Goal: Information Seeking & Learning: Learn about a topic

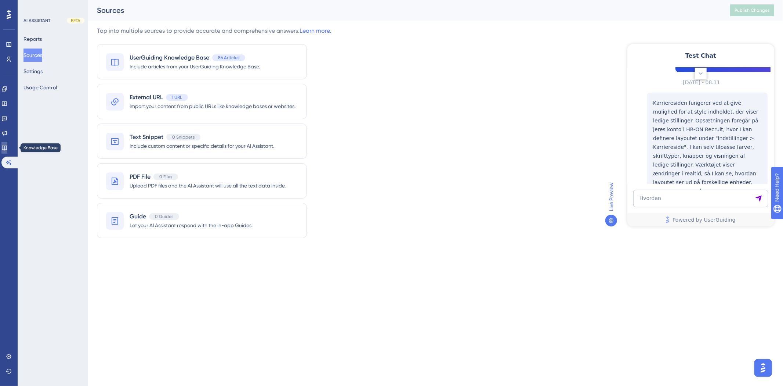
click at [7, 149] on icon at bounding box center [4, 147] width 5 height 5
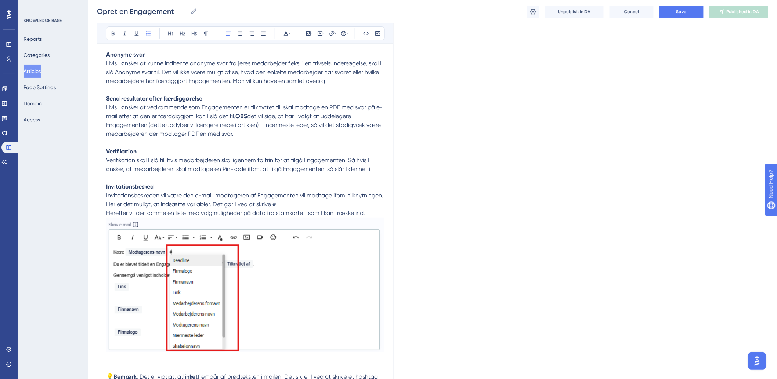
scroll to position [1101, 0]
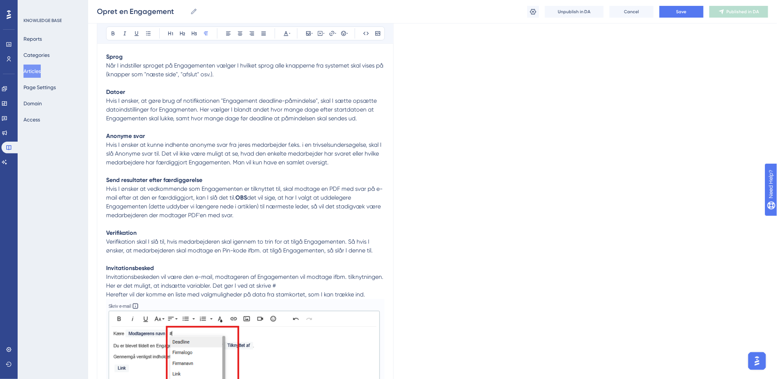
click at [203, 250] on span "Verifikation skal I slå til, hvis medarbejderen skal igennem to trin for at til…" at bounding box center [239, 246] width 267 height 16
click at [384, 248] on div "Opret en Engagement Bold Italic Underline Bullet Point Heading 1 Heading 2 Head…" at bounding box center [245, 155] width 297 height 2348
click at [228, 278] on span "Invitationsbeskeden vil være den e-mail, modtageren af Engagementen vil modtage…" at bounding box center [245, 282] width 279 height 16
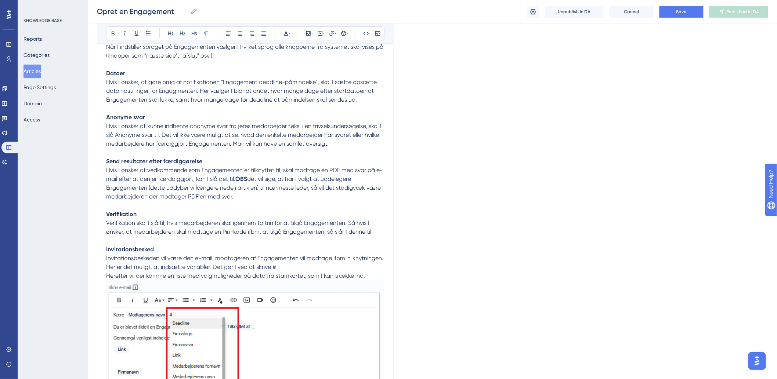
scroll to position [1305, 0]
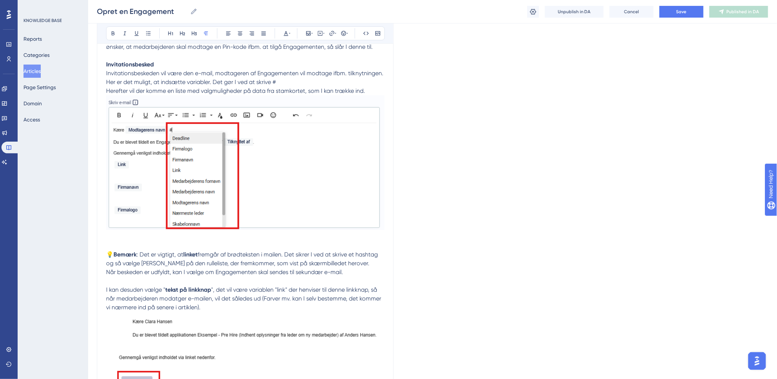
click at [164, 263] on span "fremgår af brødteksten i mailen. Det sikrer I ved at skrive et hashtag og så væ…" at bounding box center [242, 259] width 273 height 16
click at [268, 257] on span "fremgår af brødteksten i mailen. Det sikrer I ved at skrive et hashtag og så væ…" at bounding box center [242, 259] width 273 height 16
click at [231, 254] on span "fremgår af brødteksten i mailen. Det sikrer I ved at skrive et hashtag og så væ…" at bounding box center [242, 259] width 273 height 16
click at [296, 256] on span "fremgår af brødteksten i mailen. Det sikrer I ved at skrive et hashtag og så væ…" at bounding box center [242, 259] width 273 height 16
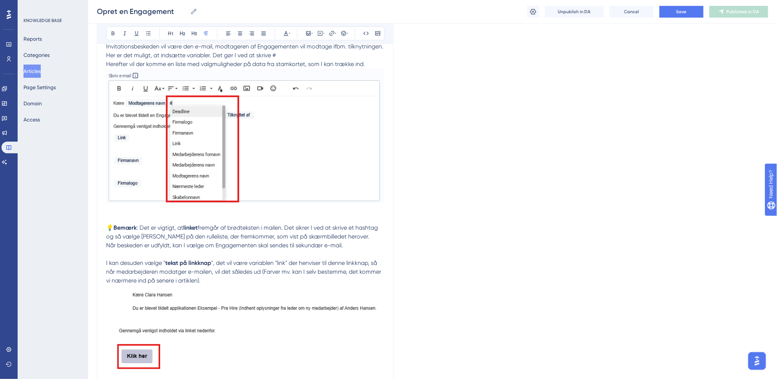
scroll to position [1346, 0]
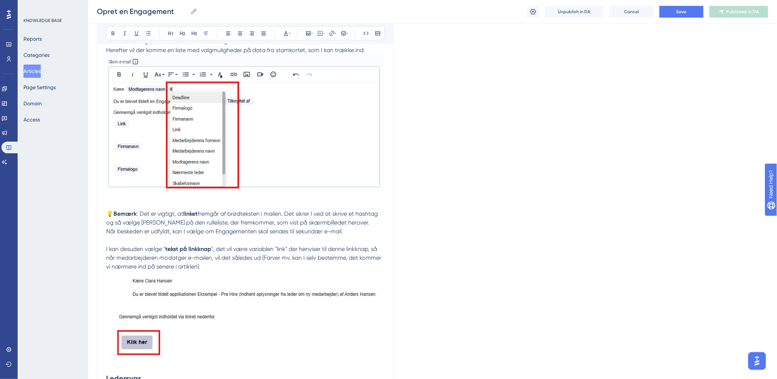
click at [177, 254] on span "", det vil være variablen "link" der henviser til denne linkknap, så når medarb…" at bounding box center [244, 258] width 276 height 25
click at [267, 251] on span "", det vil være variablen "link" der henviser til denne linkknap, så når medarb…" at bounding box center [244, 258] width 276 height 25
click at [237, 258] on span "", det vil være variablen "link" der henviser til denne linkknap, så når medarb…" at bounding box center [244, 258] width 276 height 25
click at [291, 268] on p "💡 Bemærk : Det er vigtigt, at linket fremgår af brødteksten i mailen. Det sikre…" at bounding box center [245, 289] width 278 height 158
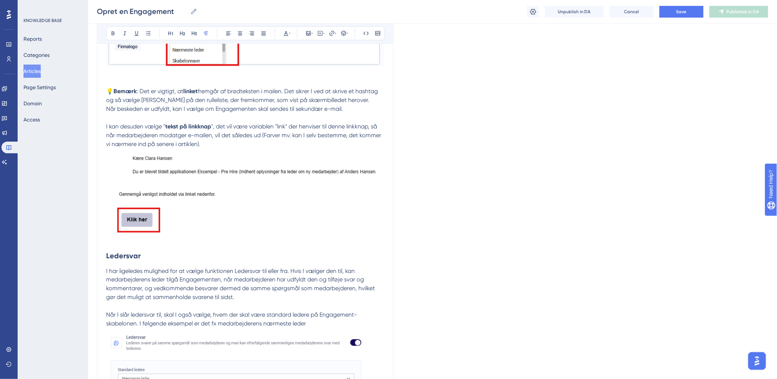
click at [124, 252] on strong "Ledersvar" at bounding box center [123, 256] width 35 height 9
click at [328, 261] on h2 "Ledersvar" at bounding box center [245, 256] width 278 height 22
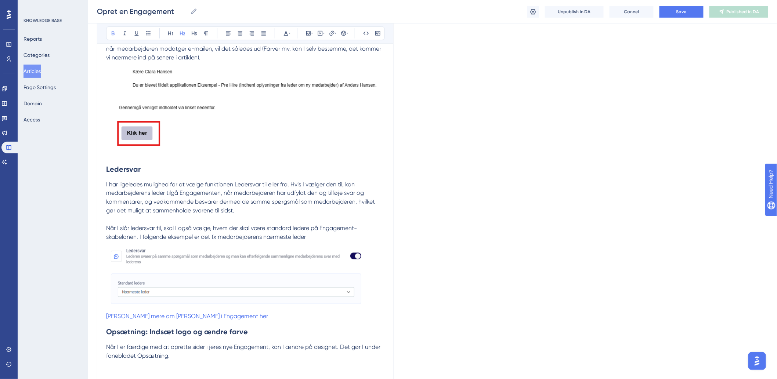
scroll to position [1632, 0]
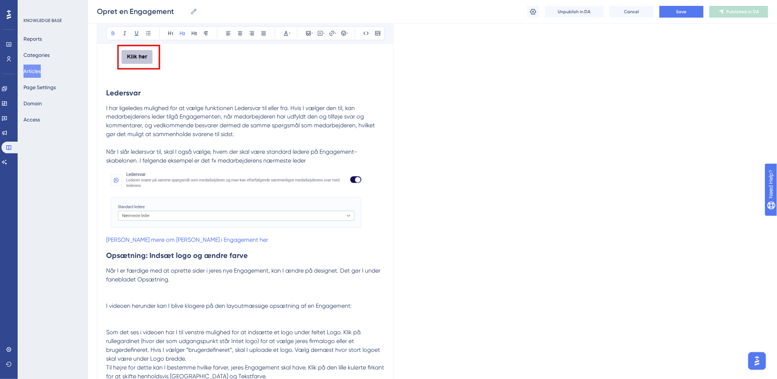
click at [151, 252] on h2 "Opsætning: Indsæt logo og ændre farve" at bounding box center [245, 256] width 278 height 22
click at [308, 266] on h2 "Opsætning: Indsæt logo og ændre farve" at bounding box center [245, 256] width 278 height 22
click at [231, 260] on strong "Opsætning: Indsæt logo og ændre farve" at bounding box center [177, 256] width 142 height 9
drag, startPoint x: 250, startPoint y: 258, endPoint x: 127, endPoint y: 250, distance: 123.7
click at [127, 250] on h2 "Opsætning: Indsæt logo og ændre farve" at bounding box center [245, 256] width 278 height 22
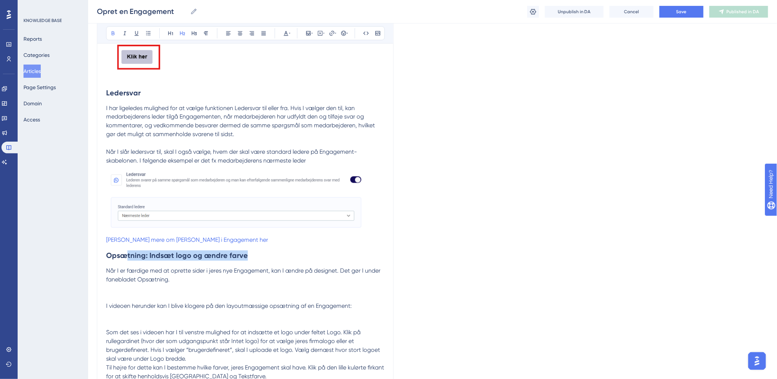
click at [127, 250] on h2 "Opsætning: Indsæt logo og ændre farve" at bounding box center [245, 256] width 278 height 22
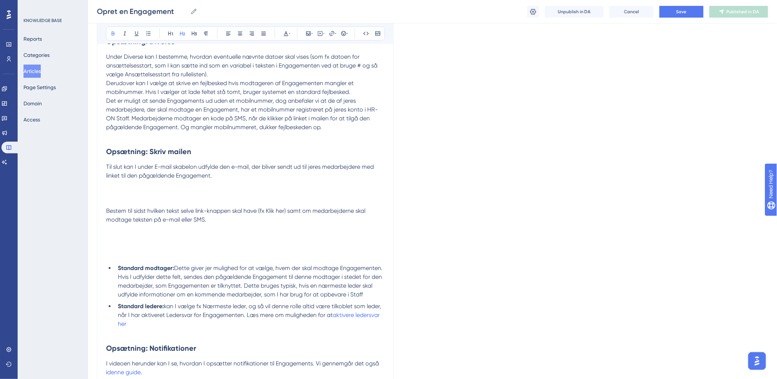
scroll to position [1917, 0]
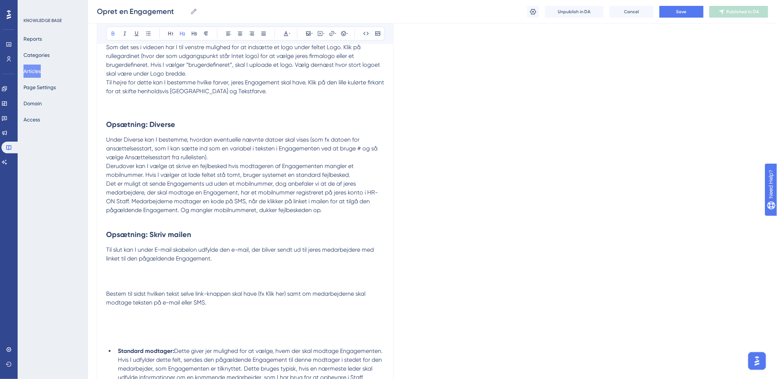
drag, startPoint x: 105, startPoint y: 237, endPoint x: 231, endPoint y: 268, distance: 129.0
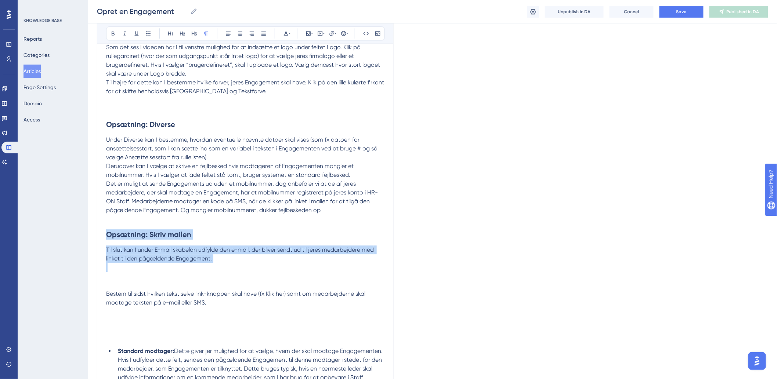
drag, startPoint x: 231, startPoint y: 268, endPoint x: 95, endPoint y: 233, distance: 139.6
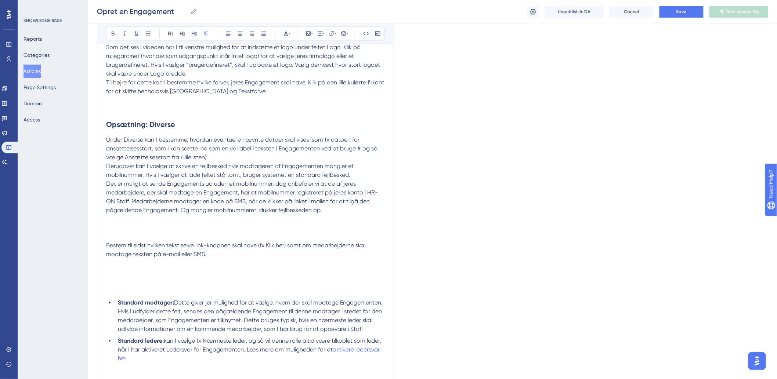
drag, startPoint x: 230, startPoint y: 260, endPoint x: 92, endPoint y: 247, distance: 138.7
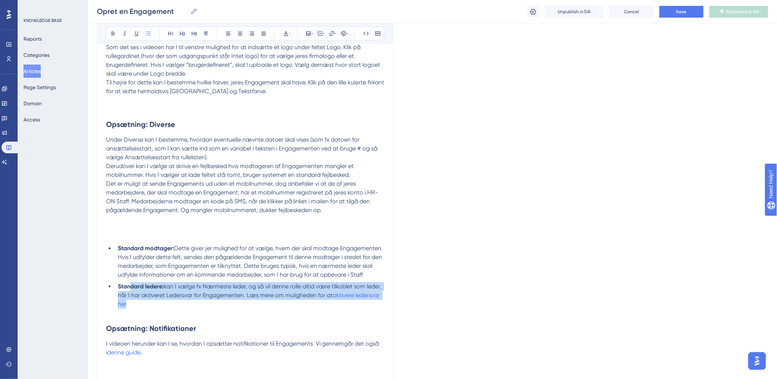
drag, startPoint x: 168, startPoint y: 310, endPoint x: 131, endPoint y: 285, distance: 44.7
click at [130, 286] on li "Standard ledere: kan I vælge fx Nærmeste leder, og så vil denne rolle altid vær…" at bounding box center [249, 295] width 269 height 26
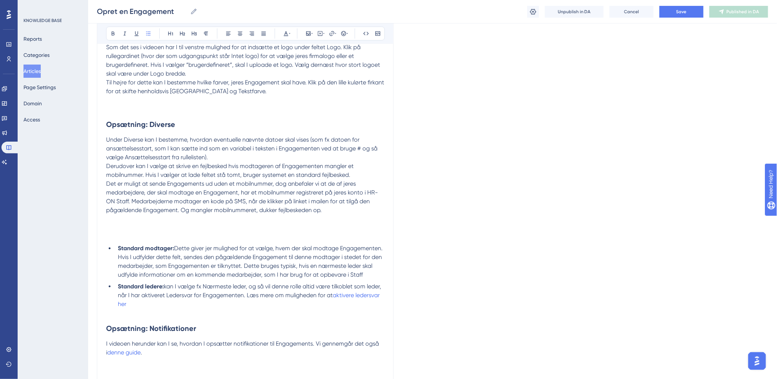
click at [158, 256] on span "Dette giver jer mulighed for at vælge, hvem der skal modtage Engagementen. Hvis…" at bounding box center [251, 261] width 266 height 33
drag, startPoint x: 309, startPoint y: 251, endPoint x: 156, endPoint y: 262, distance: 152.8
click at [156, 262] on span "Dette giver jer mulighed for at vælge, hvem der skal modtage Engagementen. Hvis…" at bounding box center [251, 261] width 266 height 33
drag, startPoint x: 190, startPoint y: 261, endPoint x: 382, endPoint y: 256, distance: 192.1
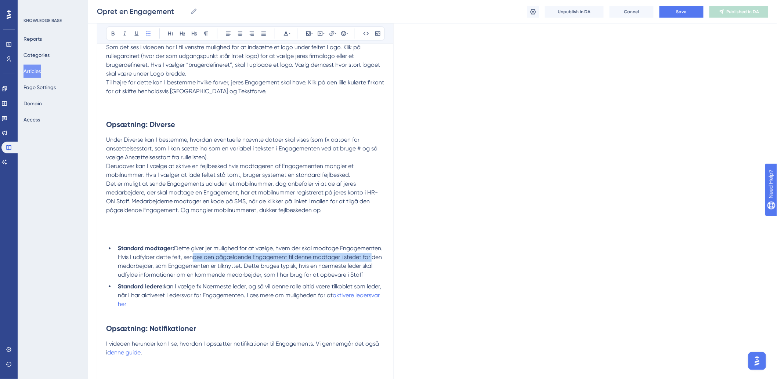
click at [379, 258] on span "Dette giver jer mulighed for at vælge, hvem der skal modtage Engagementen. Hvis…" at bounding box center [251, 261] width 266 height 33
click at [382, 256] on span "Dette giver jer mulighed for at vælge, hvem der skal modtage Engagementen. Hvis…" at bounding box center [251, 261] width 266 height 33
drag, startPoint x: 349, startPoint y: 257, endPoint x: 390, endPoint y: 259, distance: 41.5
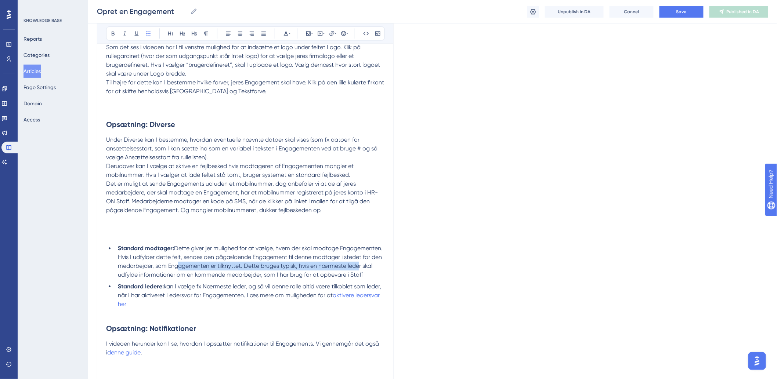
drag, startPoint x: 174, startPoint y: 271, endPoint x: 355, endPoint y: 272, distance: 181.4
click at [355, 272] on li "Standard modtager: Dette giver jer mulighed for at vælge, hvem der skal modtage…" at bounding box center [249, 261] width 269 height 35
drag, startPoint x: 284, startPoint y: 265, endPoint x: 359, endPoint y: 265, distance: 75.3
click at [359, 265] on span "Dette giver jer mulighed for at vælge, hvem der skal modtage Engagementen. Hvis…" at bounding box center [251, 261] width 266 height 33
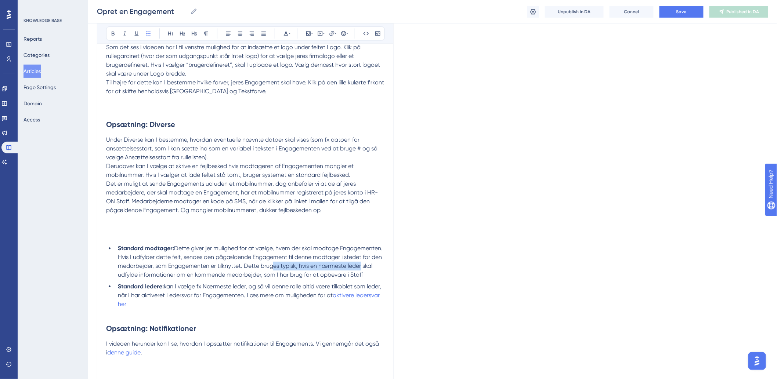
click at [359, 265] on span "Dette giver jer mulighed for at vælge, hvem der skal modtage Engagementen. Hvis…" at bounding box center [251, 261] width 266 height 33
drag, startPoint x: 132, startPoint y: 277, endPoint x: 384, endPoint y: 280, distance: 251.9
click at [384, 279] on li "Standard modtager: Dette giver jer mulighed for at vælge, hvem der skal modtage…" at bounding box center [249, 261] width 269 height 35
click at [383, 277] on li "Standard modtager: Dette giver jer mulighed for at vælge, hvem der skal modtage…" at bounding box center [249, 261] width 269 height 35
click at [381, 277] on li "Standard modtager: Dette giver jer mulighed for at vælge, hvem der skal modtage…" at bounding box center [249, 261] width 269 height 35
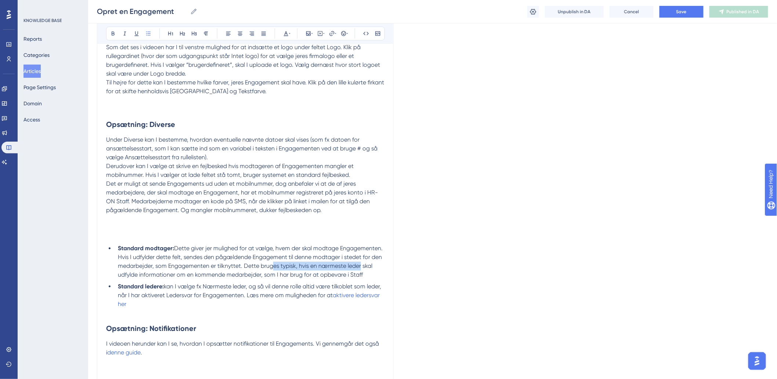
click at [379, 276] on li "Standard modtager: Dette giver jer mulighed for at vælge, hvem der skal modtage…" at bounding box center [249, 261] width 269 height 35
drag, startPoint x: 369, startPoint y: 277, endPoint x: 174, endPoint y: 249, distance: 197.7
click at [174, 249] on li "Standard modtager: Dette giver jer mulighed for at vælge, hvem der skal modtage…" at bounding box center [249, 261] width 269 height 35
copy span "Dette giver jer mulighed for at vælge, hvem der skal modtage Engagementen. Hvis…"
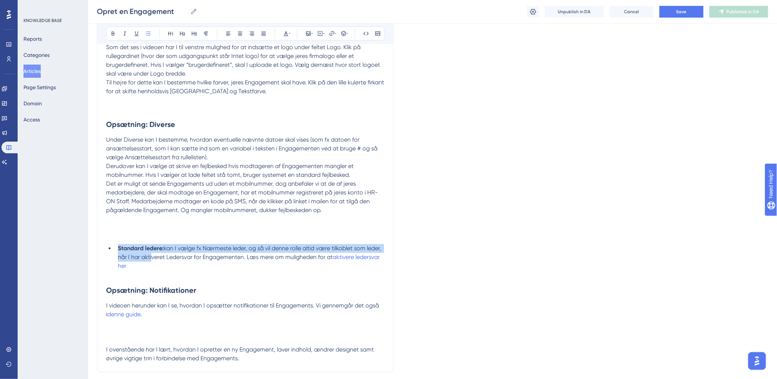
drag, startPoint x: 149, startPoint y: 263, endPoint x: 108, endPoint y: 254, distance: 41.7
click at [115, 254] on li "Standard ledere: kan I vælge fx Nærmeste leder, og så vil denne rolle altid vær…" at bounding box center [249, 257] width 269 height 26
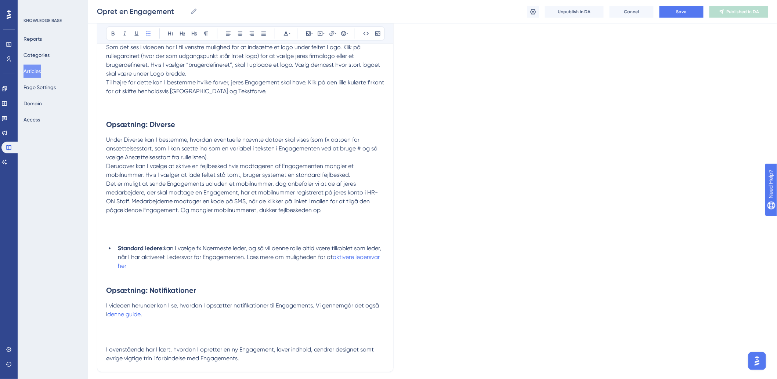
click at [150, 268] on li "Standard ledere: kan I vælge fx Nærmeste leder, og så vil denne rolle altid vær…" at bounding box center [249, 257] width 269 height 26
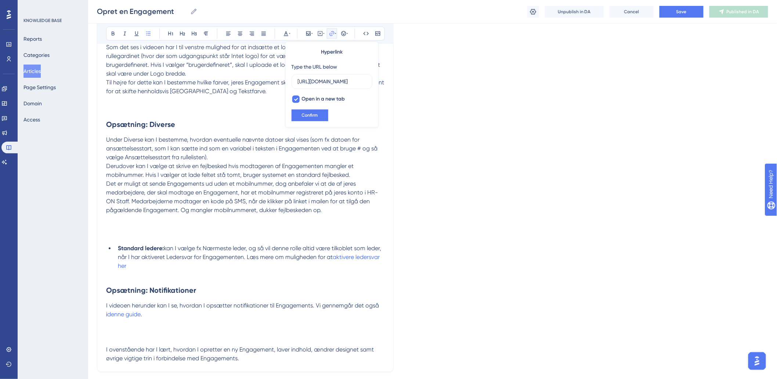
scroll to position [0, 0]
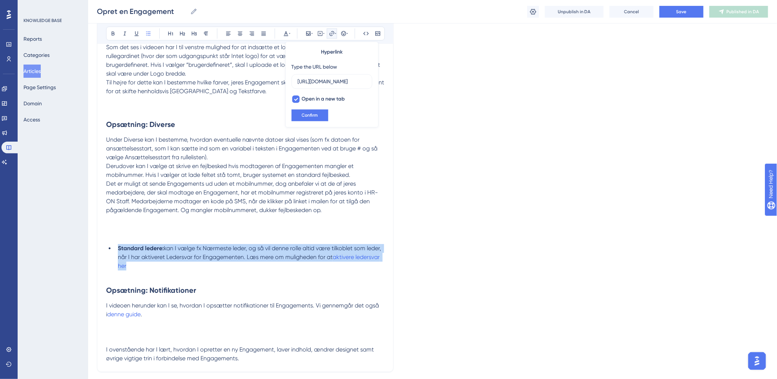
drag, startPoint x: 151, startPoint y: 270, endPoint x: 99, endPoint y: 251, distance: 55.0
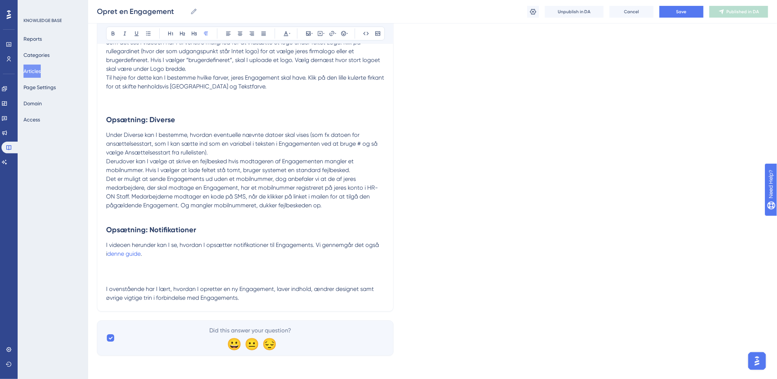
scroll to position [1925, 0]
click at [136, 274] on p at bounding box center [245, 271] width 278 height 9
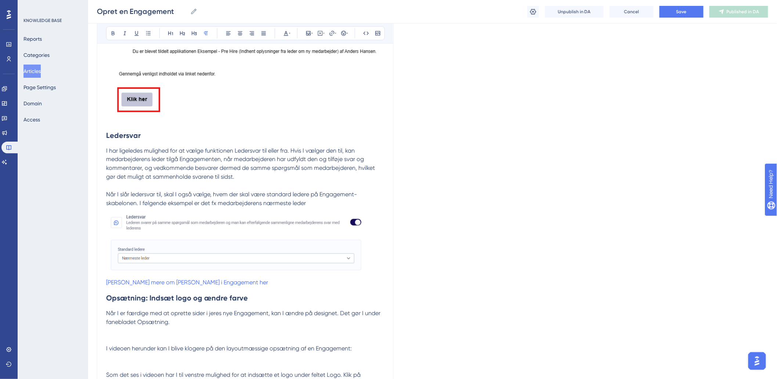
click at [200, 179] on span "I har ligeledes mulighed for at vælge funktionen Ledersvar til eller fra. Hvis …" at bounding box center [241, 163] width 270 height 33
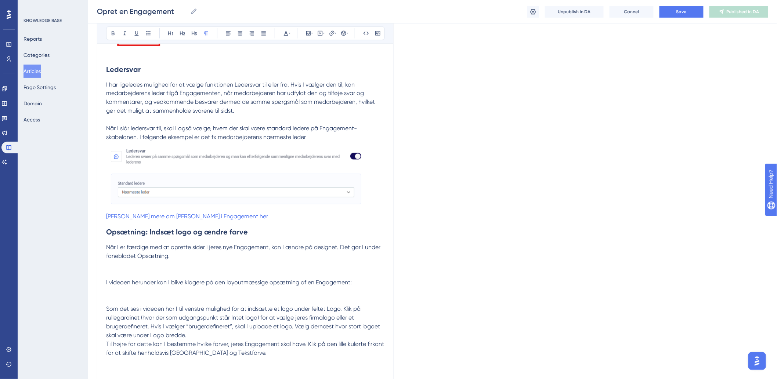
scroll to position [1712, 0]
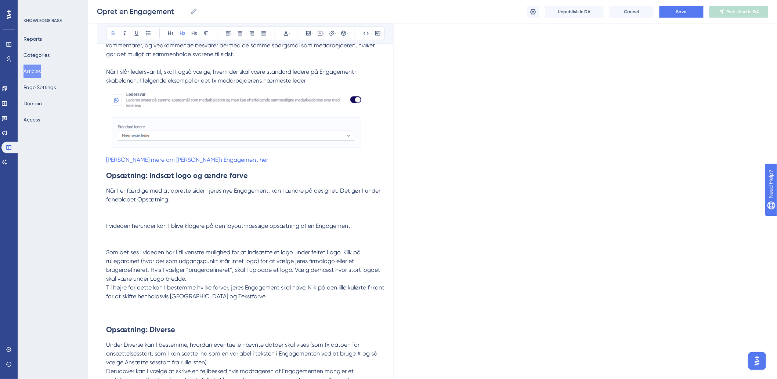
click at [133, 177] on strong "Opsætning: Indsæt logo og ændre farve" at bounding box center [177, 175] width 142 height 9
click at [248, 163] on p "I har ligeledes mulighed for at vælge funktionen Ledersvar til eller fra. Hvis …" at bounding box center [245, 94] width 278 height 141
click at [281, 225] on span "I videoen herunder kan I blive klogere på den layoutmæssige opsætning af en Eng…" at bounding box center [229, 226] width 246 height 7
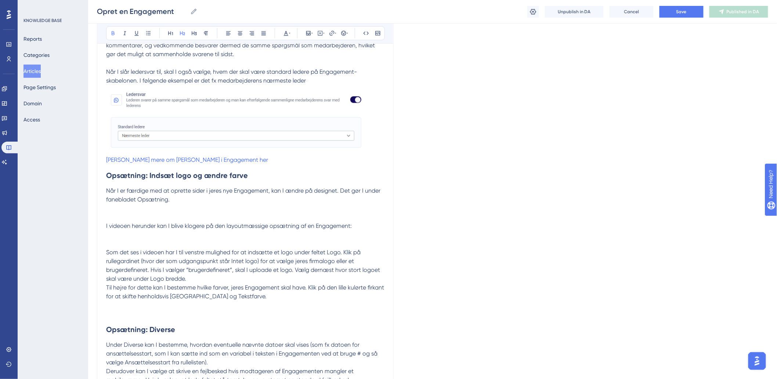
click at [134, 180] on strong "Opsætning: Indsæt logo og ændre farve" at bounding box center [177, 175] width 142 height 9
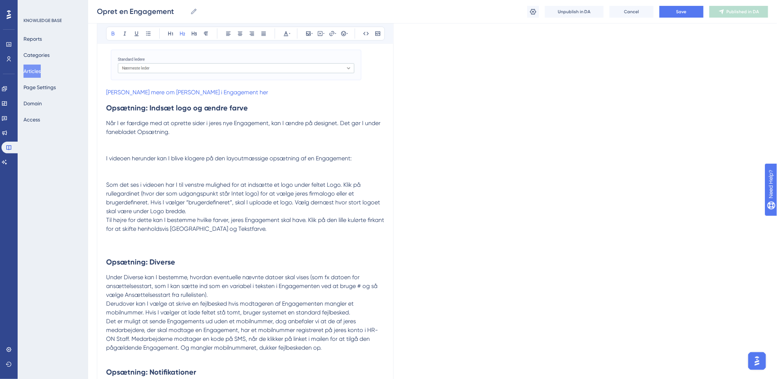
scroll to position [1712, 0]
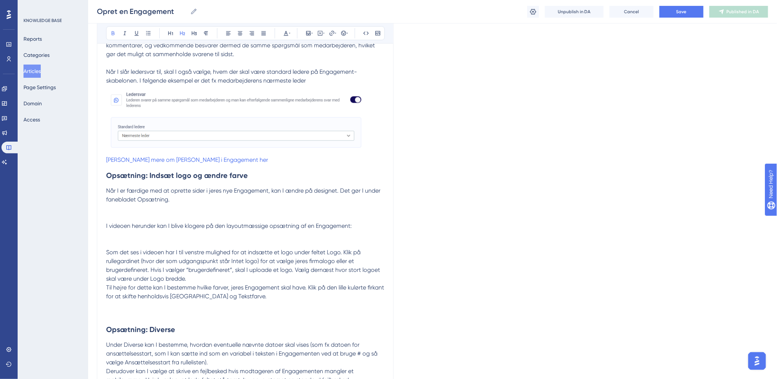
click at [141, 245] on p at bounding box center [245, 244] width 278 height 9
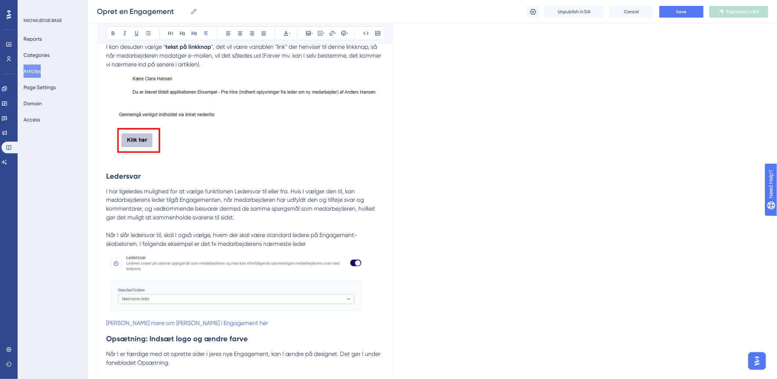
scroll to position [1915, 0]
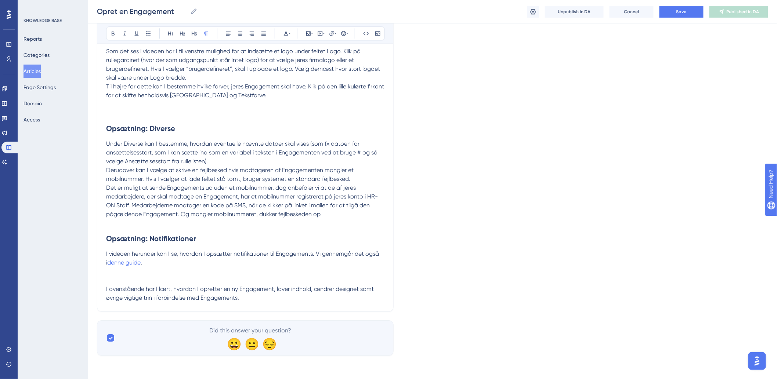
click at [114, 224] on p at bounding box center [245, 223] width 278 height 9
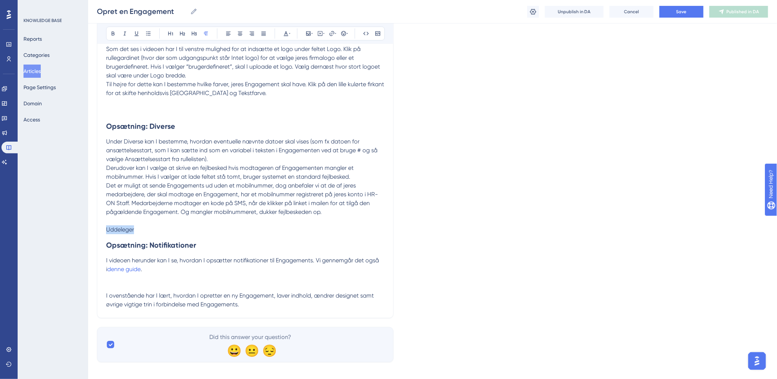
drag, startPoint x: 138, startPoint y: 233, endPoint x: 94, endPoint y: 232, distance: 44.4
click at [173, 234] on p "Uddeleger" at bounding box center [245, 226] width 278 height 18
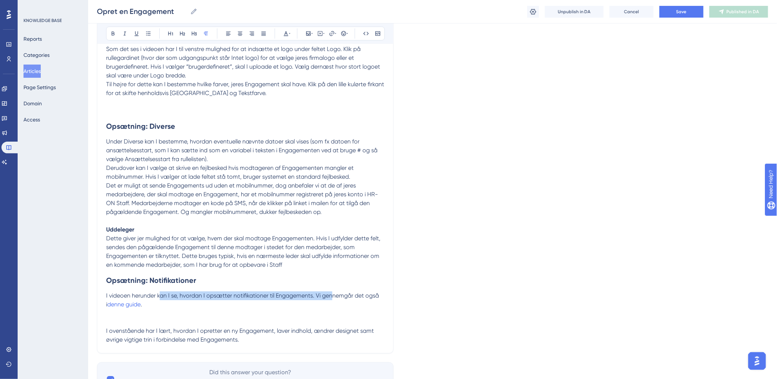
drag, startPoint x: 159, startPoint y: 299, endPoint x: 333, endPoint y: 302, distance: 174.4
click at [333, 302] on p "I videoen herunder kan I se, hvordan I opsætter notifikationer til Engagements.…" at bounding box center [245, 301] width 278 height 18
drag, startPoint x: 280, startPoint y: 303, endPoint x: 341, endPoint y: 302, distance: 61.0
click at [341, 302] on p "I videoen herunder kan I se, hvordan I opsætter notifikationer til Engagements.…" at bounding box center [245, 301] width 278 height 18
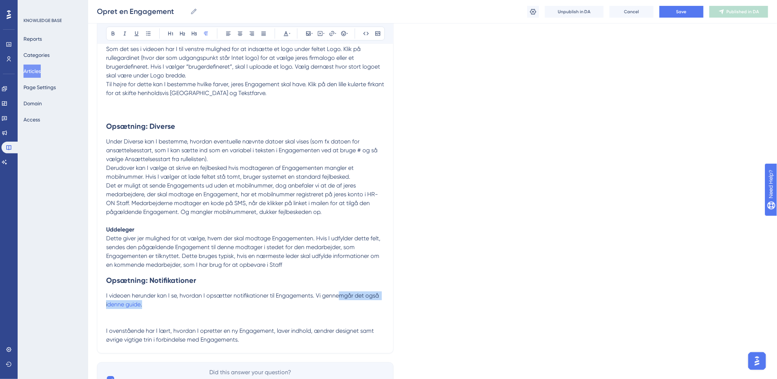
click at [341, 302] on p "I videoen herunder kan I se, hvordan I opsætter notifikationer til Engagements.…" at bounding box center [245, 301] width 278 height 18
click at [212, 301] on span "I videoen herunder kan I se, hvordan I opsætter notifikationer til Engagements.…" at bounding box center [243, 300] width 274 height 16
click at [170, 318] on p at bounding box center [245, 313] width 278 height 9
click at [152, 330] on span "I ovenstående har I lært, hvordan I opretter en ny Engagement, laver indhold, æ…" at bounding box center [240, 336] width 269 height 16
click at [226, 329] on span "I ovenstående har I lært, hvordan I opretter en ny Engagement, laver indhold, æ…" at bounding box center [240, 336] width 269 height 16
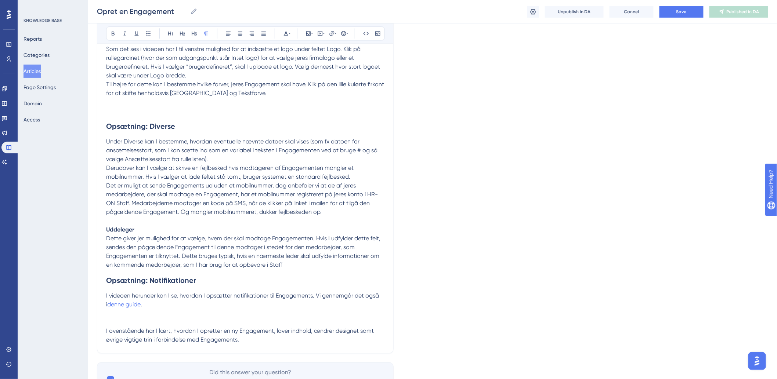
click at [269, 331] on span "I ovenstående har I lært, hvordan I opretter en ny Engagement, laver indhold, æ…" at bounding box center [240, 336] width 269 height 16
click at [338, 334] on span "I ovenstående har I lært, hvordan I opretter en ny Engagement, laver indhold, æ…" at bounding box center [240, 336] width 269 height 16
click at [295, 338] on p "I ovenstående har I lært, hvordan I opretter en ny Engagement, laver indhold, æ…" at bounding box center [245, 336] width 278 height 18
click at [360, 338] on p "I ovenstående har I lært, hvordan I opretter en ny Engagement, laver indhold, æ…" at bounding box center [245, 336] width 278 height 18
click at [318, 333] on span "I ovenstående har I lært, hvordan I opretter en ny Engagement, laver indhold, æ…" at bounding box center [240, 336] width 269 height 16
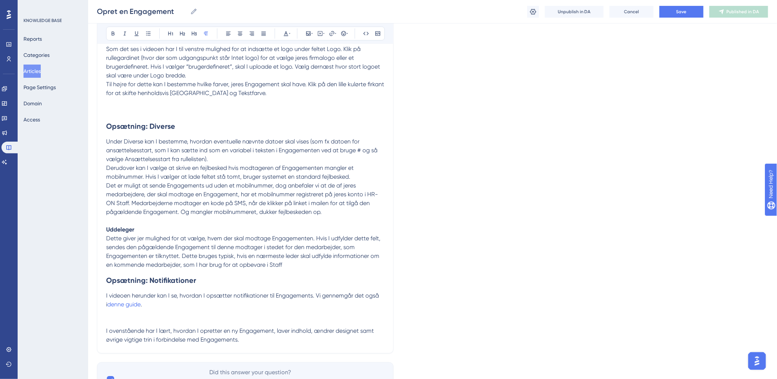
click at [373, 333] on span "I ovenstående har I lært, hvordan I opretter en ny Engagement, laver indhold, æ…" at bounding box center [240, 336] width 269 height 16
click at [163, 344] on p "I ovenstående har I lært, hvordan I opretter en ny Engagement, laver indhold, æ…" at bounding box center [245, 336] width 278 height 18
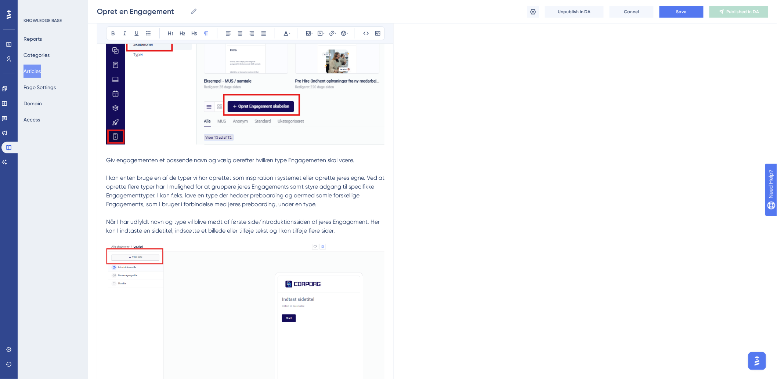
scroll to position [0, 0]
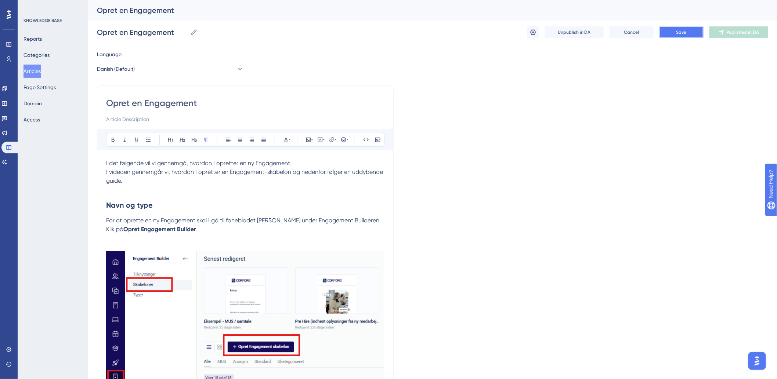
click at [676, 32] on button "Save" at bounding box center [681, 32] width 44 height 12
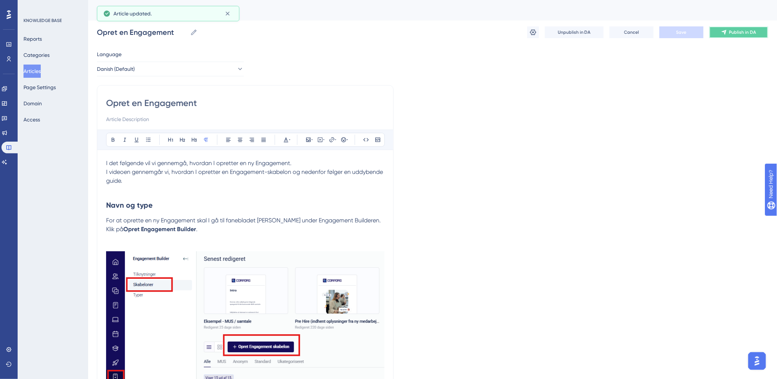
click at [720, 32] on button "Publish in DA" at bounding box center [738, 32] width 59 height 12
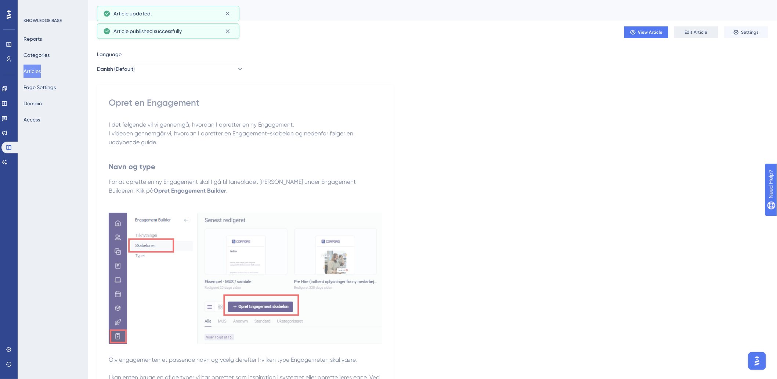
click at [695, 30] on span "Edit Article" at bounding box center [696, 32] width 23 height 6
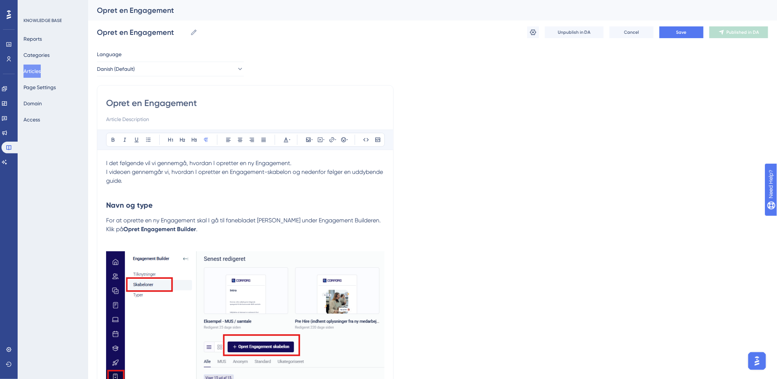
click at [292, 189] on p at bounding box center [245, 189] width 278 height 9
click at [155, 203] on h2 "Navn og type" at bounding box center [245, 205] width 278 height 22
click at [155, 185] on p at bounding box center [245, 189] width 278 height 9
click at [204, 175] on p "I videoen gennemgår vi, hvordan I opretter en Engagement-skabelon og nedenfor f…" at bounding box center [245, 177] width 278 height 18
click at [238, 177] on p "I videoen gennemgår vi, hvordan I opretter en Engagement-skabelon og nedenfor f…" at bounding box center [245, 177] width 278 height 18
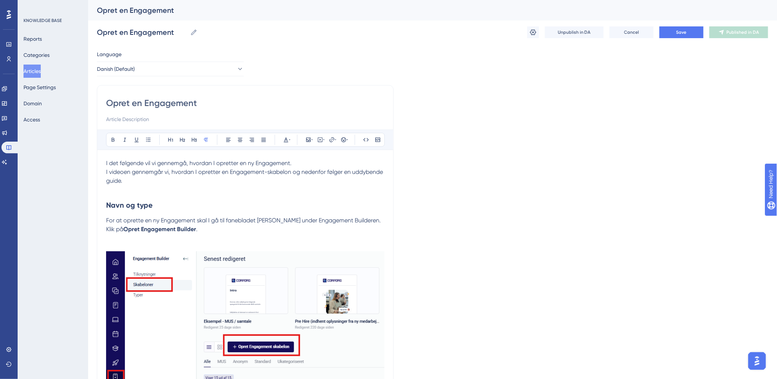
click at [225, 189] on p at bounding box center [245, 189] width 278 height 9
click at [216, 204] on h2 "Navn og type" at bounding box center [245, 205] width 278 height 22
click at [223, 222] on span "For at oprette en ny Engagement skal I gå til fanebladet Skabeloner under Engag…" at bounding box center [244, 225] width 276 height 16
click at [222, 230] on p "For at oprette en ny Engagement skal I gå til fanebladet Skabeloner under Engag…" at bounding box center [245, 225] width 278 height 18
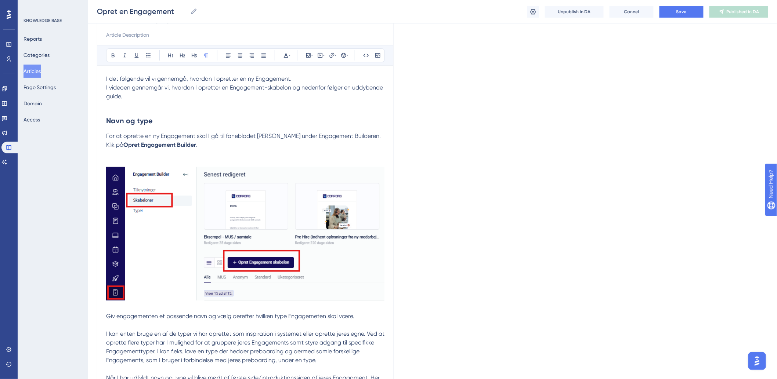
scroll to position [204, 0]
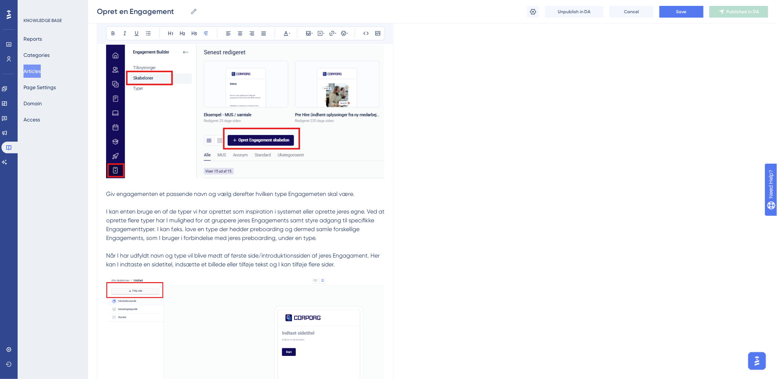
click at [161, 210] on span "I kan enten bruge en af de typer vi har oprettet som inspiration i systemet ell…" at bounding box center [246, 224] width 280 height 33
click at [167, 204] on p "Giv engagementen et passende navn og vælg derefter hvilken type Engagemeten ska…" at bounding box center [245, 212] width 278 height 62
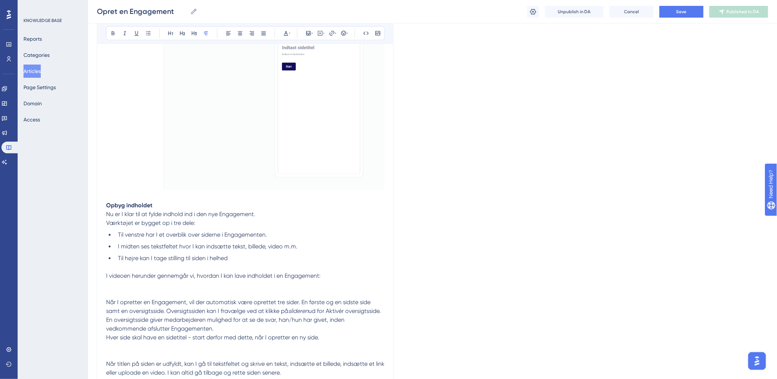
scroll to position [530, 0]
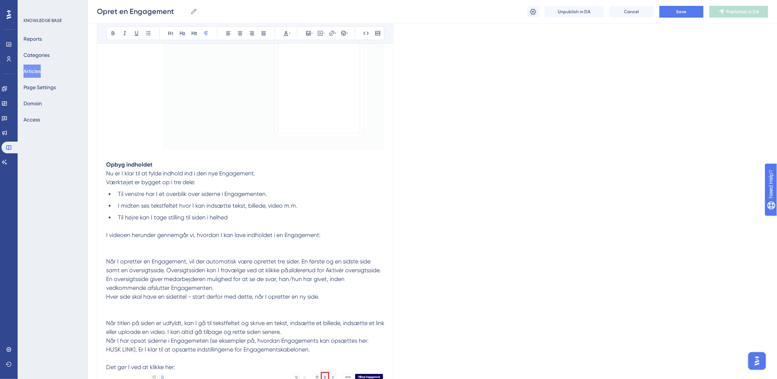
click at [123, 226] on p at bounding box center [245, 226] width 278 height 9
click at [120, 258] on p "Når I opretter en Engagement, vil der automatisk være oprettet tre sider. En fø…" at bounding box center [245, 275] width 278 height 35
click at [123, 247] on p at bounding box center [245, 244] width 278 height 9
click at [117, 259] on span "Når I opretter en Engagement, vil der automatisk være oprettet tre sider. En fø…" at bounding box center [239, 266] width 266 height 16
click at [116, 254] on p at bounding box center [245, 253] width 278 height 9
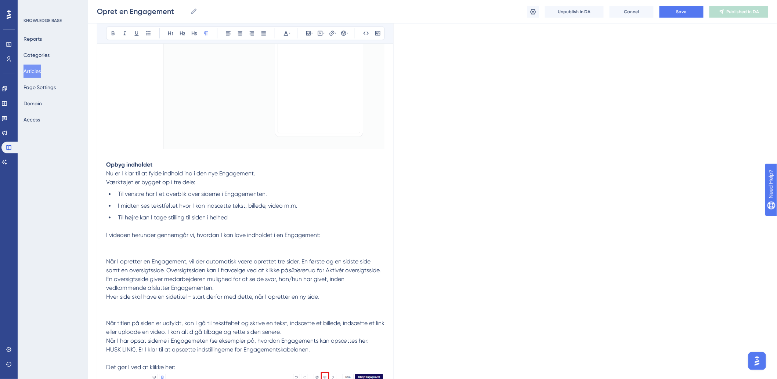
click at [114, 238] on span "I videoen herunder gennemgår vi, hvordan I kan lave indholdet i en Engagement:" at bounding box center [213, 235] width 214 height 7
click at [115, 240] on p "I videoen herunder gennemgår vi, hvordan I kan lave indholdet i en Engagement:" at bounding box center [245, 235] width 278 height 9
click at [115, 245] on p at bounding box center [245, 244] width 278 height 9
click at [114, 252] on p at bounding box center [245, 253] width 278 height 9
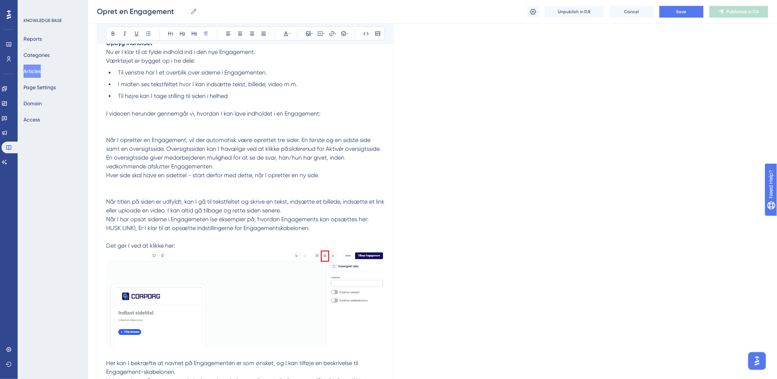
scroll to position [652, 0]
click at [126, 193] on p at bounding box center [245, 192] width 278 height 9
click at [126, 186] on p at bounding box center [245, 184] width 278 height 9
click at [128, 192] on p at bounding box center [245, 192] width 278 height 9
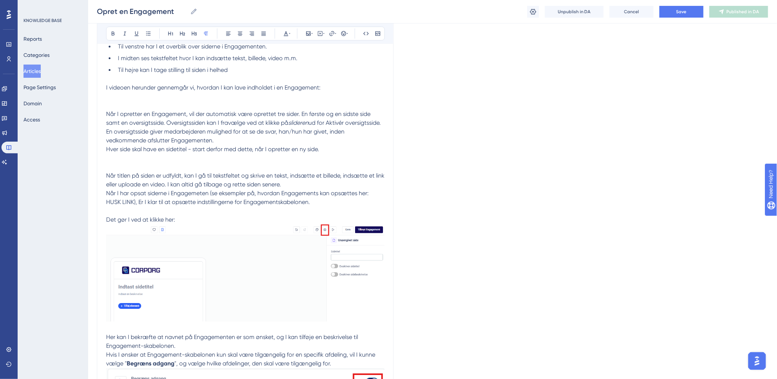
scroll to position [734, 0]
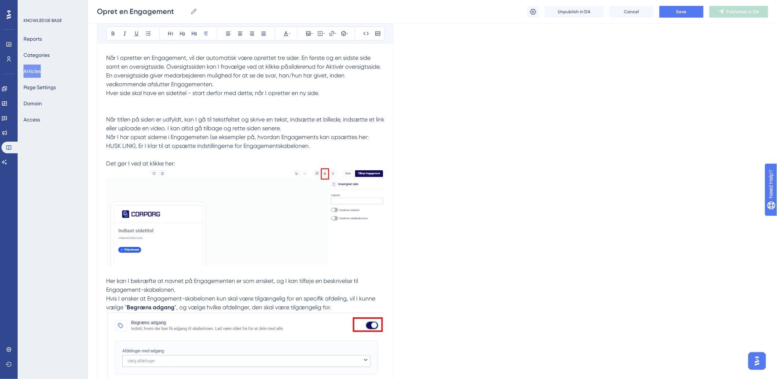
click at [108, 151] on p "Når I har opsat siderne i Engagemeten (se eksempler på, hvordan Engagements kan…" at bounding box center [245, 200] width 278 height 135
click at [119, 155] on p "Når I har opsat siderne i Engagemeten (se eksempler på, hvordan Engagements kan…" at bounding box center [245, 200] width 278 height 135
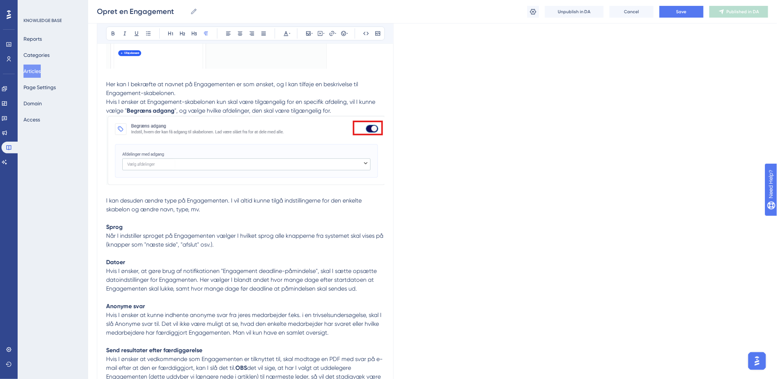
scroll to position [938, 0]
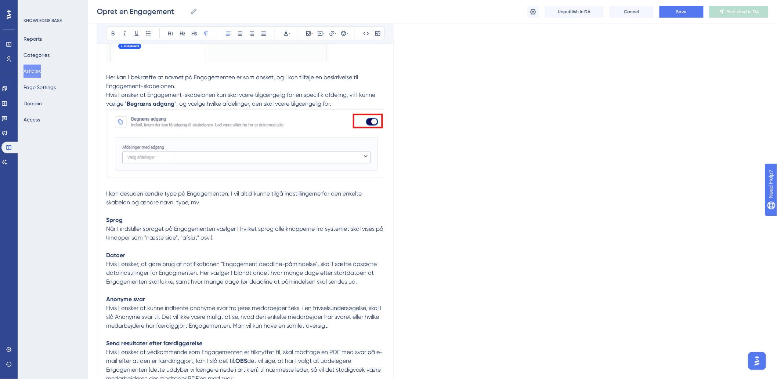
click at [116, 205] on span "I kan desuden ændre type på Engagementen. I vil altid kunne tilgå indstillinger…" at bounding box center [234, 198] width 257 height 16
click at [118, 210] on p "Her kan I bekræfte at navnet på Engagementen er som ønsket, og I kan tilføje en…" at bounding box center [245, 184] width 278 height 222
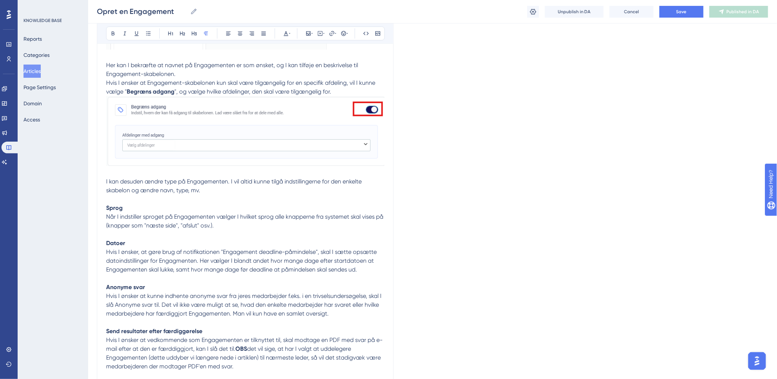
scroll to position [1020, 0]
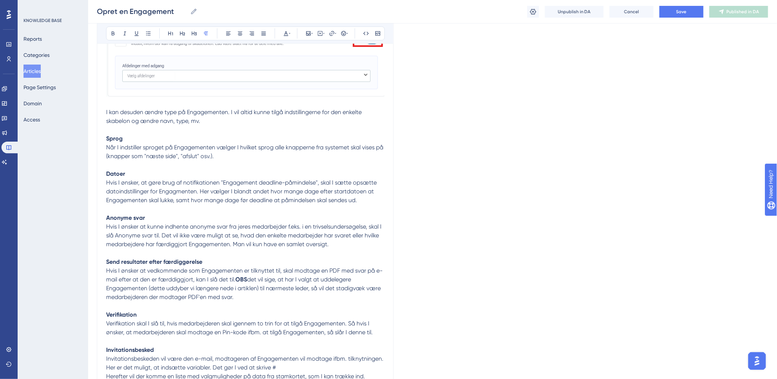
click at [120, 167] on p "Her kan I bekræfte at navnet på Engagementen er som ønsket, og I kan tilføje en…" at bounding box center [245, 103] width 278 height 222
click at [135, 208] on p "Her kan I bekræfte at navnet på Engagementen er som ønsket, og I kan tilføje en…" at bounding box center [245, 103] width 278 height 222
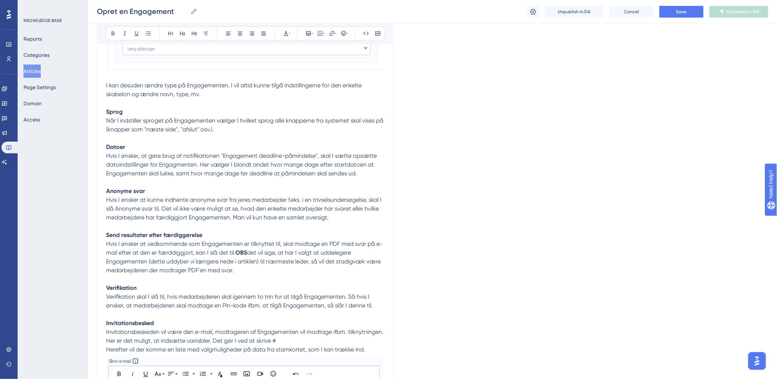
scroll to position [1101, 0]
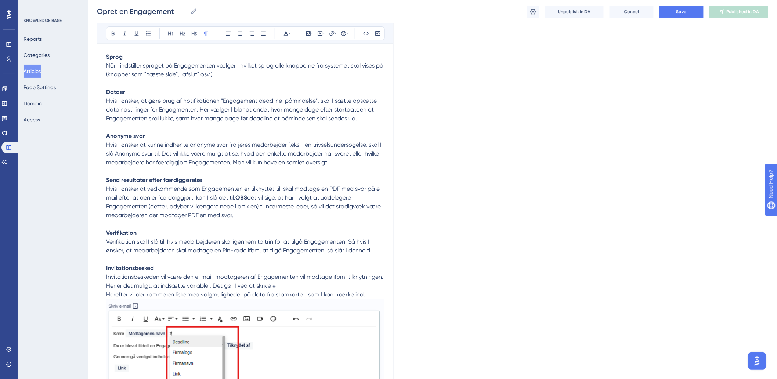
click at [141, 173] on p "Send resultater efter færdiggørelse Hvis I ønsker at vedkommende som Engagement…" at bounding box center [245, 306] width 278 height 278
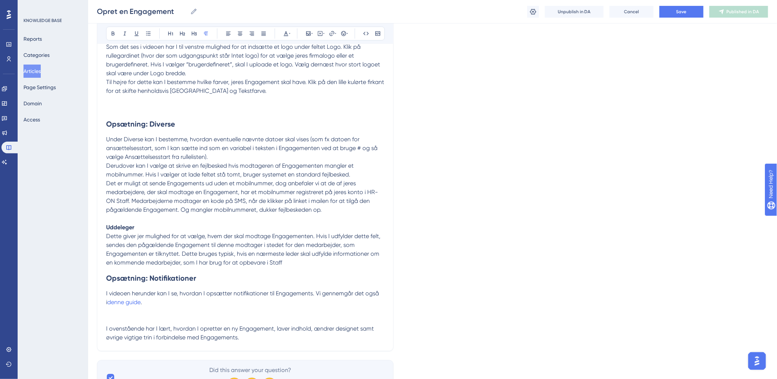
scroll to position [1878, 0]
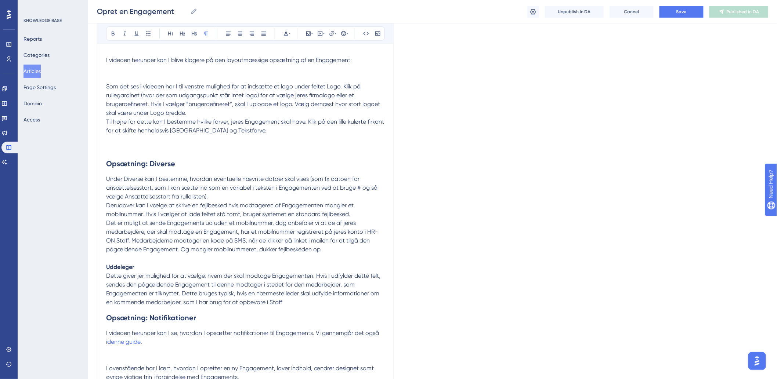
click at [152, 179] on span "Under Diverse kan I bestemme, hvordan eventuelle nævnte datoer skal vises (som …" at bounding box center [242, 187] width 273 height 25
click at [305, 177] on p "Under Diverse kan I bestemme, hvordan eventuelle nævnte datoer skal vises (som …" at bounding box center [245, 188] width 278 height 26
click at [250, 182] on span "Under Diverse kan I bestemme, hvordan eventuelle nævnte datoer skal vises (som …" at bounding box center [242, 187] width 273 height 25
click at [363, 174] on h2 "Opsætning: Diverse" at bounding box center [245, 164] width 278 height 22
click at [368, 184] on p "Under Diverse kan I bestemme, hvordan eventuelle nævnte datoer skal vises (som …" at bounding box center [245, 188] width 278 height 26
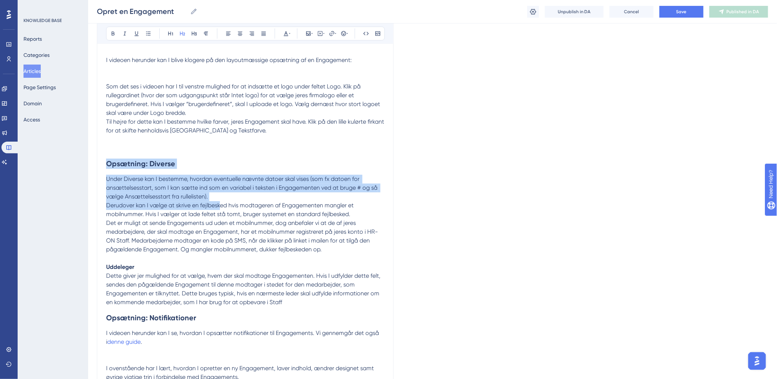
drag, startPoint x: 108, startPoint y: 167, endPoint x: 222, endPoint y: 203, distance: 119.8
click at [238, 199] on p "Under Diverse kan I bestemme, hvordan eventuelle nævnte datoer skal vises (som …" at bounding box center [245, 188] width 278 height 26
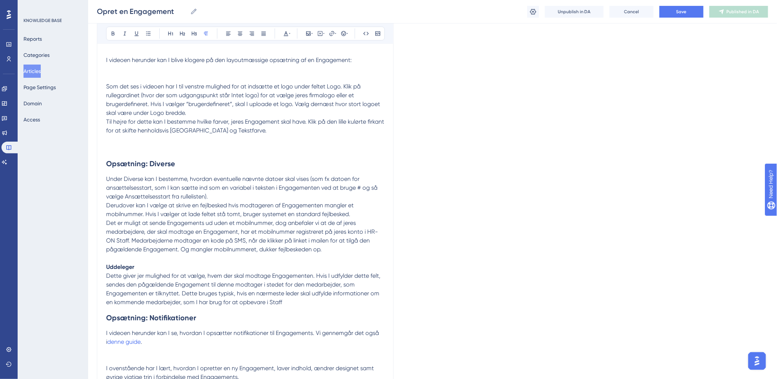
click at [241, 207] on span "Derudover kan I vælge at skrive en fejlbesked hvis modtageren af Engagementen m…" at bounding box center [230, 210] width 249 height 16
click at [294, 206] on span "Derudover kan I vælge at skrive en fejlbesked hvis modtageren af Engagementen m…" at bounding box center [230, 210] width 249 height 16
click at [354, 206] on span "Derudover kan I vælge at skrive en fejlbesked hvis modtageren af Engagementen m…" at bounding box center [230, 210] width 249 height 16
click at [356, 219] on p "Derudover kan I vælge at skrive en fejlbesked hvis modtageren af Engagementen m…" at bounding box center [245, 210] width 278 height 18
click at [138, 215] on span "Derudover kan I vælge at skrive en fejlbesked hvis modtageren af Engagementen m…" at bounding box center [230, 210] width 249 height 16
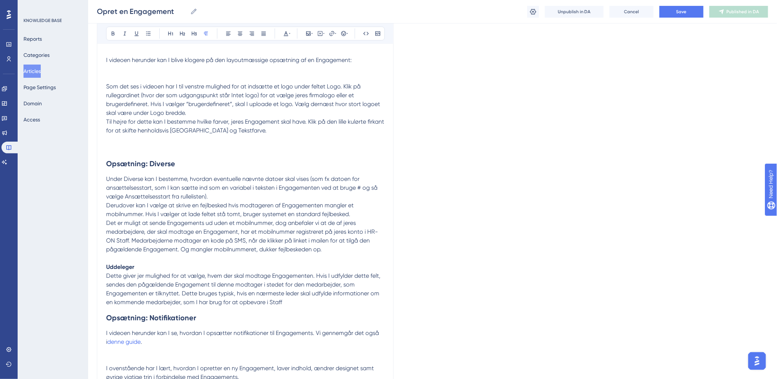
click at [248, 214] on span "Derudover kan I vælge at skrive en fejlbesked hvis modtageren af Engagementen m…" at bounding box center [230, 210] width 249 height 16
click at [210, 214] on span "Derudover kan I vælge at skrive en fejlbesked hvis modtageren af Engagementen m…" at bounding box center [230, 210] width 249 height 16
click at [184, 218] on span "Derudover kan I vælge at skrive en fejlbesked hvis modtageren af Engagementen m…" at bounding box center [230, 210] width 249 height 16
click at [223, 214] on span "Derudover kan I vælge at skrive en fejlbesked hvis modtageren af Engagementen m…" at bounding box center [230, 210] width 249 height 16
click at [270, 213] on span "Derudover kan I vælge at skrive en fejlbesked hvis modtageren af Engagementen m…" at bounding box center [230, 210] width 249 height 16
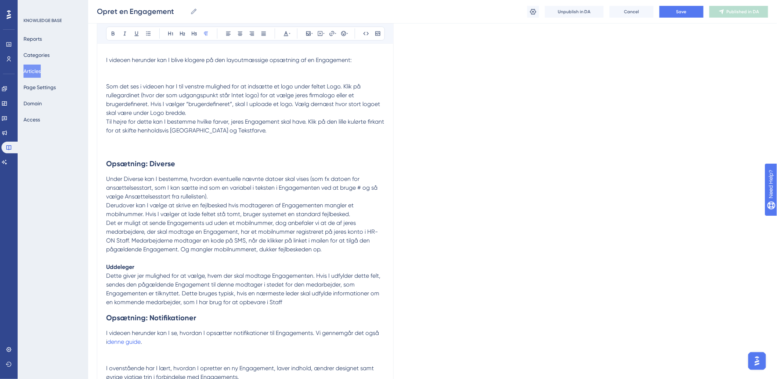
click at [344, 214] on span "Derudover kan I vælge at skrive en fejlbesked hvis modtageren af Engagementen m…" at bounding box center [230, 210] width 249 height 16
click at [211, 217] on span "Derudover kan I vælge at skrive en fejlbesked hvis modtageren af Engagementen m…" at bounding box center [230, 210] width 249 height 16
click at [178, 218] on span "Derudover kan I vælge at skrive en fejlbesked hvis modtageren af Engagementen m…" at bounding box center [230, 210] width 249 height 16
click at [166, 217] on span "Derudover kan I vælge at skrive en fejlbesked hvis modtageren af Engagementen m…" at bounding box center [230, 210] width 249 height 16
click at [236, 217] on span "Derudover kan I vælge at skrive en fejlbesked hvis modtageren af Engagementen m…" at bounding box center [230, 210] width 249 height 16
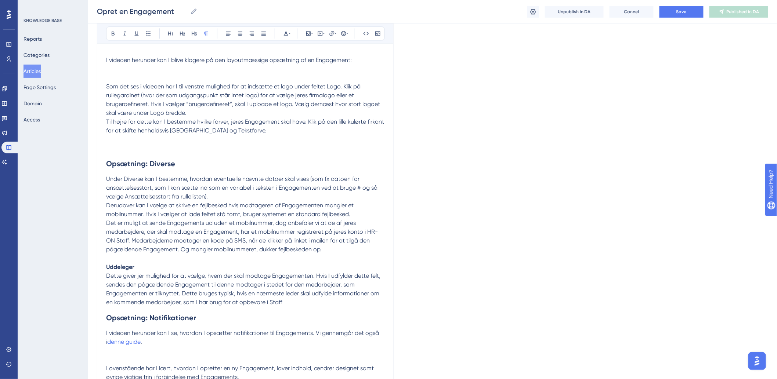
click at [259, 217] on span "Derudover kan I vælge at skrive en fejlbesked hvis modtageren af Engagementen m…" at bounding box center [230, 210] width 249 height 16
click at [333, 217] on span "Derudover kan I vælge at skrive en fejlbesked hvis modtageren af Engagementen m…" at bounding box center [230, 210] width 249 height 16
click at [350, 214] on p "Derudover kan I vælge at skrive en fejlbesked hvis modtageren af Engagementen m…" at bounding box center [245, 210] width 278 height 18
click at [109, 226] on span "Det er muligt at sende Engagements ud uden et mobilnummer, dog anbefaler vi at …" at bounding box center [242, 236] width 272 height 33
click at [252, 222] on span "Det er muligt at sende Engagements ud uden et mobilnummer, dog anbefaler vi at …" at bounding box center [242, 236] width 272 height 33
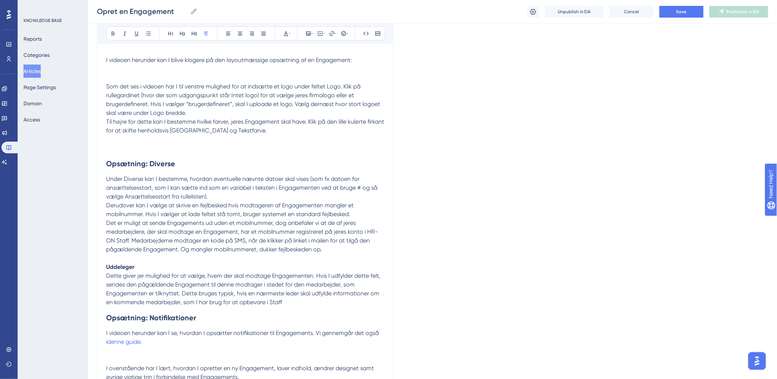
click at [205, 229] on p "Det er muligt at sende Engagements ud uden et mobilnummer, dog anbefaler vi at …" at bounding box center [245, 236] width 278 height 35
click at [273, 224] on span "Det er muligt at sende Engagements ud uden et mobilnummer, dog anbefaler vi at …" at bounding box center [242, 236] width 272 height 33
click at [357, 221] on p "Det er muligt at sende Engagements ud uden et mobilnummer, dog anbefaler vi at …" at bounding box center [245, 236] width 278 height 35
click at [372, 228] on p "Det er muligt at sende Engagements ud uden et mobilnummer, dog anbefaler vi at …" at bounding box center [245, 236] width 278 height 35
click at [327, 227] on span "Det er muligt at sende Engagements ud uden et mobilnummer, dog anbefaler vi at …" at bounding box center [242, 236] width 272 height 33
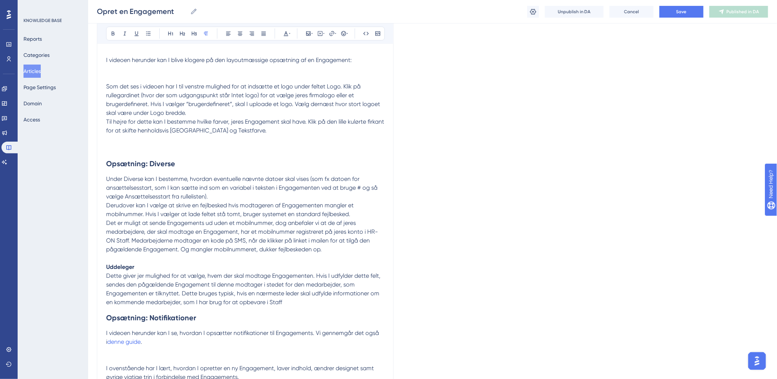
click at [361, 225] on p "Det er muligt at sende Engagements ud uden et mobilnummer, dog anbefaler vi at …" at bounding box center [245, 236] width 278 height 35
click at [283, 231] on span "Det er muligt at sende Engagements ud uden et mobilnummer, dog anbefaler vi at …" at bounding box center [242, 236] width 272 height 33
click at [325, 219] on p "Derudover kan I vælge at skrive en fejlbesked hvis modtageren af Engagementen m…" at bounding box center [245, 210] width 278 height 18
click at [347, 225] on span "Det er muligt at sende Engagements ud uden et mobilnummer, dog anbefaler vi at …" at bounding box center [242, 236] width 272 height 33
click at [251, 224] on span "Det er muligt at sende Engagements ud uden et mobilnummer, dog anbefaler vi at …" at bounding box center [242, 236] width 272 height 33
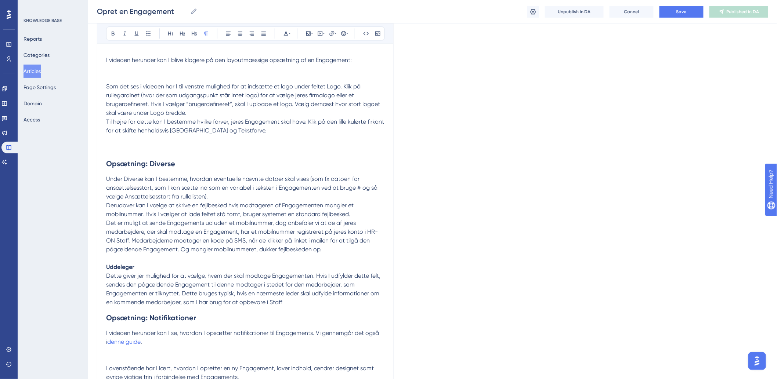
click at [321, 214] on span "Derudover kan I vælge at skrive en fejlbesked hvis modtageren af Engagementen m…" at bounding box center [230, 210] width 249 height 16
click at [130, 219] on p "Derudover kan I vælge at skrive en fejlbesked hvis modtageren af Engagementen m…" at bounding box center [245, 210] width 278 height 18
click at [193, 219] on p "Derudover kan I vælge at skrive en fejlbesked hvis modtageren af Engagementen m…" at bounding box center [245, 210] width 278 height 18
click at [336, 221] on p "Det er muligt at sende Engagements ud uden et mobilnummer, dog anbefaler vi at …" at bounding box center [245, 236] width 278 height 35
click at [280, 224] on span "Det er muligt at sende Engagements ud uden et mobilnummer, dog anbefaler vi at …" at bounding box center [242, 236] width 272 height 33
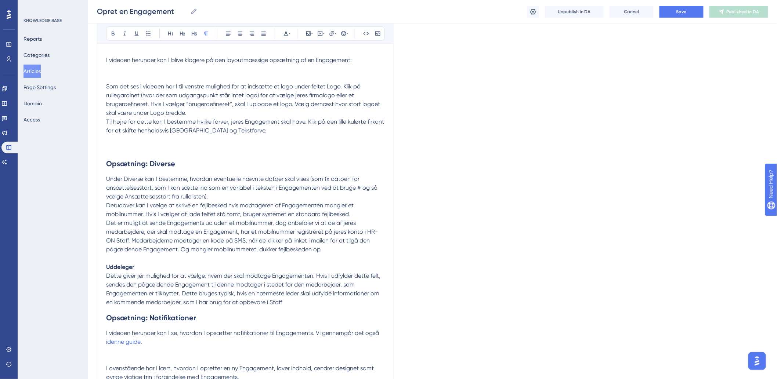
click at [345, 224] on span "Det er muligt at sende Engagements ud uden et mobilnummer, dog anbefaler vi at …" at bounding box center [242, 236] width 272 height 33
click at [380, 227] on p "Det er muligt at sende Engagements ud uden et mobilnummer, dog anbefaler vi at …" at bounding box center [245, 236] width 278 height 35
click at [159, 233] on span "Det er muligt at sende Engagements ud uden et mobilnummer, dog anbefaler vi at …" at bounding box center [242, 236] width 272 height 33
click at [237, 234] on span "Det er muligt at sende Engagements ud uden et mobilnummer, dog anbefaler vi at …" at bounding box center [242, 236] width 272 height 33
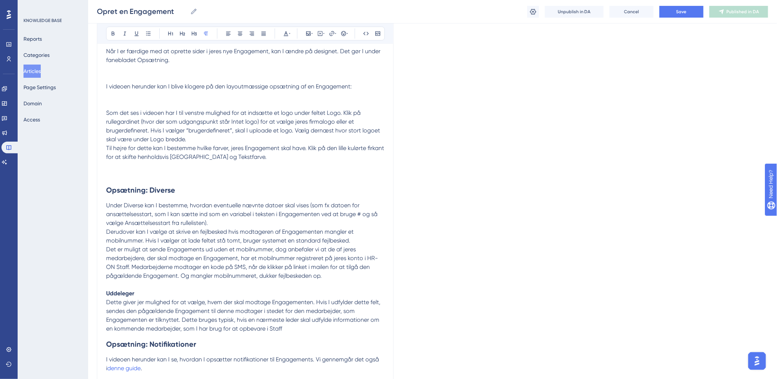
scroll to position [1837, 0]
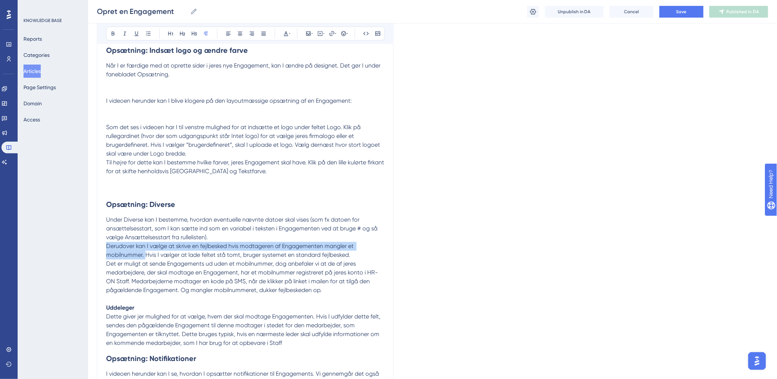
drag, startPoint x: 108, startPoint y: 247, endPoint x: 147, endPoint y: 258, distance: 41.0
click at [146, 258] on span "Derudover kan I vælge at skrive en fejlbesked hvis modtageren af Engagementen m…" at bounding box center [230, 251] width 249 height 16
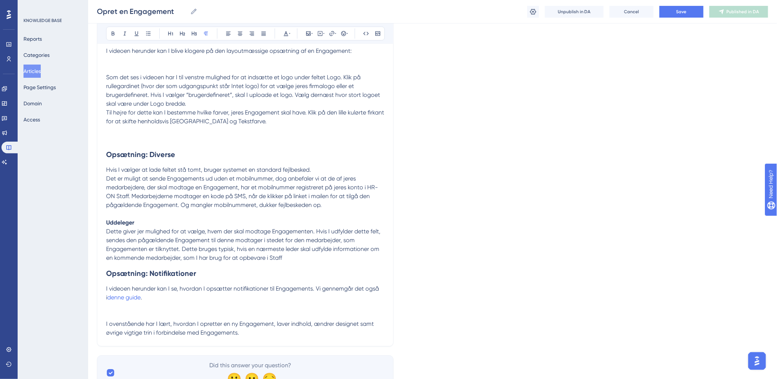
scroll to position [1878, 0]
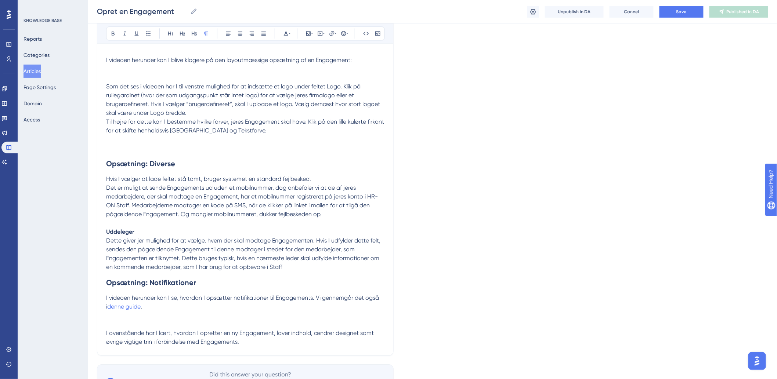
click at [332, 219] on p "Det er muligt at sende Engagements ud uden et mobilnummer, dog anbefaler vi at …" at bounding box center [245, 201] width 278 height 35
click at [195, 201] on span "Det er muligt at sende Engagements ud uden et mobilnummer, dog anbefaler vi at …" at bounding box center [242, 200] width 272 height 33
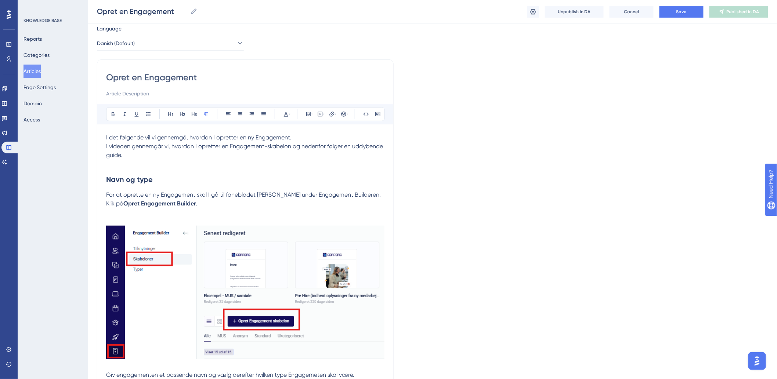
scroll to position [0, 0]
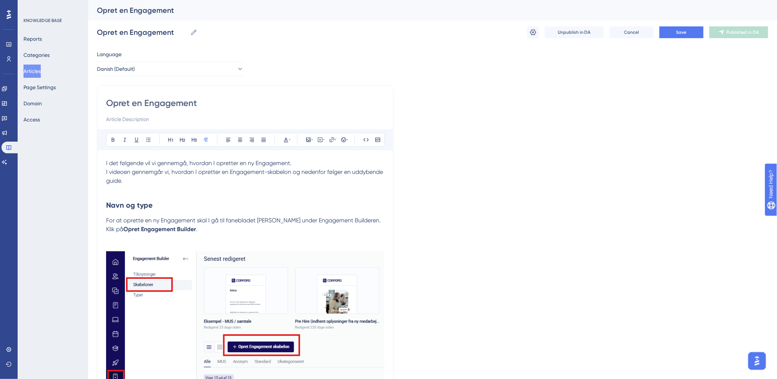
click at [163, 191] on p at bounding box center [245, 189] width 278 height 9
click at [144, 194] on p at bounding box center [245, 189] width 278 height 9
drag, startPoint x: 153, startPoint y: 207, endPoint x: 94, endPoint y: 215, distance: 59.2
drag, startPoint x: 192, startPoint y: 206, endPoint x: 98, endPoint y: 211, distance: 93.4
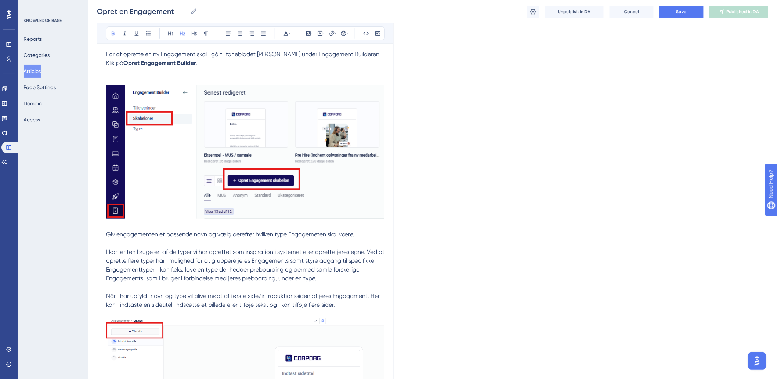
scroll to position [245, 0]
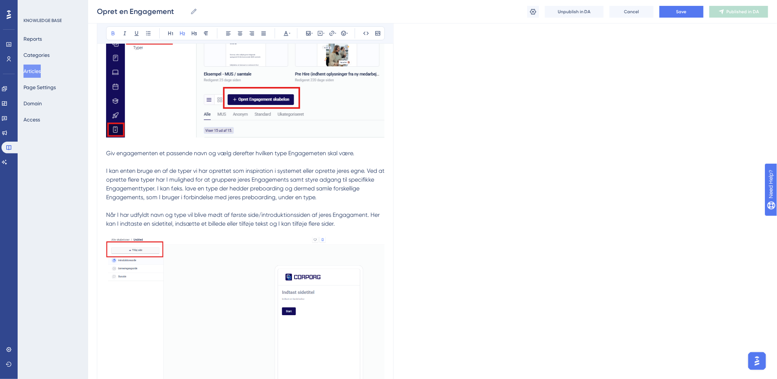
click at [133, 160] on p "Giv engagementen et passende navn og vælg derefter hvilken type Engagemeten ska…" at bounding box center [245, 171] width 278 height 62
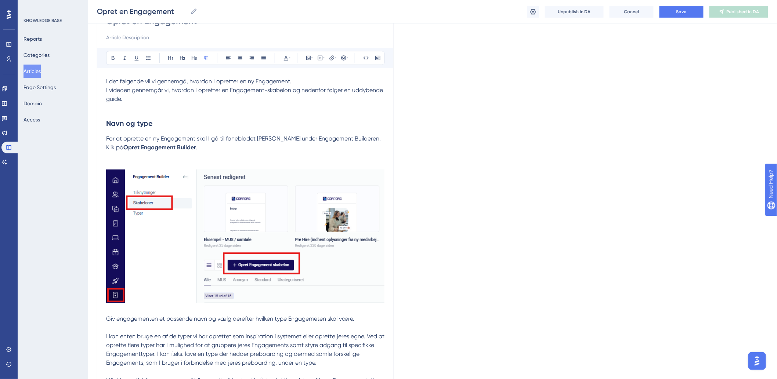
scroll to position [82, 0]
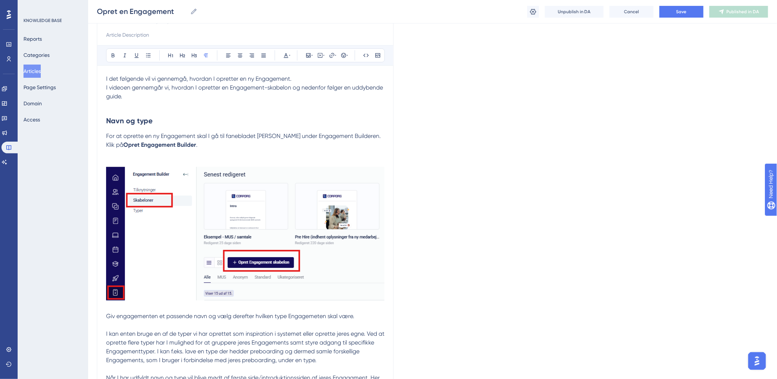
click at [207, 137] on span "For at oprette en ny Engagement skal I gå til fanebladet Skabeloner under Engag…" at bounding box center [244, 141] width 276 height 16
click at [229, 144] on p "For at oprette en ny Engagement skal I gå til fanebladet Skabeloner under Engag…" at bounding box center [245, 141] width 278 height 18
click at [243, 131] on h2 "Navn og type" at bounding box center [245, 121] width 278 height 22
click at [274, 142] on p "For at oprette en ny Engagement skal I gå til fanebladet Skabeloner under Engag…" at bounding box center [245, 141] width 278 height 18
click at [281, 130] on h2 "Navn og type" at bounding box center [245, 121] width 278 height 22
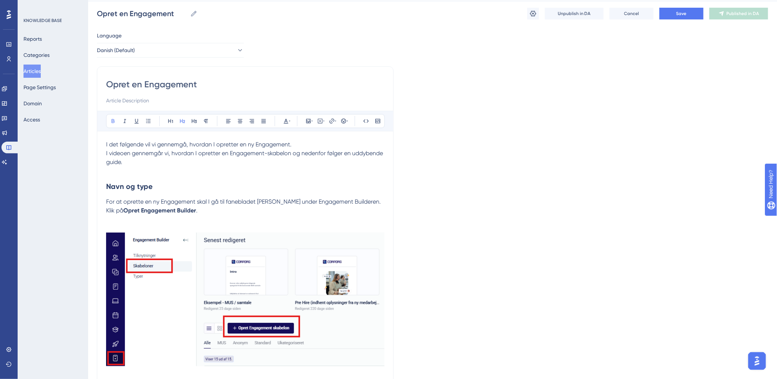
scroll to position [0, 0]
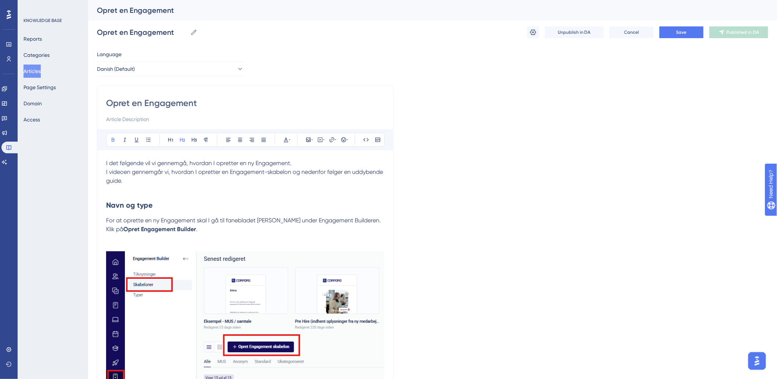
click at [242, 203] on h2 "Navn og type" at bounding box center [245, 205] width 278 height 22
click at [140, 189] on p at bounding box center [245, 189] width 278 height 9
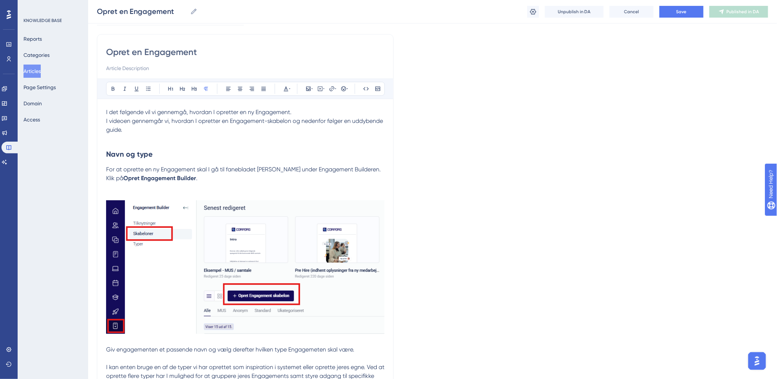
scroll to position [82, 0]
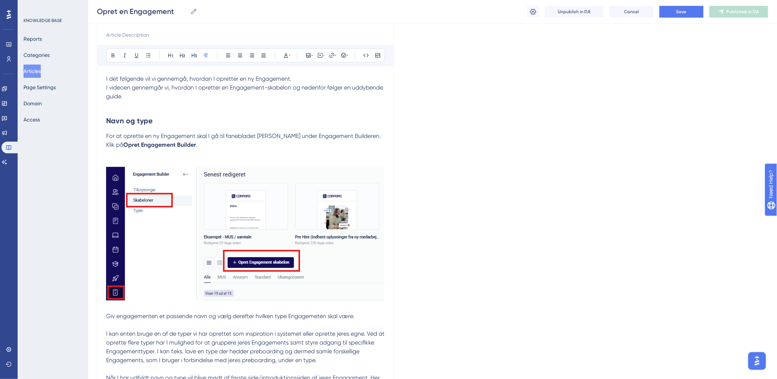
click at [150, 127] on h2 "Navn og type" at bounding box center [245, 121] width 278 height 22
click at [125, 134] on span "For at oprette en ny Engagement skal I gå til fanebladet Skabeloner under Engag…" at bounding box center [244, 141] width 276 height 16
click at [247, 129] on h2 "Navn og type" at bounding box center [245, 121] width 278 height 22
click at [155, 141] on p "For at oprette en ny Engagement skal I gå til fanebladet Skabeloner under Engag…" at bounding box center [245, 141] width 278 height 18
click at [239, 138] on span "For at oprette en ny Engagement skal I gå til fanebladet Skabeloner under Engag…" at bounding box center [244, 141] width 276 height 16
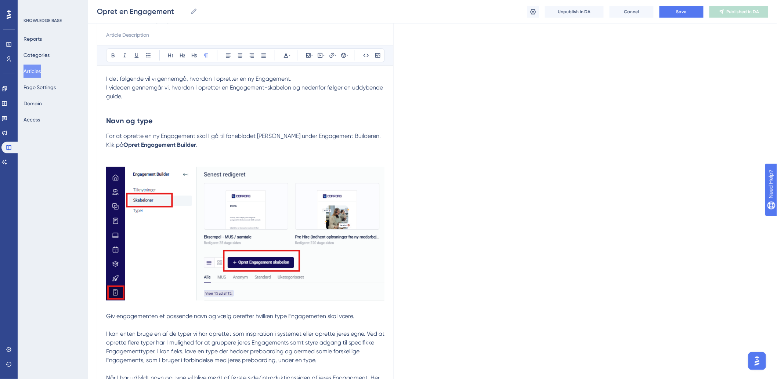
click at [211, 135] on span "For at oprette en ny Engagement skal I gå til fanebladet Skabeloner under Engag…" at bounding box center [244, 141] width 276 height 16
click at [299, 134] on span "For at oprette en ny Engagement skal I gå til fanebladet Skabeloner under Engag…" at bounding box center [244, 141] width 276 height 16
click at [328, 133] on span "For at oprette en ny Engagement skal I gå til fanebladet Skabeloner under Engag…" at bounding box center [244, 141] width 276 height 16
click at [369, 133] on span "For at oprette en ny Engagement skal I gå til fanebladet Skabeloner under Engag…" at bounding box center [244, 141] width 276 height 16
click at [147, 146] on strong "Opret Engagement Builder" at bounding box center [159, 144] width 73 height 7
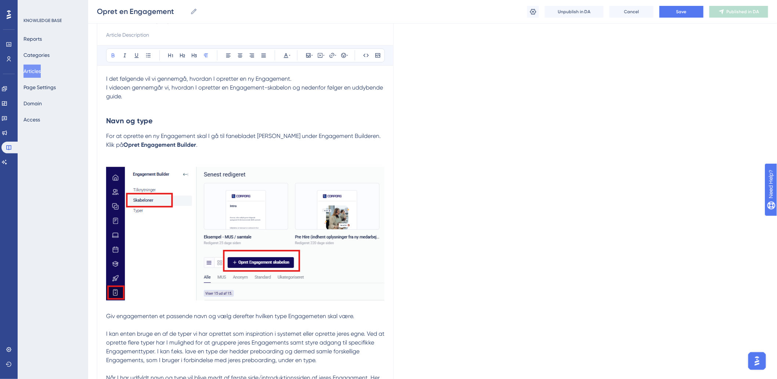
click at [194, 141] on p "For at oprette en ny Engagement skal I gå til fanebladet Skabeloner under Engag…" at bounding box center [245, 141] width 278 height 18
click at [213, 145] on p "For at oprette en ny Engagement skal I gå til fanebladet Skabeloner under Engag…" at bounding box center [245, 141] width 278 height 18
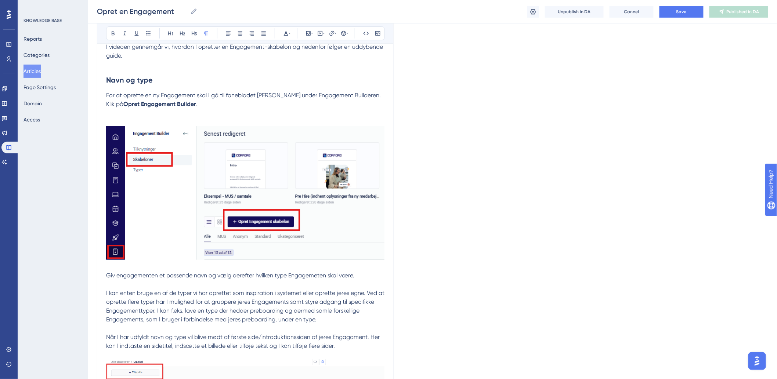
scroll to position [245, 0]
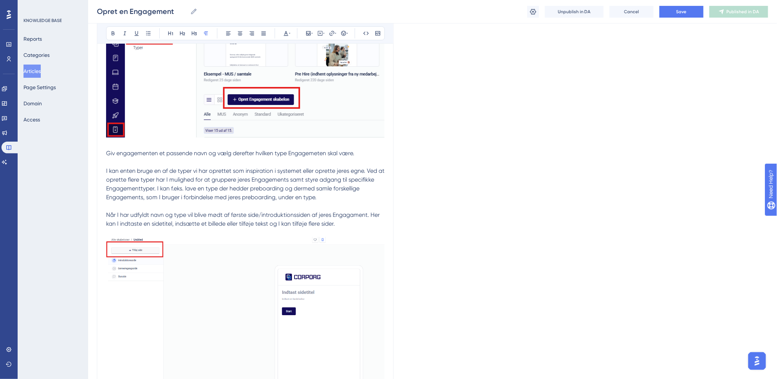
click at [116, 155] on span "Giv engagementen et passende navn og vælg derefter hvilken type Engagemeten ska…" at bounding box center [230, 153] width 248 height 7
click at [196, 151] on span "Giv engagementen et passende navn og vælg derefter hvilken type Engagemeten ska…" at bounding box center [230, 153] width 248 height 7
click at [308, 147] on p "Giv engagementen et passende navn og vælg derefter hvilken type Engagemeten ska…" at bounding box center [245, 171] width 278 height 62
click at [145, 200] on span "I kan enten bruge en af de typer vi har oprettet som inspiration i systemet ell…" at bounding box center [246, 183] width 280 height 33
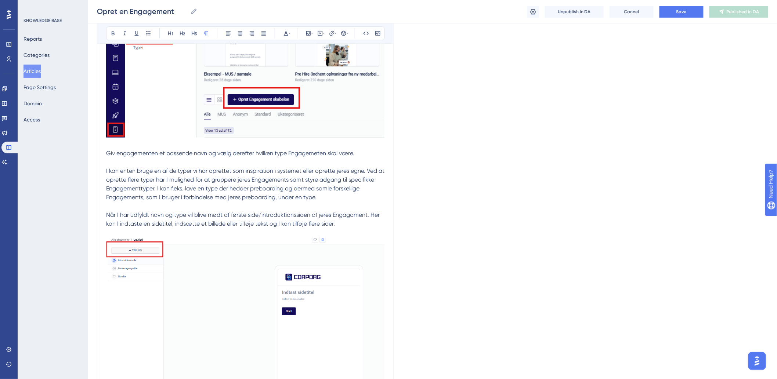
click at [133, 173] on span "I kan enten bruge en af de typer vi har oprettet som inspiration i systemet ell…" at bounding box center [246, 183] width 280 height 33
click at [250, 177] on span "I kan enten bruge en af de typer vi har oprettet som inspiration i systemet ell…" at bounding box center [246, 183] width 280 height 33
click at [252, 167] on p "Giv engagementen et passende navn og vælg derefter hvilken type Engagemeten ska…" at bounding box center [245, 171] width 278 height 62
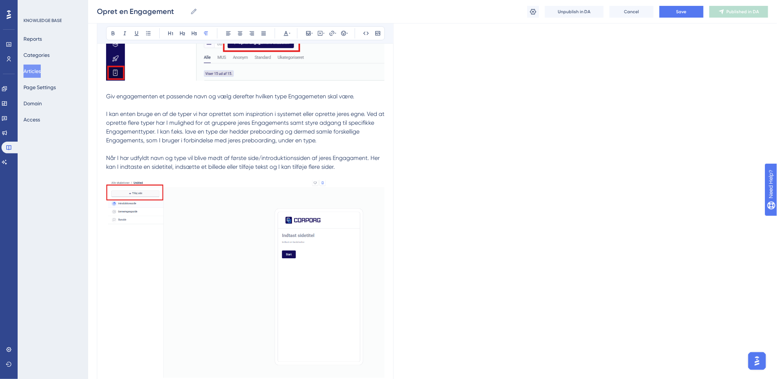
scroll to position [326, 0]
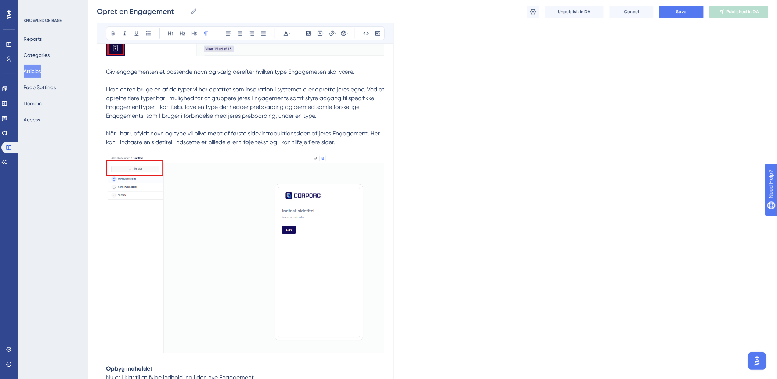
click at [175, 126] on p "Når I har udfyldt navn og type vil blive mødt af første side/introduktionssiden…" at bounding box center [245, 238] width 278 height 236
click at [182, 140] on span "Når I har udfyldt navn og type vil blive mødt af første side/introduktionssiden…" at bounding box center [243, 138] width 275 height 16
click at [236, 141] on span "Når I har udfyldt navn og type vil blive mødt af første side/introduktionssiden…" at bounding box center [243, 138] width 275 height 16
click at [308, 141] on span "Når I har udfyldt navn og type vil blive mødt af første side/introduktionssiden…" at bounding box center [243, 138] width 275 height 16
click at [342, 140] on p "Når I har udfyldt navn og type vil blive mødt af første side/introduktionssiden…" at bounding box center [245, 238] width 278 height 236
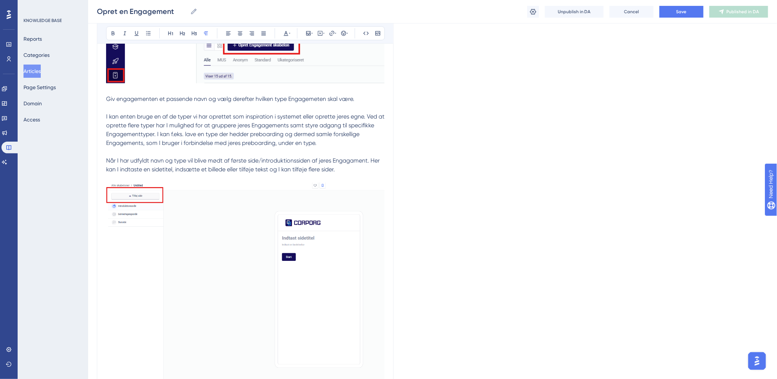
scroll to position [285, 0]
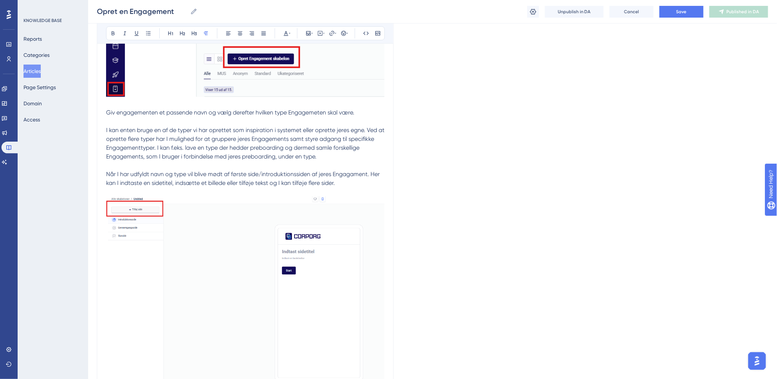
click at [119, 167] on p "Når I har udfyldt navn og type vil blive mødt af første side/introduktionssiden…" at bounding box center [245, 279] width 278 height 236
click at [318, 134] on p "Giv engagementen et passende navn og vælg derefter hvilken type Engagemeten ska…" at bounding box center [245, 130] width 278 height 62
click at [238, 130] on span "I kan enten bruge en af de typer vi har oprettet som inspiration i systemet ell…" at bounding box center [246, 143] width 280 height 33
click at [336, 133] on span "I kan enten bruge en af de typer vi har oprettet som inspiration i systemet ell…" at bounding box center [246, 143] width 280 height 33
click at [364, 130] on span "I kan enten bruge en af de typer vi har oprettet som inspiration i systemet ell…" at bounding box center [246, 143] width 280 height 33
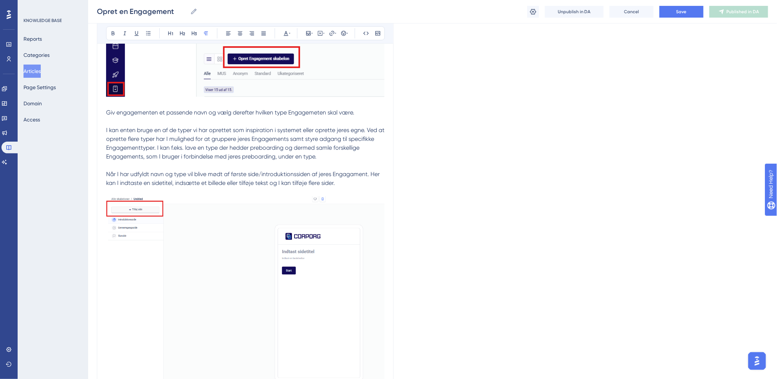
click at [161, 155] on span "I kan enten bruge en af de typer vi har oprettet som inspiration i systemet ell…" at bounding box center [246, 143] width 280 height 33
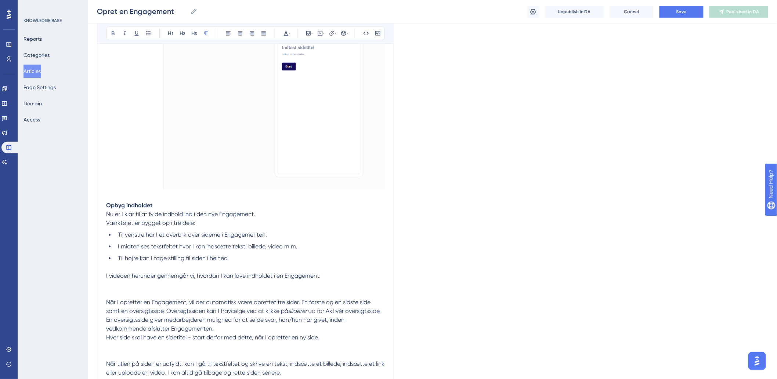
scroll to position [571, 0]
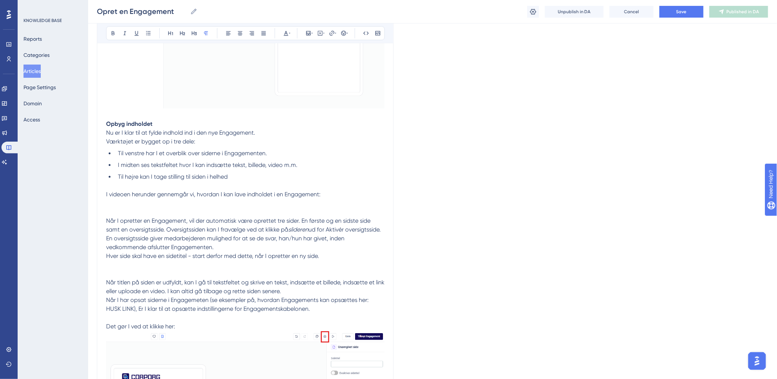
click at [126, 137] on p "Nu er I klar til at fylde indhold ind i den nye Engagement. Værktøjet er bygget…" at bounding box center [245, 138] width 278 height 18
click at [226, 144] on p "Nu er I klar til at fylde indhold ind i den nye Engagement. Værktøjet er bygget…" at bounding box center [245, 138] width 278 height 18
click at [149, 136] on span "Nu er I klar til at fylde indhold ind i den nye Engagement." at bounding box center [180, 133] width 149 height 7
click at [185, 135] on span "Nu er I klar til at fylde indhold ind i den nye Engagement." at bounding box center [180, 133] width 149 height 7
click at [195, 151] on span "Til venstre har I et overblik over siderne i Engagementen." at bounding box center [192, 153] width 149 height 7
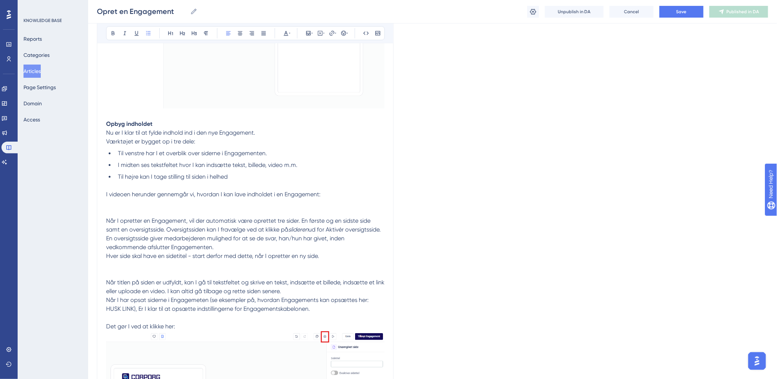
click at [244, 175] on li "Til højre kan I tage stilling til siden i helhed" at bounding box center [249, 177] width 269 height 9
click at [213, 145] on p "Nu er I klar til at fylde indhold ind i den nye Engagement. Værktøjet er bygget…" at bounding box center [245, 138] width 278 height 18
click at [264, 131] on p "Nu er I klar til at fylde indhold ind i den nye Engagement. Værktøjet er bygget…" at bounding box center [245, 138] width 278 height 18
click at [277, 167] on span "I midten ses tekstfeltet hvor I kan indsætte tekst, billede, video m.m." at bounding box center [208, 165] width 180 height 7
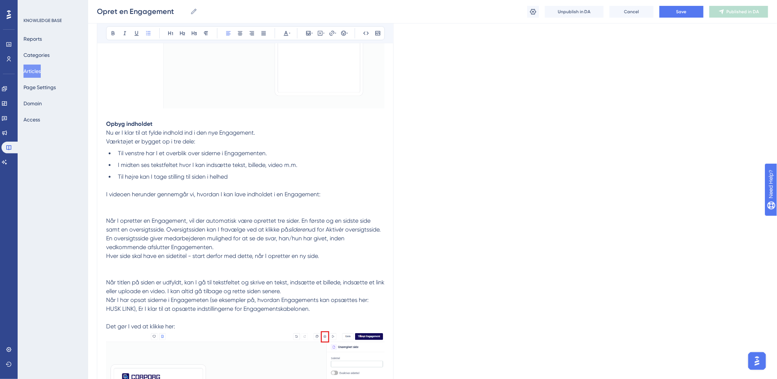
click at [298, 179] on li "Til højre kan I tage stilling til siden i helhed" at bounding box center [249, 177] width 269 height 9
click at [299, 195] on span "I videoen herunder gennemgår vi, hvordan I kan lave indholdet i en Engagement:" at bounding box center [213, 194] width 214 height 7
click at [308, 178] on li "Til højre kan I tage stilling til siden i helhed" at bounding box center [249, 177] width 269 height 9
click at [170, 266] on p at bounding box center [245, 265] width 278 height 9
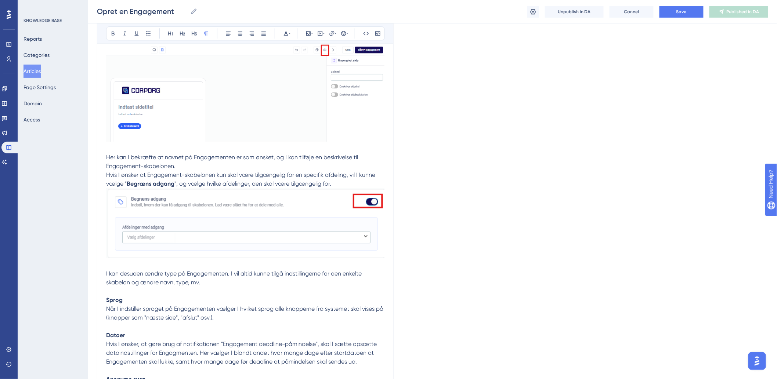
scroll to position [938, 0]
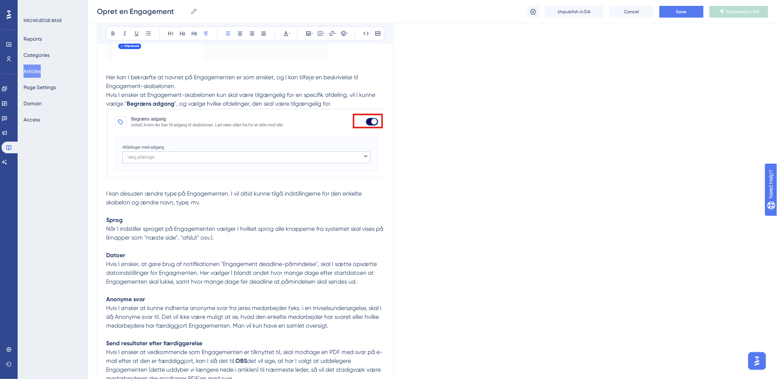
click at [222, 239] on span "Når I indstiller sproget på Engagementen vælger I hvilket sprog alle knapperne …" at bounding box center [245, 233] width 279 height 16
click at [240, 255] on p "Her kan I bekræfte at navnet på Engagementen er som ønsket, og I kan tilføje en…" at bounding box center [245, 184] width 278 height 222
click at [254, 278] on p "Her kan I bekræfte at navnet på Engagementen er som ønsket, og I kan tilføje en…" at bounding box center [245, 184] width 278 height 222
click at [388, 282] on div "Opret en Engagement Bold Italic Underline Bullet Point Heading 1 Heading 2 Head…" at bounding box center [245, 220] width 297 height 2152
click at [349, 271] on span "Hvis I ønsker, at gøre brug af notifikationen "Engagement deadline-påmindelse",…" at bounding box center [242, 273] width 272 height 25
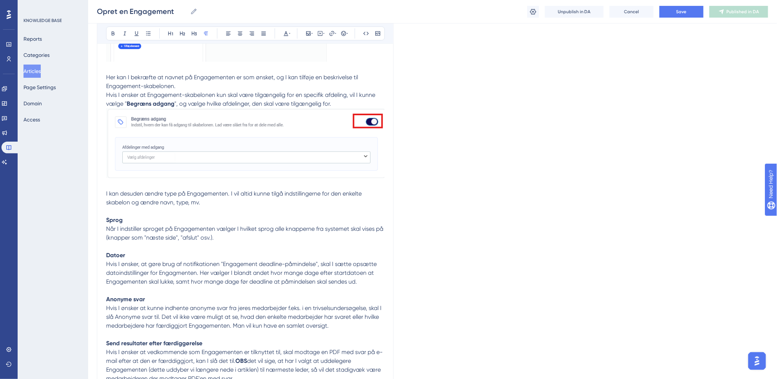
click at [130, 310] on span "Hvis I ønsker at kunne indhente anonyme svar fra jeres medarbejder f.eks. i en …" at bounding box center [244, 317] width 277 height 25
click at [250, 247] on p "Her kan I bekræfte at navnet på Engagementen er som ønsket, og I kan tilføje en…" at bounding box center [245, 184] width 278 height 222
click at [266, 270] on span "Hvis I ønsker, at gøre brug af notifikationen "Engagement deadline-påmindelse",…" at bounding box center [242, 273] width 272 height 25
click at [336, 271] on span "Hvis I ønsker, at gøre brug af notifikationen "Engagement deadline-påmindelse",…" at bounding box center [242, 273] width 272 height 25
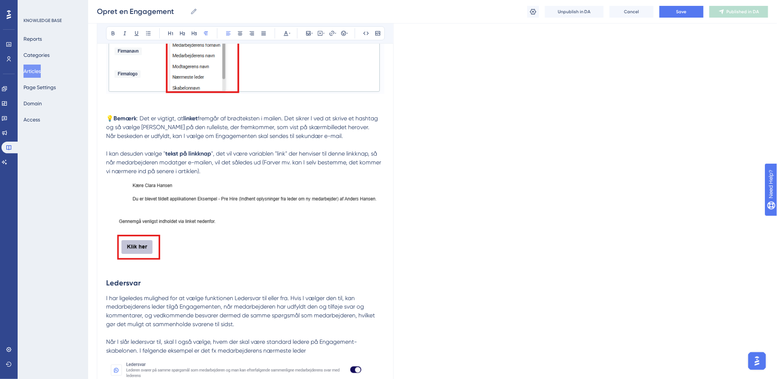
scroll to position [1427, 0]
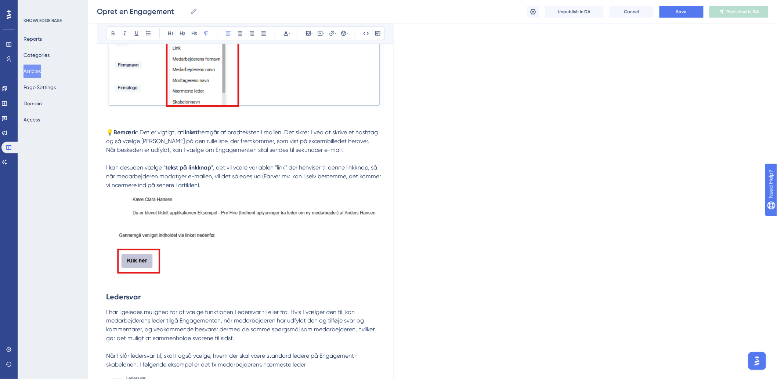
click at [212, 181] on p "💡 Bemærk : Det er vigtigt, at linket fremgår af brødteksten i mailen. Det sikre…" at bounding box center [245, 207] width 278 height 158
click at [219, 185] on p "💡 Bemærk : Det er vigtigt, at linket fremgår af brødteksten i mailen. Det sikre…" at bounding box center [245, 207] width 278 height 158
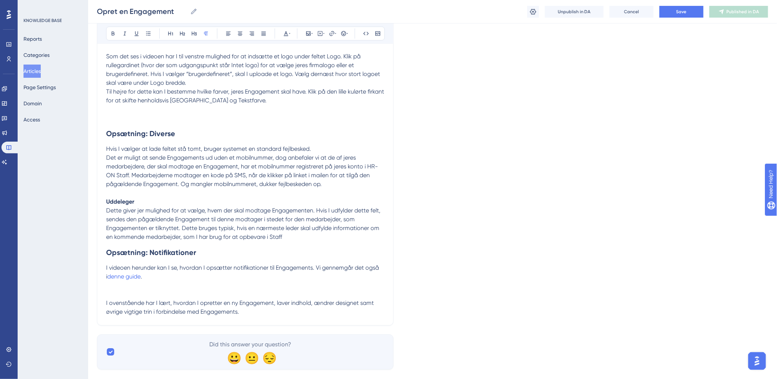
scroll to position [1917, 0]
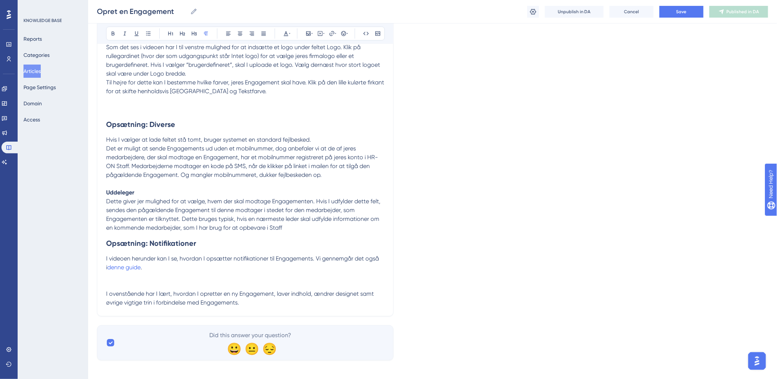
drag, startPoint x: 106, startPoint y: 193, endPoint x: 314, endPoint y: 229, distance: 210.8
click at [314, 229] on p "Uddeleger Dette giver jer mulighed for at vælge, hvem der skal modtage Engageme…" at bounding box center [245, 206] width 278 height 53
copy p "Uddeleger Dette giver jer mulighed for at vælge, hvem der skal modtage Engageme…"
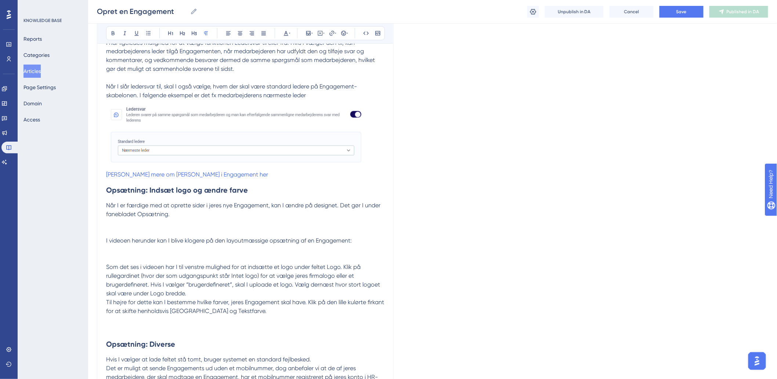
scroll to position [1636, 0]
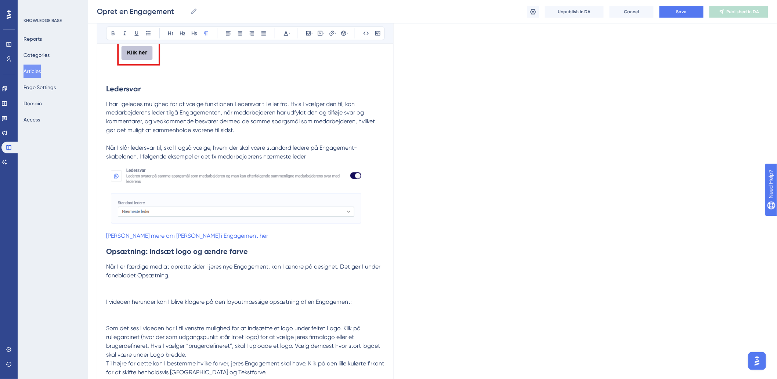
drag, startPoint x: 105, startPoint y: 288, endPoint x: 109, endPoint y: 290, distance: 4.9
click at [114, 289] on p at bounding box center [245, 285] width 278 height 9
click at [264, 236] on p "I har ligeledes mulighed for at vælge funktionen Ledersvar til eller fra. Hvis …" at bounding box center [245, 170] width 278 height 141
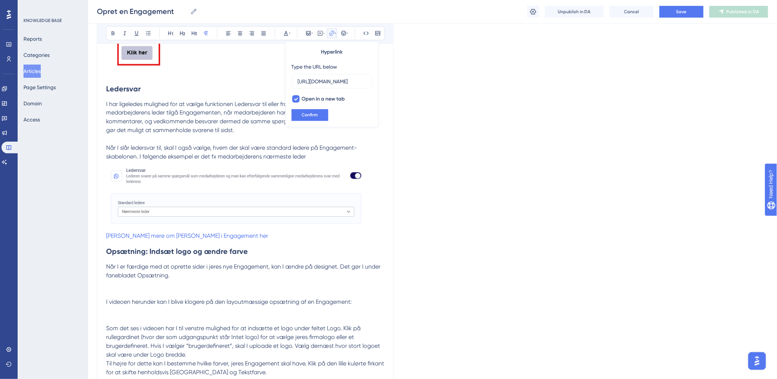
click at [263, 236] on p "I har ligeledes mulighed for at vælge funktionen Ledersvar til eller fra. Hvis …" at bounding box center [245, 170] width 278 height 141
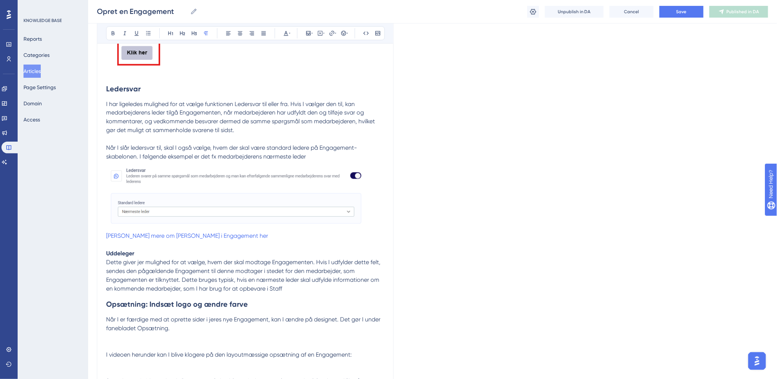
click at [144, 307] on strong "Opsætning: Indsæt logo og ændre farve" at bounding box center [177, 304] width 142 height 9
drag, startPoint x: 137, startPoint y: 255, endPoint x: 92, endPoint y: 254, distance: 45.2
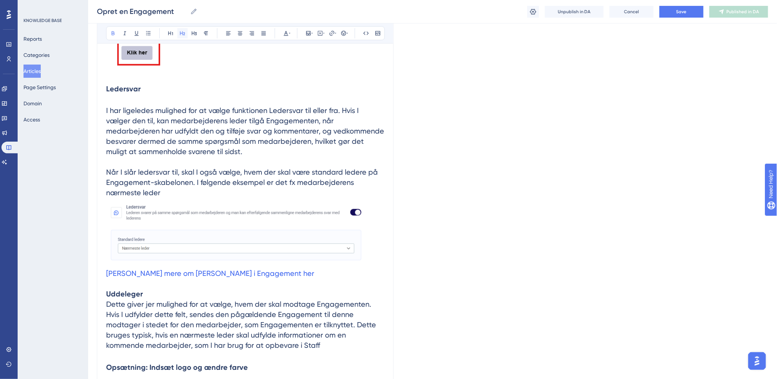
click at [185, 30] on button at bounding box center [182, 33] width 10 height 10
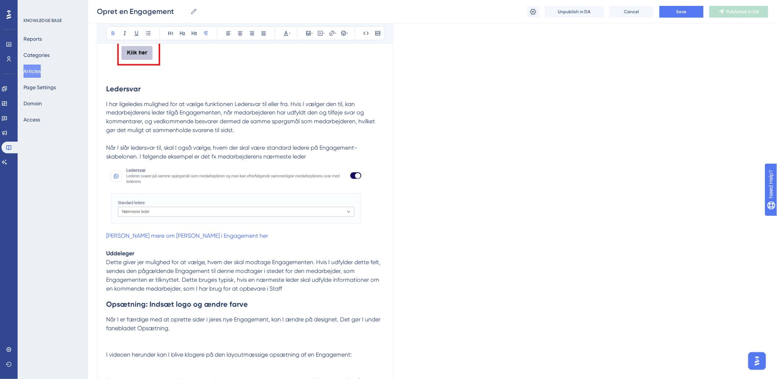
click at [203, 262] on span "Dette giver jer mulighed for at vælge, hvem der skal modtage Engagementen. Hvis…" at bounding box center [244, 275] width 276 height 33
click at [133, 254] on strong "Uddeleger" at bounding box center [120, 253] width 28 height 7
click at [149, 256] on p "I har ligeledes mulighed for at vælge funktionen Ledersvar til eller fra. Hvis …" at bounding box center [245, 197] width 278 height 194
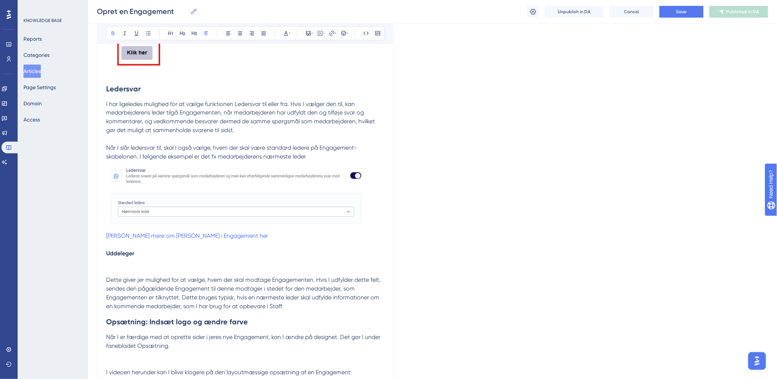
click at [109, 281] on span "Dette giver jer mulighed for at vælge, hvem der skal modtage Engagementen. Hvis…" at bounding box center [244, 293] width 276 height 33
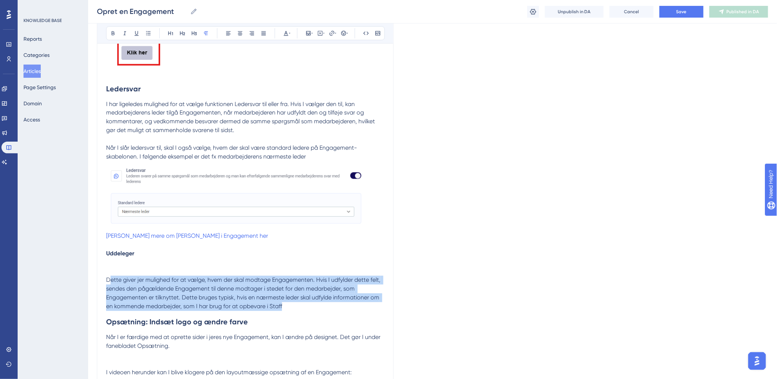
drag, startPoint x: 109, startPoint y: 281, endPoint x: 307, endPoint y: 310, distance: 199.9
click at [307, 310] on p "I har ligeledes mulighed for at vælge funktionen Ledersvar til eller fra. Hvis …" at bounding box center [245, 205] width 278 height 211
click at [133, 278] on span "Dette giver jer mulighed for at vælge, hvem der skal modtage Engagementen. Hvis…" at bounding box center [244, 293] width 276 height 33
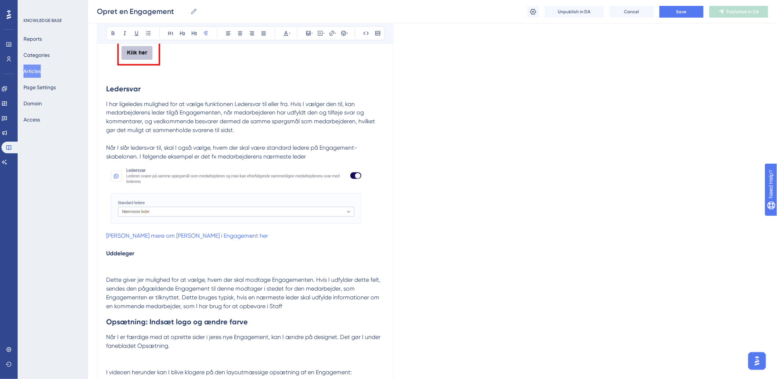
click at [132, 269] on p "I har ligeledes mulighed for at vælge funktionen Ledersvar til eller fra. Hvis …" at bounding box center [245, 205] width 278 height 211
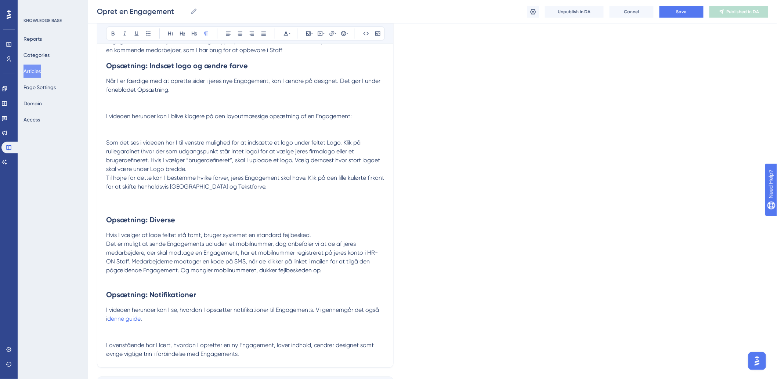
scroll to position [1917, 0]
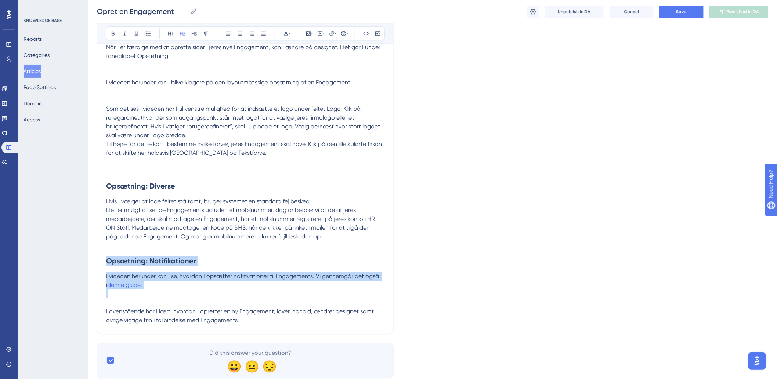
drag, startPoint x: 108, startPoint y: 261, endPoint x: 192, endPoint y: 297, distance: 91.0
copy div "Opsætning: Notifikationer I videoen herunder kan I se, hvordan I opsætter notif…"
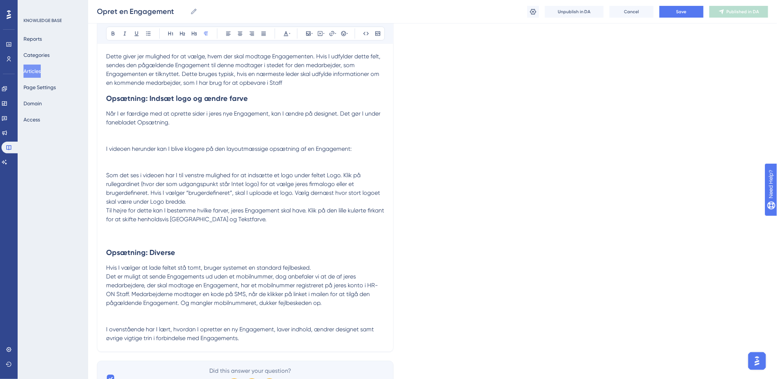
scroll to position [1812, 0]
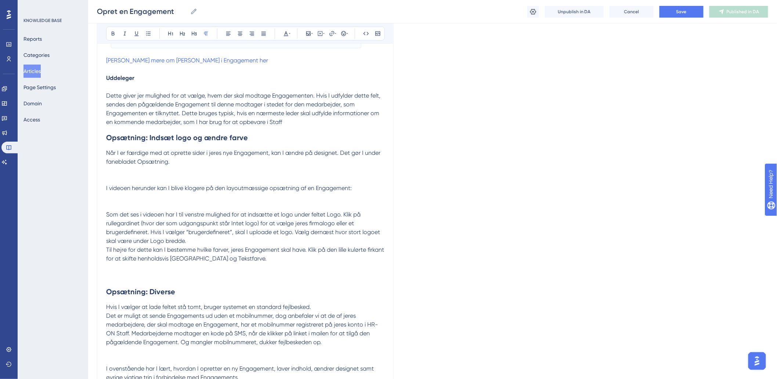
click at [133, 204] on p at bounding box center [245, 206] width 278 height 9
click at [146, 180] on p at bounding box center [245, 179] width 278 height 9
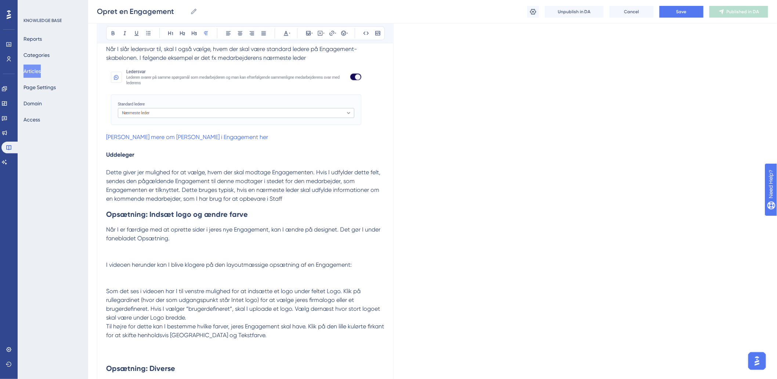
scroll to position [1730, 0]
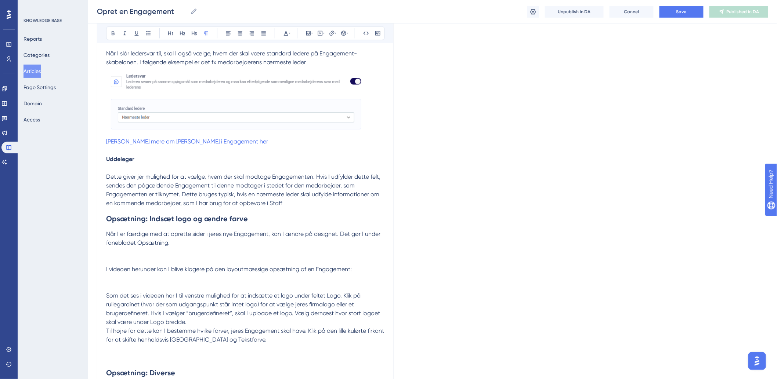
click at [321, 206] on p "I har ligeledes mulighed for at vælge funktionen Ledersvar til eller fra. Hvis …" at bounding box center [245, 107] width 278 height 203
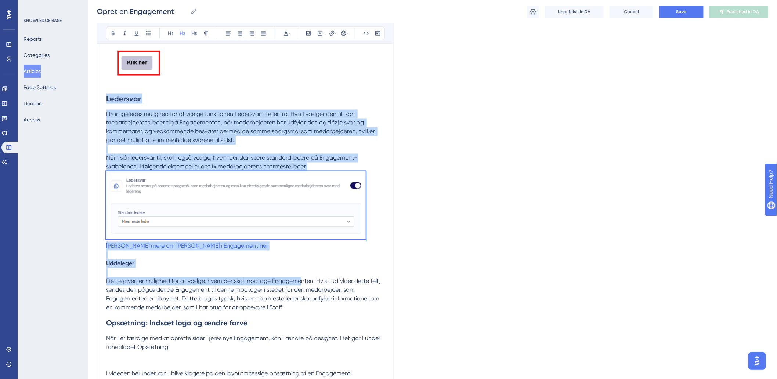
scroll to position [1649, 0]
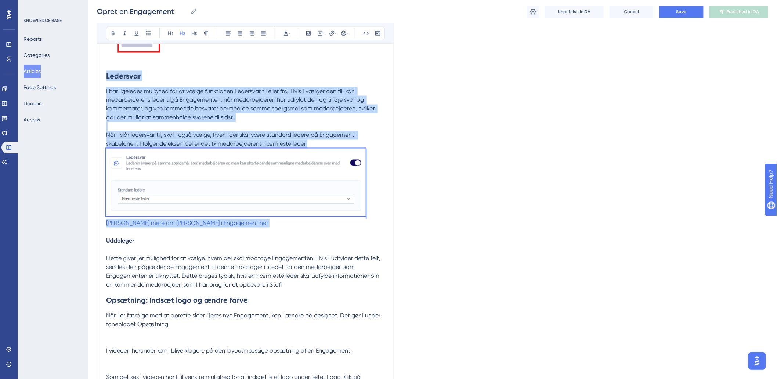
drag, startPoint x: 106, startPoint y: 200, endPoint x: 375, endPoint y: 231, distance: 270.5
copy div "Ledersvar I har ligeledes mulighed for at vælge funktionen Ledersvar til eller …"
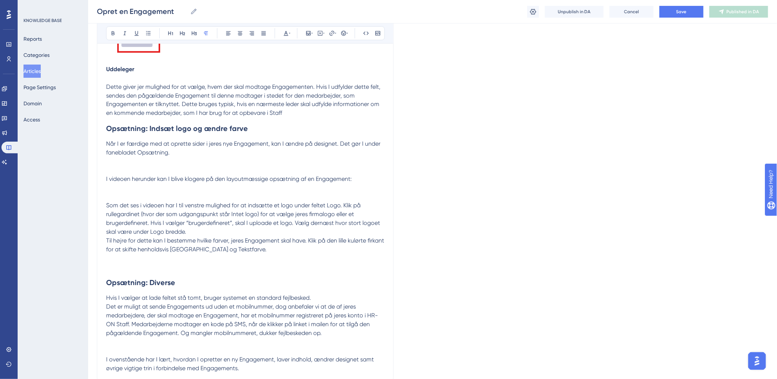
click at [167, 164] on p at bounding box center [245, 162] width 278 height 9
click at [326, 117] on p "💡 Bemærk : Det er vigtigt, at linket fremgår af brødteksten i mailen. Det sikre…" at bounding box center [245, 12] width 278 height 211
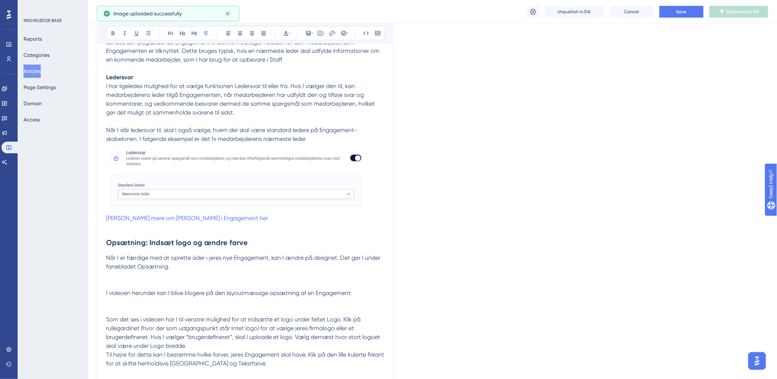
scroll to position [1730, 0]
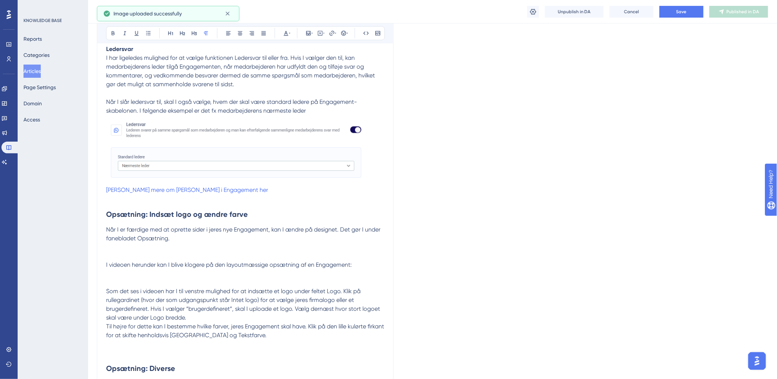
click at [252, 100] on span "Når I slår ledersvar til, skal I også vælge, hvem der skal være standard ledere…" at bounding box center [231, 107] width 251 height 16
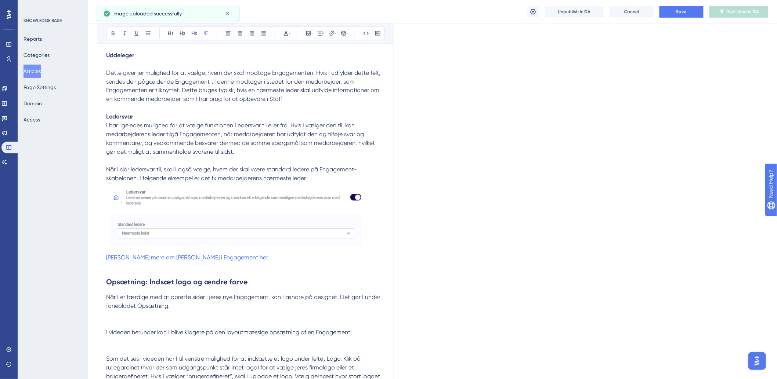
scroll to position [1607, 0]
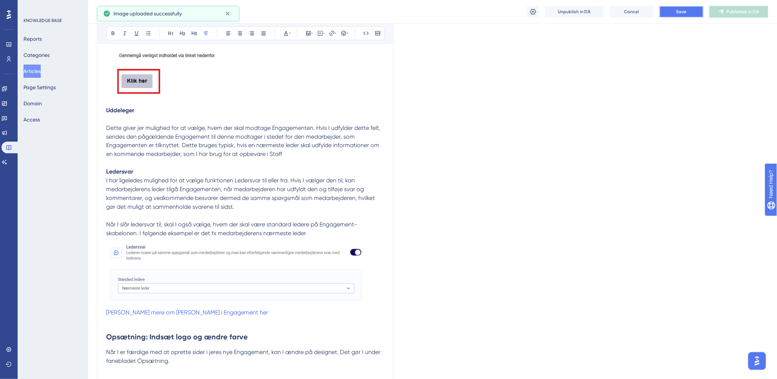
click at [674, 15] on button "Save" at bounding box center [681, 12] width 44 height 12
click at [137, 108] on p "💡 Bemærk : Det er vigtigt, at linket fremgår af brødteksten i mailen. Det sikre…" at bounding box center [245, 62] width 278 height 229
click at [151, 168] on p "💡 Bemærk : Det er vigtigt, at linket fremgår af brødteksten i mailen. Det sikre…" at bounding box center [245, 62] width 278 height 229
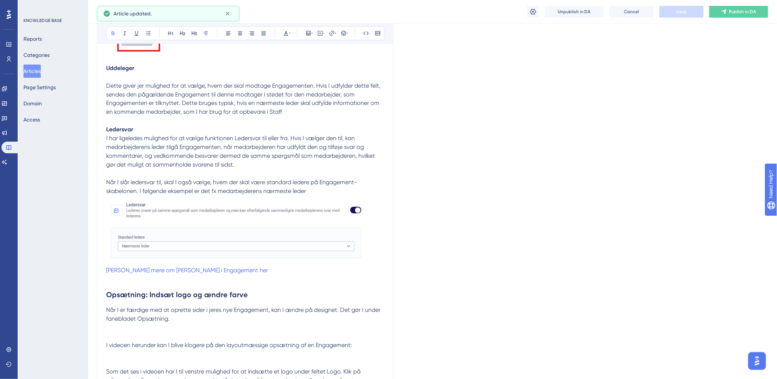
scroll to position [1689, 0]
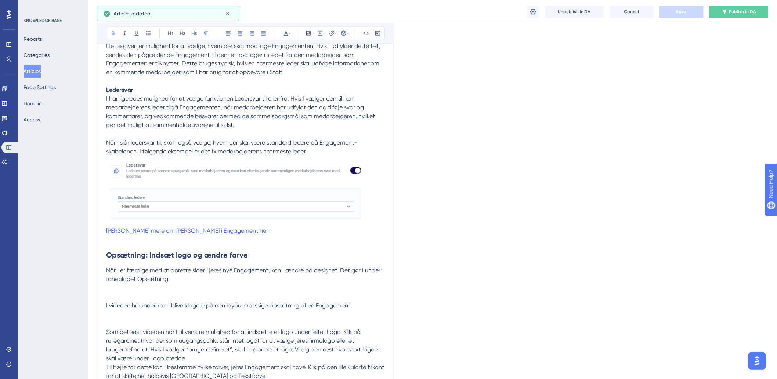
click at [129, 260] on strong "Opsætning: Indsæt logo og ændre farve" at bounding box center [177, 255] width 142 height 9
click at [168, 258] on strong "Opsætning: Indsæt logo og ændre farve" at bounding box center [177, 255] width 142 height 9
click at [290, 258] on h2 "Opsætning: Indsæt logo og ændre farve" at bounding box center [245, 256] width 278 height 22
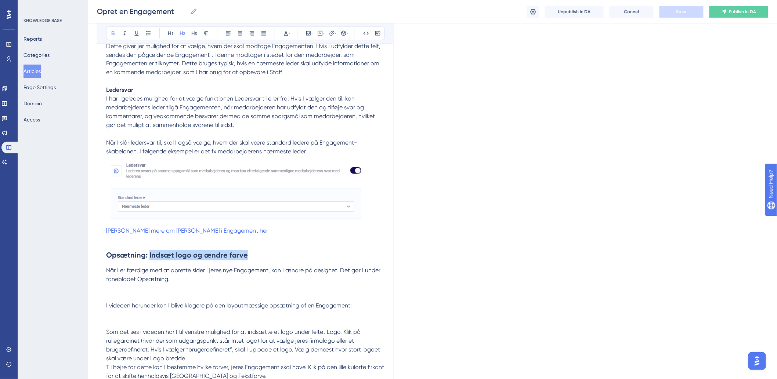
drag, startPoint x: 261, startPoint y: 256, endPoint x: 149, endPoint y: 265, distance: 112.4
click at [149, 265] on h2 "Opsætning: Indsæt logo og ændre farve" at bounding box center [245, 256] width 278 height 22
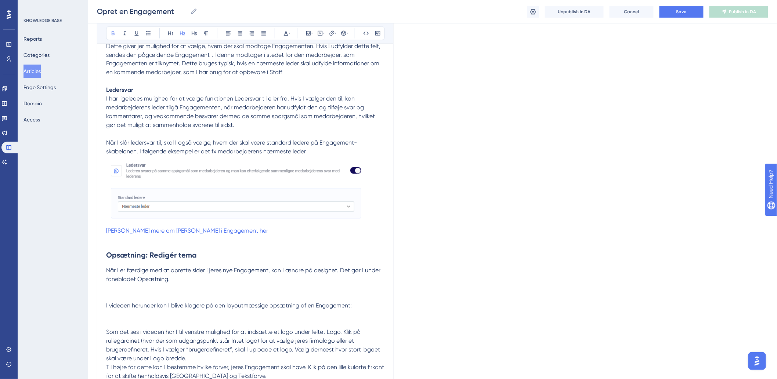
click at [230, 259] on h2 "Opsætning: Redigér tema" at bounding box center [245, 256] width 278 height 22
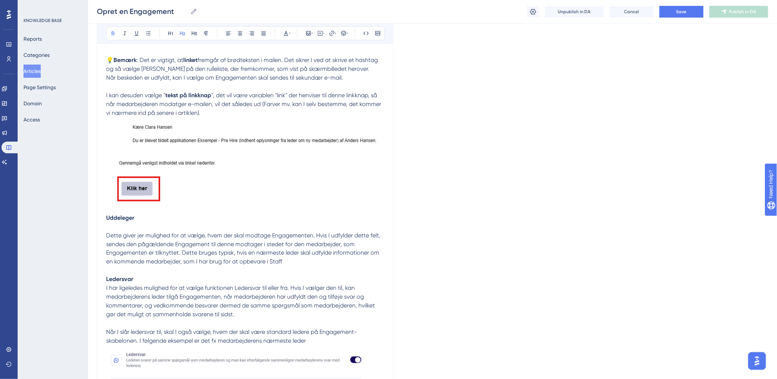
scroll to position [1899, 0]
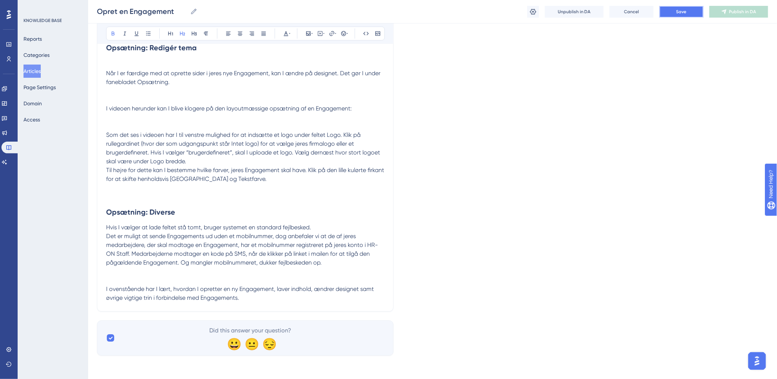
click at [672, 14] on button "Save" at bounding box center [681, 12] width 44 height 12
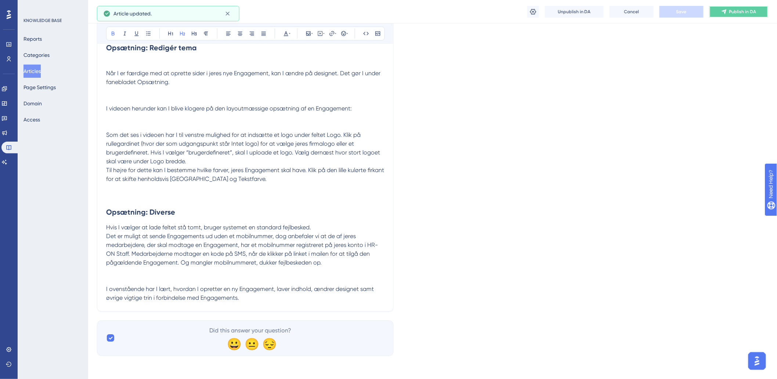
click at [729, 15] on button "Publish in DA" at bounding box center [738, 12] width 59 height 12
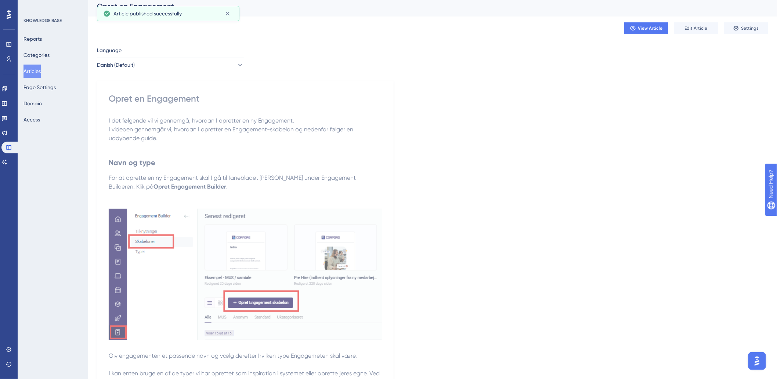
scroll to position [0, 0]
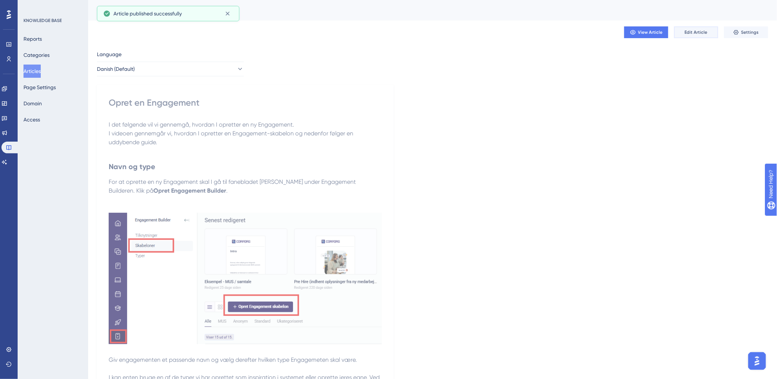
click at [703, 29] on span "Edit Article" at bounding box center [696, 32] width 23 height 6
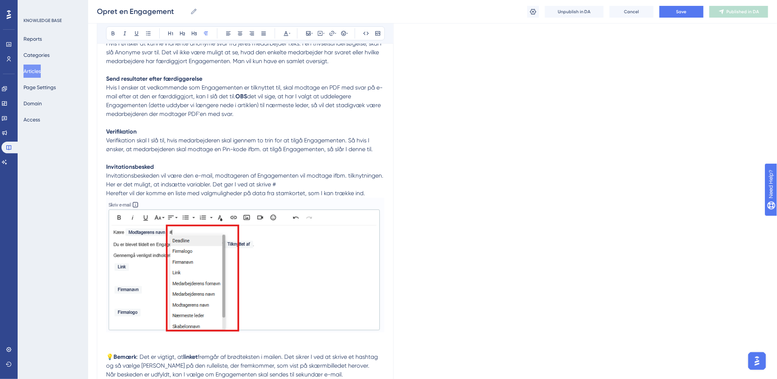
scroll to position [1164, 0]
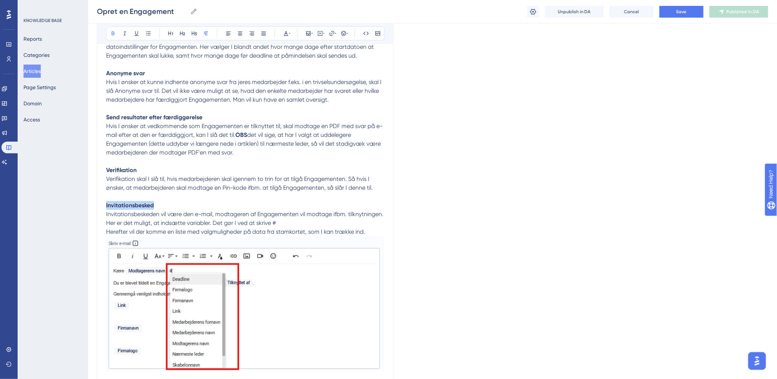
drag, startPoint x: 171, startPoint y: 208, endPoint x: 100, endPoint y: 202, distance: 70.7
click at [182, 31] on icon at bounding box center [183, 33] width 6 height 6
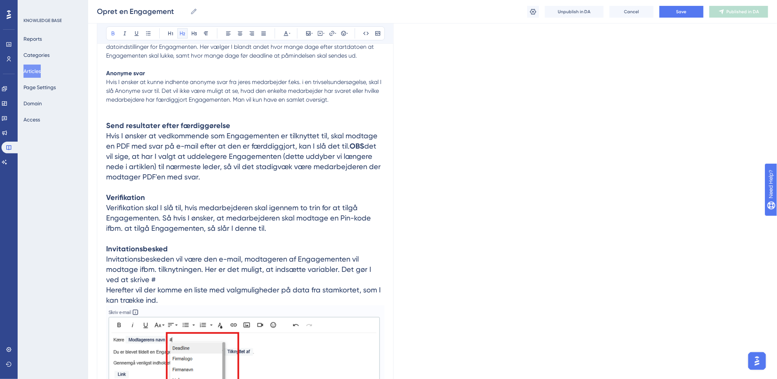
click at [182, 31] on icon at bounding box center [183, 33] width 6 height 6
click at [181, 35] on icon at bounding box center [183, 33] width 6 height 6
click at [178, 33] on button at bounding box center [182, 33] width 10 height 10
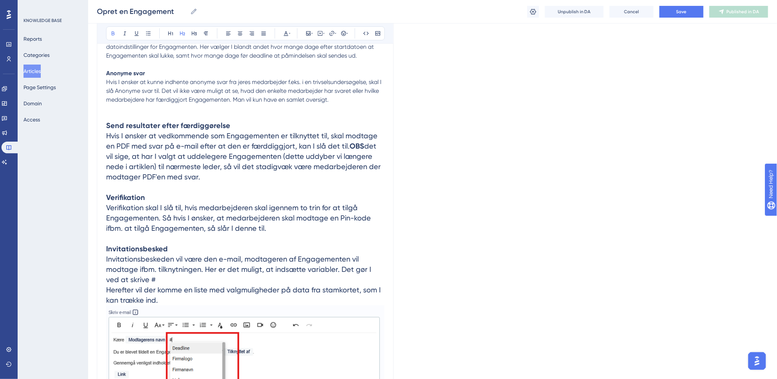
click at [191, 79] on p "Hvis I ønsker at kunne indhente anonyme svar fra jeres medarbejder f.eks. i en …" at bounding box center [245, 91] width 278 height 26
drag, startPoint x: 104, startPoint y: 133, endPoint x: 161, endPoint y: 149, distance: 59.4
click at [161, 149] on div "Opret en Engagement Bold Italic Underline Bullet Point Heading 1 Heading 2 Head…" at bounding box center [245, 19] width 297 height 2203
click at [109, 136] on span "Hvis I ønsker at vedkommende som Engagementen er tilknyttet til, skal modtage e…" at bounding box center [242, 140] width 273 height 19
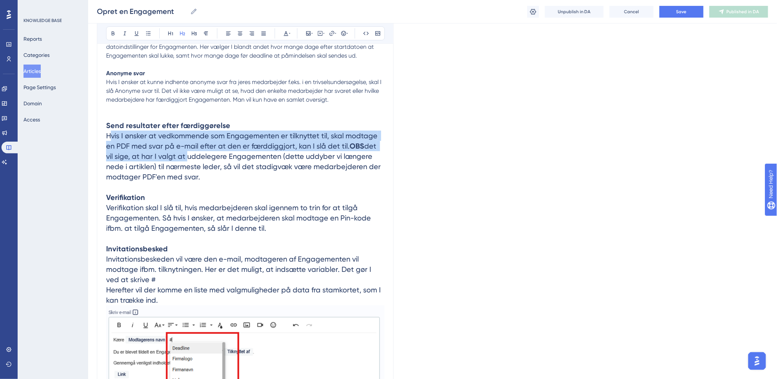
drag, startPoint x: 109, startPoint y: 136, endPoint x: 186, endPoint y: 162, distance: 81.6
click at [186, 162] on h2 "Send resultater efter færdiggørelse Hvis I ønsker at vedkommende som Engagement…" at bounding box center [245, 281] width 278 height 355
click at [186, 162] on span "det vil sige, at har I valgt at uddelegere Engagementen (dette uddyber vi længe…" at bounding box center [244, 162] width 276 height 40
drag, startPoint x: 220, startPoint y: 179, endPoint x: 88, endPoint y: 131, distance: 140.7
click at [88, 131] on div "Performance Users Engagement Widgets Feedback Product Updates Knowledge Base AI…" at bounding box center [432, 6] width 689 height 2341
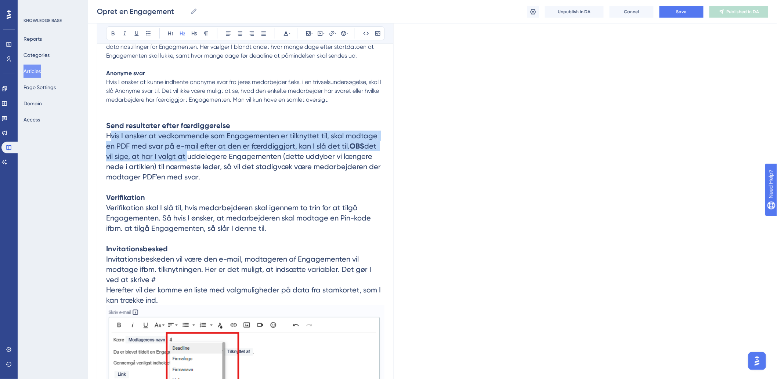
click at [108, 138] on span "Hvis I ønsker at vedkommende som Engagementen er tilknyttet til, skal modtage e…" at bounding box center [242, 140] width 273 height 19
drag, startPoint x: 106, startPoint y: 135, endPoint x: 243, endPoint y: 180, distance: 143.5
click at [243, 180] on h2 "Send resultater efter færdiggørelse Hvis I ønsker at vedkommende som Engagement…" at bounding box center [245, 281] width 278 height 355
click at [184, 35] on icon at bounding box center [182, 34] width 5 height 4
click at [181, 36] on icon at bounding box center [183, 33] width 6 height 6
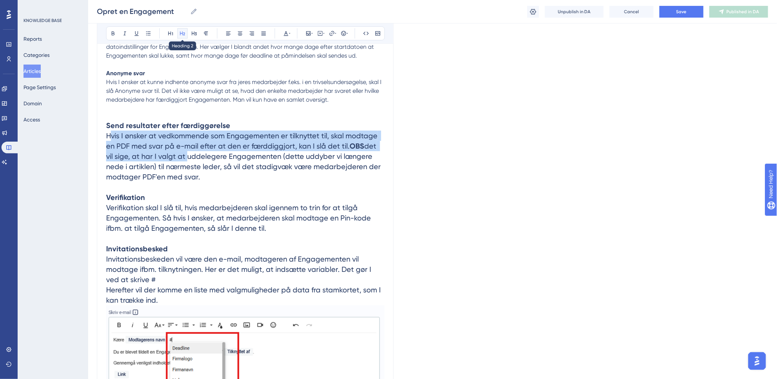
click at [181, 36] on icon at bounding box center [183, 33] width 6 height 6
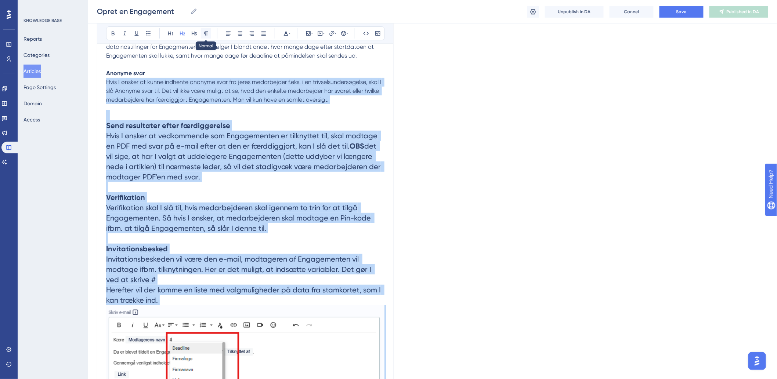
click at [203, 34] on icon at bounding box center [206, 33] width 6 height 6
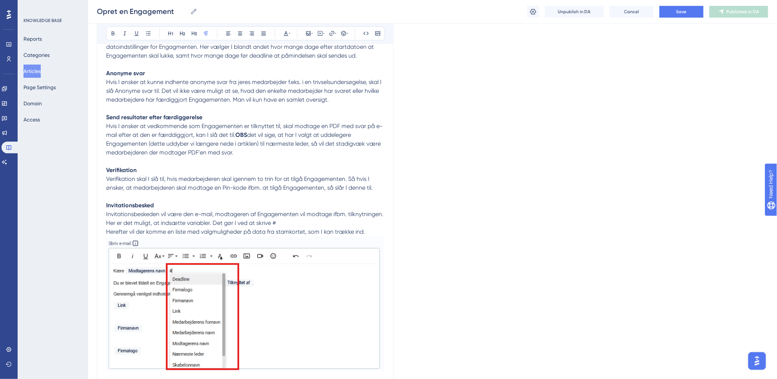
click at [286, 169] on p "Send resultater efter færdiggørelse Hvis I ønsker at vedkommende som Engagement…" at bounding box center [245, 243] width 278 height 278
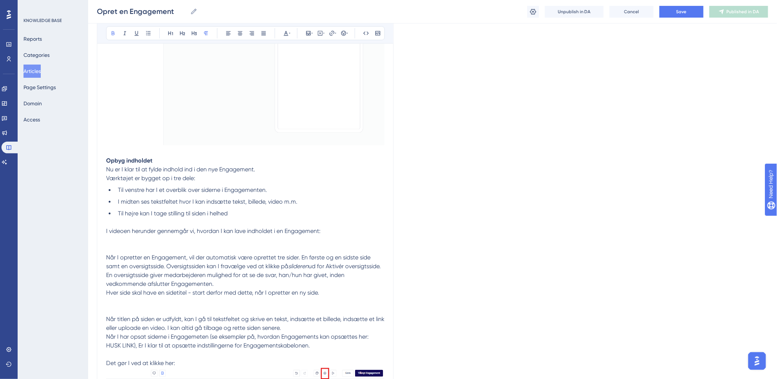
scroll to position [571, 0]
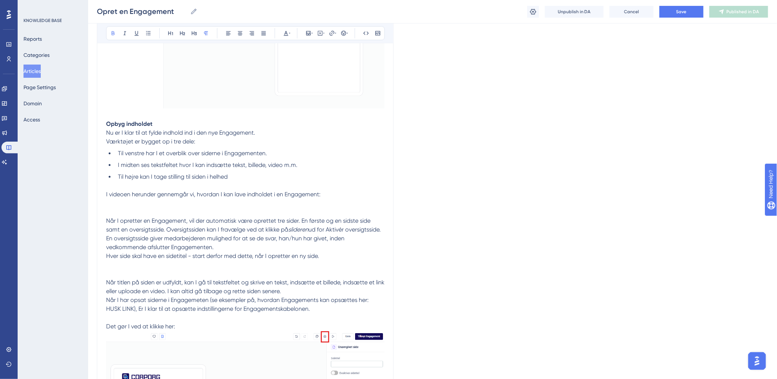
click at [235, 246] on p "Når I opretter en Engagement, vil der automatisk være oprettet tre sider. En fø…" at bounding box center [245, 234] width 278 height 35
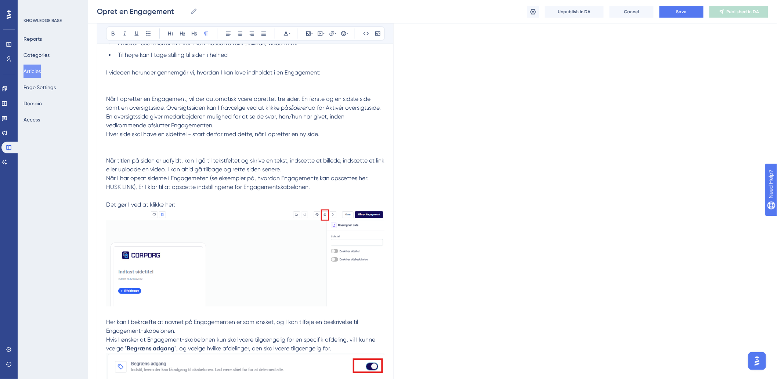
click at [338, 180] on span "Når I har opsat siderne i Engagemeten (se eksempler på, hvordan Engagements kan…" at bounding box center [238, 183] width 264 height 16
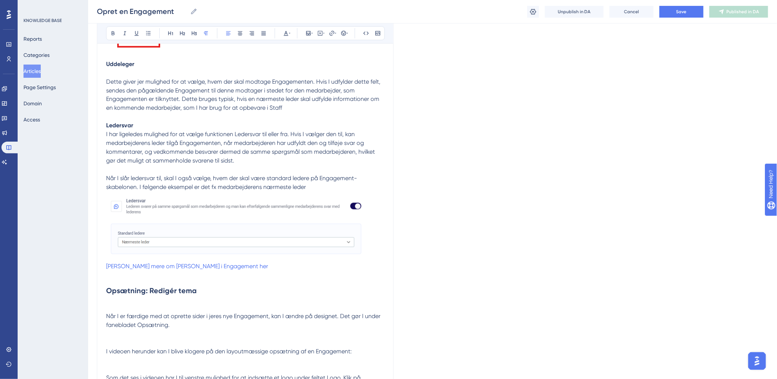
scroll to position [1899, 0]
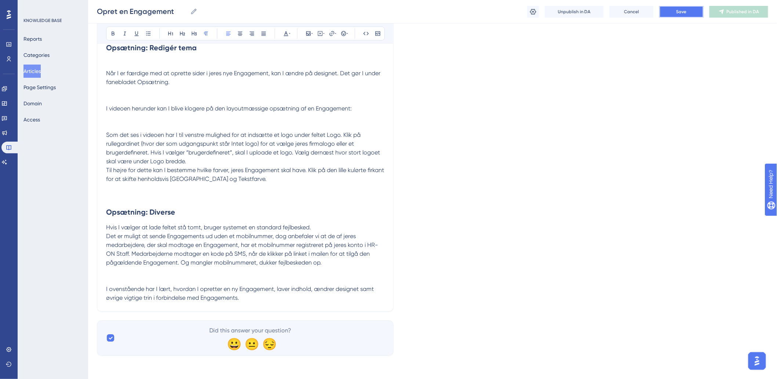
click at [667, 13] on button "Save" at bounding box center [681, 12] width 44 height 12
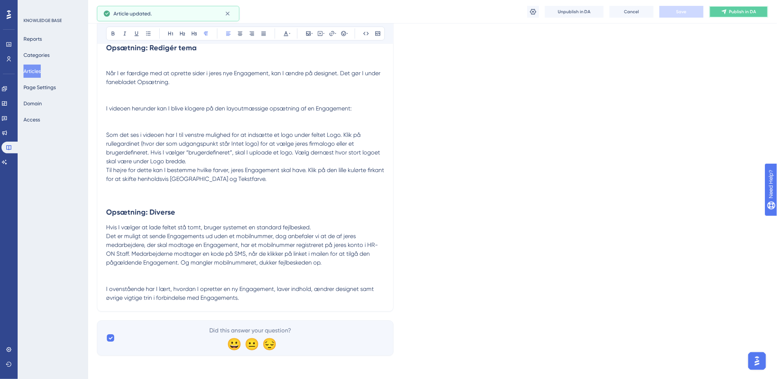
click at [743, 8] on button "Publish in DA" at bounding box center [738, 12] width 59 height 12
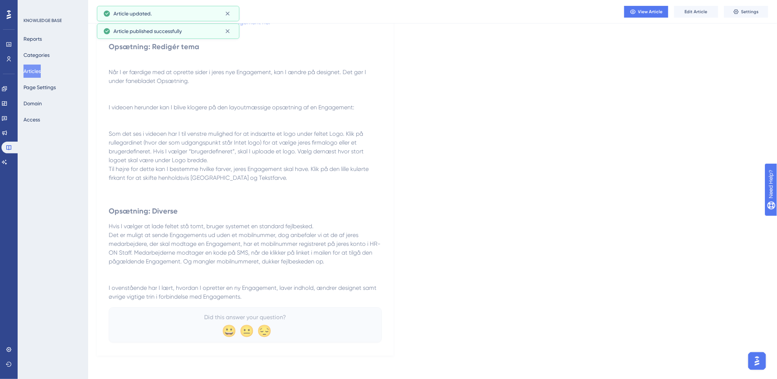
scroll to position [1848, 0]
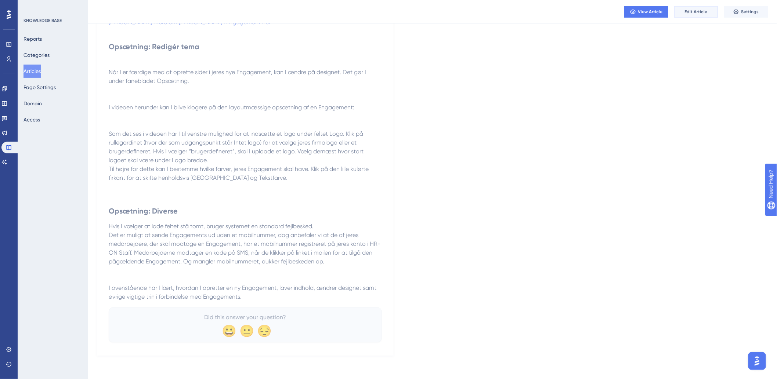
click at [706, 10] on span "Edit Article" at bounding box center [696, 12] width 23 height 6
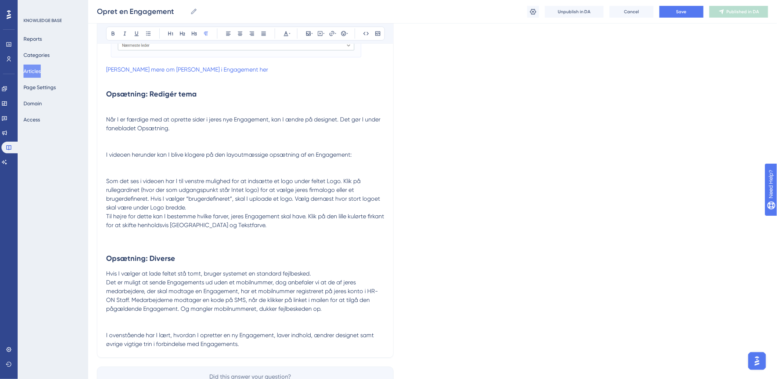
scroll to position [1899, 0]
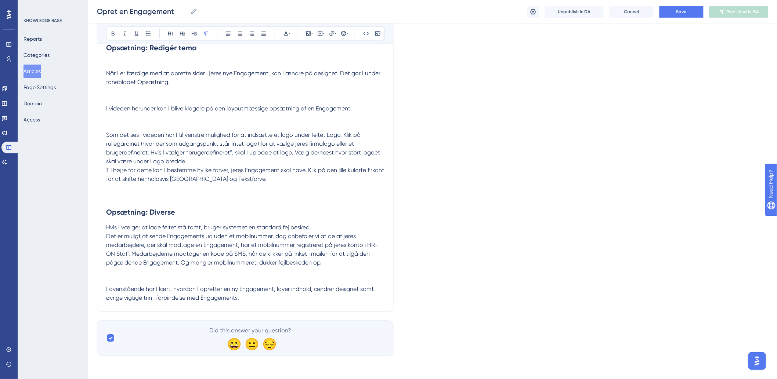
click at [270, 254] on span "Det er muligt at sende Engagements ud uden et mobilnummer, dog anbefaler vi at …" at bounding box center [242, 249] width 272 height 33
click at [199, 225] on span "Hvis I vælger at lade feltet stå tomt, bruger systemet en standard fejlbesked." at bounding box center [208, 227] width 205 height 7
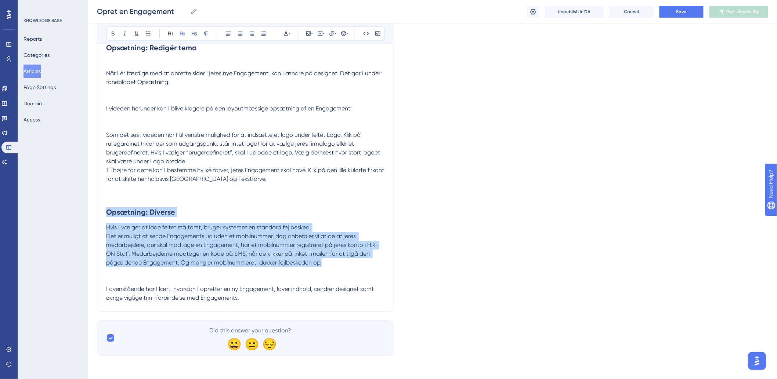
drag, startPoint x: 107, startPoint y: 210, endPoint x: 365, endPoint y: 265, distance: 263.9
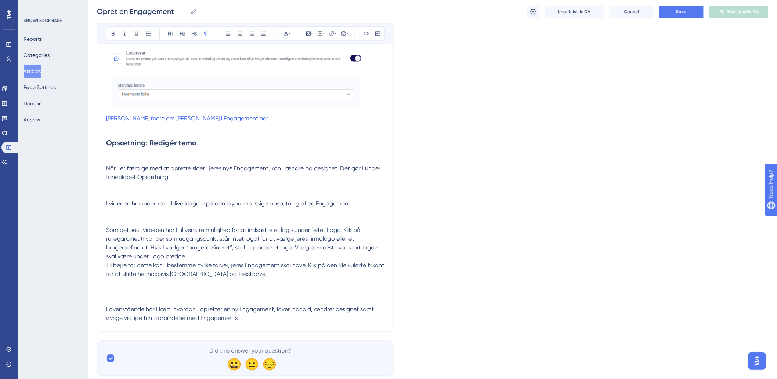
scroll to position [1783, 0]
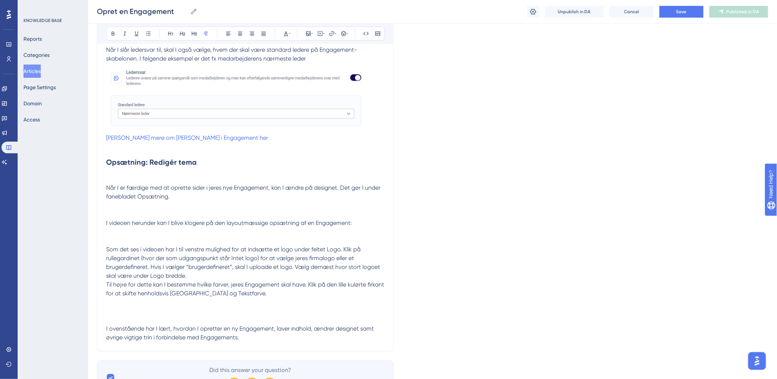
click at [190, 195] on p "Når I er færdige med at oprette sider i jeres nye Engagement, kan I ændre på de…" at bounding box center [245, 193] width 278 height 18
drag, startPoint x: 312, startPoint y: 192, endPoint x: 317, endPoint y: 193, distance: 4.8
click at [312, 193] on p "Når I er færdige med at oprette sider i jeres nye Engagement, kan I ændre på de…" at bounding box center [245, 193] width 278 height 18
click at [352, 193] on p "Når I er færdige med at oprette sider i jeres nye Engagement, kan I ændre på de…" at bounding box center [245, 193] width 278 height 18
click at [177, 210] on p at bounding box center [245, 205] width 278 height 9
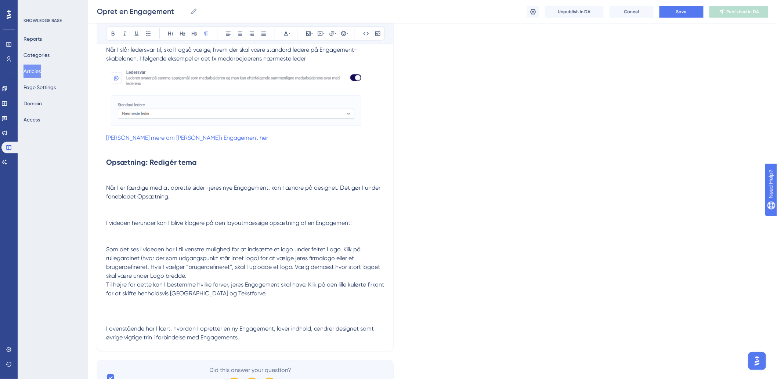
drag, startPoint x: 186, startPoint y: 200, endPoint x: 349, endPoint y: 191, distance: 163.2
click at [349, 191] on p "Når I er færdige med at oprette sider i jeres nye Engagement, kan I ændre på de…" at bounding box center [245, 193] width 278 height 18
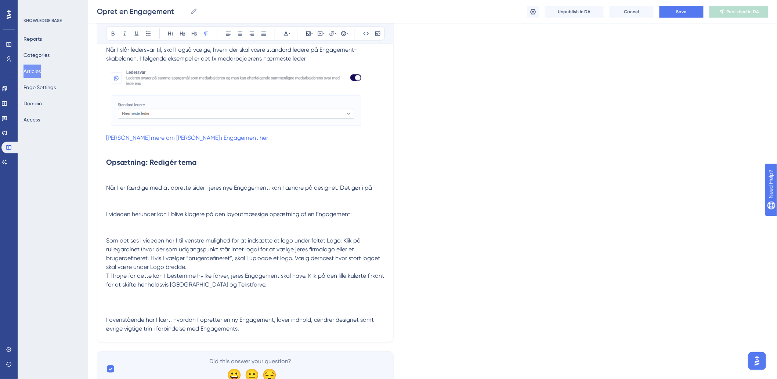
drag, startPoint x: 376, startPoint y: 181, endPoint x: 379, endPoint y: 188, distance: 8.4
click at [376, 182] on h2 "Opsætning: Redigér tema" at bounding box center [245, 167] width 278 height 32
click at [381, 189] on p "Når I er færdige med at oprette sider i jeres nye Engagement, kan I ændre på de…" at bounding box center [245, 188] width 278 height 9
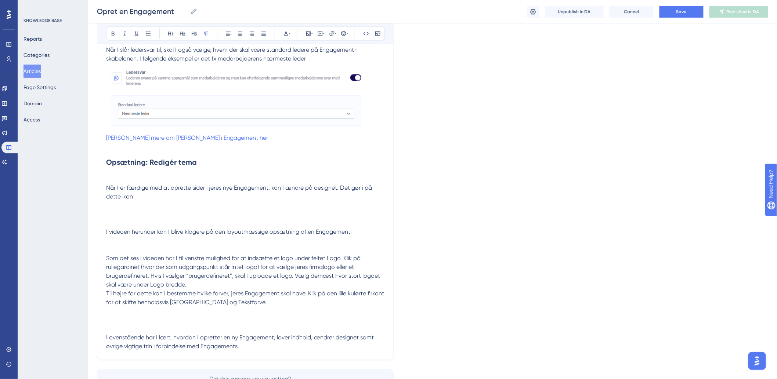
click at [130, 210] on p "Når I er færdige med at oprette sider i jeres nye Engagement, kan I ændre på de…" at bounding box center [245, 197] width 278 height 26
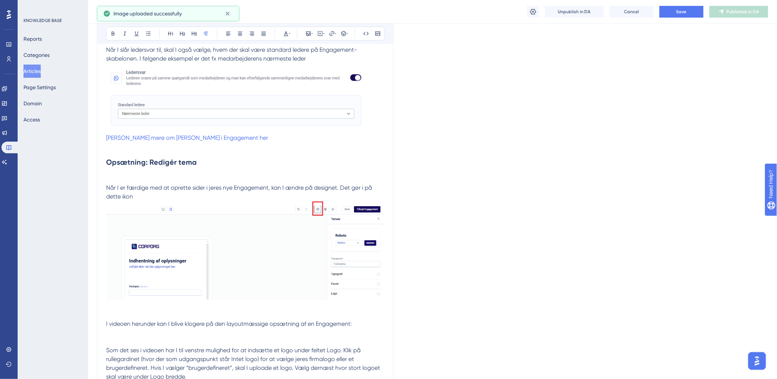
click at [164, 196] on p "Når I er færdige med at oprette sider i jeres nye Engagement, kan I ændre på de…" at bounding box center [245, 243] width 278 height 118
click at [113, 196] on span "Når I er færdige med at oprette sider i jeres nye Engagement, kan I ændre på de…" at bounding box center [239, 192] width 267 height 16
click at [116, 197] on span "Når I er færdige med at oprette sider i jeres nye Engagement, kan I ændre på de…" at bounding box center [239, 192] width 267 height 16
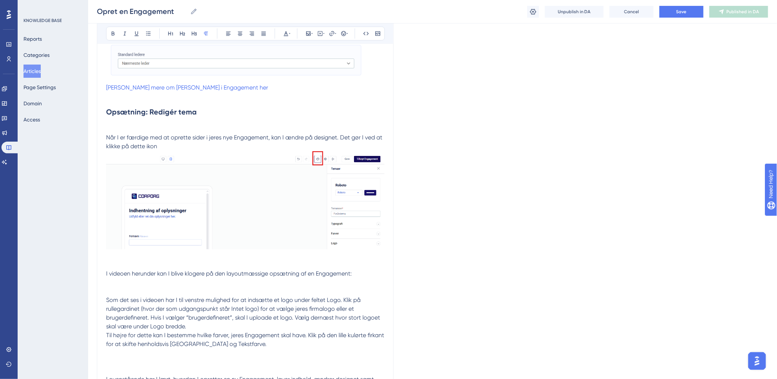
scroll to position [1905, 0]
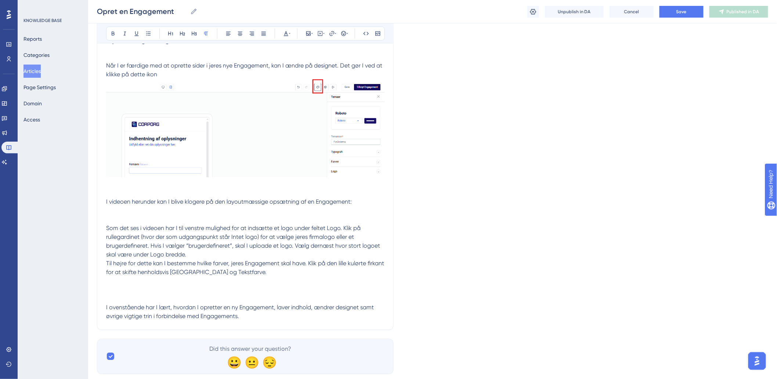
click at [129, 191] on p at bounding box center [245, 193] width 278 height 9
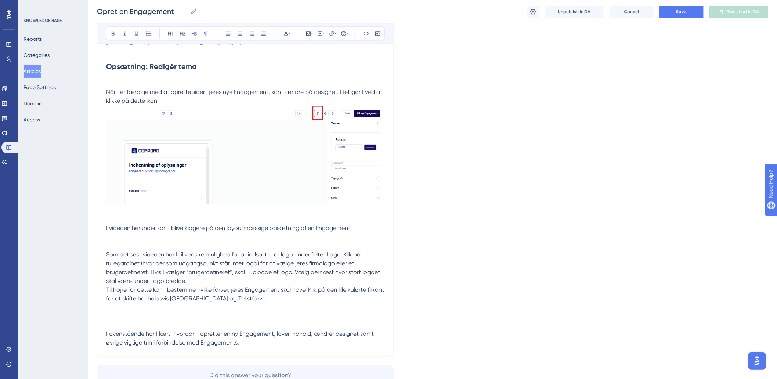
scroll to position [1864, 0]
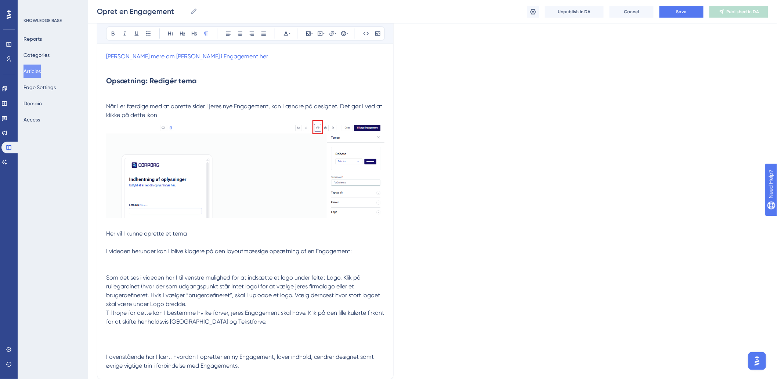
click at [200, 238] on p "Her vil I kunne oprette et tema" at bounding box center [245, 238] width 278 height 18
click at [366, 254] on p "I videoen herunder kan I blive klogere på den layoutmæssige opsætning af en Eng…" at bounding box center [245, 251] width 278 height 9
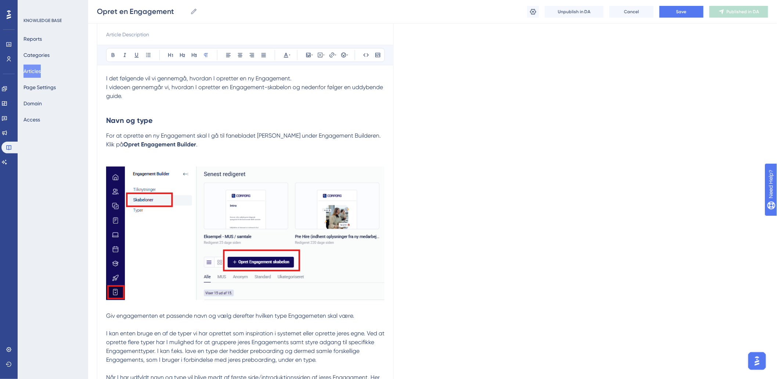
scroll to position [0, 0]
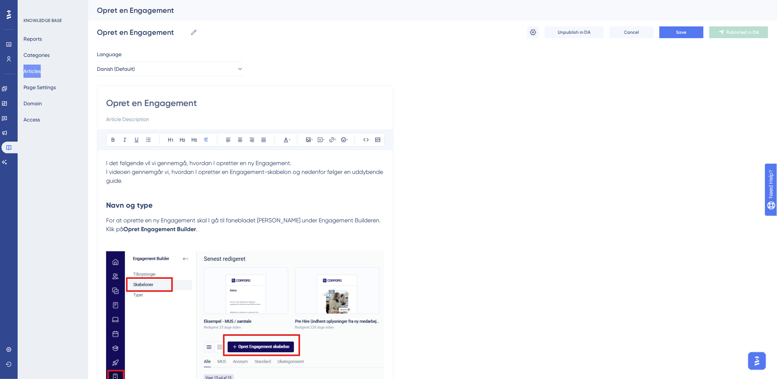
click at [210, 181] on p "I videoen gennemgår vi, hvordan I opretter en Engagement-skabelon og nedenfor f…" at bounding box center [245, 177] width 278 height 18
click at [162, 164] on span "I det følgende vil vi gennemgå, hvordan I opretter en ny Engagement." at bounding box center [198, 163] width 185 height 7
click at [180, 164] on span "I det følgende vil vi gennemgå, hvordan I opretter en ny Engagement." at bounding box center [198, 163] width 185 height 7
click at [144, 164] on span "I det følgende vil vi gennemgå, hvordan I opretter en ny Engagement." at bounding box center [198, 163] width 185 height 7
click at [115, 164] on span "I det følgende vil vi gennemgå, hvordan I opretter en ny Engagement." at bounding box center [198, 163] width 185 height 7
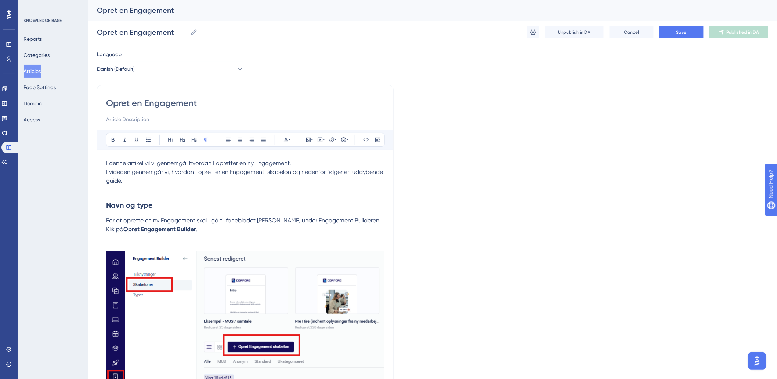
click at [276, 172] on span "I videoen gennemgår vi, hvordan I opretter en Engagement-skabelon og nedenfor f…" at bounding box center [245, 177] width 278 height 16
drag, startPoint x: 300, startPoint y: 170, endPoint x: 278, endPoint y: 186, distance: 27.0
click at [300, 171] on span "I videoen gennemgår vi, hvordan I opretter en Engagement-skabelon og nedenfor f…" at bounding box center [245, 177] width 278 height 16
click at [140, 183] on p "I videoen gennemgår vi, hvordan I opretter en Engagement-skabelon og nedenfor f…" at bounding box center [245, 177] width 278 height 18
click at [225, 178] on p "I videoen gennemgår vi, hvordan I opretter en Engagement-skabelon og nedenfor f…" at bounding box center [245, 177] width 278 height 18
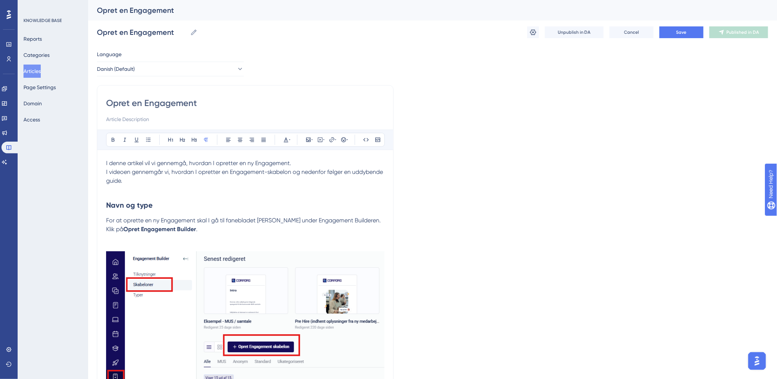
click at [170, 171] on span "I videoen gennemgår vi, hvordan I opretter en Engagement-skabelon og nedenfor f…" at bounding box center [245, 177] width 278 height 16
click at [212, 193] on p at bounding box center [245, 189] width 278 height 9
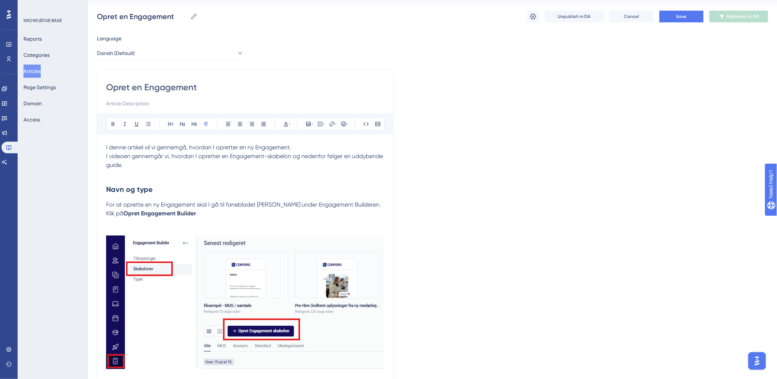
scroll to position [41, 0]
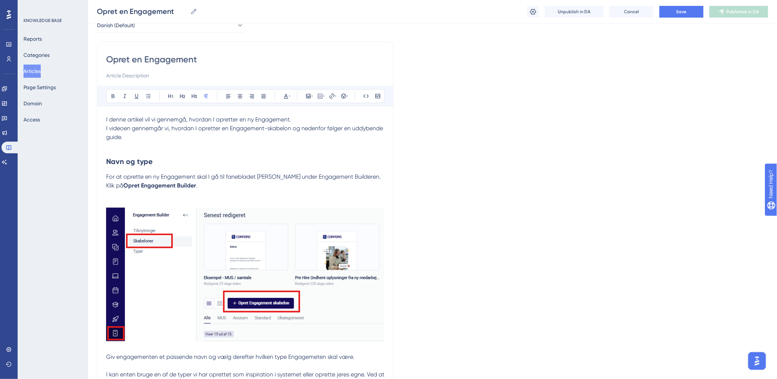
click at [221, 175] on span "For at oprette en ny Engagement skal I gå til fanebladet Skabeloner under Engag…" at bounding box center [244, 181] width 276 height 16
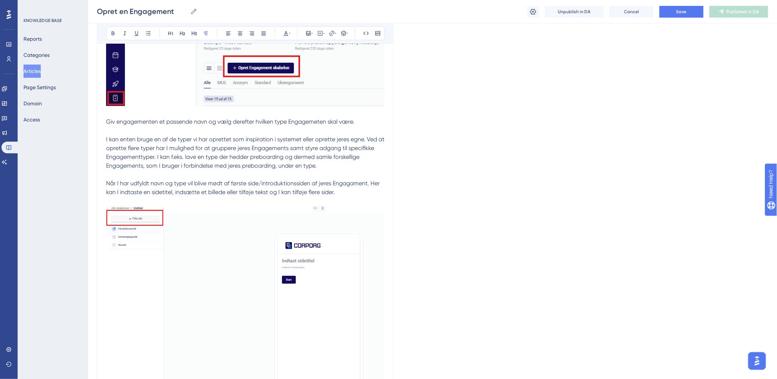
scroll to position [285, 0]
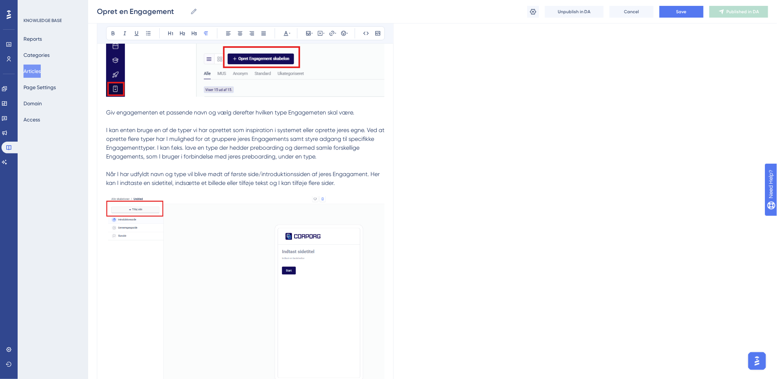
click at [233, 142] on span "I kan enten bruge en af de typer vi har oprettet som inspiration i systemet ell…" at bounding box center [246, 143] width 280 height 33
click at [263, 113] on span "Giv engagementen et passende navn og vælg derefter hvilken type Engagemeten ska…" at bounding box center [230, 112] width 248 height 7
click at [354, 115] on span "Giv engagementen et passende navn og vælg derefter hvilken type Engagemeten ska…" at bounding box center [230, 112] width 248 height 7
click at [167, 134] on p "Giv engagementen et passende navn og vælg derefter hvilken type Engagemeten ska…" at bounding box center [245, 130] width 278 height 62
click at [240, 134] on p "Giv engagementen et passende navn og vælg derefter hvilken type Engagemeten ska…" at bounding box center [245, 130] width 278 height 62
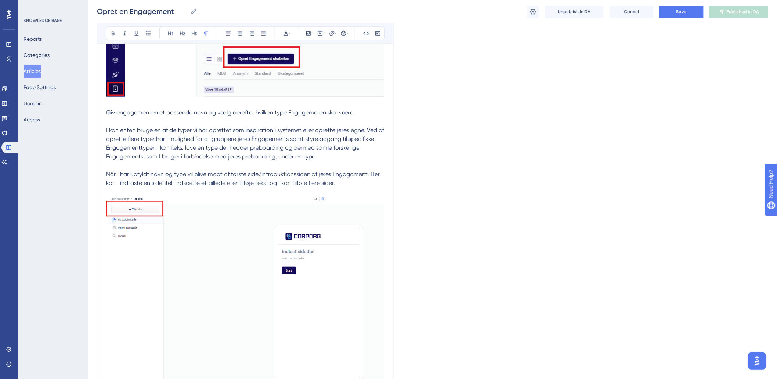
click at [340, 144] on p "Giv engagementen et passende navn og vælg derefter hvilken type Engagemeten ska…" at bounding box center [245, 130] width 278 height 62
click at [325, 161] on p "Giv engagementen et passende navn og vælg derefter hvilken type Engagemeten ska…" at bounding box center [245, 130] width 278 height 62
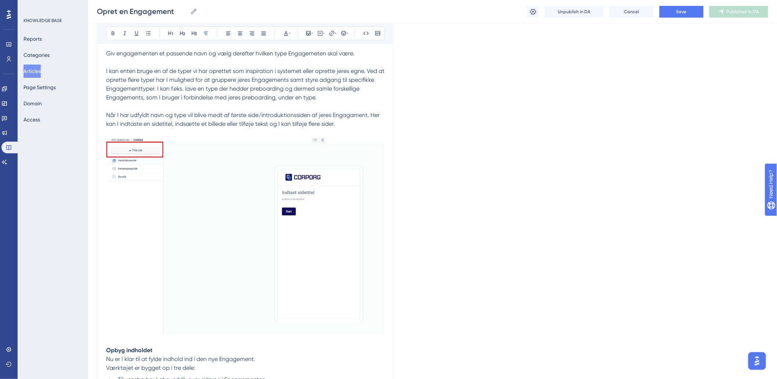
scroll to position [367, 0]
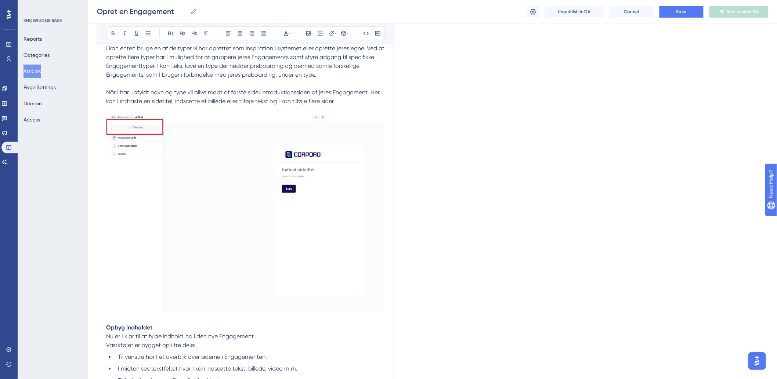
click at [156, 94] on span "Når I har udfyldt navn og type vil blive mødt af første side/introduktionssiden…" at bounding box center [243, 97] width 275 height 16
click at [383, 100] on p "Når I har udfyldt navn og type vil blive mødt af første side/introduktionssiden…" at bounding box center [245, 197] width 278 height 236
click at [346, 95] on span "Når I har udfyldt navn og type vil blive mødt af første side/introduktionssiden…" at bounding box center [243, 97] width 275 height 16
click at [367, 98] on p "Når I har udfyldt navn og type vil blive mødt af første side/introduktionssiden…" at bounding box center [245, 197] width 278 height 236
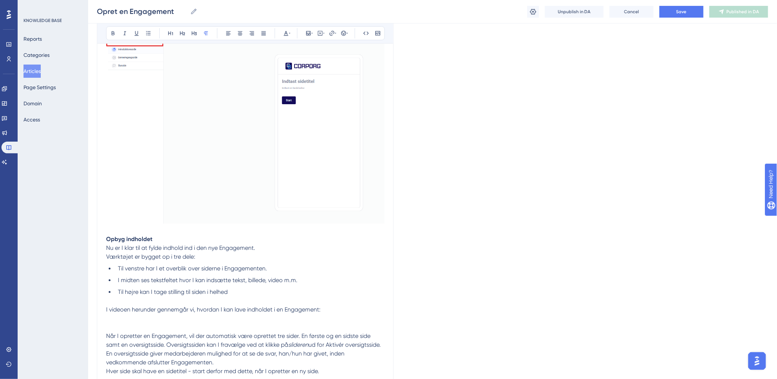
scroll to position [530, 0]
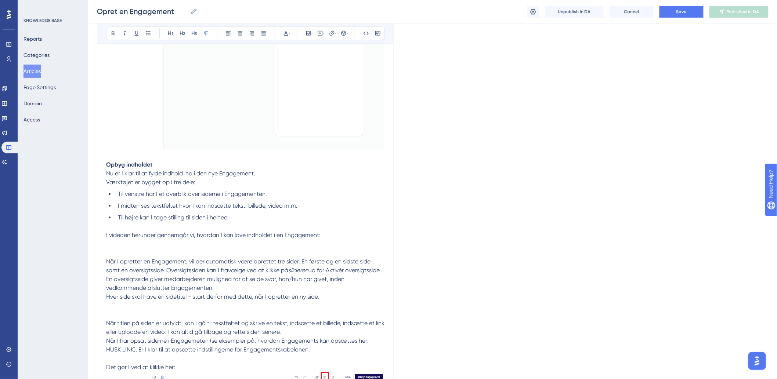
click at [160, 168] on p "Opbyg indholdet" at bounding box center [245, 161] width 278 height 18
click at [225, 177] on span "Nu er I klar til at fylde indhold ind i den nye Engagement." at bounding box center [180, 173] width 149 height 7
click at [264, 173] on p "Nu er I klar til at fylde indhold ind i den nye Engagement. Værktøjet er bygget…" at bounding box center [245, 179] width 278 height 18
click at [171, 179] on p "Nu er I klar til at fylde indhold ind i den nye Engagement. Værktøjet er bygget…" at bounding box center [245, 179] width 278 height 18
click at [264, 178] on p "Nu er I klar til at fylde indhold ind i den nye Engagement. Værktøjet er bygget…" at bounding box center [245, 179] width 278 height 18
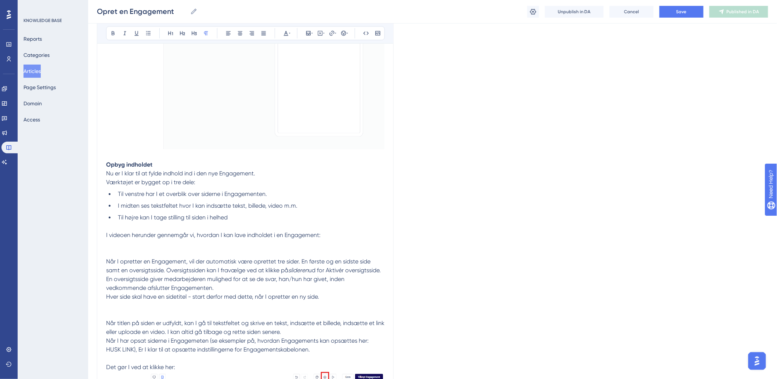
click at [173, 186] on p "Nu er I klar til at fylde indhold ind i den nye Engagement. Værktøjet er bygget…" at bounding box center [245, 179] width 278 height 18
click at [138, 184] on span "Værktøjet er bygget op i tre dele:" at bounding box center [150, 182] width 89 height 7
click at [195, 183] on span "Værktøjet er bygget op i tre dele:" at bounding box center [150, 182] width 89 height 7
click at [186, 193] on span "Til venstre har I et overblik over siderne i Engagementen." at bounding box center [192, 194] width 149 height 7
click at [255, 199] on li "Til venstre har I et overblik over siderne i Engagementen." at bounding box center [249, 194] width 269 height 9
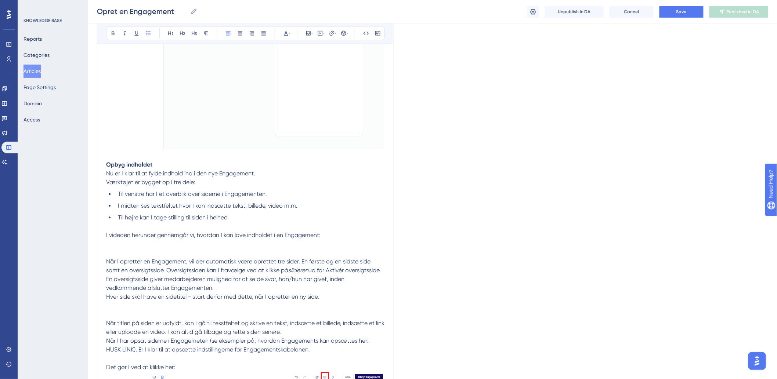
click at [188, 214] on li "Til højre kan I tage stilling til siden i helhed" at bounding box center [249, 218] width 269 height 9
click at [240, 214] on li "Til højre kan I tage stilling til siden i helhed" at bounding box center [249, 218] width 269 height 9
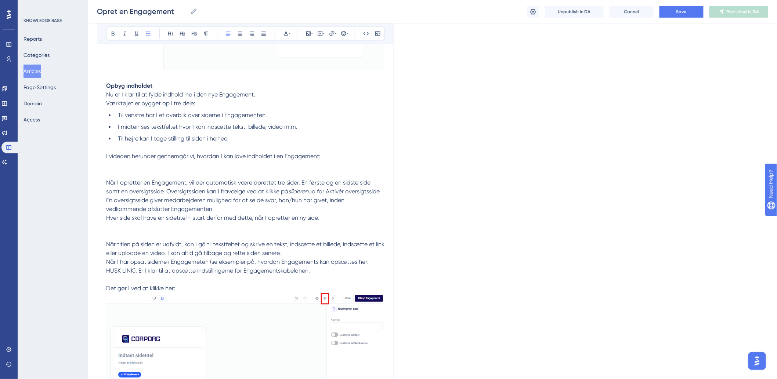
scroll to position [612, 0]
click at [137, 157] on span "I videoen herunder gennemgår vi, hvordan I kan lave indholdet i en Engagement:" at bounding box center [213, 154] width 214 height 7
click at [201, 154] on span "I videoen herunder gennemgår vi, hvordan I kan lave indholdet i en Engagement:" at bounding box center [213, 154] width 214 height 7
click at [328, 155] on p "I videoen herunder gennemgår vi, hvordan I kan lave indholdet i en Engagement:" at bounding box center [245, 154] width 278 height 9
click at [212, 150] on p "I videoen herunder gennemgår vi, hvordan I kan lave indholdet i en Engagement:" at bounding box center [245, 154] width 278 height 9
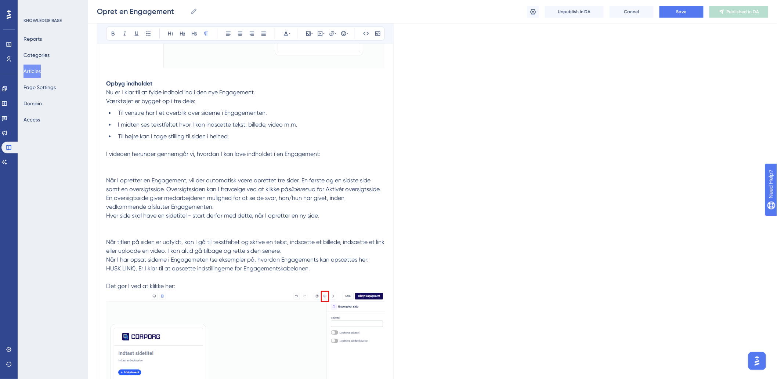
click at [173, 155] on span "I videoen herunder gennemgår vi, hvordan I kan lave indholdet i en Engagement:" at bounding box center [213, 154] width 214 height 7
click at [251, 154] on span "I videoen herunder gennemgår vi, hvordan I kan lave indholdet i en Engagement:" at bounding box center [213, 154] width 214 height 7
click at [347, 160] on p at bounding box center [245, 163] width 278 height 9
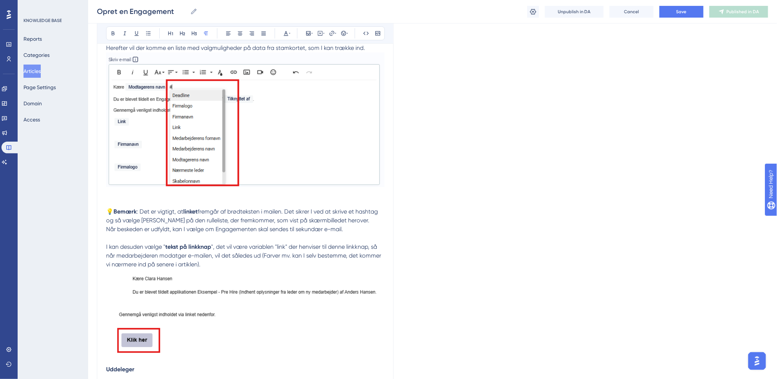
scroll to position [1387, 0]
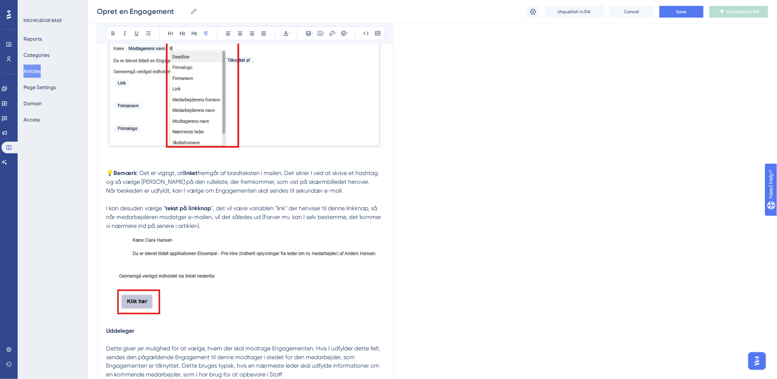
click at [145, 196] on p "💡 Bemærk : Det er vigtigt, at linket fremgår af brødteksten i mailen. Det sikre…" at bounding box center [245, 283] width 278 height 229
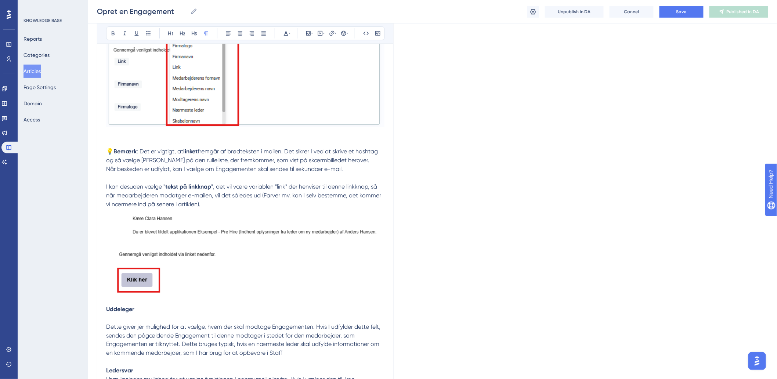
scroll to position [1427, 0]
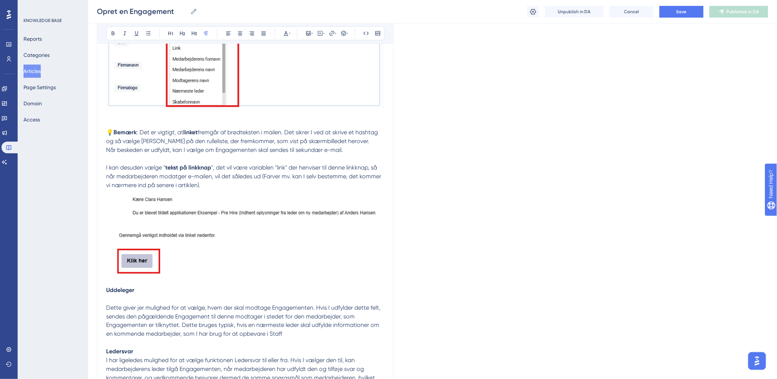
click at [162, 133] on span ": Det er vigtigt, at" at bounding box center [160, 132] width 47 height 7
click at [333, 141] on span "fremgår af brødteksten i mailen. Det sikrer I ved at skrive et hashtag og så væ…" at bounding box center [242, 137] width 273 height 16
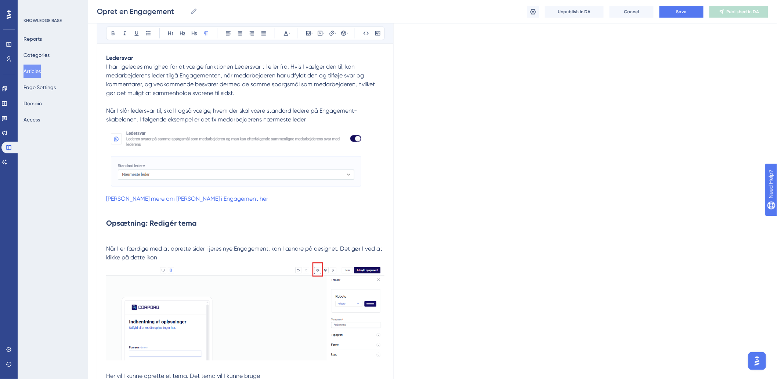
scroll to position [1795, 0]
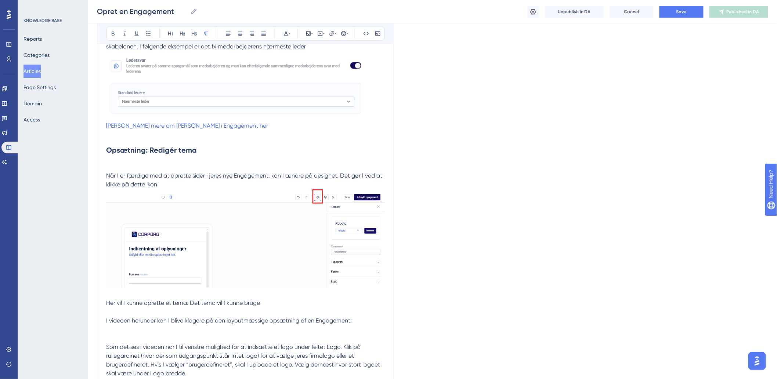
click at [144, 174] on span "Når I er færdige med at oprette sider i jeres nye Engagement, kan I ændre på de…" at bounding box center [245, 180] width 278 height 16
click at [222, 175] on span "Når I er færdige med at oprette sider i jeres nye Engagement, kan I ændre på de…" at bounding box center [245, 180] width 278 height 16
click at [302, 181] on p "Når I er færdige med at oprette sider i jeres nye Engagement, kan I ændre på de…" at bounding box center [245, 230] width 278 height 118
click at [346, 174] on span "Når I er færdige med at oprette sider i jeres nye Engagement, kan I ændre på de…" at bounding box center [245, 180] width 278 height 16
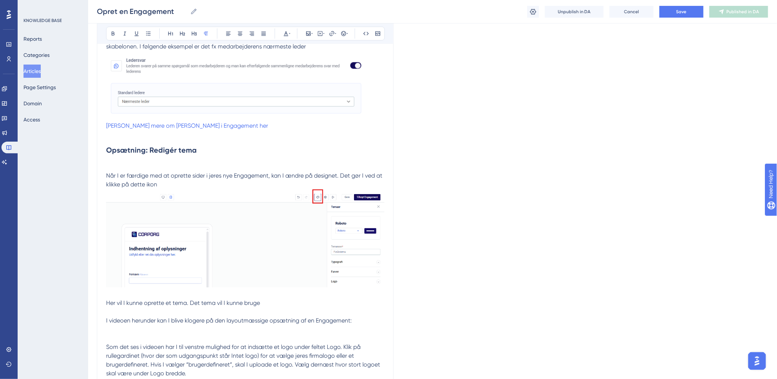
click at [373, 177] on span "Når I er færdige med at oprette sider i jeres nye Engagement, kan I ændre på de…" at bounding box center [245, 180] width 278 height 16
click at [208, 190] on img at bounding box center [245, 238] width 278 height 98
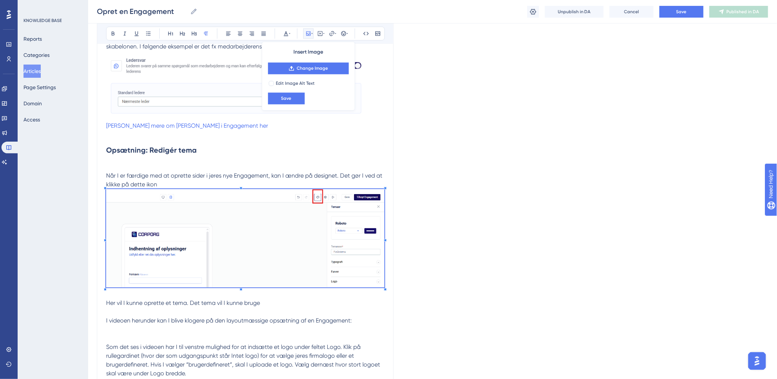
click at [210, 182] on p "Når I er færdige med at oprette sider i jeres nye Engagement, kan I ændre på de…" at bounding box center [245, 230] width 278 height 118
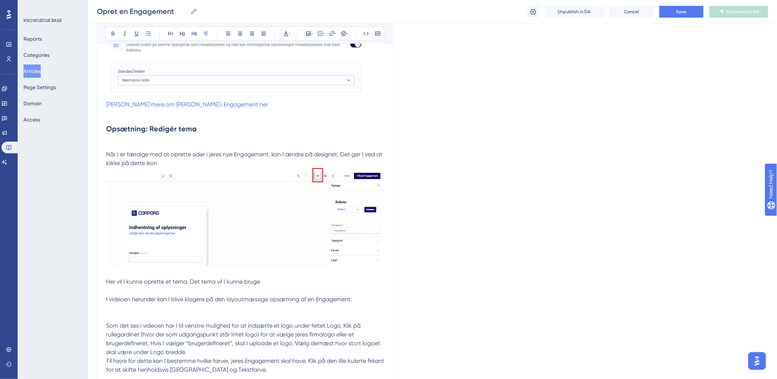
scroll to position [1836, 0]
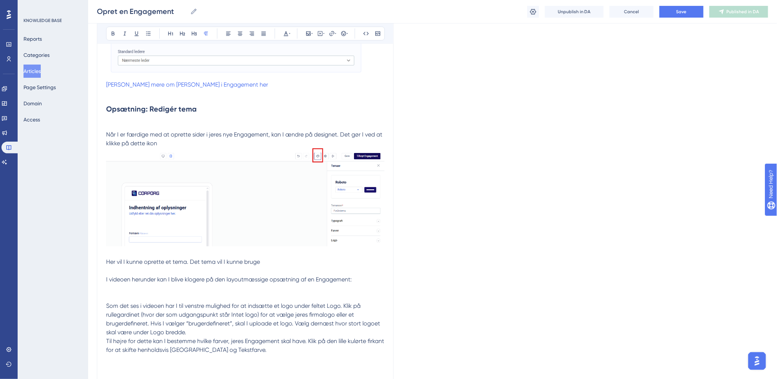
click at [178, 144] on p "Når I er færdige med at oprette sider i jeres nye Engagement, kan I ændre på de…" at bounding box center [245, 189] width 278 height 118
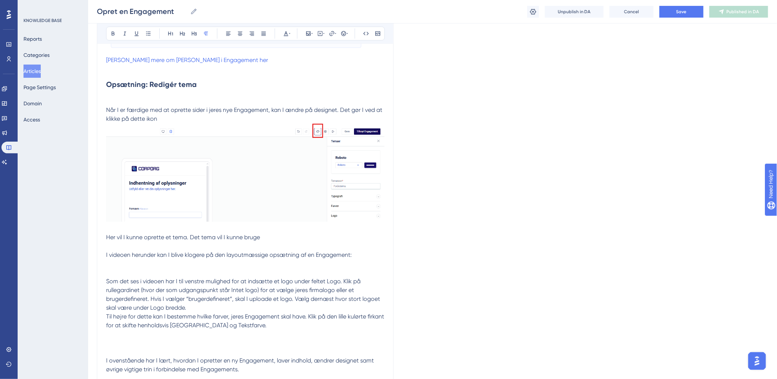
scroll to position [1917, 0]
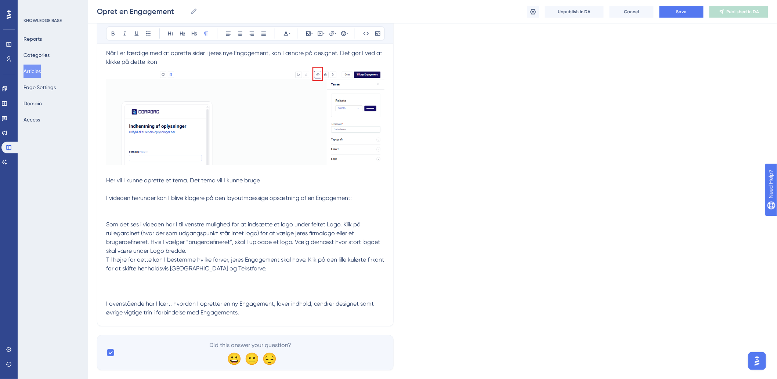
click at [143, 175] on p at bounding box center [245, 171] width 278 height 9
click at [250, 182] on span "Her vil I kunne oprette et tema. Det tema vil I kunne bruge" at bounding box center [183, 180] width 154 height 7
click at [286, 184] on p "Her vil I kunne oprette et tema. Det tema vil I kunne bruge" at bounding box center [245, 185] width 278 height 18
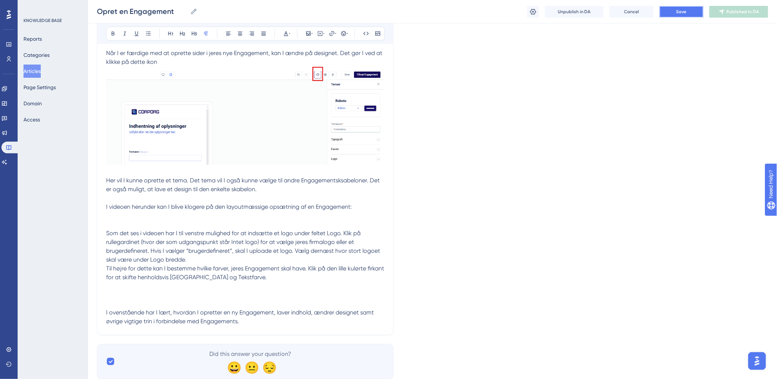
click at [678, 16] on button "Save" at bounding box center [681, 12] width 44 height 12
click at [383, 199] on p "Her vil I kunne oprette et tema. Det tema vil I også kunne vælge til andre Enga…" at bounding box center [245, 189] width 278 height 26
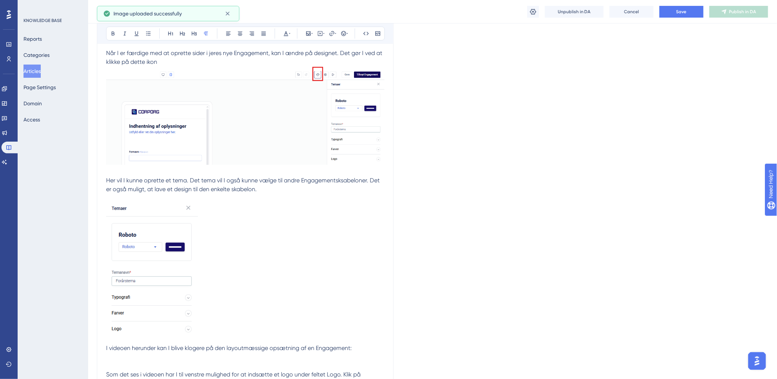
click at [295, 195] on p "Her vil I kunne oprette et tema. Det tema vil I også kunne vælge til andre Enga…" at bounding box center [245, 260] width 278 height 168
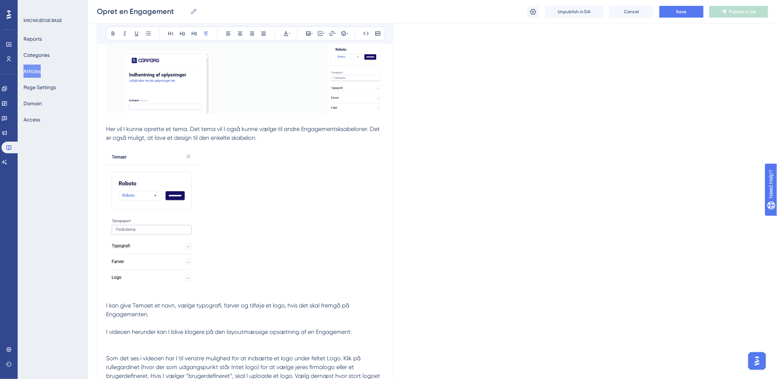
scroll to position [2118, 0]
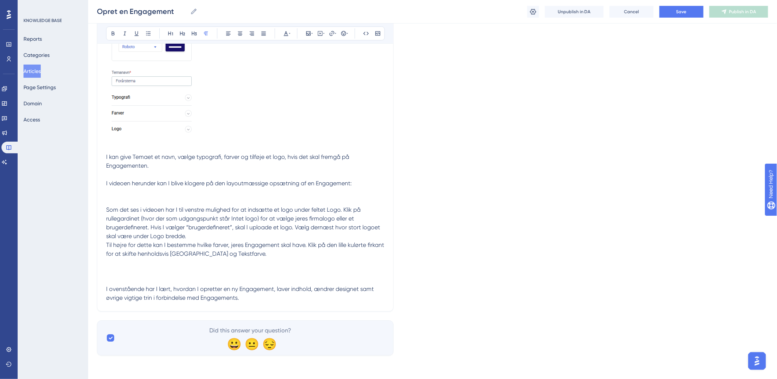
click at [158, 201] on p at bounding box center [245, 201] width 278 height 9
click at [167, 196] on p at bounding box center [245, 192] width 278 height 9
click at [143, 210] on span "Som det ses i videoen har I til venstre mulighed for at indsætte et logo under …" at bounding box center [243, 222] width 275 height 33
click at [245, 211] on span "Som det ses i videoen har I til venstre mulighed for at indsætte et logo under …" at bounding box center [243, 222] width 275 height 33
click at [339, 212] on span "Som det ses i videoen har I til venstre mulighed for at indsætte et logo under …" at bounding box center [243, 222] width 275 height 33
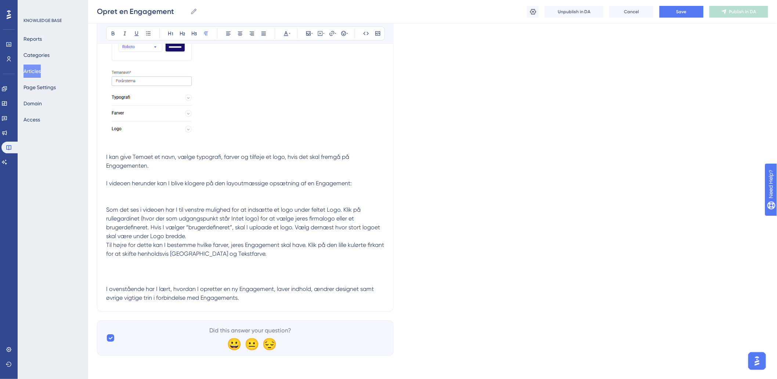
click at [152, 209] on span "Som det ses i videoen har I til venstre mulighed for at indsætte et logo under …" at bounding box center [243, 222] width 275 height 33
click at [229, 211] on span "Som det ses i videoen har I til venstre mulighed for at indsætte et logo under …" at bounding box center [243, 222] width 275 height 33
click at [140, 214] on p "Som det ses i videoen har I til venstre mulighed for at indsætte et logo under …" at bounding box center [245, 223] width 278 height 35
click at [230, 214] on p "Som det ses i videoen har I til venstre mulighed for at indsætte et logo under …" at bounding box center [245, 223] width 278 height 35
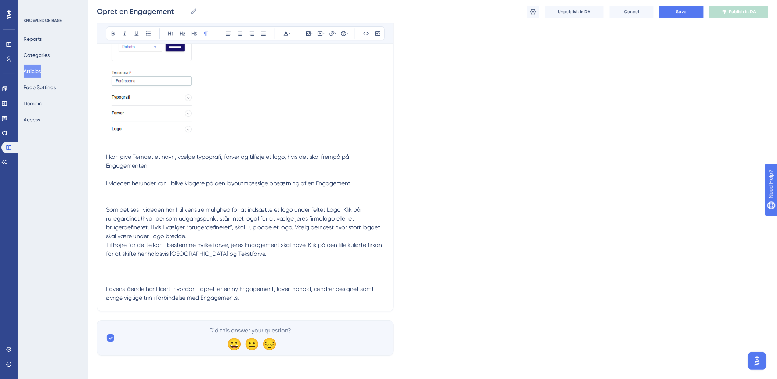
click at [171, 207] on span "Som det ses i videoen har I til venstre mulighed for at indsætte et logo under …" at bounding box center [243, 222] width 275 height 33
click at [310, 210] on span "Som det ses i videoen har I til venstre mulighed for at indsætte et logo under …" at bounding box center [243, 222] width 275 height 33
click at [348, 211] on span "Som det ses i videoen har I til venstre mulighed for at indsætte et logo under …" at bounding box center [243, 222] width 275 height 33
click at [336, 210] on span "Som det ses i videoen har I til venstre mulighed for at indsætte et logo under …" at bounding box center [243, 222] width 275 height 33
click at [362, 211] on span "Som det ses i videoen har I til venstre mulighed for at indsætte et logo under …" at bounding box center [243, 222] width 275 height 33
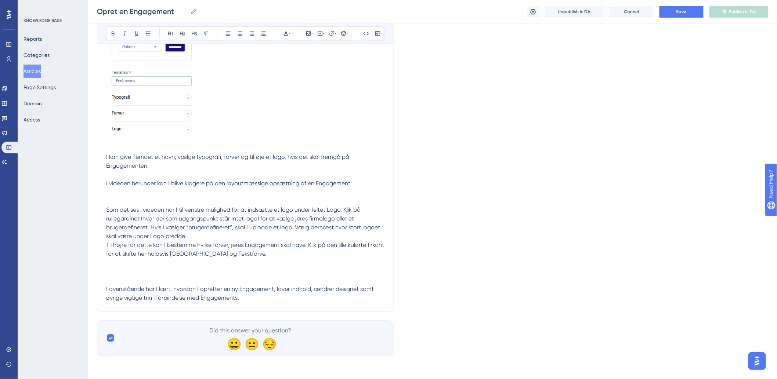
click at [146, 218] on span "Som det ses i videoen har I til venstre mulighed for at indsætte et logo under …" at bounding box center [243, 222] width 275 height 33
click at [303, 216] on span "Som det ses i videoen har I til venstre mulighed for at indsætte et logo under …" at bounding box center [243, 222] width 275 height 33
click at [329, 220] on span "Som det ses i videoen har I til venstre mulighed for at indsætte et logo under …" at bounding box center [243, 222] width 275 height 33
click at [194, 223] on p "Som det ses i videoen har I til venstre mulighed for at indsætte et logo under …" at bounding box center [245, 223] width 278 height 35
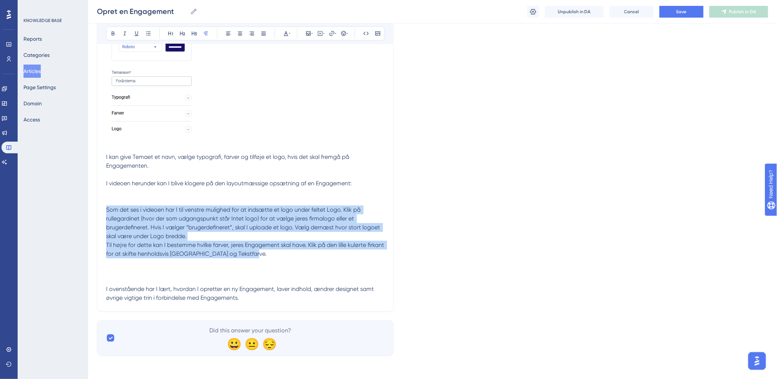
drag, startPoint x: 106, startPoint y: 209, endPoint x: 322, endPoint y: 257, distance: 221.1
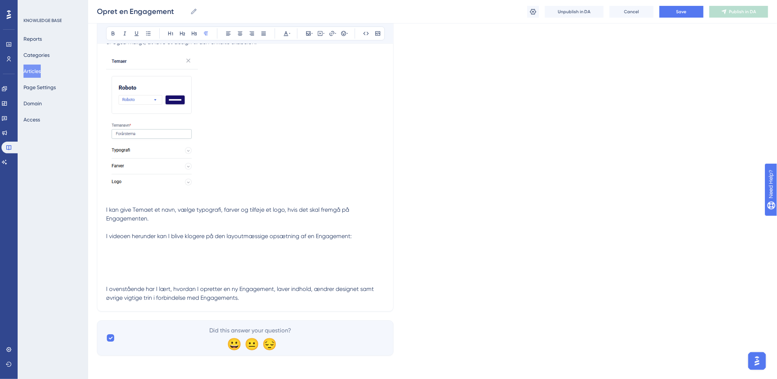
scroll to position [2066, 0]
click at [213, 261] on p at bounding box center [245, 262] width 278 height 9
click at [212, 268] on p at bounding box center [245, 271] width 278 height 9
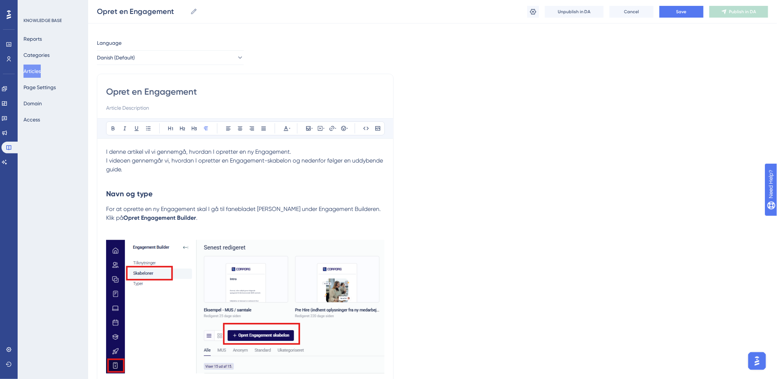
scroll to position [0, 0]
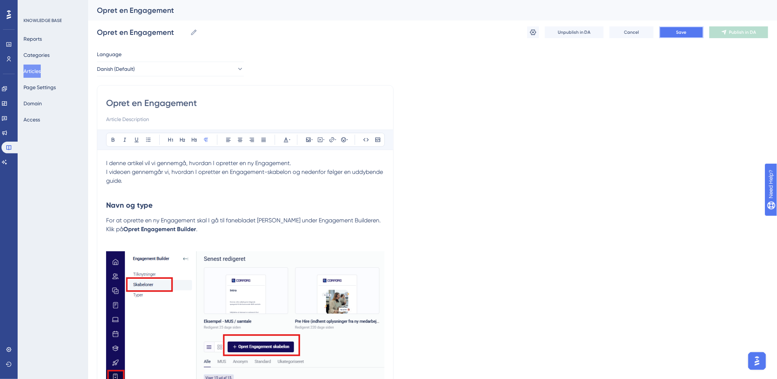
click at [676, 34] on button "Save" at bounding box center [681, 32] width 44 height 12
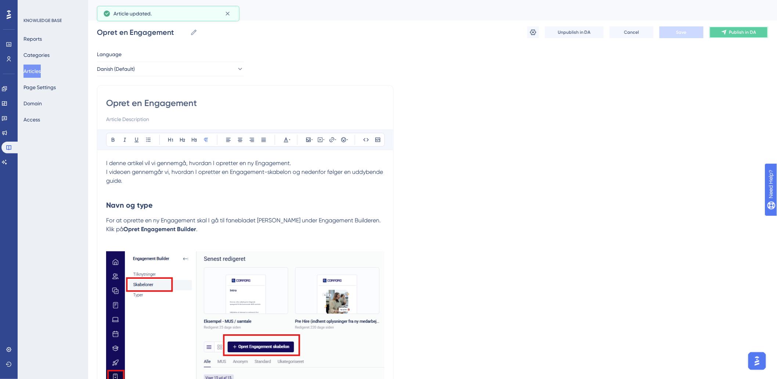
click at [737, 34] on span "Publish in DA" at bounding box center [742, 32] width 27 height 6
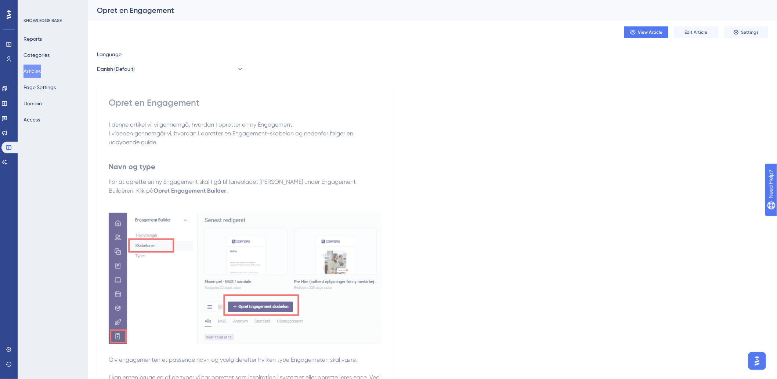
click at [38, 67] on button "Articles" at bounding box center [31, 71] width 17 height 13
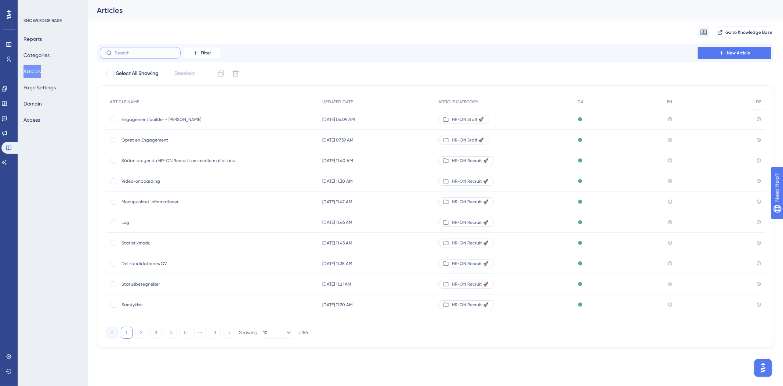
click at [133, 54] on input "text" at bounding box center [144, 52] width 59 height 5
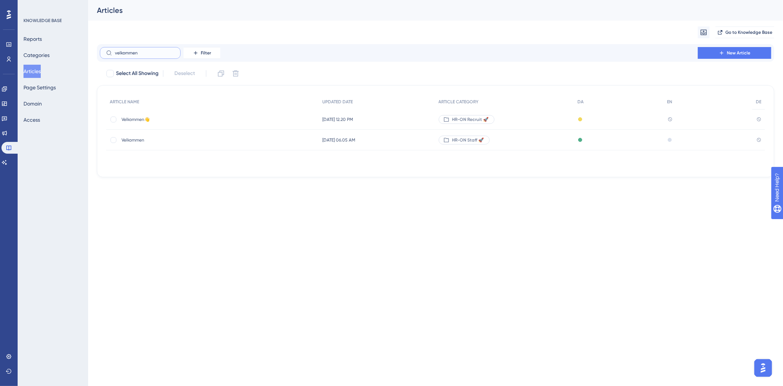
type input "velkommen"
click at [145, 138] on span "Velkommen" at bounding box center [180, 140] width 117 height 6
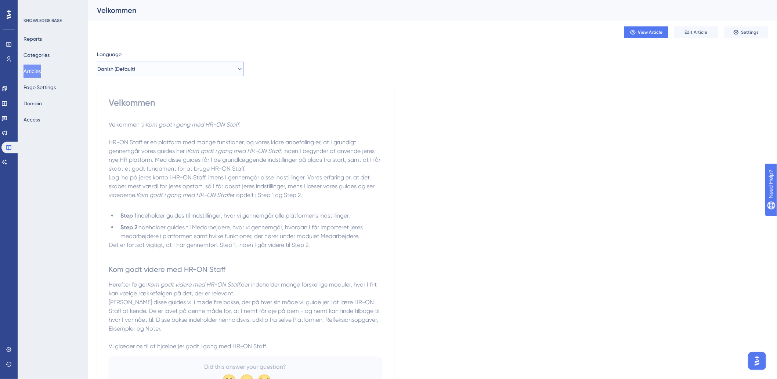
click at [193, 70] on button "Danish (Default)" at bounding box center [170, 69] width 147 height 15
click at [162, 124] on button "German German No translation" at bounding box center [170, 120] width 137 height 15
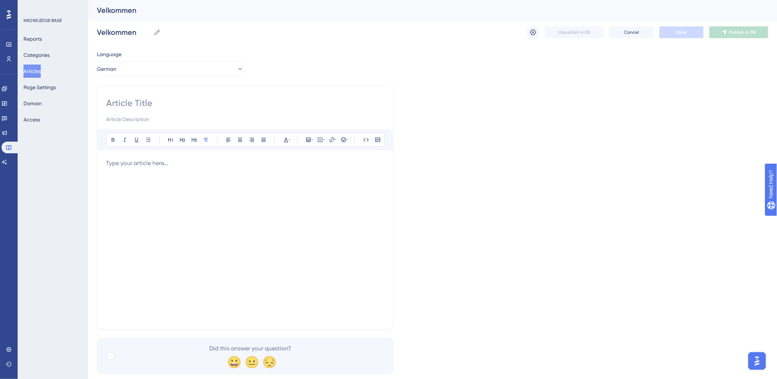
click at [249, 197] on div at bounding box center [245, 240] width 278 height 162
click at [173, 110] on div at bounding box center [245, 110] width 278 height 26
click at [173, 104] on input at bounding box center [245, 103] width 278 height 12
click at [142, 99] on input at bounding box center [245, 103] width 278 height 12
type input "W"
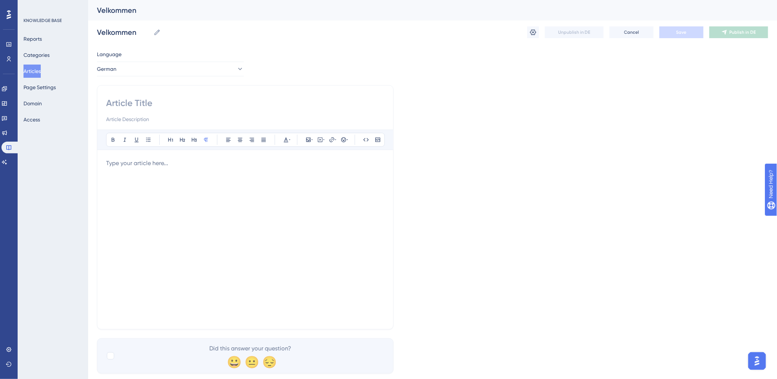
click at [241, 185] on div at bounding box center [245, 240] width 278 height 162
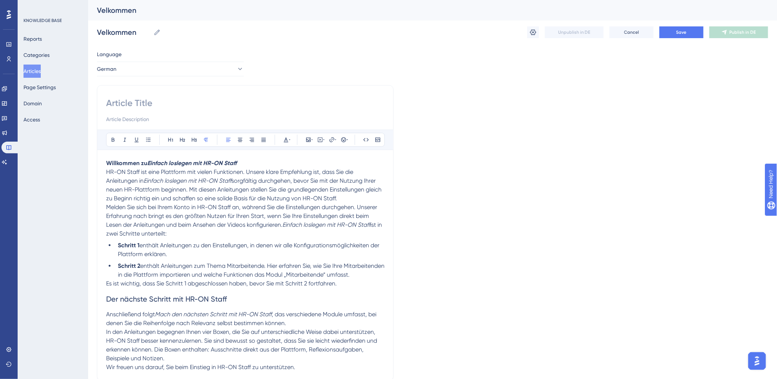
click at [153, 104] on input at bounding box center [245, 103] width 278 height 12
type input "Wilkomme"
drag, startPoint x: 244, startPoint y: 163, endPoint x: 95, endPoint y: 159, distance: 149.5
click at [95, 159] on div "Performance Users Engagement Widgets Feedback Product Updates Knowledge Base AI…" at bounding box center [432, 218] width 689 height 437
drag, startPoint x: 192, startPoint y: 193, endPoint x: 221, endPoint y: 183, distance: 30.4
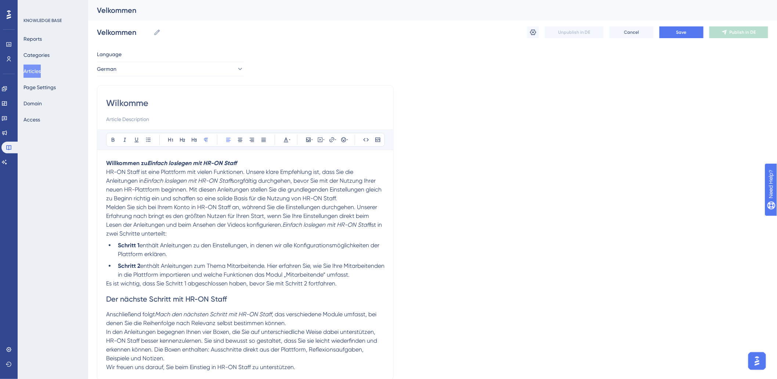
click at [192, 193] on p "HR-ON Staff ist eine Plattform mit vielen Funktionen. Unsere klare Empfehlung i…" at bounding box center [245, 185] width 278 height 35
click at [239, 168] on p "HR-ON Staff ist eine Plattform mit vielen Funktionen. Unsere klare Empfehlung i…" at bounding box center [245, 185] width 278 height 35
click at [255, 163] on p "Willkommen zu Einfach loslegen mit HR-ON Staff" at bounding box center [245, 163] width 278 height 9
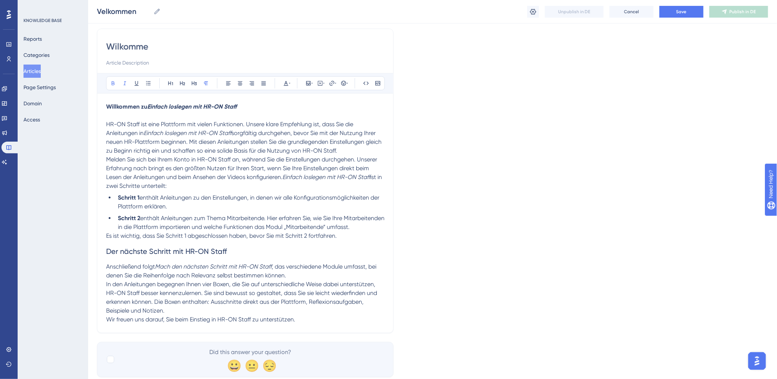
scroll to position [82, 0]
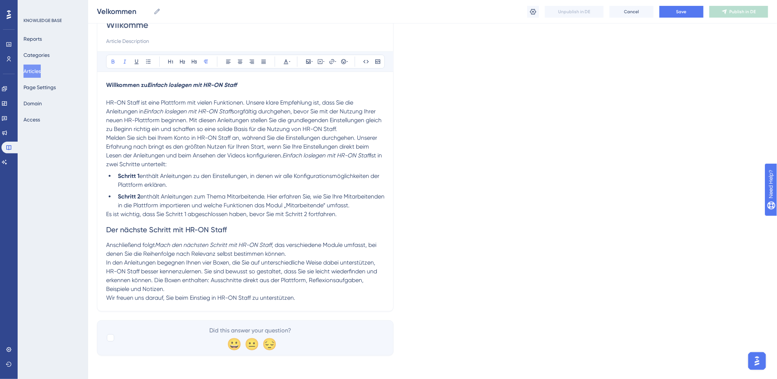
click at [113, 233] on span "Der nächste Schritt mit HR-ON Staff" at bounding box center [166, 229] width 121 height 9
click at [166, 229] on span "Der nächste Schritt mit HR-ON Staff" at bounding box center [166, 229] width 121 height 9
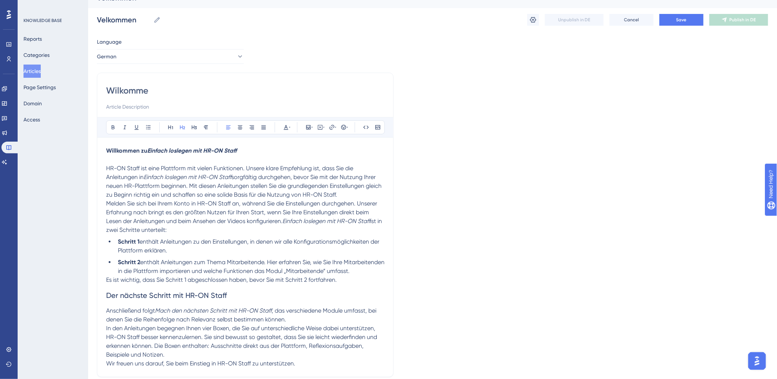
scroll to position [0, 0]
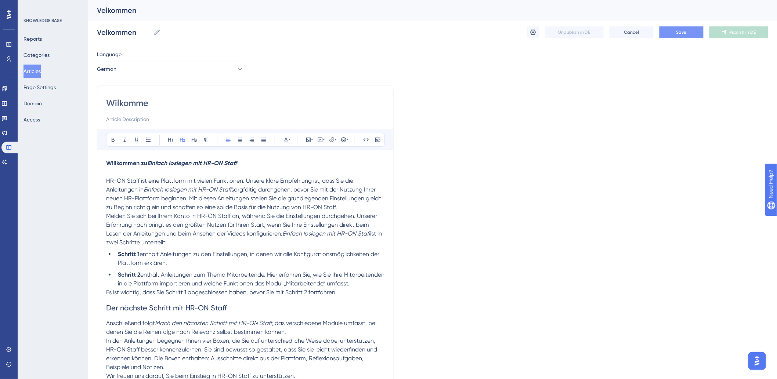
click at [687, 30] on button "Save" at bounding box center [681, 32] width 44 height 12
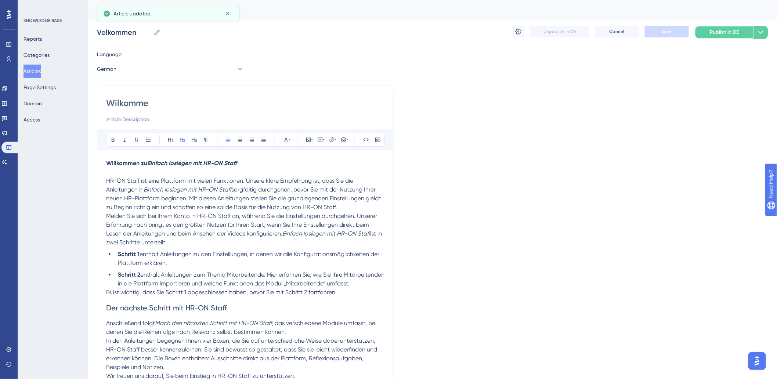
drag, startPoint x: 724, startPoint y: 32, endPoint x: 724, endPoint y: 37, distance: 4.4
click at [724, 37] on button "Publish in DE" at bounding box center [724, 32] width 59 height 13
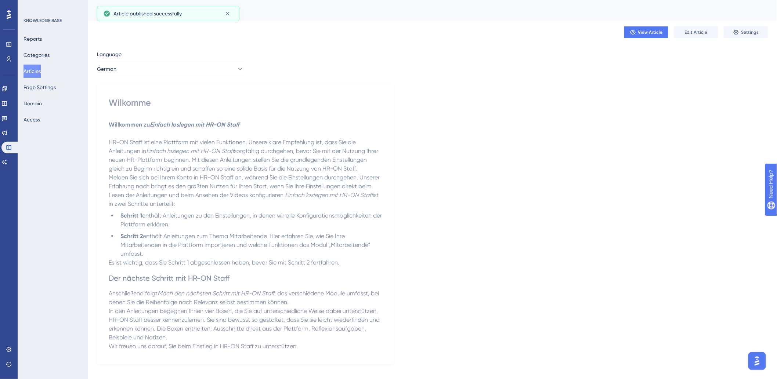
click at [34, 70] on button "Articles" at bounding box center [31, 71] width 17 height 13
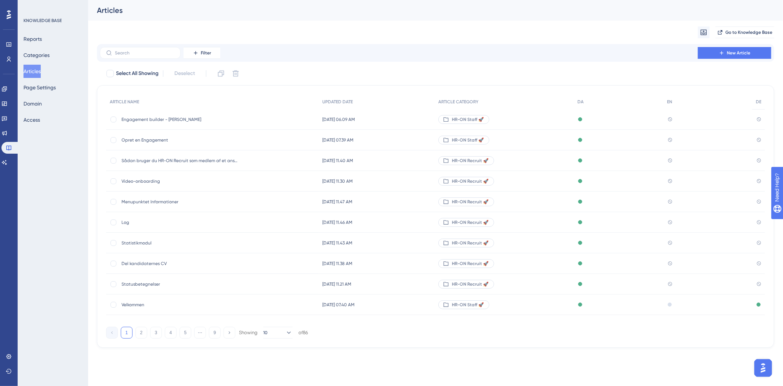
click at [41, 73] on button "Articles" at bounding box center [31, 71] width 17 height 13
click at [147, 54] on input "text" at bounding box center [144, 52] width 59 height 5
click at [156, 55] on label at bounding box center [140, 53] width 81 height 12
click at [156, 55] on input "text" at bounding box center [144, 52] width 59 height 5
type input "vu"
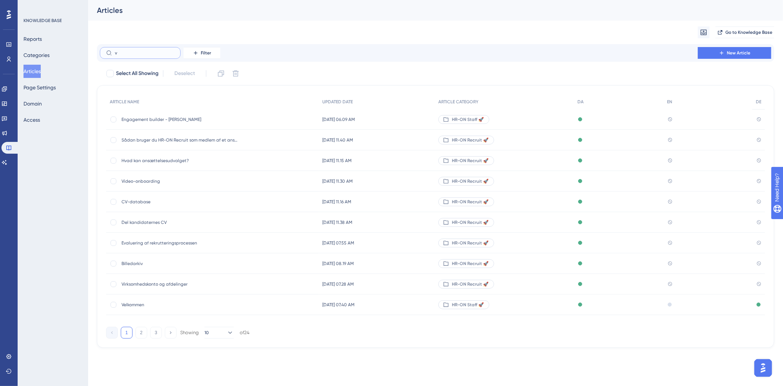
checkbox input "true"
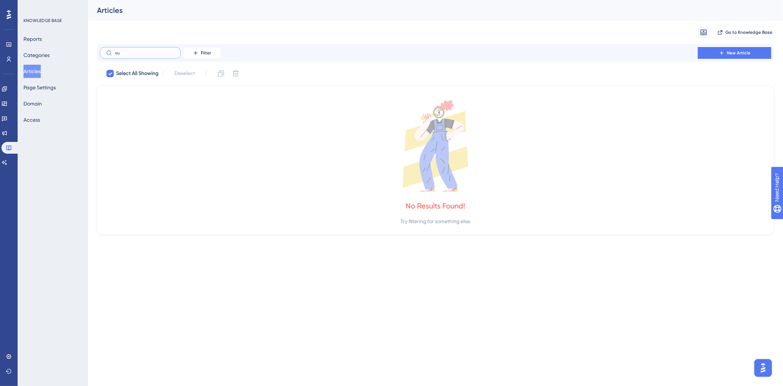
type input "v"
checkbox input "false"
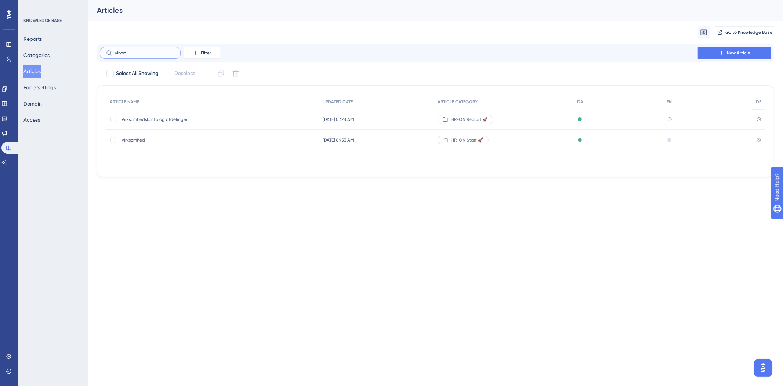
type input "virkso"
click at [138, 134] on div "Virksomhed Virksomhed" at bounding box center [180, 140] width 117 height 21
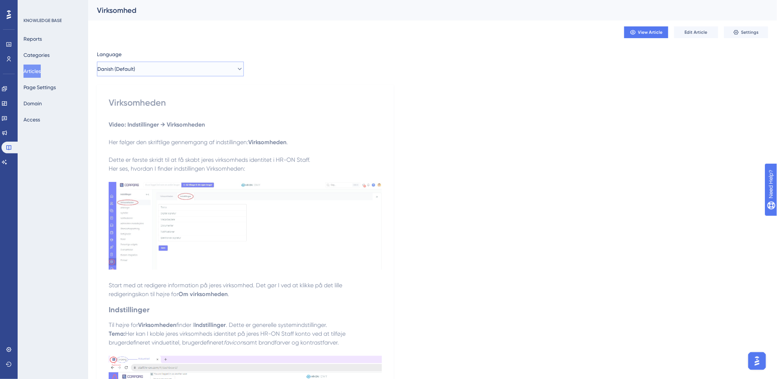
click at [203, 68] on button "Danish (Default)" at bounding box center [170, 69] width 147 height 15
click at [155, 120] on button "German German No translation" at bounding box center [170, 120] width 137 height 15
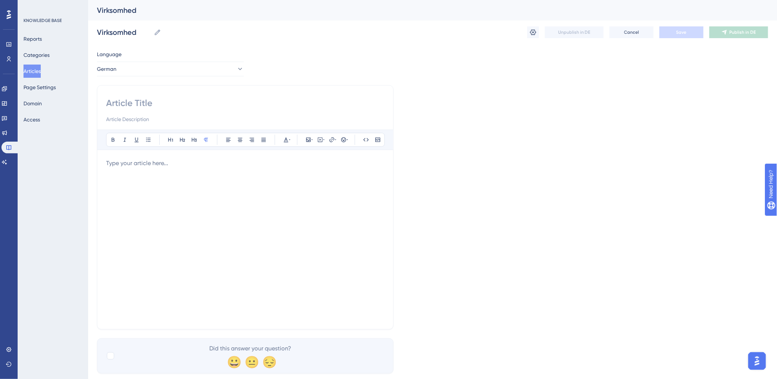
click at [148, 108] on input at bounding box center [245, 103] width 278 height 12
click at [239, 184] on div at bounding box center [245, 240] width 278 height 162
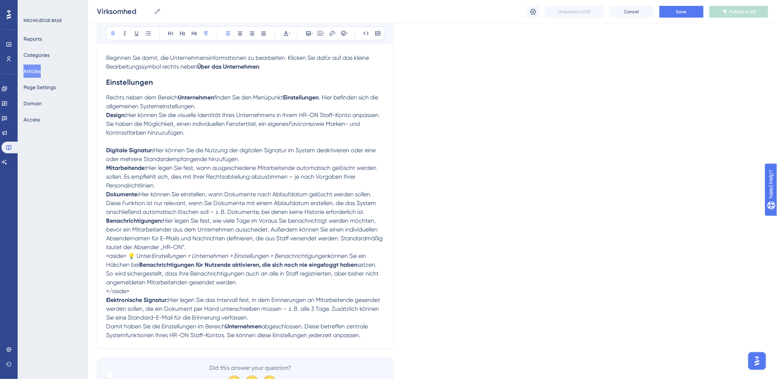
scroll to position [198, 0]
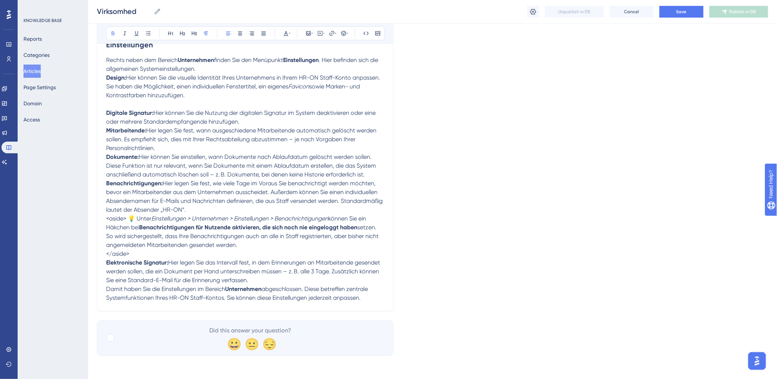
click at [129, 218] on span "<aside> 💡 Unter" at bounding box center [128, 218] width 45 height 7
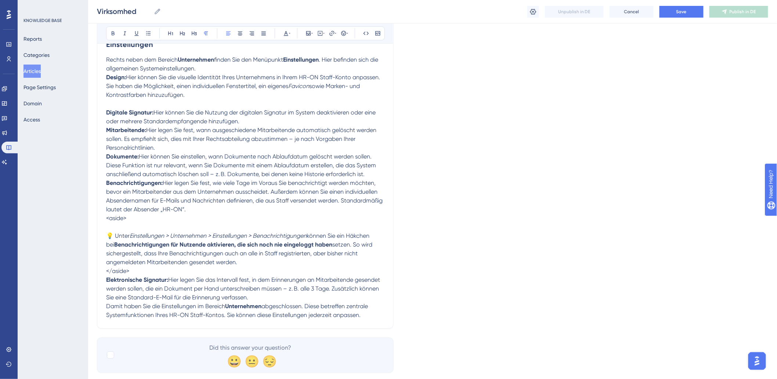
click at [202, 270] on p "</aside>" at bounding box center [245, 271] width 278 height 9
drag, startPoint x: 137, startPoint y: 273, endPoint x: 102, endPoint y: 273, distance: 35.2
click at [102, 273] on div "Bold Italic Underline Bullet Point Heading 1 Heading 2 Heading 3 Normal Align L…" at bounding box center [245, 107] width 297 height 444
click at [126, 221] on span "<aside>" at bounding box center [116, 218] width 20 height 7
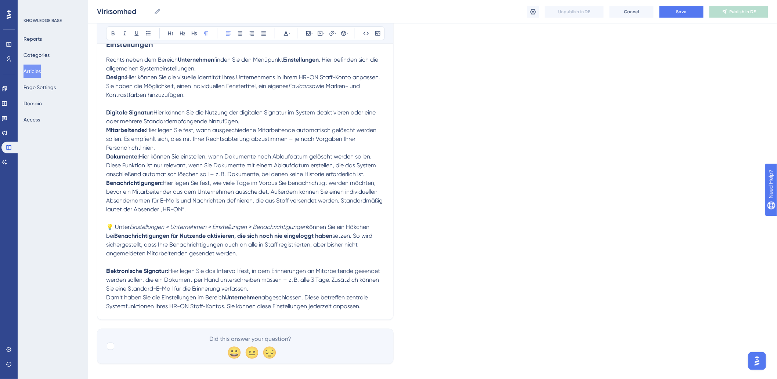
scroll to position [207, 0]
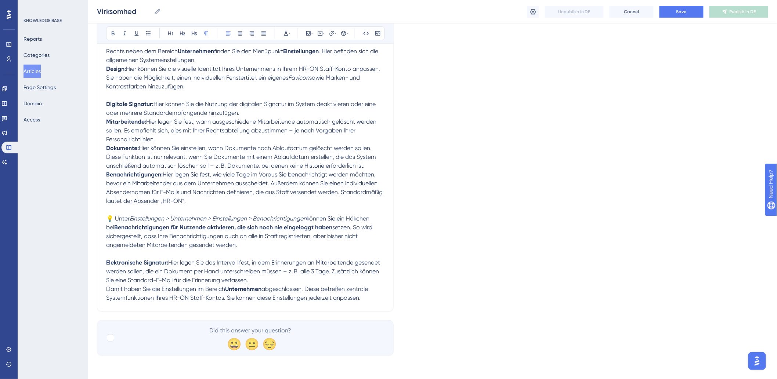
click at [187, 252] on p at bounding box center [245, 254] width 278 height 9
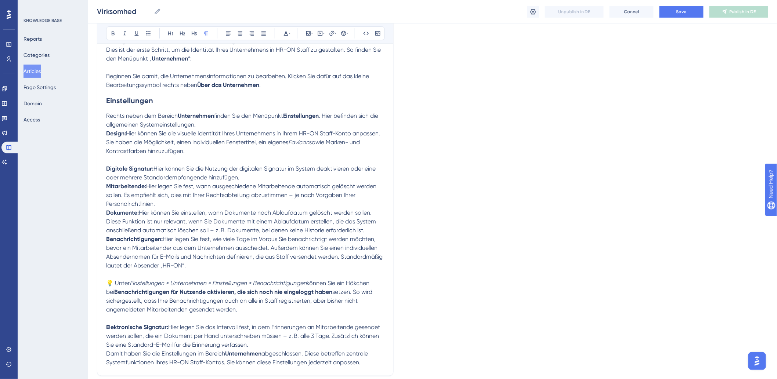
scroll to position [0, 0]
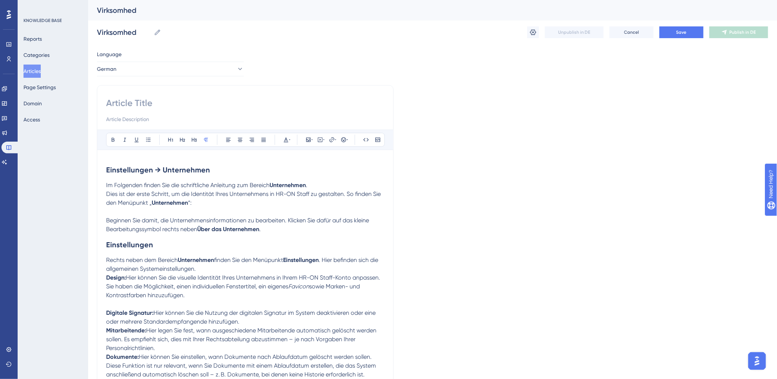
click at [281, 206] on p "Dies ist der erste Schritt, um die Identität Ihres Unternehmens in HR-ON Staff …" at bounding box center [245, 199] width 278 height 18
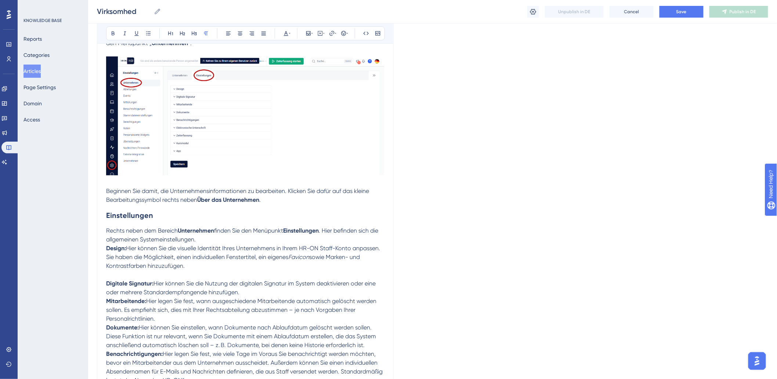
scroll to position [204, 0]
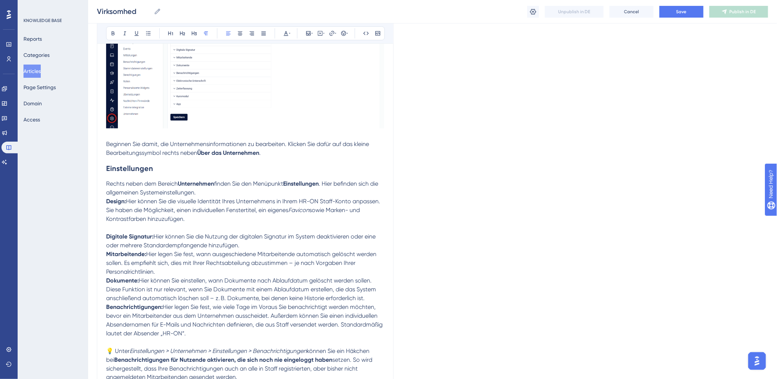
click at [206, 221] on p "Design: Hier können Sie die visuelle Identität Ihres Unternehmens in Ihrem HR-O…" at bounding box center [245, 210] width 278 height 26
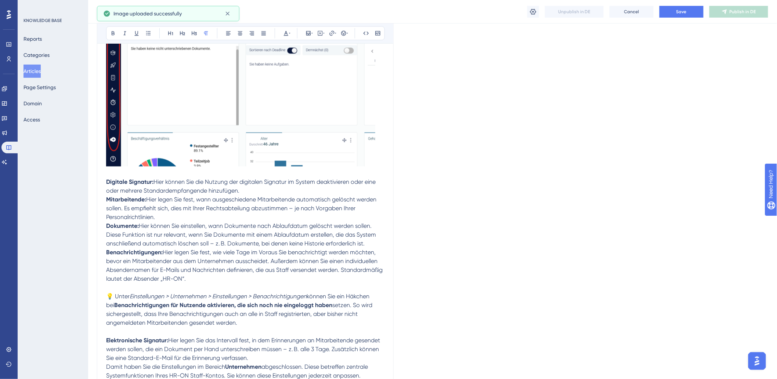
scroll to position [569, 0]
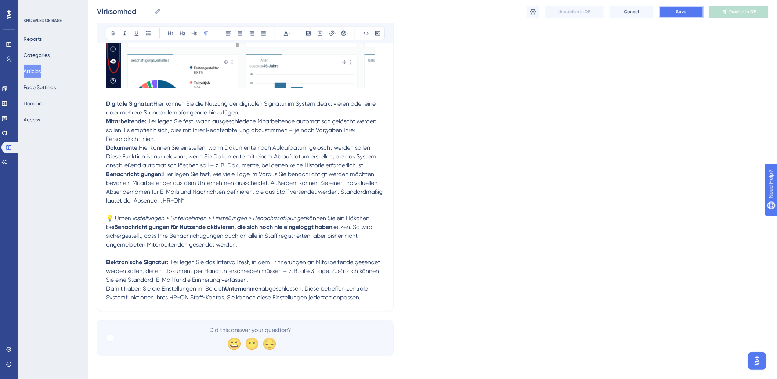
click at [677, 10] on span "Save" at bounding box center [681, 12] width 10 height 6
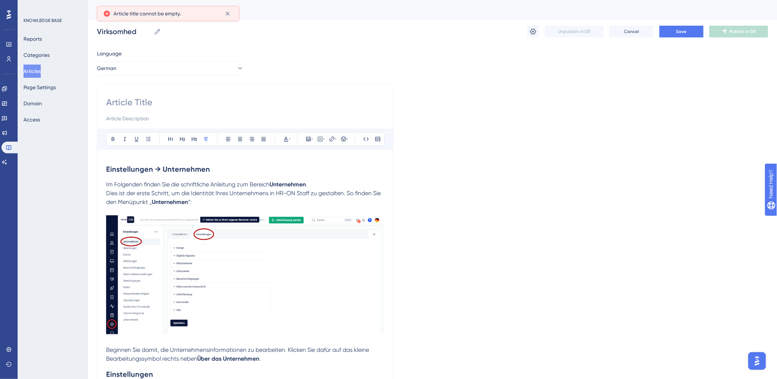
scroll to position [0, 0]
click at [184, 103] on input at bounding box center [245, 103] width 278 height 12
click at [147, 104] on input at bounding box center [245, 103] width 278 height 12
paste input "Unternehmen"
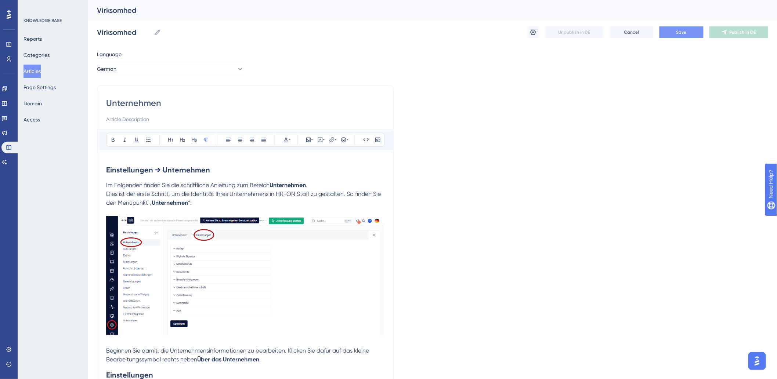
type input "Unternehmen"
click at [687, 34] on button "Save" at bounding box center [681, 32] width 44 height 12
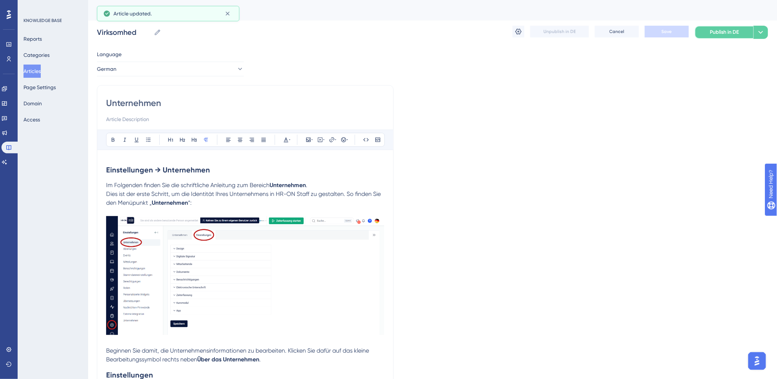
click at [735, 31] on span "Publish in DE" at bounding box center [724, 32] width 29 height 9
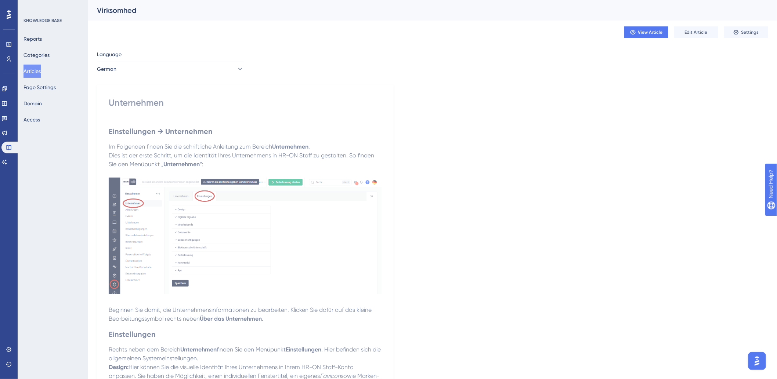
click at [31, 70] on button "Articles" at bounding box center [31, 71] width 17 height 13
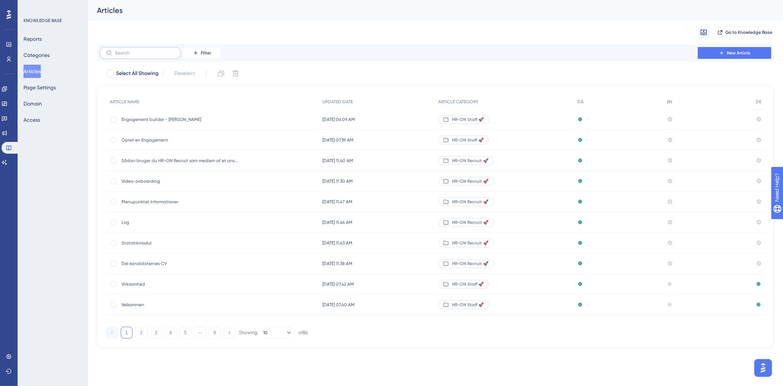
click at [150, 50] on label at bounding box center [140, 53] width 81 height 12
click at [150, 50] on input "text" at bounding box center [144, 52] width 59 height 5
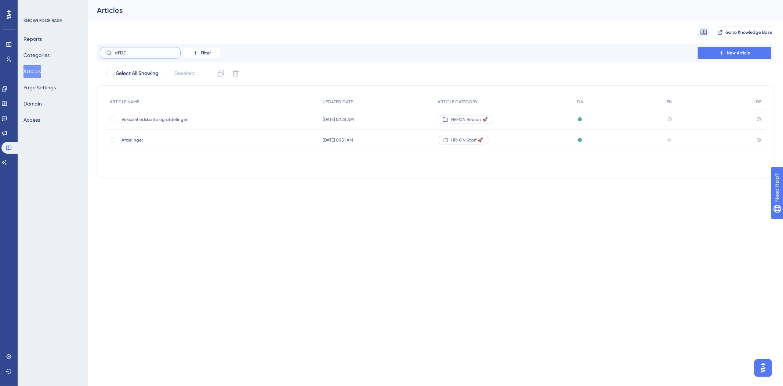
type input "aFDE"
click at [140, 141] on span "Afdelinger" at bounding box center [180, 140] width 117 height 6
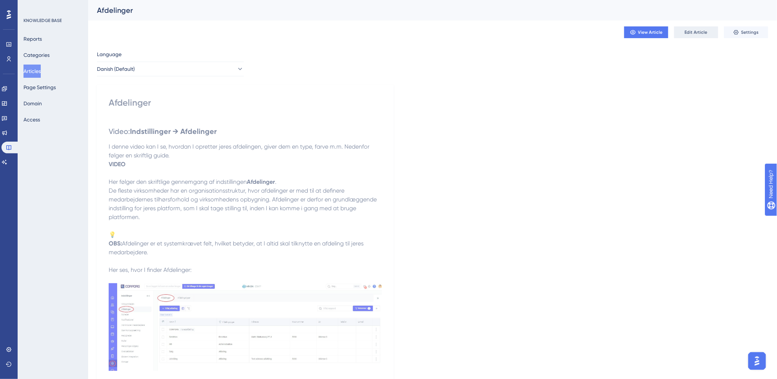
click at [698, 32] on span "Edit Article" at bounding box center [696, 32] width 23 height 6
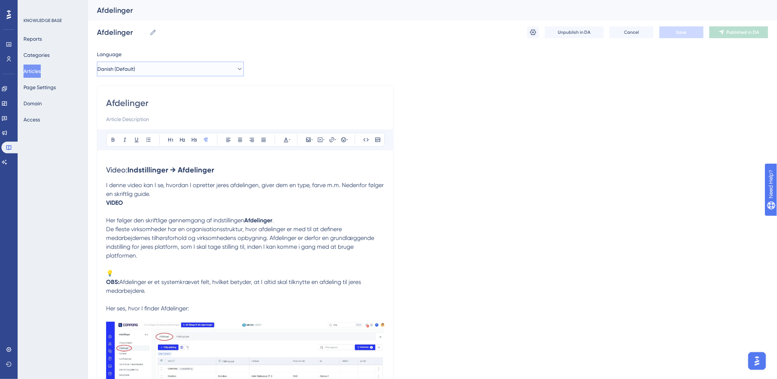
click at [111, 70] on span "Danish (Default)" at bounding box center [116, 69] width 38 height 9
click at [121, 118] on span "German" at bounding box center [111, 120] width 19 height 9
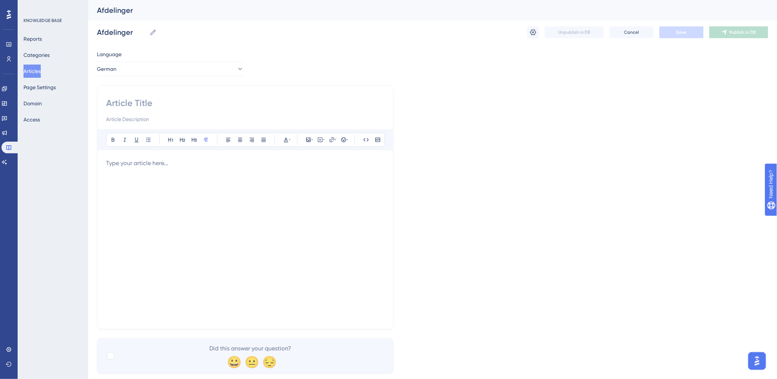
click at [204, 105] on input at bounding box center [245, 103] width 278 height 12
click at [186, 101] on input at bounding box center [245, 103] width 278 height 12
paste input "Abteilungen"
type input "Abteilungen"
click at [230, 180] on div at bounding box center [245, 240] width 278 height 162
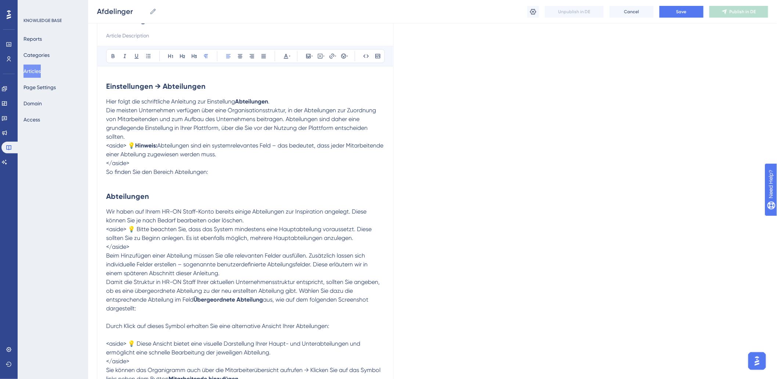
scroll to position [82, 0]
click at [126, 144] on span "<aside> 💡" at bounding box center [120, 144] width 29 height 7
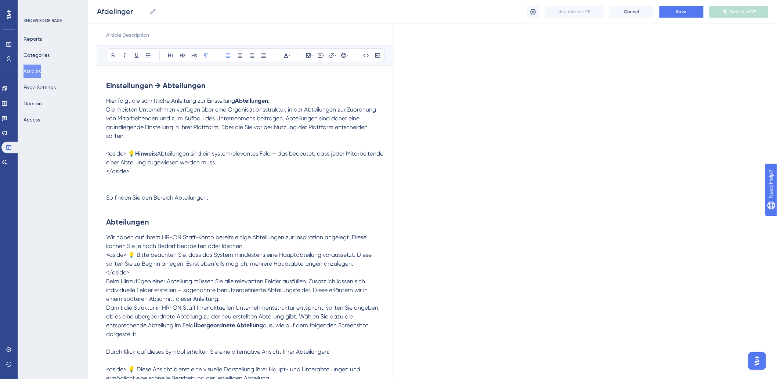
click at [135, 203] on p at bounding box center [245, 206] width 278 height 9
click at [109, 208] on p at bounding box center [245, 206] width 278 height 9
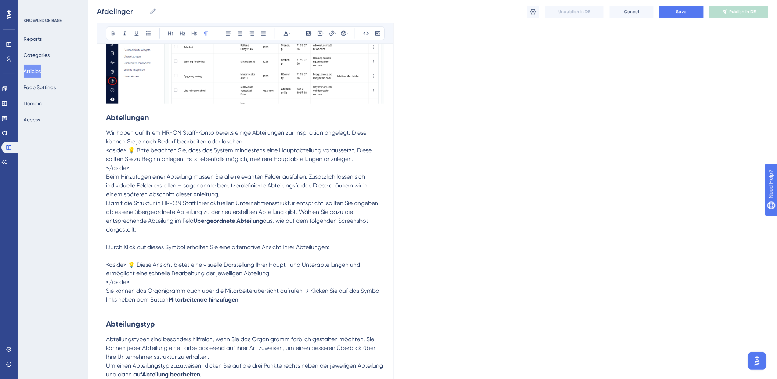
scroll to position [326, 0]
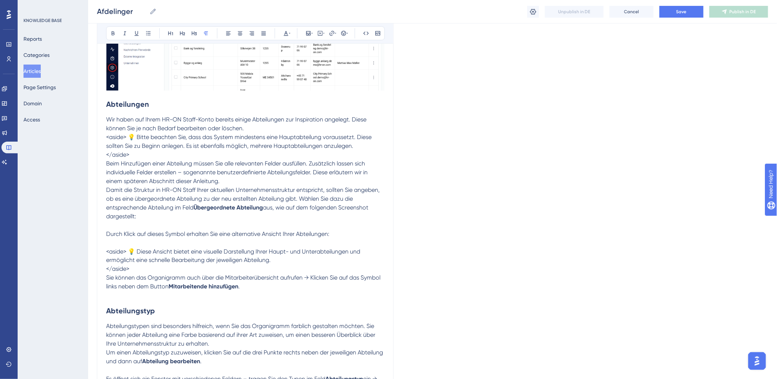
click at [105, 278] on div "Abteilungen Bold Italic Underline Bullet Point Heading 1 Heading 2 Heading 3 No…" at bounding box center [245, 342] width 297 height 1173
click at [105, 135] on div "Abteilungen Bold Italic Underline Bullet Point Heading 1 Heading 2 Heading 3 No…" at bounding box center [245, 342] width 297 height 1173
click at [107, 137] on span "<aside> 💡 Bitte beachten Sie, dass das System mindestens eine Hauptabteilung vo…" at bounding box center [239, 142] width 267 height 16
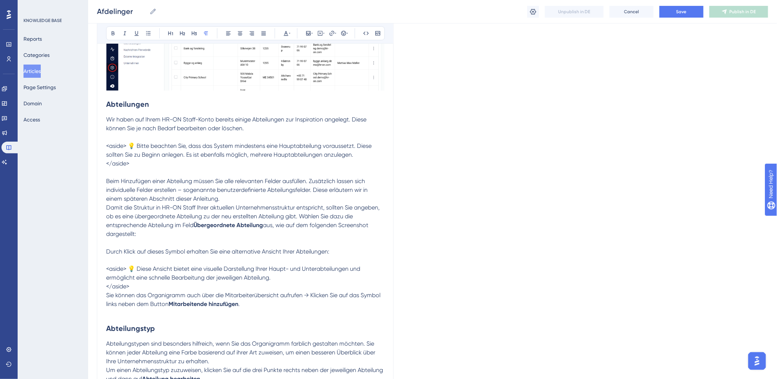
click at [229, 202] on p "Beim Hinzufügen einer Abteilung müssen Sie alle relevanten Felder ausfüllen. Zu…" at bounding box center [245, 190] width 278 height 26
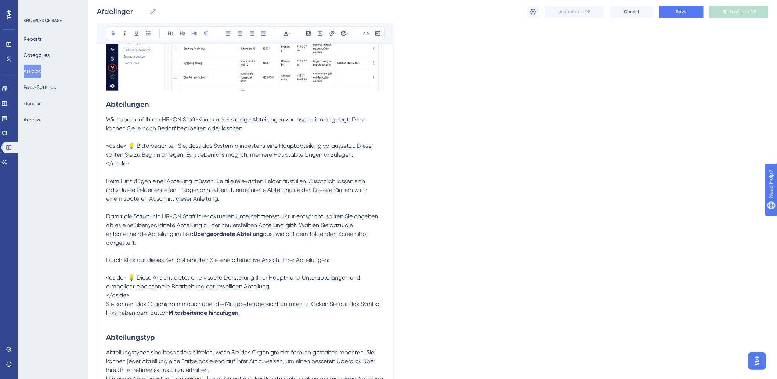
scroll to position [408, 0]
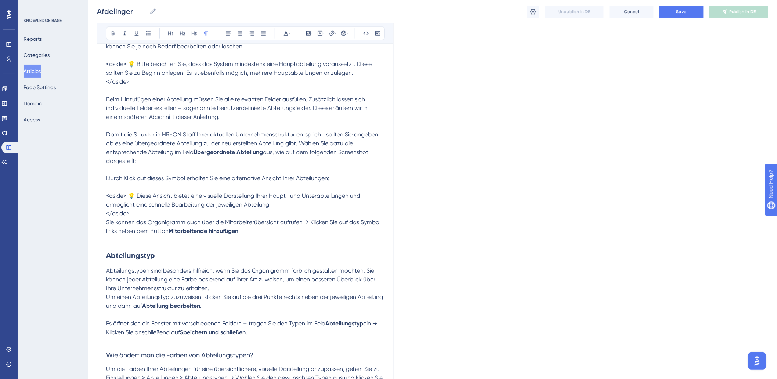
click at [166, 168] on p at bounding box center [245, 170] width 278 height 9
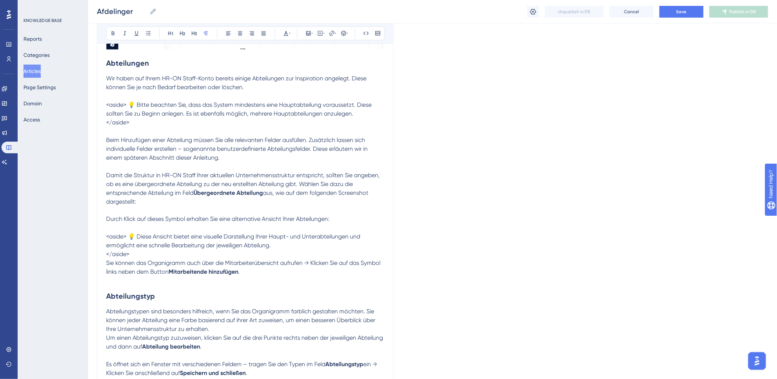
click at [155, 210] on p at bounding box center [245, 210] width 278 height 9
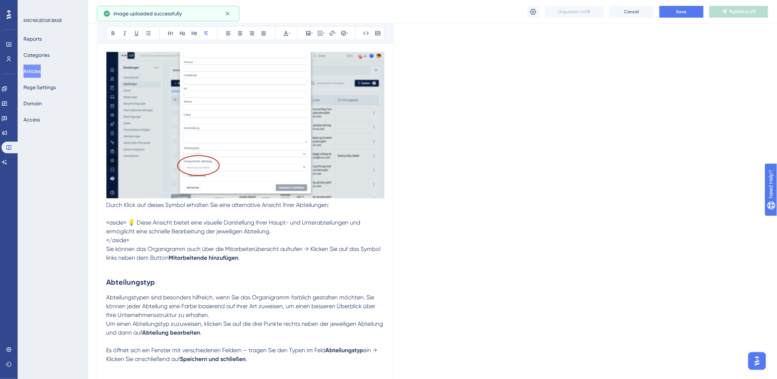
scroll to position [571, 0]
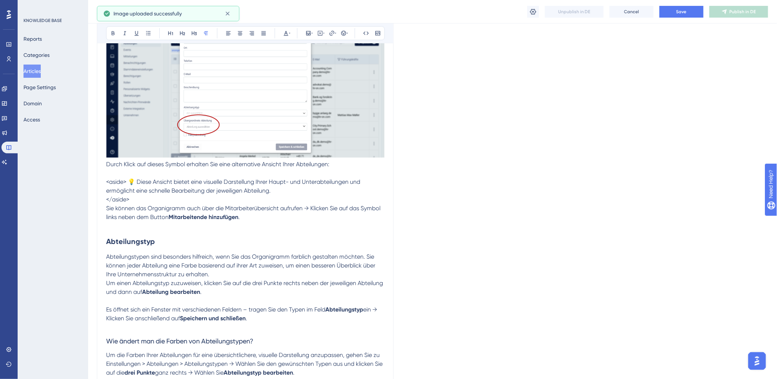
click at [106, 167] on span "Durch Klick auf dieses Symbol erhalten Sie eine alternative Ansicht Ihrer Abtei…" at bounding box center [217, 164] width 223 height 7
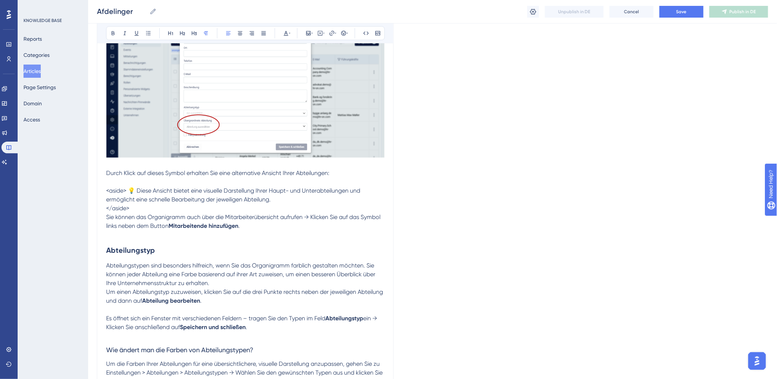
click at [130, 180] on p at bounding box center [245, 182] width 278 height 9
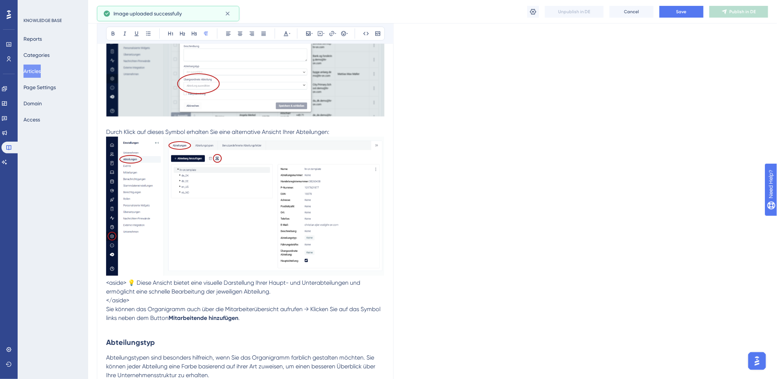
scroll to position [652, 0]
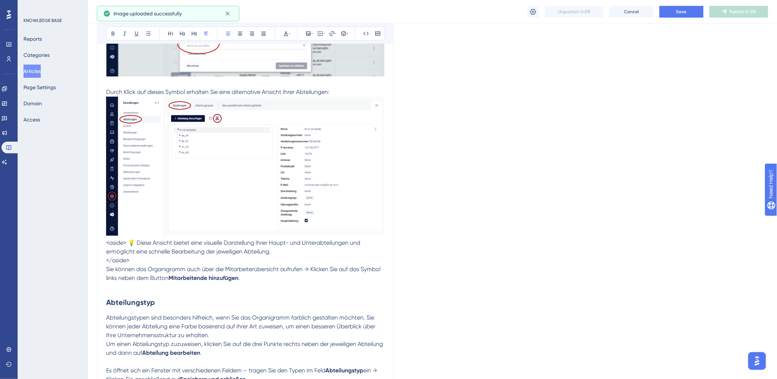
click at [351, 91] on p "Durch Klick auf dieses Symbol erhalten Sie eine alternative Ansicht Ihrer Abtei…" at bounding box center [245, 88] width 278 height 18
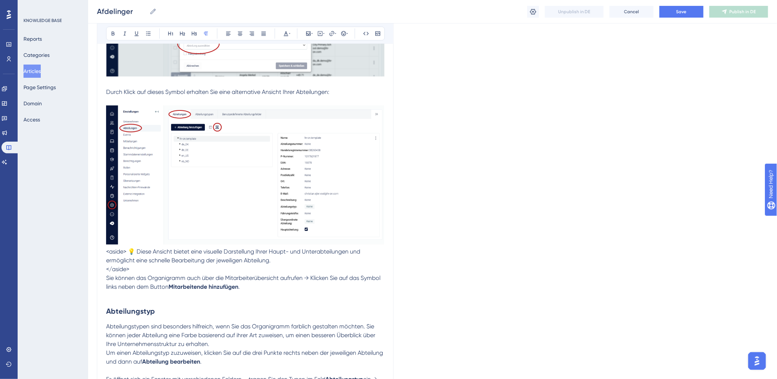
scroll to position [734, 0]
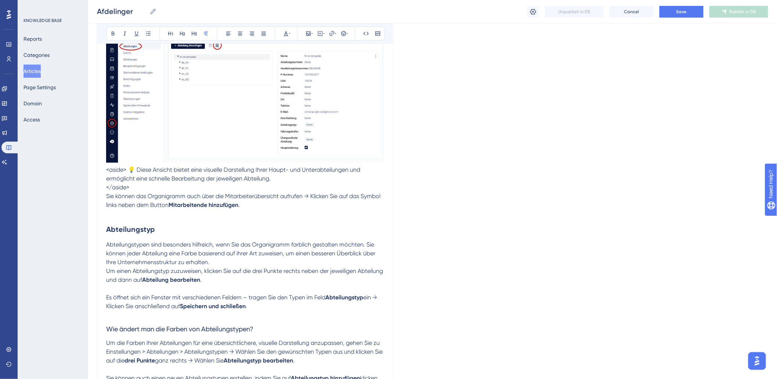
click at [145, 192] on p "</aside>" at bounding box center [245, 187] width 278 height 9
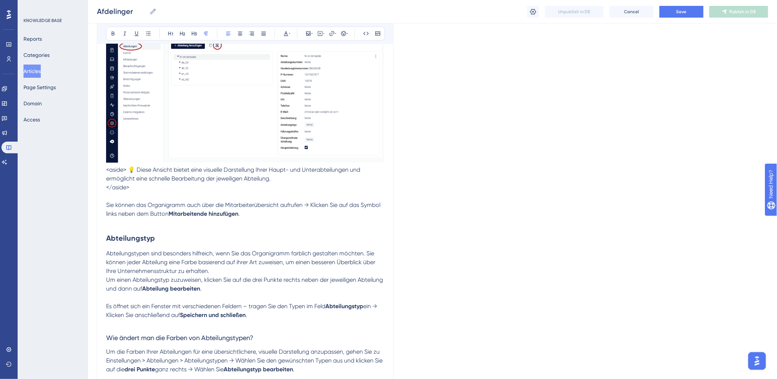
click at [268, 217] on p "Sie können das Organigramm auch über die Mitarbeiterübersicht aufrufen → Klicke…" at bounding box center [245, 210] width 278 height 18
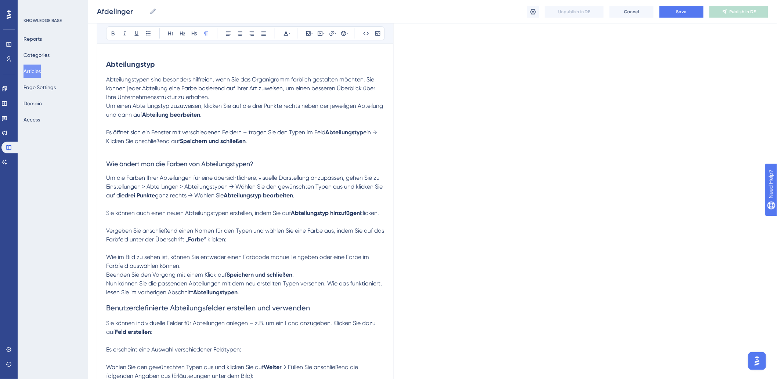
scroll to position [1020, 0]
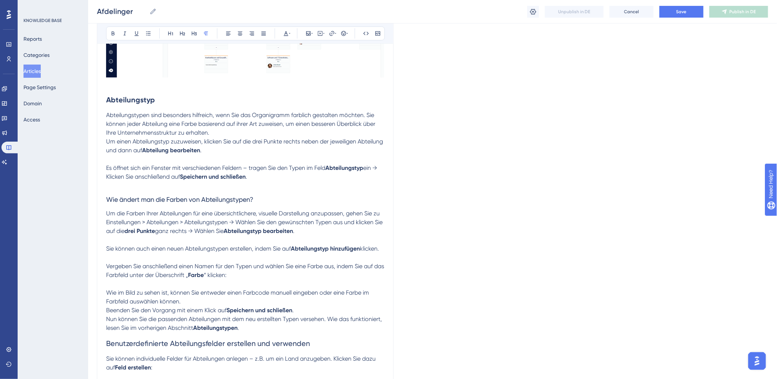
click at [259, 182] on p at bounding box center [245, 185] width 278 height 9
click at [275, 151] on p "Um einen Abteilungstyp zuzuweisen, klicken Sie auf die drei Punkte rechts neben…" at bounding box center [245, 146] width 278 height 18
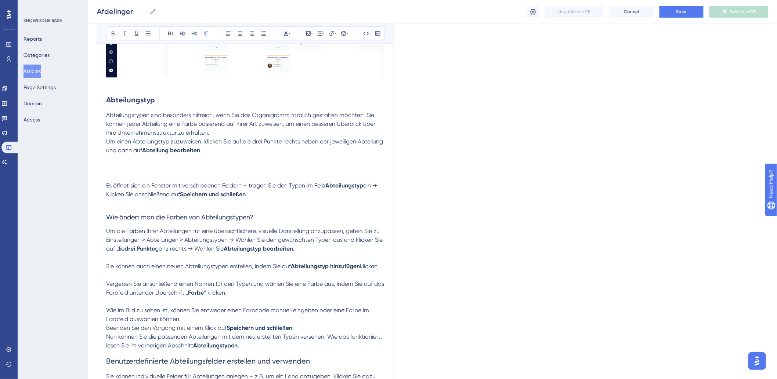
click at [134, 164] on p "Um einen Abteilungstyp zuzuweisen, klicken Sie auf die drei Punkte rechts neben…" at bounding box center [245, 154] width 278 height 35
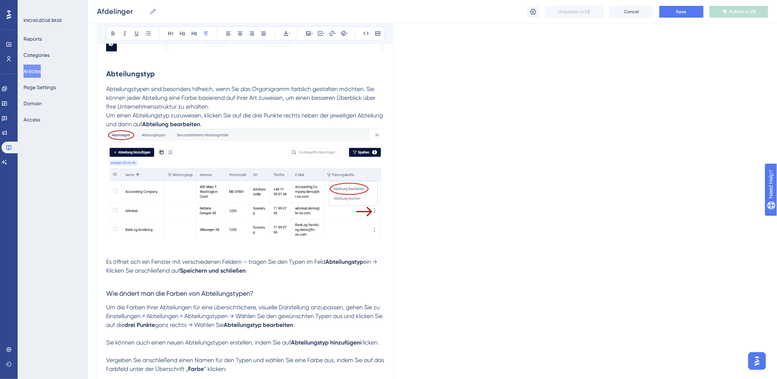
scroll to position [1060, 0]
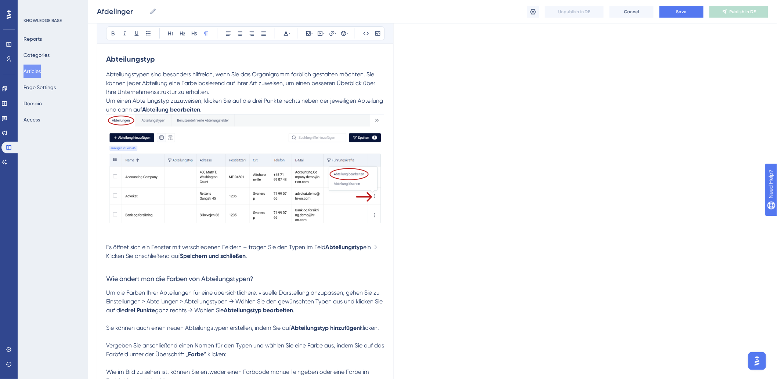
click at [267, 265] on p at bounding box center [245, 265] width 278 height 9
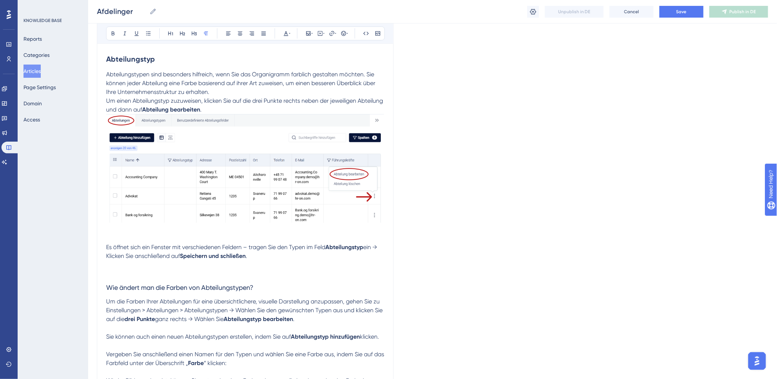
click at [135, 272] on p at bounding box center [245, 270] width 278 height 18
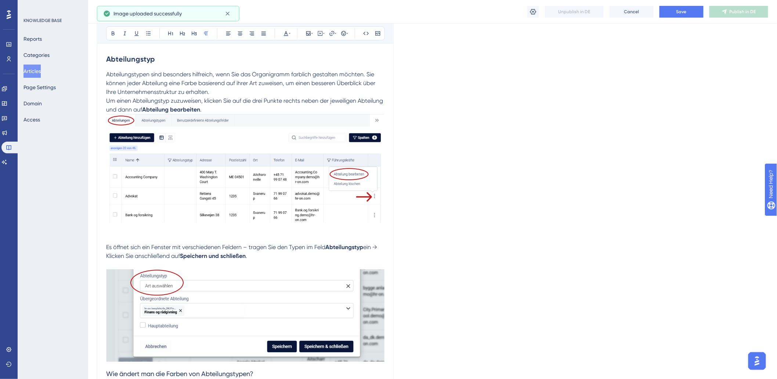
scroll to position [1264, 0]
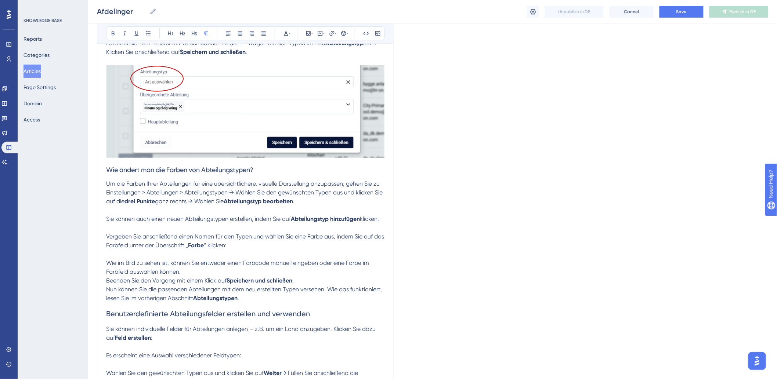
click at [318, 206] on p "Um die Farben Ihrer Abteilungen für eine übersichtlichere, visuelle Darstellung…" at bounding box center [245, 193] width 278 height 26
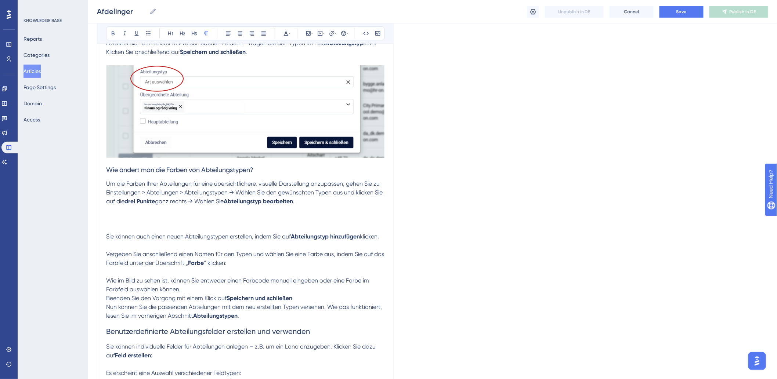
click at [122, 219] on p "Um die Farben Ihrer Abteilungen für eine übersichtlichere, visuelle Darstellung…" at bounding box center [245, 202] width 278 height 44
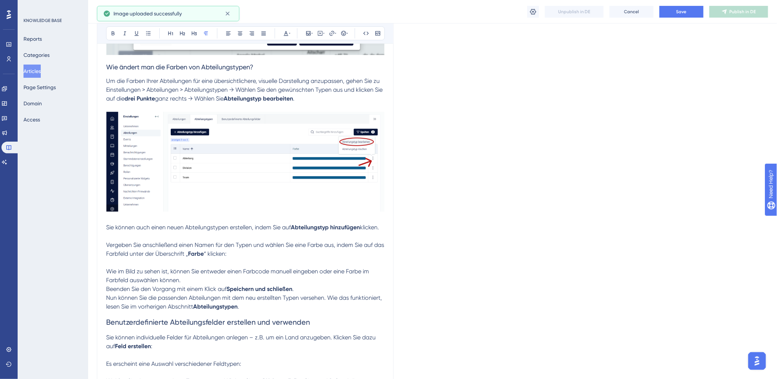
scroll to position [1387, 0]
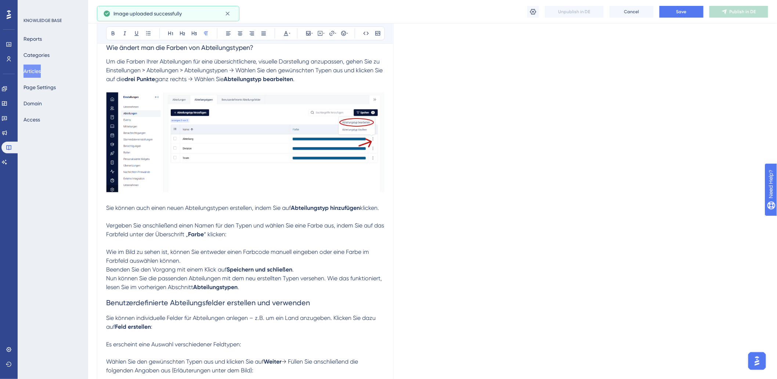
click at [159, 221] on p at bounding box center [245, 217] width 278 height 9
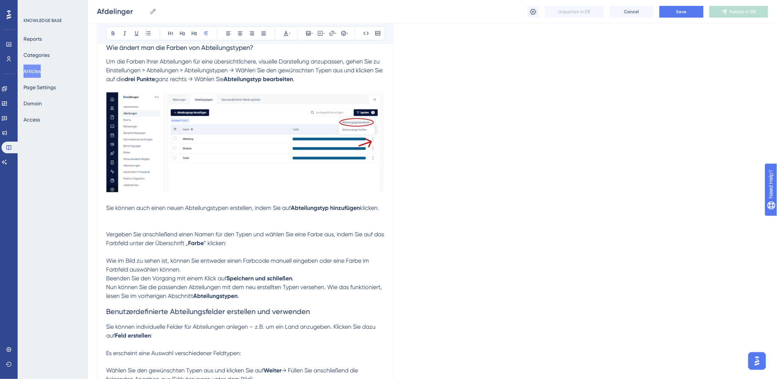
click at [135, 229] on p at bounding box center [245, 222] width 278 height 18
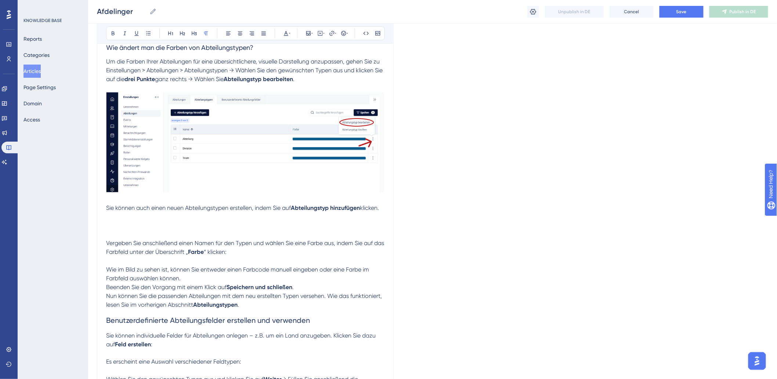
click at [116, 233] on p at bounding box center [245, 226] width 278 height 26
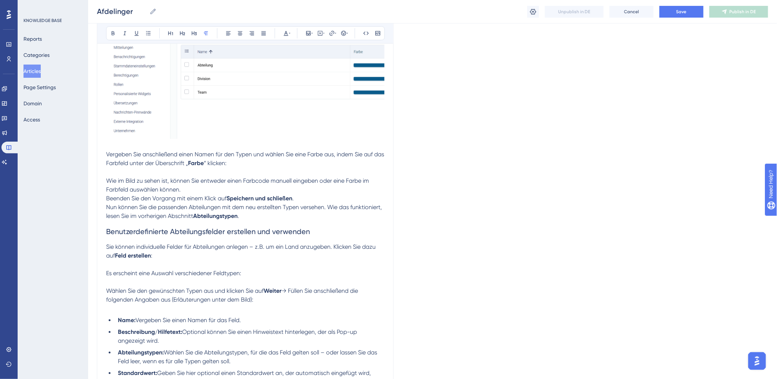
scroll to position [1591, 0]
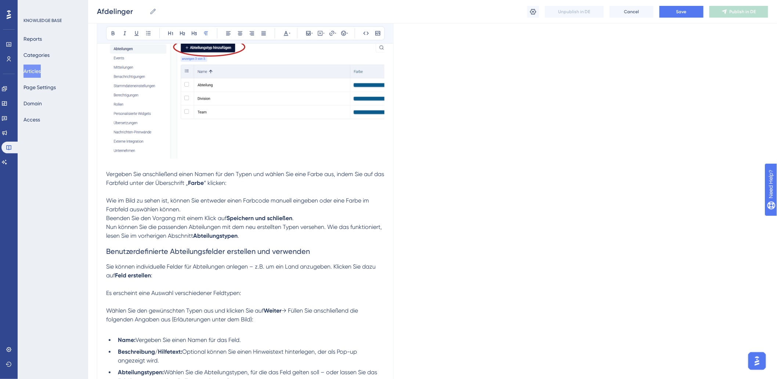
click at [273, 197] on p at bounding box center [245, 192] width 278 height 9
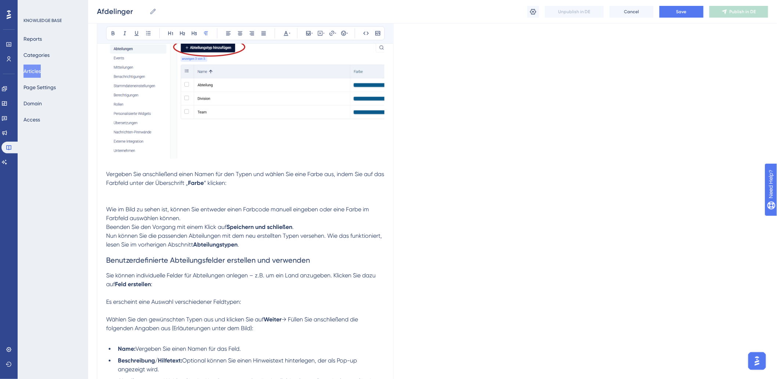
click at [149, 205] on p at bounding box center [245, 197] width 278 height 18
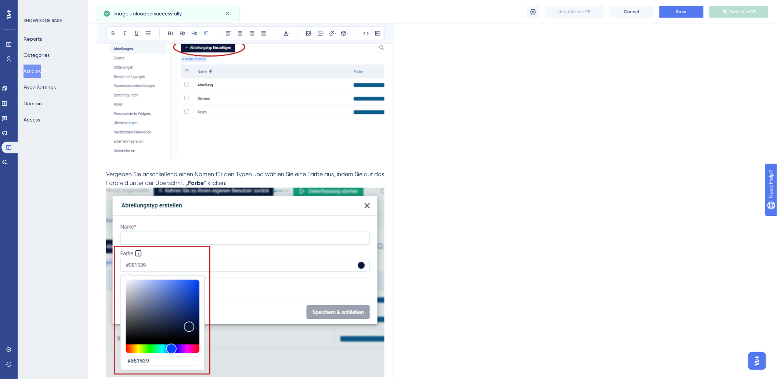
click at [292, 188] on p "Vergeben Sie anschließend einen Namen für den Typen und wählen Sie eine Farbe a…" at bounding box center [245, 179] width 278 height 18
drag, startPoint x: 291, startPoint y: 190, endPoint x: 287, endPoint y: 189, distance: 4.1
click at [290, 188] on p "Vergeben Sie anschließend einen Namen für den Typen und wählen Sie eine Farbe a…" at bounding box center [245, 179] width 278 height 18
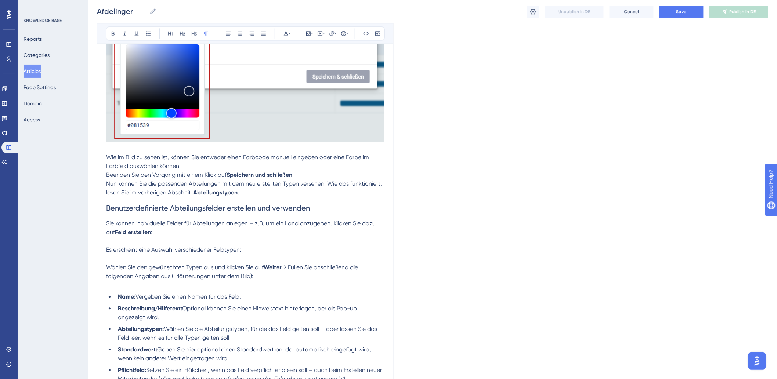
scroll to position [1877, 0]
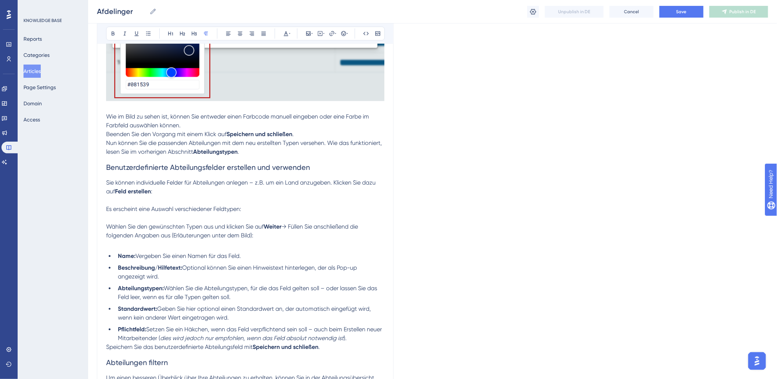
click at [272, 156] on p "Nun können Sie die passenden Abteilungen mit dem neu erstellten Typen versehen.…" at bounding box center [245, 148] width 278 height 18
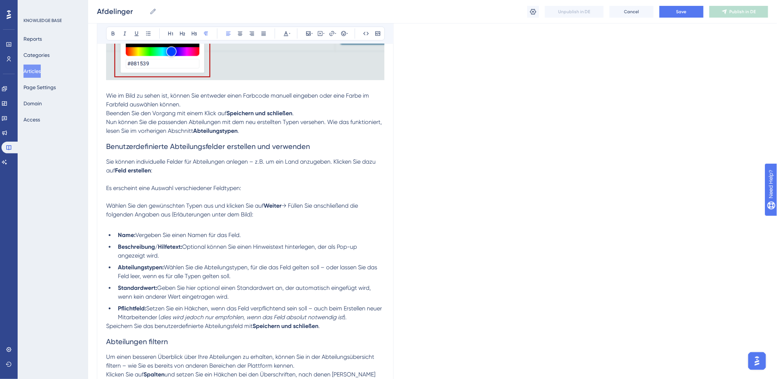
scroll to position [1917, 0]
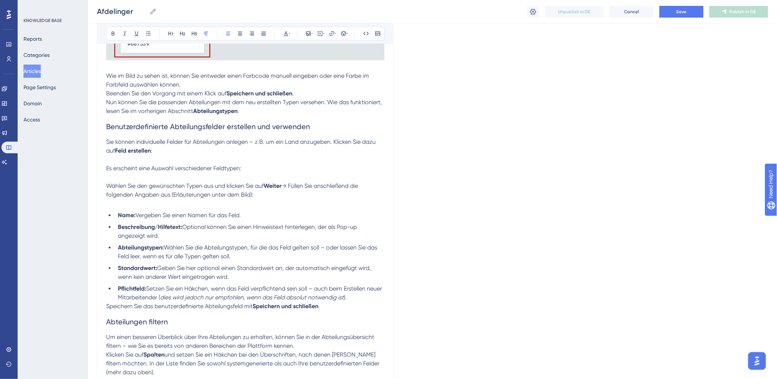
click at [186, 155] on p "Sie können individuelle Felder für Abteilungen anlegen – z.B. um ein Land anzug…" at bounding box center [245, 147] width 278 height 18
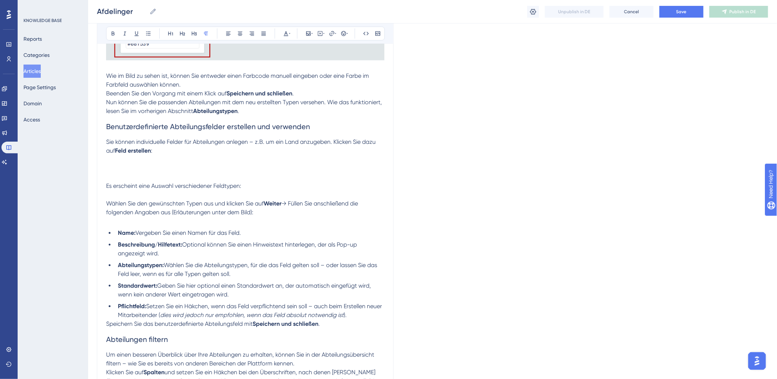
click at [159, 173] on p "Sie können individuelle Felder für Abteilungen anlegen – z.B. um ein Land anzug…" at bounding box center [245, 155] width 278 height 35
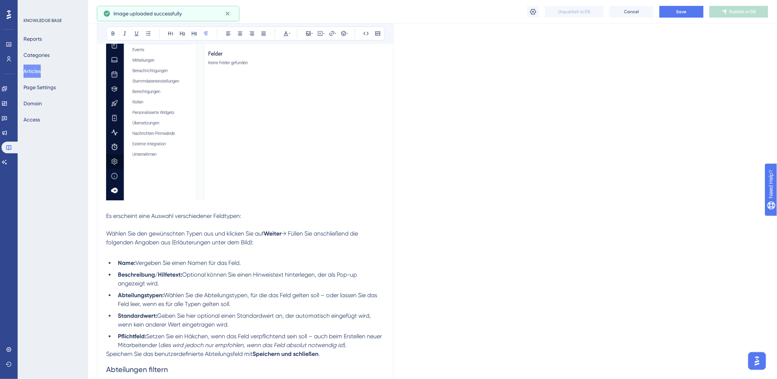
scroll to position [2121, 0]
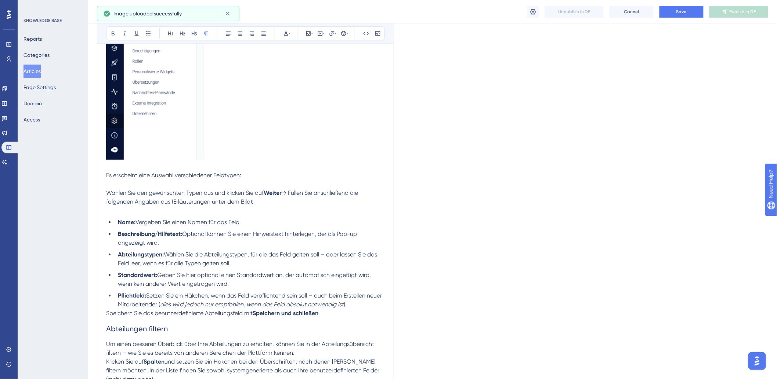
click at [276, 180] on p "Es erscheint eine Auswahl verschiedener Feldtypen:" at bounding box center [245, 175] width 278 height 9
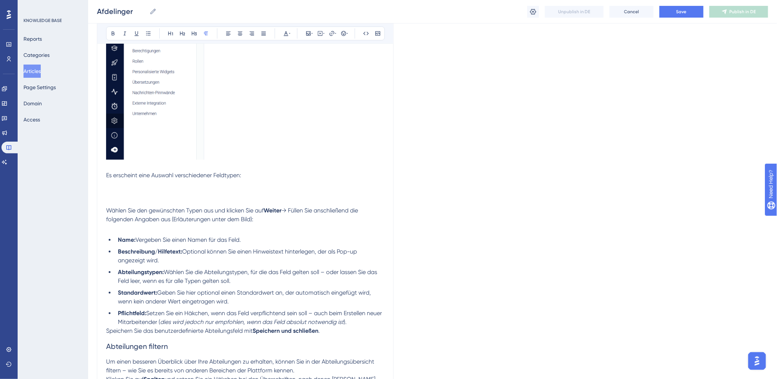
click at [120, 198] on p "Es erscheint eine Auswahl verschiedener Feldtypen:" at bounding box center [245, 184] width 278 height 26
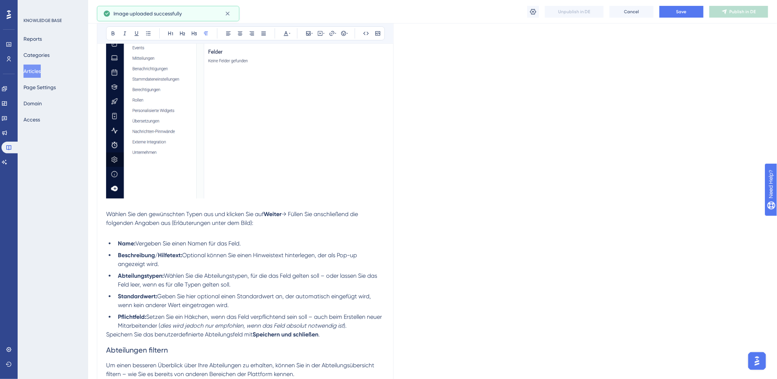
scroll to position [2325, 0]
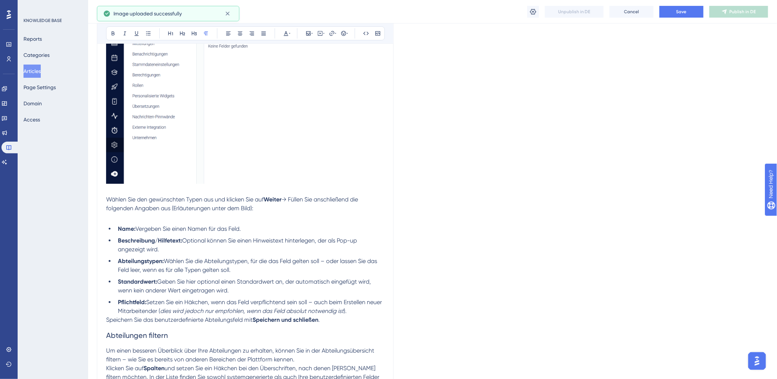
click at [269, 222] on p at bounding box center [245, 217] width 278 height 9
click at [258, 213] on p "Wählen Sie den gewünschten Typen aus und klicken Sie auf Weiter → Füllen Sie an…" at bounding box center [245, 204] width 278 height 18
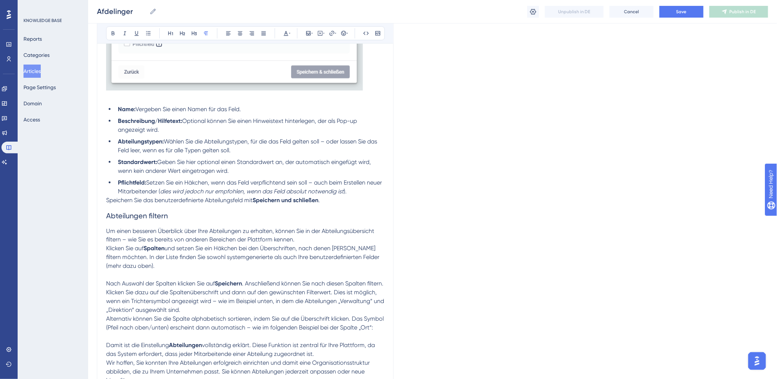
scroll to position [2692, 0]
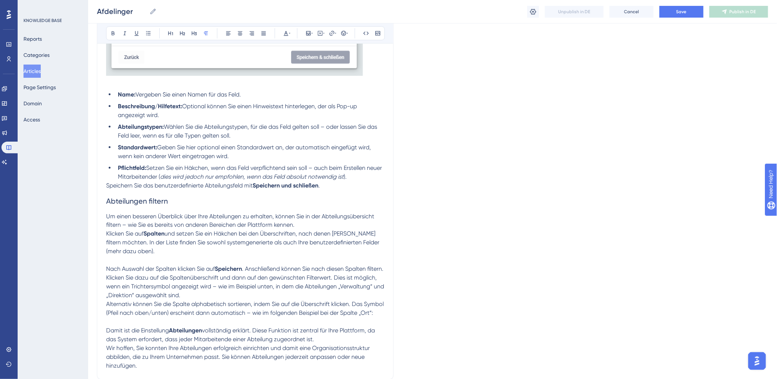
click at [162, 256] on p "Klicken Sie auf Spalten und setzen Sie ein Häkchen bei den Überschriften, nach …" at bounding box center [245, 243] width 278 height 26
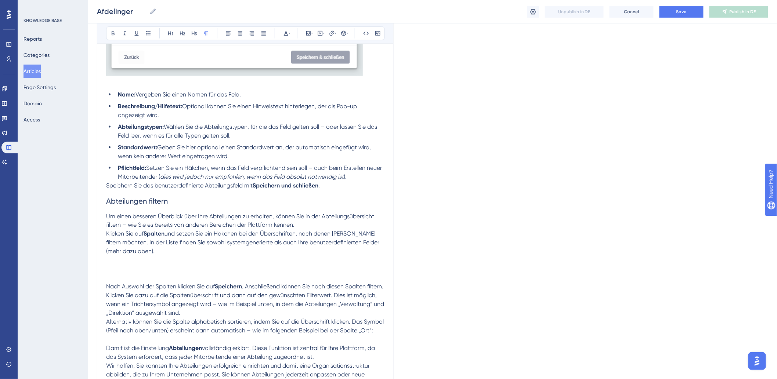
click at [118, 274] on p "Klicken Sie auf Spalten und setzen Sie ein Häkchen bei den Überschriften, nach …" at bounding box center [245, 252] width 278 height 44
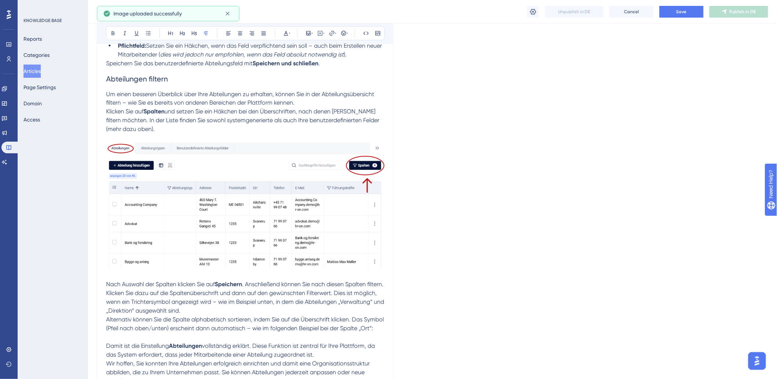
scroll to position [2855, 0]
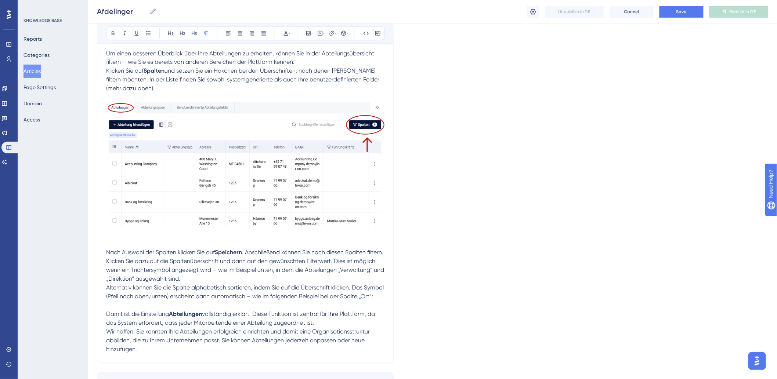
click at [119, 310] on p at bounding box center [245, 305] width 278 height 9
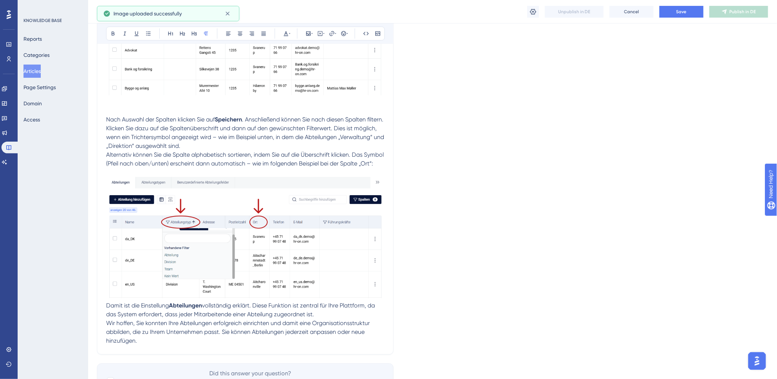
scroll to position [3051, 0]
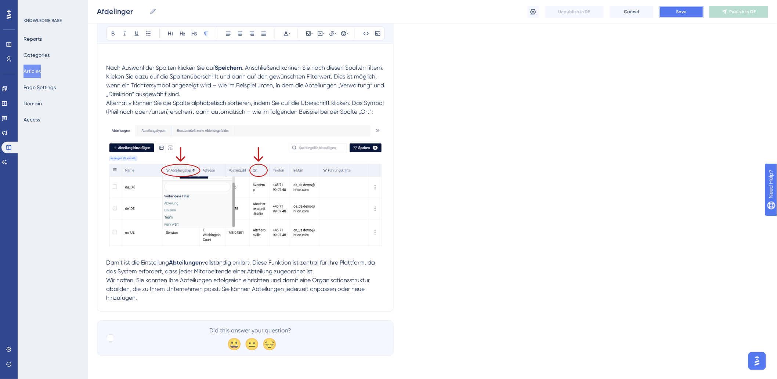
click at [688, 12] on button "Save" at bounding box center [681, 12] width 44 height 12
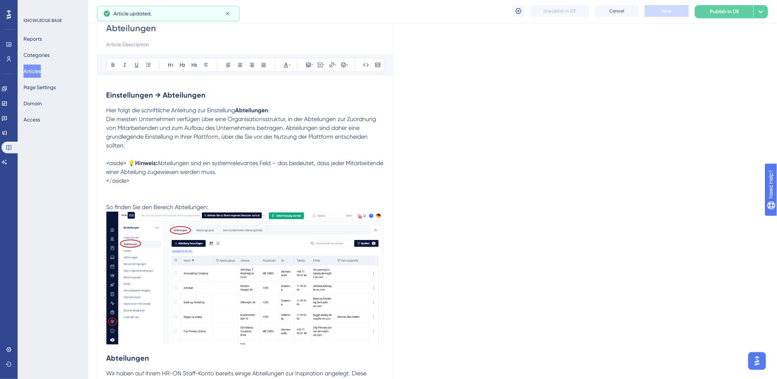
scroll to position [82, 0]
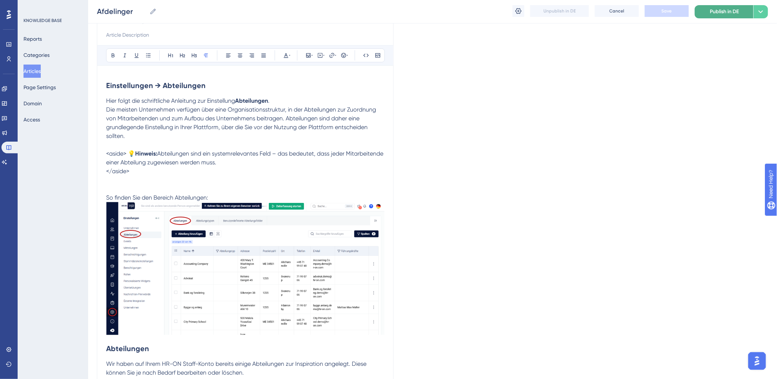
click at [728, 11] on span "Publish in DE" at bounding box center [724, 11] width 29 height 9
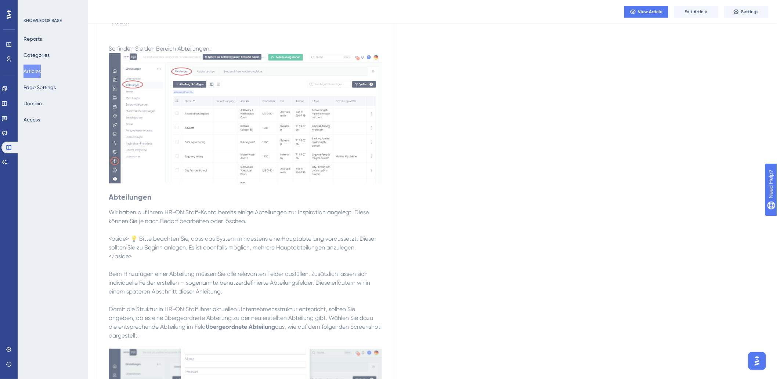
scroll to position [0, 0]
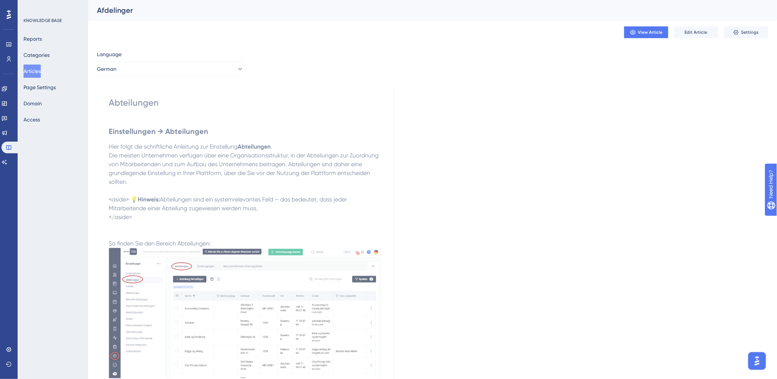
click at [41, 74] on button "Articles" at bounding box center [31, 71] width 17 height 13
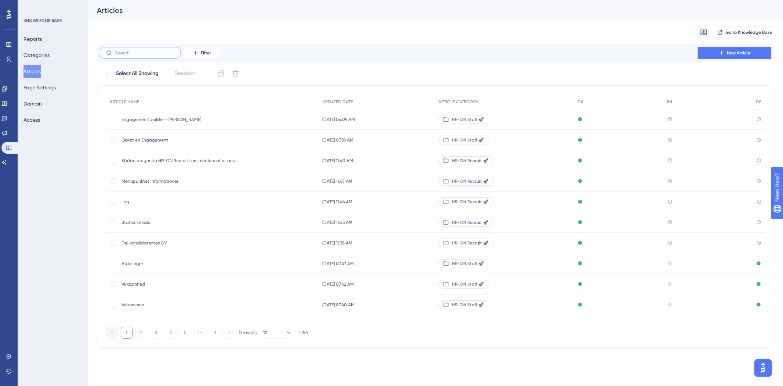
click at [140, 51] on input "text" at bounding box center [144, 52] width 59 height 5
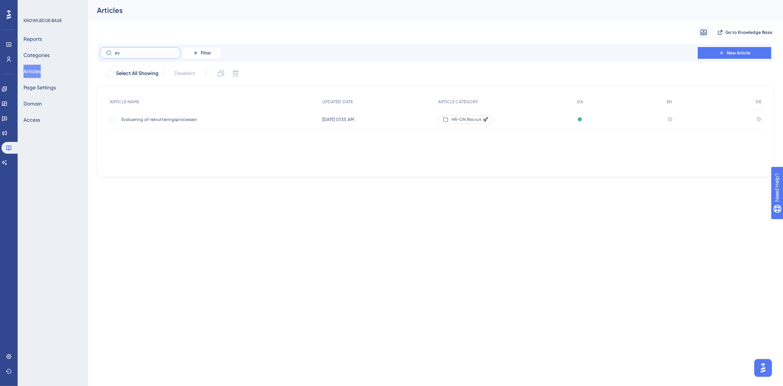
type input "eve"
checkbox input "true"
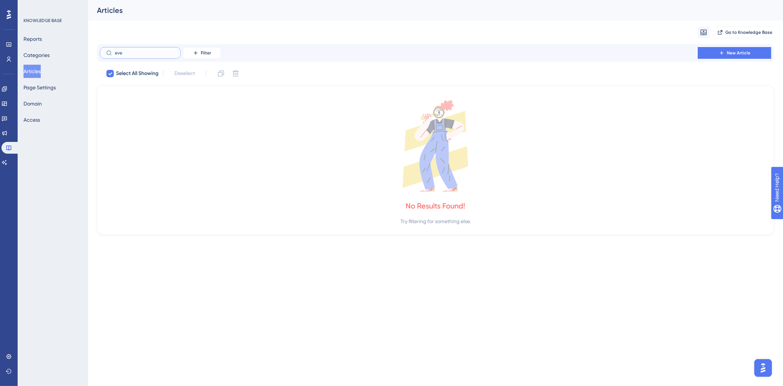
type input "ev"
checkbox input "false"
type input "e"
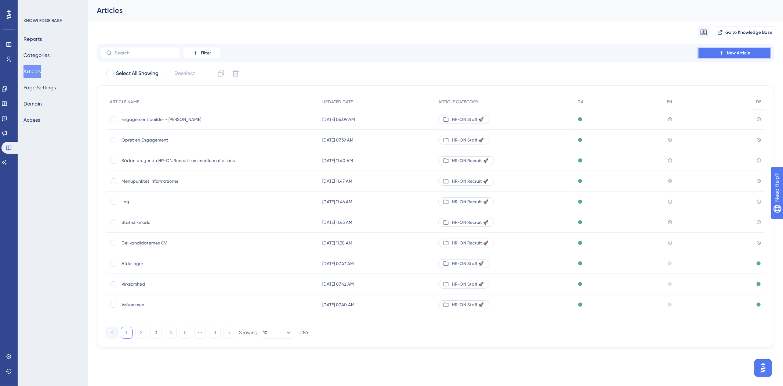
click at [725, 55] on button "New Article" at bounding box center [734, 53] width 73 height 12
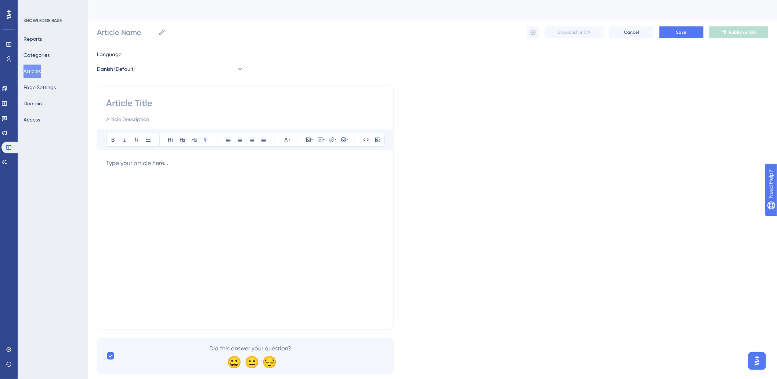
click at [317, 101] on input at bounding box center [245, 103] width 278 height 12
type input "N"
type input "Begive"
type input "Begivenheder"
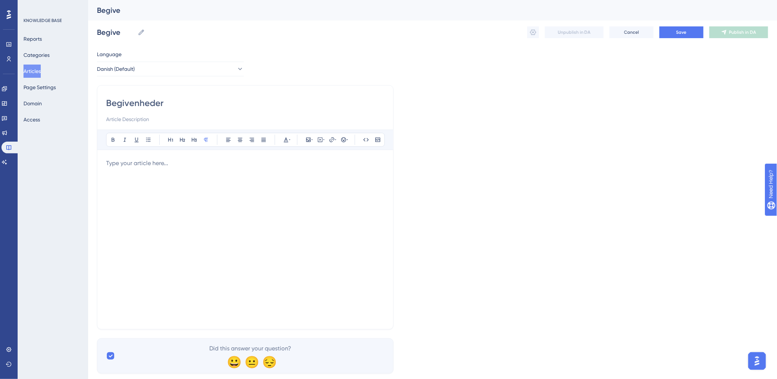
type input "Begivenheder"
click at [219, 177] on div at bounding box center [245, 240] width 278 height 162
click at [241, 175] on div at bounding box center [245, 240] width 278 height 162
click at [207, 173] on div at bounding box center [245, 240] width 278 height 162
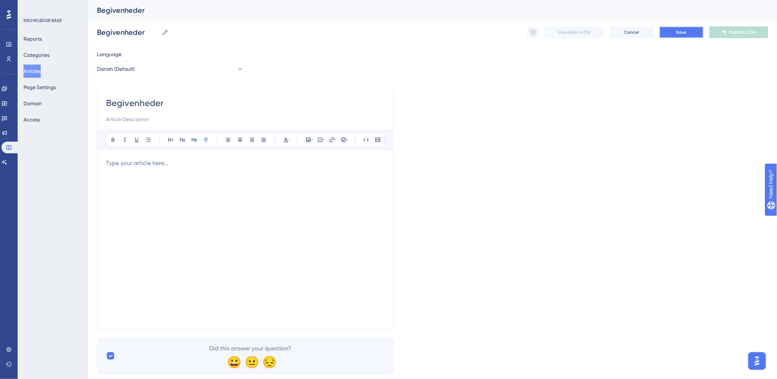
click at [669, 37] on button "Save" at bounding box center [681, 32] width 44 height 12
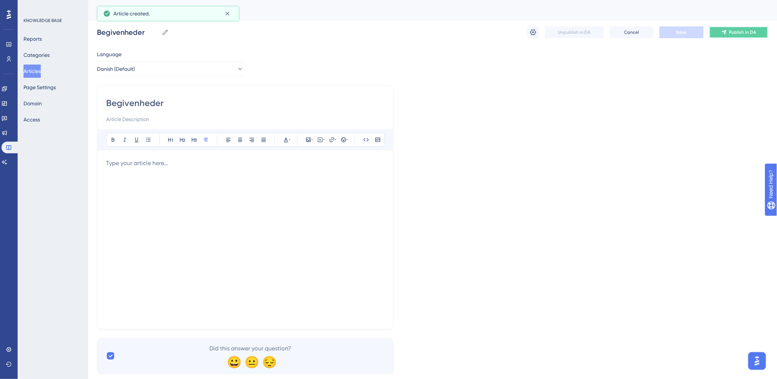
click at [745, 33] on span "Publish in DA" at bounding box center [742, 32] width 27 height 6
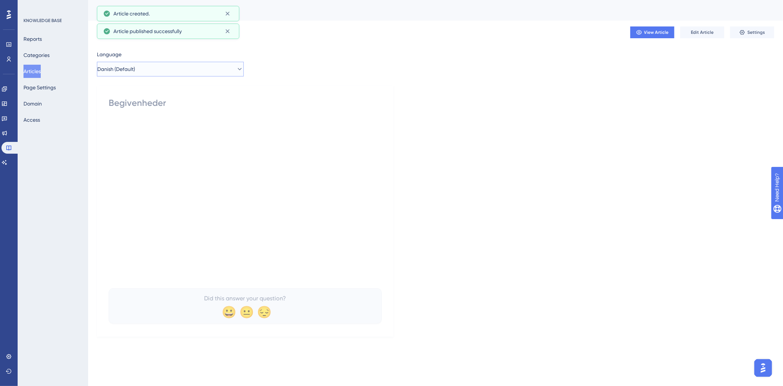
click at [205, 70] on button "Danish (Default)" at bounding box center [170, 69] width 147 height 15
click at [131, 117] on button "German German No translation" at bounding box center [170, 120] width 137 height 15
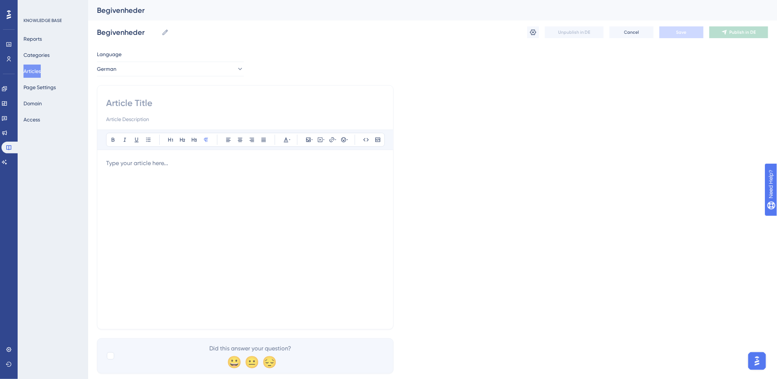
click at [153, 171] on div at bounding box center [245, 240] width 278 height 162
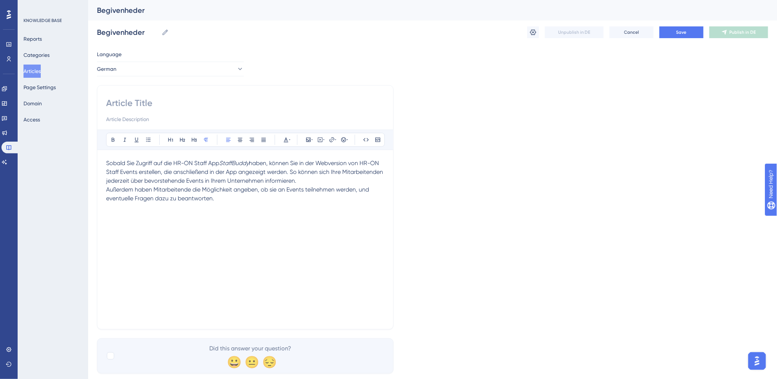
click at [109, 189] on span "Außerdem haben Mitarbeitende die Möglichkeit angeben, ob sie an Events teilnehm…" at bounding box center [238, 194] width 264 height 16
click at [180, 240] on div "Sobald Sie Zugriff auf die HR-ON Staff App StaffBuddy haben, können Sie in der …" at bounding box center [245, 240] width 278 height 162
click at [275, 215] on div "Sobald Sie Zugriff auf die HR-ON Staff App StaffBuddy haben, können Sie in der …" at bounding box center [245, 240] width 278 height 162
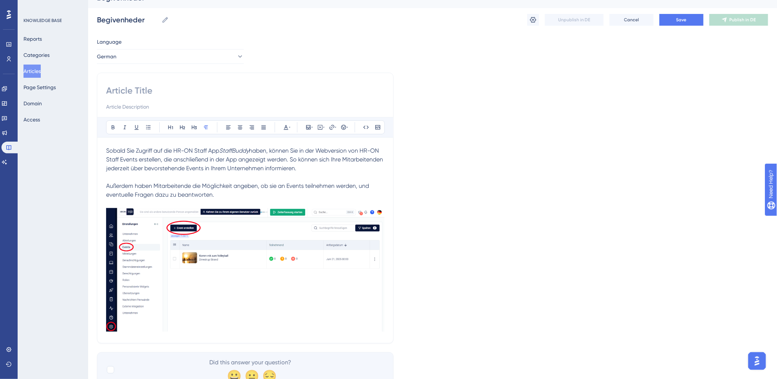
scroll to position [41, 0]
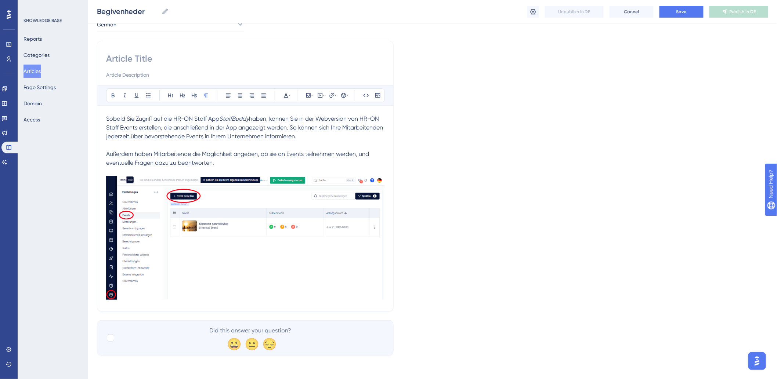
click at [388, 285] on div "Bold Italic Underline Bullet Point Heading 1 Heading 2 Heading 3 Normal Align L…" at bounding box center [245, 176] width 297 height 271
click at [382, 283] on img at bounding box center [245, 238] width 278 height 124
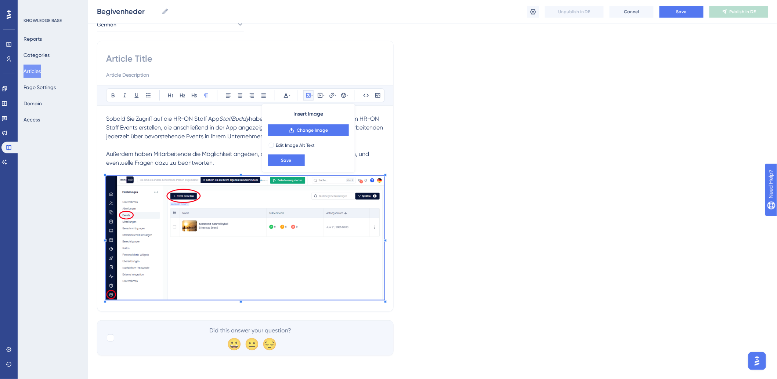
click at [384, 171] on p "Außerdem haben Mitarbeitende die Möglichkeit angeben, ob sie an Events teilnehm…" at bounding box center [245, 222] width 278 height 162
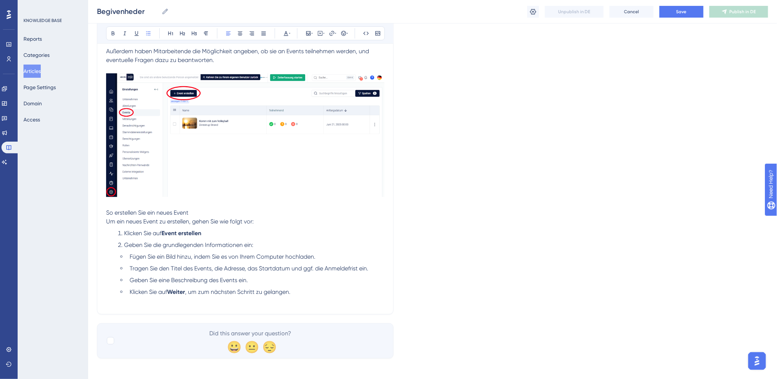
scroll to position [148, 0]
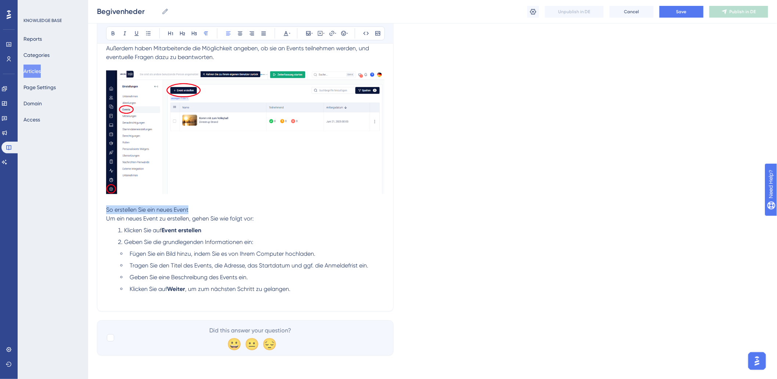
drag, startPoint x: 193, startPoint y: 210, endPoint x: 83, endPoint y: 206, distance: 110.2
click at [88, 206] on div "Performance Users Engagement Widgets Feedback Product Updates Knowledge Base AI…" at bounding box center [432, 110] width 689 height 515
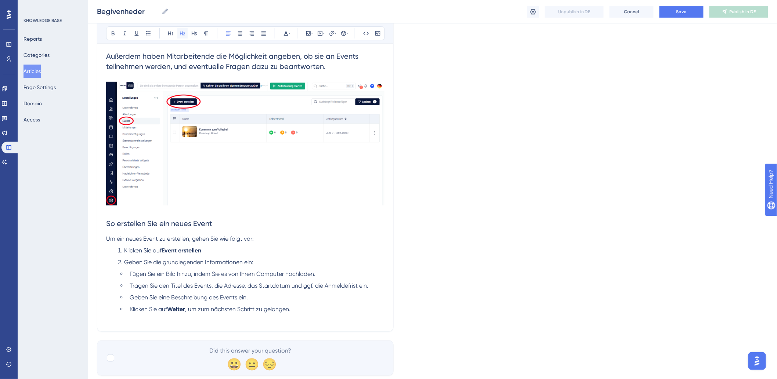
scroll to position [52, 0]
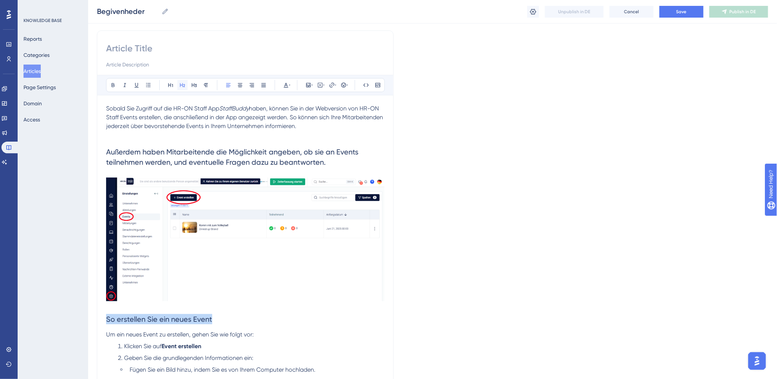
click at [181, 33] on div "Bold Italic Underline Bullet Point Heading 1 Heading 2 Heading 3 Normal Align L…" at bounding box center [245, 228] width 297 height 397
click at [184, 89] on button at bounding box center [182, 85] width 10 height 10
click at [205, 86] on div "Bold Italic Underline Bullet Point Heading 1 Heading 2 Heading 3 Normal Align L…" at bounding box center [245, 228] width 297 height 397
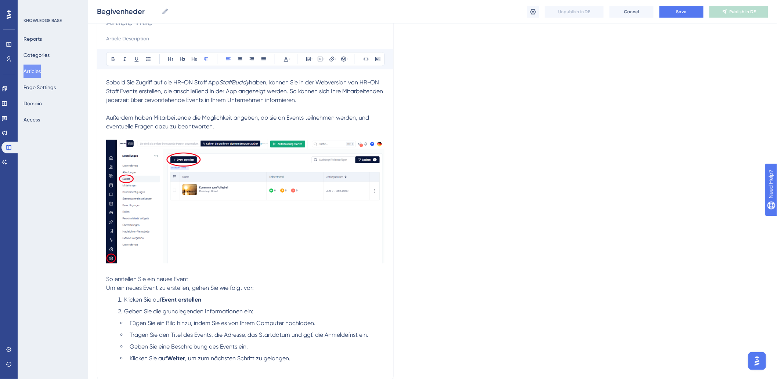
scroll to position [148, 0]
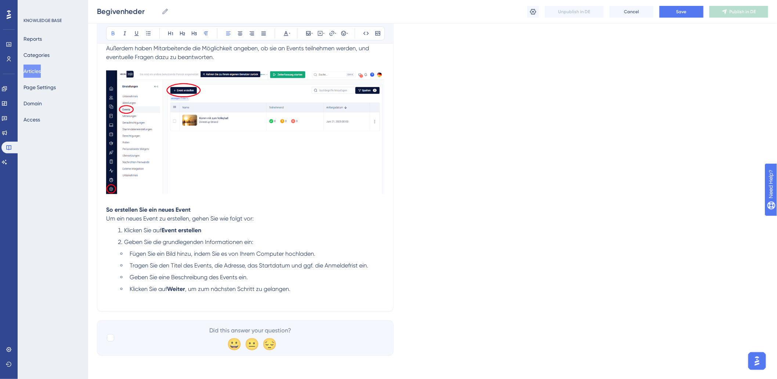
click at [309, 293] on li "Klicken Sie auf Weiter , um zum nächsten Schritt zu gelangen." at bounding box center [256, 289] width 258 height 9
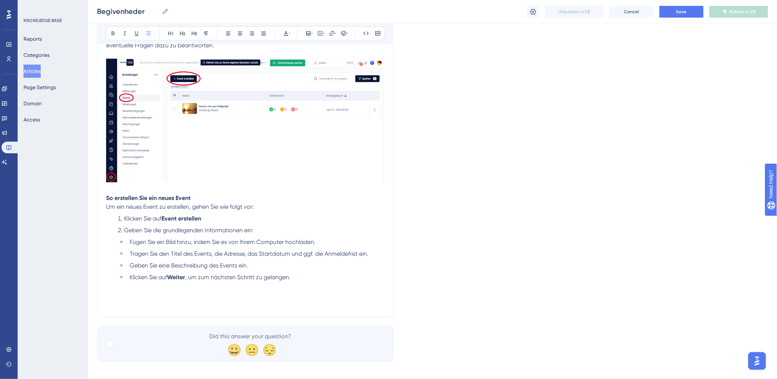
scroll to position [165, 0]
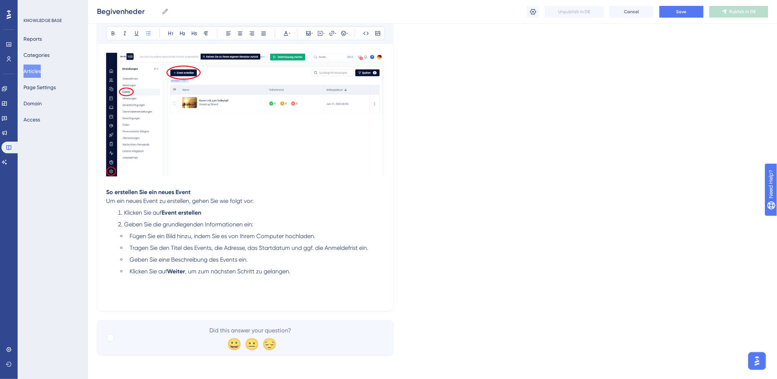
click at [192, 292] on li "Klicken Sie auf Weiter , um zum nächsten Schritt zu gelangen." at bounding box center [256, 280] width 258 height 26
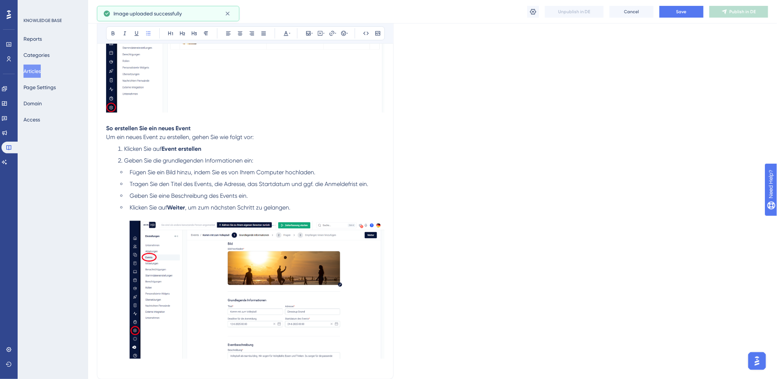
scroll to position [297, 0]
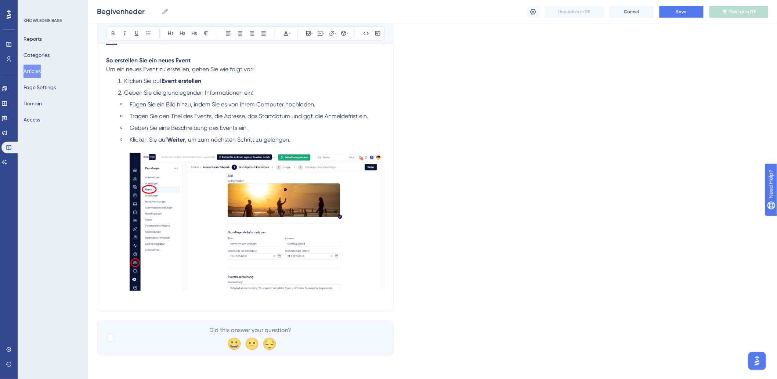
click at [391, 258] on div "Bold Italic Underline Bullet Point Heading 1 Heading 2 Heading 3 Normal Align L…" at bounding box center [245, 49] width 297 height 526
click at [384, 252] on img at bounding box center [257, 222] width 255 height 138
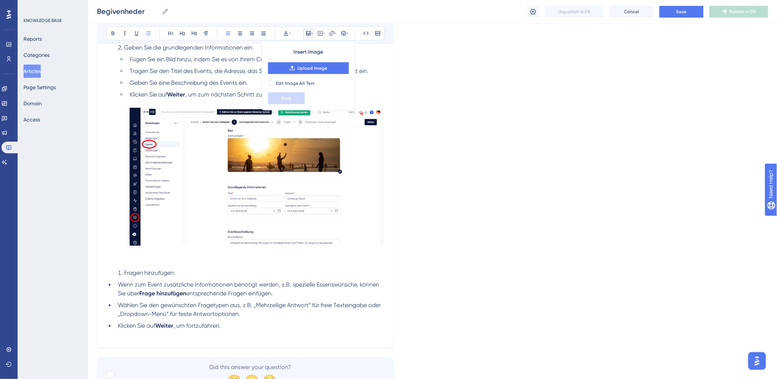
scroll to position [379, 0]
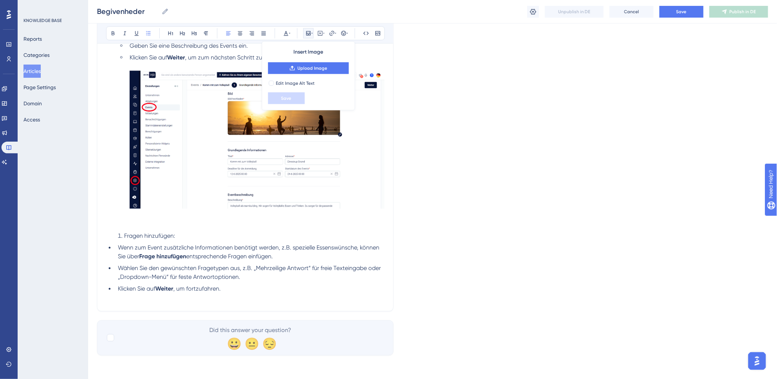
click at [125, 235] on span "Fragen hinzufügen:" at bounding box center [149, 236] width 51 height 7
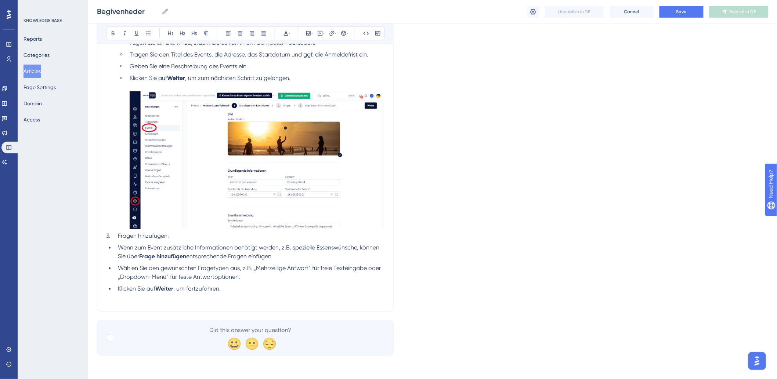
scroll to position [368, 0]
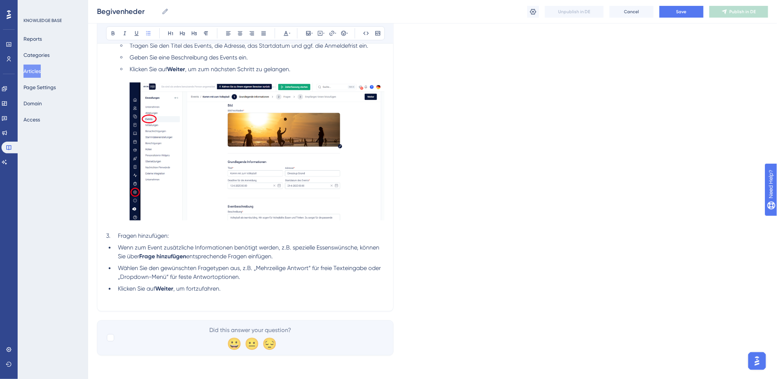
click at [251, 288] on li "Klicken Sie auf Weiter , um fortzufahren." at bounding box center [249, 289] width 269 height 9
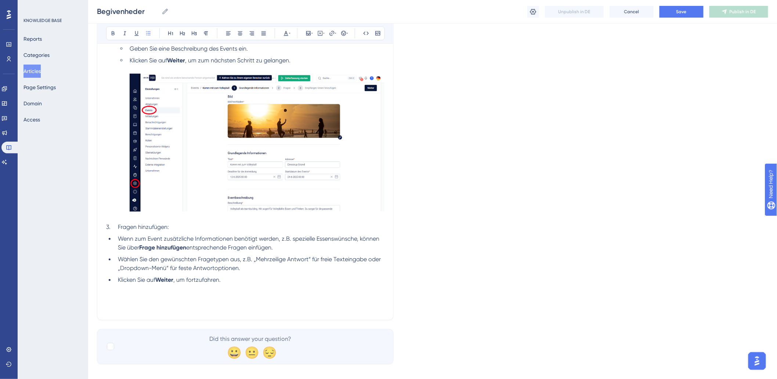
scroll to position [379, 0]
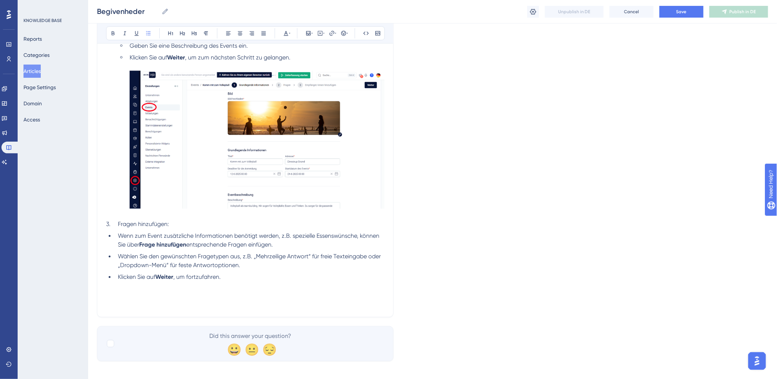
click at [154, 298] on li "Klicken Sie auf Weiter , um fortzufahren." at bounding box center [249, 286] width 269 height 26
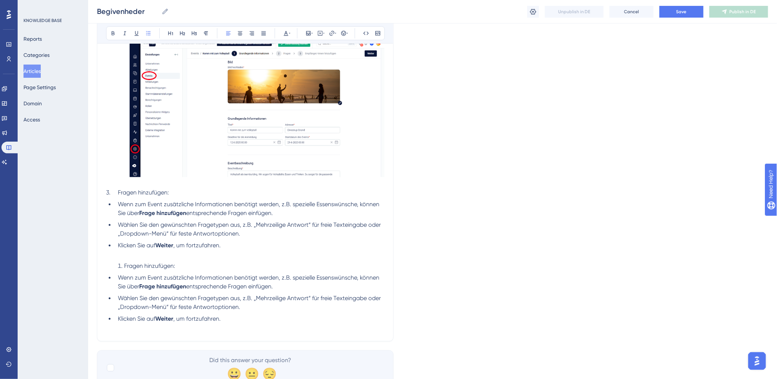
scroll to position [441, 0]
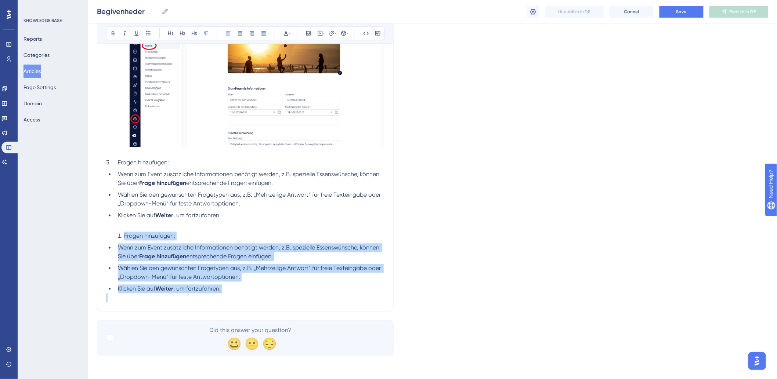
drag, startPoint x: 254, startPoint y: 293, endPoint x: 101, endPoint y: 233, distance: 164.5
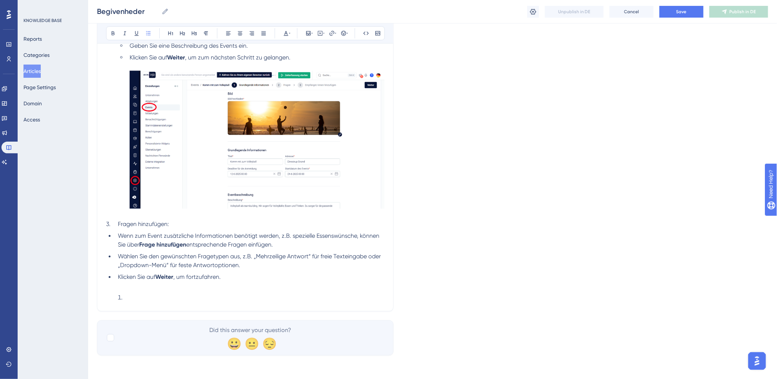
scroll to position [368, 0]
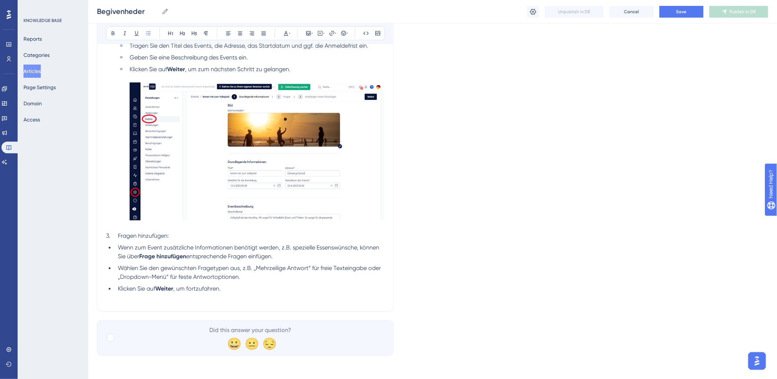
drag, startPoint x: 146, startPoint y: 310, endPoint x: 146, endPoint y: 301, distance: 8.1
click at [146, 310] on div "Bold Italic Underline Bullet Point Heading 1 Heading 2 Heading 3 Normal Align L…" at bounding box center [245, 13] width 297 height 597
click at [146, 300] on li "Klicken Sie auf Weiter , um fortzufahren." at bounding box center [249, 294] width 269 height 18
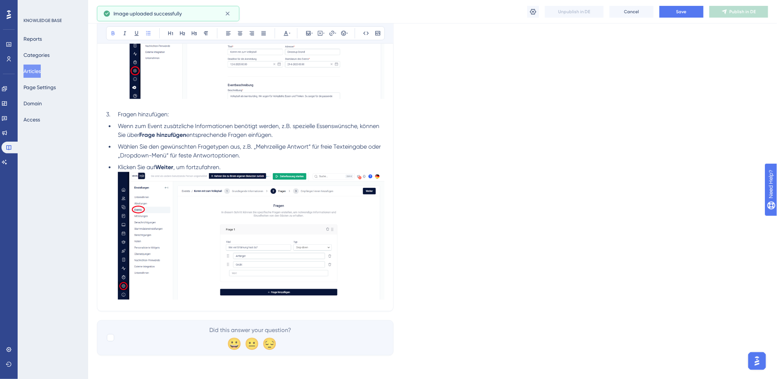
scroll to position [489, 0]
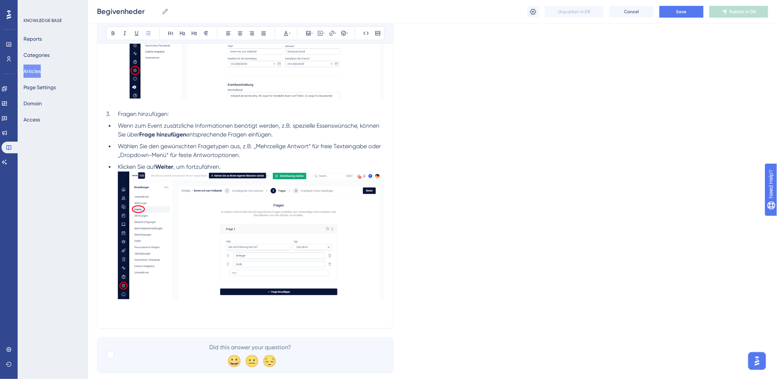
click at [246, 167] on li "Klicken Sie auf Weiter , um fortzufahren." at bounding box center [249, 241] width 269 height 157
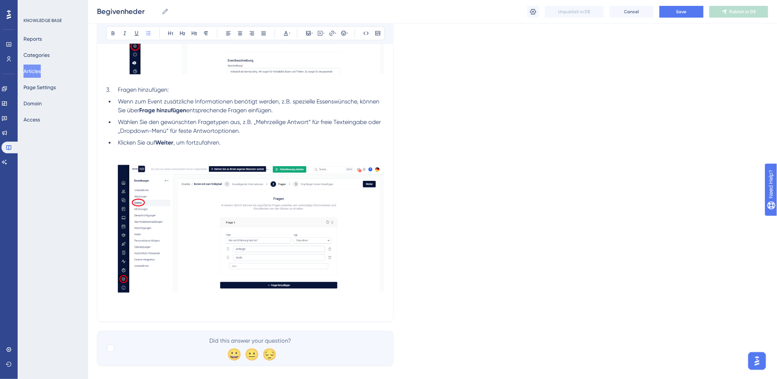
scroll to position [524, 0]
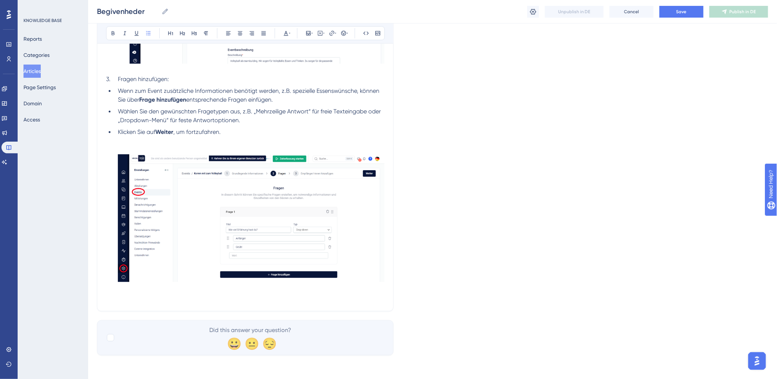
click at [147, 299] on li "Klicken Sie auf Weiter , um fortzufahren." at bounding box center [249, 215] width 269 height 174
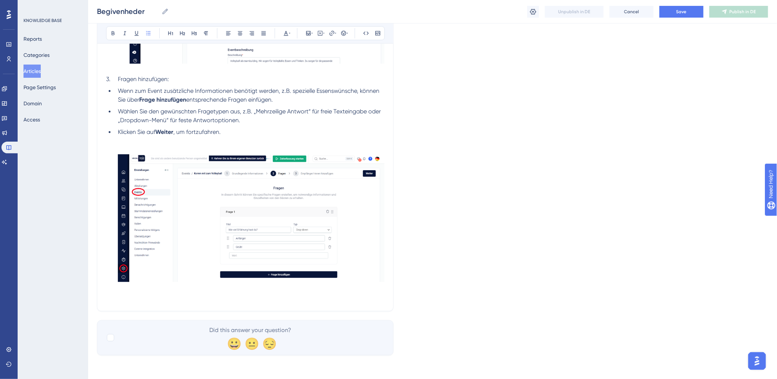
click at [170, 296] on li "Klicken Sie auf Weiter , um fortzufahren." at bounding box center [249, 215] width 269 height 174
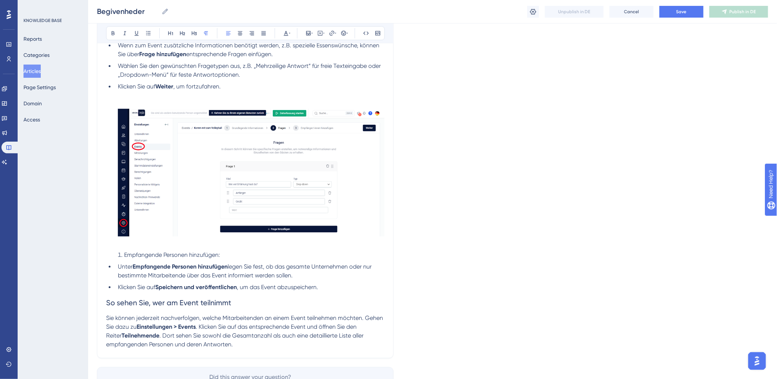
scroll to position [617, 0]
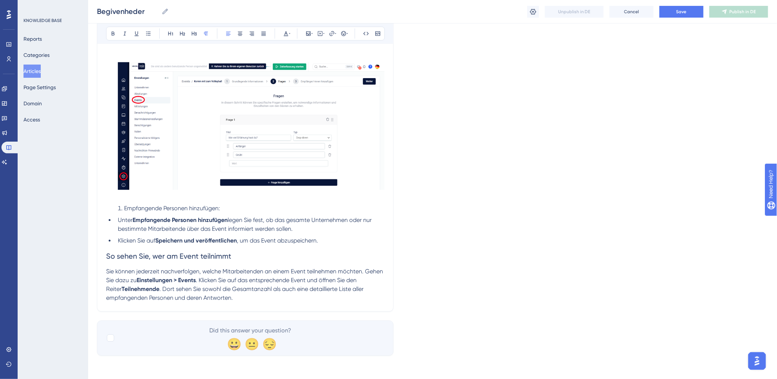
click at [119, 207] on li "Empfangende Personen hinzufügen:" at bounding box center [249, 208] width 269 height 9
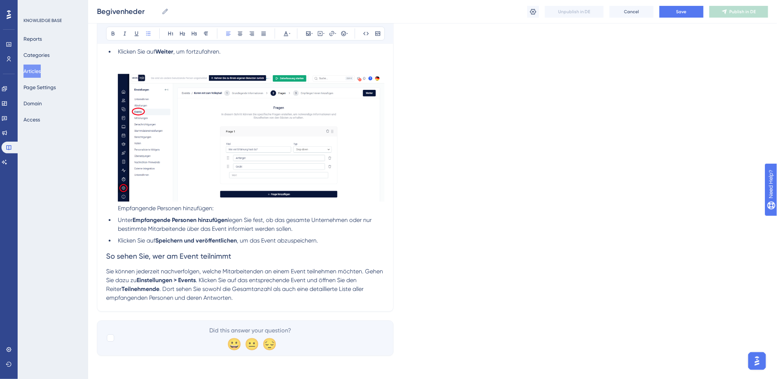
scroll to position [614, 0]
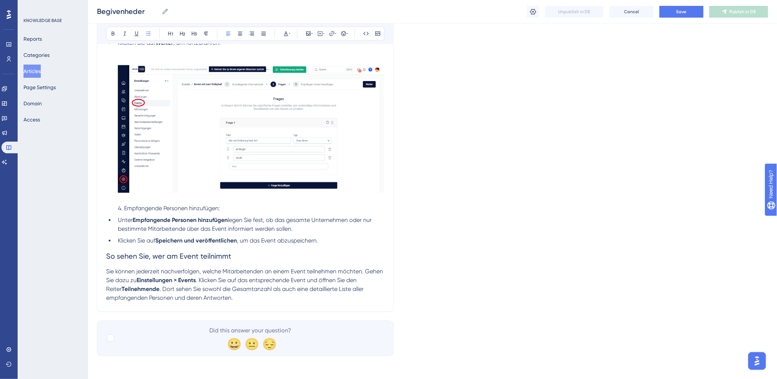
click at [254, 297] on p "Sie können jederzeit nachverfolgen, welche Mitarbeitenden an einem Event teilne…" at bounding box center [245, 284] width 278 height 35
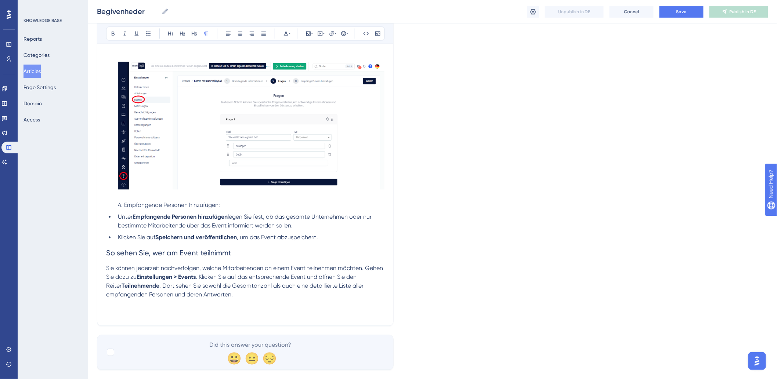
click at [155, 308] on p "Sie können jederzeit nachverfolgen, welche Mitarbeitenden an einem Event teilne…" at bounding box center [245, 290] width 278 height 53
click at [152, 311] on p "Sie können jederzeit nachverfolgen, welche Mitarbeitenden an einem Event teilne…" at bounding box center [245, 290] width 278 height 53
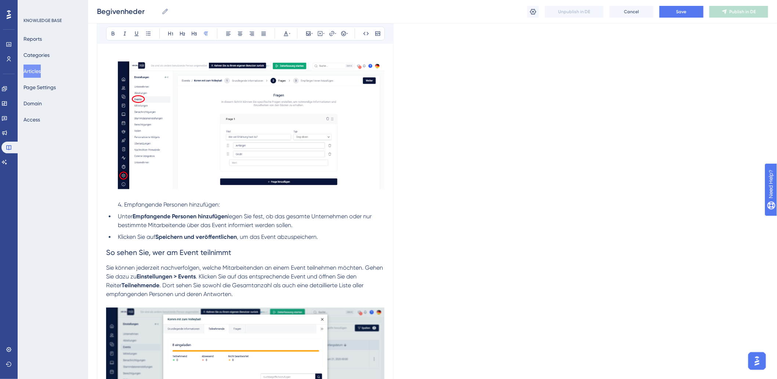
scroll to position [774, 0]
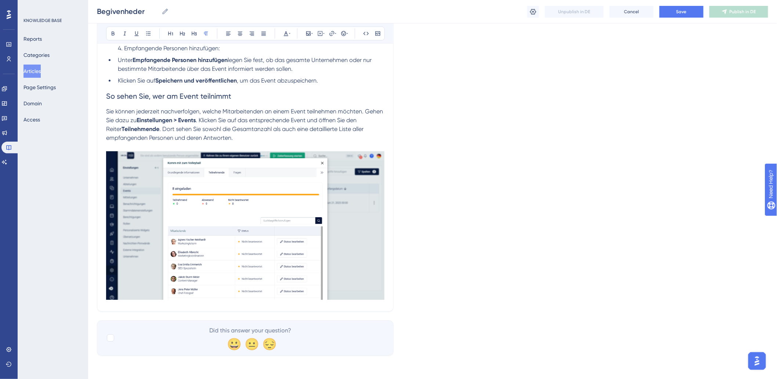
click at [330, 129] on span ". Dort sehen Sie sowohl die Gesamtanzahl als auch eine detaillierte Liste aller…" at bounding box center [235, 134] width 259 height 16
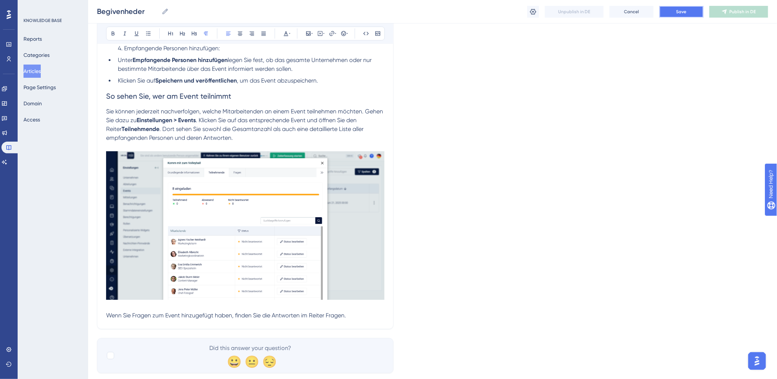
click at [684, 8] on button "Save" at bounding box center [681, 12] width 44 height 12
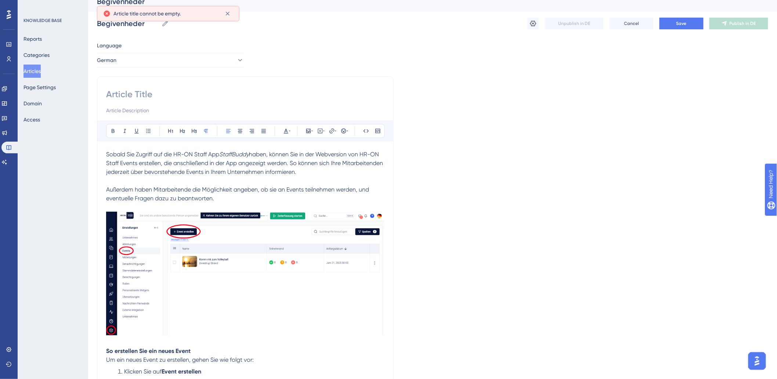
scroll to position [0, 0]
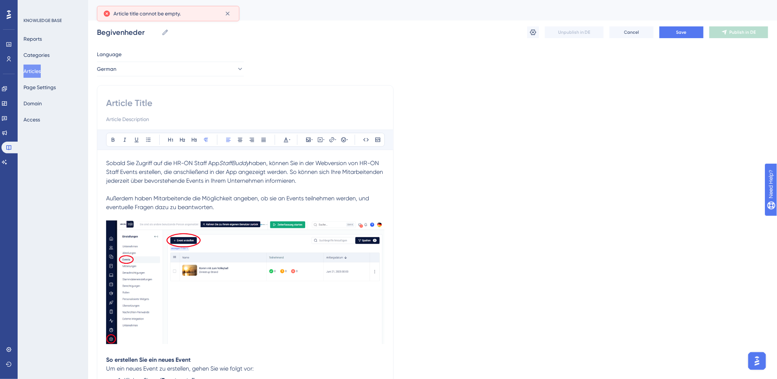
click at [177, 101] on input at bounding box center [245, 103] width 278 height 12
type input "Events"
click at [691, 37] on button "Save" at bounding box center [681, 32] width 44 height 12
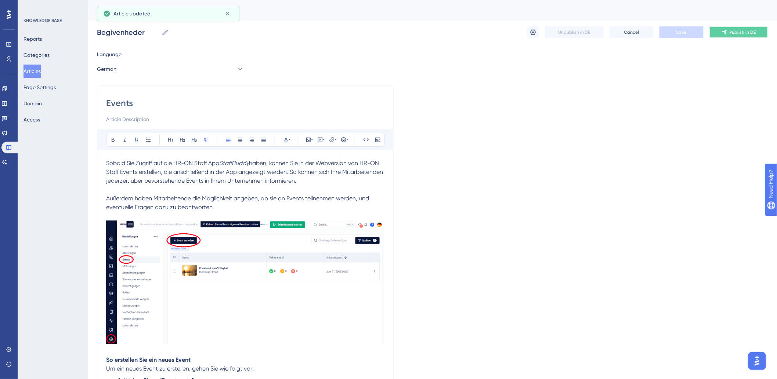
click at [752, 34] on span "Publish in DE" at bounding box center [743, 32] width 26 height 6
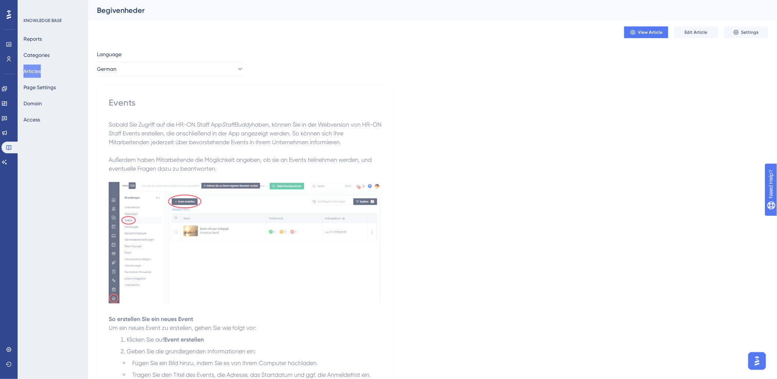
click at [38, 70] on button "Articles" at bounding box center [31, 71] width 17 height 13
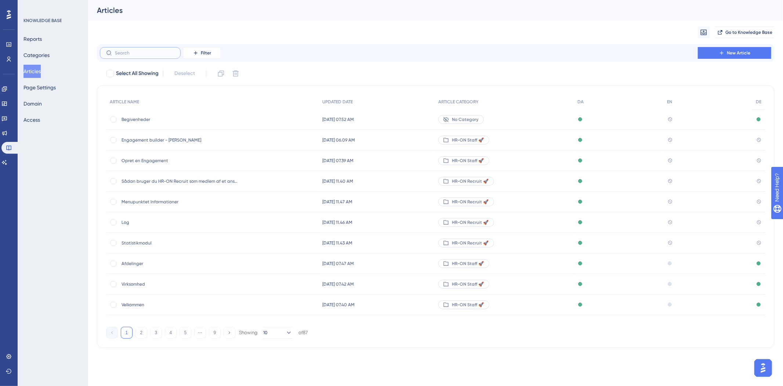
click at [122, 55] on input "text" at bounding box center [144, 52] width 59 height 5
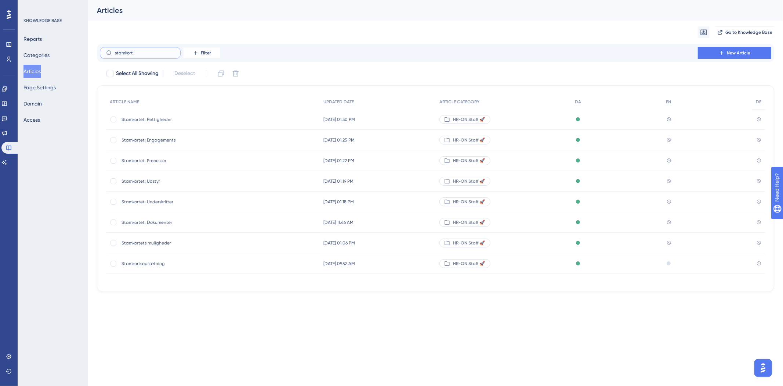
type input "stamkort"
click at [158, 265] on span "Stamkortsopsætning" at bounding box center [180, 263] width 117 height 6
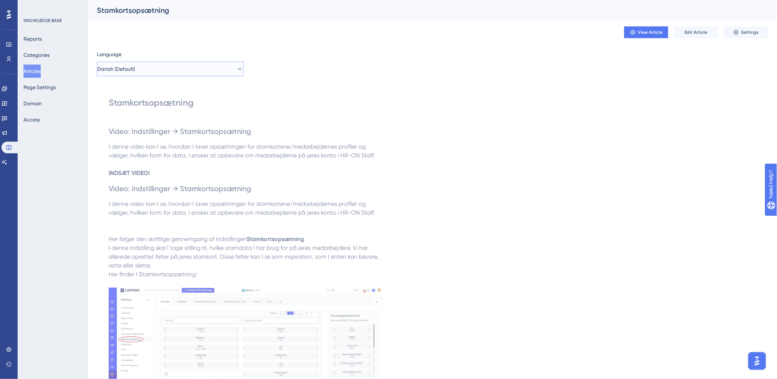
click at [168, 72] on button "Danish (Default)" at bounding box center [170, 69] width 147 height 15
click at [137, 118] on button "German German No translation" at bounding box center [170, 120] width 137 height 15
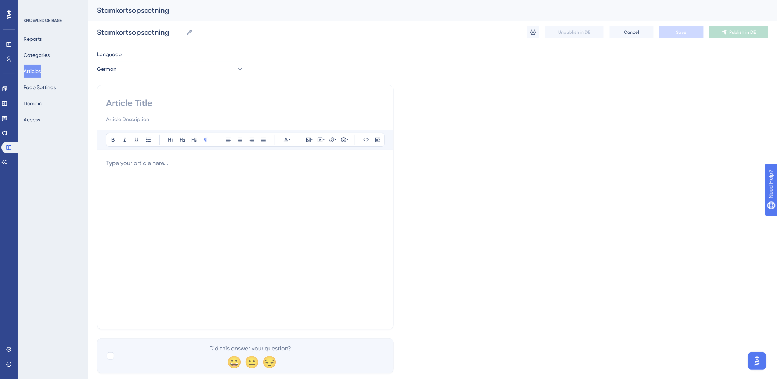
click at [214, 185] on div at bounding box center [245, 240] width 278 height 162
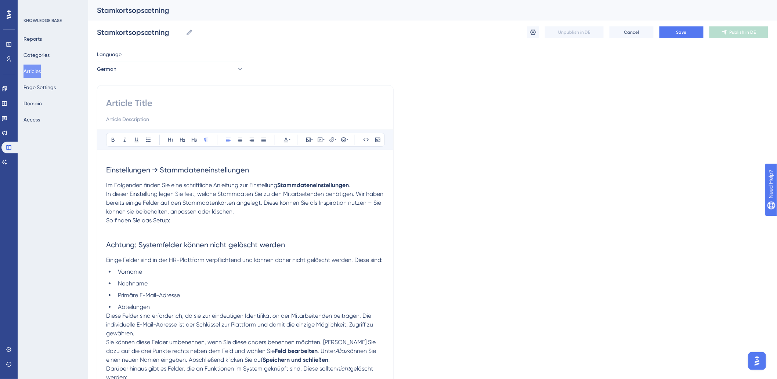
click at [217, 221] on p "So finden Sie das Setup:" at bounding box center [245, 220] width 278 height 9
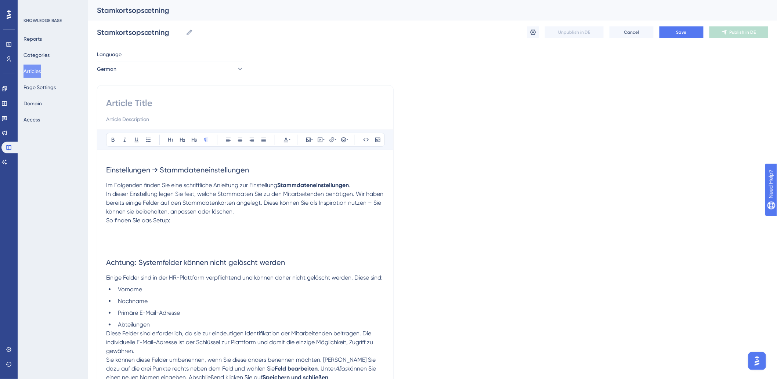
click at [138, 237] on p "So finden Sie das Setup:" at bounding box center [245, 229] width 278 height 26
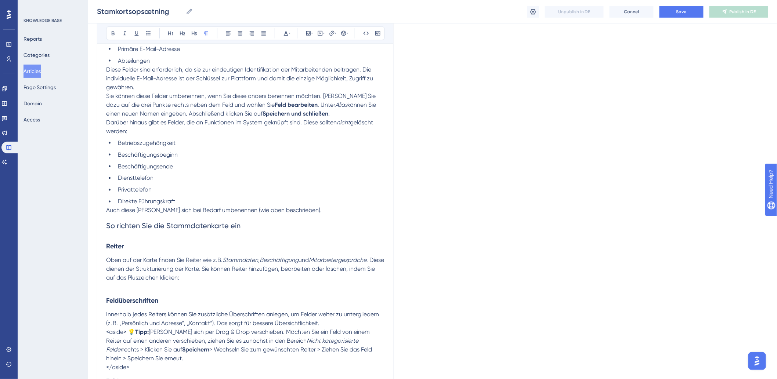
scroll to position [449, 0]
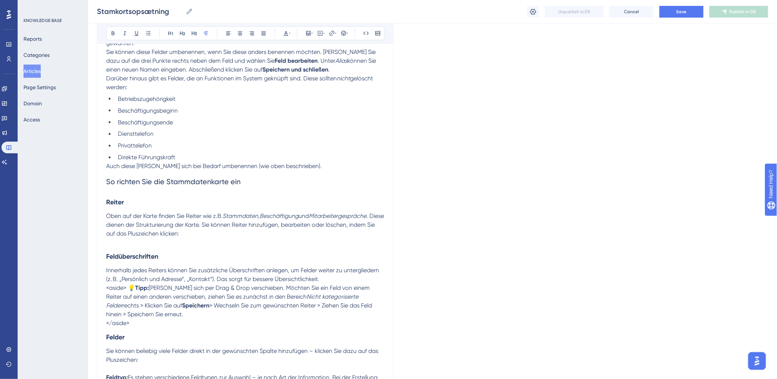
click at [233, 244] on p at bounding box center [245, 243] width 278 height 9
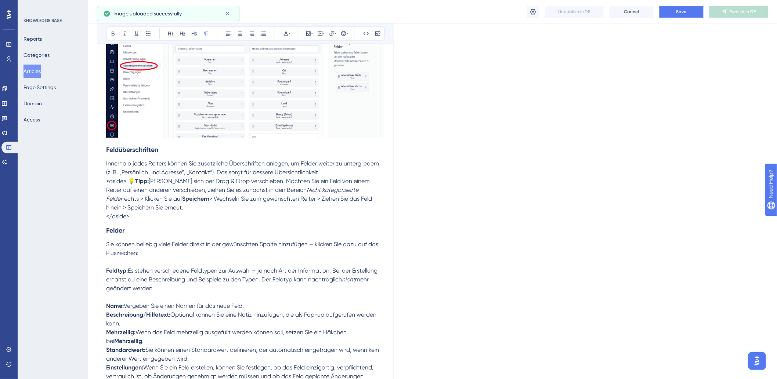
scroll to position [734, 0]
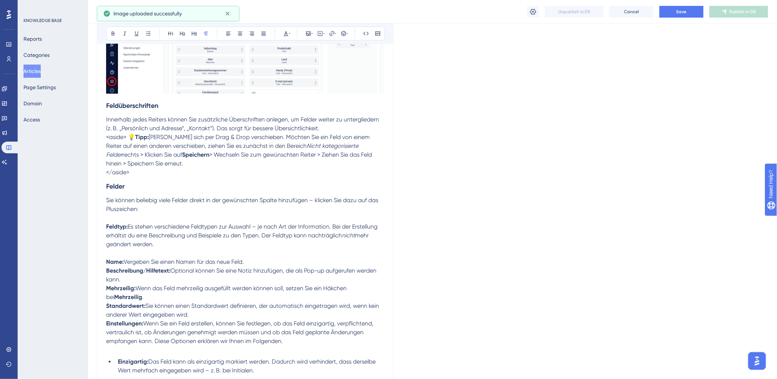
click at [108, 108] on strong "Feldüberschriften" at bounding box center [132, 106] width 52 height 8
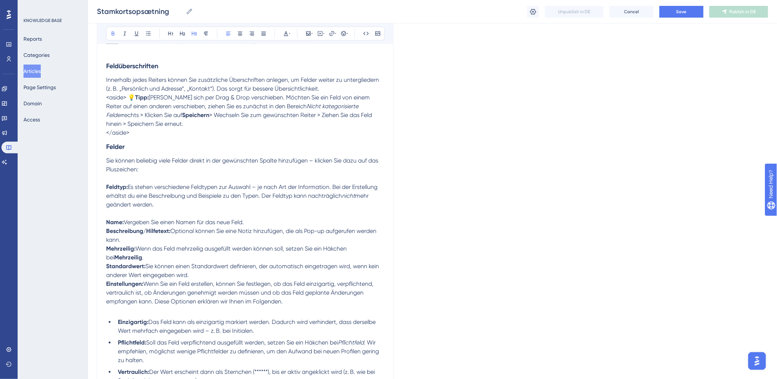
scroll to position [775, 0]
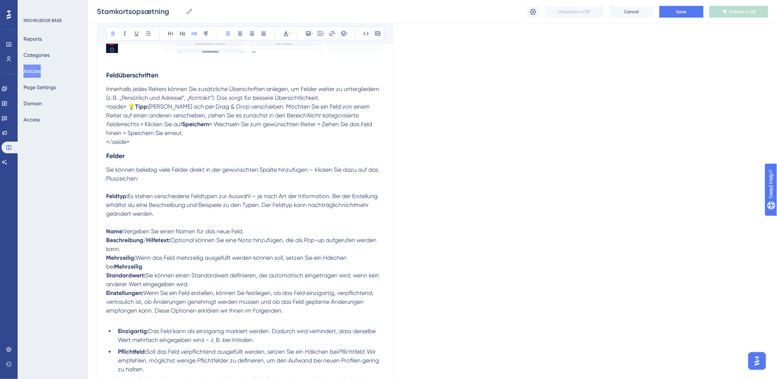
click at [105, 105] on div "Bold Italic Underline Bullet Point Heading 1 Heading 2 Heading 3 Normal Align L…" at bounding box center [245, 64] width 297 height 1515
click at [106, 105] on span "<aside> 💡" at bounding box center [120, 106] width 29 height 7
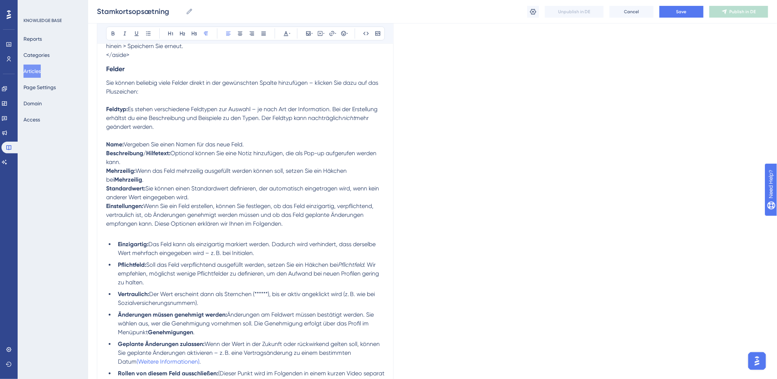
scroll to position [857, 0]
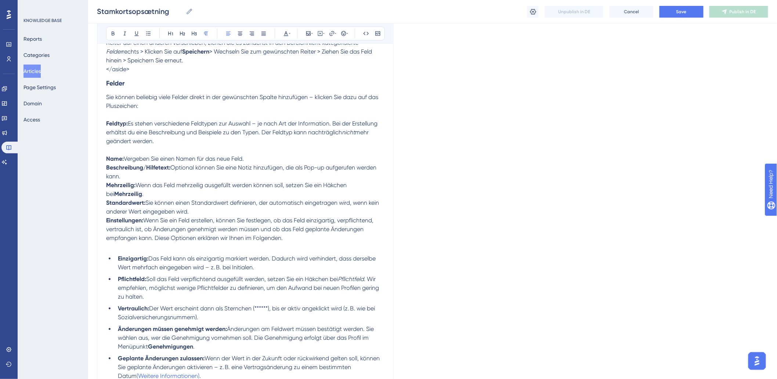
click at [182, 144] on p "Feldtyp: Es stehen verschiedene Feldtypen zur Auswahl – je nach Art der Informa…" at bounding box center [245, 132] width 278 height 26
click at [173, 108] on p "Sie können beliebig viele Felder direkt in der gewünschten Spalte hinzufügen – …" at bounding box center [245, 102] width 278 height 18
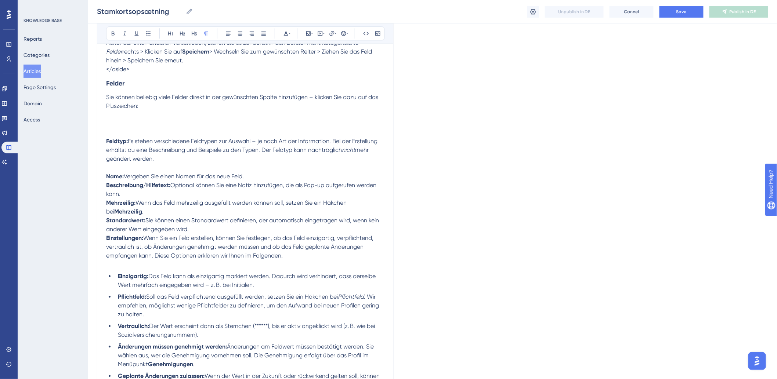
click at [119, 126] on p "Sie können beliebig viele Felder direkt in der gewünschten Spalte hinzufügen – …" at bounding box center [245, 110] width 278 height 35
click at [116, 119] on p "Sie können beliebig viele Felder direkt in der gewünschten Spalte hinzufügen – …" at bounding box center [245, 110] width 278 height 35
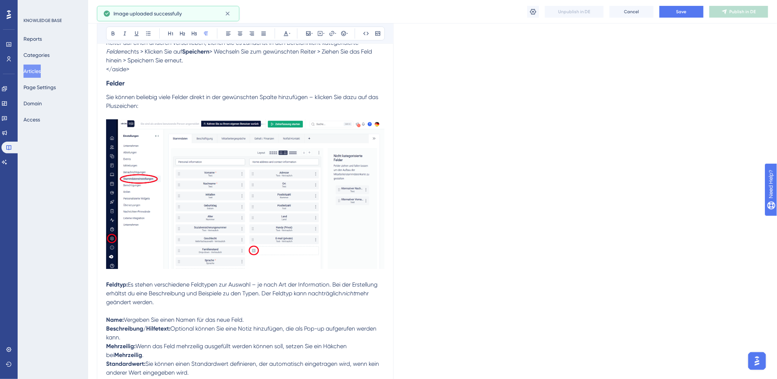
scroll to position [938, 0]
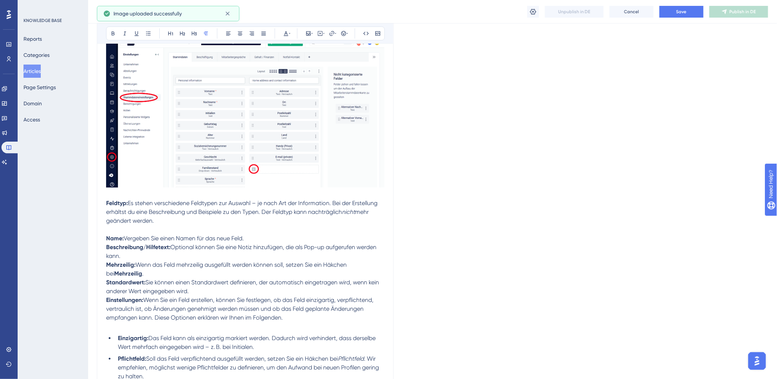
click at [182, 224] on p "Feldtyp: Es stehen verschiedene Feldtypen zur Auswahl – je nach Art der Informa…" at bounding box center [245, 212] width 278 height 26
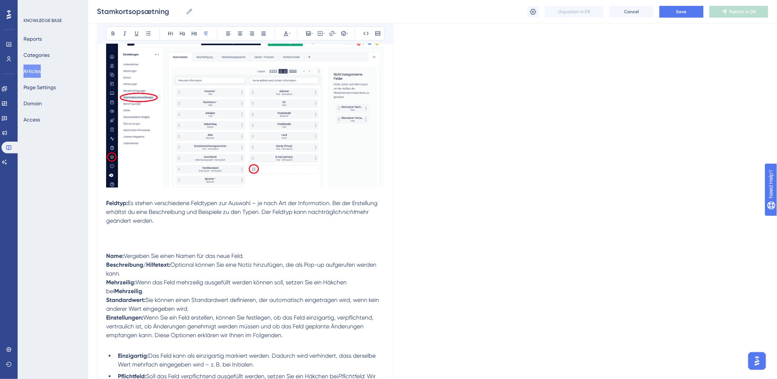
click at [125, 239] on p "Feldtyp: Es stehen verschiedene Feldtypen zur Auswahl – je nach Art der Informa…" at bounding box center [245, 221] width 278 height 44
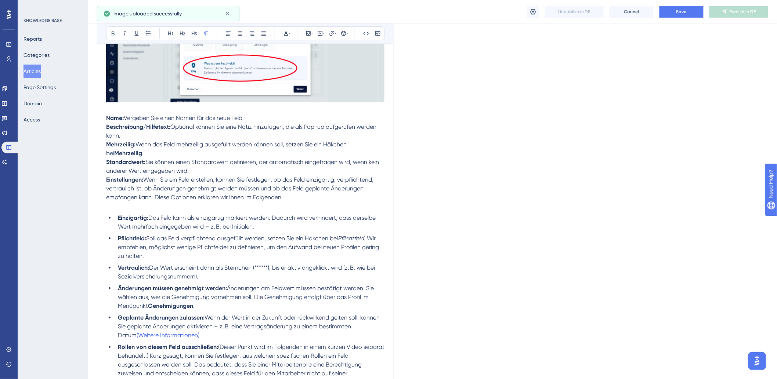
scroll to position [1224, 0]
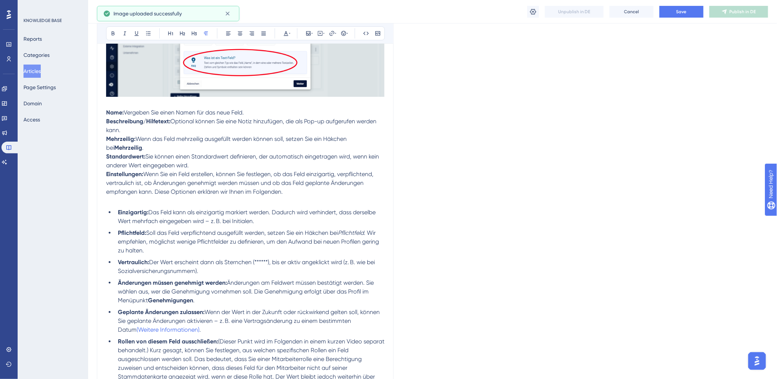
click at [164, 199] on p at bounding box center [245, 200] width 278 height 9
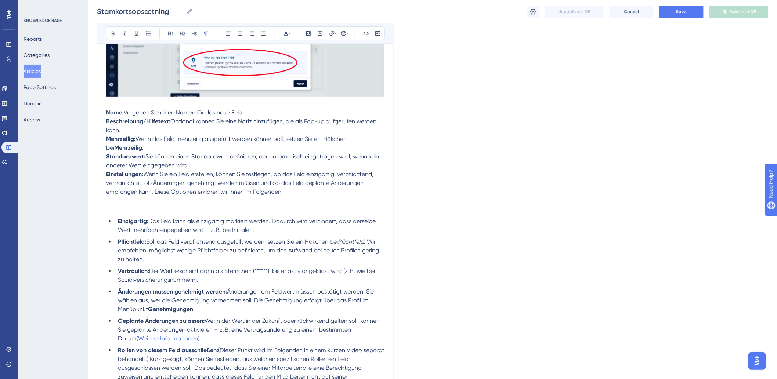
click at [146, 206] on p at bounding box center [245, 205] width 278 height 18
click at [146, 204] on p at bounding box center [245, 205] width 278 height 18
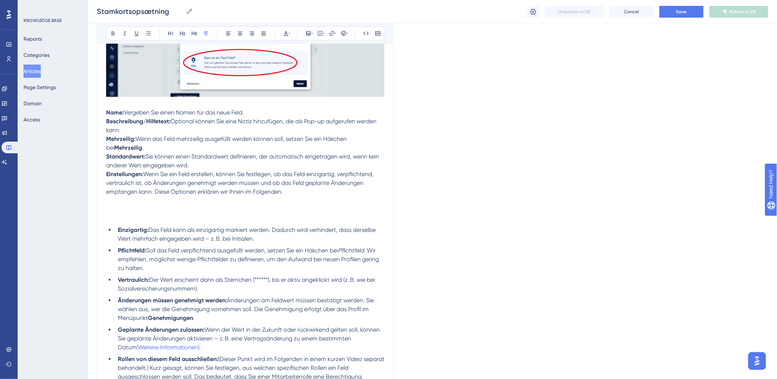
click at [116, 212] on p at bounding box center [245, 209] width 278 height 26
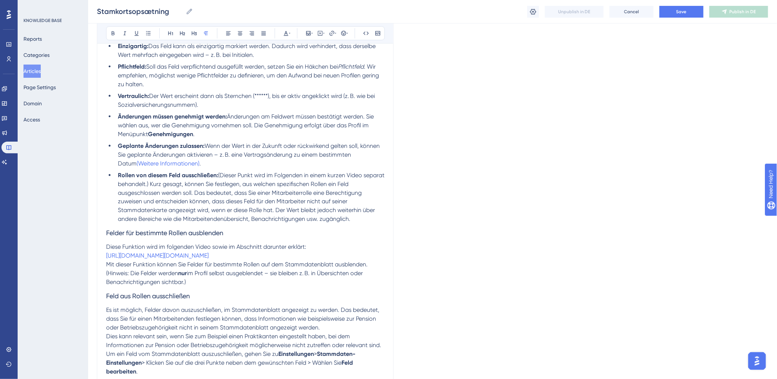
scroll to position [1550, 0]
click at [244, 228] on h3 "Felder für bestimmte Rollen ausblenden" at bounding box center [245, 232] width 278 height 19
click at [362, 218] on li "Rollen von diesem Feld ausschließen: (Dieser Punkt wird im Folgenden in einem k…" at bounding box center [249, 196] width 269 height 53
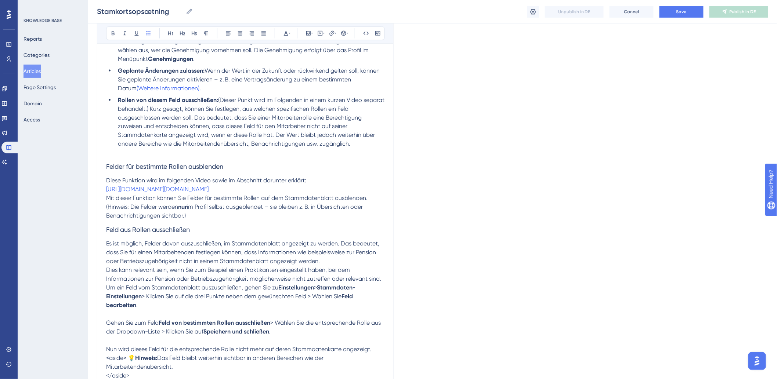
scroll to position [1632, 0]
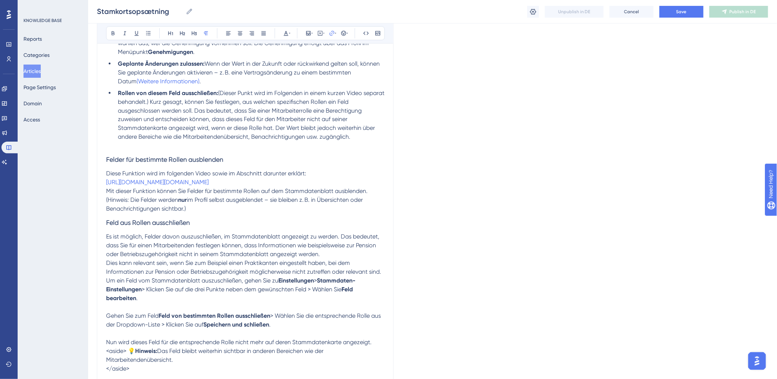
drag, startPoint x: 349, startPoint y: 189, endPoint x: 87, endPoint y: 189, distance: 261.8
click at [279, 174] on span "Diese Funktion wird im folgenden Video sowie im Abschnitt darunter erklärt:" at bounding box center [206, 173] width 200 height 7
drag, startPoint x: 106, startPoint y: 184, endPoint x: 350, endPoint y: 188, distance: 243.5
click at [350, 187] on p "https://videos.hr-on.com/v.ihtml/player.html?token=e4e8b6c69a5d2bbaf312ceb0c71a…" at bounding box center [245, 182] width 278 height 9
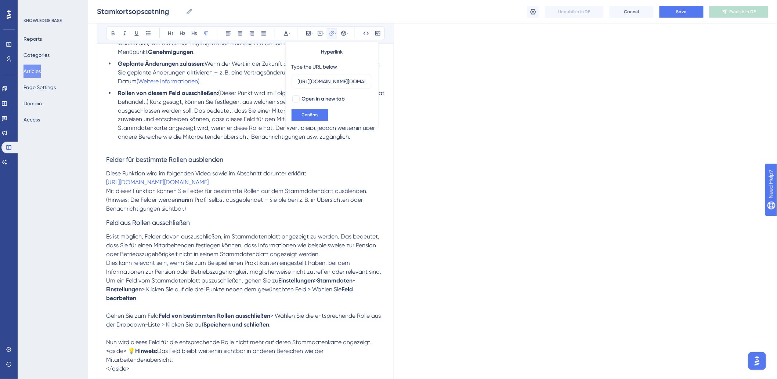
scroll to position [0, 240]
click at [331, 187] on p "https://videos.hr-on.com/v.ihtml/player.html?token=e4e8b6c69a5d2bbaf312ceb0c71a…" at bounding box center [245, 182] width 278 height 9
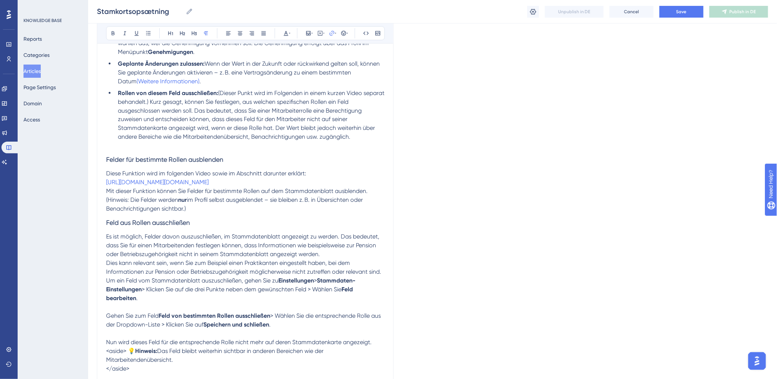
drag, startPoint x: 336, startPoint y: 191, endPoint x: 102, endPoint y: 187, distance: 233.9
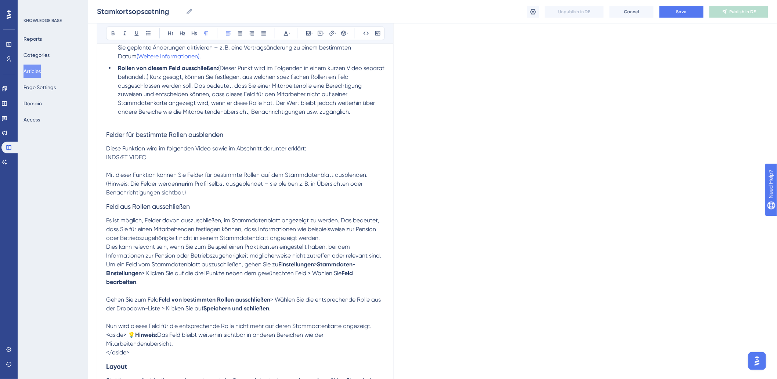
scroll to position [1713, 0]
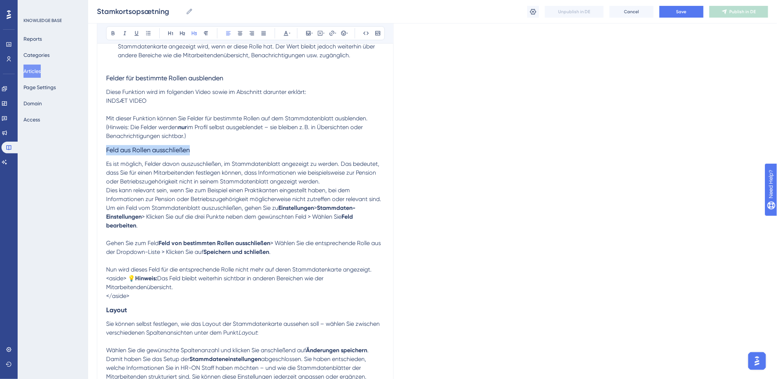
drag, startPoint x: 198, startPoint y: 152, endPoint x: 99, endPoint y: 153, distance: 98.8
click at [232, 187] on p "Dies kann relevant sein, wenn Sie zum Beispiel einen Praktikanten eingestellt h…" at bounding box center [245, 196] width 278 height 18
click at [289, 224] on p "Um ein Feld vom Stammdatenblatt auszuschließen, gehen Sie zu Einstellungen > St…" at bounding box center [245, 217] width 278 height 26
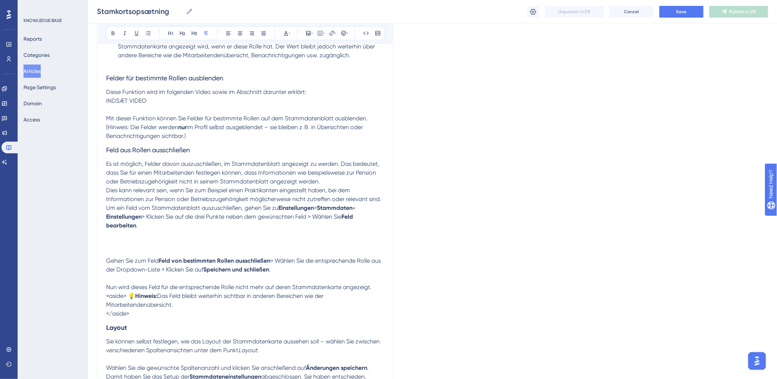
click at [137, 243] on p "Um ein Feld vom Stammdatenblatt auszuschließen, gehen Sie zu Einstellungen > St…" at bounding box center [245, 226] width 278 height 44
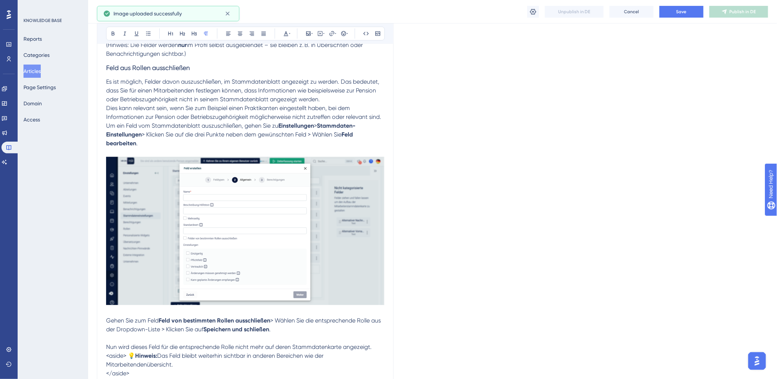
scroll to position [1795, 0]
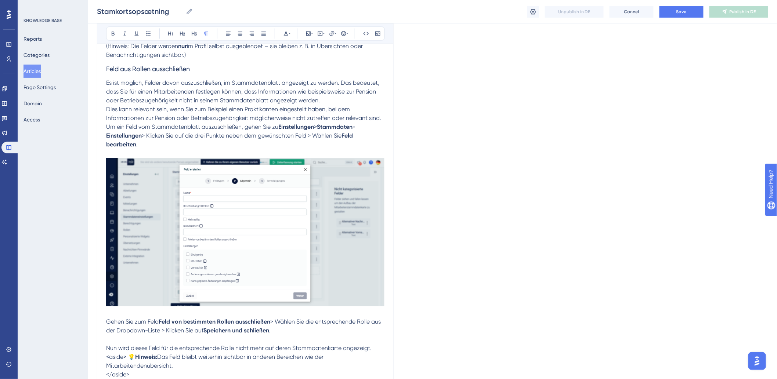
click at [240, 146] on p "Um ein Feld vom Stammdatenblatt auszuschließen, gehen Sie zu Einstellungen > St…" at bounding box center [245, 216] width 278 height 186
click at [294, 227] on img at bounding box center [245, 232] width 278 height 148
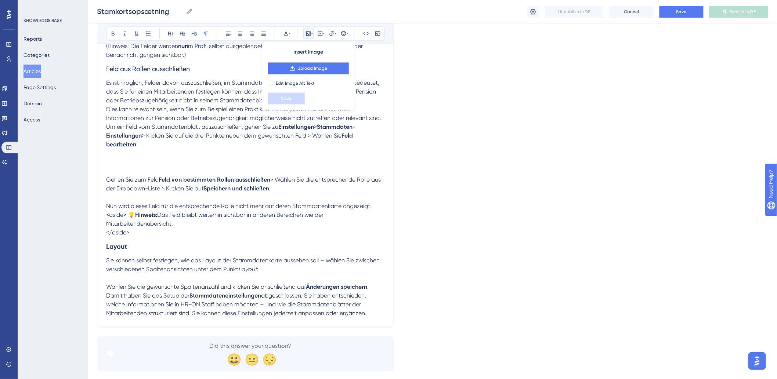
click at [126, 155] on p "Um ein Feld vom Stammdatenblatt auszuschließen, gehen Sie zu Einstellungen > St…" at bounding box center [245, 145] width 278 height 44
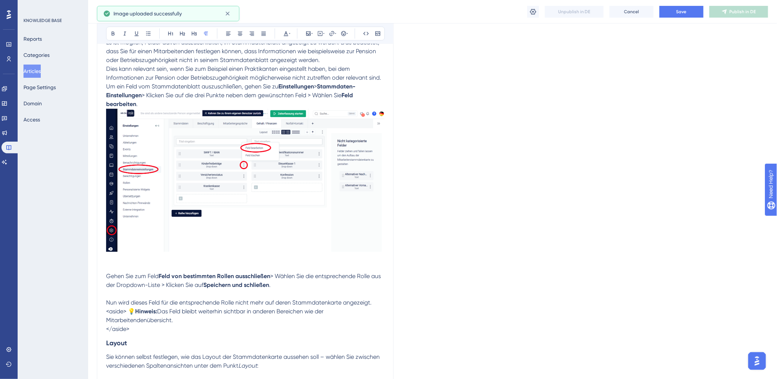
scroll to position [1917, 0]
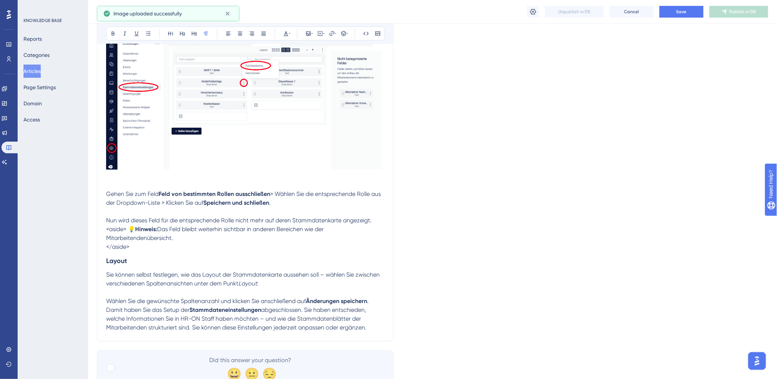
click at [328, 205] on p "Gehen Sie zum Feld Feld von bestimmten Rollen ausschließen > Wählen Sie die ent…" at bounding box center [245, 199] width 278 height 18
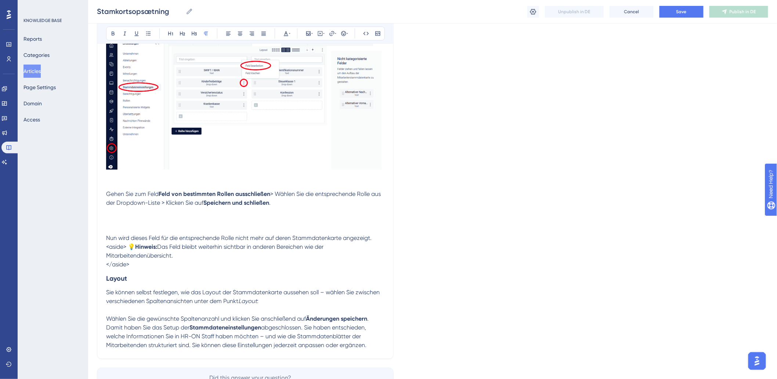
click at [129, 215] on p "Gehen Sie zum Feld Feld von bestimmten Rollen ausschließen > Wählen Sie die ent…" at bounding box center [245, 207] width 278 height 35
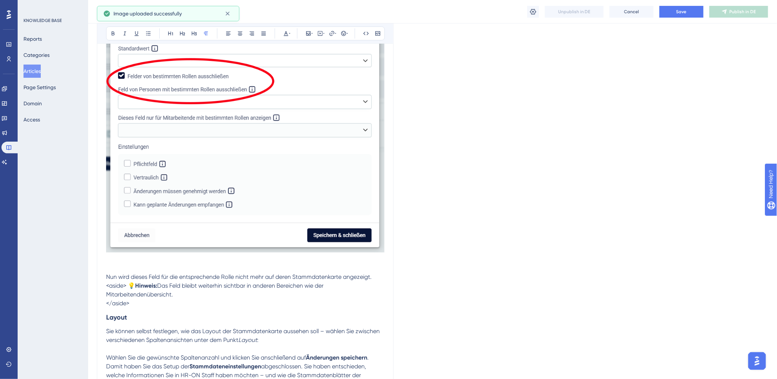
scroll to position [2257, 0]
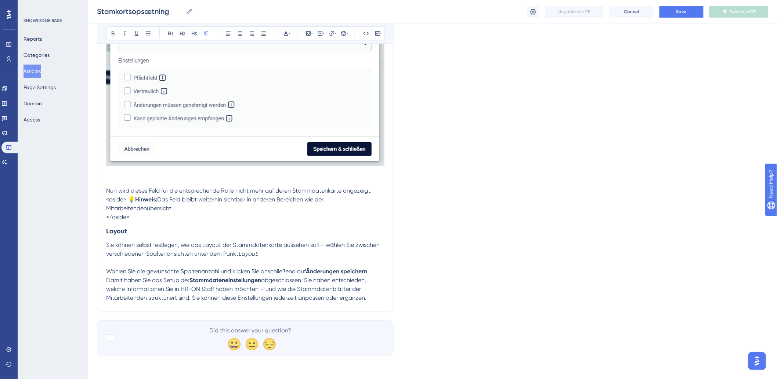
click at [106, 200] on span "<aside> 💡" at bounding box center [120, 199] width 29 height 7
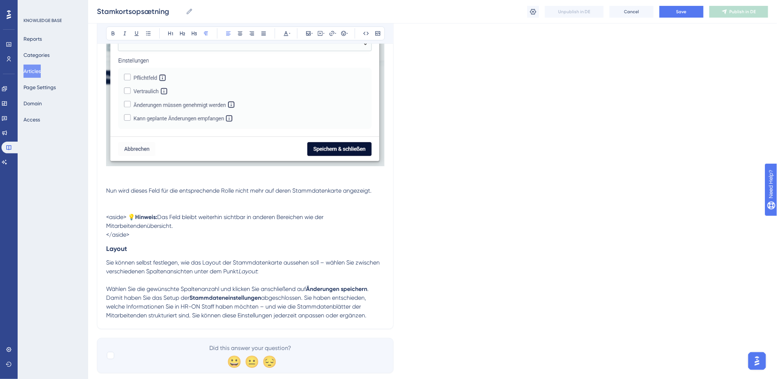
click at [146, 242] on h3 "Layout" at bounding box center [245, 248] width 278 height 19
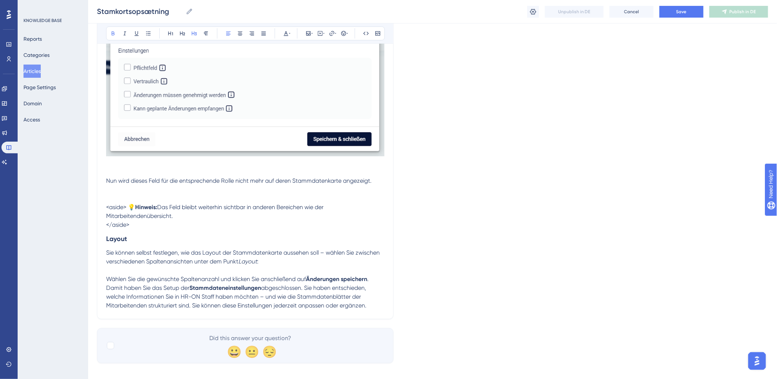
scroll to position [2275, 0]
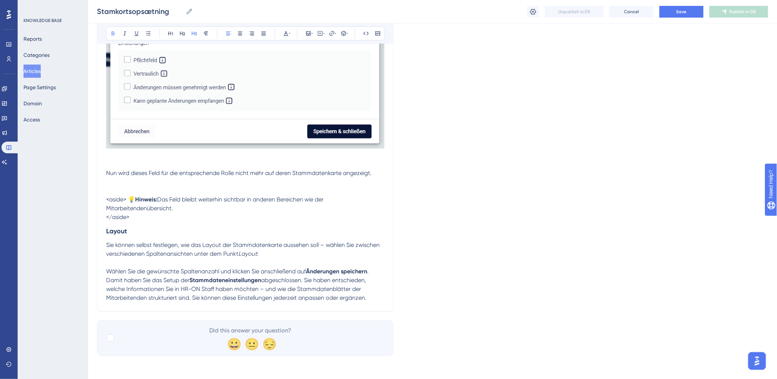
click at [287, 249] on p "Sie können selbst festlegen, wie das Layout der Stammdatenkarte aussehen soll –…" at bounding box center [245, 250] width 278 height 18
click at [289, 254] on p "Sie können selbst festlegen, wie das Layout der Stammdatenkarte aussehen soll –…" at bounding box center [245, 250] width 278 height 18
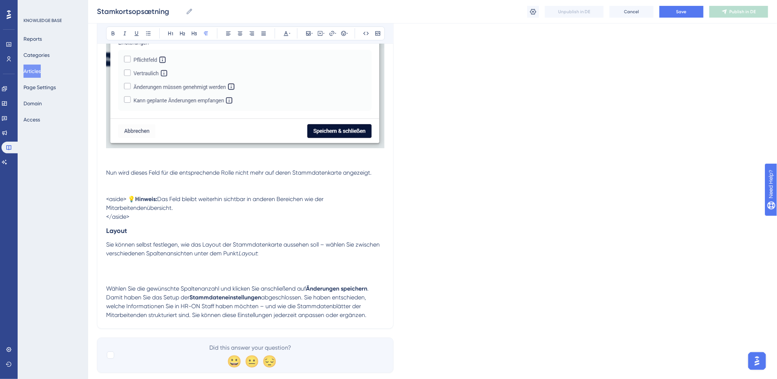
click at [149, 267] on p "Sie können selbst festlegen, wie das Layout der Stammdatenkarte aussehen soll –…" at bounding box center [245, 257] width 278 height 35
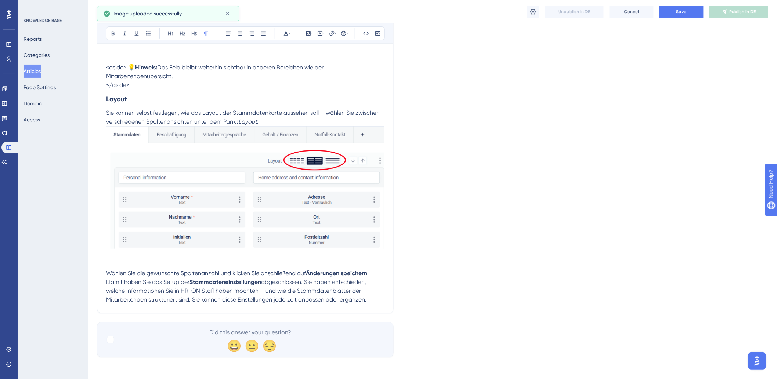
scroll to position [2409, 0]
click at [670, 11] on button "Save" at bounding box center [681, 12] width 44 height 12
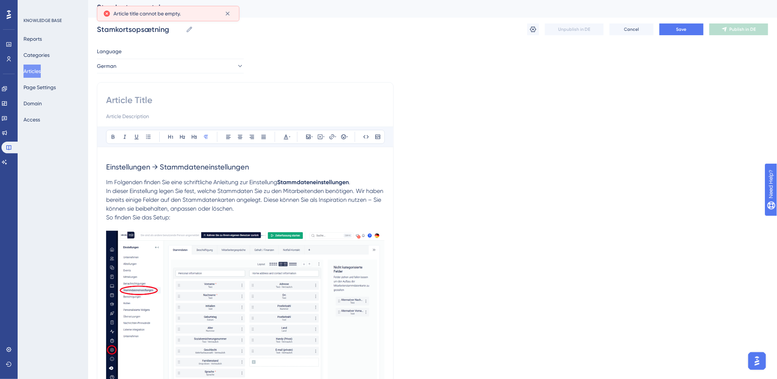
scroll to position [0, 0]
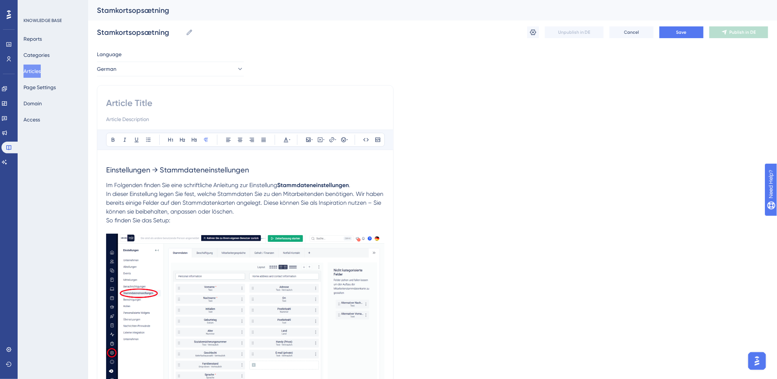
click at [161, 103] on input at bounding box center [245, 103] width 278 height 12
paste input "Stammdateneinstellungen"
type input "Stammdateneinstellungen"
click at [696, 35] on button "Save" at bounding box center [681, 32] width 44 height 12
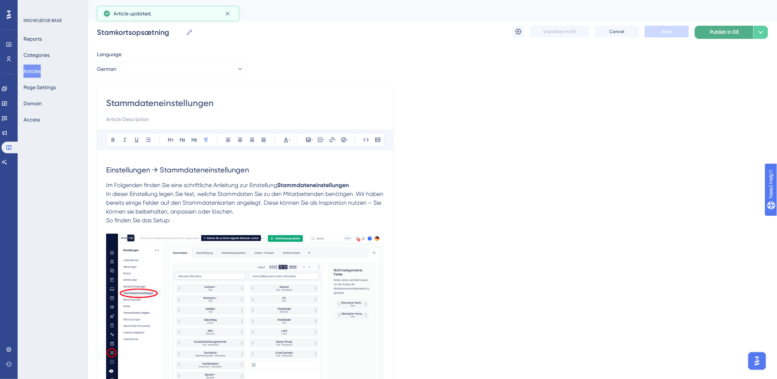
click at [717, 31] on span "Publish in DE" at bounding box center [724, 32] width 29 height 9
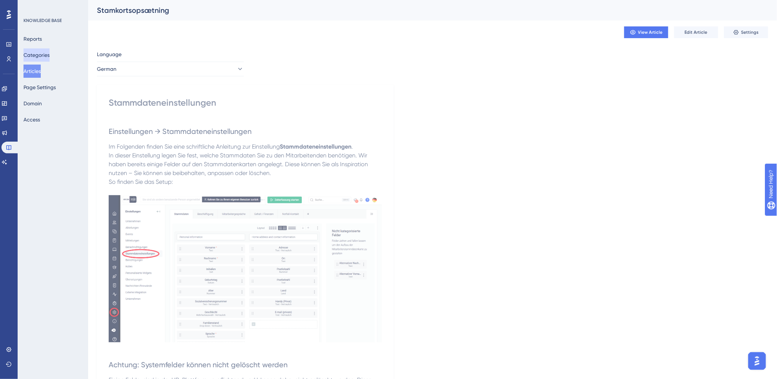
click at [45, 55] on button "Categories" at bounding box center [36, 54] width 26 height 13
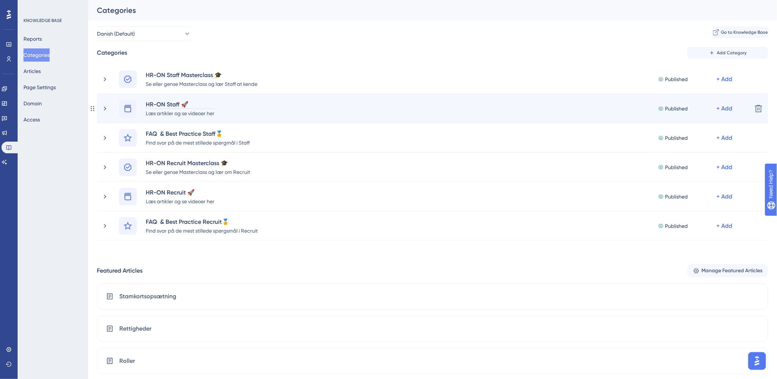
click at [156, 102] on div "HR-ON Staff 🚀" at bounding box center [179, 104] width 69 height 9
click at [193, 102] on div "HR-ON Staff 🚀" at bounding box center [179, 104] width 69 height 9
click at [104, 109] on icon at bounding box center [104, 108] width 7 height 7
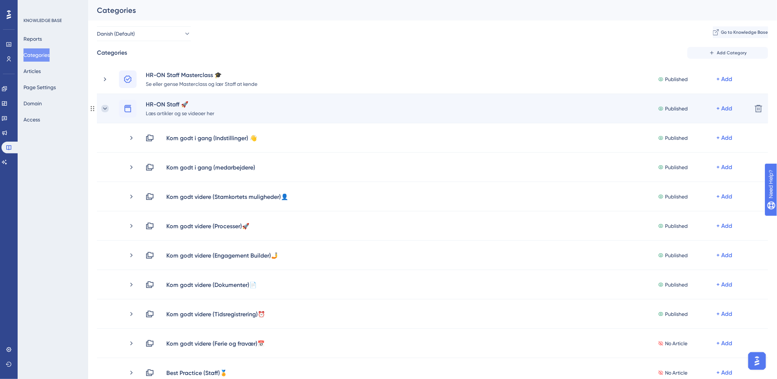
click at [105, 108] on icon at bounding box center [104, 108] width 7 height 7
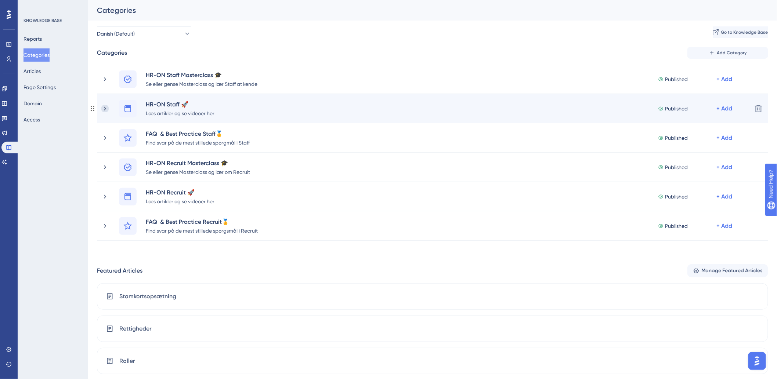
click at [105, 108] on icon at bounding box center [104, 108] width 7 height 7
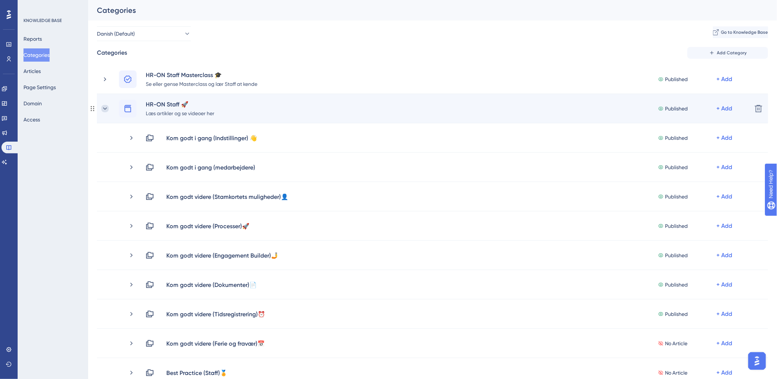
click at [107, 107] on icon at bounding box center [104, 108] width 7 height 7
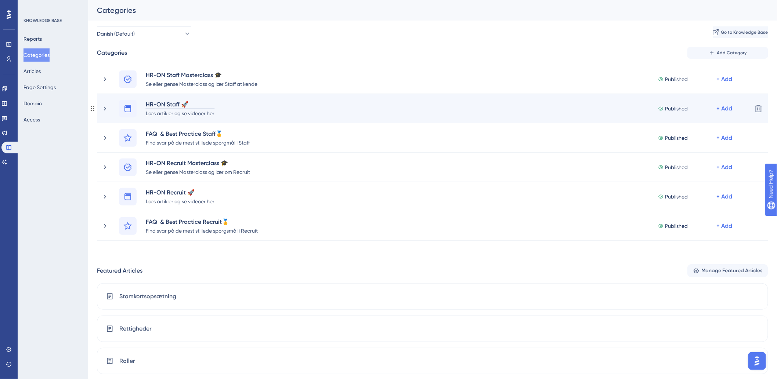
click at [188, 103] on div "HR-ON Staff 🚀" at bounding box center [179, 104] width 69 height 9
click at [200, 103] on div "HR-ON Staff 🚀" at bounding box center [179, 104] width 69 height 9
click at [175, 115] on div "Læs artikler og se videoer her" at bounding box center [179, 113] width 69 height 9
click at [204, 104] on div "HR-ON Staff 🚀" at bounding box center [179, 104] width 69 height 9
click at [243, 108] on div "HR-ON Staff 🚀 Læs artikler og se videoer her Published + Add" at bounding box center [432, 109] width 627 height 18
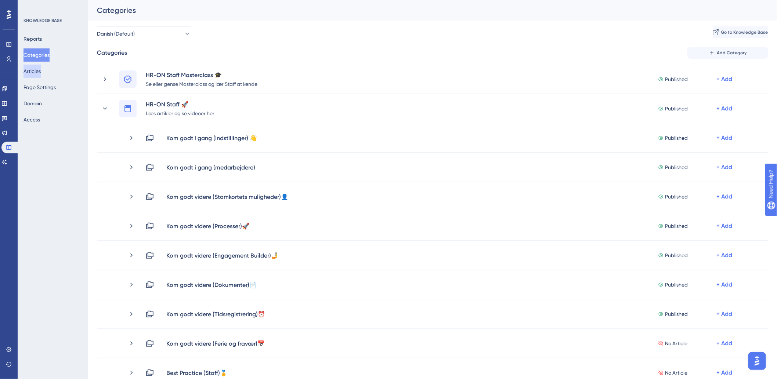
click at [41, 73] on button "Articles" at bounding box center [31, 71] width 17 height 13
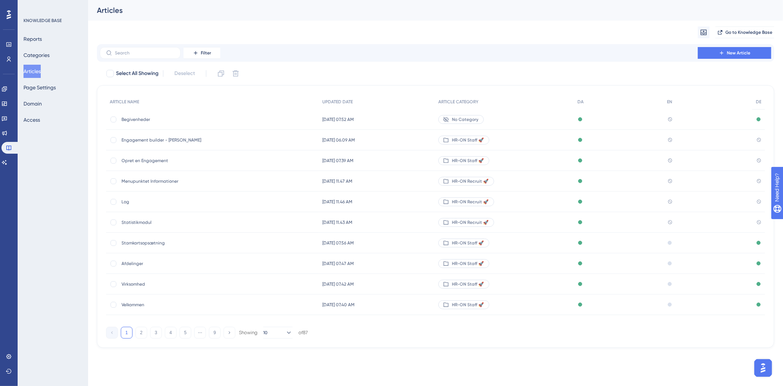
click at [135, 117] on span "Begivenheder" at bounding box center [180, 119] width 117 height 6
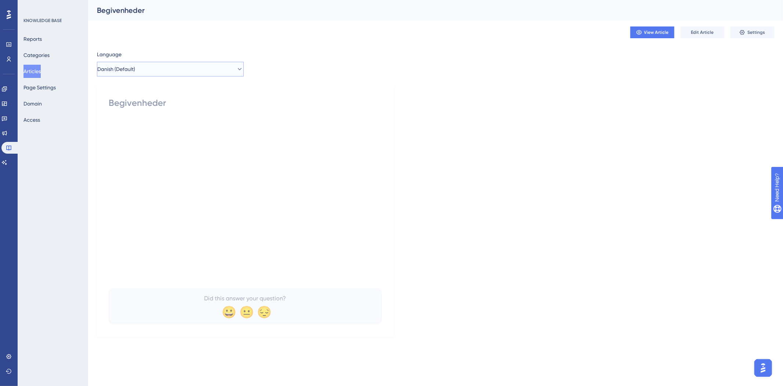
click at [172, 67] on button "Danish (Default)" at bounding box center [170, 69] width 147 height 15
click at [145, 120] on button "German German Published" at bounding box center [170, 120] width 137 height 15
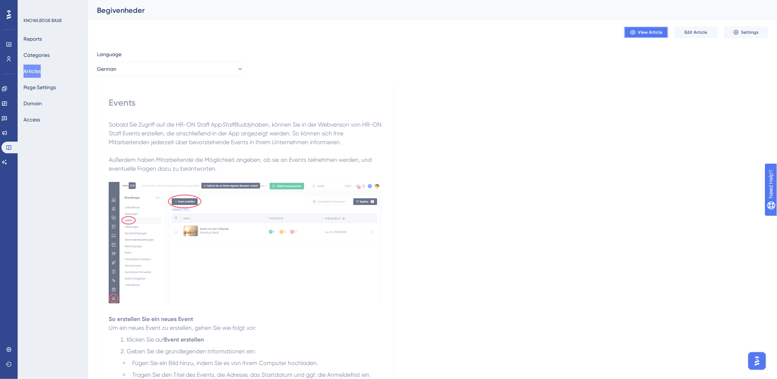
click at [638, 34] on span "View Article" at bounding box center [650, 32] width 25 height 6
click at [753, 358] on img "Open AI Assistant Launcher" at bounding box center [756, 360] width 13 height 13
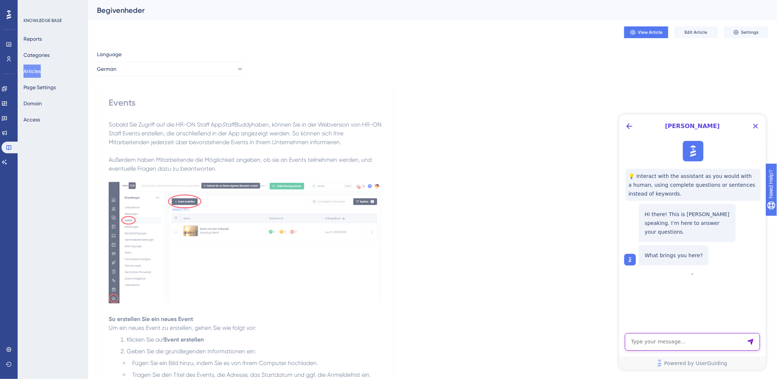
click at [705, 339] on textarea "AI Assistant Text Input" at bounding box center [692, 342] width 135 height 18
type textarea "j"
type textarea "h"
type textarea "kan man lave sprogversioner af kategorier i knowledgebase?"
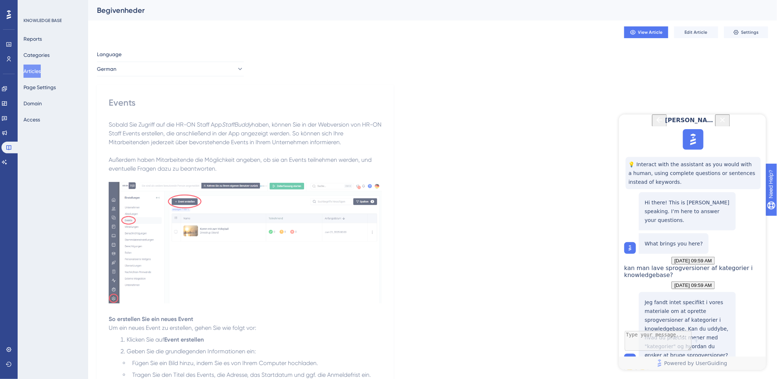
scroll to position [91, 0]
drag, startPoint x: 654, startPoint y: 269, endPoint x: 743, endPoint y: 277, distance: 89.5
click at [743, 292] on div "Jeg fandt intet specifikt i vores materiale om at oprette sprogversioner af kat…" at bounding box center [693, 332] width 138 height 81
click at [695, 298] on p "Jeg fandt intet specifikt i vores materiale om at oprette sprogversioner af kat…" at bounding box center [686, 329] width 85 height 62
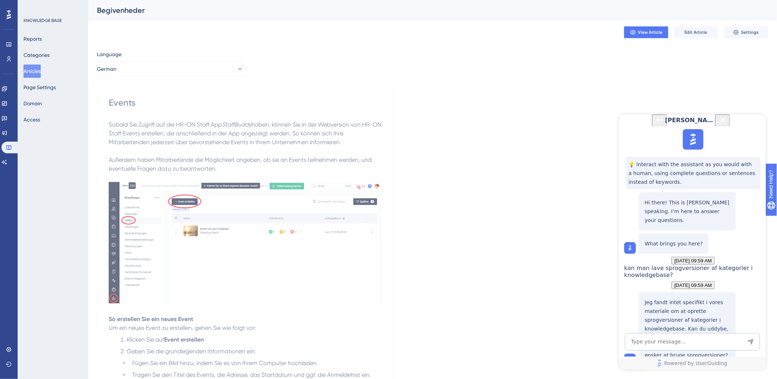
click at [660, 351] on div "Powered by UserGuiding" at bounding box center [692, 351] width 147 height 37
click at [660, 341] on textarea "AI Assistant Text Input" at bounding box center [692, 342] width 135 height 18
type textarea "Vi har et help center hvor artikler både er danske og engelske og tyske, men se…"
click at [50, 58] on button "Categories" at bounding box center [36, 54] width 26 height 13
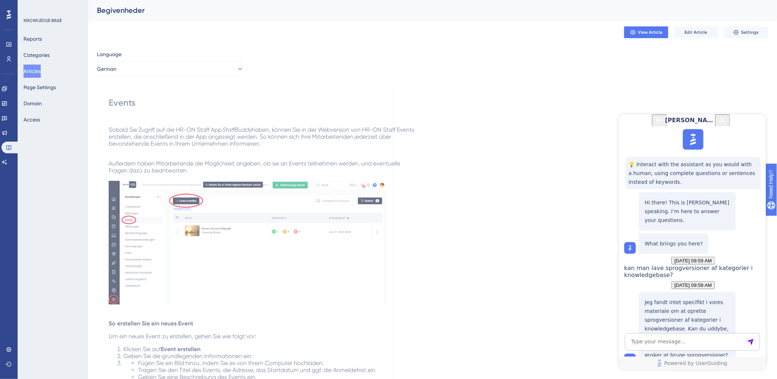
click at [39, 72] on button "Articles" at bounding box center [31, 71] width 17 height 13
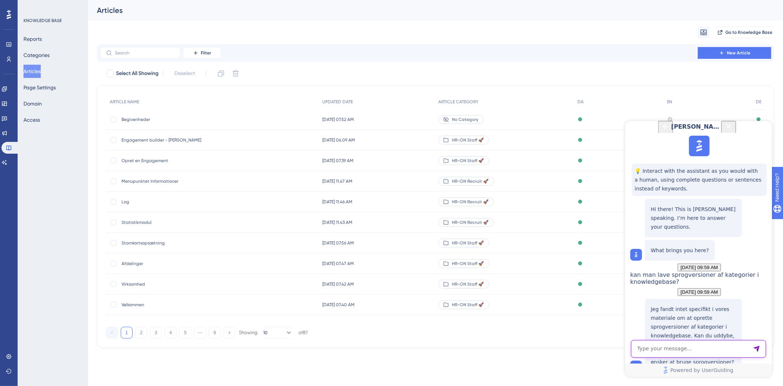
click at [663, 350] on textarea "AI Assistant Text Input" at bounding box center [698, 348] width 135 height 18
type textarea "hvad med subkategorier?"
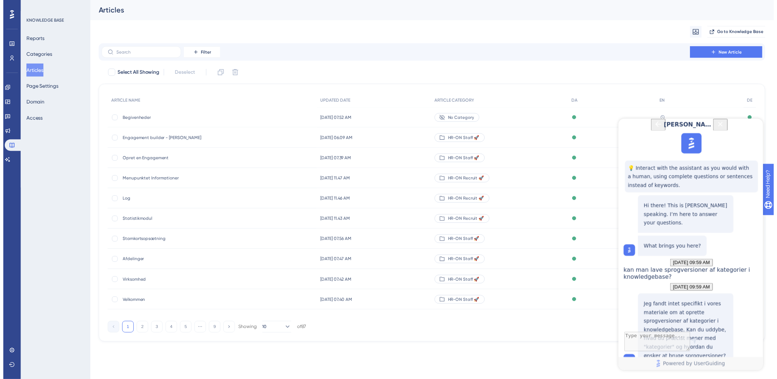
scroll to position [283, 0]
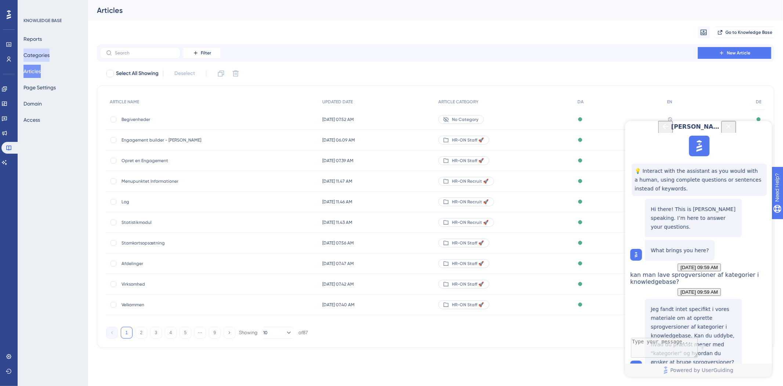
click at [41, 55] on button "Categories" at bounding box center [36, 54] width 26 height 13
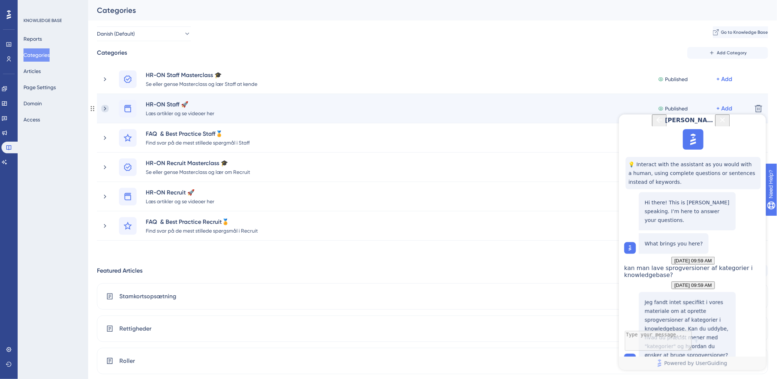
click at [106, 107] on icon at bounding box center [104, 108] width 7 height 7
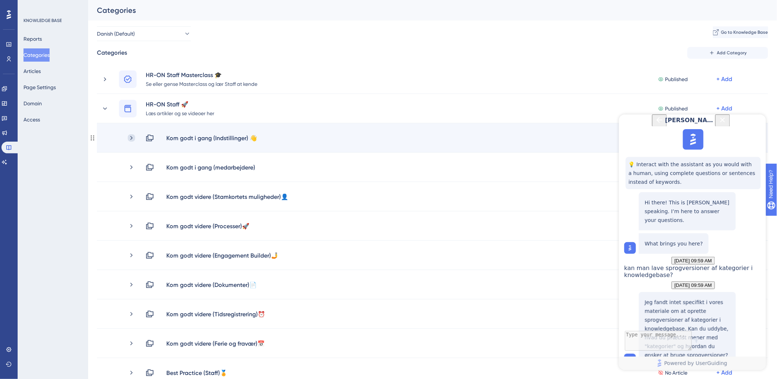
click at [130, 134] on icon at bounding box center [131, 137] width 7 height 7
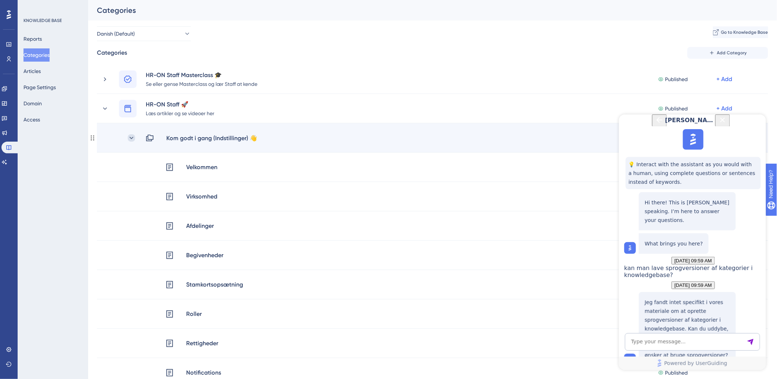
scroll to position [343, 0]
click at [131, 137] on icon at bounding box center [131, 137] width 7 height 7
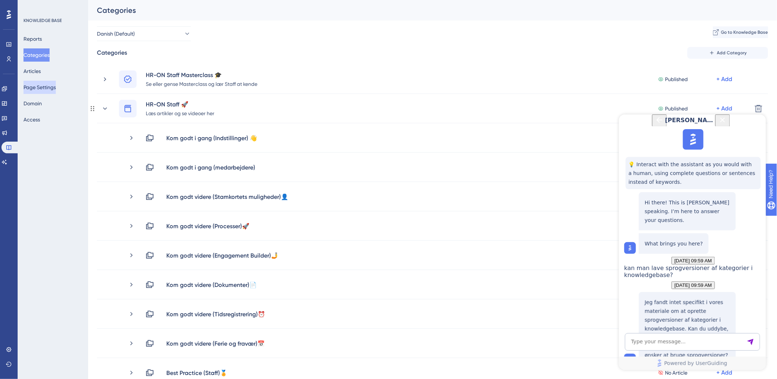
click at [105, 111] on icon at bounding box center [104, 108] width 7 height 7
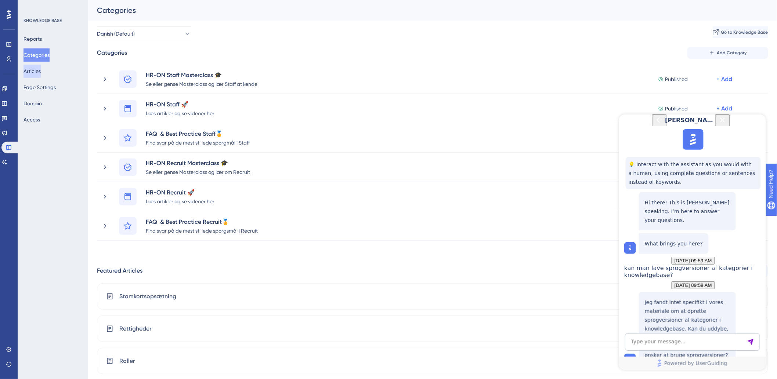
click at [41, 69] on button "Articles" at bounding box center [31, 71] width 17 height 13
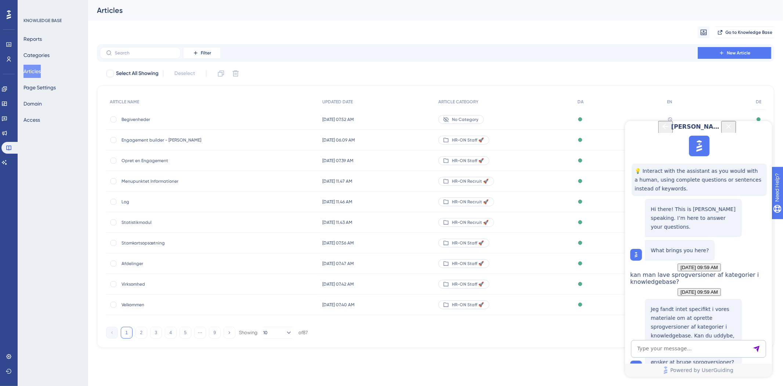
click at [140, 120] on span "Begivenheder" at bounding box center [180, 119] width 117 height 6
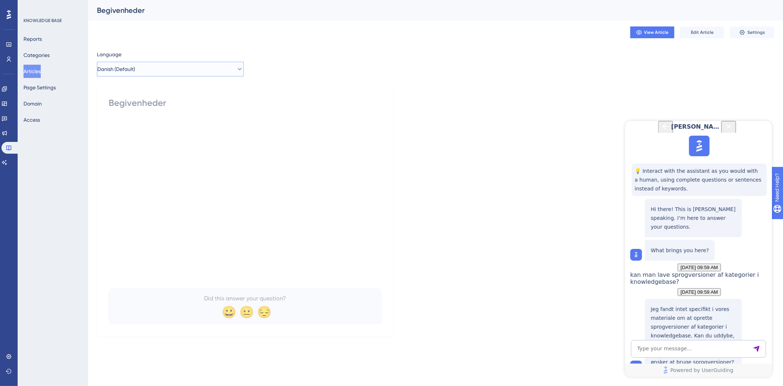
click at [162, 64] on button "Danish (Default)" at bounding box center [170, 69] width 147 height 15
click at [117, 120] on span "German" at bounding box center [111, 120] width 19 height 9
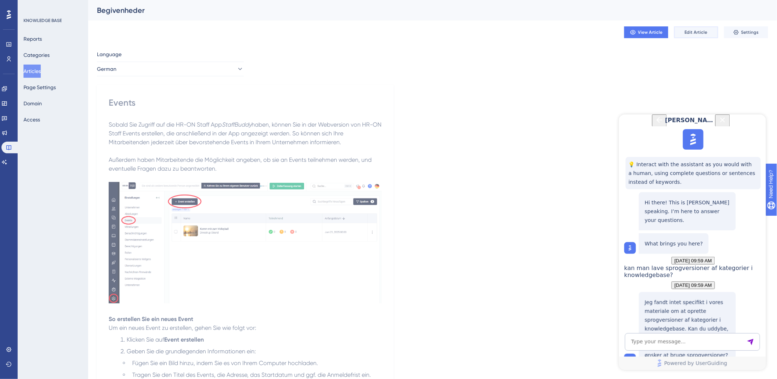
click at [699, 28] on button "Edit Article" at bounding box center [696, 32] width 44 height 12
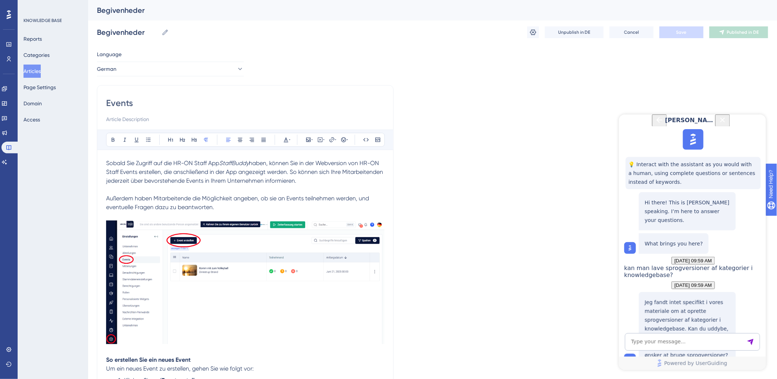
scroll to position [196, 0]
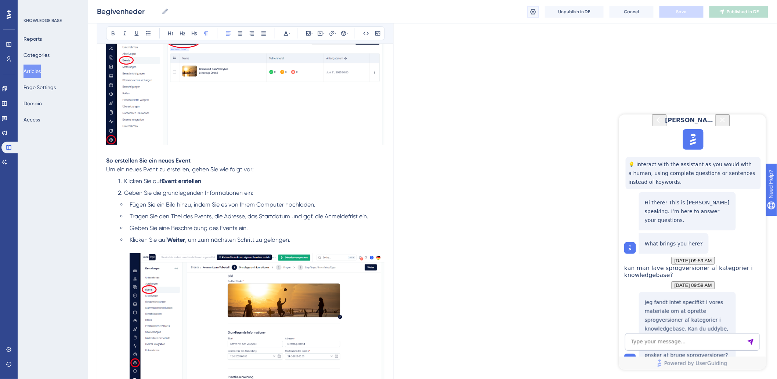
click at [536, 12] on icon at bounding box center [532, 11] width 7 height 7
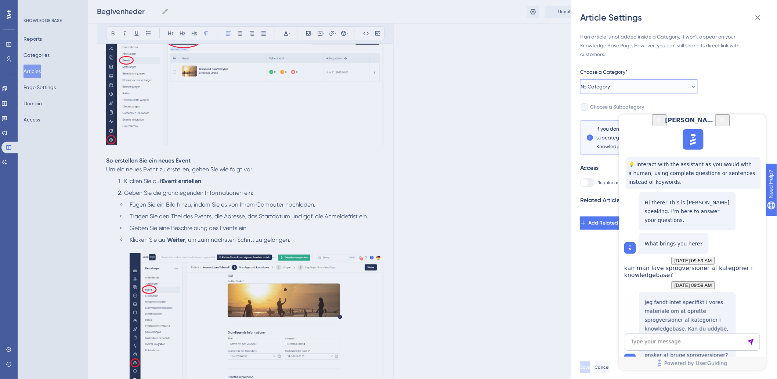
click at [633, 79] on button "No Category" at bounding box center [638, 86] width 117 height 15
click at [655, 124] on icon "Back Button" at bounding box center [659, 119] width 9 height 9
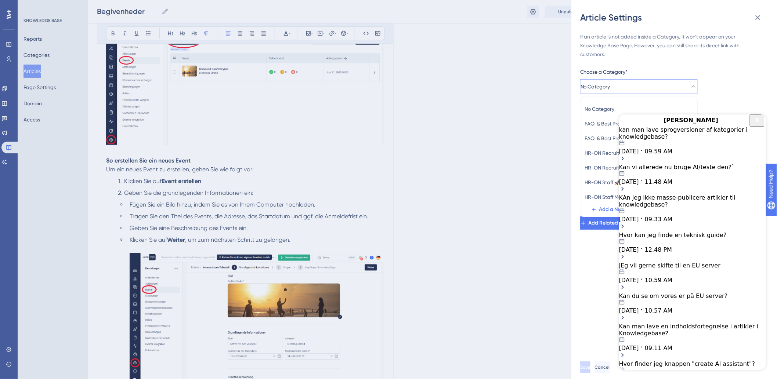
click at [758, 124] on icon "Close Button" at bounding box center [756, 119] width 9 height 9
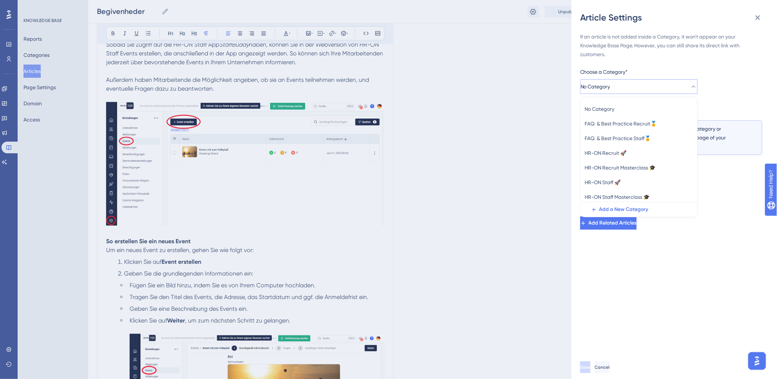
scroll to position [115, 0]
click at [576, 72] on div "Article Settings If an article is not added inside a Category, it won't appear …" at bounding box center [674, 189] width 206 height 379
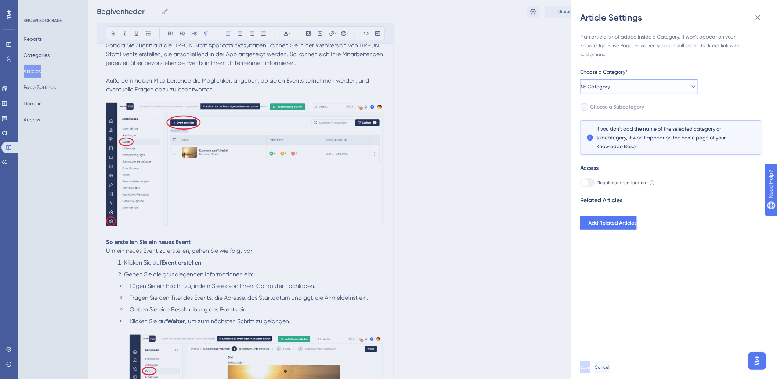
click at [629, 89] on button "No Category" at bounding box center [638, 86] width 117 height 15
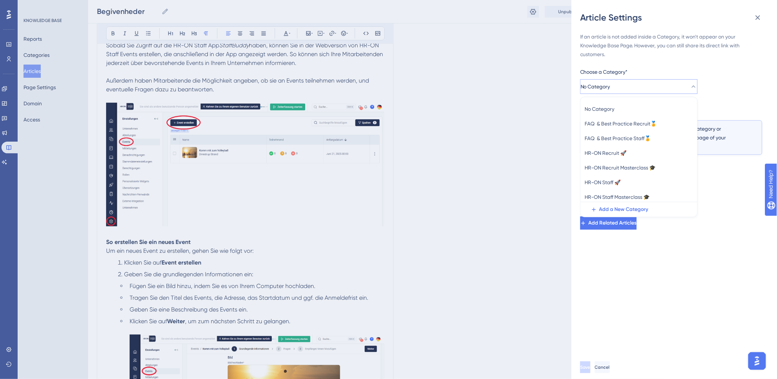
click at [685, 31] on div "If an article is not added inside a Category, it won't appear on your Knowledge…" at bounding box center [677, 189] width 194 height 332
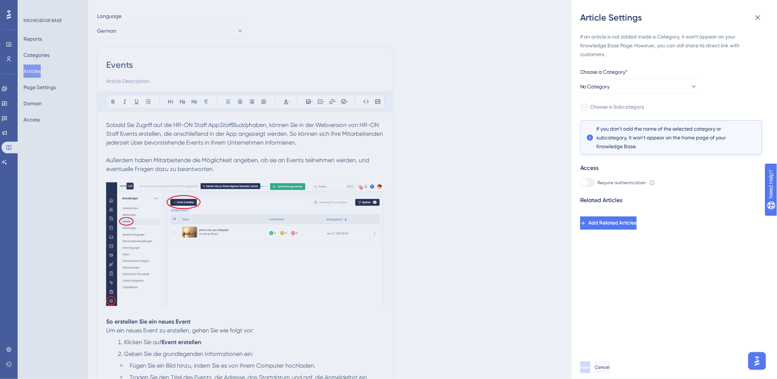
scroll to position [0, 0]
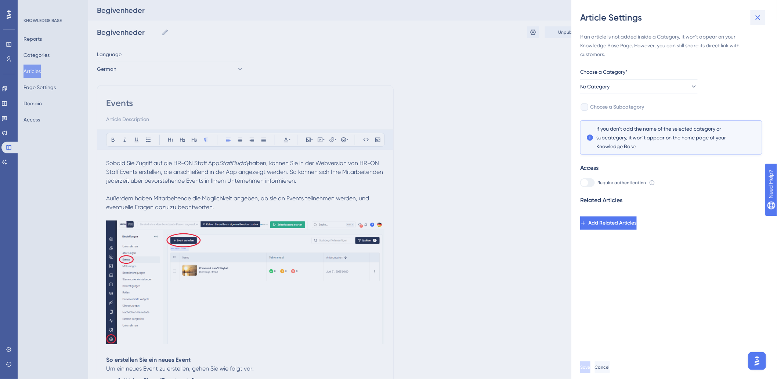
click at [755, 21] on icon at bounding box center [757, 17] width 9 height 9
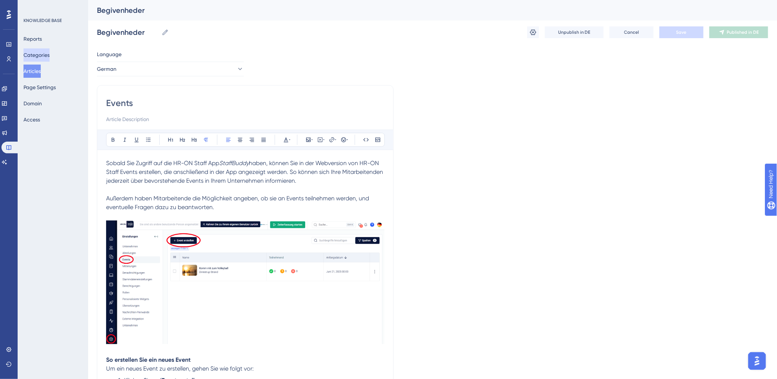
click at [46, 54] on button "Categories" at bounding box center [36, 54] width 26 height 13
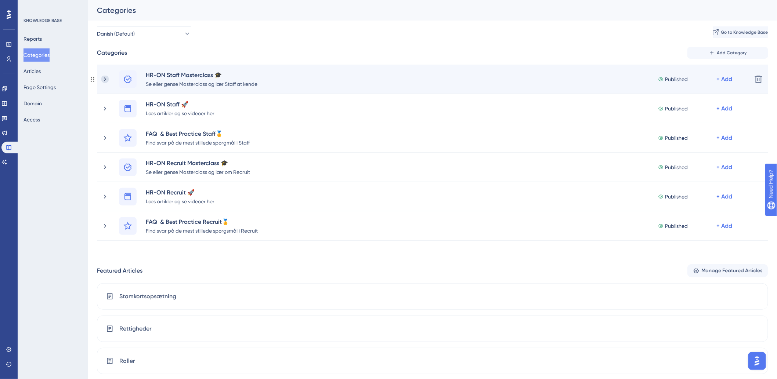
click at [105, 79] on icon at bounding box center [105, 79] width 2 height 4
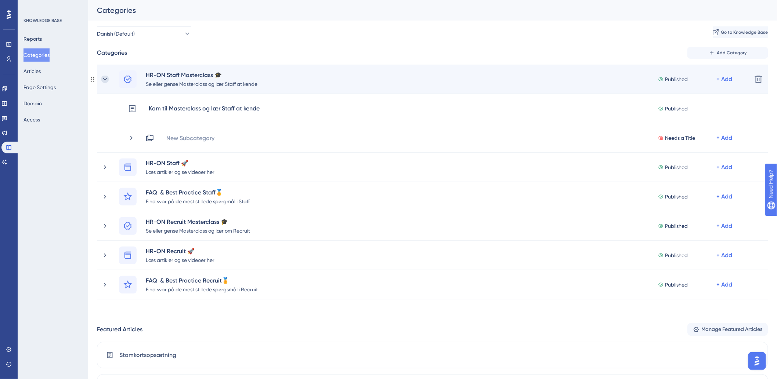
click at [103, 80] on icon at bounding box center [104, 79] width 7 height 7
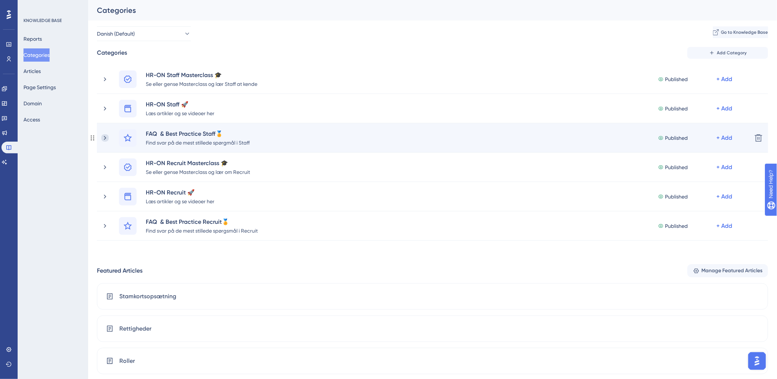
click at [102, 137] on icon at bounding box center [104, 137] width 7 height 7
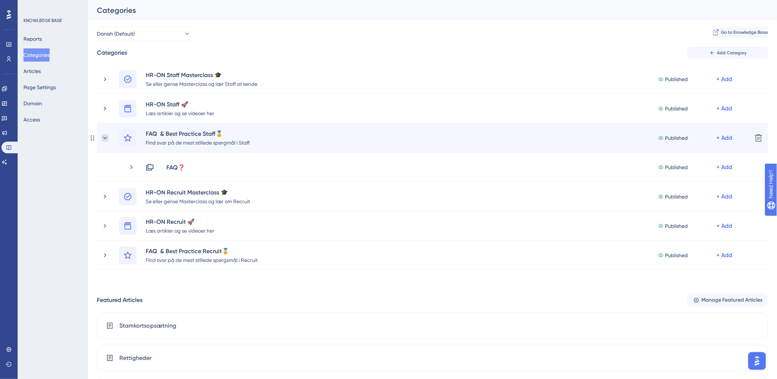
click at [101, 139] on icon at bounding box center [104, 137] width 7 height 7
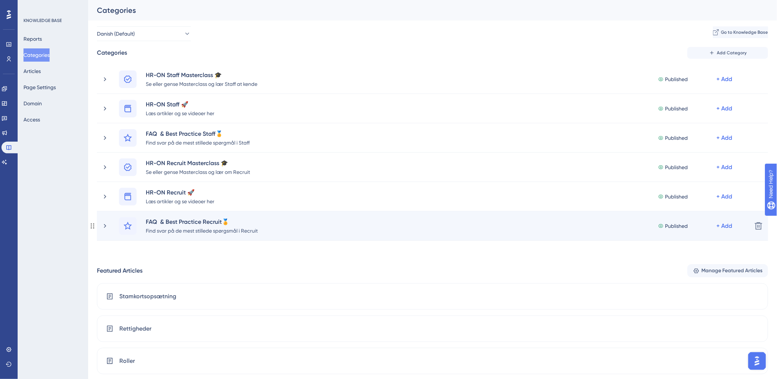
click at [104, 220] on div "FAQ & Best Practice Recruit🏅 Find svar på de mest stillede spørgsmål i Recruit …" at bounding box center [423, 226] width 645 height 18
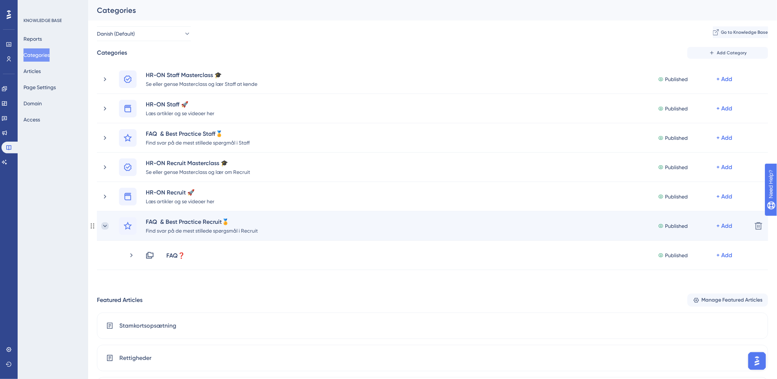
click at [103, 225] on icon at bounding box center [104, 225] width 7 height 7
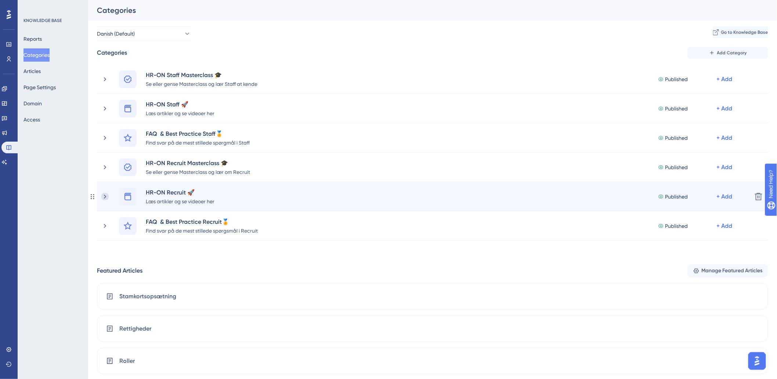
click at [107, 196] on icon at bounding box center [104, 196] width 7 height 7
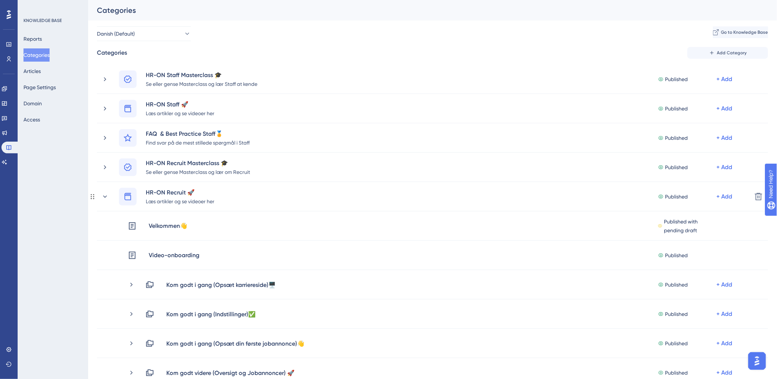
click at [107, 196] on icon at bounding box center [104, 196] width 7 height 7
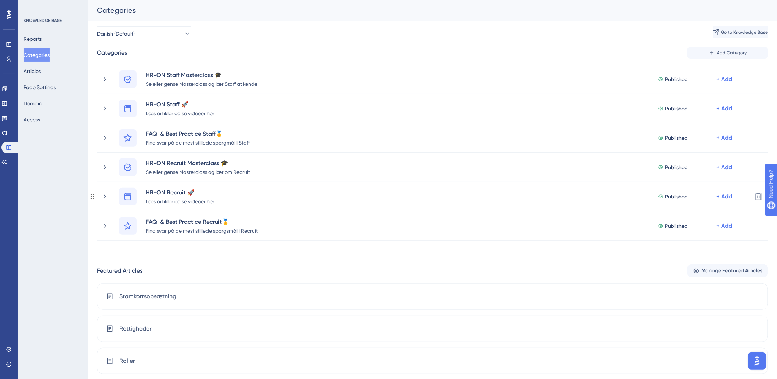
click at [107, 196] on icon at bounding box center [104, 196] width 7 height 7
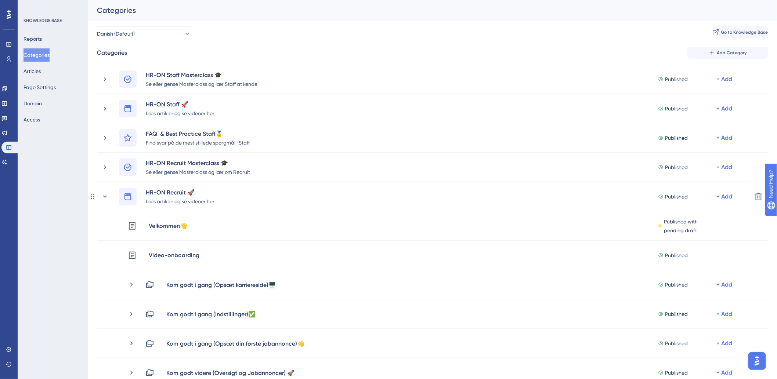
click at [107, 196] on icon at bounding box center [104, 196] width 7 height 7
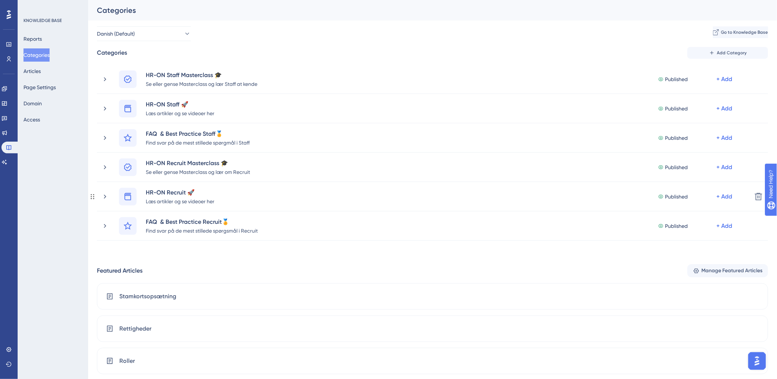
click at [107, 196] on icon at bounding box center [104, 196] width 7 height 7
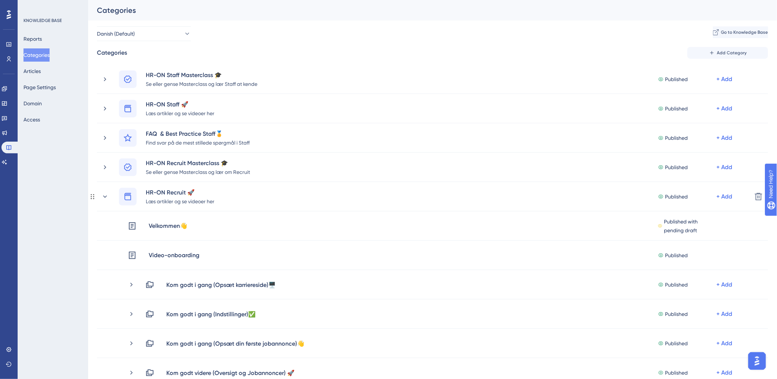
click at [107, 196] on icon at bounding box center [104, 196] width 7 height 7
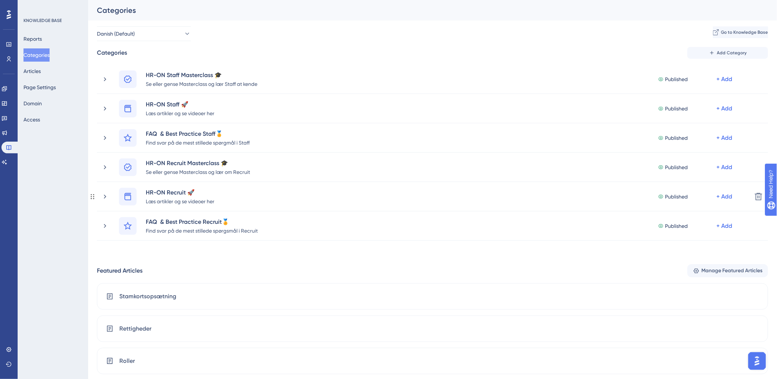
click at [107, 196] on icon at bounding box center [104, 196] width 7 height 7
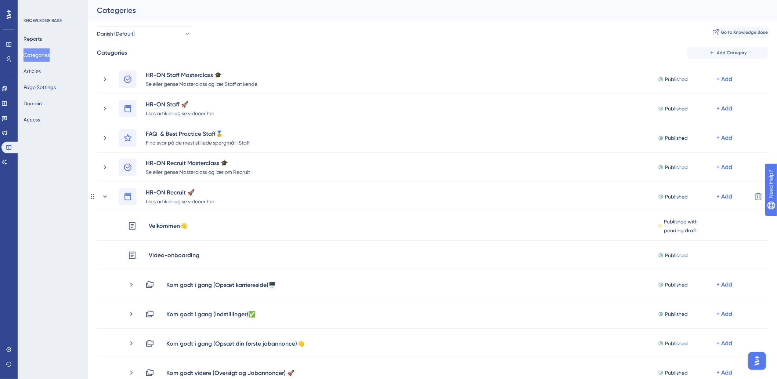
click at [107, 196] on icon at bounding box center [104, 196] width 7 height 7
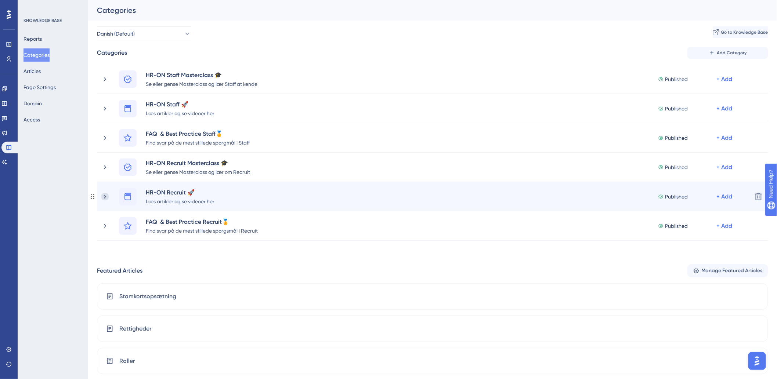
click at [108, 193] on icon at bounding box center [104, 196] width 7 height 7
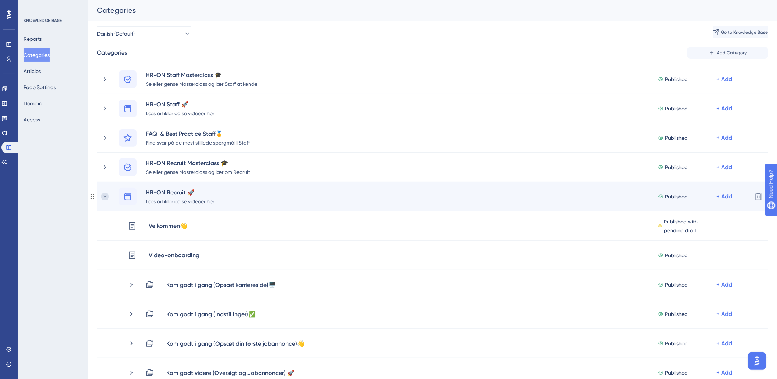
click at [107, 197] on icon at bounding box center [104, 196] width 7 height 7
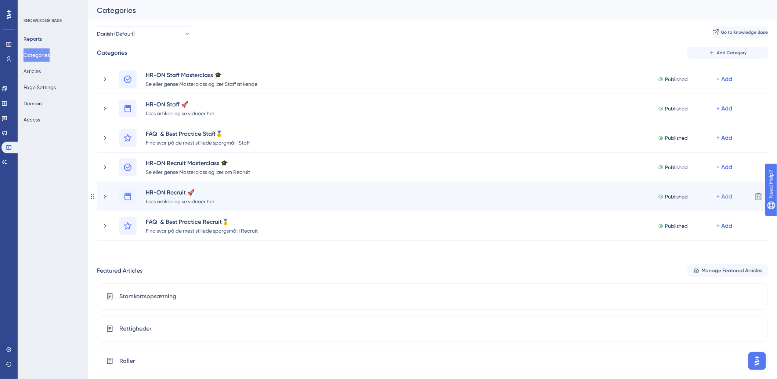
click at [725, 195] on div "+ Add" at bounding box center [725, 196] width 16 height 9
click at [691, 215] on span "Add a Subcategory" at bounding box center [687, 216] width 46 height 9
click at [105, 196] on icon at bounding box center [105, 197] width 2 height 4
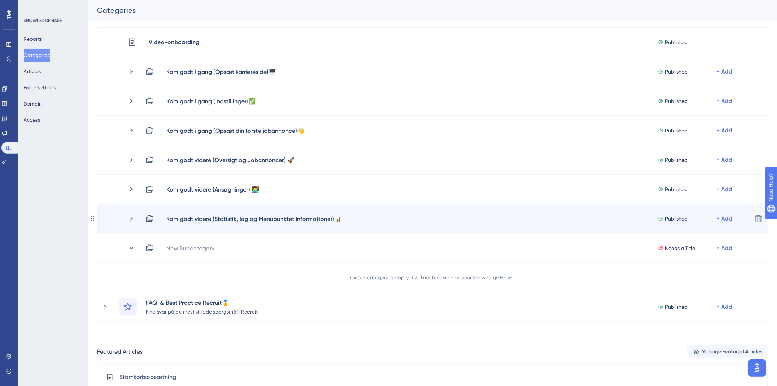
scroll to position [204, 0]
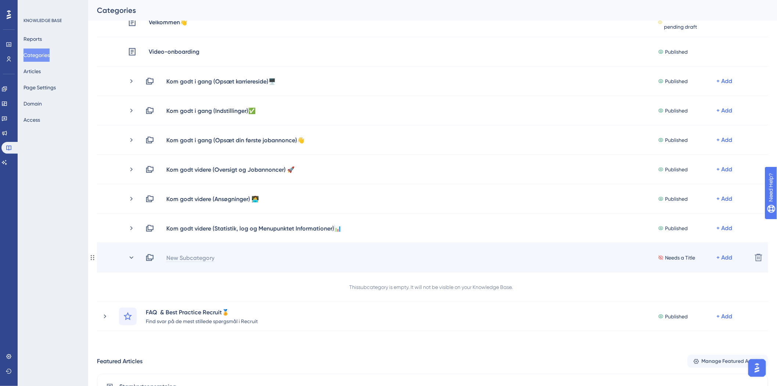
click at [196, 256] on div "New Subcategory" at bounding box center [190, 257] width 49 height 9
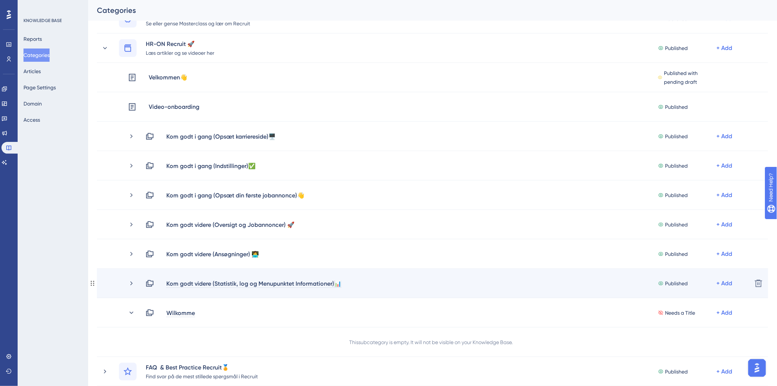
scroll to position [163, 0]
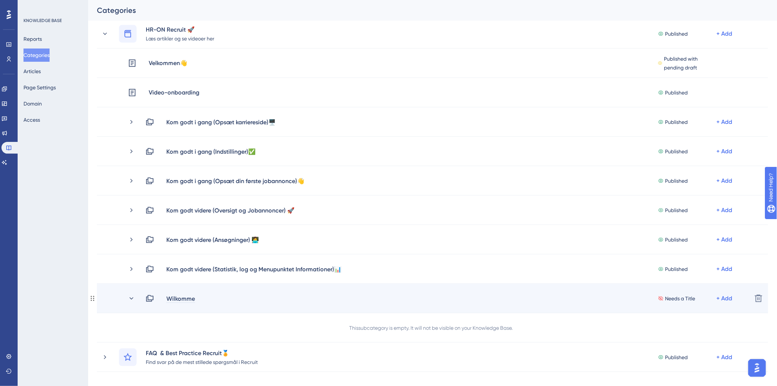
click at [192, 296] on div "Wilkomme" at bounding box center [180, 298] width 29 height 9
click at [194, 296] on div "Wilkomme" at bounding box center [180, 298] width 29 height 9
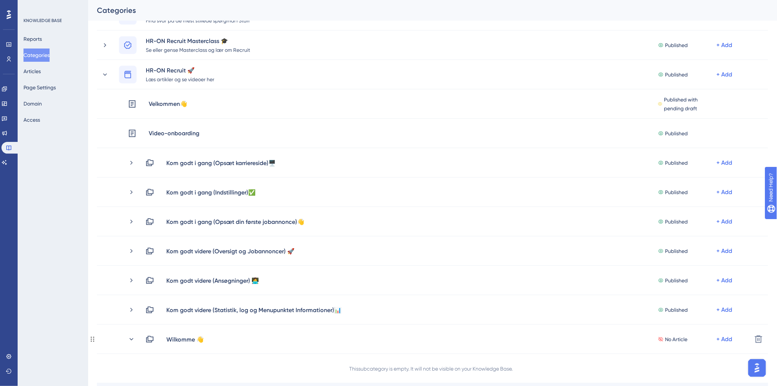
scroll to position [245, 0]
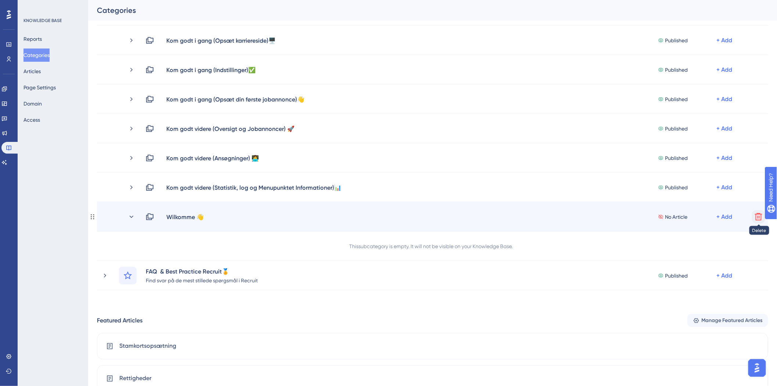
click at [755, 217] on icon at bounding box center [758, 216] width 9 height 9
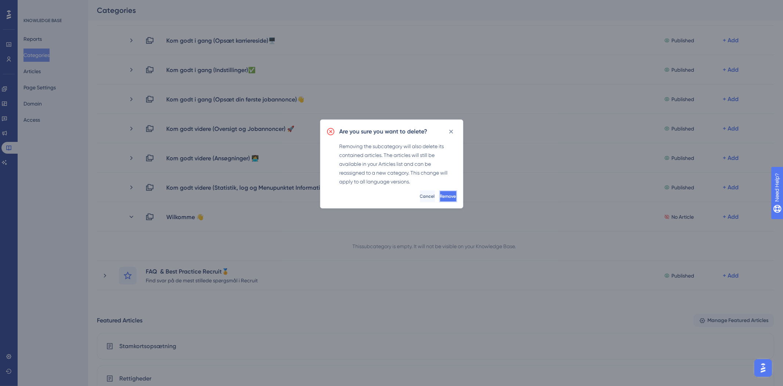
click at [440, 198] on span "Remove" at bounding box center [448, 196] width 16 height 6
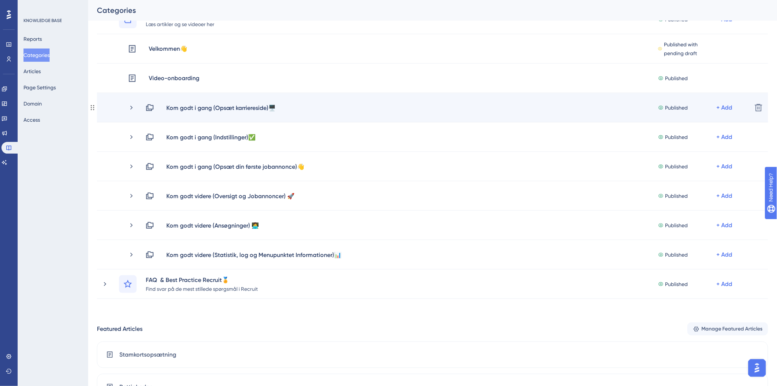
scroll to position [163, 0]
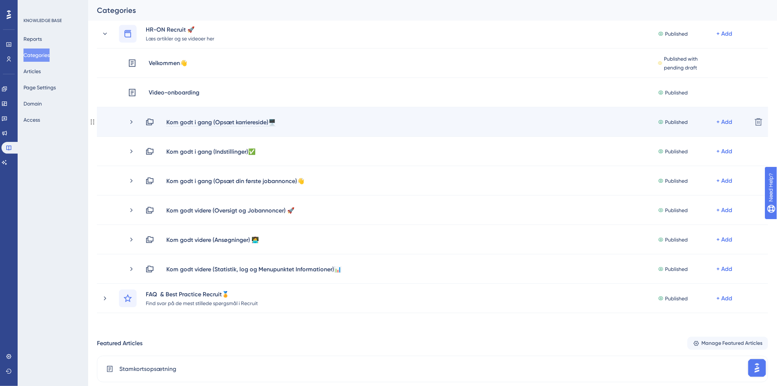
click at [174, 120] on div "Kom godt i gang (Opsæt karriereside)🖥️" at bounding box center [221, 121] width 110 height 9
click at [170, 121] on div "Kom godt i gang (Opsæt karriereside)🖥️" at bounding box center [221, 121] width 110 height 9
drag, startPoint x: 167, startPoint y: 120, endPoint x: 268, endPoint y: 123, distance: 100.6
click at [268, 123] on div "Kom godt i gang (Opsæt karriereside)🖥️" at bounding box center [221, 121] width 110 height 9
copy div "Kom godt i gang (Opsæt karriereside)"
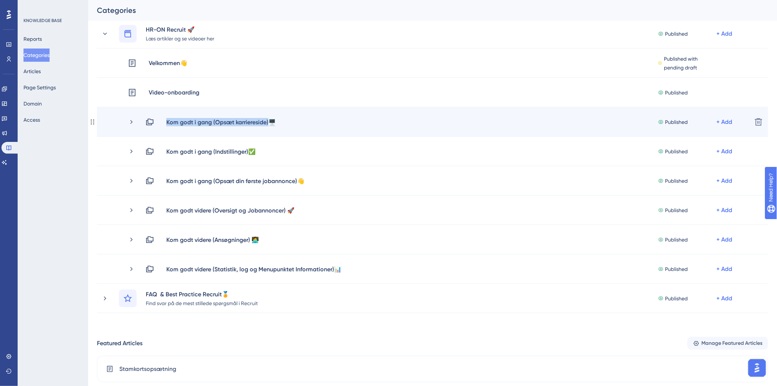
click at [229, 119] on div "Kom godt i gang (Opsæt karriereside)🖥️" at bounding box center [221, 121] width 110 height 9
click at [231, 119] on div "Kom godt i gang (Opsæt karriereside)🖥️" at bounding box center [221, 121] width 110 height 9
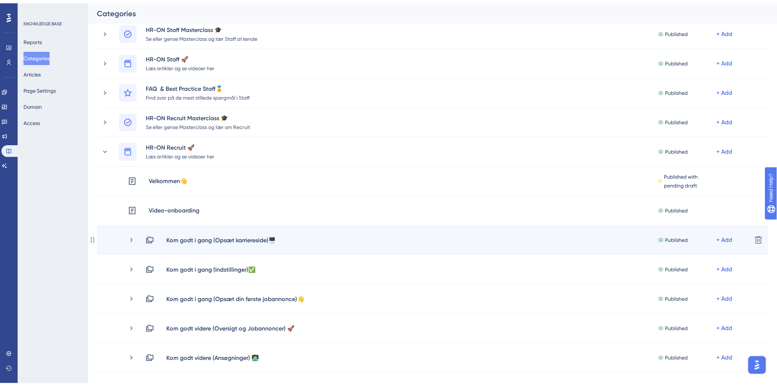
scroll to position [82, 0]
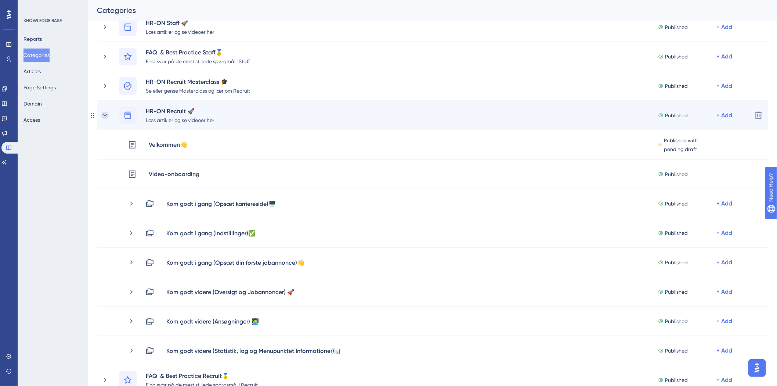
click at [102, 115] on icon at bounding box center [104, 115] width 7 height 7
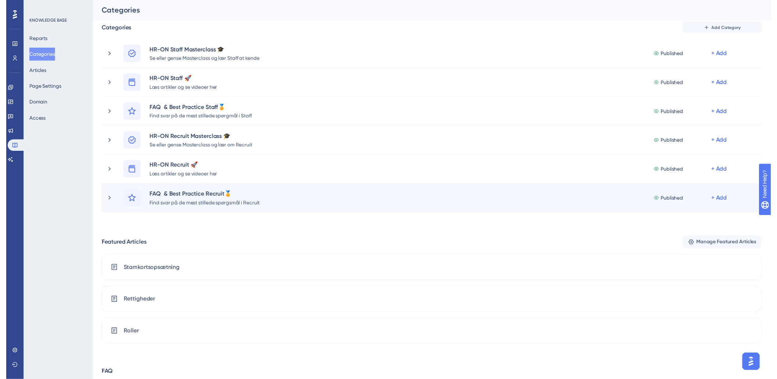
scroll to position [0, 0]
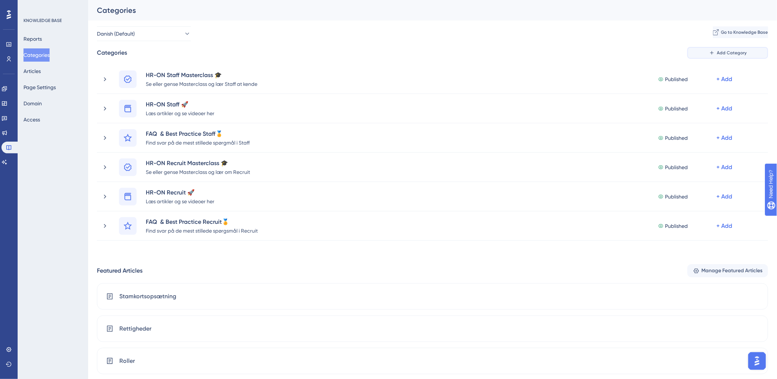
click at [722, 53] on span "Add Category" at bounding box center [732, 53] width 30 height 6
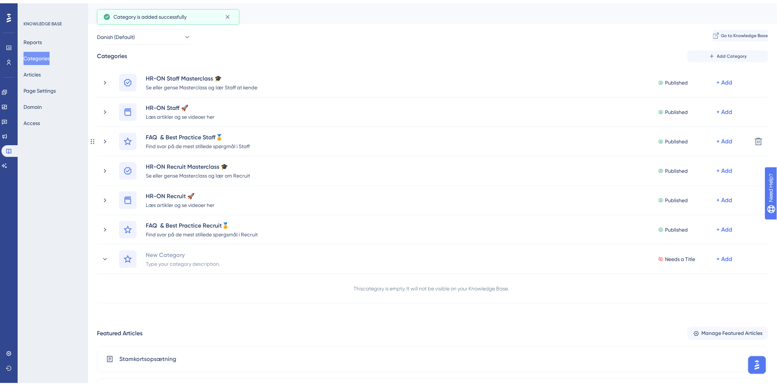
scroll to position [36, 0]
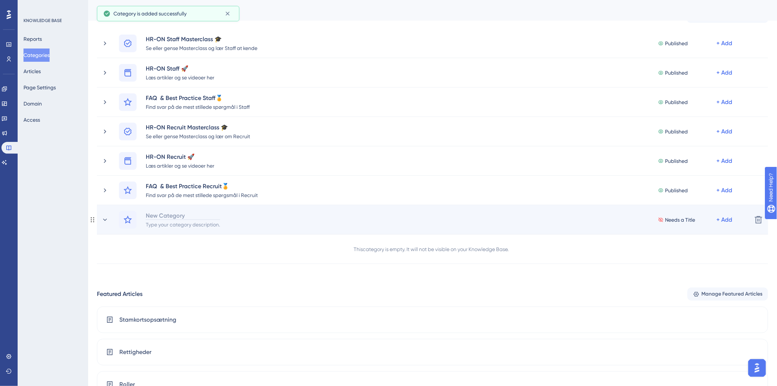
click at [185, 217] on div "New Category" at bounding box center [182, 215] width 75 height 9
click at [154, 223] on div "Type your category description." at bounding box center [182, 224] width 75 height 9
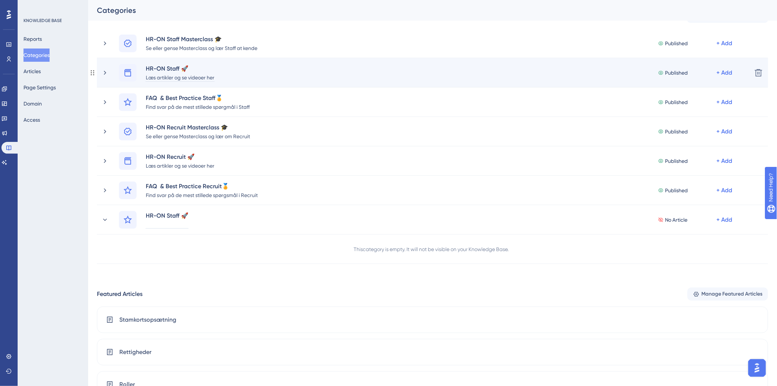
click at [155, 75] on div "Læs artikler og se videoer her" at bounding box center [179, 77] width 69 height 9
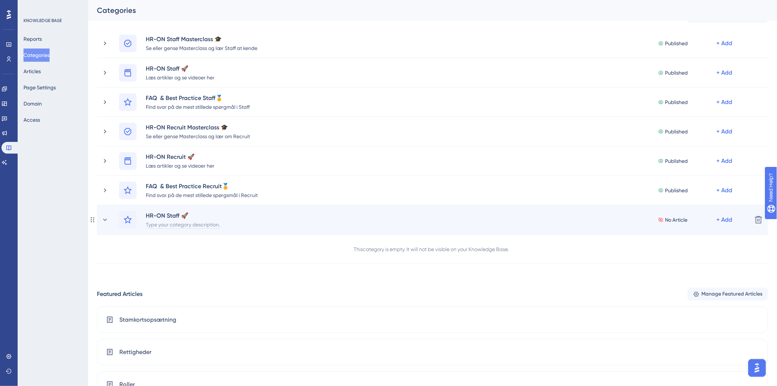
click at [189, 222] on div "Type your category description." at bounding box center [182, 224] width 75 height 9
paste div
click at [106, 221] on icon at bounding box center [104, 219] width 7 height 7
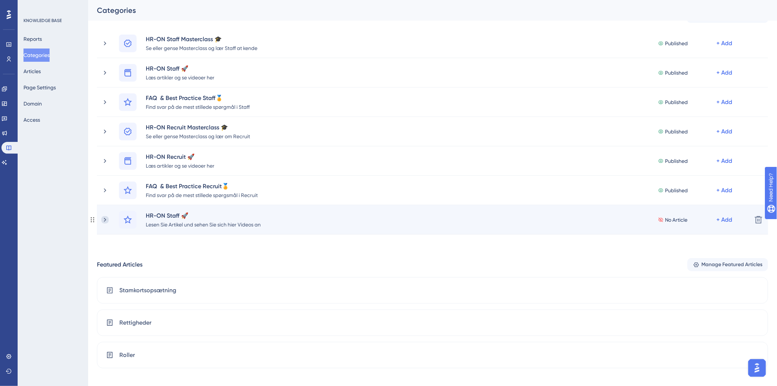
click at [106, 217] on icon at bounding box center [104, 219] width 7 height 7
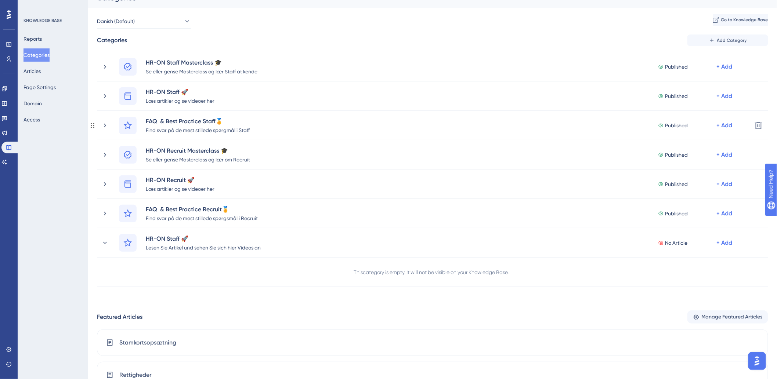
scroll to position [0, 0]
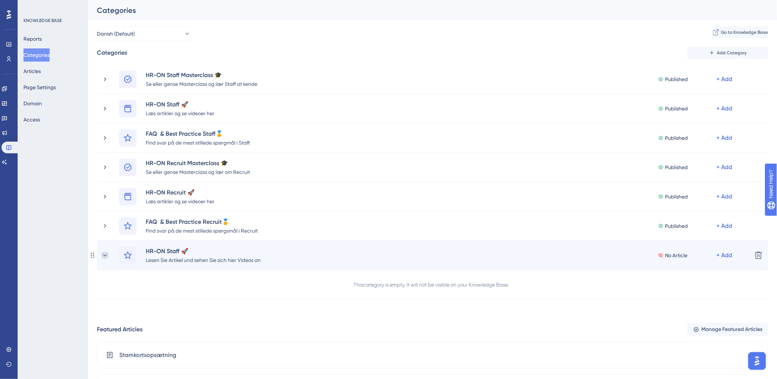
click at [103, 254] on icon at bounding box center [104, 255] width 7 height 7
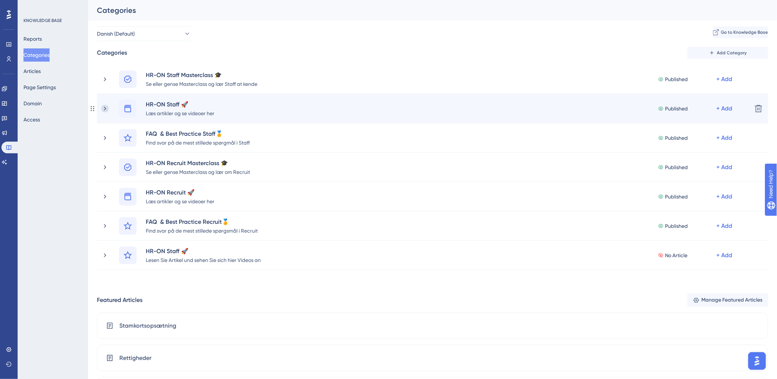
click at [104, 107] on icon at bounding box center [105, 108] width 2 height 4
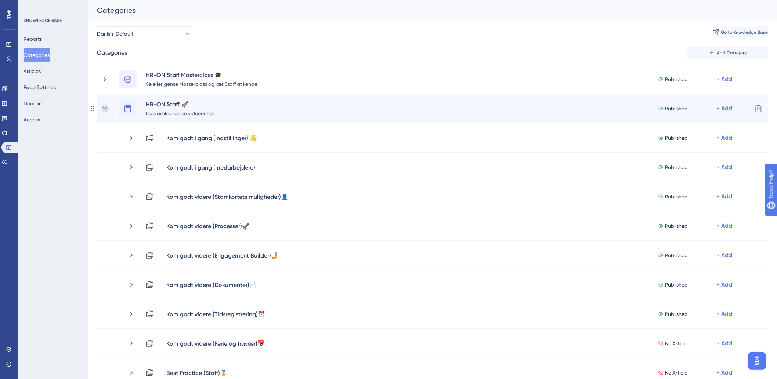
click at [103, 109] on icon at bounding box center [104, 108] width 7 height 7
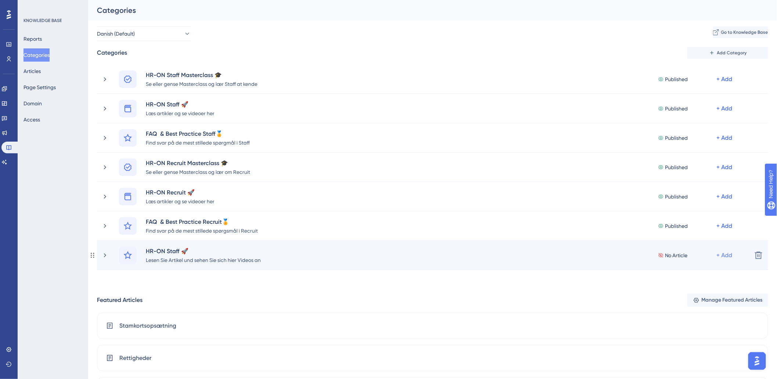
click at [725, 258] on div "+ Add" at bounding box center [725, 255] width 16 height 9
click at [697, 275] on span "Add a Subcategory" at bounding box center [687, 275] width 46 height 9
click at [105, 257] on icon at bounding box center [104, 255] width 7 height 7
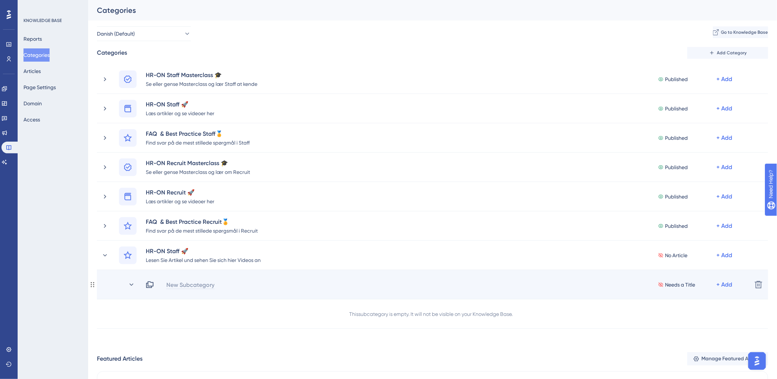
click at [193, 288] on div "New Subcategory" at bounding box center [190, 285] width 49 height 9
click at [206, 283] on div "Einfach loslegen (" at bounding box center [190, 285] width 48 height 9
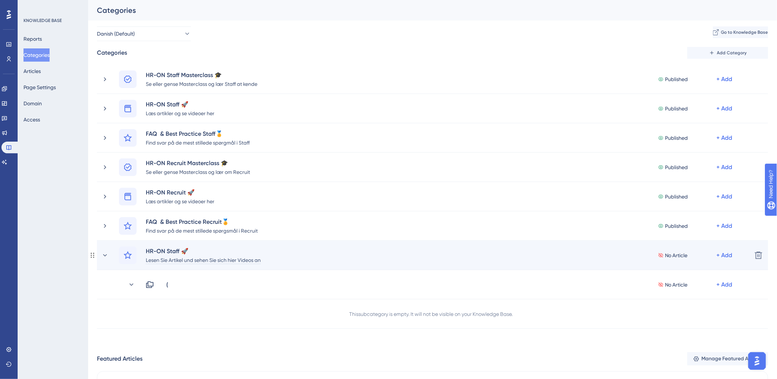
click at [170, 260] on div "Lesen Sie Artikel und sehen Sie sich hier Videos an" at bounding box center [203, 260] width 116 height 9
click at [171, 260] on div "Lesen Sie Artikel und sehen Sie sich hier Videos an" at bounding box center [203, 260] width 116 height 9
click at [217, 260] on div "Lesen Sie Artikel und sehen Sie sich hier Videos an" at bounding box center [203, 260] width 116 height 9
click at [239, 263] on div "Lesen Sie Artikel und sehen Sie sich hier Videos an" at bounding box center [203, 260] width 116 height 9
click at [261, 261] on div "Lesen Sie Artikel und sehen Sie sich hier Videos an" at bounding box center [203, 260] width 116 height 9
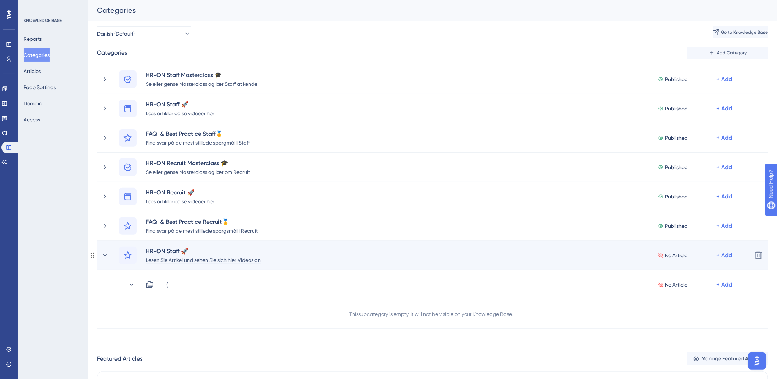
click at [212, 250] on div "HR-ON Staff 🚀" at bounding box center [203, 251] width 116 height 9
click at [206, 260] on div "Lesen Sie Artikel und sehen Sie sich hier Videos an" at bounding box center [203, 260] width 116 height 9
click at [173, 259] on div "Lesen Sie Artikel und sehen Sie sich hier Videos an" at bounding box center [203, 260] width 116 height 9
click at [180, 261] on div "Lesen Sie Artikel und sehen Sie sich hier Videos an" at bounding box center [203, 260] width 116 height 9
click at [166, 261] on div "Lesen Sie Artikel und sehen Sie sich hier Videos an" at bounding box center [203, 260] width 116 height 9
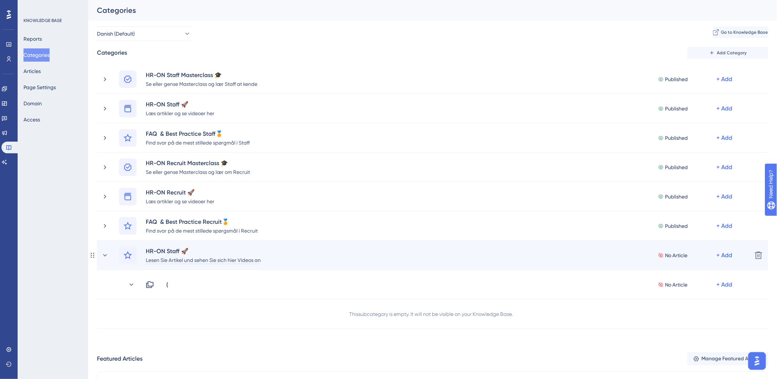
click at [238, 261] on div "Lesen Sie Artikel und sehen Sie sich hier Videos an" at bounding box center [203, 260] width 116 height 9
click at [167, 259] on div "Lesen Sie Artikel und sehen Sie sich Videos an" at bounding box center [198, 260] width 106 height 9
click at [173, 261] on div "Lesen Sie Artikel und sehen Sie sich Videos an" at bounding box center [198, 260] width 106 height 9
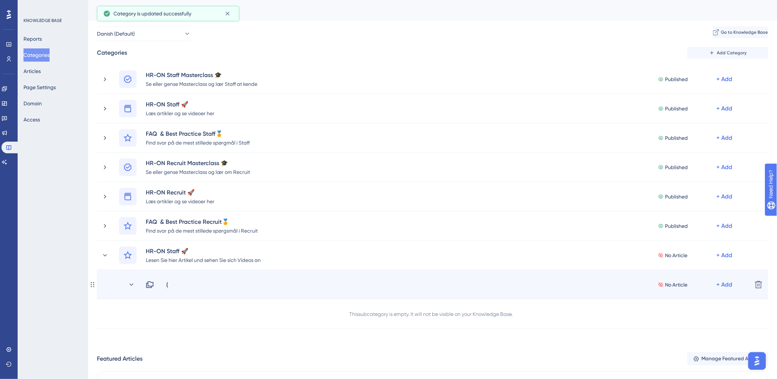
click at [167, 283] on div "(" at bounding box center [167, 285] width 3 height 9
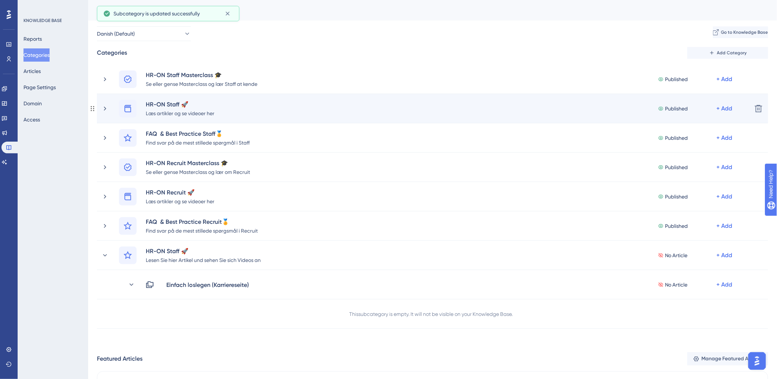
click at [99, 106] on div "HR-ON Staff 🚀 Læs artikler og se videoer her Published + Add Delete" at bounding box center [432, 108] width 671 height 29
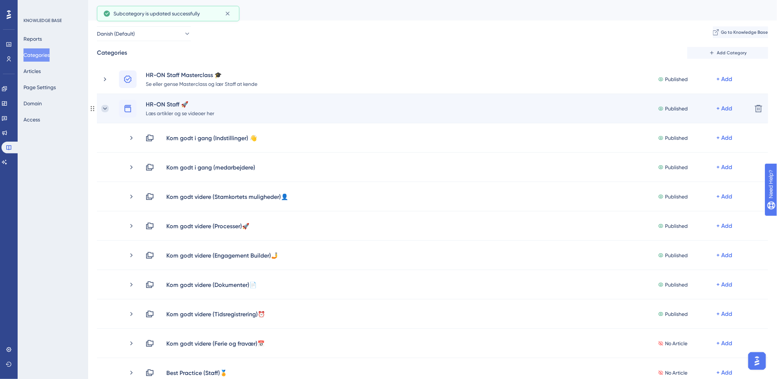
click at [105, 109] on icon at bounding box center [105, 108] width 4 height 2
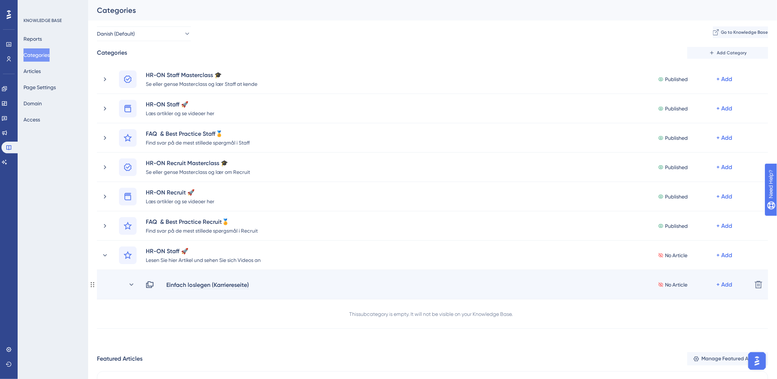
click at [233, 284] on div "Einfach loslegen (Karriereseite)" at bounding box center [207, 285] width 83 height 9
click at [236, 283] on div "Einfach loslegen (Karriereseite)" at bounding box center [207, 285] width 83 height 9
click at [729, 284] on div "+ Add" at bounding box center [725, 285] width 16 height 9
click at [694, 309] on div "Add Articles Add Articles" at bounding box center [696, 304] width 64 height 15
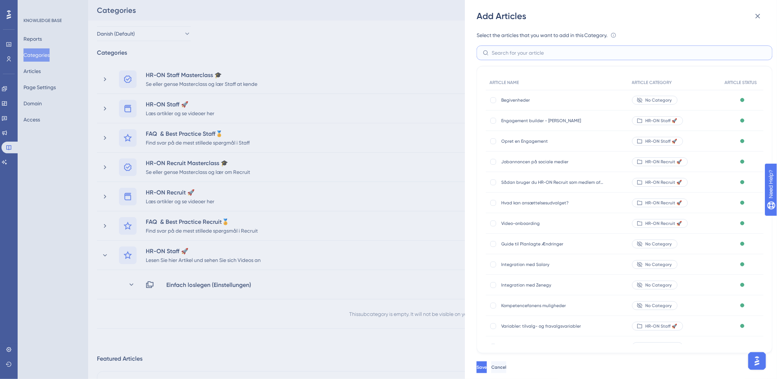
click at [578, 53] on input "text" at bounding box center [629, 53] width 275 height 8
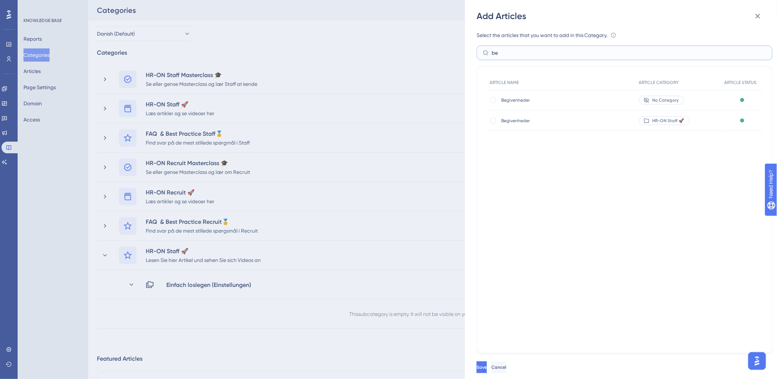
type input "b"
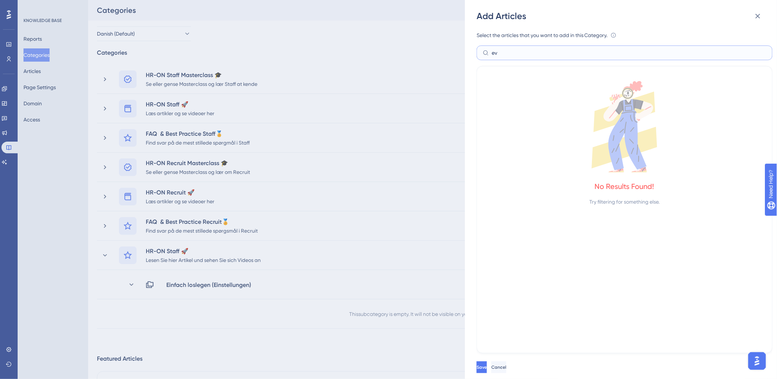
type input "e"
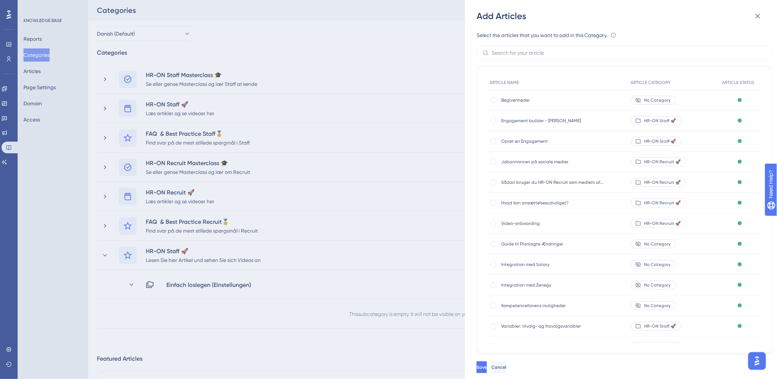
drag, startPoint x: 349, startPoint y: 53, endPoint x: 245, endPoint y: 203, distance: 182.8
click at [349, 54] on div "Add Articles Select the articles that you want to add in this Category. An arti…" at bounding box center [388, 189] width 777 height 379
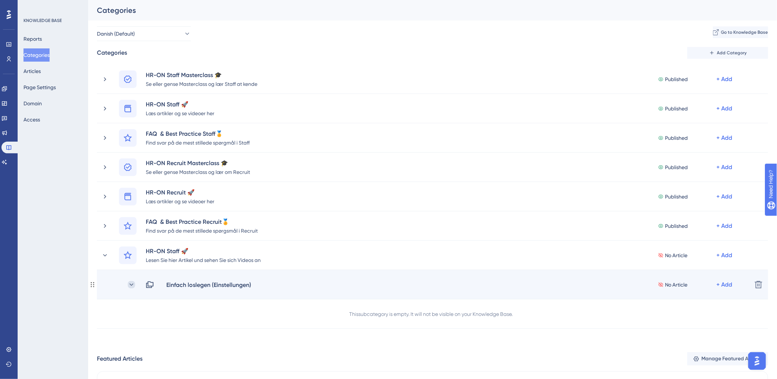
click at [131, 284] on icon at bounding box center [131, 284] width 7 height 7
click at [133, 284] on icon at bounding box center [131, 284] width 7 height 7
click at [133, 285] on icon at bounding box center [131, 284] width 7 height 7
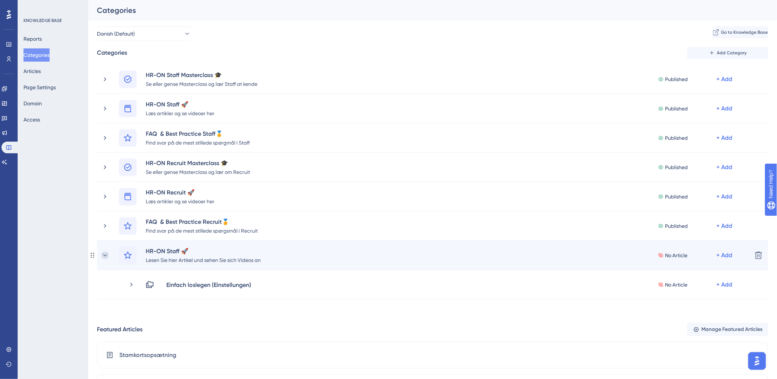
click at [103, 254] on icon at bounding box center [104, 255] width 7 height 7
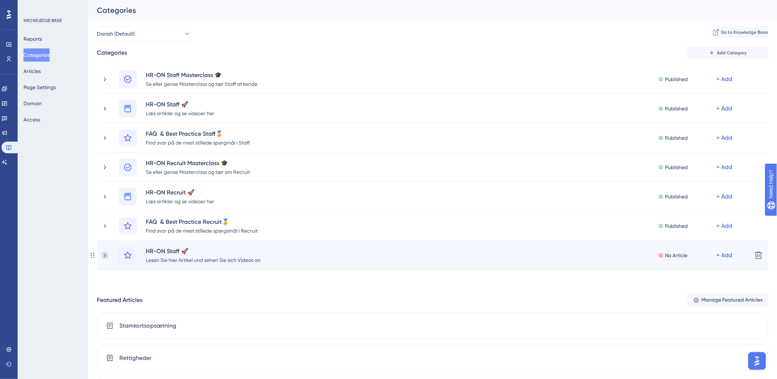
click at [104, 256] on icon at bounding box center [104, 255] width 7 height 7
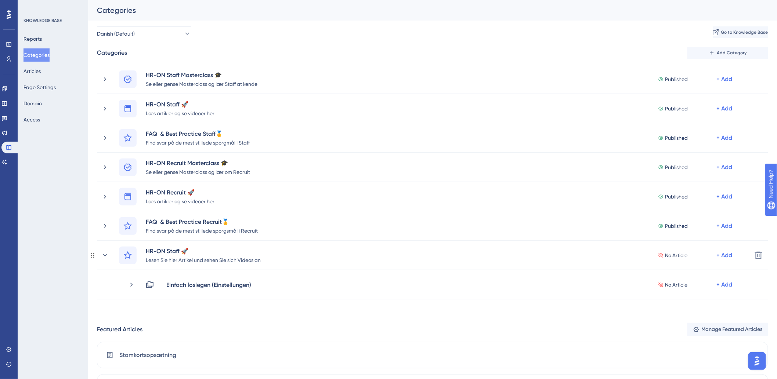
click at [104, 256] on icon at bounding box center [104, 255] width 7 height 7
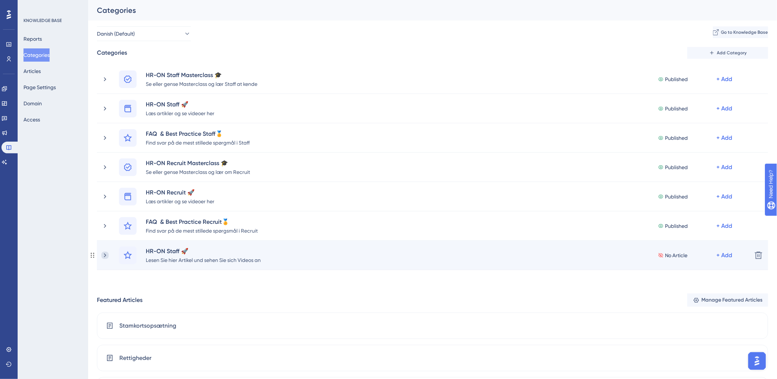
click at [103, 255] on icon at bounding box center [104, 255] width 7 height 7
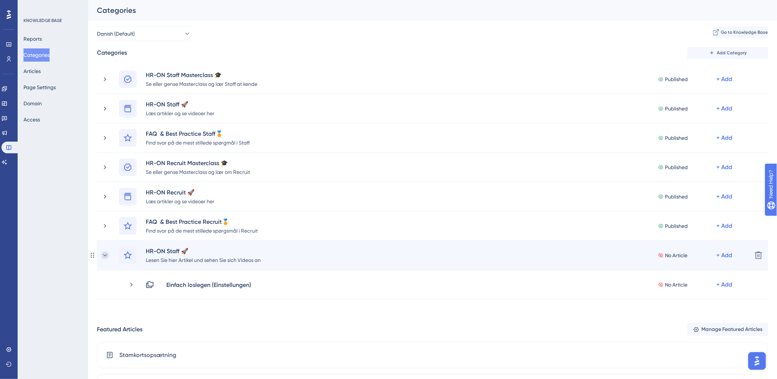
click at [103, 256] on icon at bounding box center [104, 255] width 7 height 7
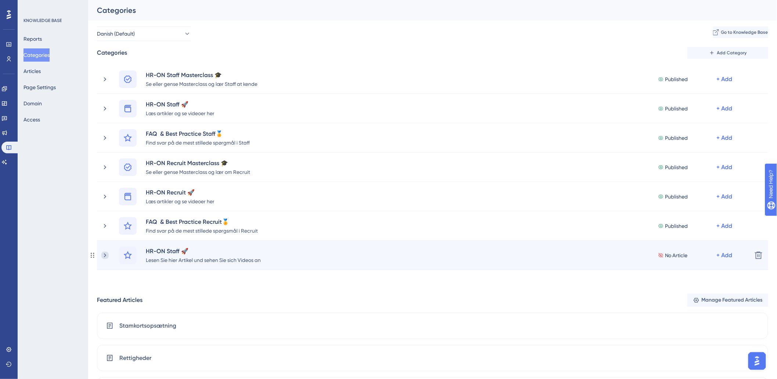
click at [105, 256] on icon at bounding box center [105, 255] width 2 height 4
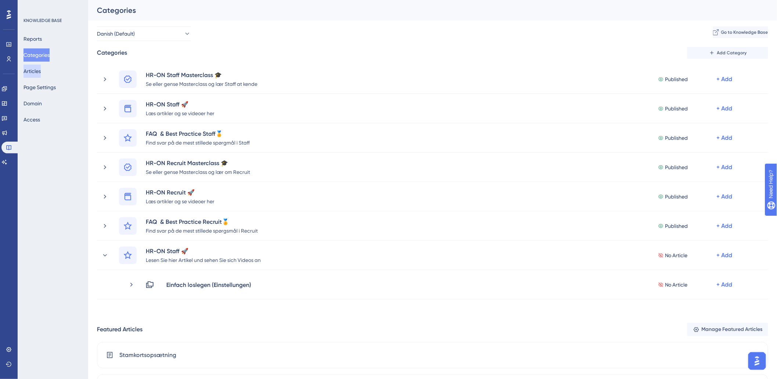
click at [41, 72] on button "Articles" at bounding box center [31, 71] width 17 height 13
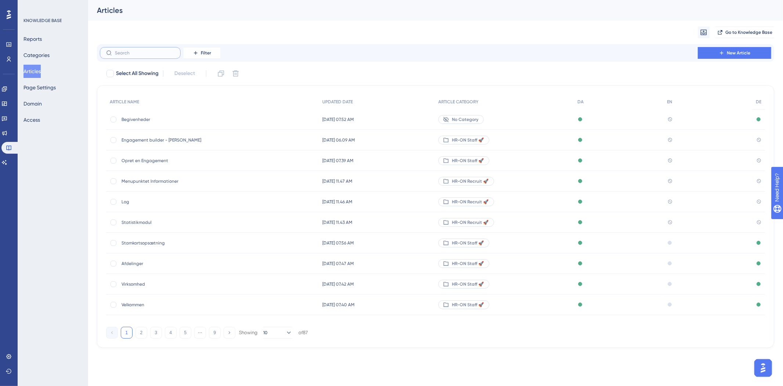
click at [155, 55] on input "text" at bounding box center [144, 52] width 59 height 5
click at [151, 120] on span "Begivenheder" at bounding box center [180, 119] width 117 height 6
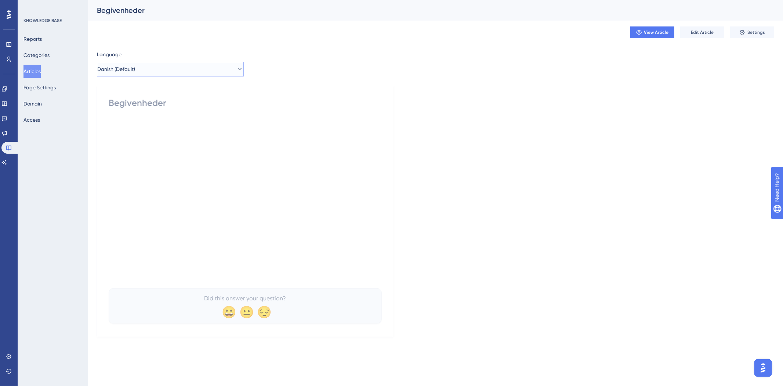
click at [166, 70] on button "Danish (Default)" at bounding box center [170, 69] width 147 height 15
click at [147, 124] on button "German German Published" at bounding box center [170, 120] width 137 height 15
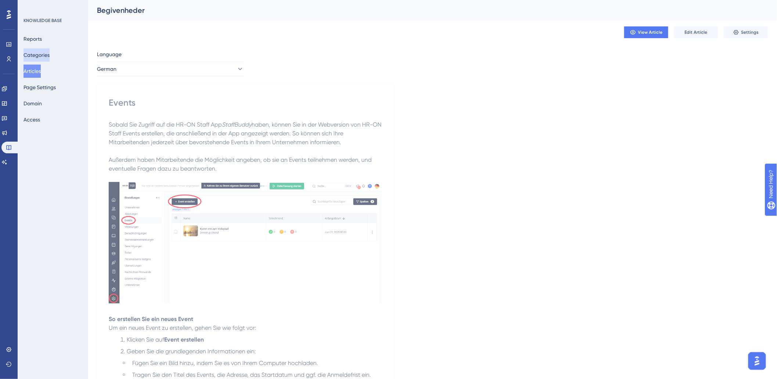
click at [41, 58] on button "Categories" at bounding box center [36, 54] width 26 height 13
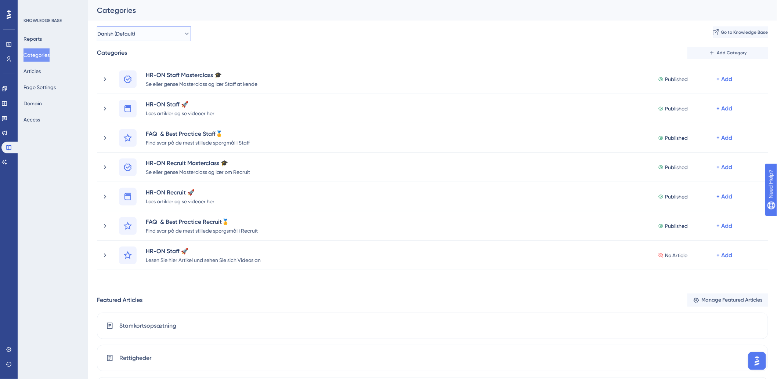
click at [170, 36] on button "Danish (Default)" at bounding box center [144, 33] width 94 height 15
click at [171, 30] on button "Danish (Default)" at bounding box center [144, 33] width 94 height 15
click at [184, 34] on icon at bounding box center [186, 33] width 7 height 7
click at [121, 105] on span "German" at bounding box center [111, 108] width 19 height 9
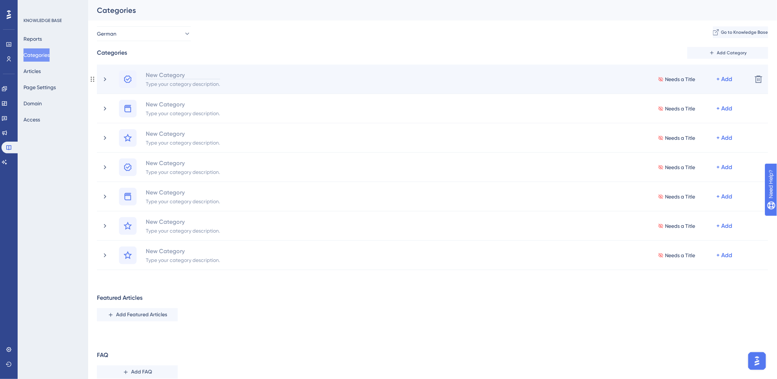
click at [168, 75] on div "New Category" at bounding box center [182, 74] width 75 height 9
click at [180, 84] on div "Type your category description." at bounding box center [182, 83] width 75 height 9
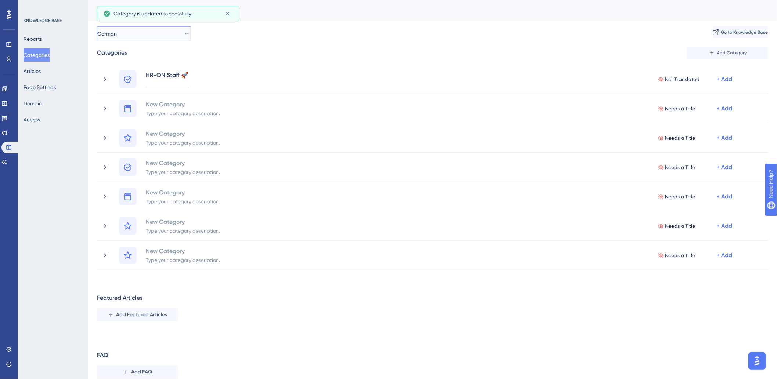
click at [146, 34] on button "German" at bounding box center [144, 33] width 94 height 15
click at [273, 40] on div "German Danish (Default) Danish (Default) English English German German Add an E…" at bounding box center [432, 33] width 671 height 15
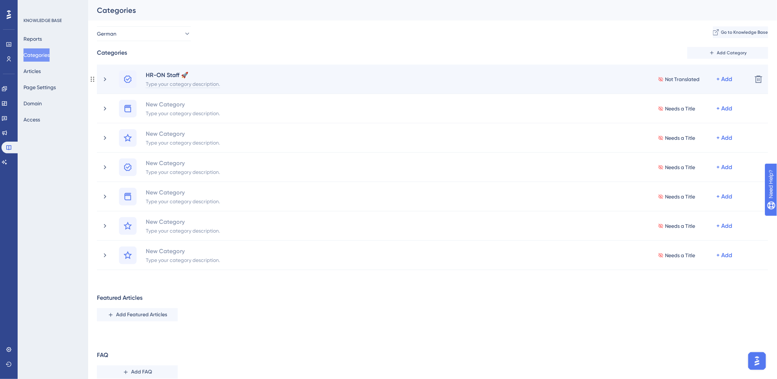
click at [180, 86] on div "Type your category description." at bounding box center [182, 83] width 75 height 9
click at [184, 81] on div "Type your category description." at bounding box center [182, 83] width 75 height 9
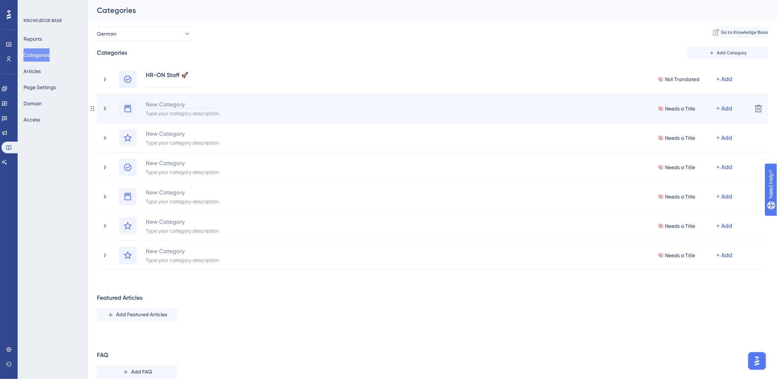
click at [173, 106] on div "New Category" at bounding box center [182, 104] width 75 height 9
click at [199, 104] on div "HR-ON Recruit 👋" at bounding box center [182, 104] width 75 height 9
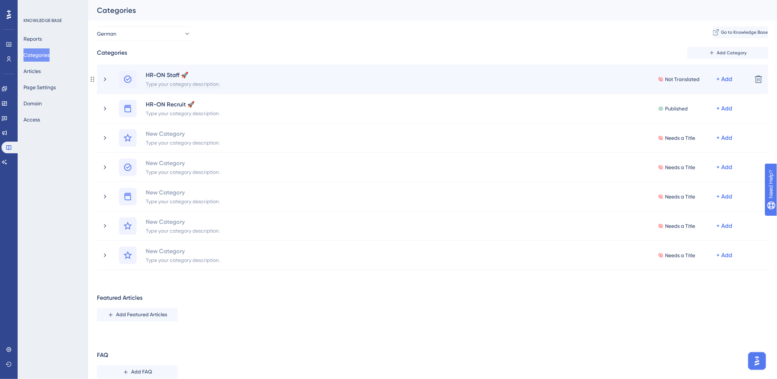
click at [184, 85] on div "Type your category description." at bounding box center [182, 83] width 75 height 9
click at [164, 84] on div "Type your category description." at bounding box center [182, 83] width 75 height 9
paste div
click at [129, 77] on icon at bounding box center [127, 79] width 9 height 9
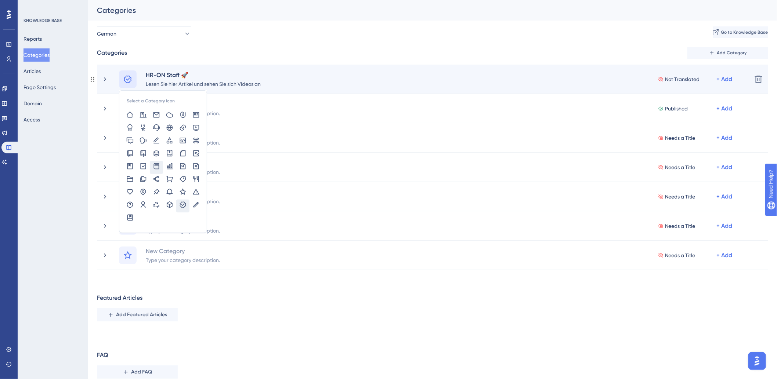
click at [157, 166] on icon at bounding box center [157, 166] width 6 height 6
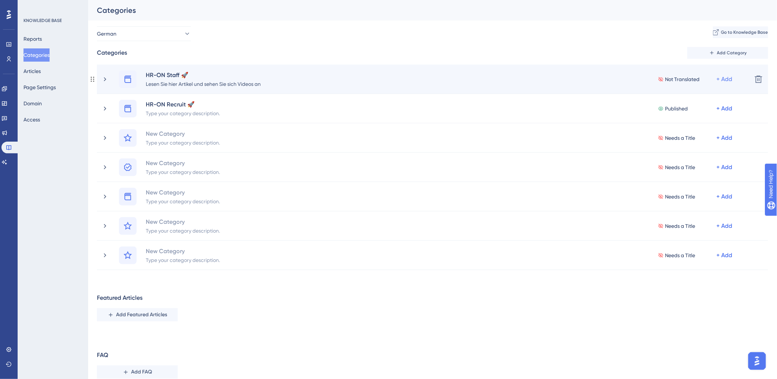
click at [728, 82] on div "+ Add" at bounding box center [725, 79] width 16 height 9
click at [702, 97] on span "Add a Subcategory" at bounding box center [687, 98] width 46 height 9
click at [101, 79] on icon at bounding box center [104, 79] width 7 height 7
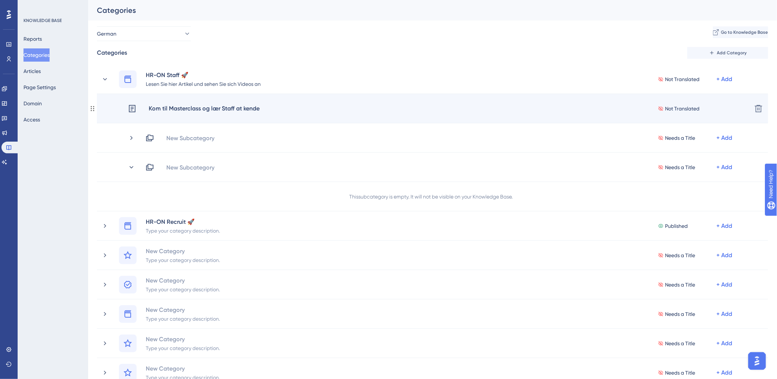
click at [241, 108] on div "Kom til Masterclass og lær Staff at kende" at bounding box center [204, 109] width 112 height 10
click at [245, 108] on div "Kom til Masterclass og lær Staff at kende" at bounding box center [204, 109] width 112 height 10
click at [267, 108] on div "Kom til Masterclass og lær Staff at kende Not Translated + Add" at bounding box center [437, 109] width 618 height 10
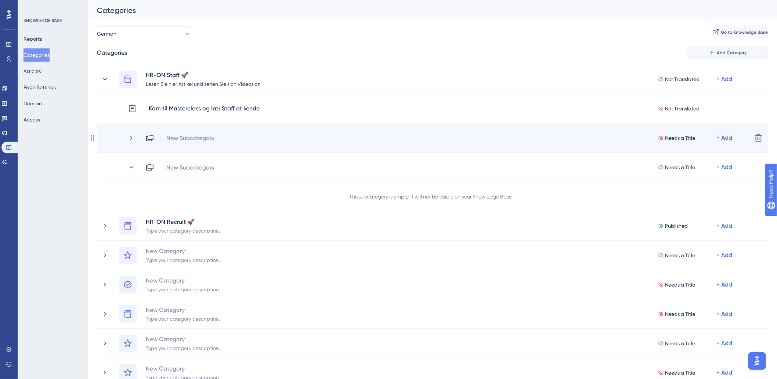
click at [188, 138] on div "New Subcategory" at bounding box center [190, 138] width 49 height 9
paste div
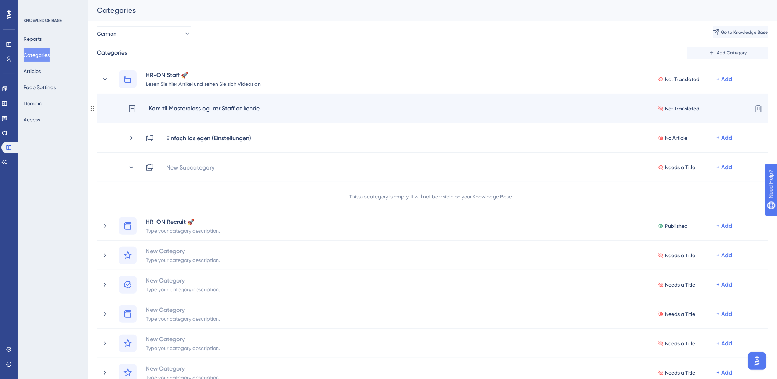
click at [223, 109] on div "Kom til Masterclass og lær Staff at kende" at bounding box center [204, 109] width 112 height 10
click at [129, 111] on icon at bounding box center [132, 108] width 9 height 9
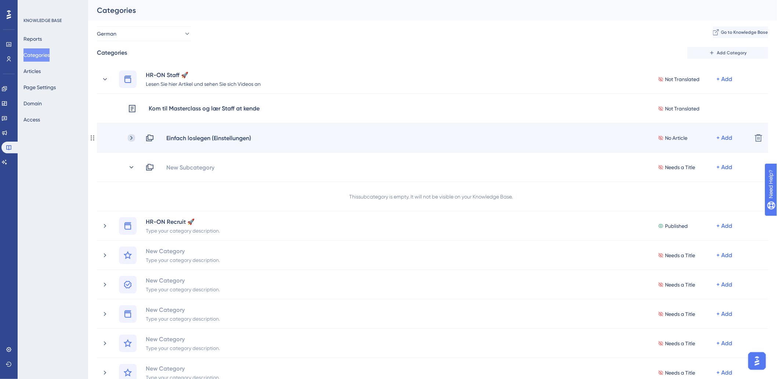
click at [131, 136] on icon at bounding box center [131, 138] width 2 height 4
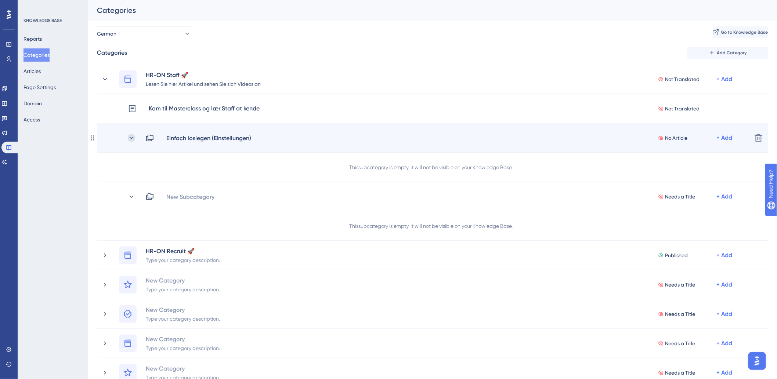
click at [133, 139] on icon at bounding box center [131, 137] width 7 height 7
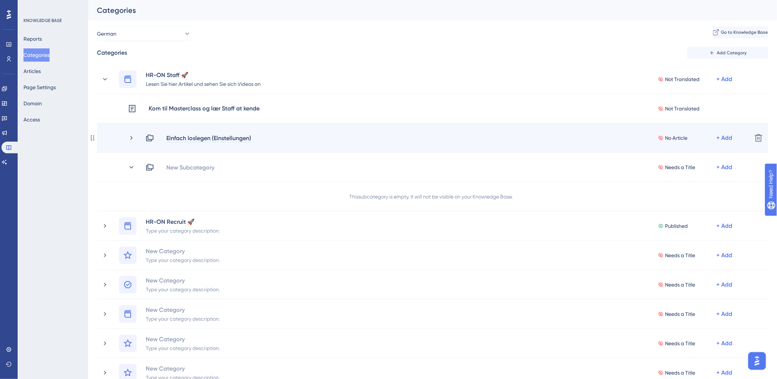
click at [189, 137] on div "Einfach loslegen (Einstellungen)" at bounding box center [209, 138] width 86 height 9
click at [204, 140] on div "Einfach loslegen (Einstellungen)" at bounding box center [209, 138] width 86 height 9
drag, startPoint x: 212, startPoint y: 140, endPoint x: 164, endPoint y: 144, distance: 47.9
click at [164, 144] on div "Einfach loslegen (Einstellungen) No Article + Add Delete" at bounding box center [432, 137] width 671 height 29
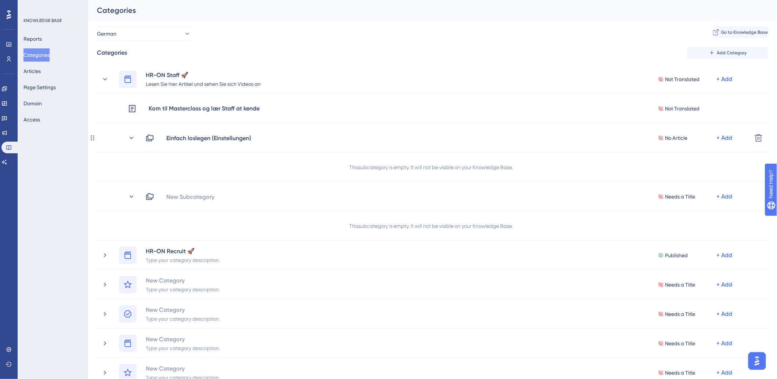
copy div "Einfach loslegen"
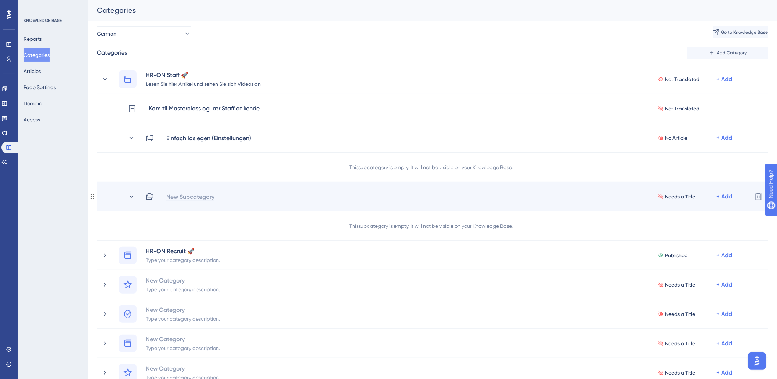
click at [189, 196] on div "New Subcategory" at bounding box center [190, 196] width 49 height 9
paste div
click at [215, 197] on div "Einfach loslegen (E)" at bounding box center [192, 196] width 53 height 9
click at [217, 197] on div "Einfach loslegen (E)" at bounding box center [192, 196] width 53 height 9
click at [129, 196] on icon at bounding box center [131, 196] width 7 height 7
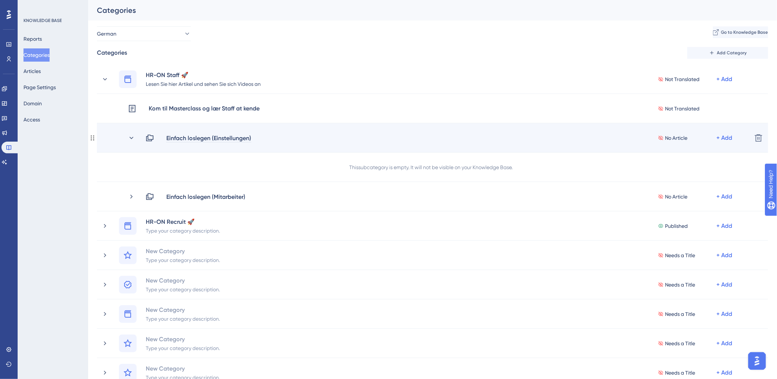
click at [250, 136] on div "Einfach loslegen (Einstellungen)" at bounding box center [209, 138] width 86 height 9
click at [255, 137] on div "Einfach loslegen (Einstellungen)👋" at bounding box center [212, 138] width 93 height 9
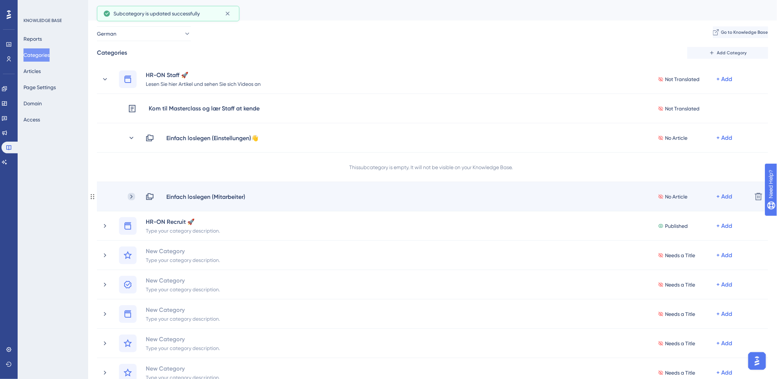
click at [129, 196] on icon at bounding box center [131, 196] width 7 height 7
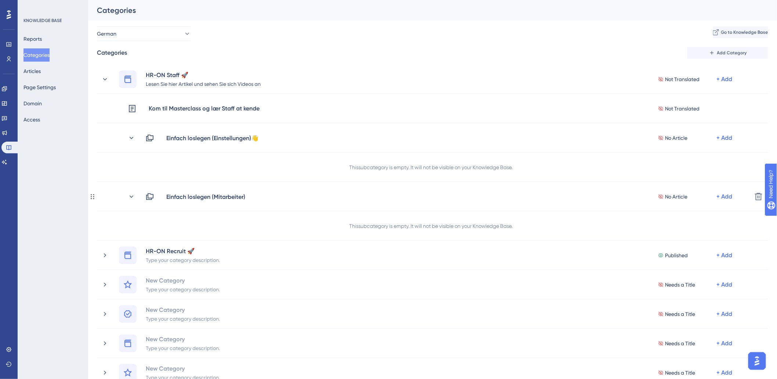
click at [129, 196] on icon at bounding box center [131, 196] width 7 height 7
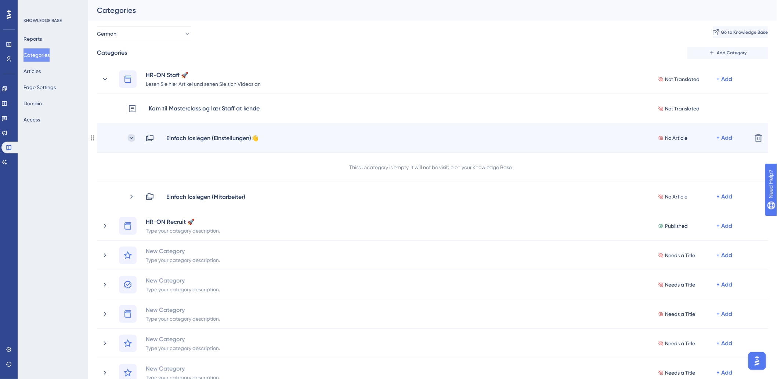
click at [130, 136] on icon at bounding box center [131, 137] width 7 height 7
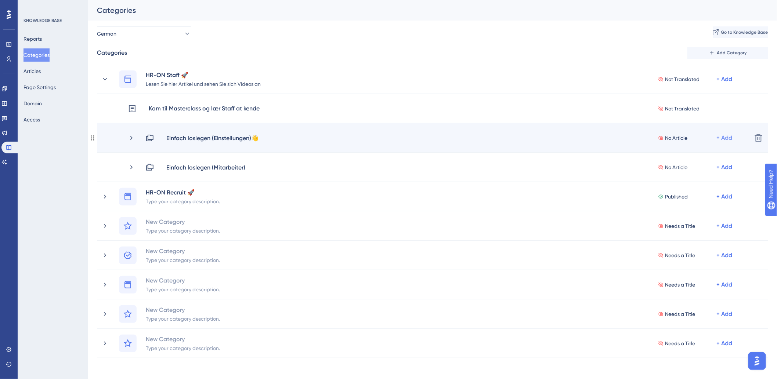
click at [719, 136] on div "+ Add" at bounding box center [725, 138] width 16 height 9
click at [707, 156] on div "Add Articles Add Articles" at bounding box center [696, 157] width 64 height 15
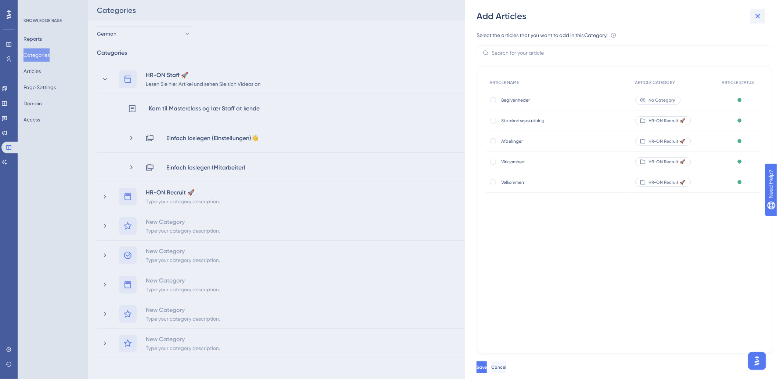
click at [760, 14] on icon at bounding box center [757, 16] width 9 height 9
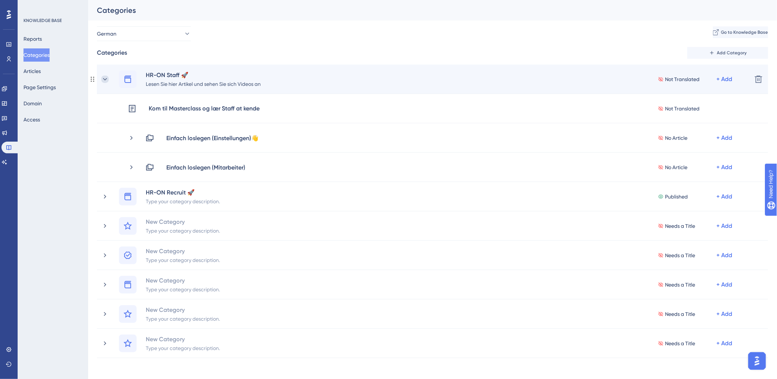
click at [105, 79] on icon at bounding box center [104, 79] width 7 height 7
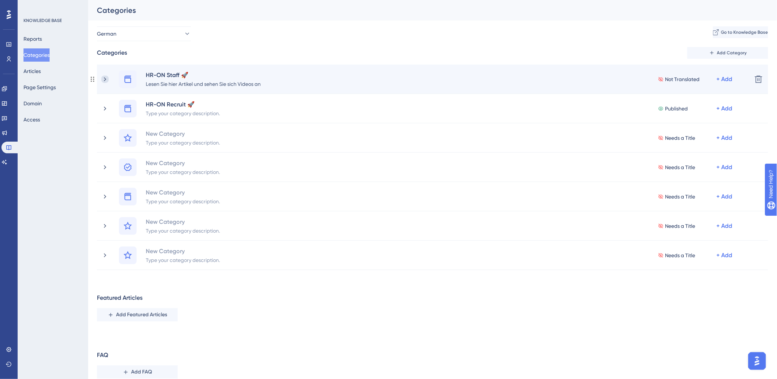
click at [105, 79] on icon at bounding box center [104, 79] width 7 height 7
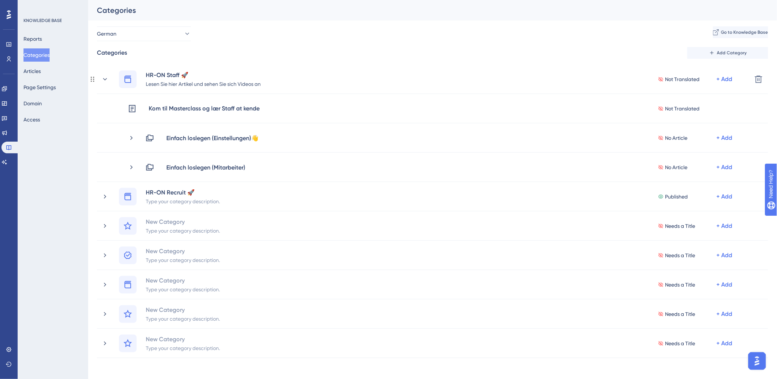
click at [105, 79] on icon at bounding box center [104, 79] width 7 height 7
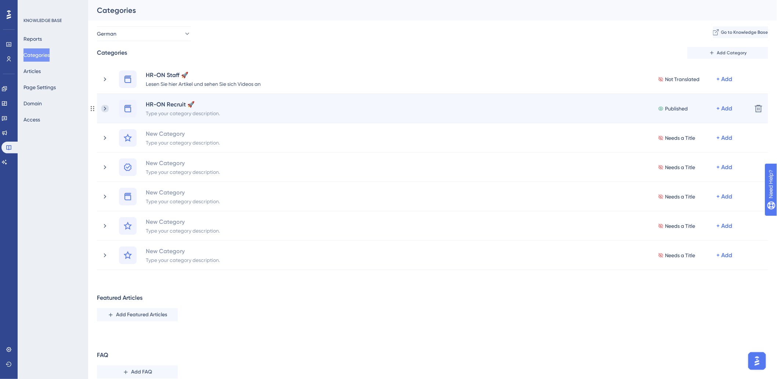
click at [104, 105] on icon at bounding box center [104, 108] width 7 height 7
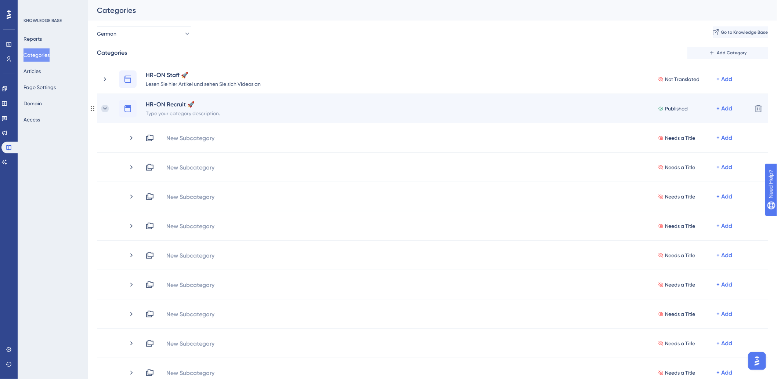
click at [103, 108] on icon at bounding box center [104, 108] width 7 height 7
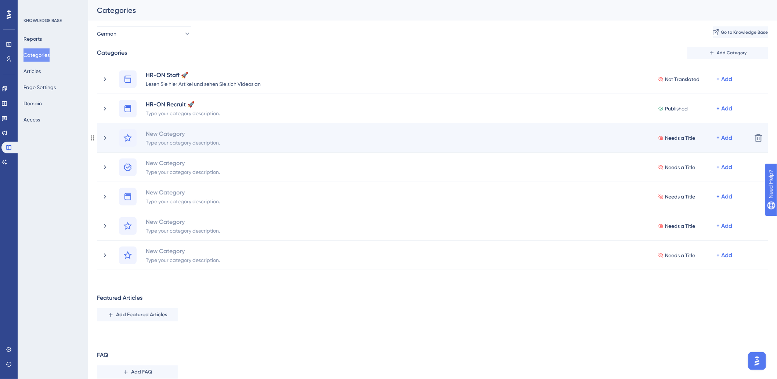
click at [100, 138] on div "New Category Type your category description. Needs a Title + Add Delete" at bounding box center [432, 137] width 671 height 29
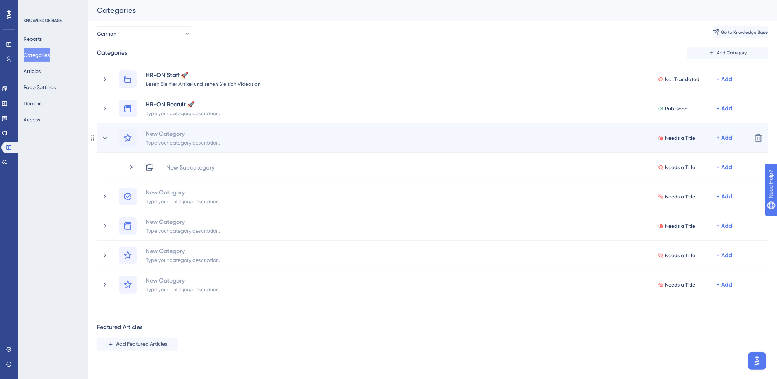
click at [175, 133] on div "New Category" at bounding box center [182, 133] width 75 height 9
click at [106, 140] on icon at bounding box center [104, 137] width 7 height 7
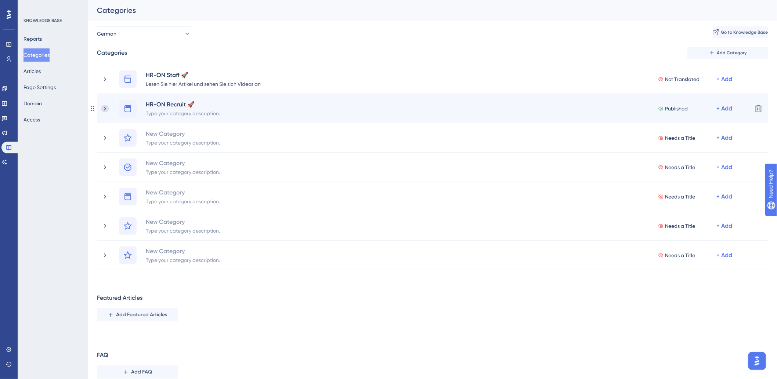
click at [105, 110] on icon at bounding box center [104, 108] width 7 height 7
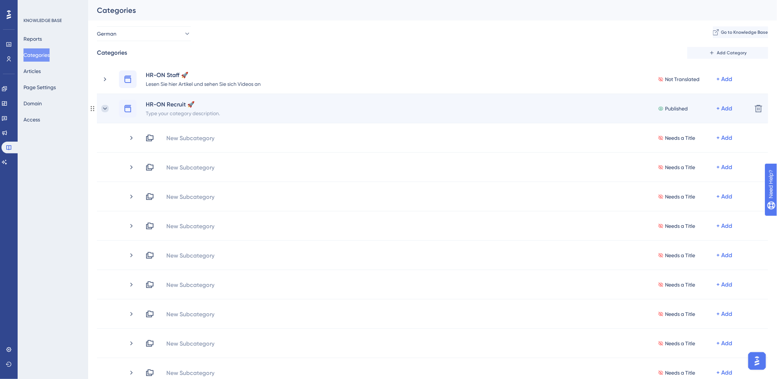
click at [106, 106] on icon at bounding box center [104, 108] width 7 height 7
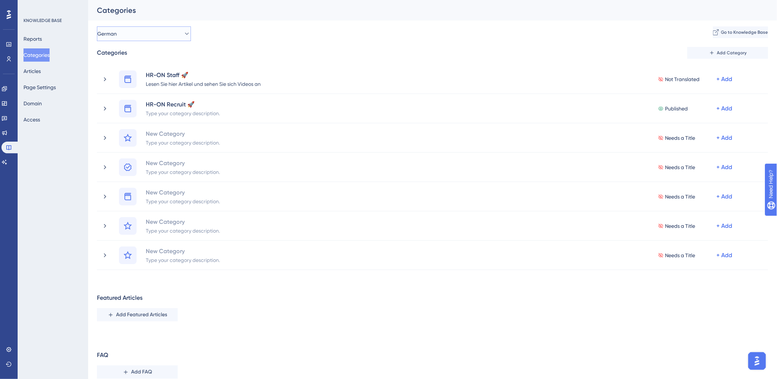
click at [157, 38] on button "German" at bounding box center [144, 33] width 94 height 15
click at [138, 92] on div "English English" at bounding box center [144, 93] width 84 height 15
click at [160, 31] on button "English" at bounding box center [144, 33] width 94 height 15
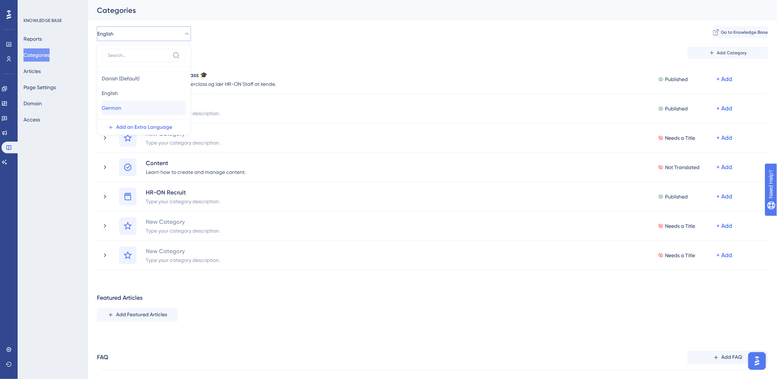
click at [133, 111] on div "German German" at bounding box center [144, 108] width 84 height 15
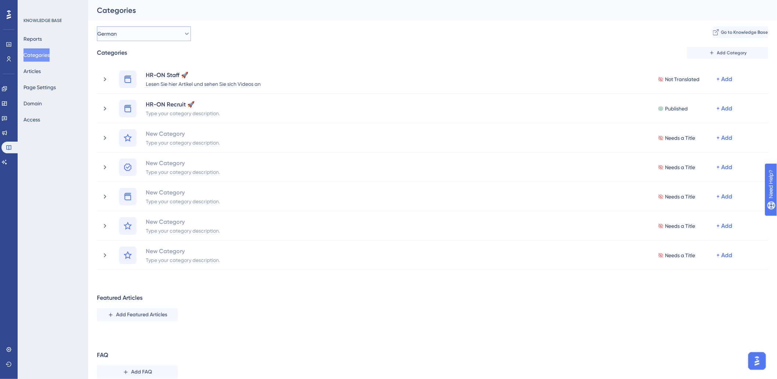
click at [156, 36] on button "German" at bounding box center [144, 33] width 94 height 15
click at [296, 39] on div "German Go to Knowledge Base" at bounding box center [432, 33] width 671 height 15
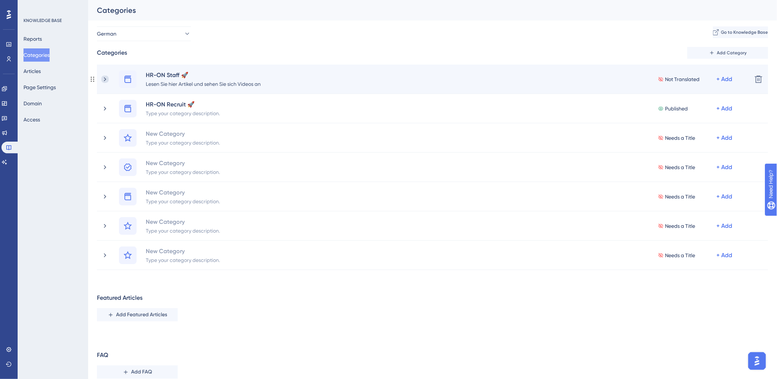
click at [105, 81] on icon at bounding box center [104, 79] width 7 height 7
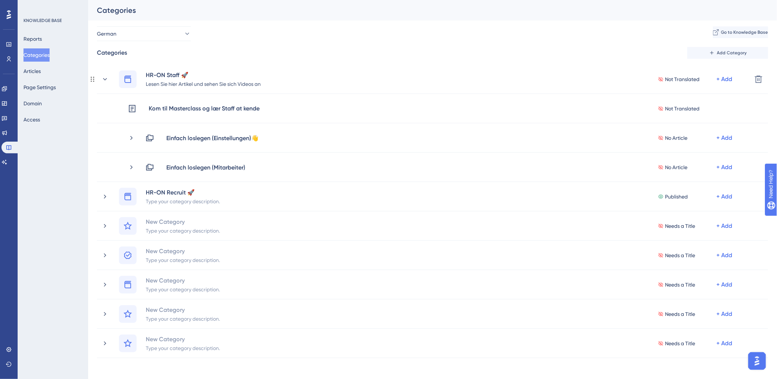
click at [105, 81] on icon at bounding box center [104, 79] width 7 height 7
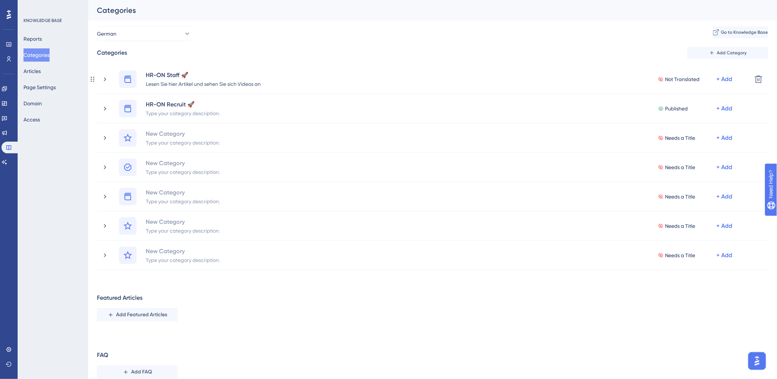
click at [105, 81] on icon at bounding box center [104, 79] width 7 height 7
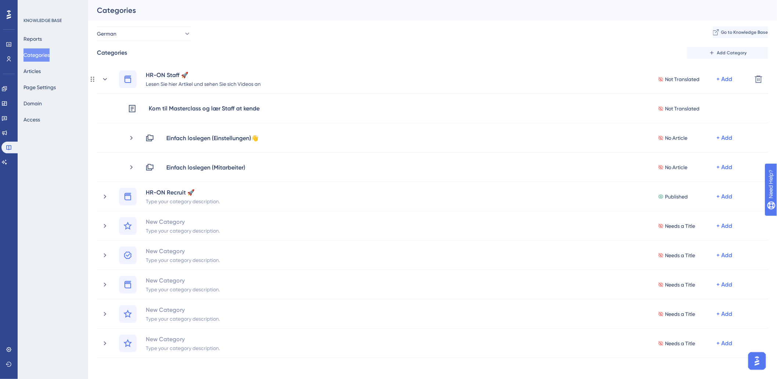
click at [105, 81] on icon at bounding box center [104, 79] width 7 height 7
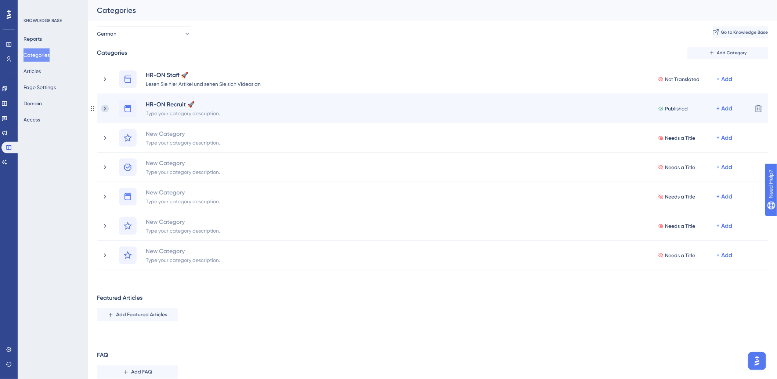
click at [105, 109] on icon at bounding box center [104, 108] width 7 height 7
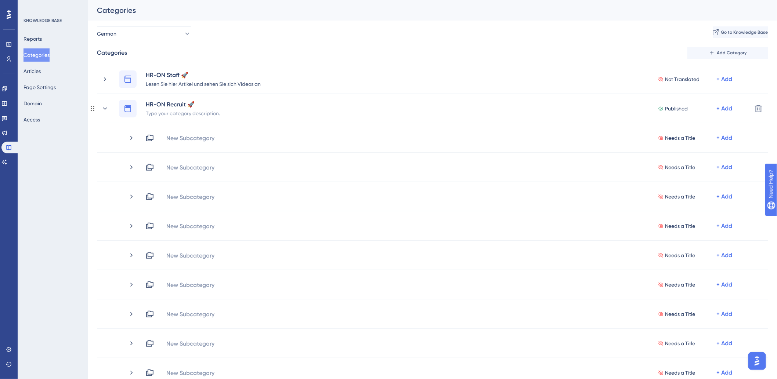
click at [105, 109] on icon at bounding box center [105, 108] width 4 height 2
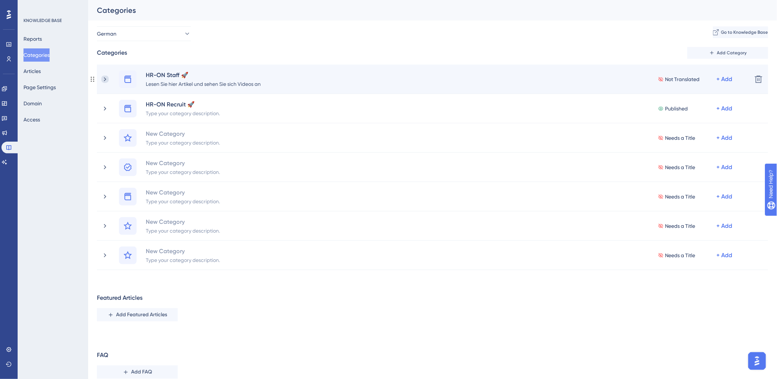
click at [106, 78] on icon at bounding box center [104, 79] width 7 height 7
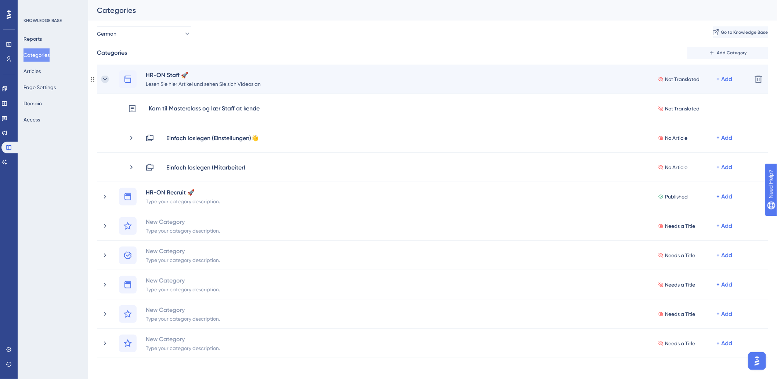
click at [106, 79] on icon at bounding box center [104, 79] width 7 height 7
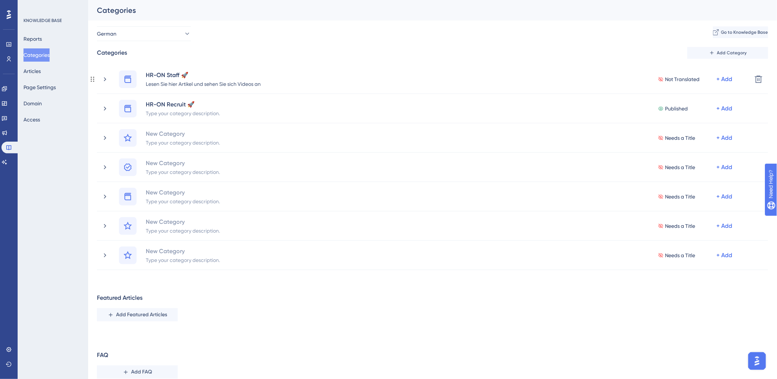
click at [106, 79] on icon at bounding box center [104, 79] width 7 height 7
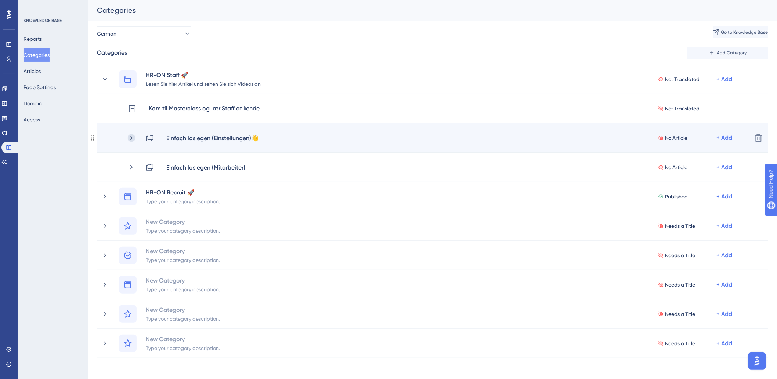
click at [132, 138] on icon at bounding box center [131, 138] width 2 height 4
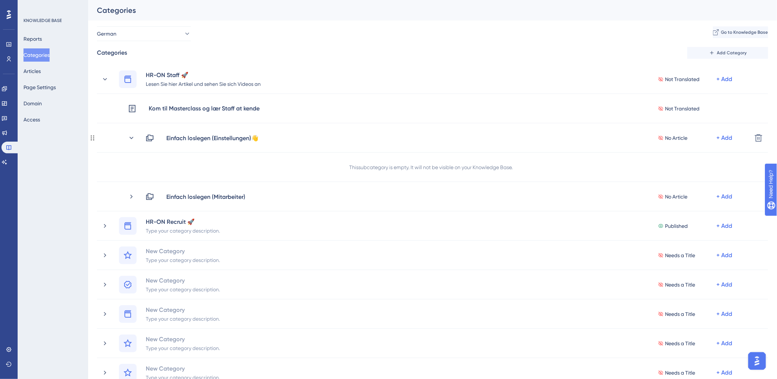
click at [132, 138] on icon at bounding box center [132, 138] width 4 height 2
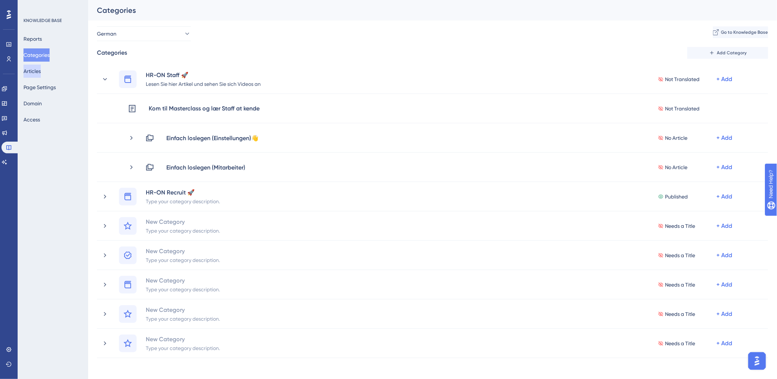
click at [41, 73] on button "Articles" at bounding box center [31, 71] width 17 height 13
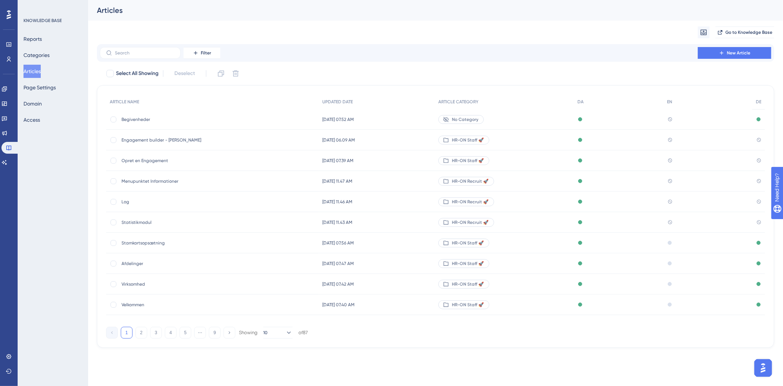
click at [133, 120] on span "Begivenheder" at bounding box center [180, 119] width 117 height 6
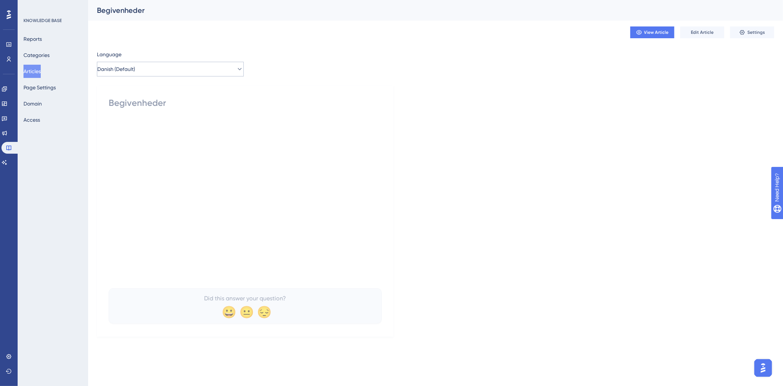
click at [162, 77] on div "Language Danish (Default) Begivenheder Did this answer your question? 😀 😐 😔" at bounding box center [435, 193] width 677 height 286
click at [164, 70] on button "Danish (Default)" at bounding box center [170, 69] width 147 height 15
click at [137, 115] on button "German German Published" at bounding box center [170, 120] width 137 height 15
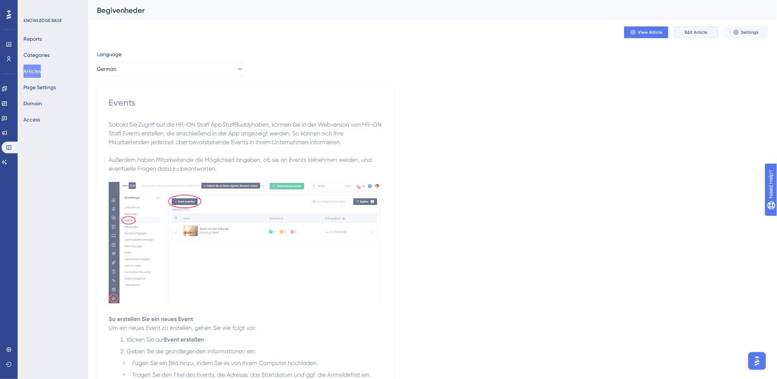
click at [693, 36] on button "Edit Article" at bounding box center [696, 32] width 44 height 12
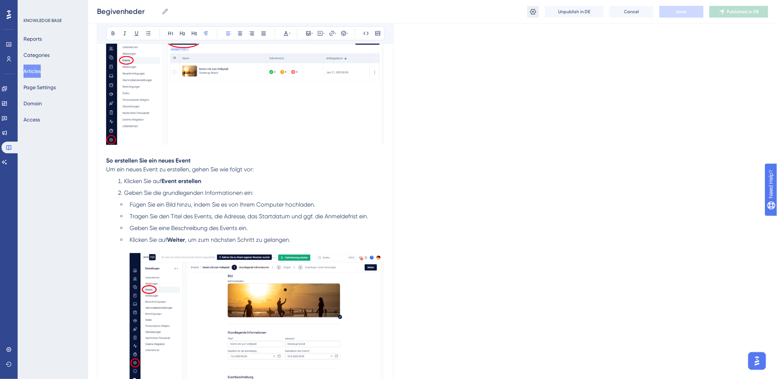
click at [534, 10] on icon at bounding box center [532, 11] width 7 height 7
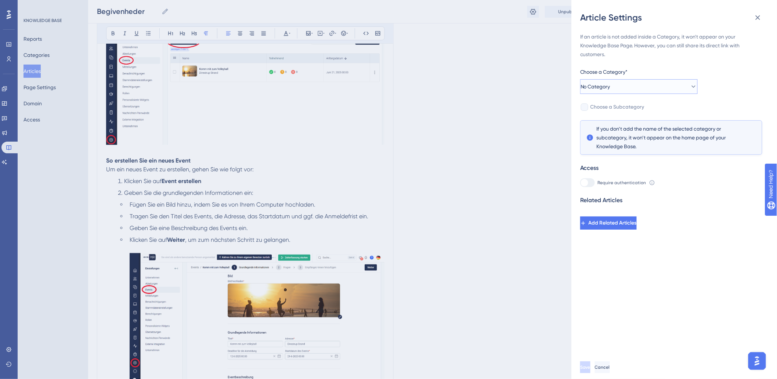
click at [637, 83] on button "No Category" at bounding box center [638, 86] width 117 height 15
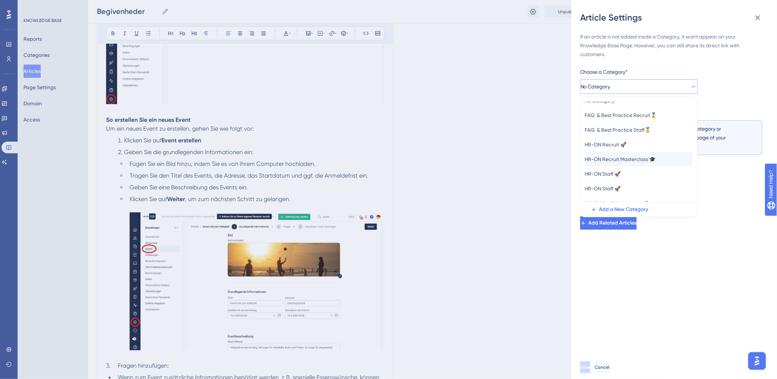
scroll to position [17, 0]
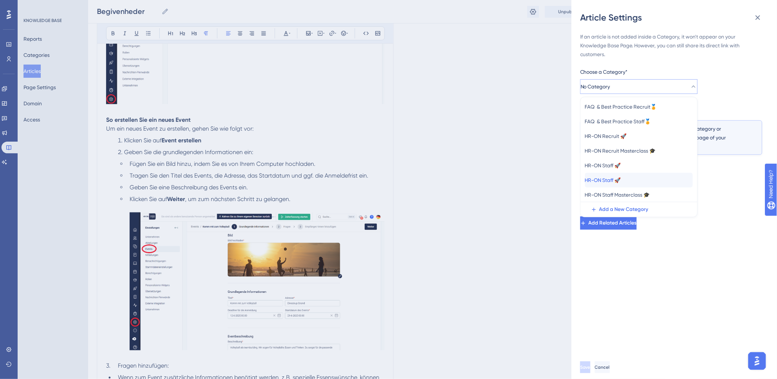
click at [621, 180] on span "HR-ON Staff 🚀" at bounding box center [603, 180] width 36 height 9
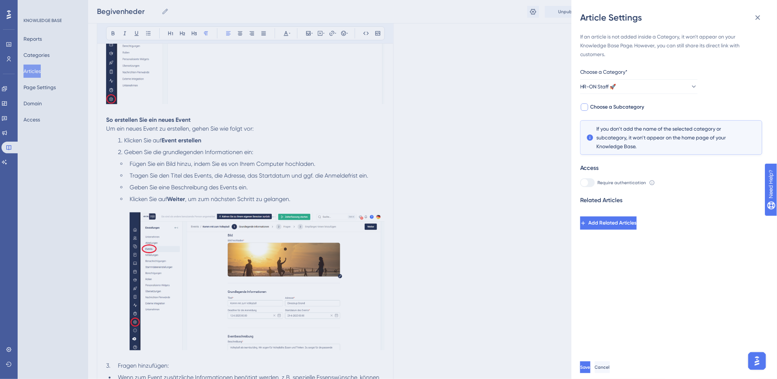
click at [582, 104] on div at bounding box center [584, 107] width 7 height 7
checkbox input "true"
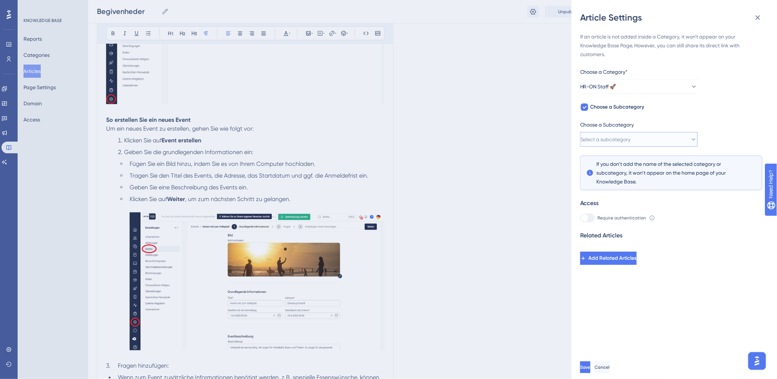
click at [604, 139] on span "Select a subcategory" at bounding box center [605, 139] width 50 height 9
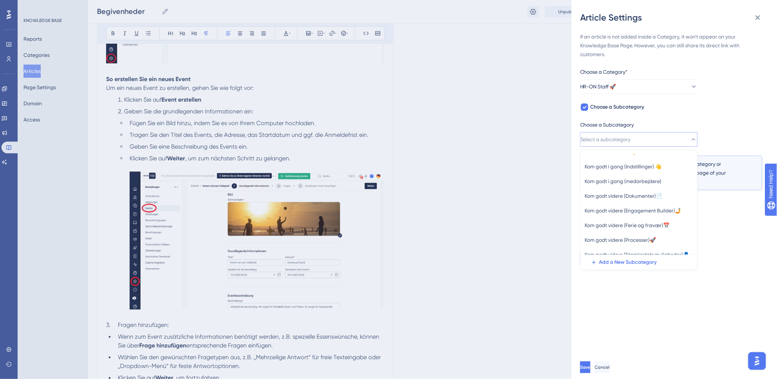
scroll to position [0, 0]
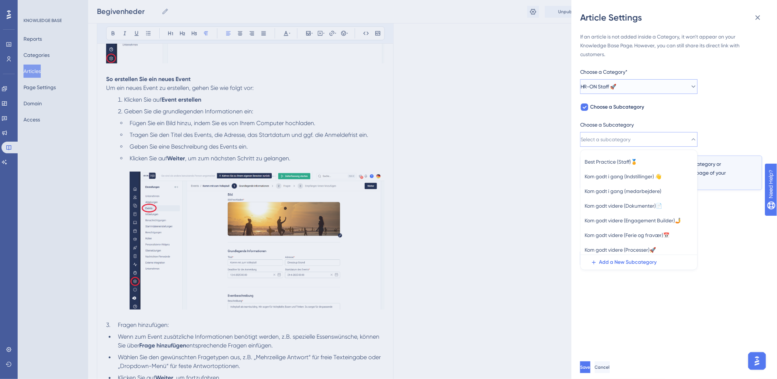
click at [611, 84] on span "HR-ON Staff 🚀" at bounding box center [598, 86] width 36 height 9
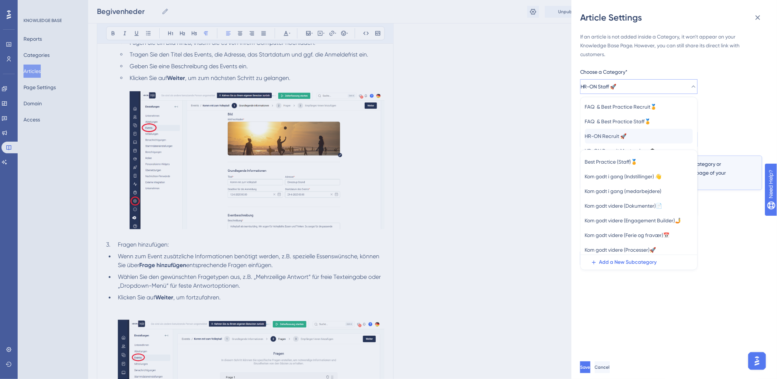
scroll to position [360, 0]
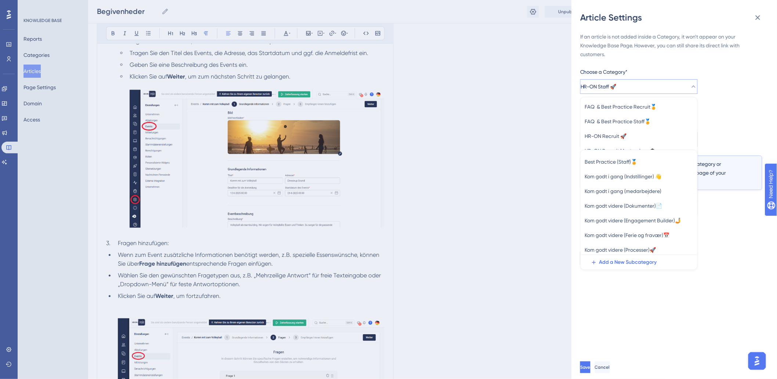
click at [741, 120] on div "If an article is not added inside a Category, it won't appear on your Knowledge…" at bounding box center [671, 148] width 182 height 233
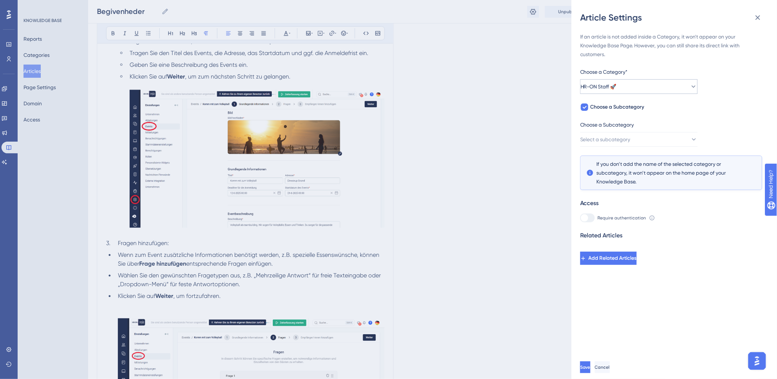
click at [649, 79] on div "Choose a Category* HR-ON Staff 🚀" at bounding box center [638, 81] width 117 height 26
click at [651, 83] on button "HR-ON Staff 🚀" at bounding box center [638, 86] width 117 height 15
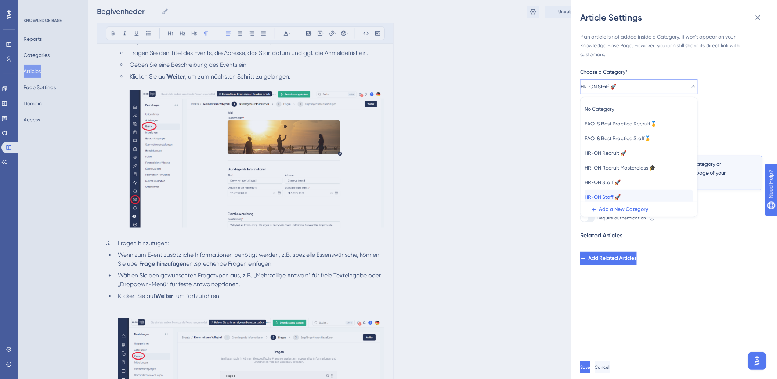
click at [619, 191] on div "HR-ON Staff 🚀 HR-ON Staff 🚀" at bounding box center [639, 197] width 108 height 15
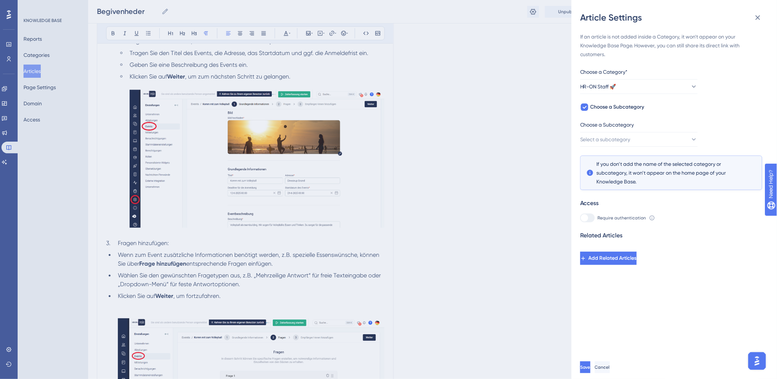
click at [626, 126] on span "Choose a Subcategory" at bounding box center [607, 124] width 54 height 9
click at [627, 129] on span "Choose a Subcategory" at bounding box center [607, 124] width 54 height 9
click at [629, 133] on button "Select a subcategory" at bounding box center [638, 139] width 117 height 15
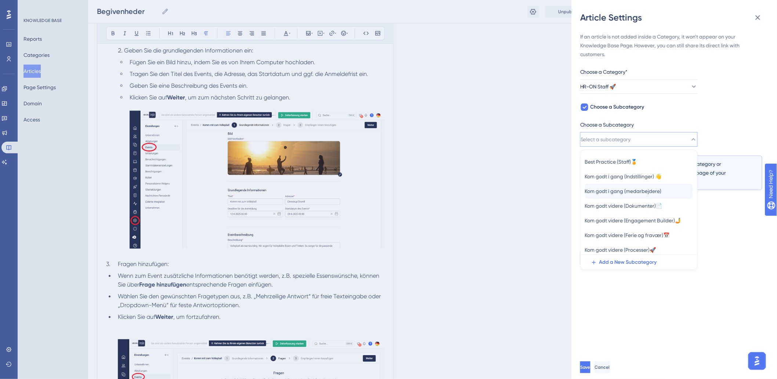
scroll to position [319, 0]
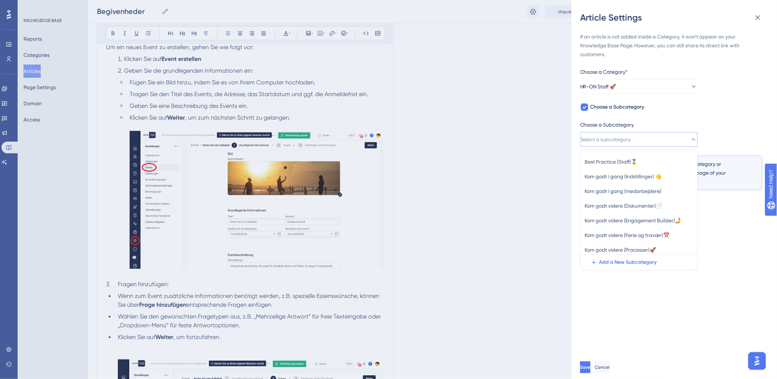
click at [728, 109] on div "If an article is not added inside a Category, it won't appear on your Knowledge…" at bounding box center [671, 148] width 182 height 233
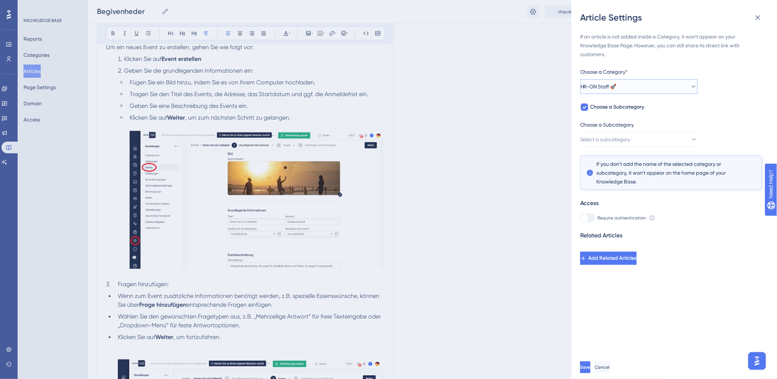
click at [616, 82] on span "HR-ON Staff 🚀" at bounding box center [598, 86] width 36 height 9
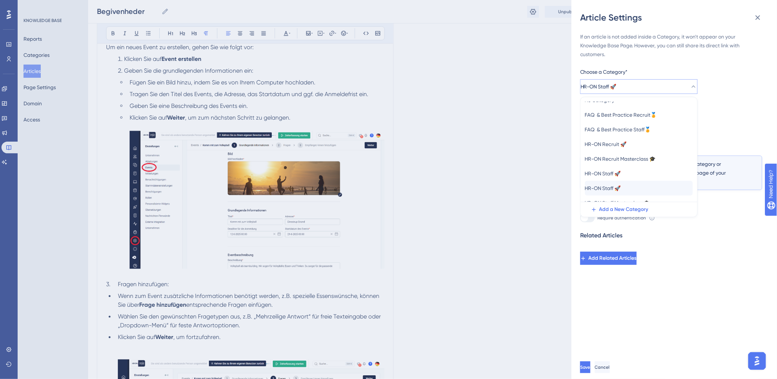
scroll to position [17, 0]
click at [621, 167] on span "HR-ON Staff 🚀" at bounding box center [603, 165] width 36 height 9
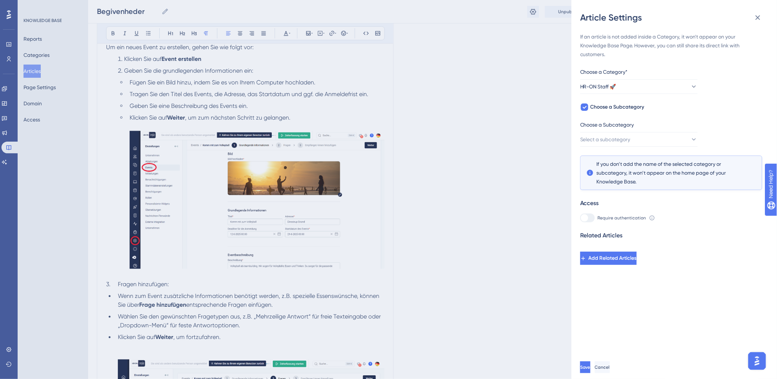
click at [736, 100] on div "If an article is not added inside a Category, it won't appear on your Knowledge…" at bounding box center [671, 148] width 182 height 233
click at [669, 133] on button "Select a subcategory" at bounding box center [638, 139] width 117 height 15
click at [643, 161] on span "Einfach loslegen (Einstellungen)" at bounding box center [621, 162] width 73 height 9
click at [591, 370] on span "Save" at bounding box center [586, 368] width 10 height 6
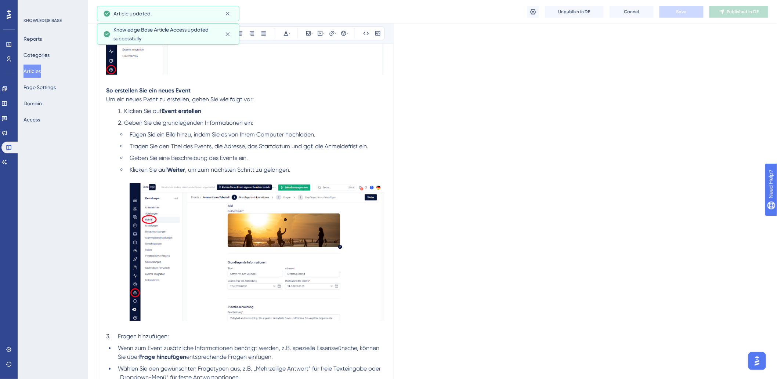
scroll to position [237, 0]
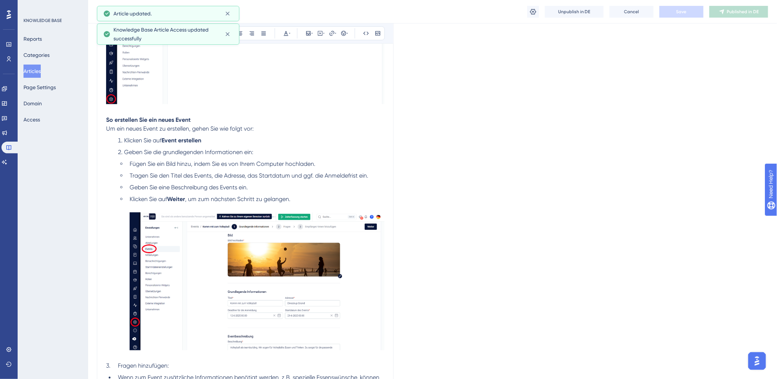
click at [41, 71] on button "Articles" at bounding box center [31, 71] width 17 height 13
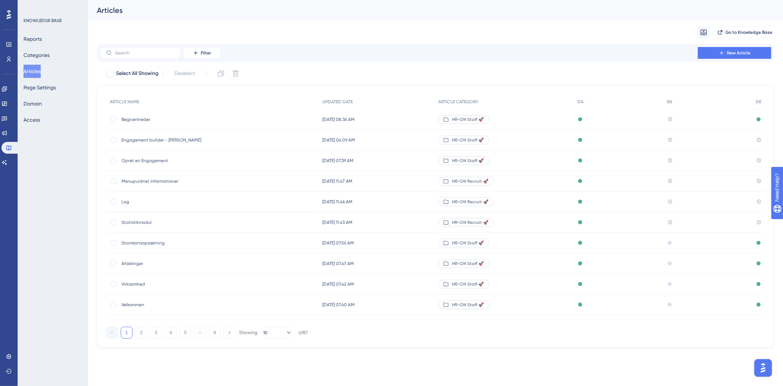
click at [140, 119] on span "Begivenheder" at bounding box center [180, 119] width 117 height 6
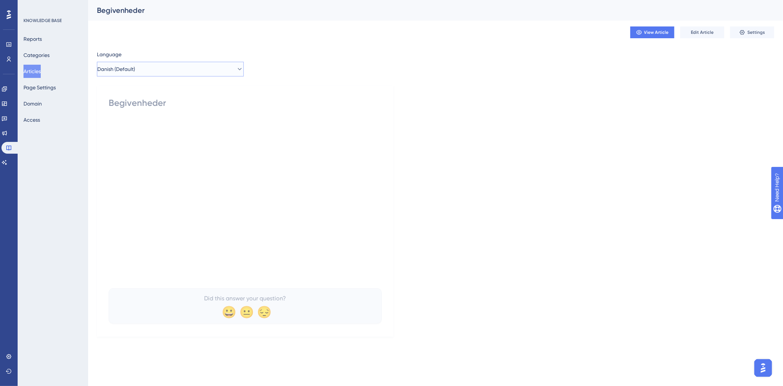
click at [155, 69] on button "Danish (Default)" at bounding box center [170, 69] width 147 height 15
click at [34, 68] on button "Articles" at bounding box center [31, 71] width 17 height 13
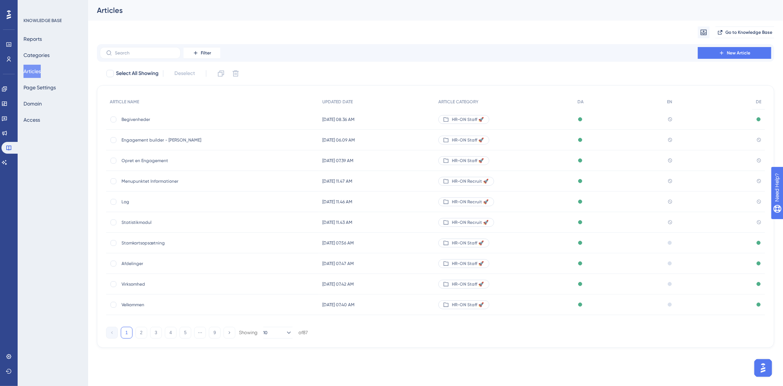
click at [140, 287] on div "Virksomhed Virksomhed" at bounding box center [180, 284] width 117 height 21
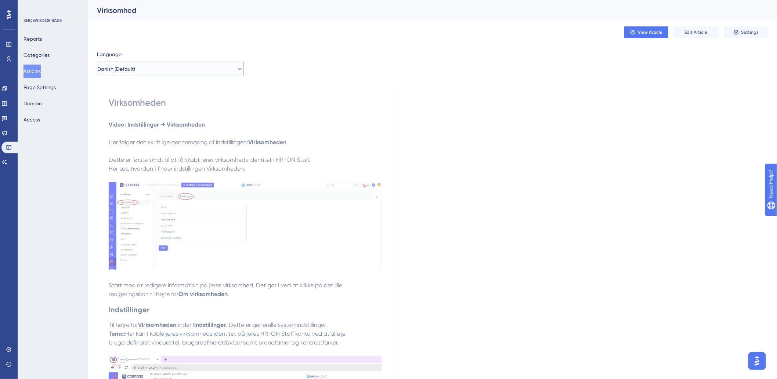
click at [122, 67] on span "Danish (Default)" at bounding box center [116, 69] width 38 height 9
click at [132, 131] on div "Danish (Default) Danish (Default) Published English English Draft German German…" at bounding box center [170, 106] width 147 height 54
click at [133, 129] on div "Danish (Default) Danish (Default) Published English English Draft German German…" at bounding box center [170, 106] width 147 height 54
click at [134, 124] on button "German German Published" at bounding box center [170, 120] width 137 height 15
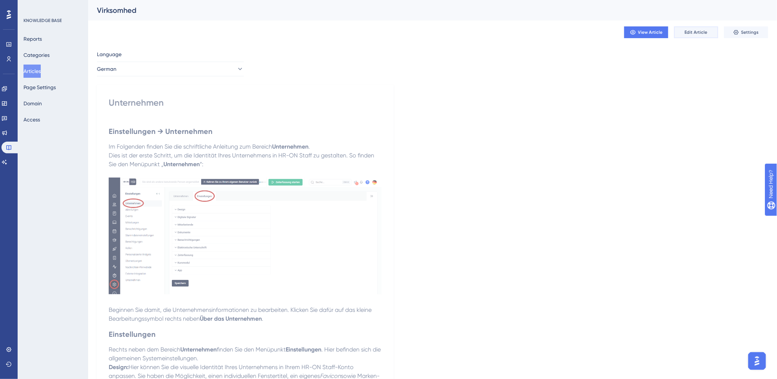
click at [699, 32] on span "Edit Article" at bounding box center [696, 32] width 23 height 6
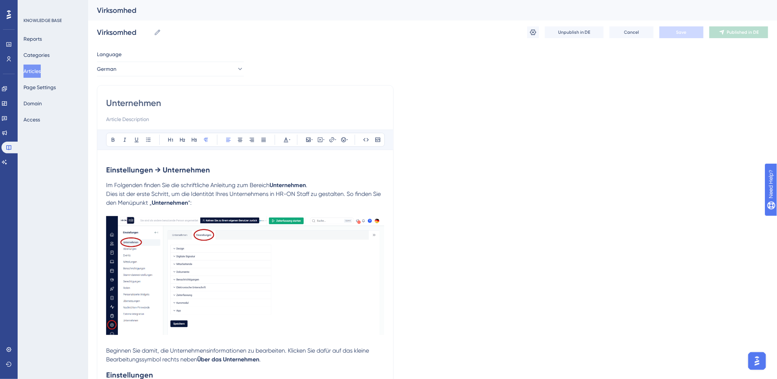
scroll to position [160, 0]
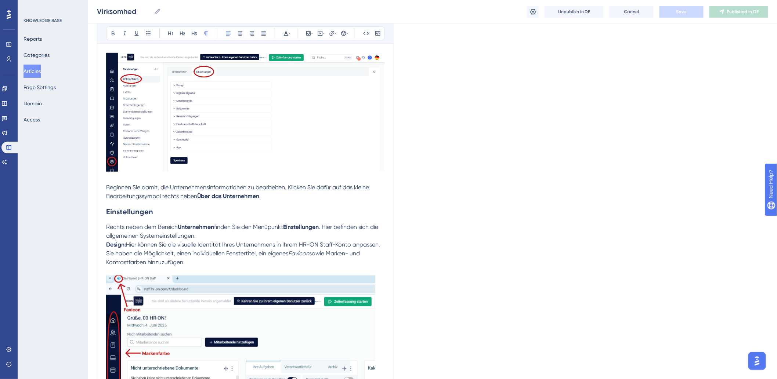
click at [541, 10] on div "Unpublish in DE Cancel Save Published in DE" at bounding box center [647, 12] width 241 height 12
click at [539, 10] on button at bounding box center [533, 12] width 12 height 12
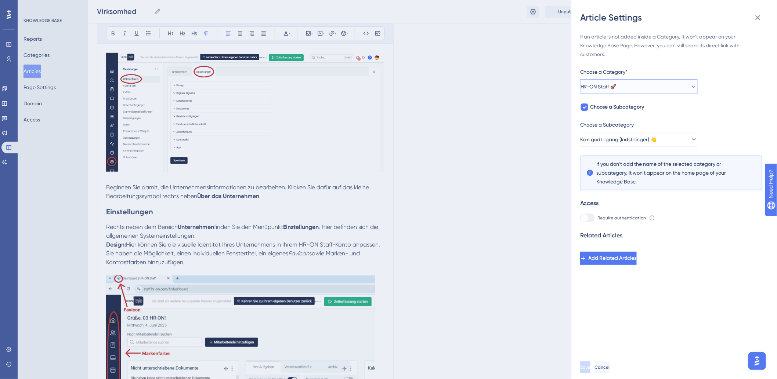
click at [614, 83] on span "HR-ON Staff 🚀" at bounding box center [598, 86] width 36 height 9
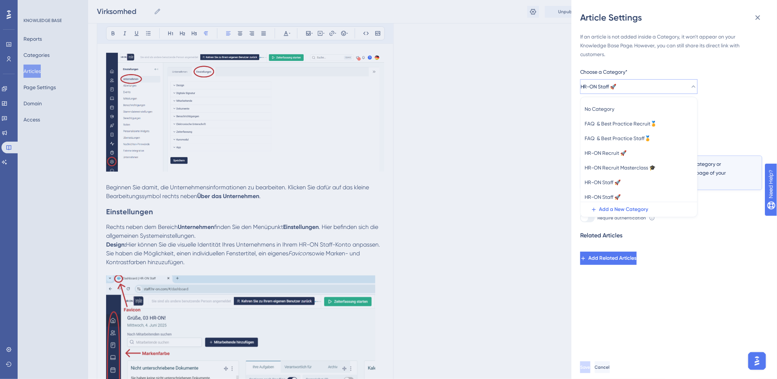
click at [614, 83] on span "HR-ON Staff 🚀" at bounding box center [598, 86] width 36 height 9
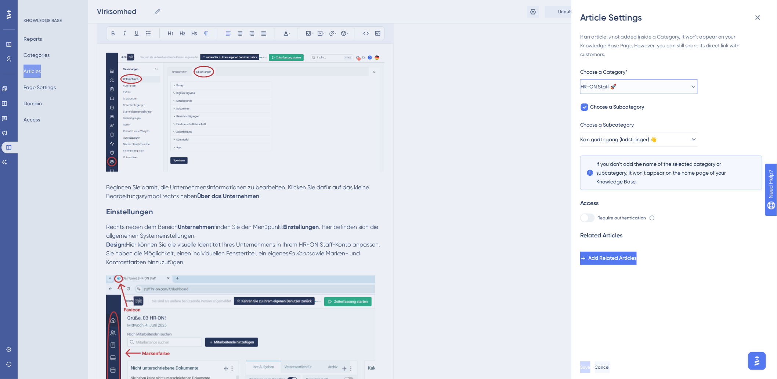
click at [614, 83] on span "HR-ON Staff 🚀" at bounding box center [598, 86] width 36 height 9
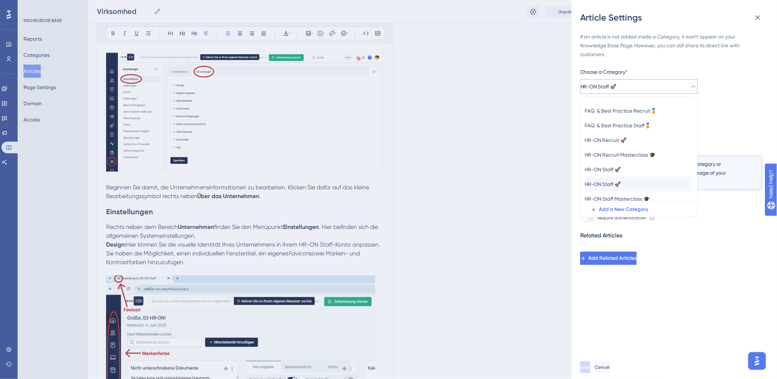
scroll to position [17, 0]
click at [620, 178] on span "HR-ON Staff 🚀" at bounding box center [603, 180] width 36 height 9
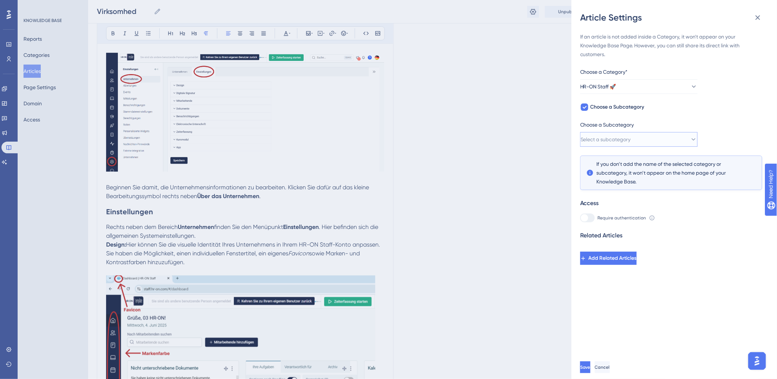
click at [631, 136] on span "Select a subcategory" at bounding box center [605, 139] width 50 height 9
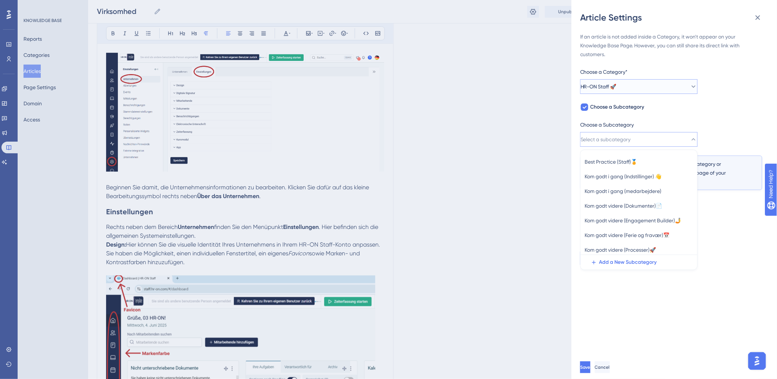
click at [630, 84] on button "HR-ON Staff 🚀" at bounding box center [638, 86] width 117 height 15
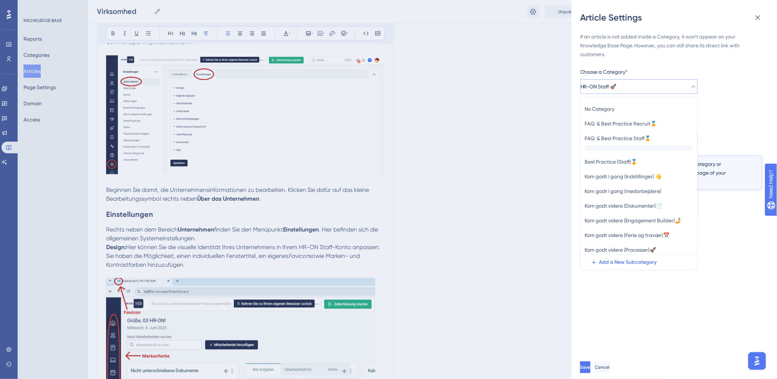
scroll to position [120, 0]
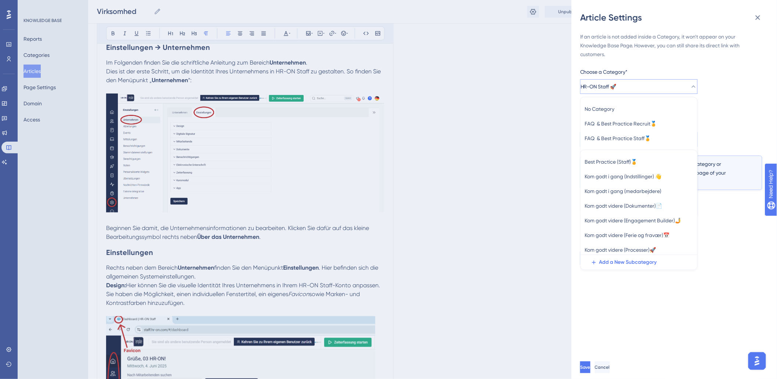
click at [749, 86] on div "If an article is not added inside a Category, it won't appear on your Knowledge…" at bounding box center [671, 148] width 182 height 233
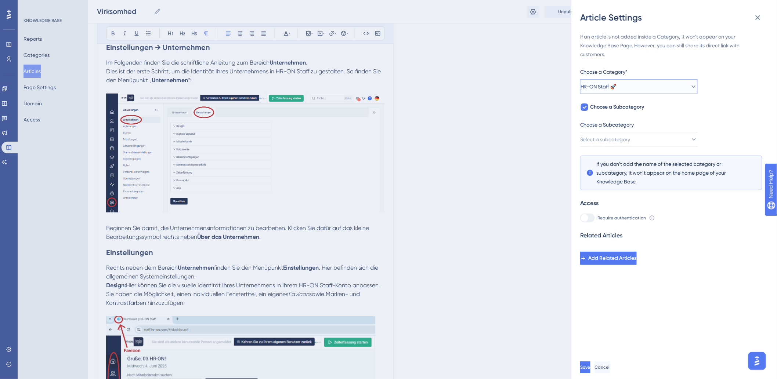
click at [668, 82] on button "HR-ON Staff 🚀" at bounding box center [638, 86] width 117 height 15
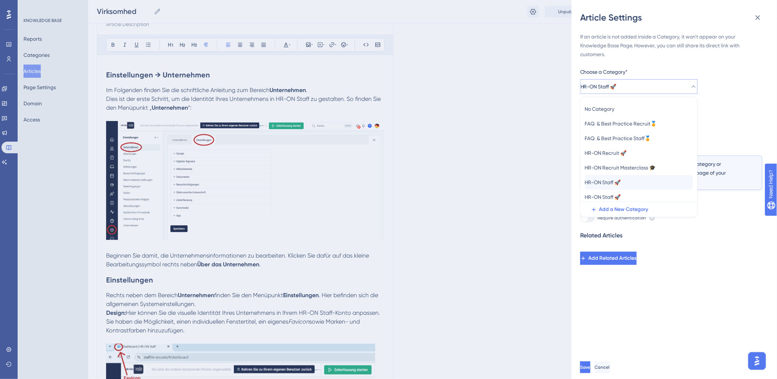
scroll to position [79, 0]
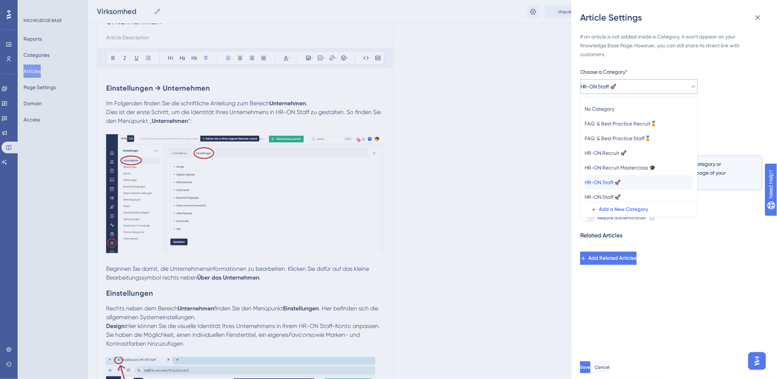
click at [633, 185] on div "HR-ON Staff 🚀 HR-ON Staff 🚀" at bounding box center [639, 182] width 108 height 15
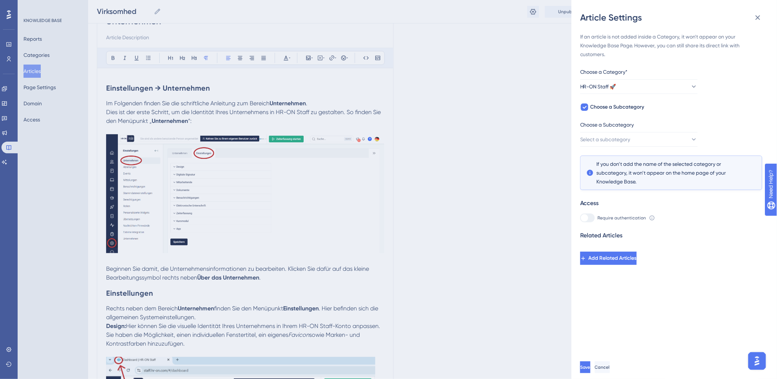
click at [737, 120] on div "If an article is not added inside a Category, it won't appear on your Knowledge…" at bounding box center [671, 148] width 182 height 233
click at [685, 133] on button "Select a subcategory" at bounding box center [638, 139] width 117 height 15
click at [648, 160] on span "Einfach loslegen (Einstellungen)" at bounding box center [621, 162] width 73 height 9
click at [591, 370] on span "Save" at bounding box center [586, 368] width 10 height 6
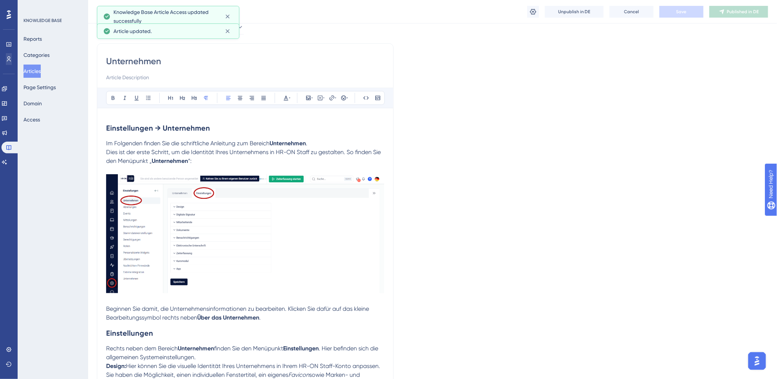
scroll to position [0, 0]
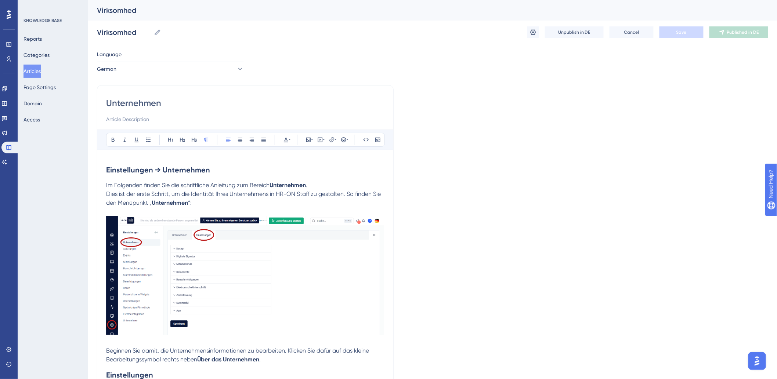
click at [27, 72] on button "Articles" at bounding box center [31, 71] width 17 height 13
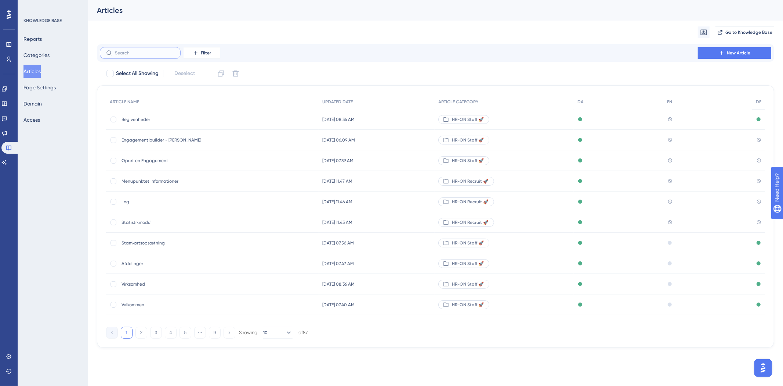
click at [160, 54] on input "text" at bounding box center [144, 52] width 59 height 5
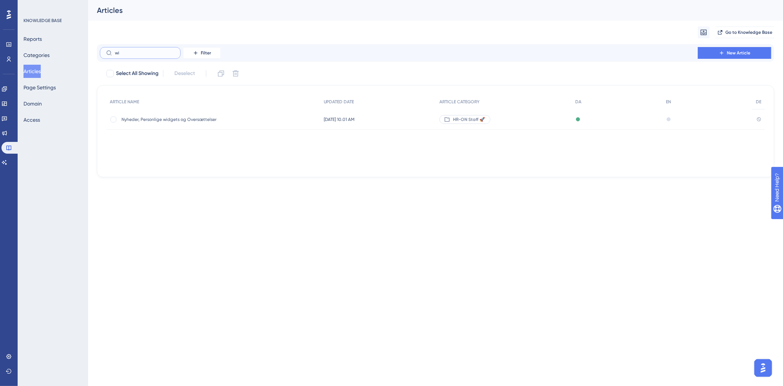
type input "wii"
checkbox input "true"
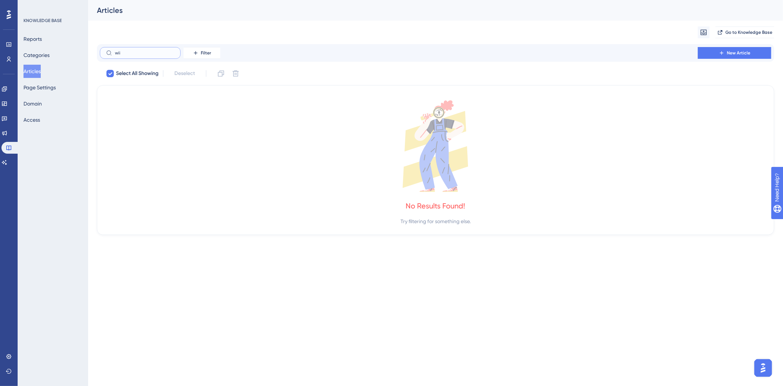
type input "wi"
checkbox input "false"
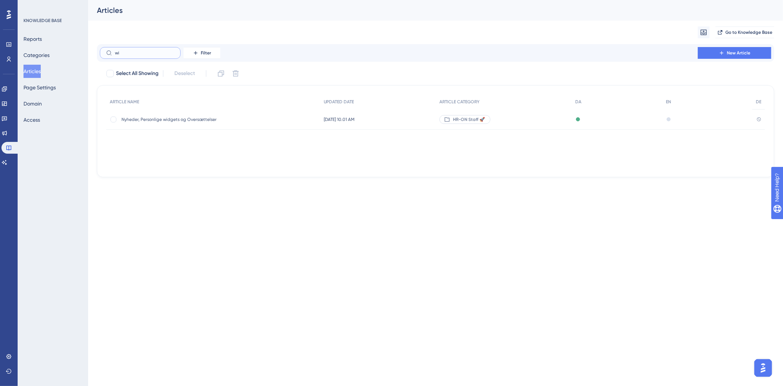
type input "w"
type input "velk"
click at [188, 148] on div "Velkommen Velkommen" at bounding box center [180, 140] width 117 height 21
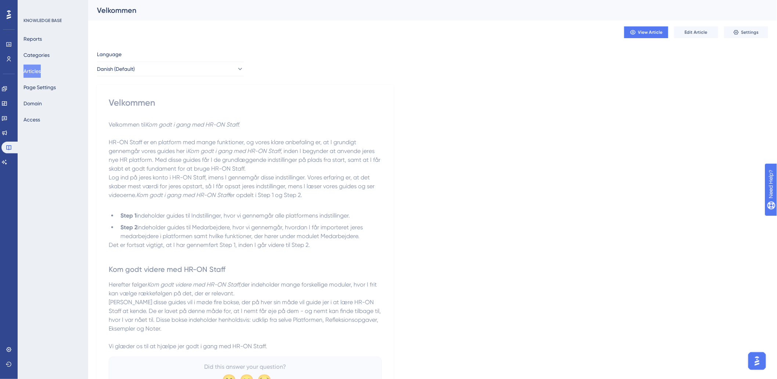
click at [188, 61] on div "Language" at bounding box center [170, 56] width 147 height 12
click at [186, 65] on button "Danish (Default)" at bounding box center [170, 69] width 147 height 15
click at [148, 118] on button "German German Published" at bounding box center [170, 120] width 137 height 15
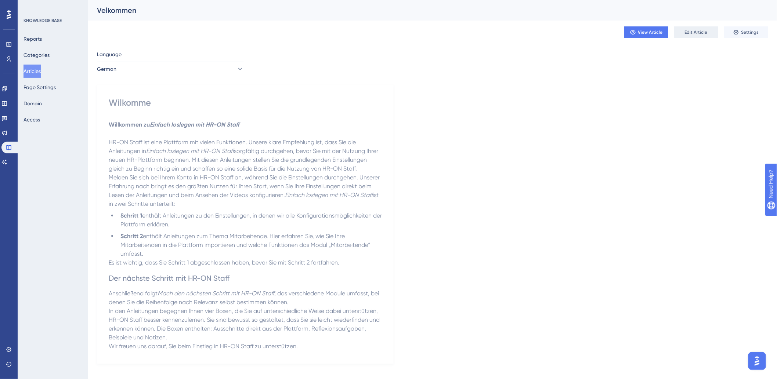
click at [695, 29] on span "Edit Article" at bounding box center [696, 32] width 23 height 6
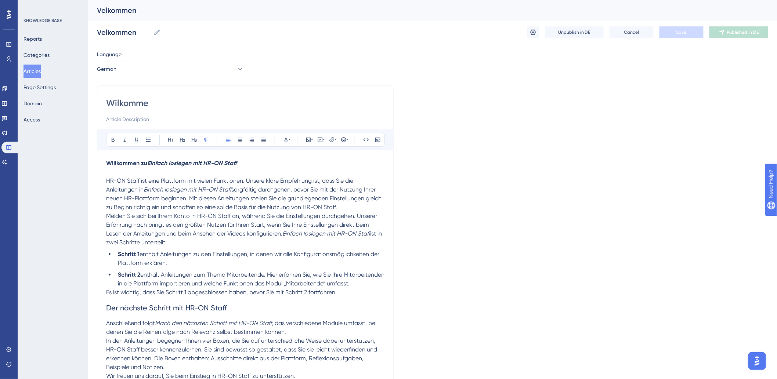
scroll to position [3, 0]
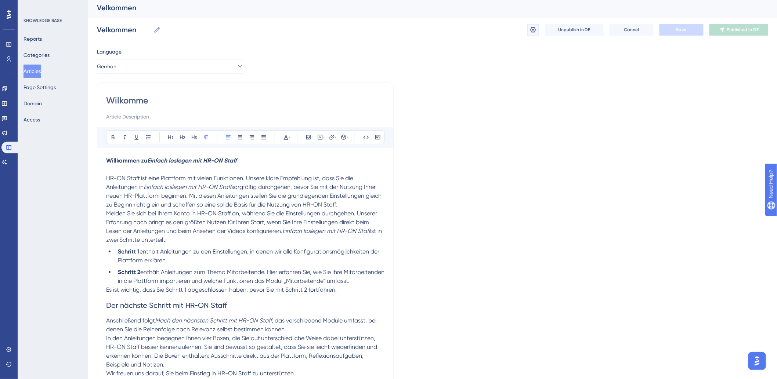
click at [533, 29] on icon at bounding box center [532, 29] width 7 height 7
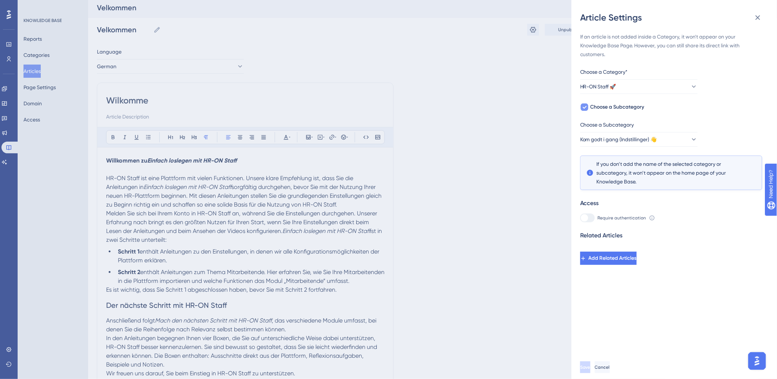
click at [582, 107] on div at bounding box center [584, 107] width 7 height 7
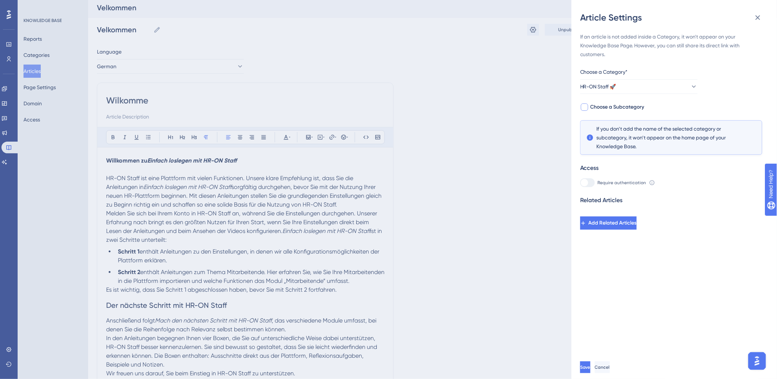
click at [583, 107] on div at bounding box center [584, 107] width 7 height 7
checkbox input "true"
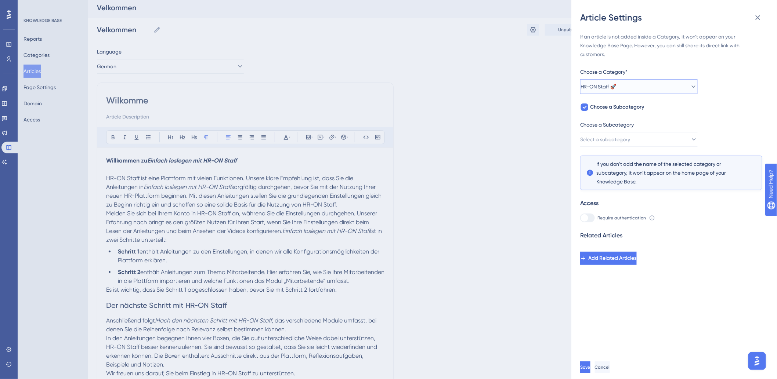
click at [600, 87] on span "HR-ON Staff 🚀" at bounding box center [598, 86] width 36 height 9
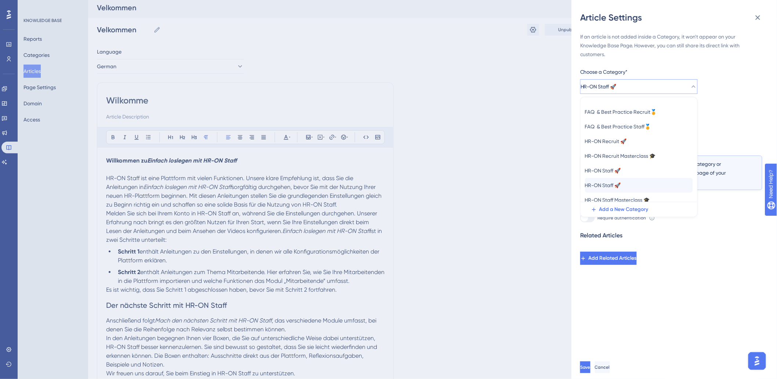
scroll to position [17, 0]
click at [613, 167] on span "HR-ON Staff 🚀" at bounding box center [603, 165] width 36 height 9
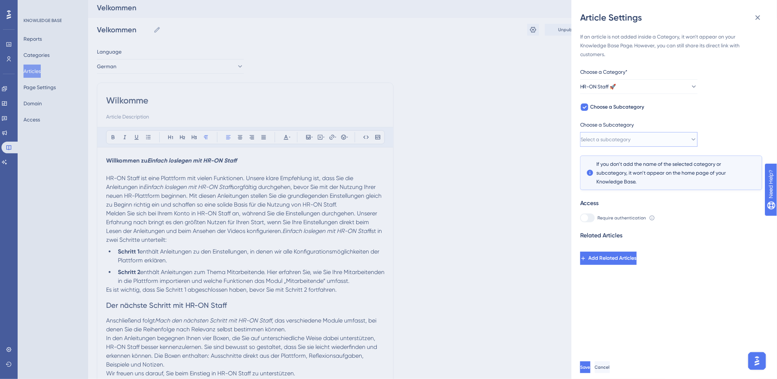
click at [631, 141] on span "Select a subcategory" at bounding box center [605, 139] width 50 height 9
click at [631, 157] on div "Einfach loslegen (Einstellungen) Einfach loslegen (Einstellungen)" at bounding box center [639, 162] width 108 height 15
click at [592, 373] on button "Save" at bounding box center [586, 368] width 12 height 12
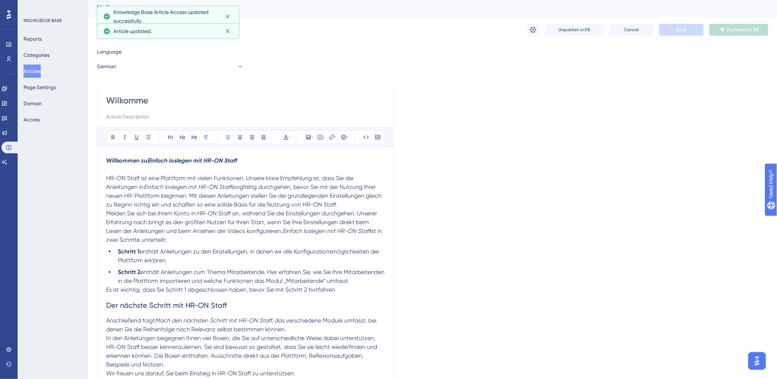
click at [36, 72] on button "Articles" at bounding box center [31, 71] width 17 height 13
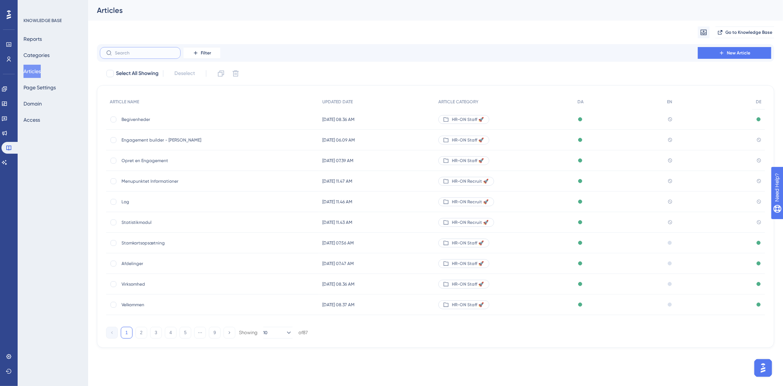
click at [157, 53] on input "text" at bounding box center [144, 52] width 59 height 5
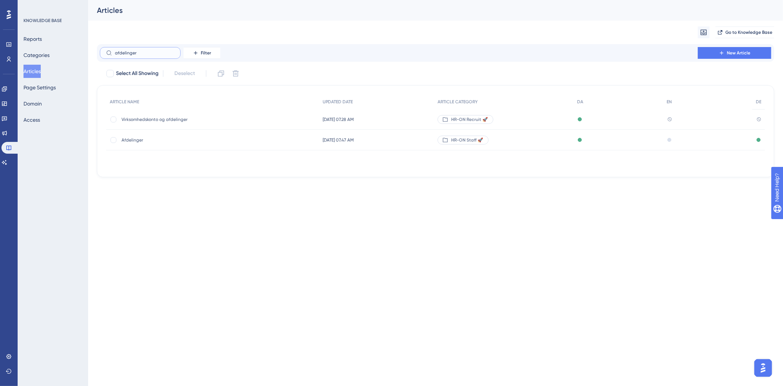
type input "afdelinger"
click at [144, 140] on span "Afdelinger" at bounding box center [180, 140] width 117 height 6
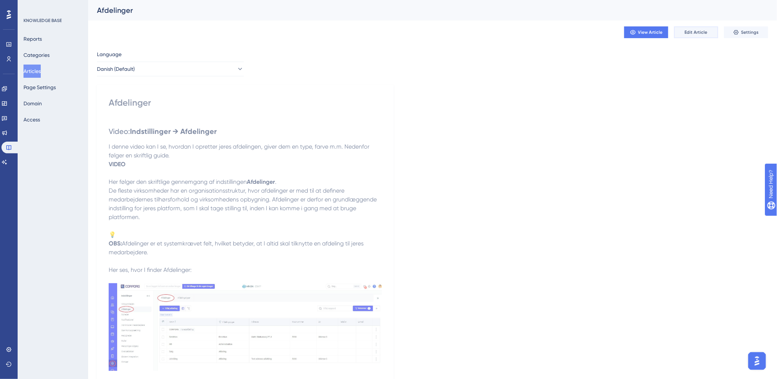
click at [697, 29] on span "Edit Article" at bounding box center [696, 32] width 23 height 6
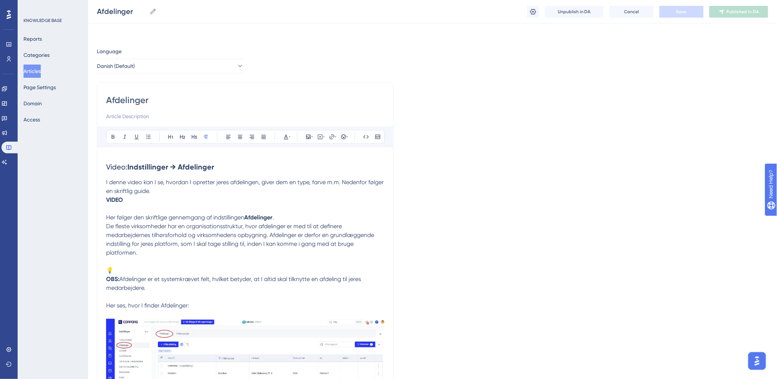
scroll to position [2454, 0]
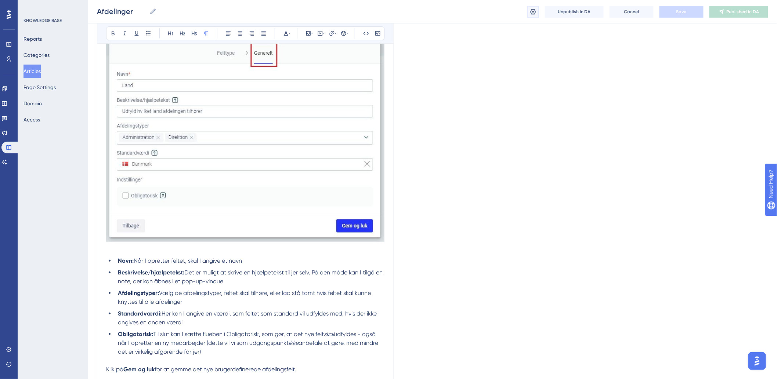
click at [535, 12] on icon at bounding box center [532, 11] width 7 height 7
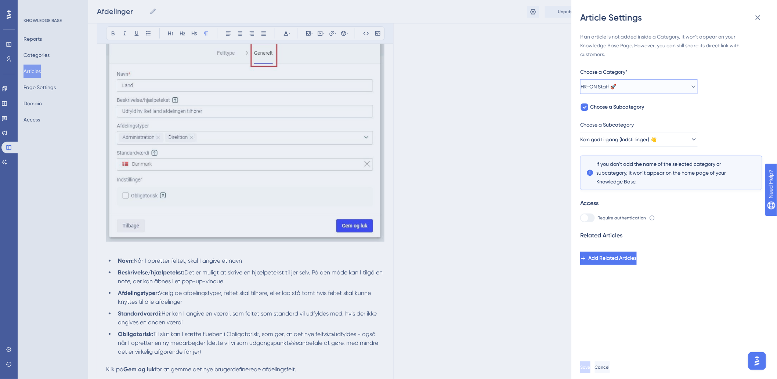
click at [647, 87] on button "HR-ON Staff 🚀" at bounding box center [638, 86] width 117 height 15
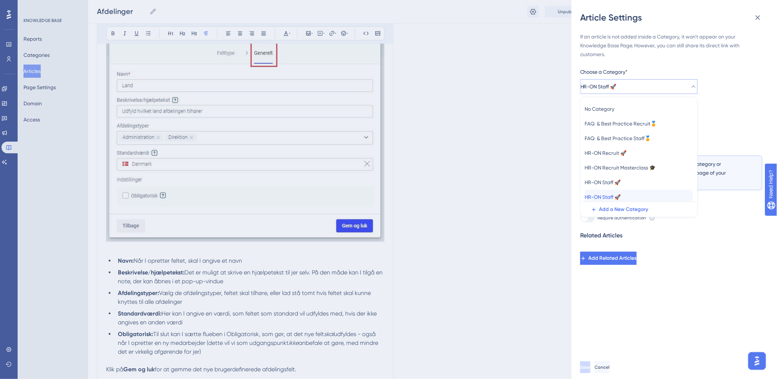
click at [621, 193] on span "HR-ON Staff 🚀" at bounding box center [603, 197] width 36 height 9
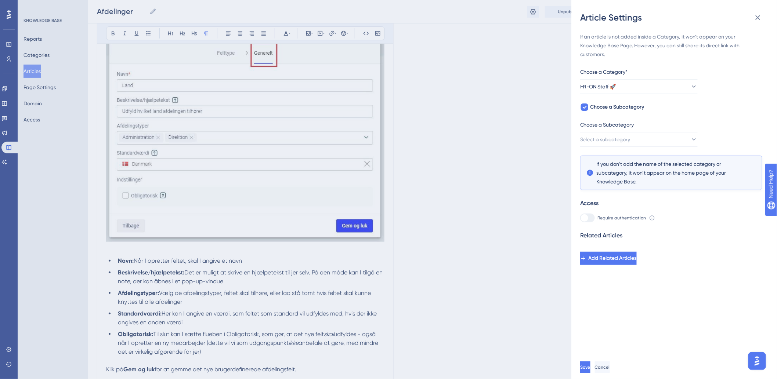
click at [635, 127] on div "Choose a Subcategory" at bounding box center [638, 126] width 117 height 12
click at [631, 136] on span "Select a subcategory" at bounding box center [605, 139] width 50 height 9
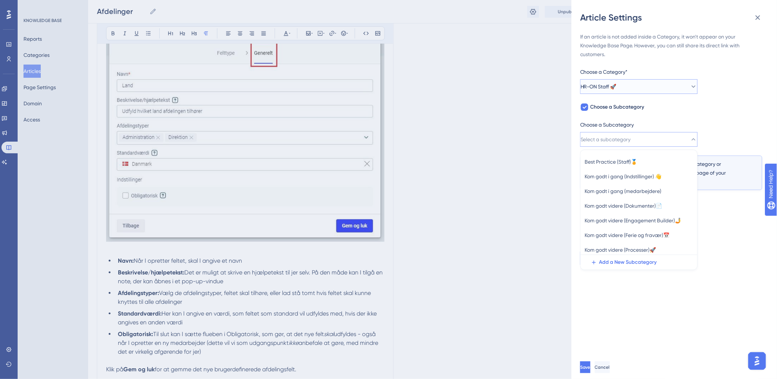
click at [645, 86] on button "HR-ON Staff 🚀" at bounding box center [638, 86] width 117 height 15
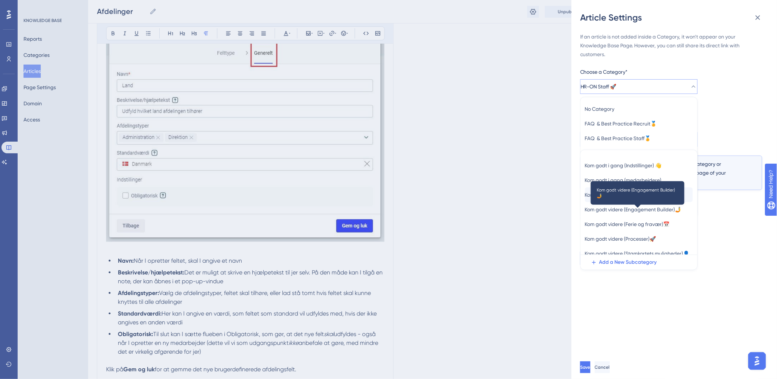
scroll to position [0, 0]
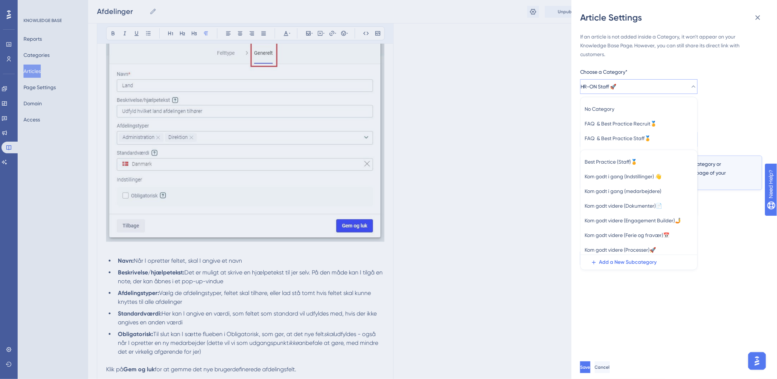
click at [736, 111] on div "If an article is not added inside a Category, it won't appear on your Knowledge…" at bounding box center [671, 148] width 182 height 233
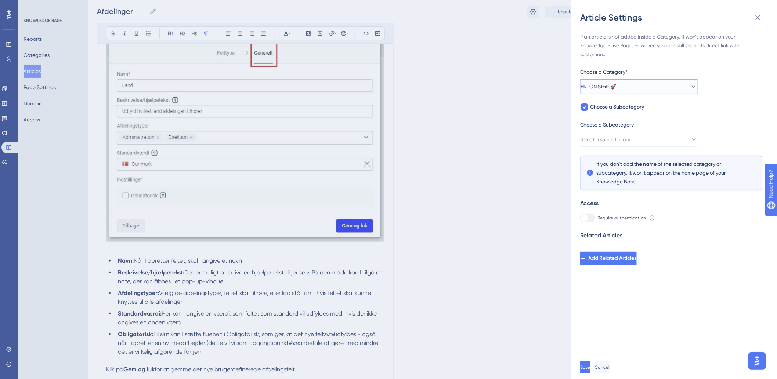
click at [661, 85] on button "HR-ON Staff 🚀" at bounding box center [638, 86] width 117 height 15
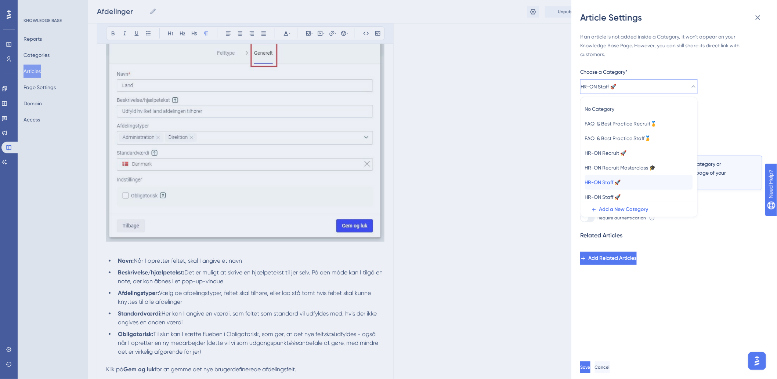
click at [603, 182] on span "HR-ON Staff 🚀" at bounding box center [603, 182] width 36 height 9
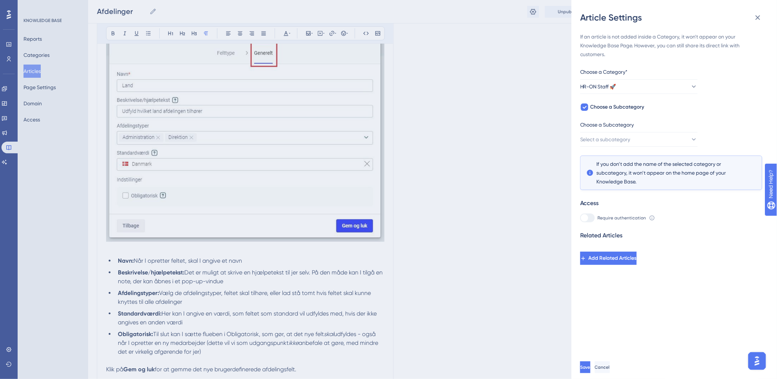
drag, startPoint x: 626, startPoint y: 116, endPoint x: 629, endPoint y: 134, distance: 17.6
click at [626, 117] on div "If an article is not added inside a Category, it won't appear on your Knowledge…" at bounding box center [671, 148] width 182 height 233
click at [629, 137] on span "Select a subcategory" at bounding box center [605, 139] width 50 height 9
click at [628, 166] on span "Einfach loslegen (Einstellungen)" at bounding box center [621, 162] width 73 height 9
click at [591, 370] on span "Save" at bounding box center [586, 368] width 10 height 6
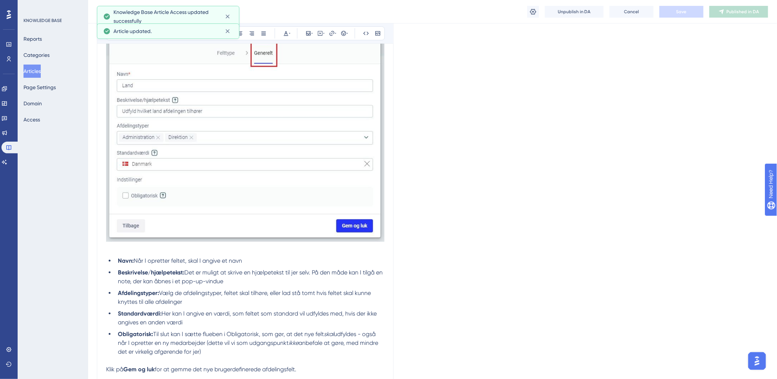
click at [40, 70] on button "Articles" at bounding box center [31, 71] width 17 height 13
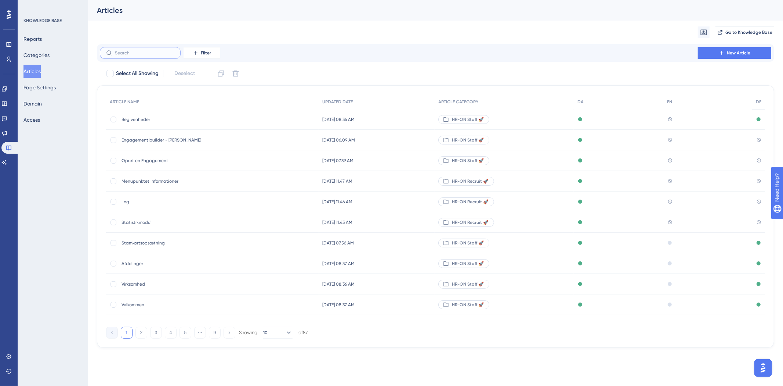
click at [147, 54] on input "text" at bounding box center [144, 52] width 59 height 5
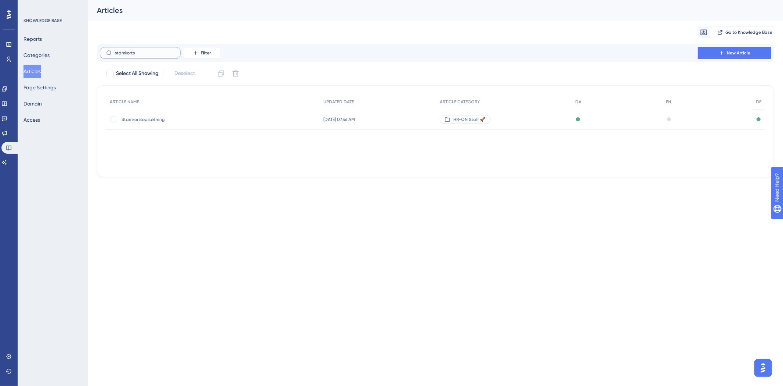
type input "stamkorts"
click at [138, 120] on span "Stamkortsopsætning" at bounding box center [180, 119] width 117 height 6
click at [185, 109] on div "Stamkortsopsætning Stamkortsopsætning" at bounding box center [180, 119] width 117 height 21
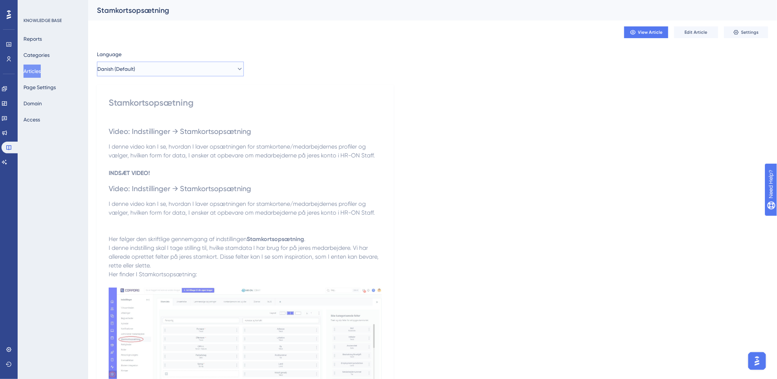
click at [135, 69] on span "Danish (Default)" at bounding box center [116, 69] width 38 height 9
click at [137, 122] on button "German German Published" at bounding box center [170, 120] width 137 height 15
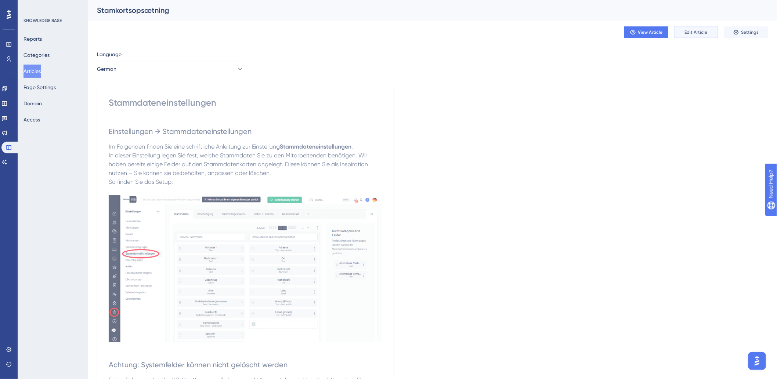
click at [701, 32] on span "Edit Article" at bounding box center [696, 32] width 23 height 6
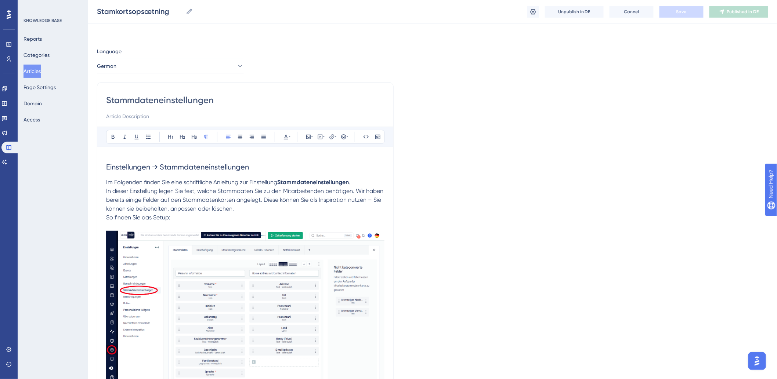
scroll to position [1085, 0]
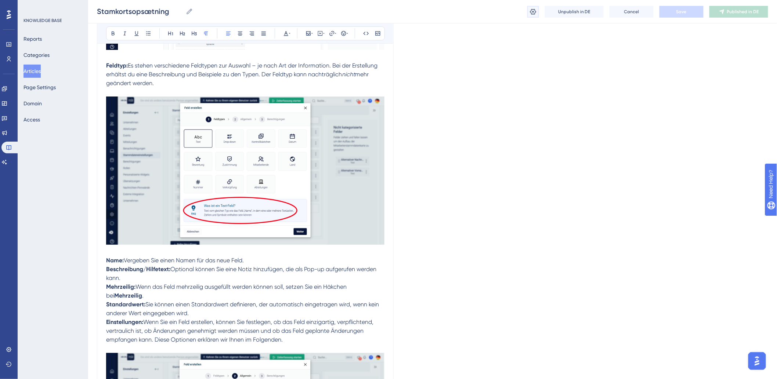
click at [528, 10] on button at bounding box center [533, 12] width 12 height 12
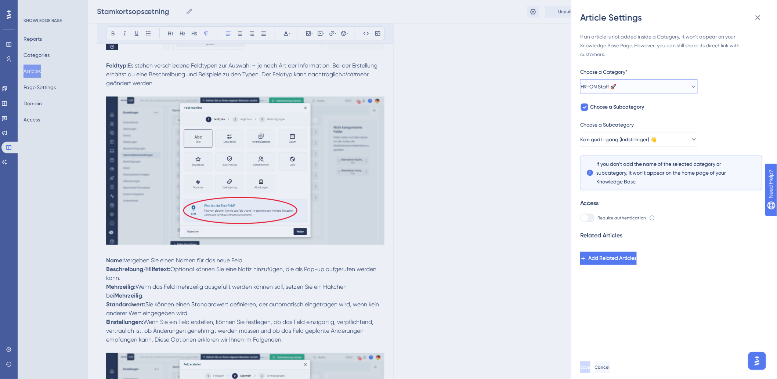
click at [639, 84] on button "HR-ON Staff 🚀" at bounding box center [638, 86] width 117 height 15
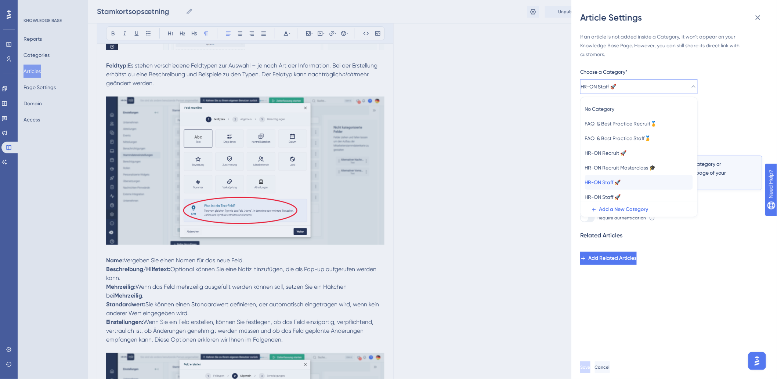
click at [630, 187] on div "HR-ON Staff 🚀 HR-ON Staff 🚀" at bounding box center [639, 182] width 108 height 15
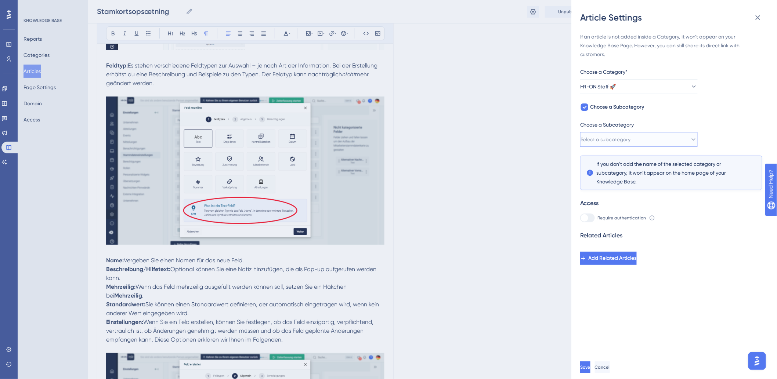
click at [668, 139] on button "Select a subcategory" at bounding box center [638, 139] width 117 height 15
click at [645, 163] on span "Einfach loslegen (Einstellungen)" at bounding box center [621, 162] width 73 height 9
click at [591, 370] on span "Save" at bounding box center [586, 368] width 10 height 6
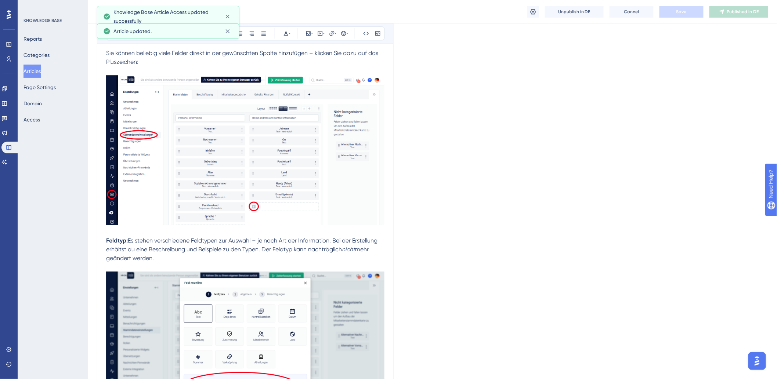
scroll to position [880, 0]
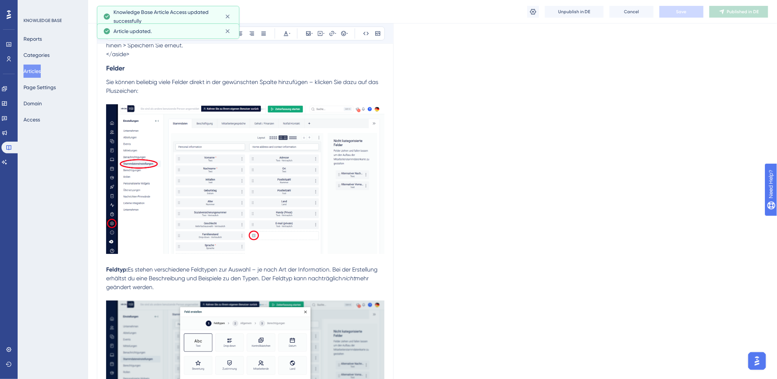
drag, startPoint x: 27, startPoint y: 69, endPoint x: 10, endPoint y: 75, distance: 18.5
click at [27, 69] on button "Articles" at bounding box center [31, 71] width 17 height 13
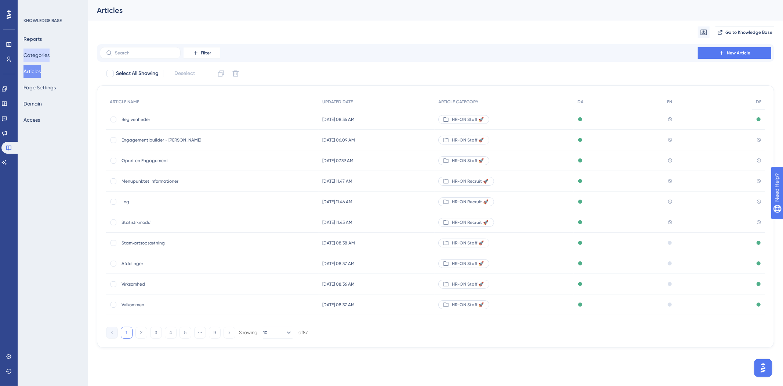
click at [39, 56] on button "Categories" at bounding box center [36, 54] width 26 height 13
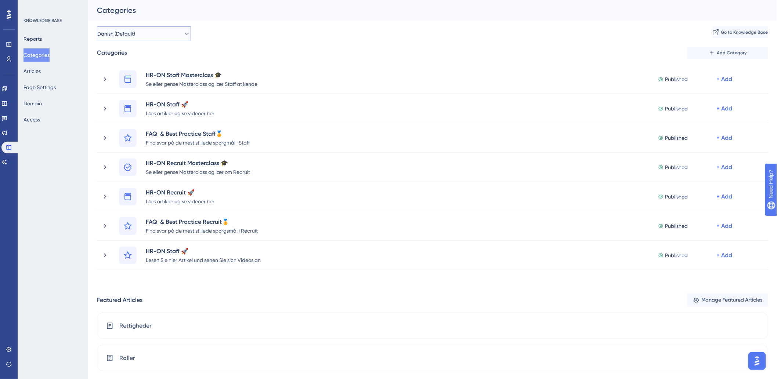
click at [155, 31] on button "Danish (Default)" at bounding box center [144, 33] width 94 height 15
click at [127, 111] on div "German German" at bounding box center [144, 108] width 84 height 15
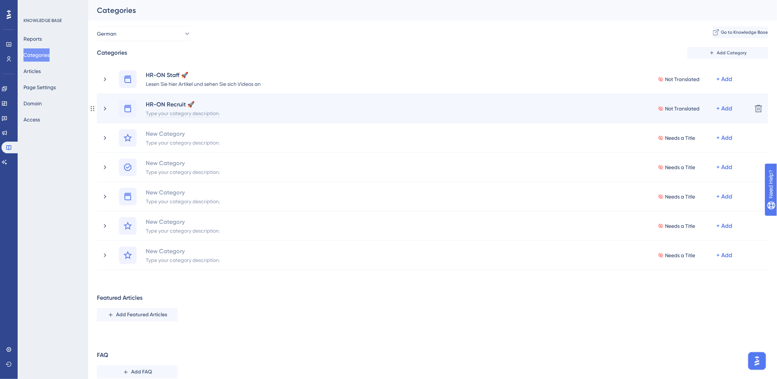
click at [174, 115] on div "Type your category description." at bounding box center [182, 113] width 75 height 9
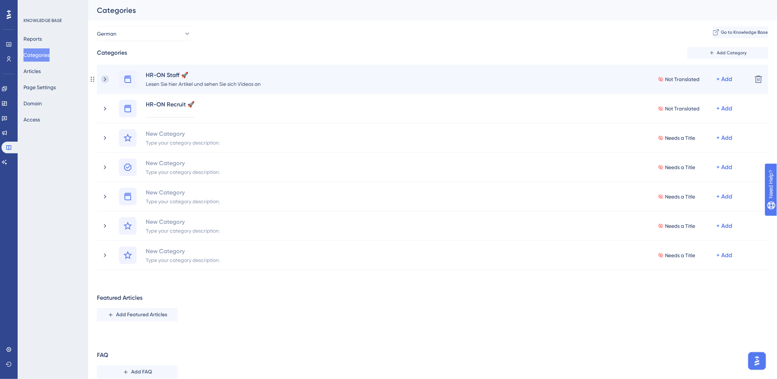
click at [103, 79] on icon at bounding box center [104, 79] width 7 height 7
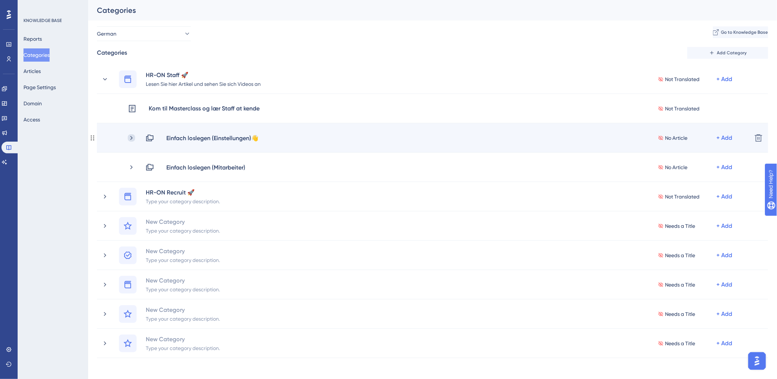
click at [131, 137] on icon at bounding box center [131, 138] width 2 height 4
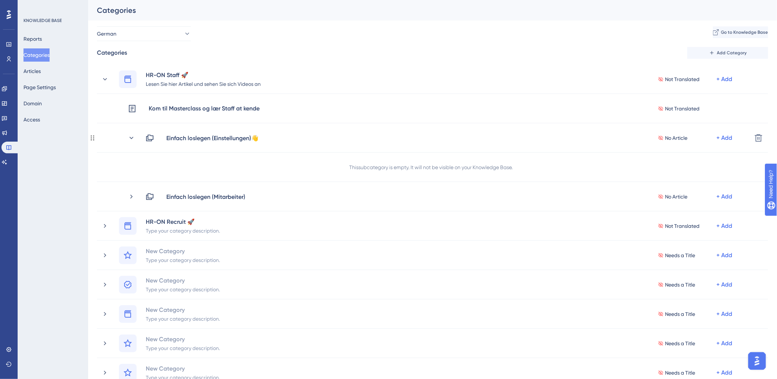
click at [129, 137] on icon at bounding box center [131, 137] width 7 height 7
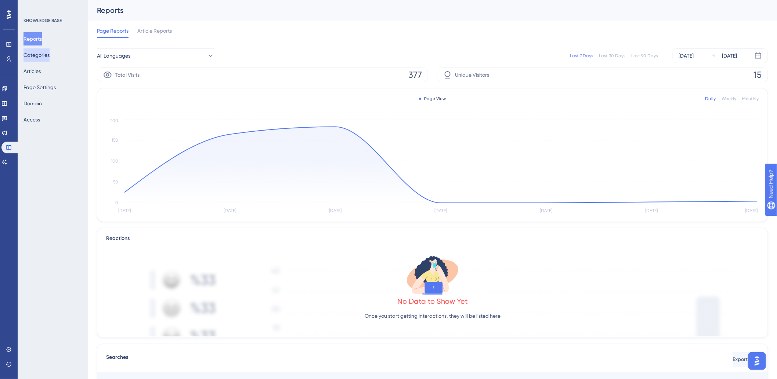
click at [48, 59] on button "Categories" at bounding box center [36, 54] width 26 height 13
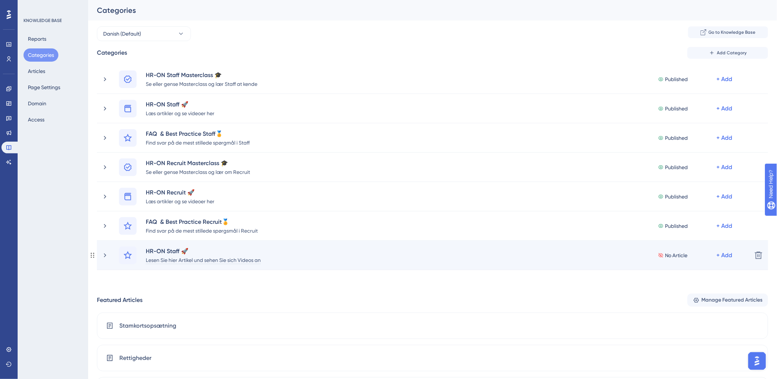
click at [202, 263] on div "Lesen Sie hier Artikel und sehen Sie sich Videos an" at bounding box center [203, 260] width 116 height 9
click at [101, 255] on icon at bounding box center [104, 255] width 7 height 7
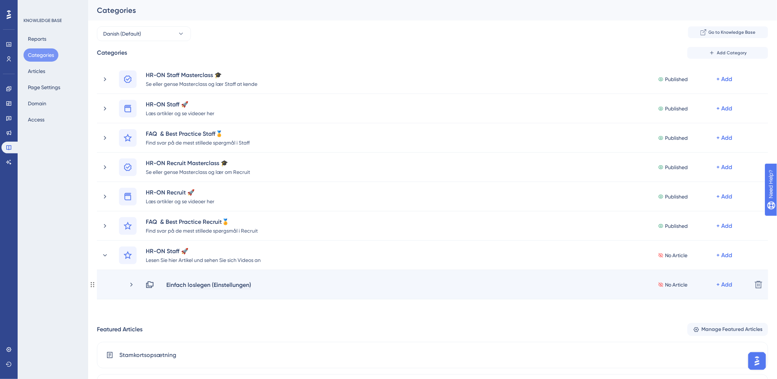
click at [215, 287] on div "Einfach loslegen (Einstellungen)" at bounding box center [209, 285] width 86 height 9
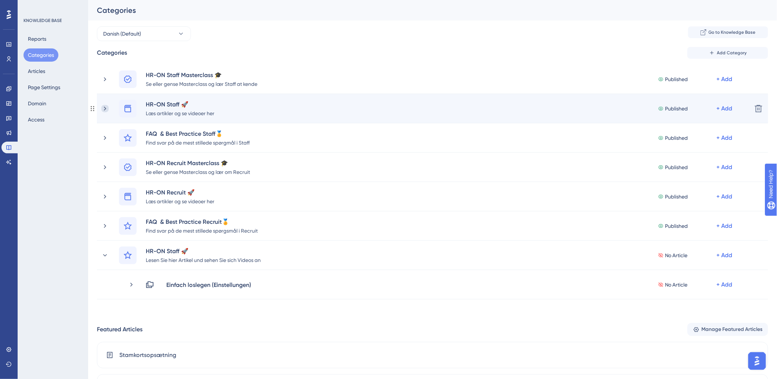
click at [105, 109] on icon at bounding box center [104, 108] width 7 height 7
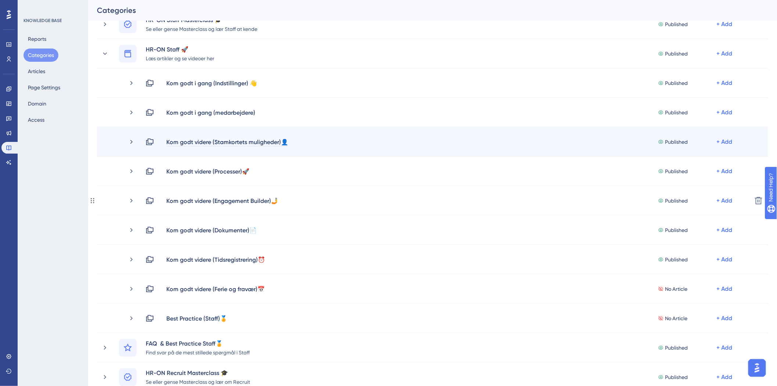
scroll to position [41, 0]
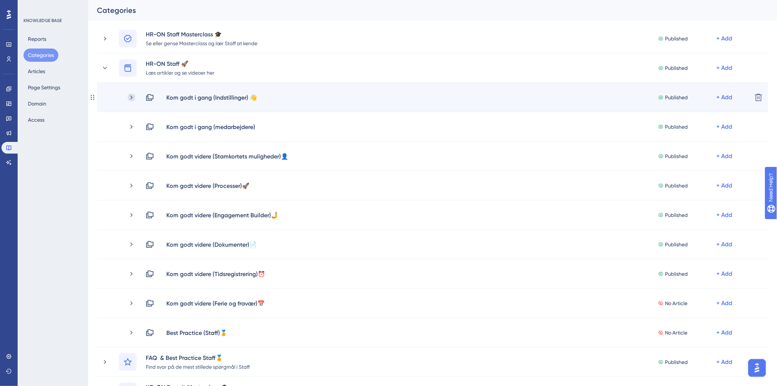
click at [129, 96] on icon at bounding box center [131, 97] width 7 height 7
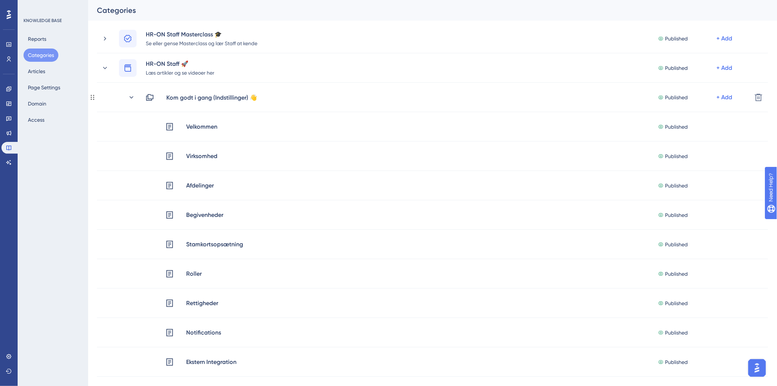
click at [130, 96] on icon at bounding box center [132, 97] width 4 height 2
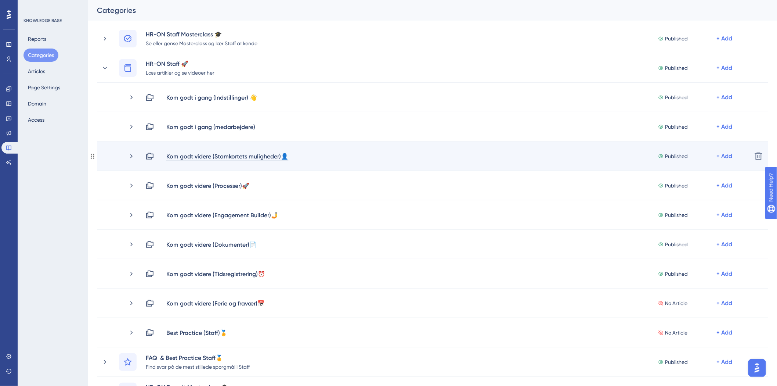
click at [284, 155] on div "Kom godt videre (Stamkortets muligheder)👤" at bounding box center [227, 156] width 123 height 9
click at [287, 155] on div "Kom godt videre (Stamkortets muligheder)👤" at bounding box center [227, 156] width 123 height 9
click at [289, 155] on div "Kom godt videre (Stamkortets muligheder)👤" at bounding box center [227, 156] width 123 height 9
click at [284, 156] on div "Kom godt videre (Stamkortets muligheder)👤" at bounding box center [227, 156] width 123 height 9
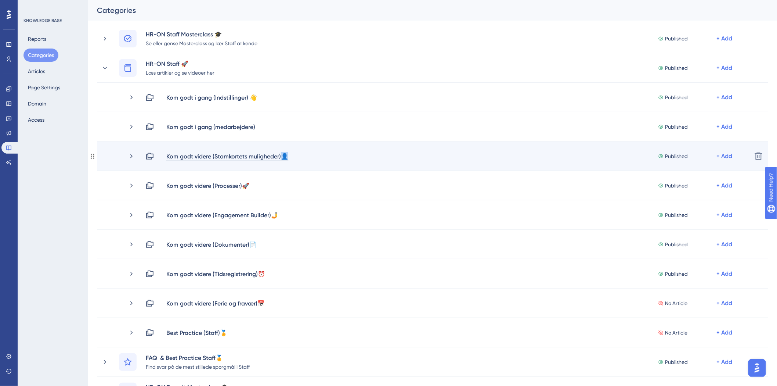
copy div "👤"
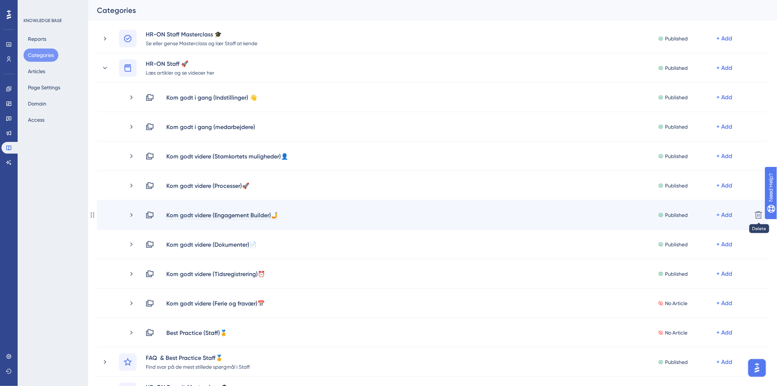
click at [230, 212] on div "Kom godt videre (Engagement Builder)🤳" at bounding box center [222, 214] width 113 height 9
click at [230, 218] on div "Kom godt videre (Engagement Builder)🤳" at bounding box center [222, 214] width 113 height 9
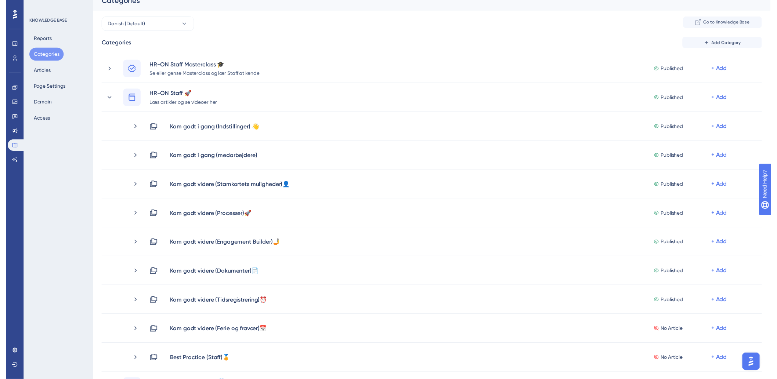
scroll to position [0, 0]
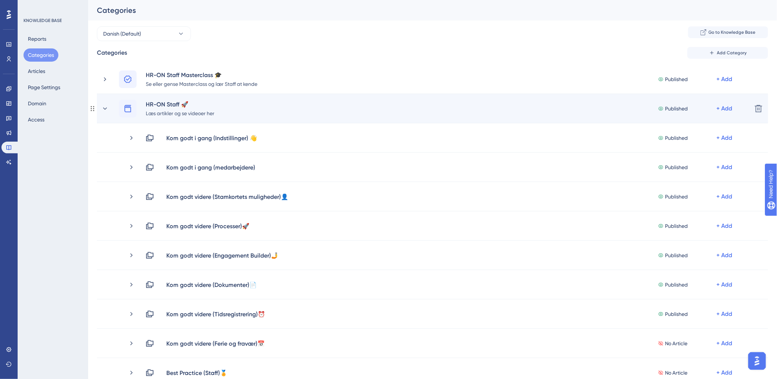
click at [104, 104] on div "HR-ON Staff 🚀 Læs artikler og se videoer her Published + Add" at bounding box center [423, 109] width 645 height 18
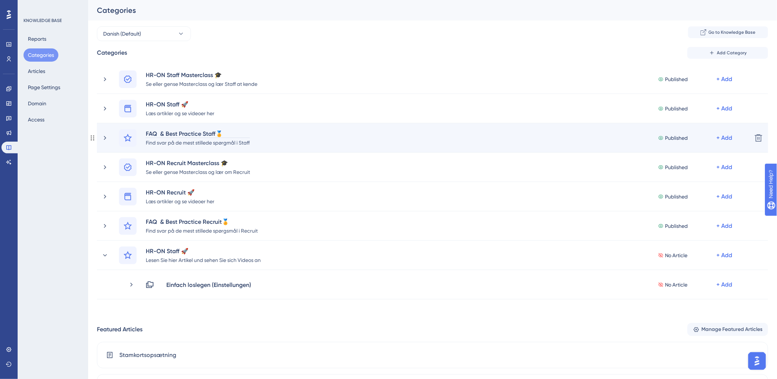
click at [148, 133] on div "FAQ & Best Practice Staff🏅" at bounding box center [197, 133] width 105 height 9
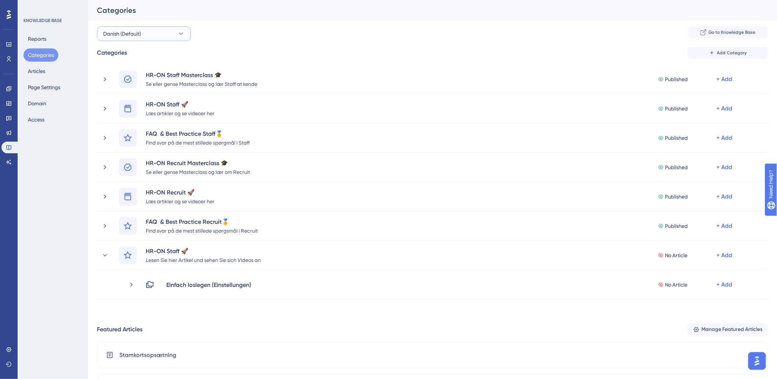
click at [121, 32] on span "Danish (Default)" at bounding box center [122, 33] width 38 height 9
click at [123, 26] on button "Danish (Default)" at bounding box center [144, 33] width 94 height 15
click at [35, 72] on button "Articles" at bounding box center [36, 71] width 26 height 13
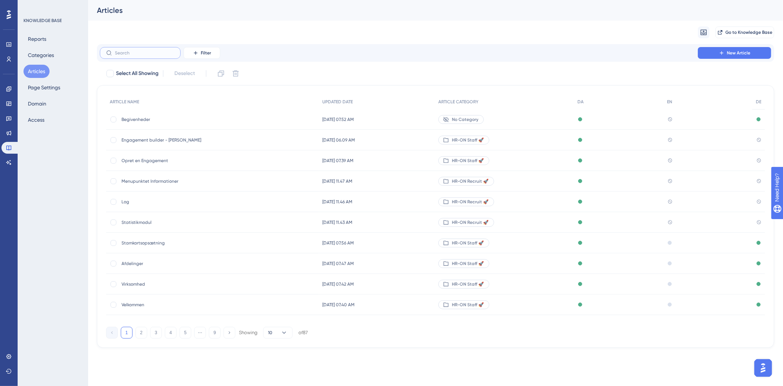
click at [133, 54] on input "text" at bounding box center [144, 52] width 59 height 5
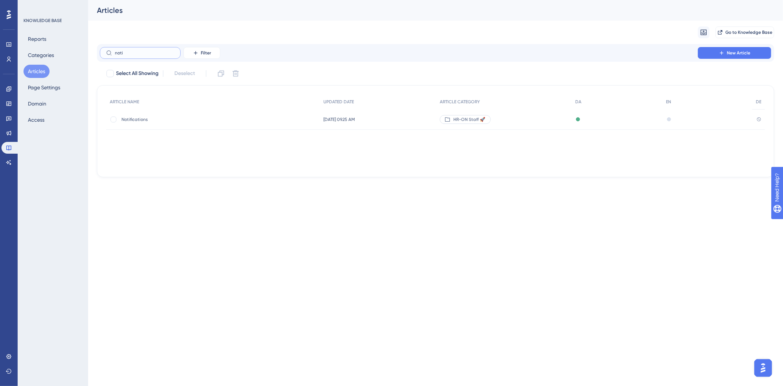
type input "noti"
click at [160, 125] on div "Notifications Notifications" at bounding box center [180, 119] width 117 height 21
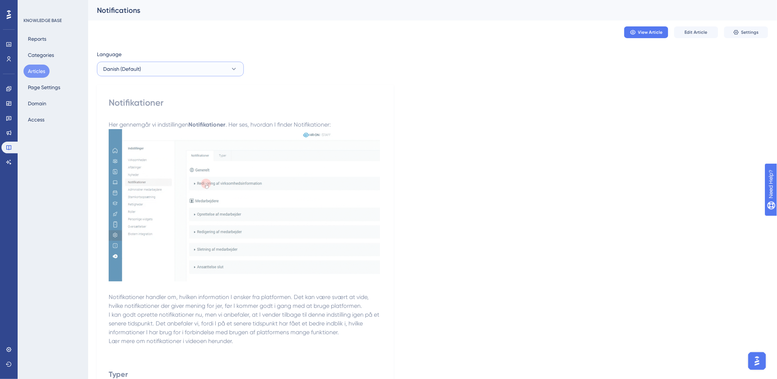
click at [115, 62] on button "Danish (Default)" at bounding box center [170, 69] width 147 height 15
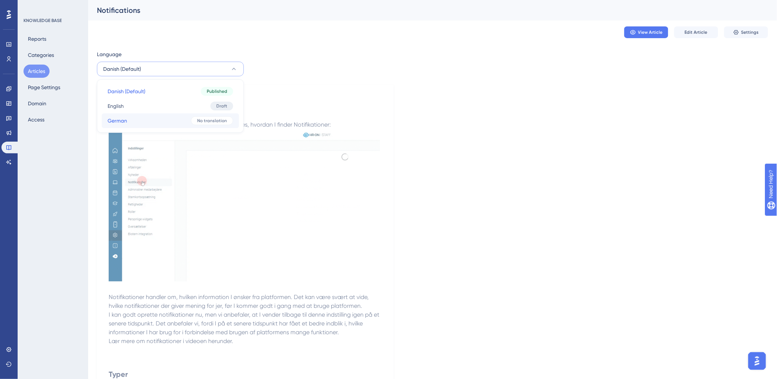
click at [133, 123] on button "German German No translation" at bounding box center [170, 120] width 137 height 15
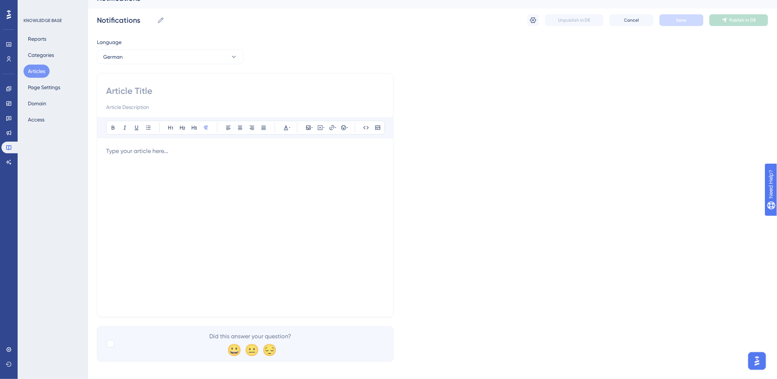
scroll to position [18, 0]
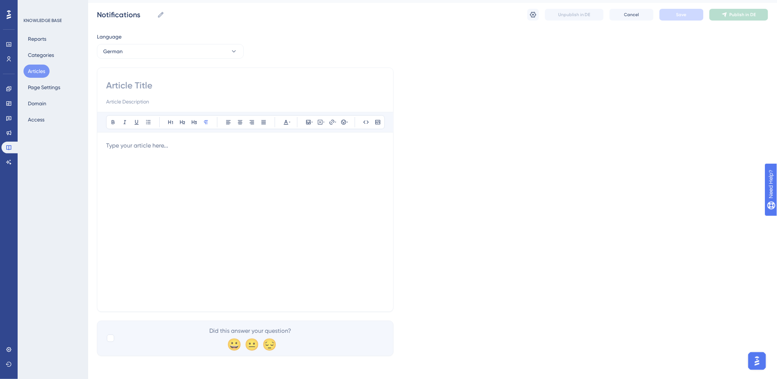
click at [179, 78] on div "Bold Italic Underline Bullet Point Heading 1 Heading 2 Heading 3 Normal Align L…" at bounding box center [245, 190] width 297 height 245
click at [32, 73] on button "Articles" at bounding box center [36, 71] width 26 height 13
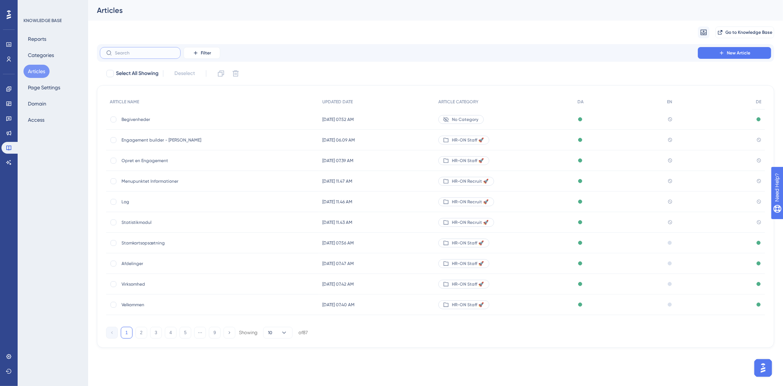
click at [143, 54] on input "text" at bounding box center [144, 52] width 59 height 5
type input "nio"
checkbox input "true"
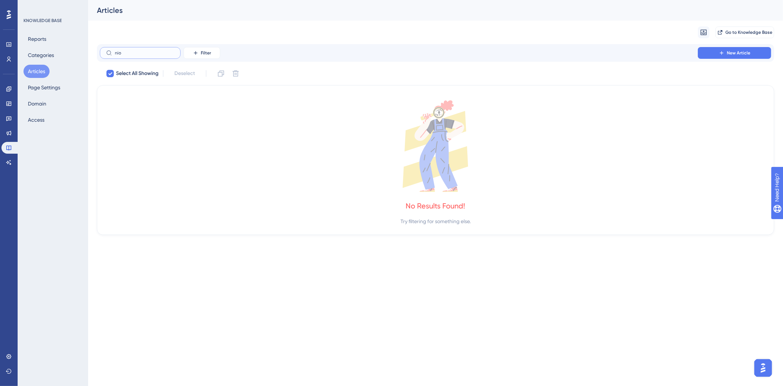
type input "ni"
checkbox input "false"
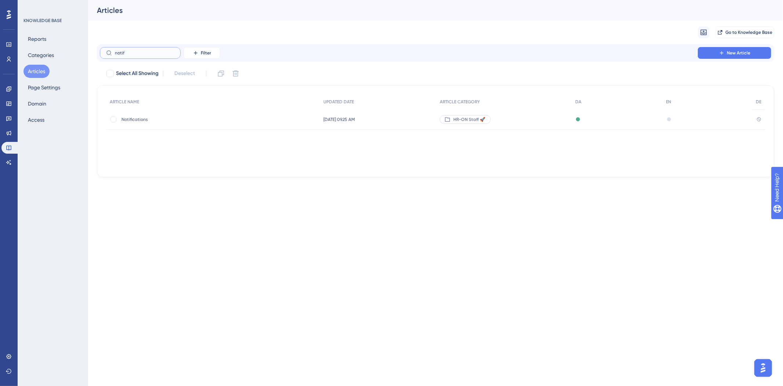
type input "notif"
click at [142, 120] on span "Notifications" at bounding box center [180, 119] width 117 height 6
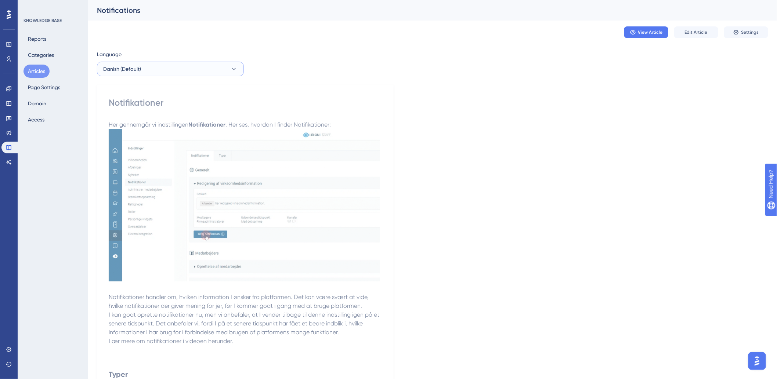
click at [144, 73] on button "Danish (Default)" at bounding box center [170, 69] width 147 height 15
click at [127, 117] on button "German German No translation" at bounding box center [170, 120] width 137 height 15
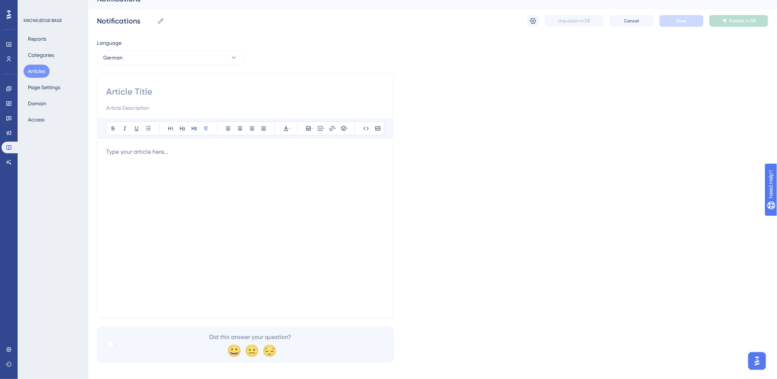
scroll to position [18, 0]
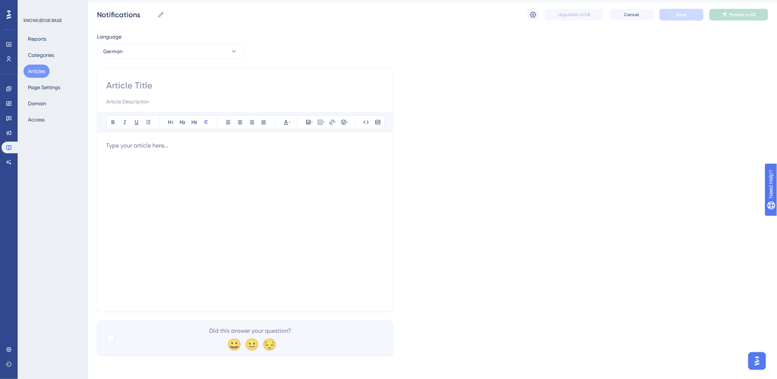
click at [189, 188] on div at bounding box center [245, 222] width 278 height 162
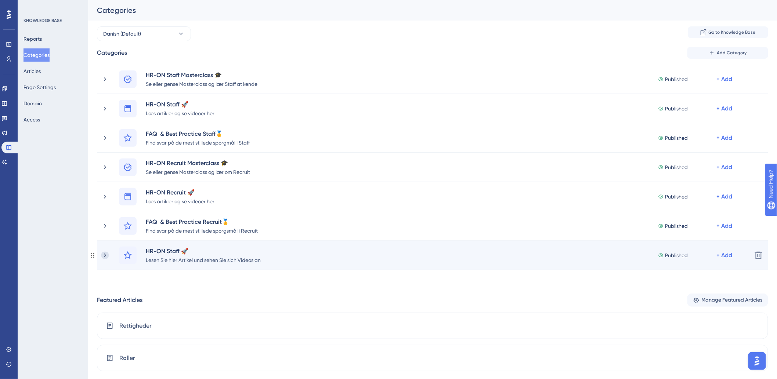
click at [105, 255] on icon at bounding box center [104, 255] width 7 height 7
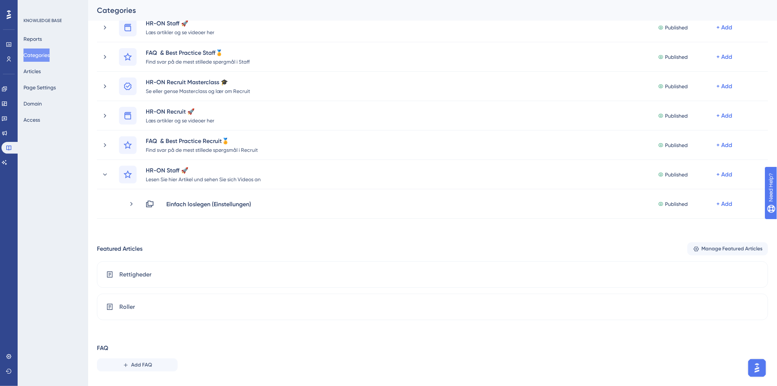
scroll to position [82, 0]
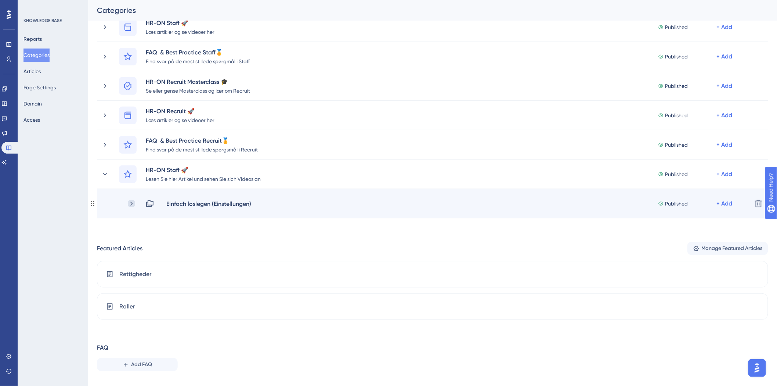
click at [130, 203] on icon at bounding box center [131, 203] width 7 height 7
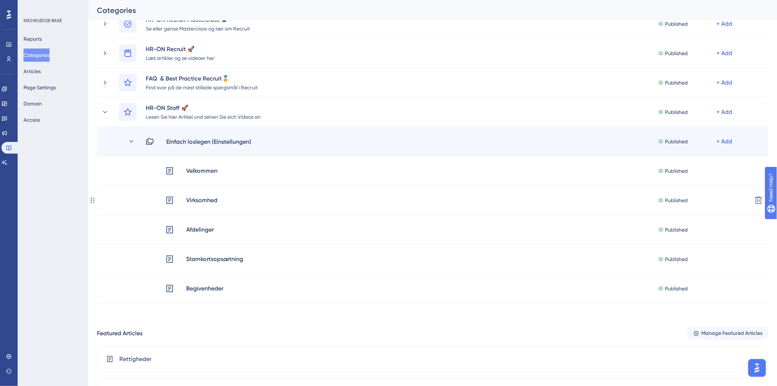
scroll to position [80, 0]
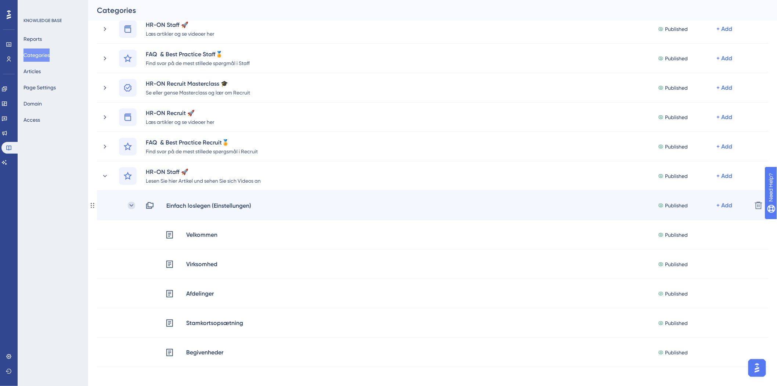
click at [133, 203] on icon at bounding box center [131, 205] width 7 height 7
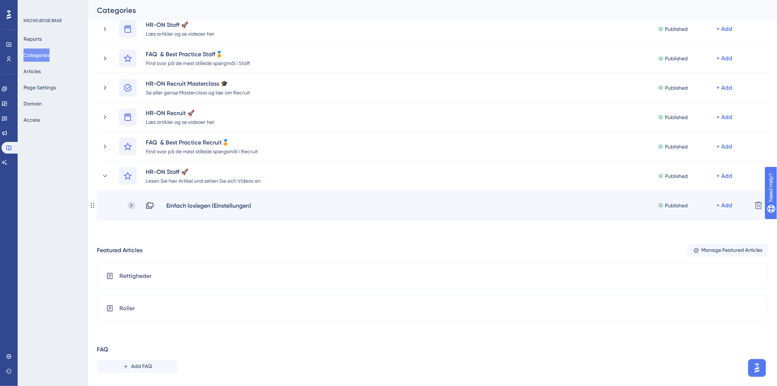
click at [131, 207] on icon at bounding box center [131, 205] width 7 height 7
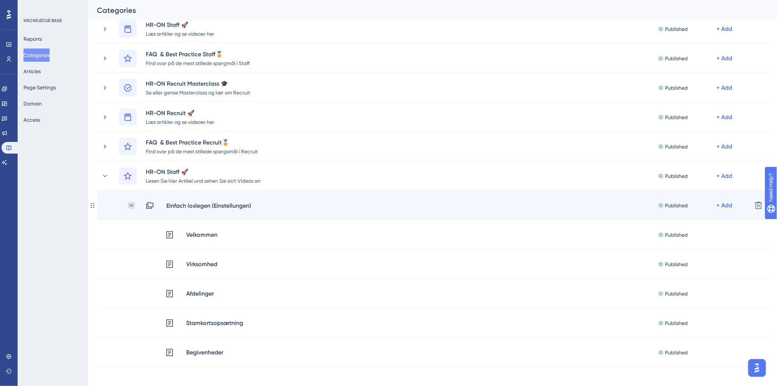
click at [131, 206] on icon at bounding box center [131, 205] width 7 height 7
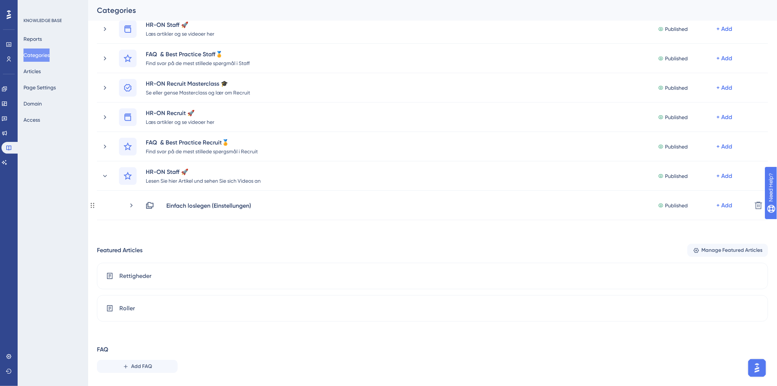
click at [131, 206] on icon at bounding box center [131, 205] width 7 height 7
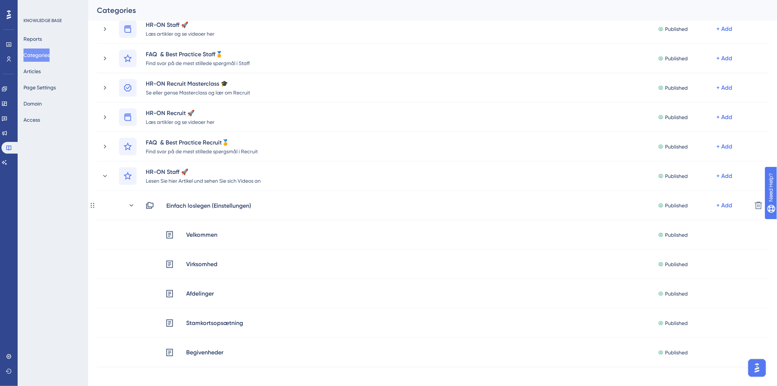
click at [131, 206] on icon at bounding box center [131, 205] width 7 height 7
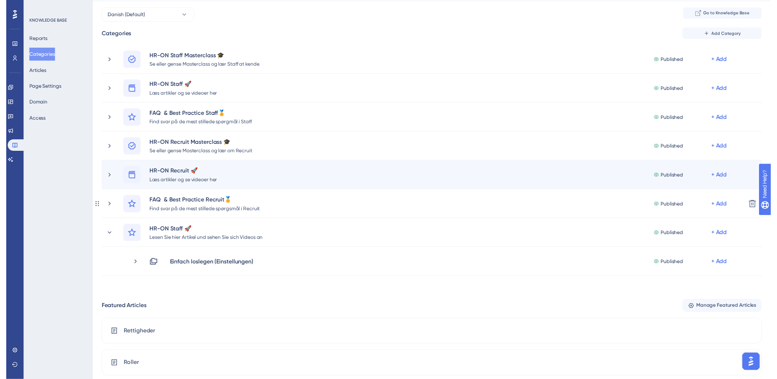
scroll to position [0, 0]
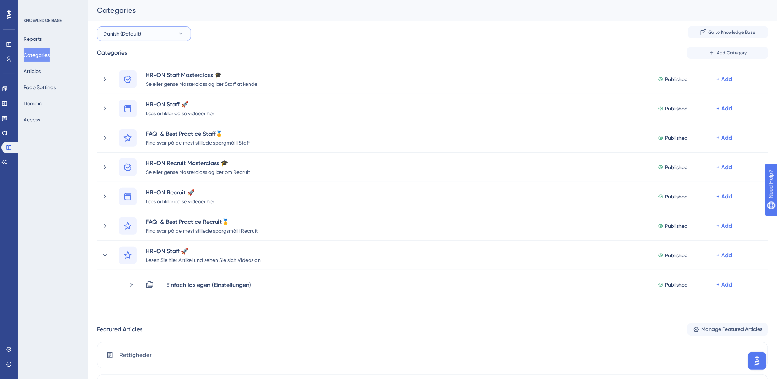
click at [171, 36] on button "Danish (Default)" at bounding box center [144, 33] width 94 height 15
click at [173, 32] on button "Danish (Default)" at bounding box center [144, 33] width 94 height 15
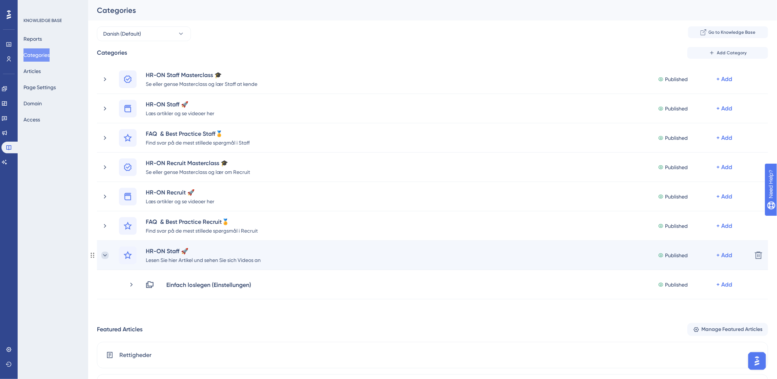
click at [104, 254] on icon at bounding box center [104, 255] width 7 height 7
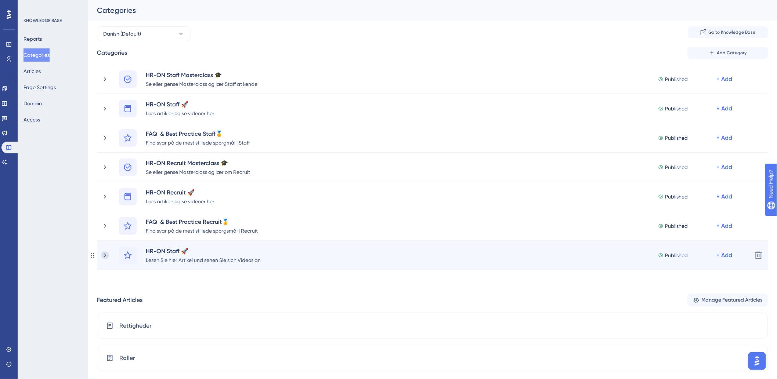
click at [105, 254] on icon at bounding box center [105, 255] width 2 height 4
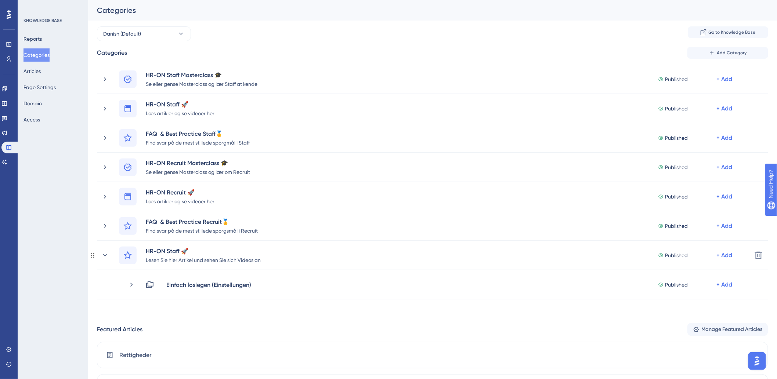
click at [105, 254] on icon at bounding box center [104, 255] width 7 height 7
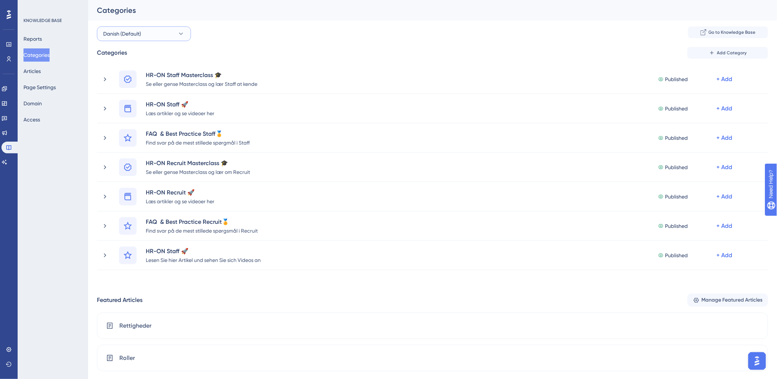
click at [141, 38] on button "Danish (Default)" at bounding box center [144, 33] width 94 height 15
click at [133, 111] on div "German German" at bounding box center [144, 108] width 73 height 15
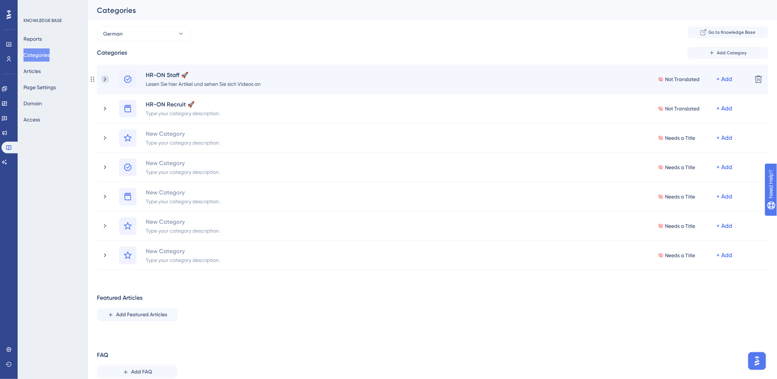
click at [104, 76] on icon at bounding box center [104, 79] width 7 height 7
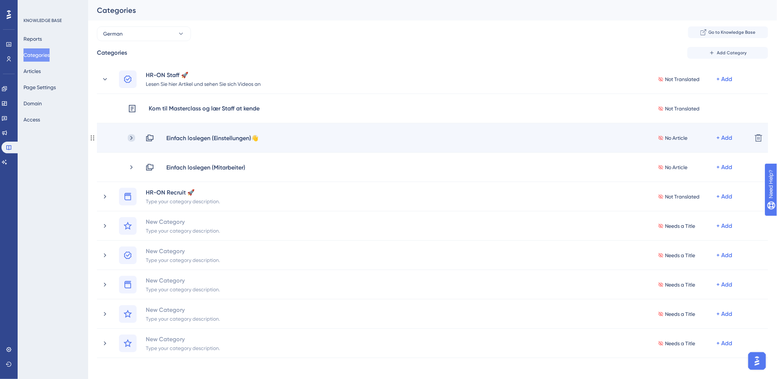
click at [134, 138] on icon at bounding box center [131, 137] width 7 height 7
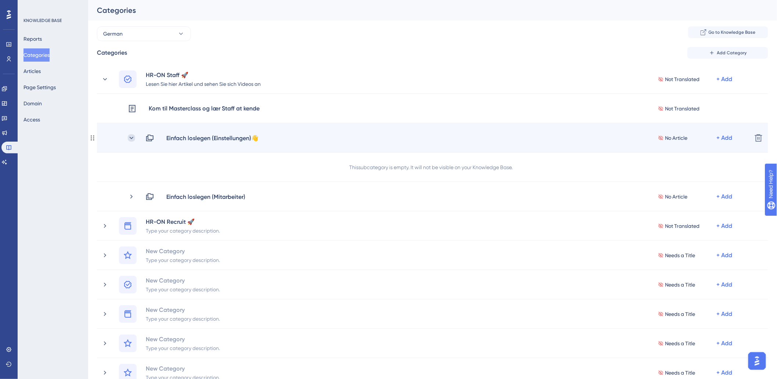
click at [133, 138] on icon at bounding box center [131, 137] width 7 height 7
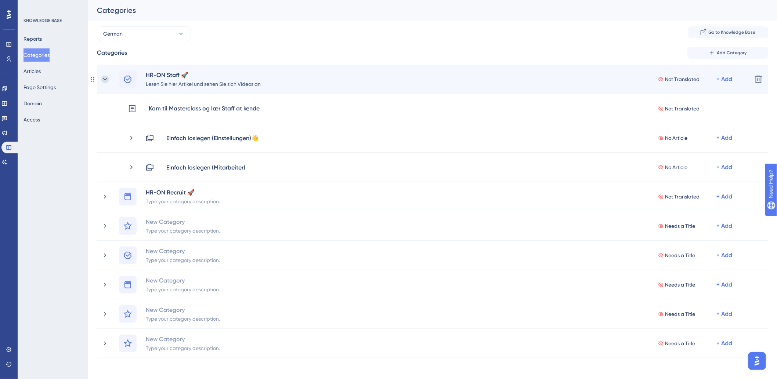
click at [104, 79] on icon at bounding box center [104, 79] width 7 height 7
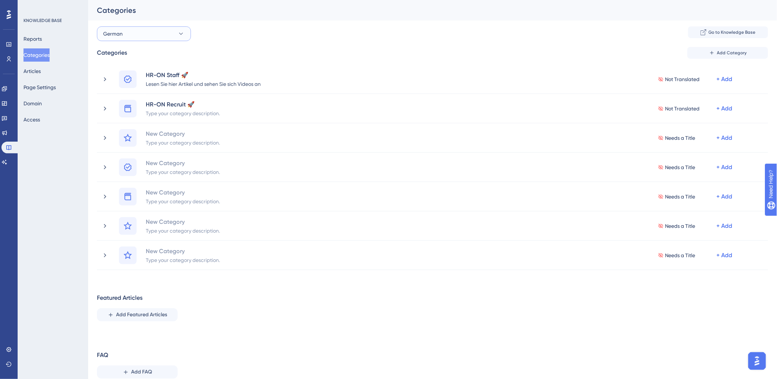
click at [145, 35] on button "German" at bounding box center [144, 33] width 94 height 15
click at [151, 32] on button "German" at bounding box center [144, 33] width 94 height 15
click at [51, 72] on div "Reports Categories Articles Page Settings Domain Access" at bounding box center [52, 79] width 59 height 94
click at [39, 76] on button "Articles" at bounding box center [31, 71] width 17 height 13
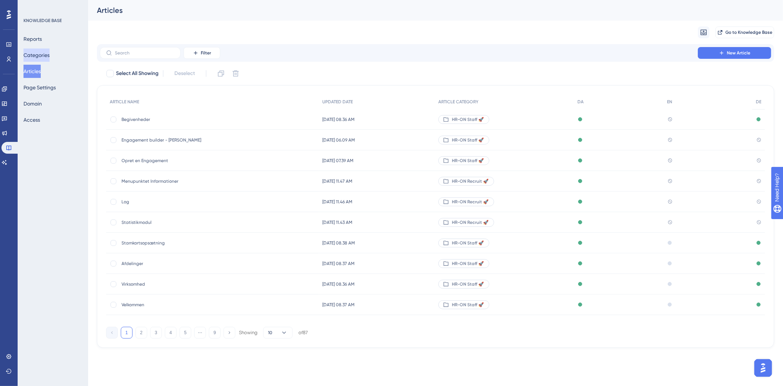
click at [43, 58] on button "Categories" at bounding box center [36, 54] width 26 height 13
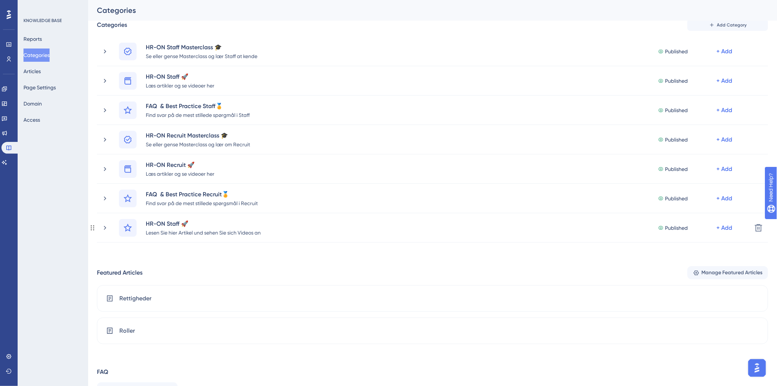
scroll to position [67, 0]
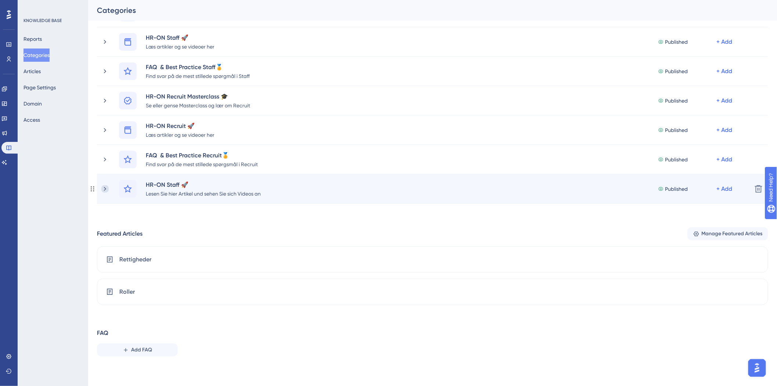
click at [104, 189] on icon at bounding box center [104, 188] width 7 height 7
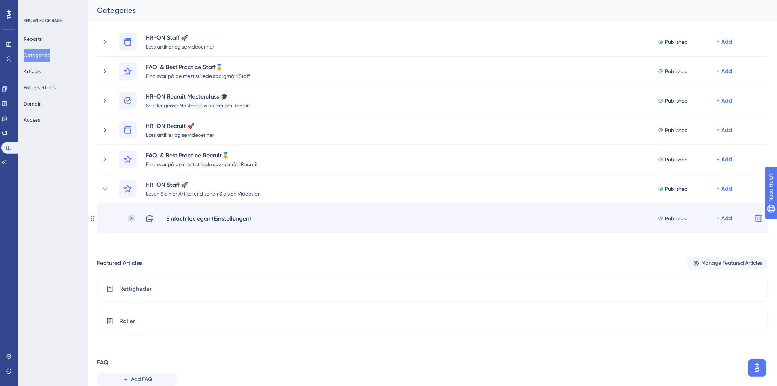
click at [131, 219] on icon at bounding box center [131, 217] width 7 height 7
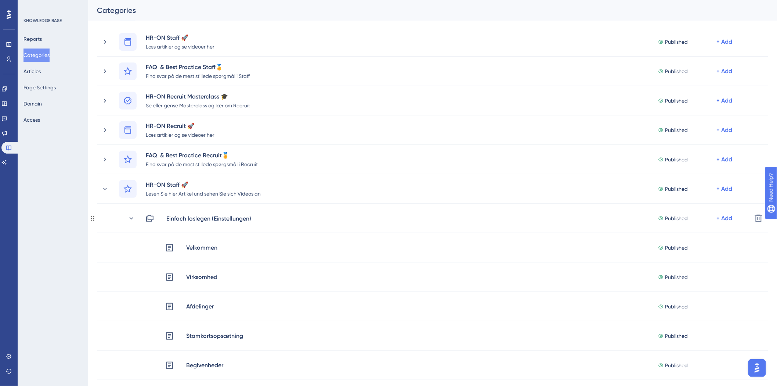
click at [131, 219] on icon at bounding box center [131, 217] width 7 height 7
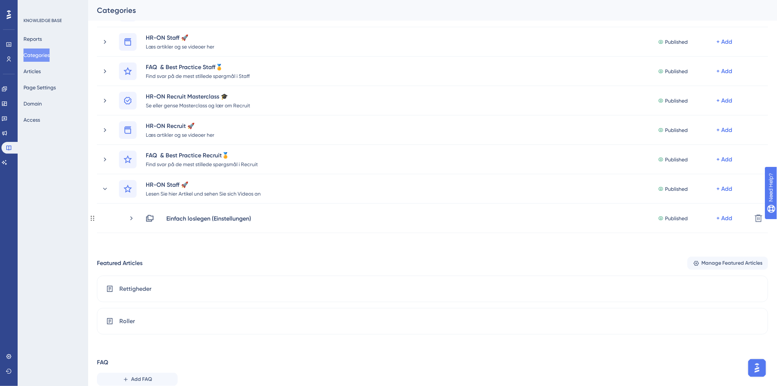
click at [131, 219] on icon at bounding box center [131, 217] width 7 height 7
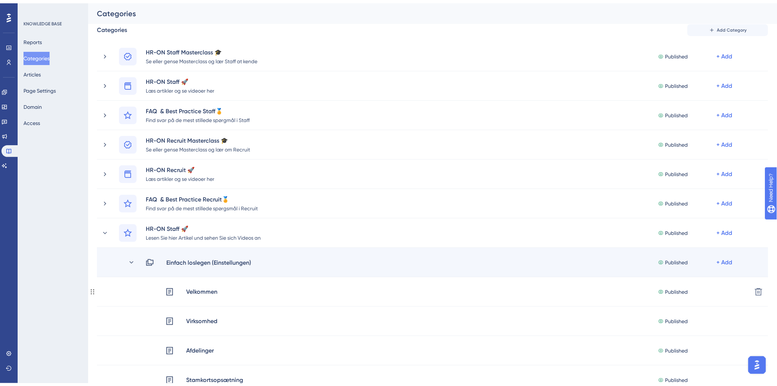
scroll to position [41, 0]
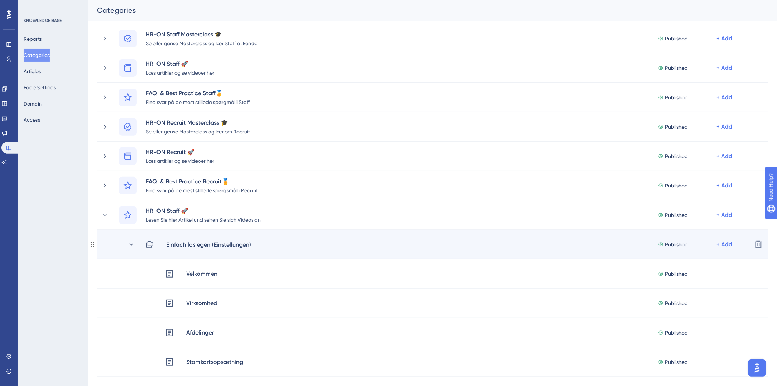
click at [92, 245] on circle at bounding box center [91, 245] width 1 height 1
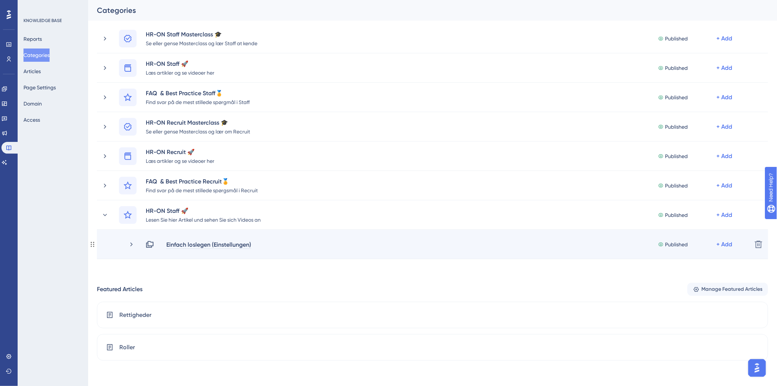
click at [175, 245] on div "Einfach loslegen (Einstellungen)" at bounding box center [209, 244] width 86 height 9
click at [117, 242] on div "Einfach loslegen (Einstellungen) Published + Add" at bounding box center [423, 244] width 645 height 9
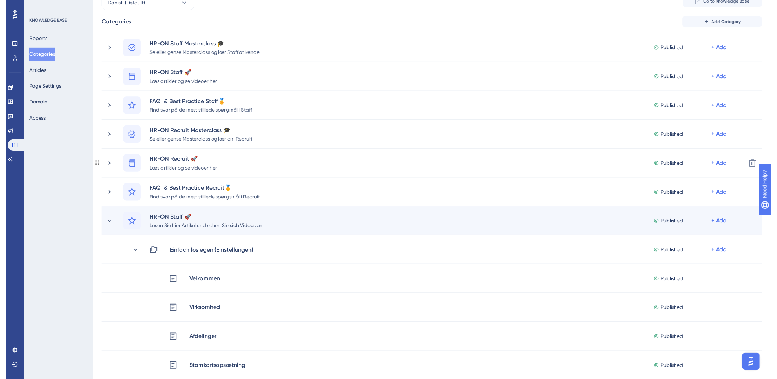
scroll to position [0, 0]
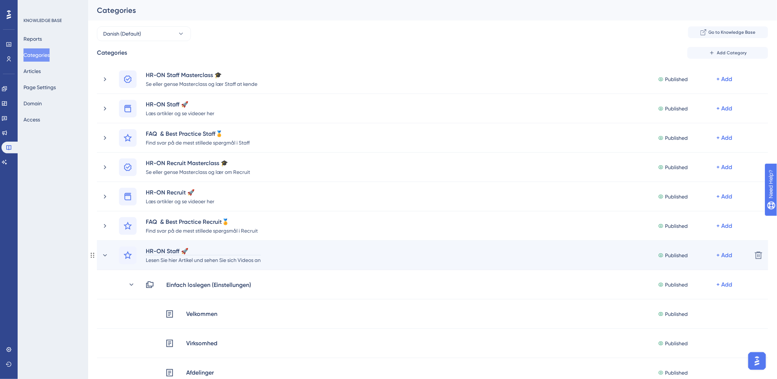
click at [187, 247] on div "HR-ON Staff 🚀" at bounding box center [203, 251] width 116 height 9
click at [193, 250] on div "HR-ON Staff 🚀" at bounding box center [203, 251] width 116 height 9
click at [206, 262] on div "Lesen Sie hier Artikel und sehen Sie sich Videos an" at bounding box center [203, 260] width 116 height 9
click at [206, 254] on div "HR-ON Staff 🚀" at bounding box center [203, 251] width 116 height 9
click at [210, 250] on div "HR-ON Staff 🚀" at bounding box center [203, 251] width 116 height 9
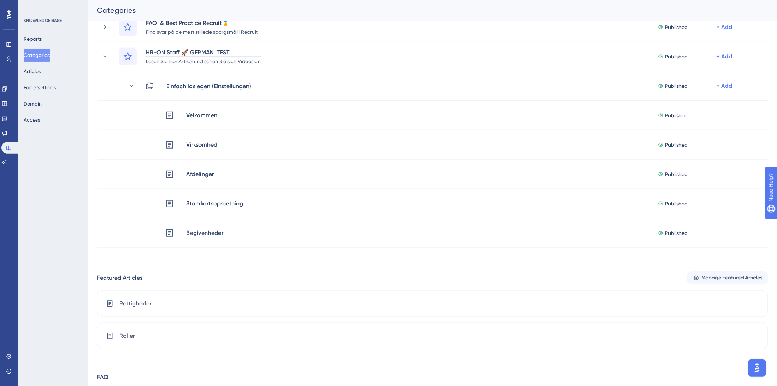
scroll to position [204, 0]
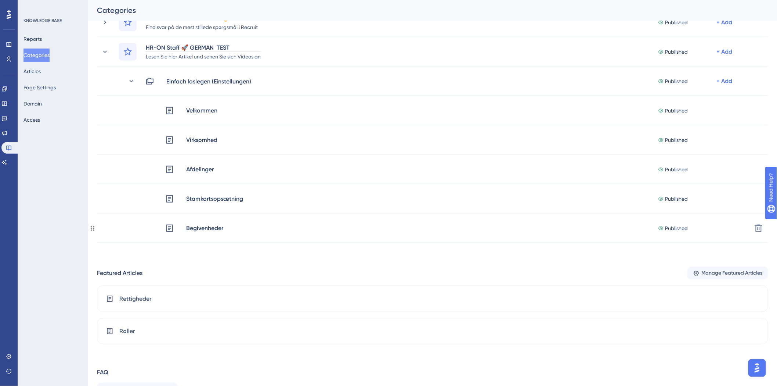
click at [88, 248] on div "Performance Users Engagement Widgets Feedback Product Updates Knowledge Base AI…" at bounding box center [432, 118] width 689 height 590
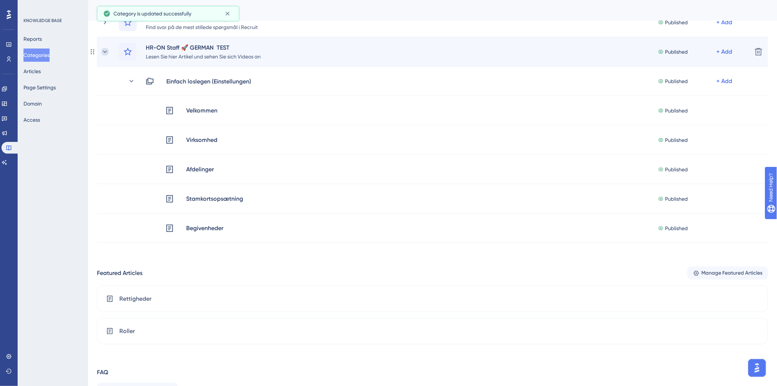
click at [105, 51] on icon at bounding box center [104, 51] width 7 height 7
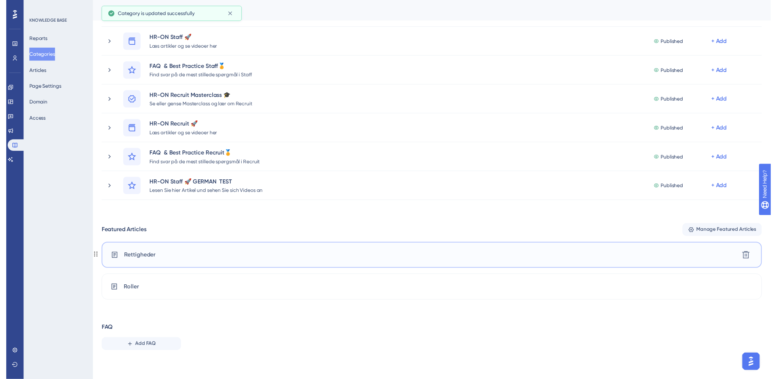
scroll to position [0, 0]
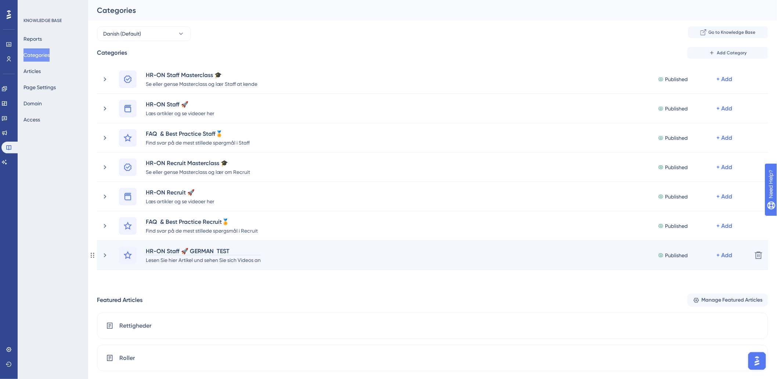
click at [171, 252] on div "HR-ON Staff 🚀 GERMAN TEST" at bounding box center [203, 251] width 116 height 9
click at [218, 251] on div "HR-ON Staff 🚀 GERMAN TEST" at bounding box center [203, 251] width 116 height 9
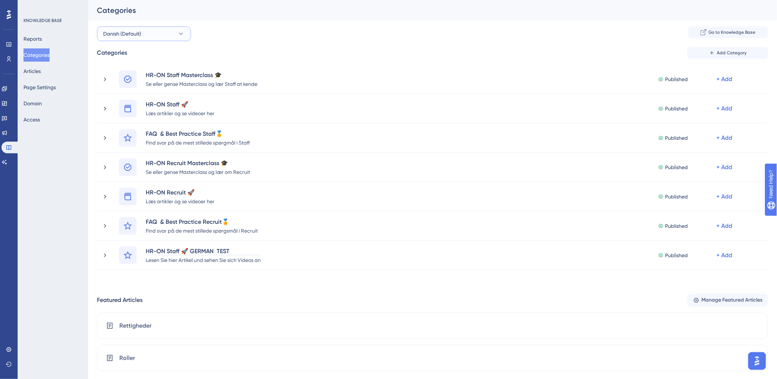
click at [116, 32] on span "Danish (Default)" at bounding box center [122, 33] width 38 height 9
click at [133, 108] on div "German German" at bounding box center [144, 108] width 73 height 15
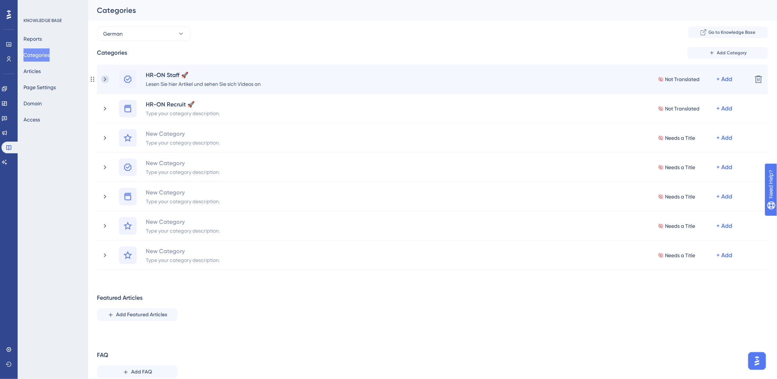
click at [106, 80] on icon at bounding box center [104, 79] width 7 height 7
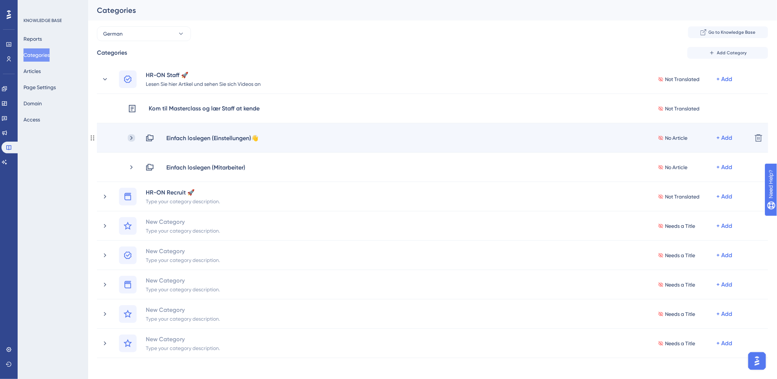
click at [129, 137] on icon at bounding box center [131, 137] width 7 height 7
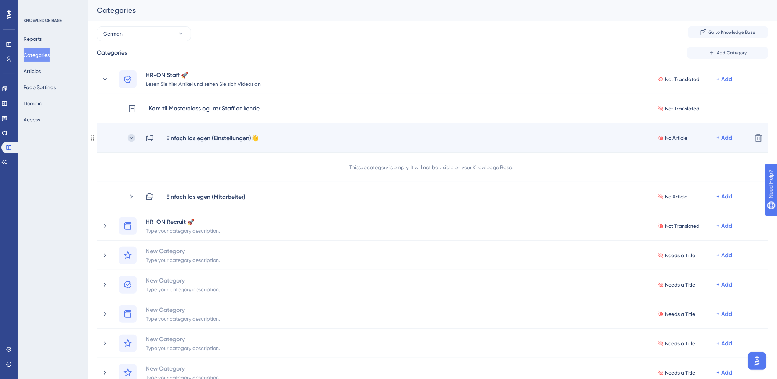
click at [130, 137] on icon at bounding box center [132, 138] width 4 height 2
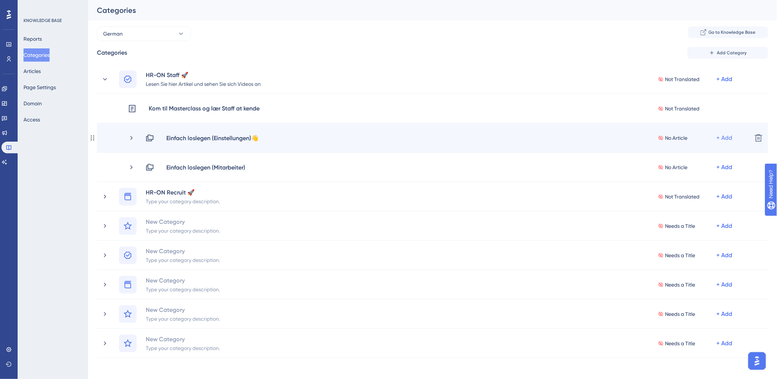
click at [728, 137] on div "+ Add" at bounding box center [725, 138] width 16 height 9
click at [694, 158] on span "Add Articles" at bounding box center [684, 157] width 28 height 9
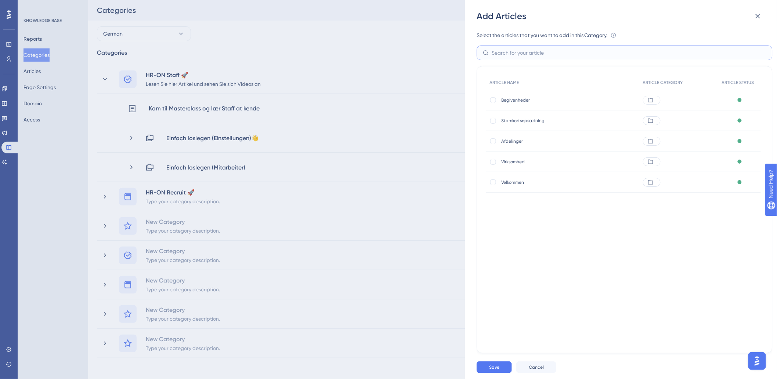
click at [515, 51] on input "text" at bounding box center [629, 53] width 275 height 8
type input "velko"
click at [495, 99] on div at bounding box center [493, 100] width 6 height 6
checkbox input "true"
click at [496, 370] on span "Save" at bounding box center [494, 368] width 10 height 6
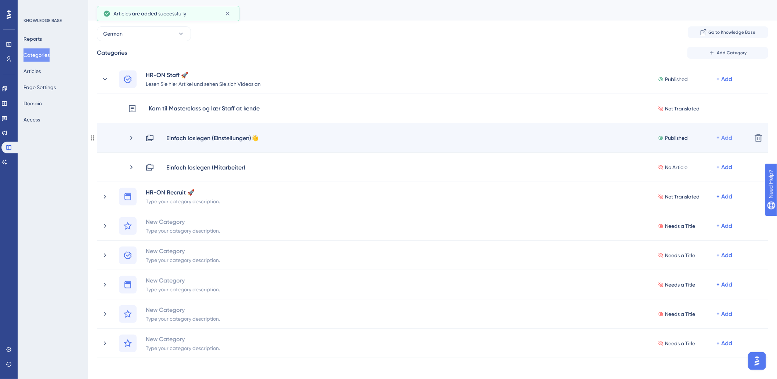
click at [724, 138] on div "+ Add" at bounding box center [725, 138] width 16 height 9
click at [673, 160] on span "Add Articles" at bounding box center [684, 157] width 28 height 9
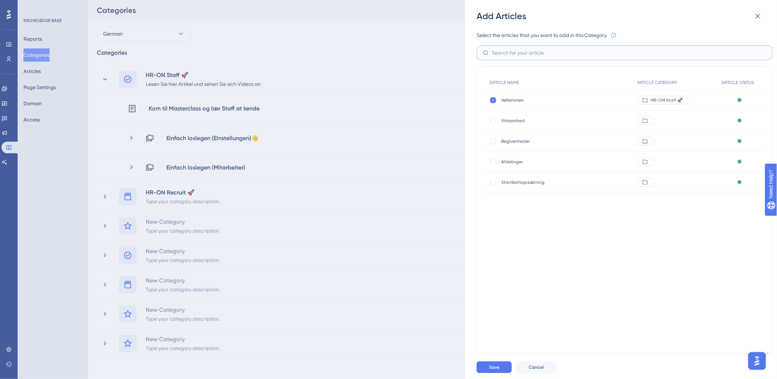
click at [551, 50] on input "text" at bounding box center [629, 53] width 275 height 8
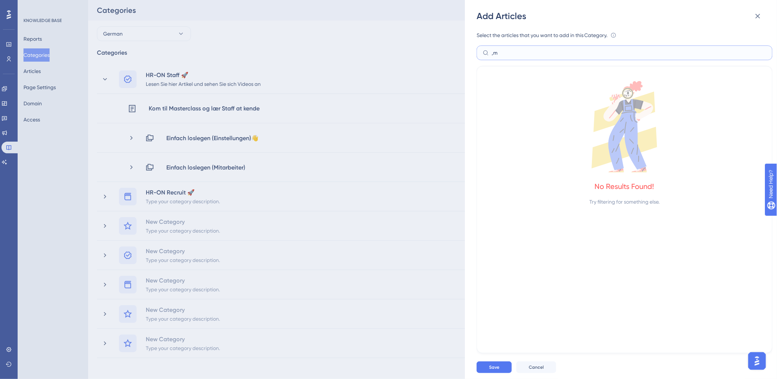
type input ","
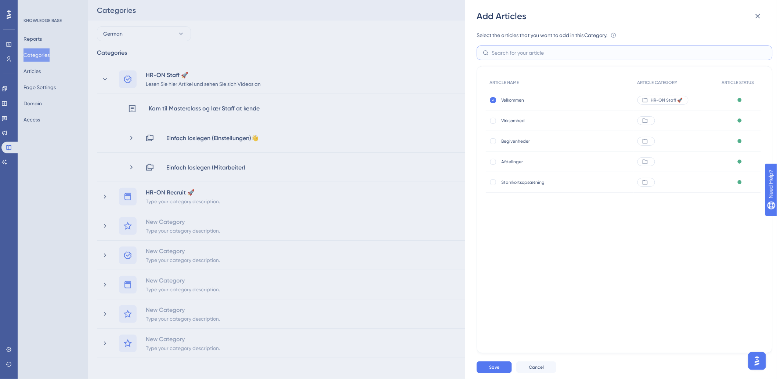
type input "s"
click at [494, 183] on div at bounding box center [493, 183] width 6 height 6
checkbox input "true"
click at [493, 162] on div at bounding box center [493, 162] width 6 height 6
checkbox input "true"
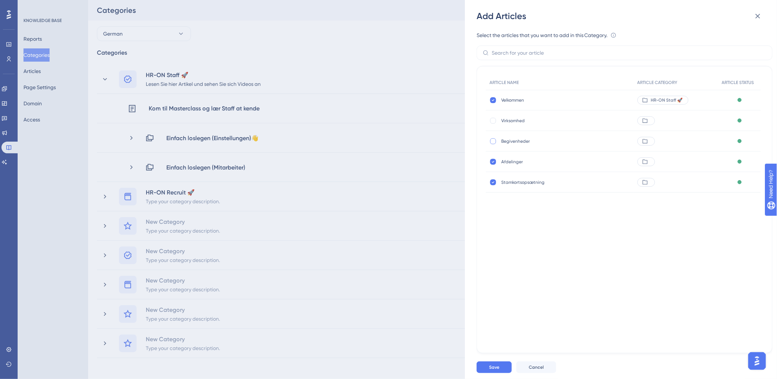
click at [496, 138] on label at bounding box center [493, 141] width 9 height 7
checkbox input "true"
click at [492, 117] on div at bounding box center [492, 120] width 7 height 7
checkbox input "true"
click at [487, 372] on button "Save" at bounding box center [494, 368] width 35 height 12
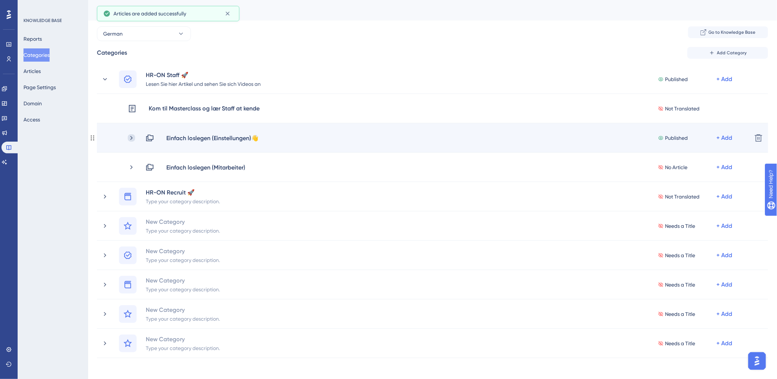
click at [132, 138] on icon at bounding box center [131, 138] width 2 height 4
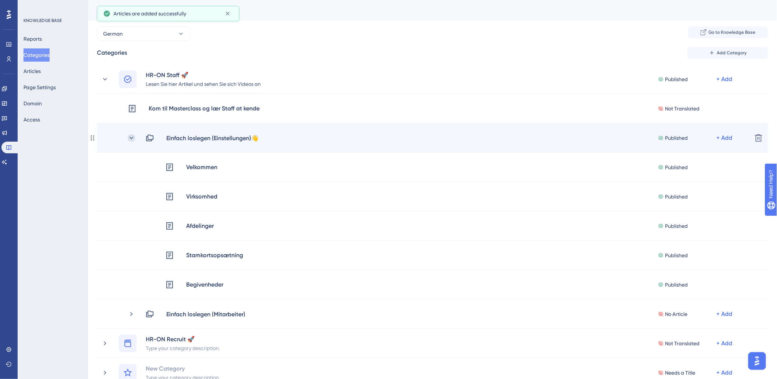
click at [131, 138] on icon at bounding box center [132, 138] width 4 height 2
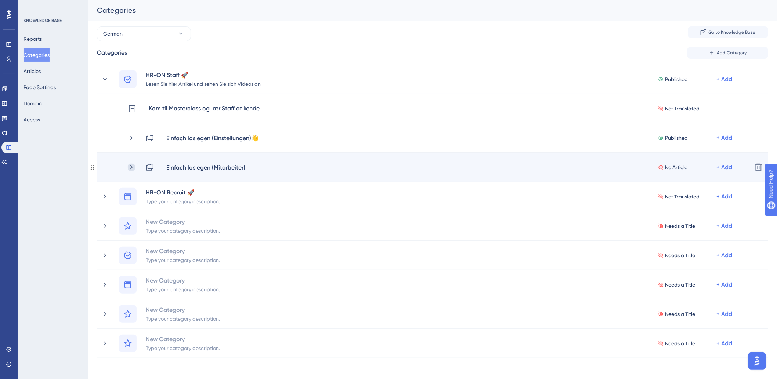
click at [133, 167] on icon at bounding box center [131, 167] width 7 height 7
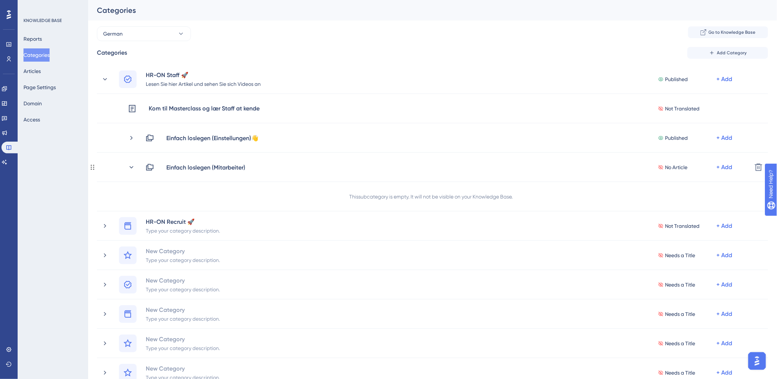
click at [133, 167] on icon at bounding box center [131, 167] width 7 height 7
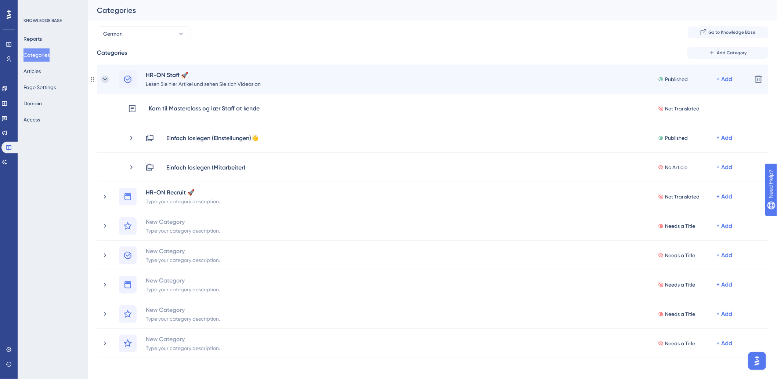
click at [107, 79] on icon at bounding box center [104, 79] width 7 height 7
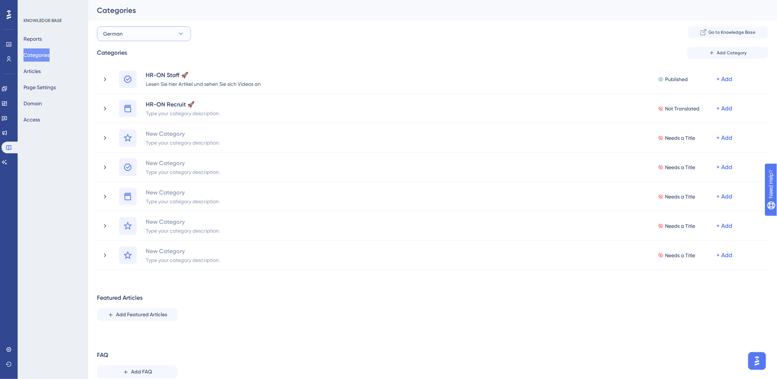
click at [145, 35] on button "German" at bounding box center [144, 33] width 94 height 15
click at [145, 67] on div "Danish (Default) Danish (Default) English English German German" at bounding box center [144, 93] width 84 height 53
click at [144, 75] on span "Danish (Default)" at bounding box center [127, 78] width 38 height 9
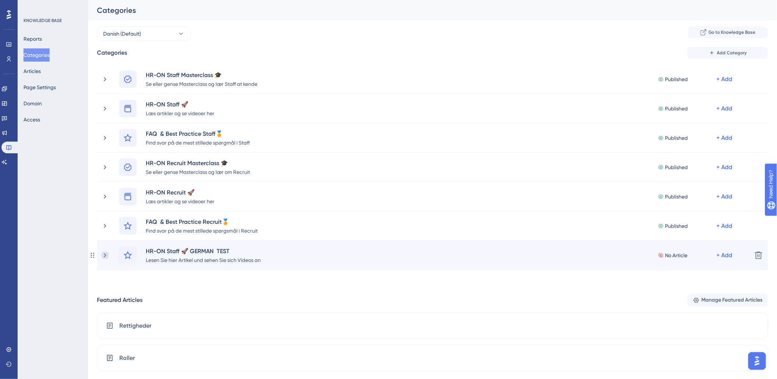
click at [105, 252] on icon at bounding box center [104, 255] width 7 height 7
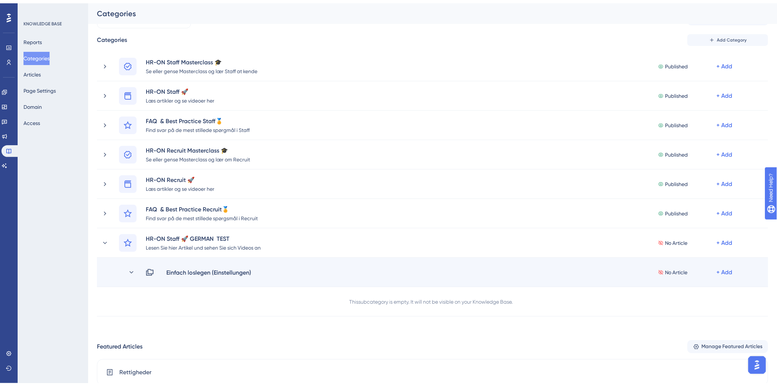
scroll to position [82, 0]
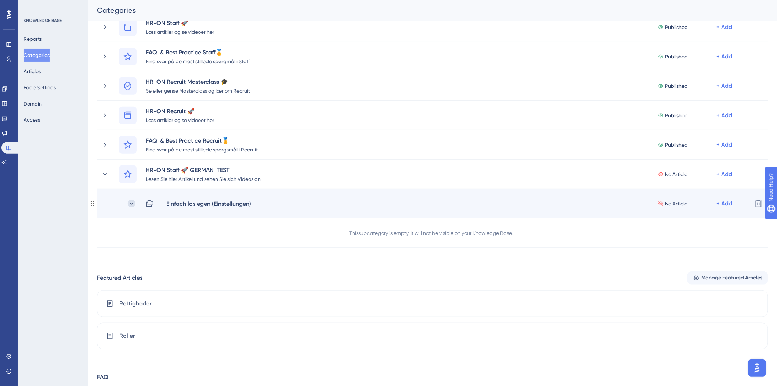
click at [131, 204] on icon at bounding box center [131, 203] width 7 height 7
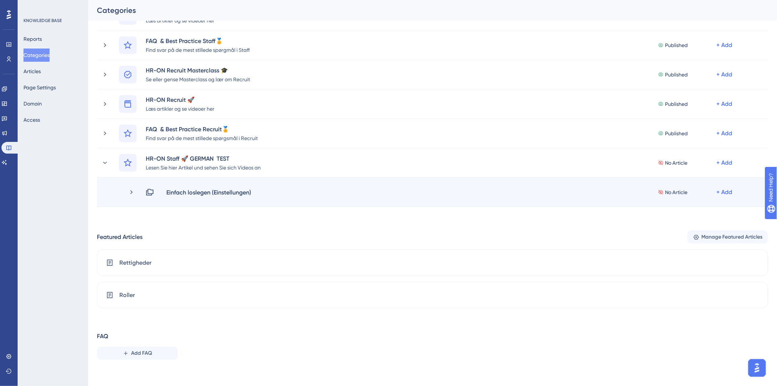
scroll to position [96, 0]
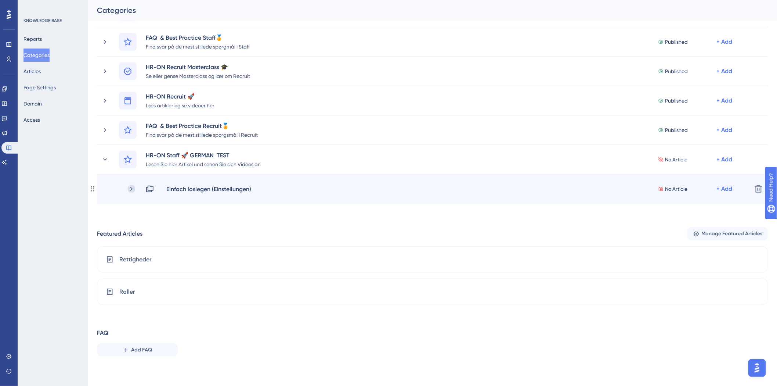
click at [130, 189] on icon at bounding box center [131, 188] width 7 height 7
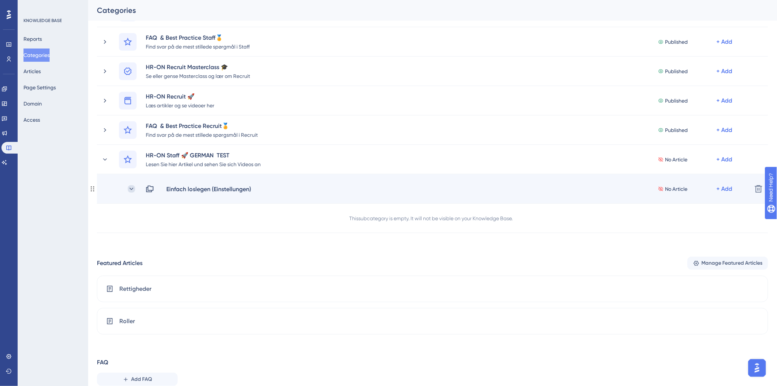
click at [130, 189] on icon at bounding box center [131, 188] width 7 height 7
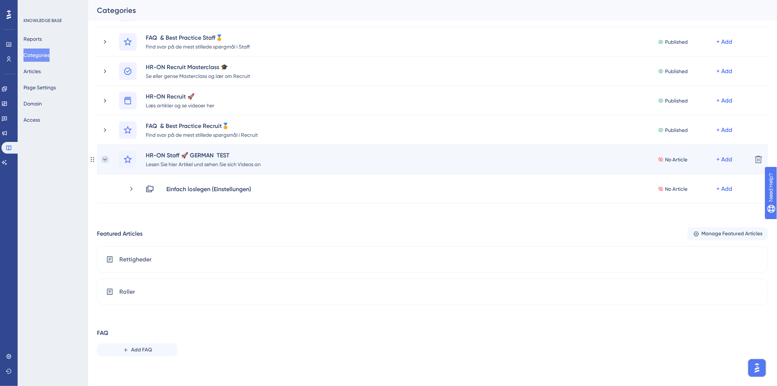
click at [108, 158] on icon at bounding box center [104, 159] width 7 height 7
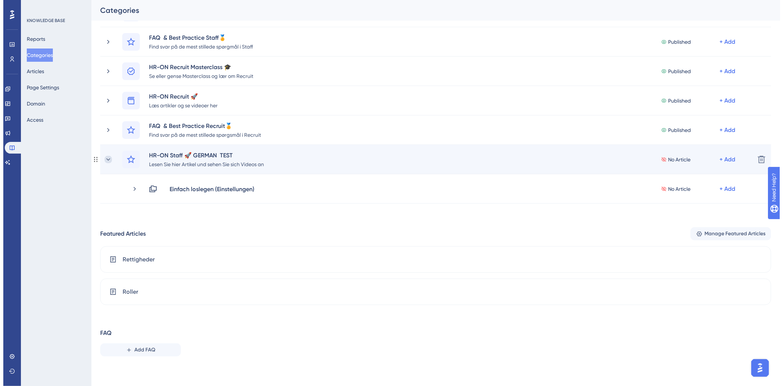
scroll to position [67, 0]
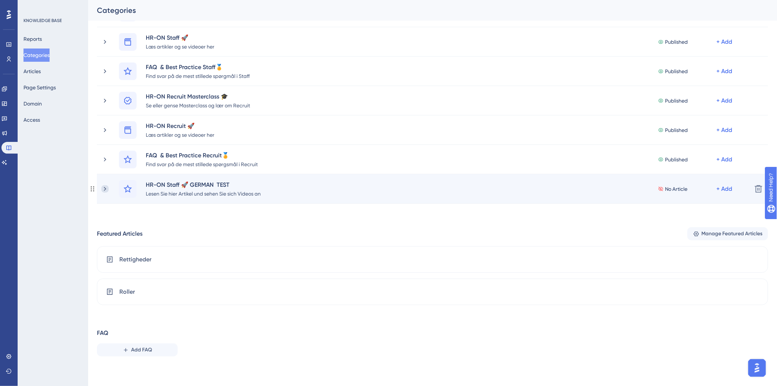
click at [105, 189] on icon at bounding box center [105, 189] width 2 height 4
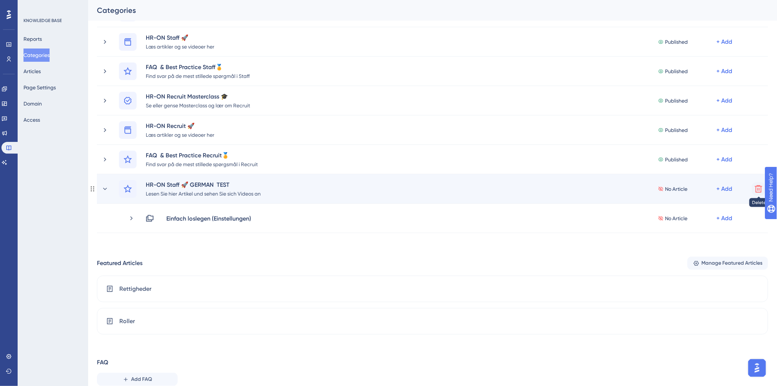
click at [758, 188] on icon at bounding box center [758, 188] width 7 height 7
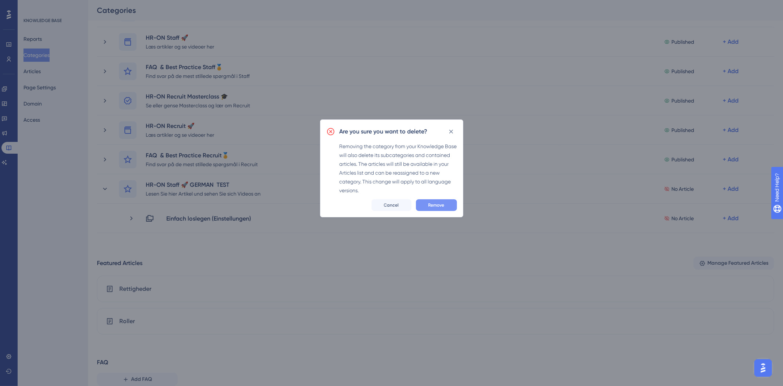
click at [433, 207] on span "Remove" at bounding box center [436, 205] width 16 height 6
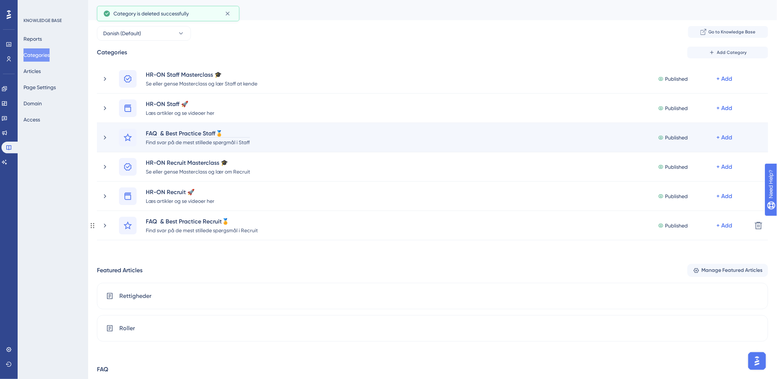
scroll to position [0, 0]
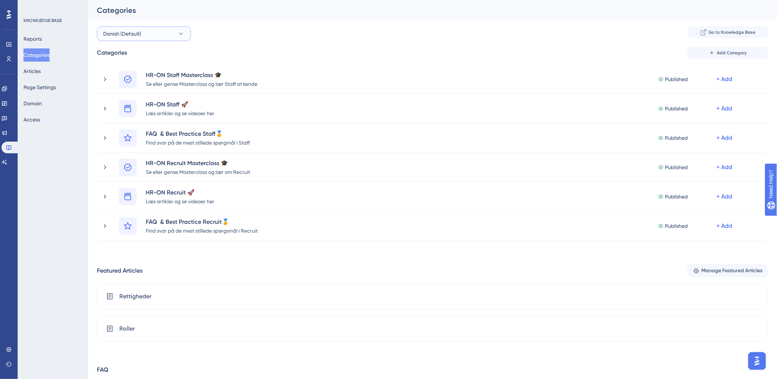
click at [155, 38] on button "Danish (Default)" at bounding box center [144, 33] width 94 height 15
click at [160, 28] on button "Danish (Default)" at bounding box center [144, 33] width 94 height 15
click at [173, 32] on button "Danish (Default)" at bounding box center [144, 33] width 94 height 15
click at [137, 109] on div "German German" at bounding box center [144, 108] width 73 height 15
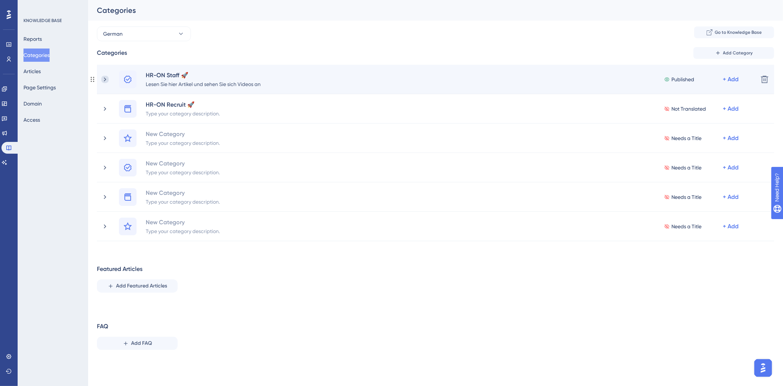
click at [103, 78] on icon at bounding box center [104, 79] width 7 height 7
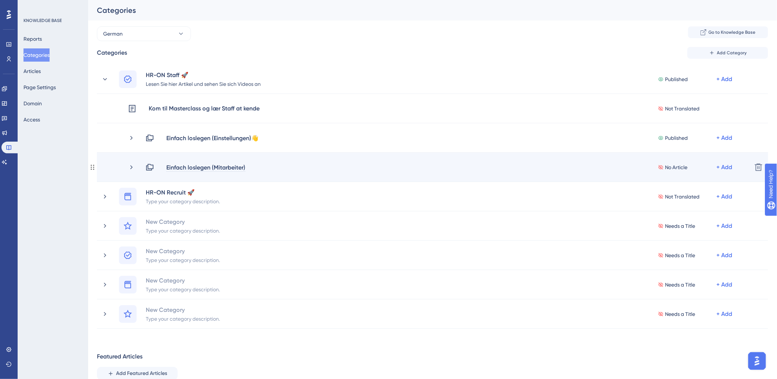
click at [209, 168] on div "Einfach loslegen (Mitarbeiter)" at bounding box center [206, 167] width 80 height 9
click at [209, 167] on div "Einfach loslegen (Mitarbeiter)" at bounding box center [206, 167] width 80 height 9
drag, startPoint x: 210, startPoint y: 167, endPoint x: 170, endPoint y: 168, distance: 40.0
click at [170, 168] on div "Einfach loslegen (Mitarbeiter)" at bounding box center [206, 167] width 80 height 9
copy div "Einfach loslegen"
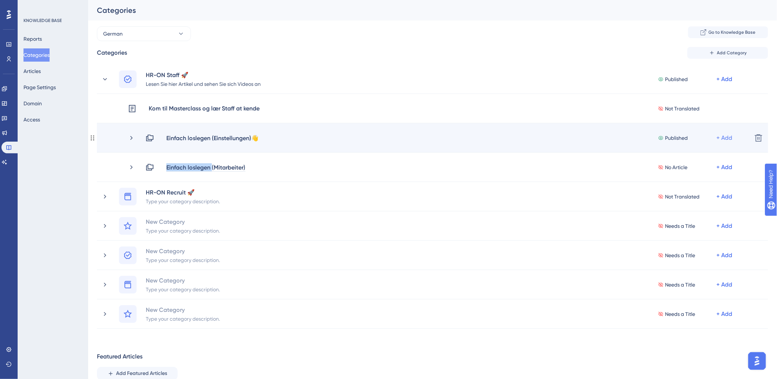
click at [727, 137] on div "+ Add" at bounding box center [725, 138] width 16 height 9
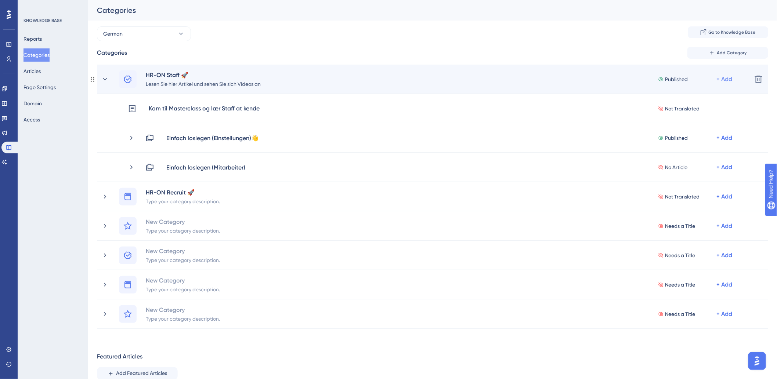
click at [728, 79] on div "+ Add" at bounding box center [725, 79] width 16 height 9
click at [698, 104] on div "Add a Subcategory Add a Subcategory" at bounding box center [696, 98] width 52 height 15
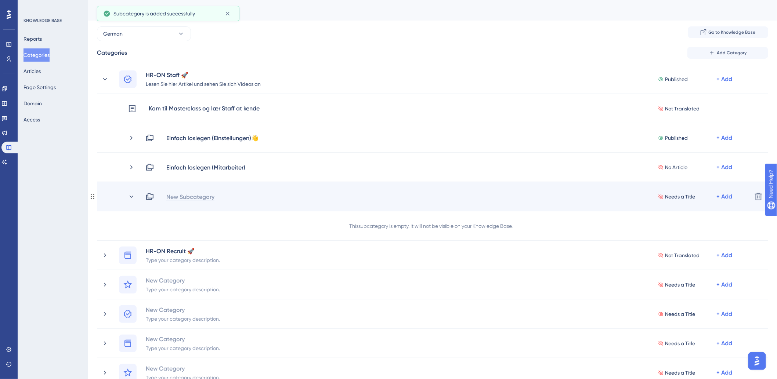
click at [188, 195] on div "New Subcategory" at bounding box center [190, 196] width 49 height 9
paste div
click at [208, 196] on div "Einfach loslegen" at bounding box center [188, 196] width 45 height 9
click at [212, 195] on div "Einfach loslegen (" at bounding box center [190, 196] width 48 height 9
click at [201, 195] on div "Machen Sie den (" at bounding box center [190, 196] width 48 height 9
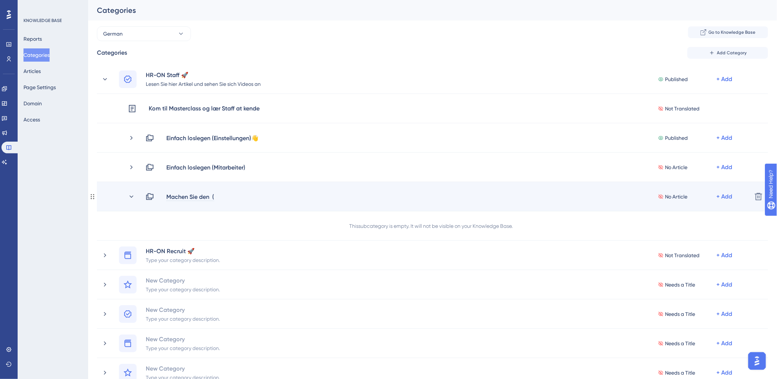
click at [211, 196] on div "Machen Sie den (" at bounding box center [190, 196] width 48 height 9
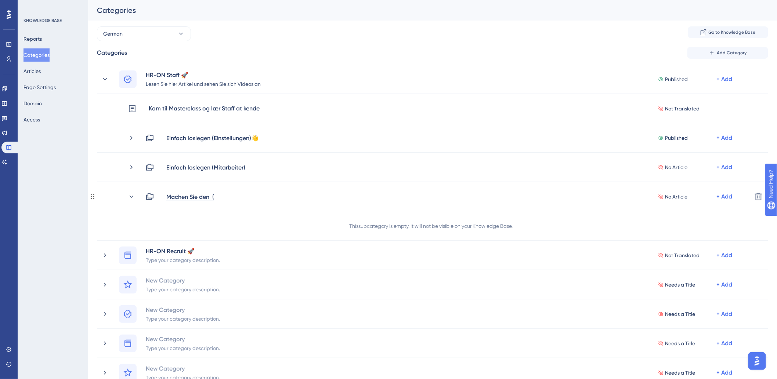
paste div
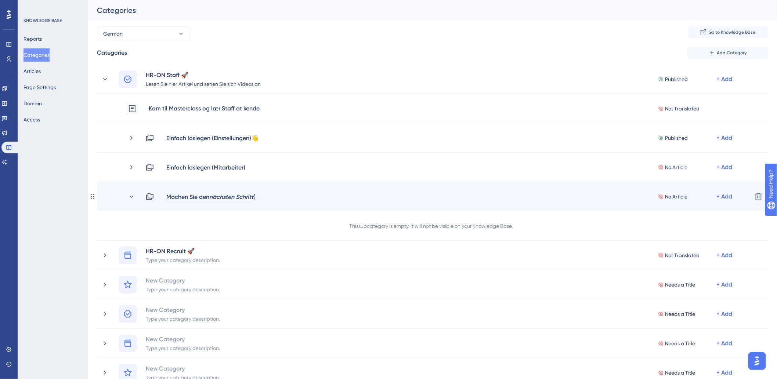
click at [214, 195] on span "nächsten Schritt" at bounding box center [231, 196] width 44 height 7
drag, startPoint x: 212, startPoint y: 197, endPoint x: 256, endPoint y: 199, distance: 43.4
click at [256, 199] on div "Machen Sie den nächsten Schritt (" at bounding box center [211, 196] width 90 height 9
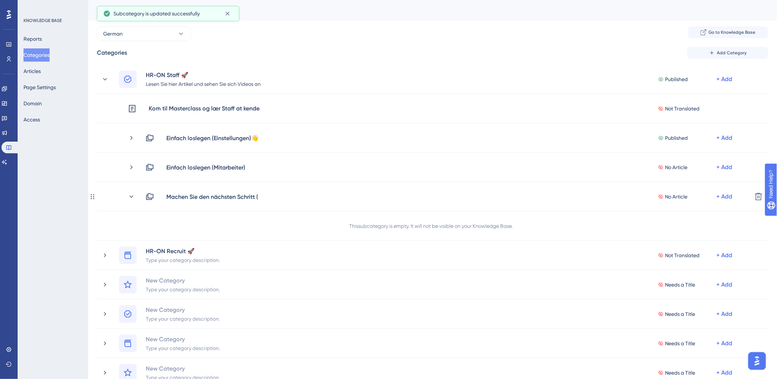
click at [241, 211] on div "This subcategory is empty. It will not be visible on your Knowledge Base." at bounding box center [432, 225] width 671 height 29
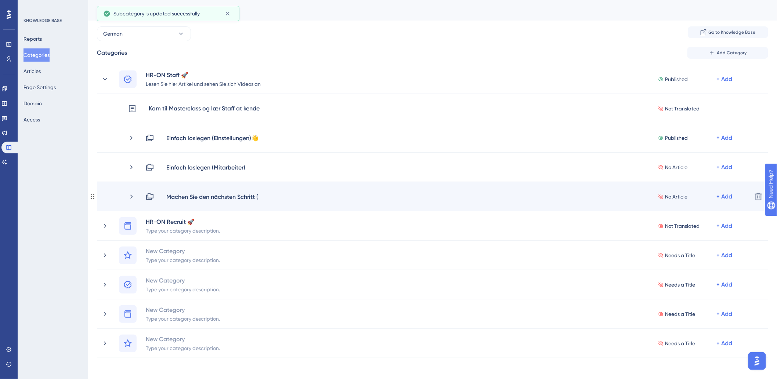
click at [261, 195] on div "Machen Sie den nächsten Schritt (" at bounding box center [215, 196] width 98 height 9
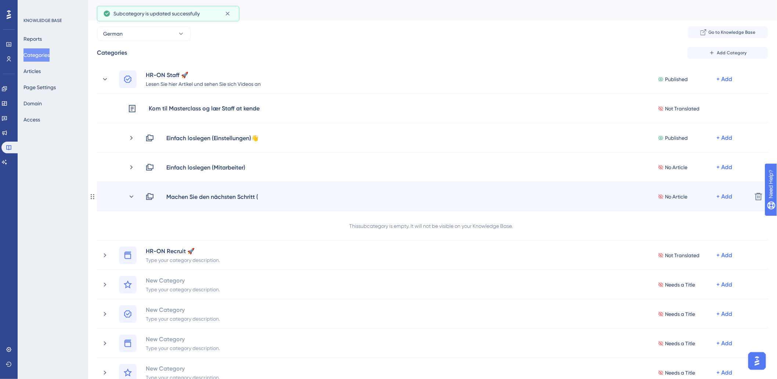
click at [259, 195] on div "Machen Sie den nächsten Schritt (" at bounding box center [215, 196] width 98 height 9
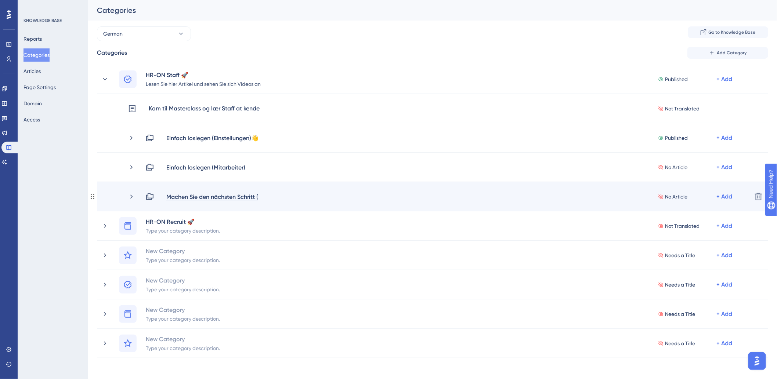
click at [257, 196] on div "Machen Sie den nächsten Schritt (" at bounding box center [212, 196] width 93 height 9
click at [258, 196] on div "Machen Sie den nächsten Schritt (" at bounding box center [212, 196] width 93 height 9
click at [259, 195] on div "Machen Sie den nächsten Schritt (" at bounding box center [215, 196] width 98 height 9
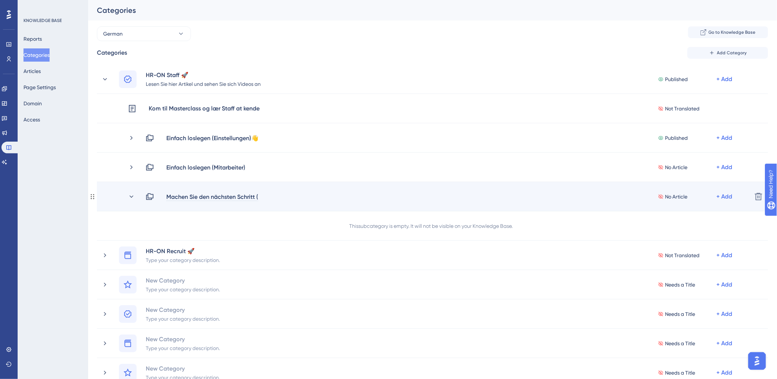
click at [258, 195] on div "Machen Sie den nächsten Schritt (" at bounding box center [212, 196] width 93 height 9
click at [268, 196] on div "Machen Sie den nächsten Schritt ( No Article + Add" at bounding box center [445, 196] width 601 height 9
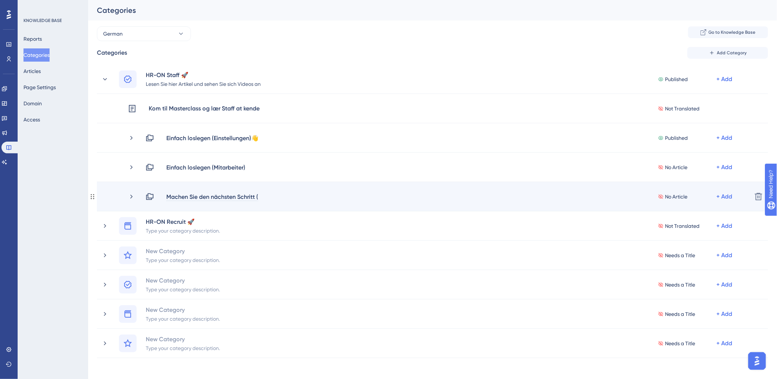
click at [257, 197] on div "Machen Sie den nächsten Schritt (" at bounding box center [212, 196] width 93 height 9
paste div
click at [346, 195] on div "Machen Sie den nächsten Schritt (Optionen des Stammdatenblatts)" at bounding box center [258, 196] width 184 height 9
click at [350, 196] on div "Machen Sie den nächsten Schritt (Optionen des Stammdatenblatts)" at bounding box center [261, 196] width 190 height 9
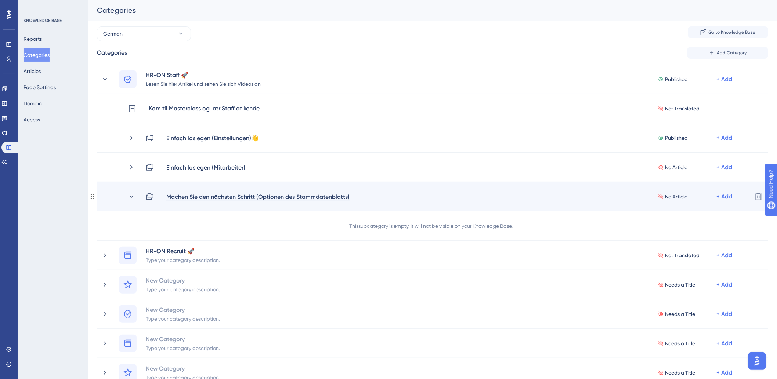
click at [347, 195] on div "Machen Sie den nächsten Schritt (Optionen des Stammdatenblatts)" at bounding box center [258, 196] width 184 height 9
paste div
click at [132, 196] on icon at bounding box center [132, 196] width 4 height 2
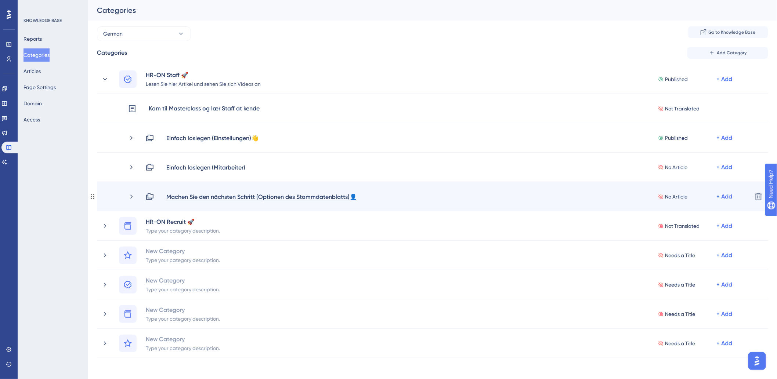
click at [214, 192] on div "Machen Sie den nächsten Schritt (Optionen des Stammdatenblatts)👤" at bounding box center [261, 196] width 191 height 9
click at [239, 196] on div "Machen Sie den nächsten Schritt (Optionen des Stammdatenblatts)👤" at bounding box center [261, 196] width 191 height 9
drag, startPoint x: 256, startPoint y: 196, endPoint x: 168, endPoint y: 203, distance: 88.5
click at [168, 203] on div "Machen Sie den nächsten Schritt (Optionen des Stammdatenblatts)👤 No Article + A…" at bounding box center [432, 196] width 671 height 29
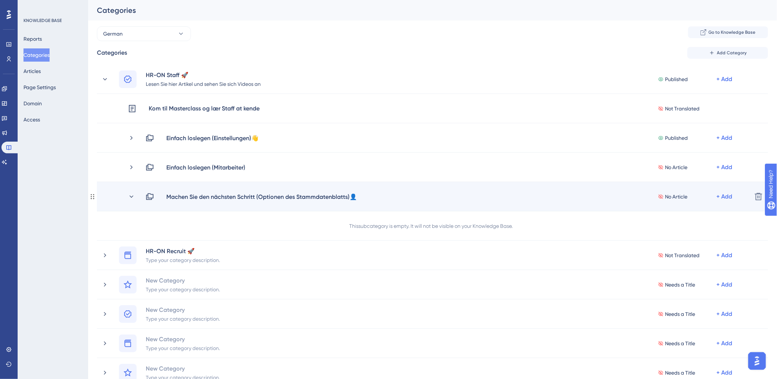
copy div "Machen Sie den nächsten Schritt"
click at [132, 196] on icon at bounding box center [131, 196] width 7 height 7
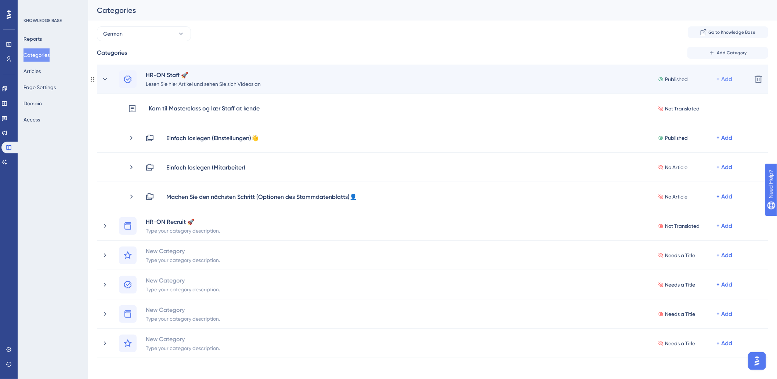
click at [725, 80] on div "+ Add" at bounding box center [725, 79] width 16 height 9
click at [705, 98] on span "Add a Subcategory" at bounding box center [693, 98] width 46 height 9
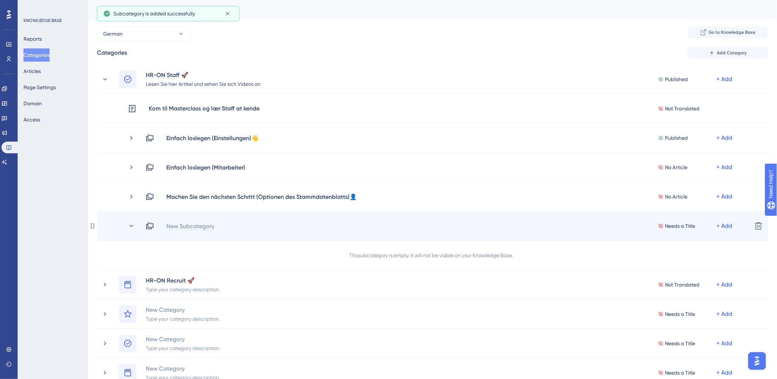
click at [206, 223] on div "New Subcategory" at bounding box center [190, 226] width 49 height 9
paste div
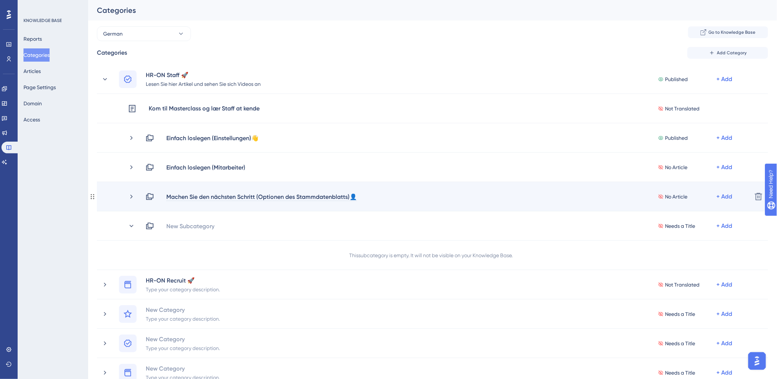
click at [229, 195] on div "Machen Sie den nächsten Schritt (Optionen des Stammdatenblatts)👤" at bounding box center [261, 196] width 191 height 9
click at [257, 195] on div "Machen Sie den nächsten Schritt (Optionen des Stammdatenblatts)👤" at bounding box center [261, 196] width 191 height 9
click at [257, 196] on div "Machen Sie den nächsten Schritt (Optionen des Stammdatenblatts)👤" at bounding box center [261, 196] width 191 height 9
drag, startPoint x: 255, startPoint y: 195, endPoint x: 153, endPoint y: 197, distance: 102.1
click at [153, 197] on div "Machen Sie den nächsten Schritt (Optionen des Stammdatenblatts)👤" at bounding box center [254, 196] width 218 height 9
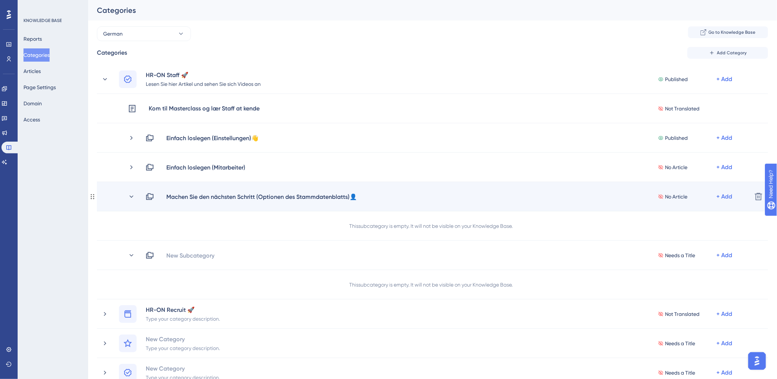
copy div "Machen Sie den nächsten Schritt"
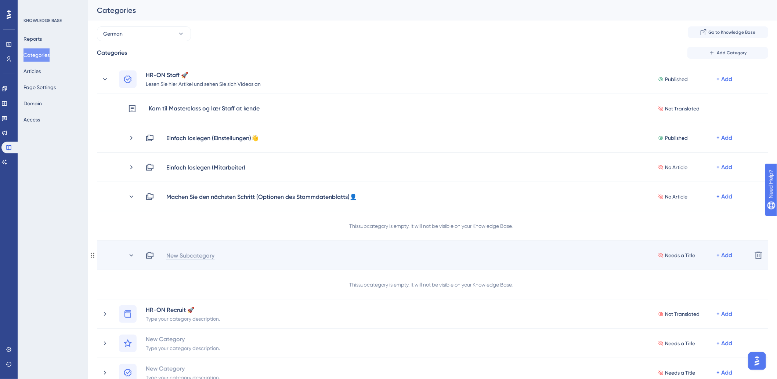
click at [187, 255] on div "New Subcategory" at bounding box center [190, 255] width 49 height 9
paste div
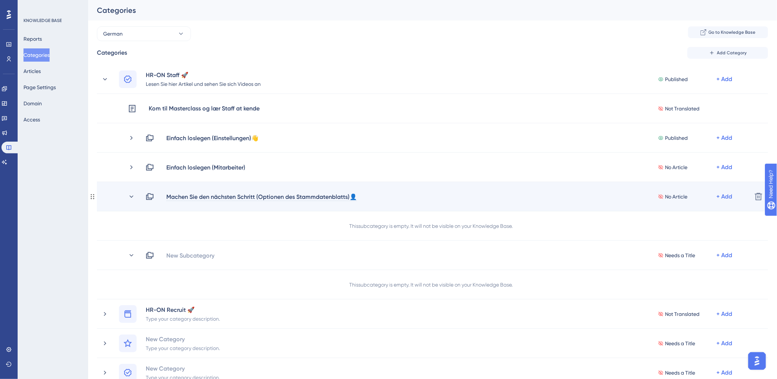
click at [173, 199] on div "Machen Sie den nächsten Schritt (Optionen des Stammdatenblatts)👤" at bounding box center [261, 196] width 191 height 9
click at [254, 196] on div "Machen Sie den nächsten Schritt (Optionen des Stammdatenblatts)👤" at bounding box center [261, 196] width 191 height 9
drag, startPoint x: 256, startPoint y: 196, endPoint x: 148, endPoint y: 193, distance: 107.2
click at [148, 193] on div "Machen Sie den nächsten Schritt (Optionen des Stammdatenblatts)👤" at bounding box center [254, 196] width 218 height 9
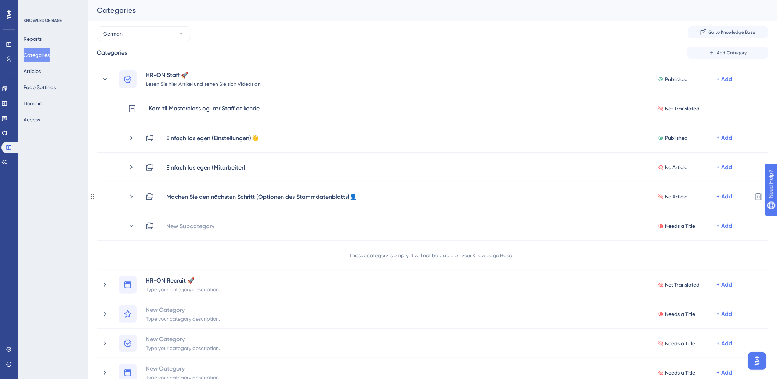
copy div "Machen Sie den nächsten Schritt"
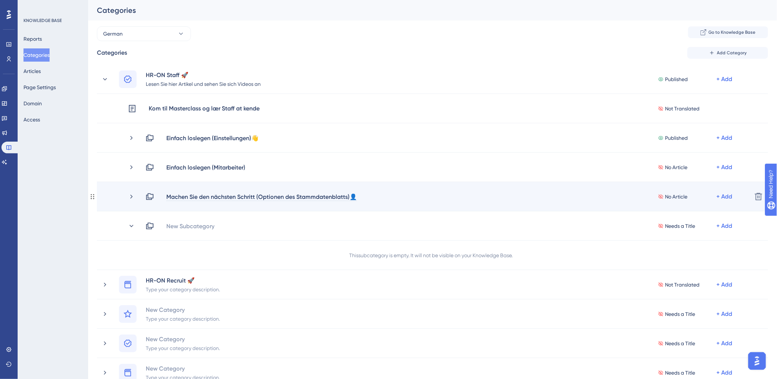
click at [185, 195] on div "Machen Sie den nächsten Schritt (Optionen des Stammdatenblatts)👤" at bounding box center [261, 196] width 191 height 9
click at [253, 194] on div "Machen Sie den nächsten Schritt (Optionen des Stammdatenblatts)👤" at bounding box center [261, 196] width 191 height 9
drag, startPoint x: 255, startPoint y: 196, endPoint x: 168, endPoint y: 200, distance: 86.7
click at [168, 200] on div "Machen Sie den nächsten Schritt (Optionen des Stammdatenblatts)👤" at bounding box center [261, 196] width 191 height 9
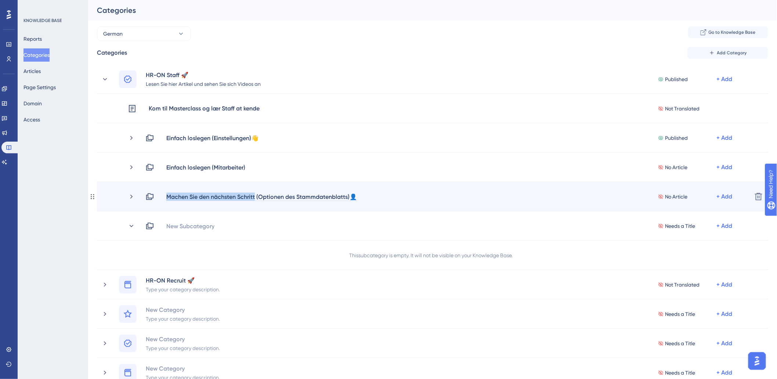
copy div "Machen Sie den nächsten Schritt"
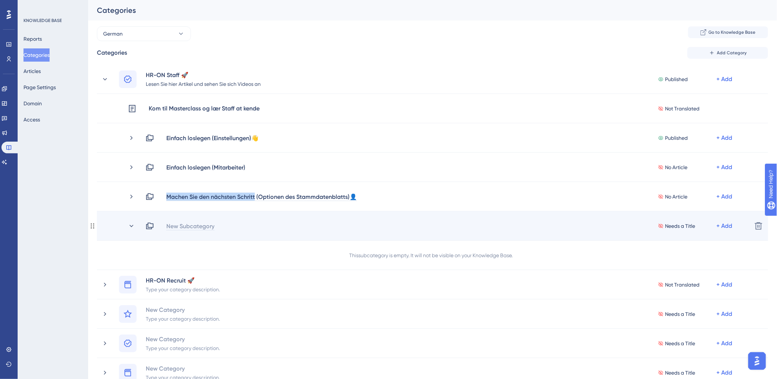
click at [193, 228] on div "New Subcategory" at bounding box center [190, 226] width 49 height 9
paste div
click at [252, 225] on div "Machen Sie den nächsten Schritt" at bounding box center [210, 226] width 89 height 9
click at [262, 224] on div "Machen Sie den nächsten Schritt (" at bounding box center [215, 226] width 98 height 9
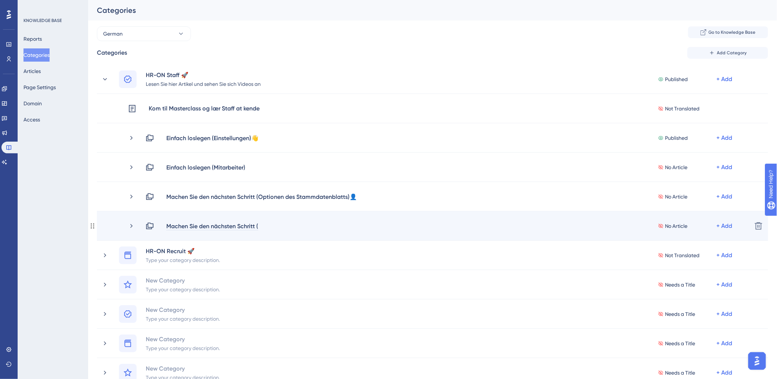
click at [256, 222] on div "Machen Sie den nächsten Schritt (" at bounding box center [212, 226] width 93 height 9
click at [266, 228] on div "Machen Sie den nächsten Schritt ( No Article + Add" at bounding box center [445, 226] width 601 height 9
click at [258, 225] on div "Machen Sie den nächsten Schritt (" at bounding box center [212, 226] width 93 height 9
paste div
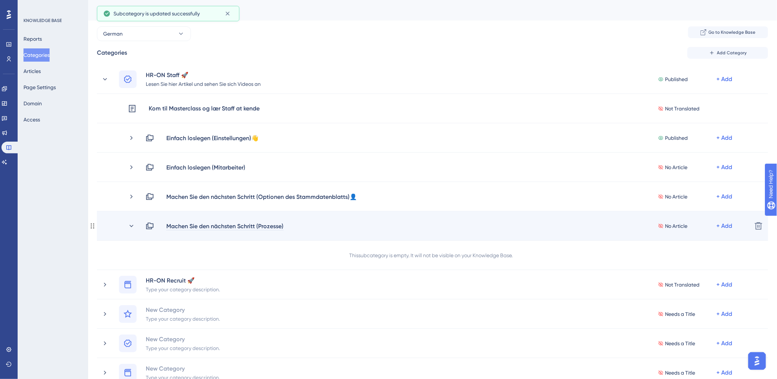
click at [277, 225] on div "Machen Sie den nächsten Schritt (Prozesse)" at bounding box center [225, 226] width 118 height 9
click at [281, 226] on div "Machen Sie den nächsten Schritt (Prozesse)" at bounding box center [225, 226] width 118 height 9
drag, startPoint x: 286, startPoint y: 224, endPoint x: 254, endPoint y: 227, distance: 31.3
click at [254, 227] on div "Machen Sie den nächsten Schritt (Prozesse)" at bounding box center [225, 226] width 118 height 9
click at [272, 226] on div "Machen Sie den nächsten Schritt (Prozesse)" at bounding box center [225, 226] width 118 height 9
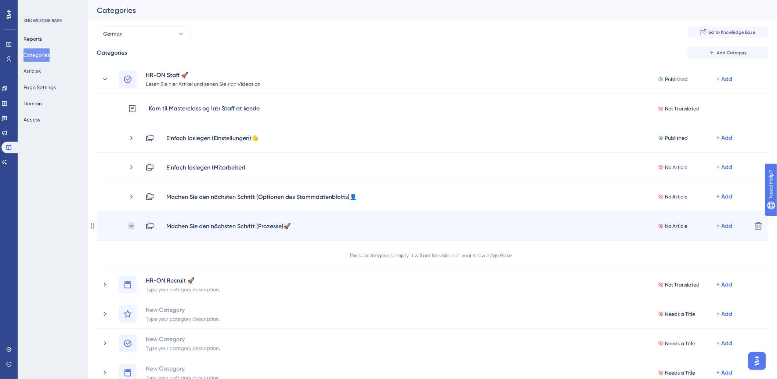
click at [133, 226] on icon at bounding box center [131, 225] width 7 height 7
click at [130, 227] on icon at bounding box center [131, 225] width 7 height 7
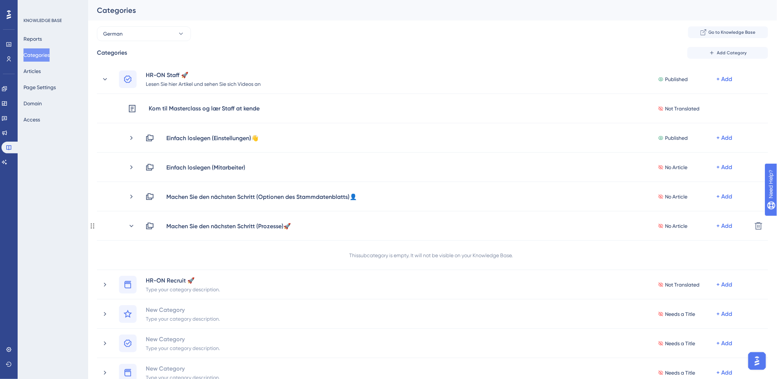
click at [131, 225] on icon at bounding box center [131, 225] width 7 height 7
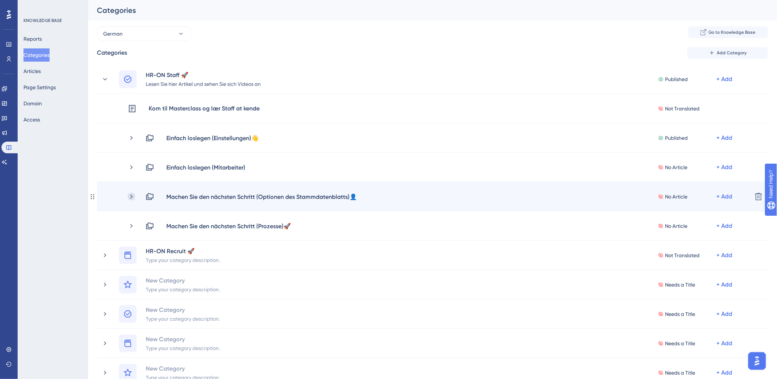
click at [129, 193] on icon at bounding box center [131, 196] width 7 height 7
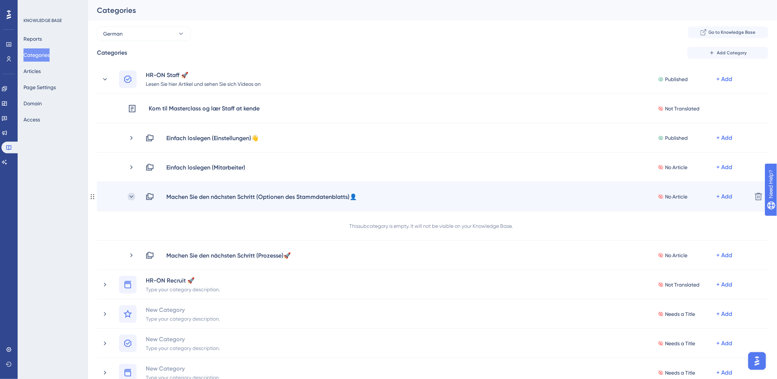
click at [130, 196] on icon at bounding box center [131, 196] width 7 height 7
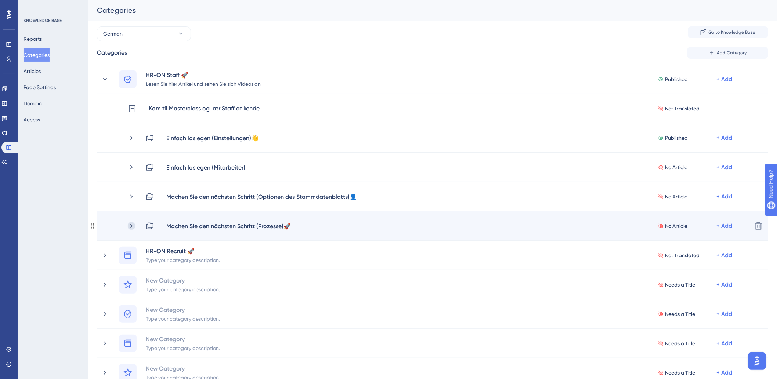
click at [131, 225] on icon at bounding box center [131, 225] width 7 height 7
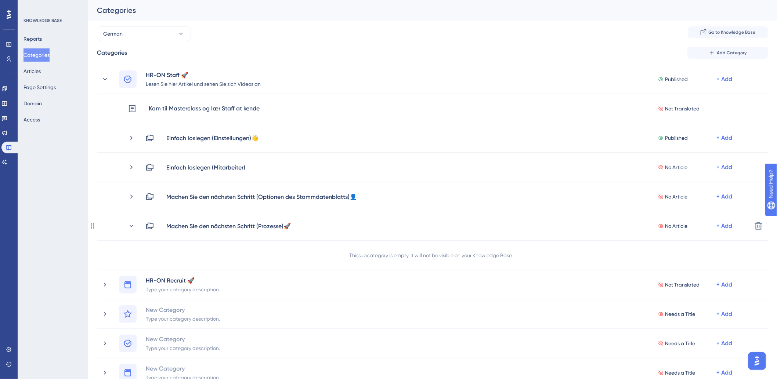
click at [131, 227] on icon at bounding box center [131, 225] width 7 height 7
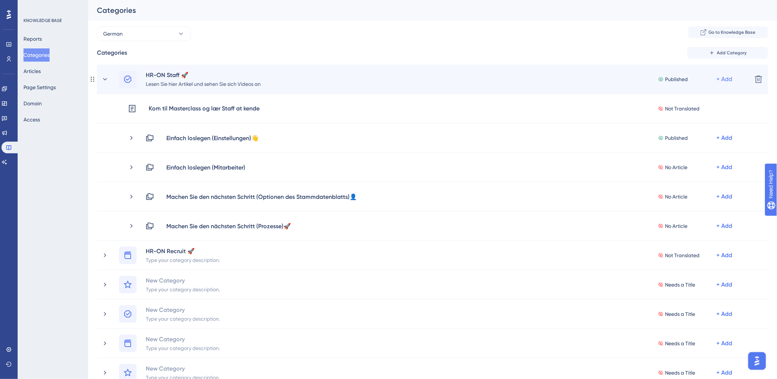
click at [727, 79] on div "+ Add" at bounding box center [725, 79] width 16 height 9
click at [693, 96] on span "Add a Subcategory" at bounding box center [693, 98] width 46 height 9
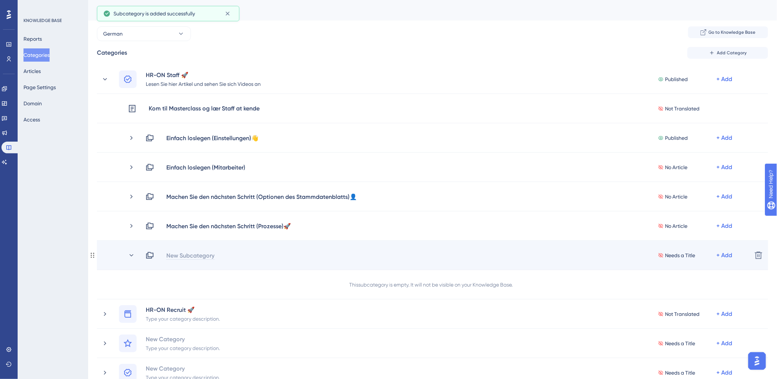
click at [197, 256] on div "New Subcategory" at bounding box center [190, 255] width 49 height 9
click at [199, 258] on div "New Subcategory Needs a Title + Add" at bounding box center [445, 255] width 601 height 9
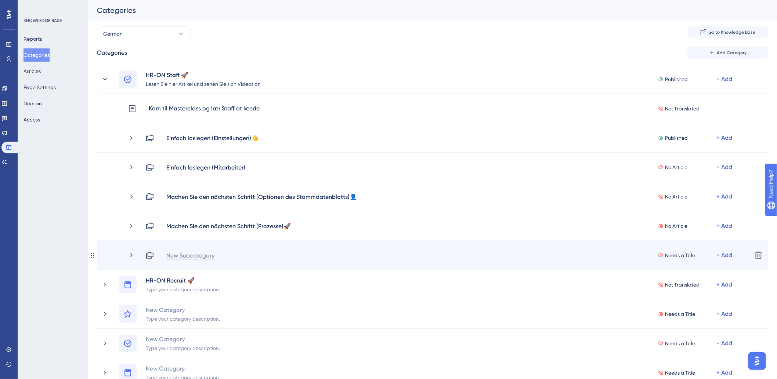
click at [199, 256] on div "New Subcategory" at bounding box center [190, 255] width 49 height 9
drag, startPoint x: 178, startPoint y: 257, endPoint x: 181, endPoint y: 245, distance: 12.8
click at [177, 258] on div "New Subcategory" at bounding box center [190, 255] width 49 height 9
click at [188, 253] on div "Needs a Title + Add" at bounding box center [445, 255] width 601 height 9
click at [188, 253] on div "New Subcategory" at bounding box center [190, 255] width 49 height 9
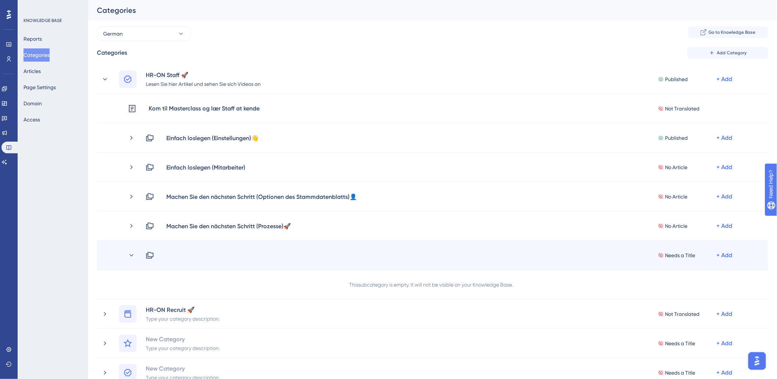
paste div
click at [254, 254] on span "Machen Sie den nächsten Schritt" at bounding box center [210, 255] width 88 height 7
click at [256, 253] on span "Machen Sie den nächsten Schritt (" at bounding box center [212, 255] width 92 height 7
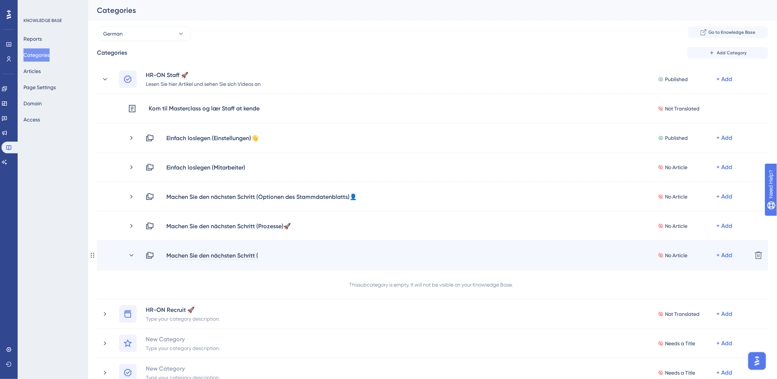
click at [257, 256] on div "Machen Sie den nächsten Schritt (" at bounding box center [212, 255] width 93 height 9
paste div
click at [309, 257] on div "Machen Sie den nächsten Schritt (Engagement Builder)" at bounding box center [240, 255] width 149 height 9
click at [310, 255] on div "Machen Sie den nächsten Schritt (Engagement Builder)" at bounding box center [240, 255] width 149 height 9
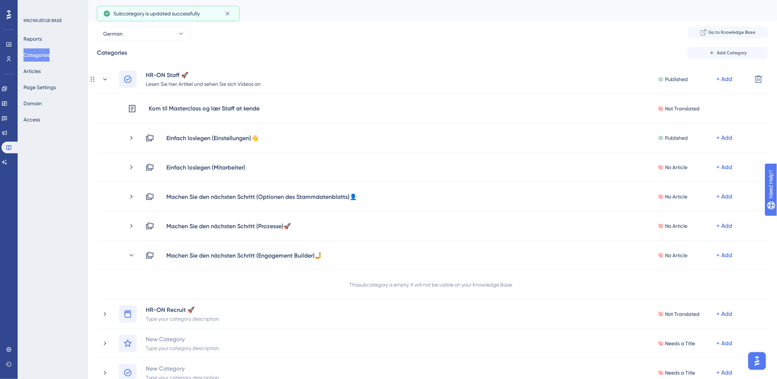
click at [725, 79] on div "+ Add" at bounding box center [725, 79] width 16 height 9
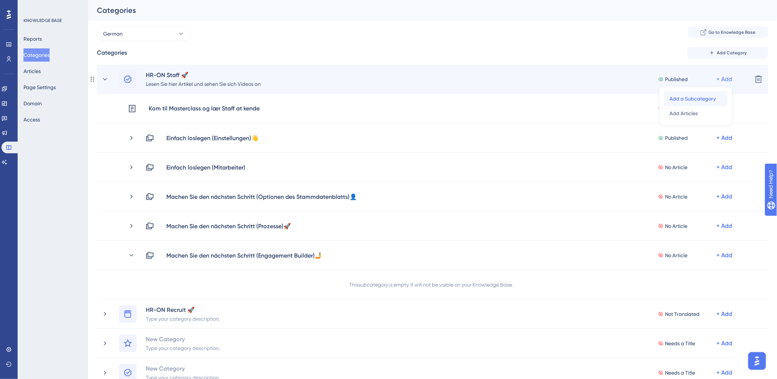
click at [698, 96] on span "Add a Subcategory" at bounding box center [693, 98] width 46 height 9
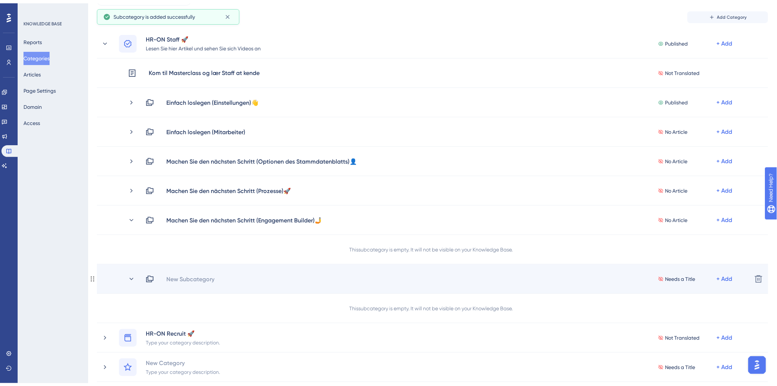
scroll to position [41, 0]
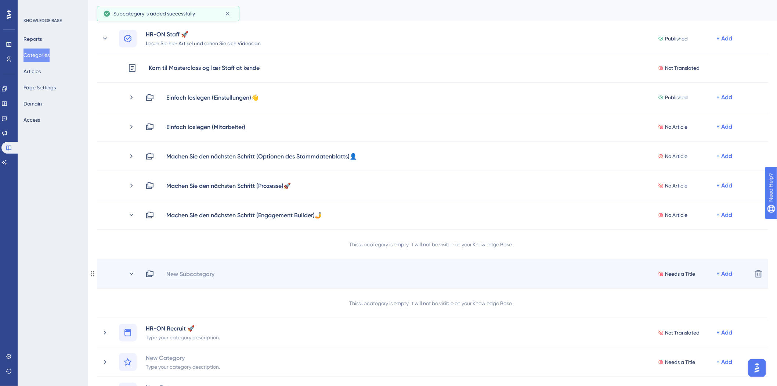
click at [185, 277] on div "New Subcategory" at bounding box center [190, 273] width 49 height 9
click at [180, 271] on div "New Subcategory Needs a Title + Add" at bounding box center [445, 273] width 601 height 9
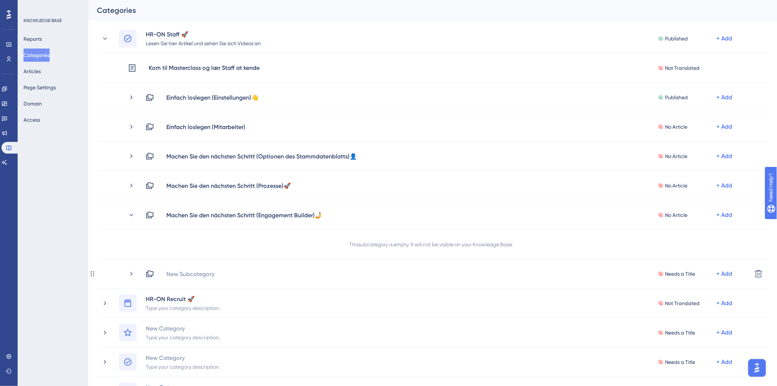
click at [180, 271] on div "New Subcategory" at bounding box center [190, 273] width 49 height 9
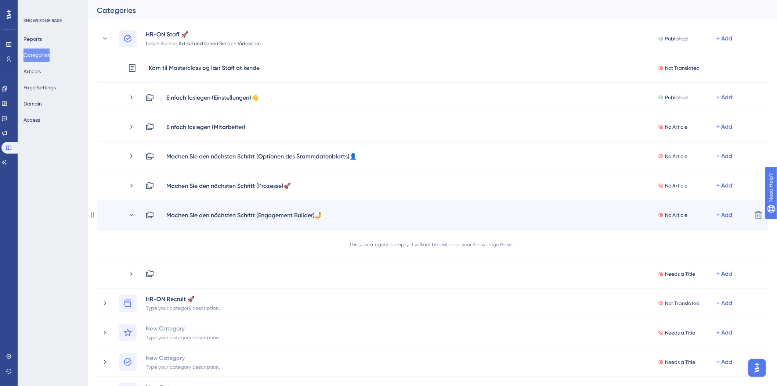
click at [240, 217] on div "Machen Sie den nächsten Schritt (Engagement Builder)🤳" at bounding box center [244, 214] width 156 height 9
click at [256, 213] on div "Machen Sie den nächsten Schritt (Engagement Builder)🤳" at bounding box center [244, 214] width 156 height 9
click at [255, 214] on div "Machen Sie den nächsten Schritt (Engagement Builder)🤳" at bounding box center [244, 214] width 156 height 9
drag, startPoint x: 255, startPoint y: 214, endPoint x: 172, endPoint y: 219, distance: 83.1
click at [172, 219] on div "Machen Sie den nächsten Schritt (Engagement Builder)🤳 No Article + Add Delete" at bounding box center [432, 214] width 671 height 29
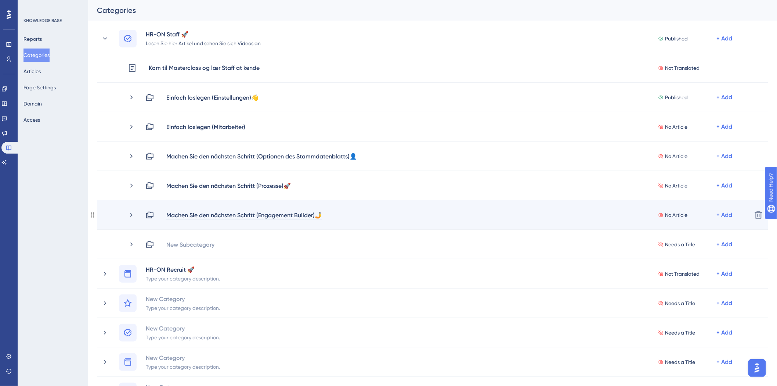
click at [174, 211] on div "Machen Sie den nächsten Schritt (Engagement Builder)🤳" at bounding box center [244, 214] width 156 height 9
click at [175, 215] on div "Machen Sie den nächsten Schritt (Engagement Builder)🤳" at bounding box center [244, 214] width 156 height 9
drag, startPoint x: 167, startPoint y: 214, endPoint x: 255, endPoint y: 216, distance: 88.1
click at [255, 216] on div "Machen Sie den nächsten Schritt (Engagement Builder)🤳" at bounding box center [244, 214] width 156 height 9
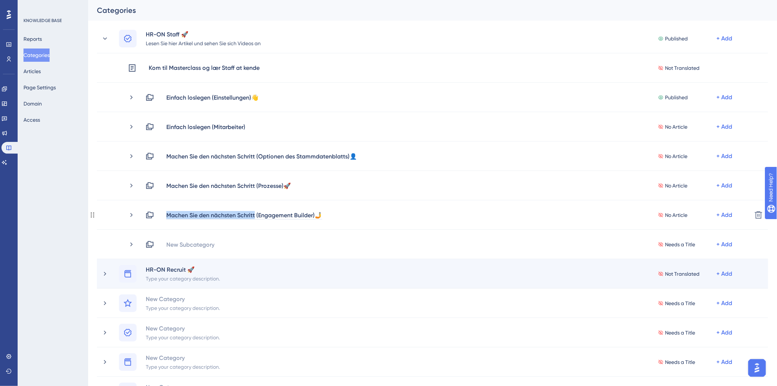
copy div "Machen Sie den nächsten Schritt"
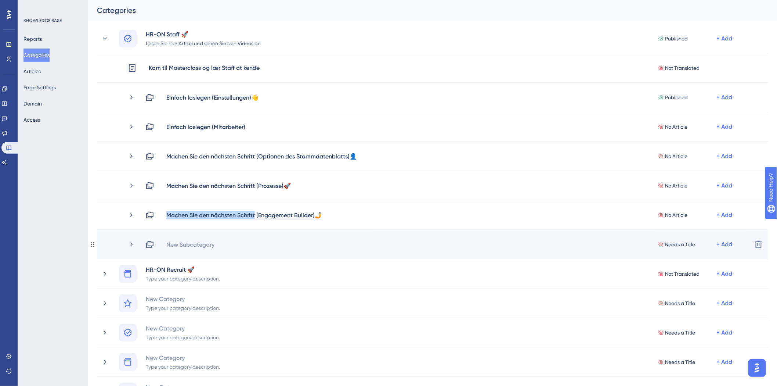
click at [180, 248] on div "New Subcategory Needs a Title + Add Delete" at bounding box center [432, 243] width 671 height 29
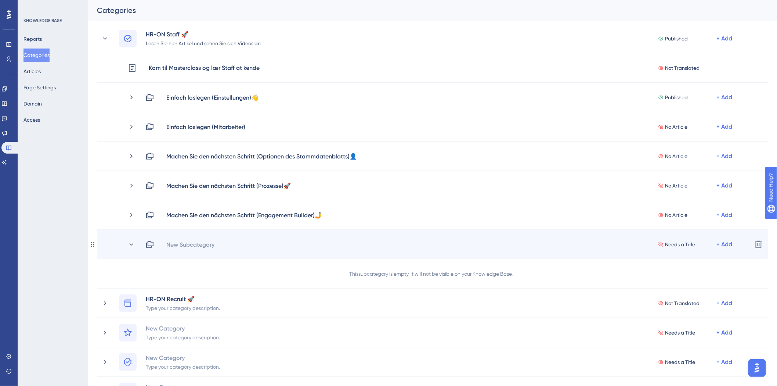
click at [187, 243] on div "New Subcategory" at bounding box center [190, 244] width 49 height 9
paste div
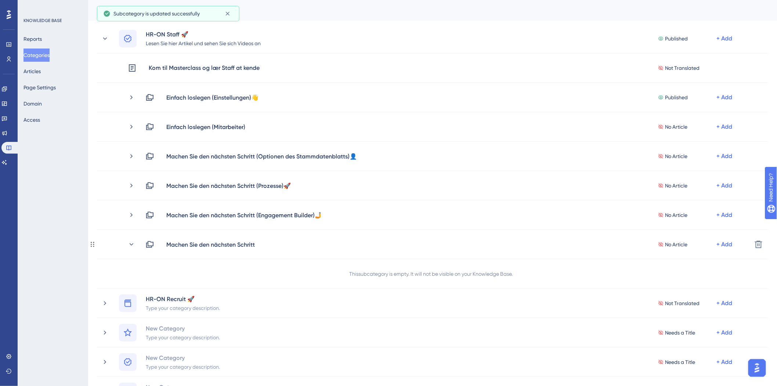
click at [249, 242] on div "Machen Sie den nächsten Schritt" at bounding box center [210, 244] width 89 height 9
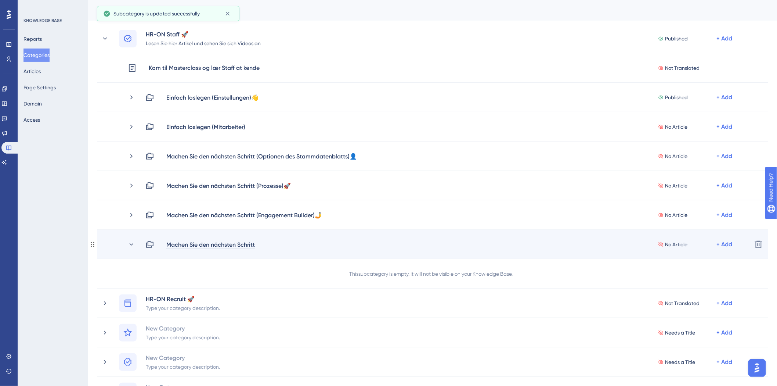
click at [250, 243] on div "Machen Sie den nächsten Schritt" at bounding box center [210, 244] width 89 height 9
click at [256, 242] on div "Machen Sie den nächsten Schritt (" at bounding box center [212, 244] width 93 height 9
click at [258, 242] on div "Machen Sie den nächsten Schritt (" at bounding box center [212, 244] width 93 height 9
paste div
click at [293, 245] on div "Machen Sie den nächsten Schritt (Dokumente)" at bounding box center [231, 244] width 131 height 9
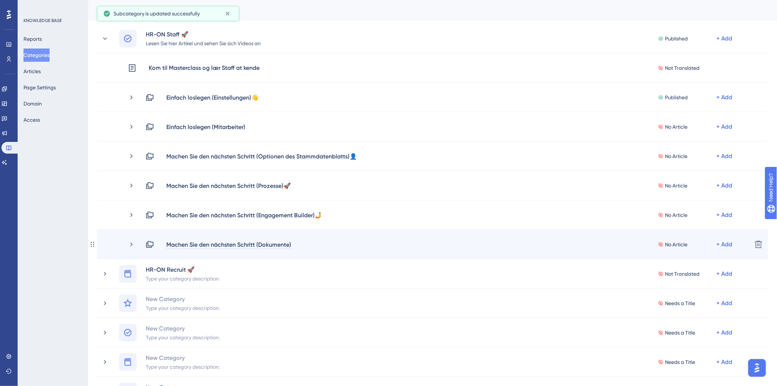
click at [290, 244] on div "Machen Sie den nächsten Schritt (Dokumente)" at bounding box center [229, 244] width 126 height 9
click at [291, 244] on div "Machen Sie den nächsten Schritt (Dokumente)" at bounding box center [229, 244] width 126 height 9
click at [290, 244] on div "Machen Sie den nächsten Schritt (Dokumente)" at bounding box center [229, 244] width 126 height 9
click at [292, 244] on div "Machen Sie den nächsten Schritt (Dokumente)" at bounding box center [229, 244] width 126 height 9
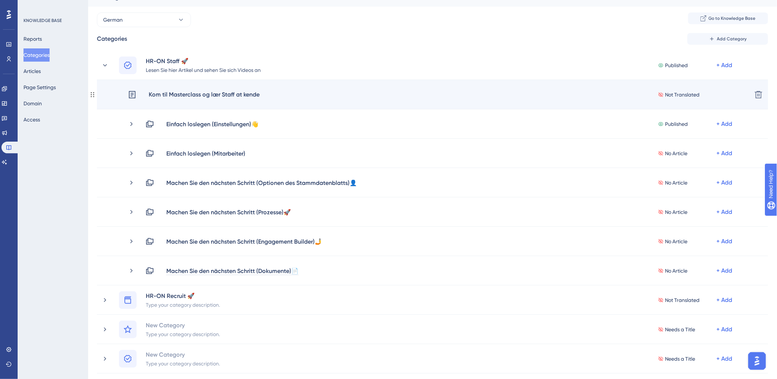
scroll to position [0, 0]
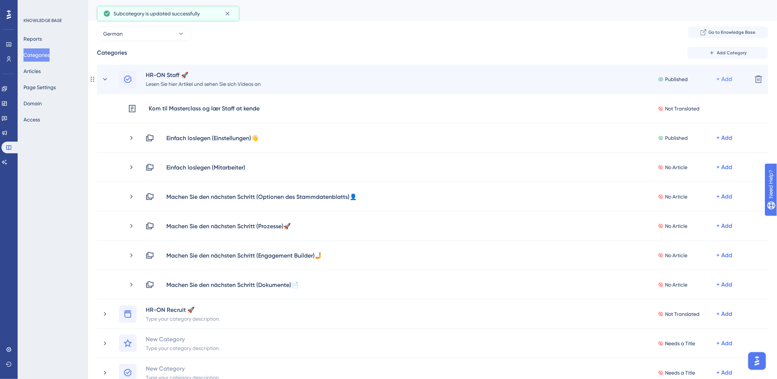
click at [722, 83] on div "+ Add" at bounding box center [725, 79] width 16 height 9
click at [688, 97] on span "Add a Subcategory" at bounding box center [693, 98] width 46 height 9
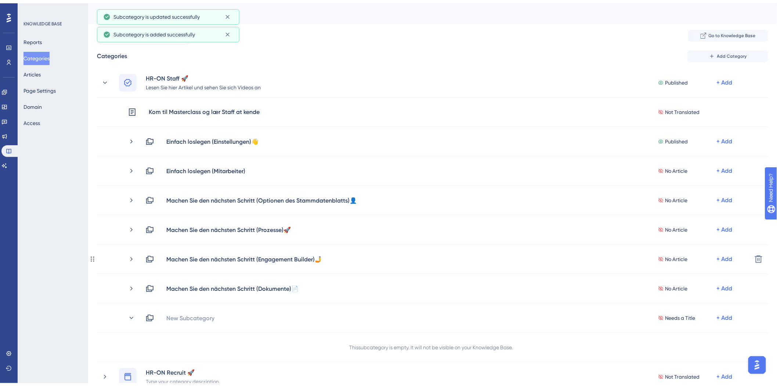
scroll to position [41, 0]
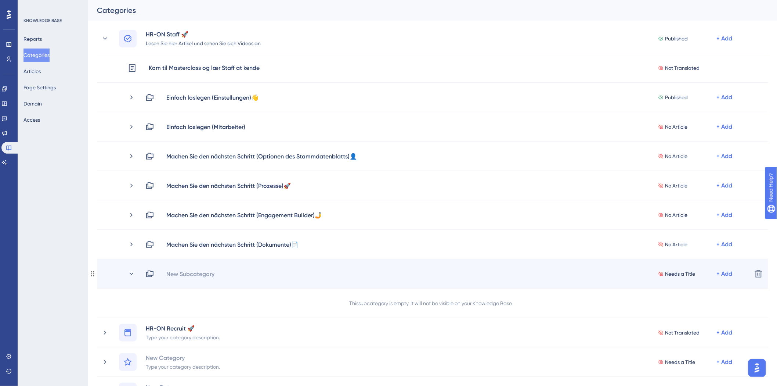
click at [188, 274] on div "New Subcategory" at bounding box center [190, 273] width 49 height 9
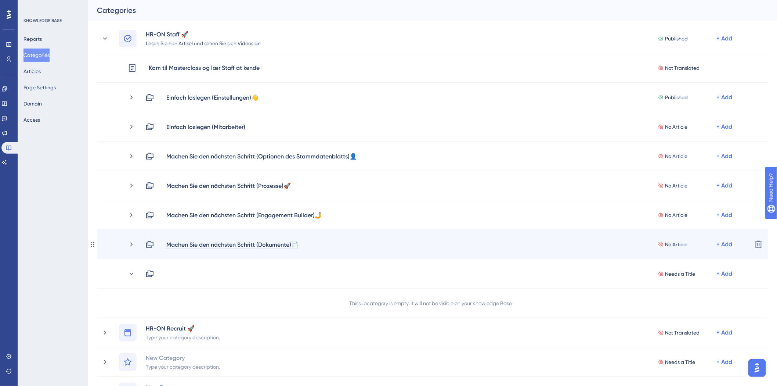
click at [189, 243] on div "Machen Sie den nächsten Schritt (Dokumente)📄" at bounding box center [232, 244] width 133 height 9
click at [168, 245] on div "Machen Sie den nächsten Schritt (Dokumente)📄" at bounding box center [232, 244] width 133 height 9
drag, startPoint x: 168, startPoint y: 244, endPoint x: 255, endPoint y: 241, distance: 87.1
click at [255, 241] on div "Machen Sie den nächsten Schritt (Dokumente)📄" at bounding box center [232, 244] width 133 height 9
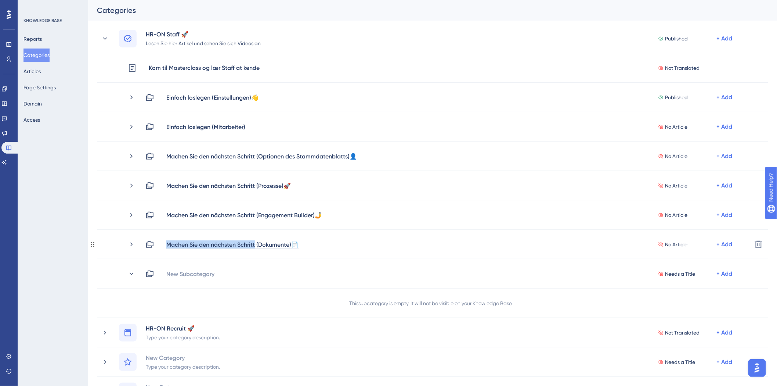
copy div "Machen Sie den nächsten Schritt"
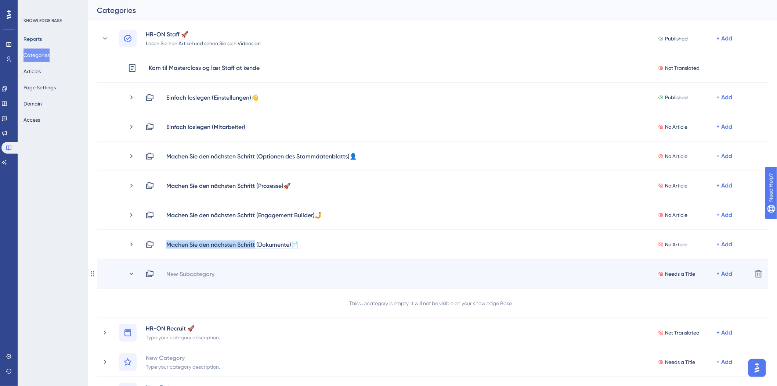
click at [185, 273] on div "New Subcategory" at bounding box center [190, 273] width 49 height 9
paste div
click at [259, 272] on div "Machen Sie den nächsten Schritt (" at bounding box center [215, 273] width 98 height 9
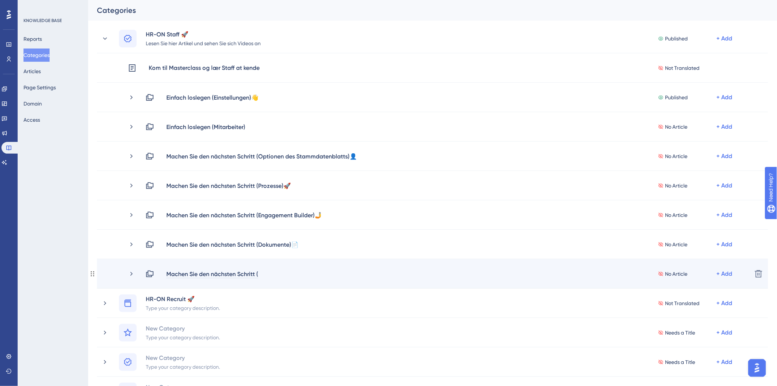
click at [257, 272] on div "Machen Sie den nächsten Schritt (" at bounding box center [212, 273] width 93 height 9
click at [258, 272] on div "Machen Sie den nächsten Schritt (" at bounding box center [212, 273] width 93 height 9
paste div
click at [296, 271] on div "Machen Sie den nächsten Schritt (Zeiterfassung)" at bounding box center [231, 273] width 130 height 9
click at [298, 273] on div "Machen Sie den nächsten Schritt (Zeiterfassung)" at bounding box center [234, 273] width 136 height 9
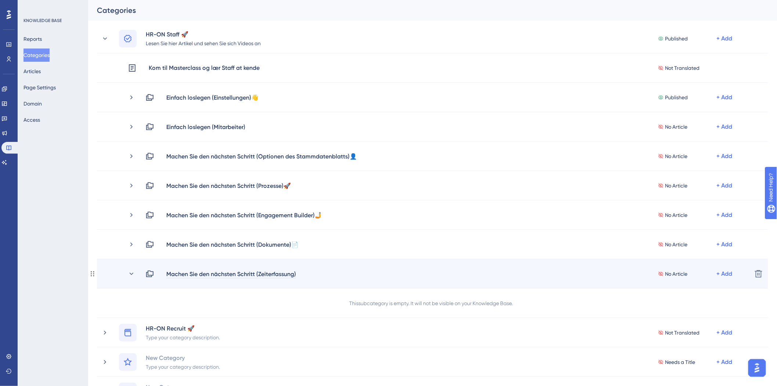
click at [295, 272] on div "Machen Sie den nächsten Schritt (Zeiterfassung)" at bounding box center [231, 273] width 130 height 9
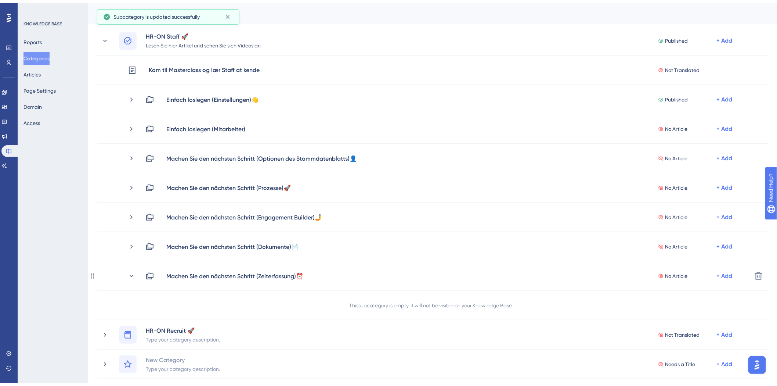
scroll to position [82, 0]
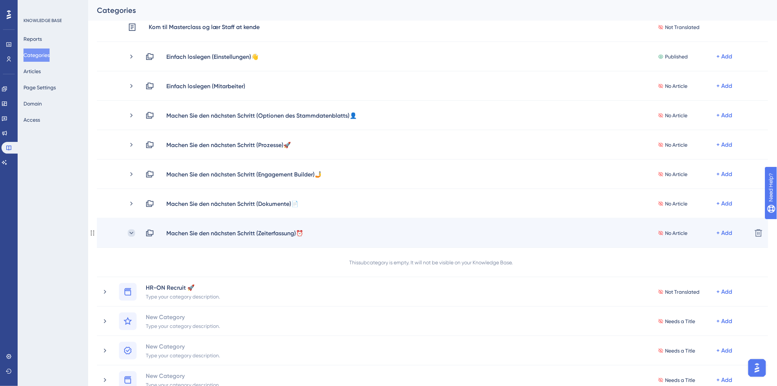
click at [132, 230] on icon at bounding box center [131, 232] width 7 height 7
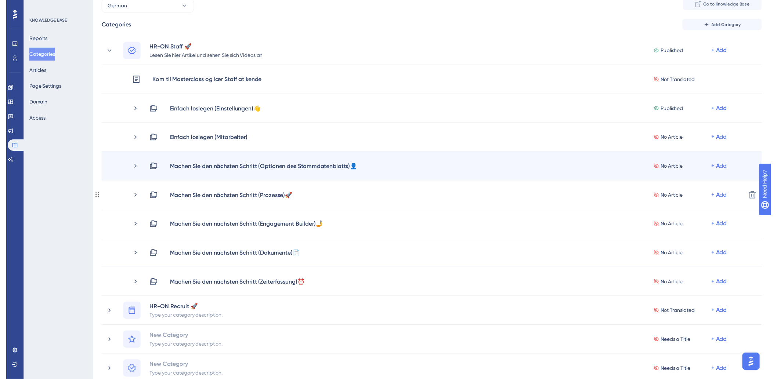
scroll to position [0, 0]
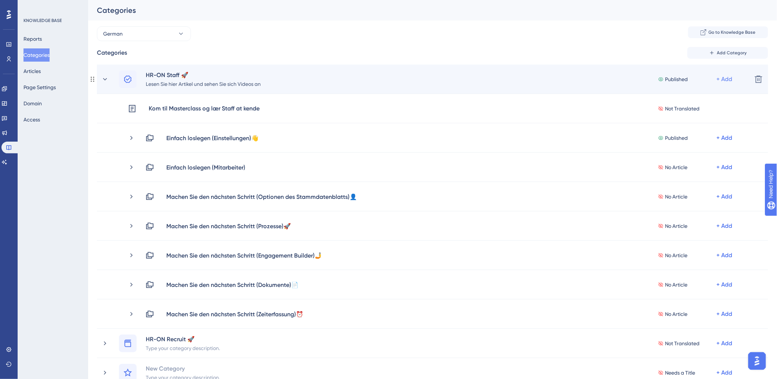
click at [726, 79] on div "+ Add" at bounding box center [725, 79] width 16 height 9
click at [700, 99] on span "Add a Subcategory" at bounding box center [693, 98] width 46 height 9
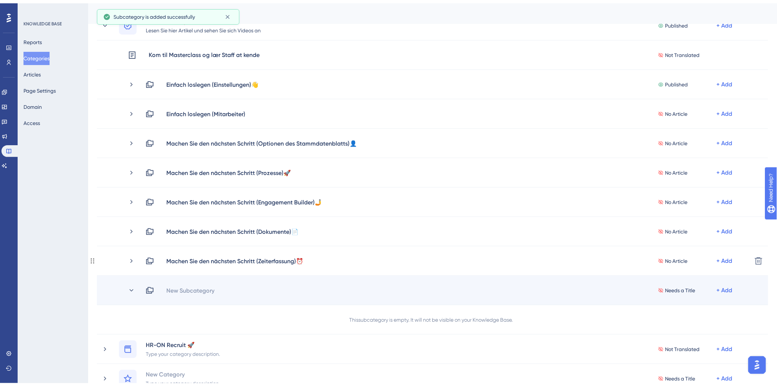
scroll to position [82, 0]
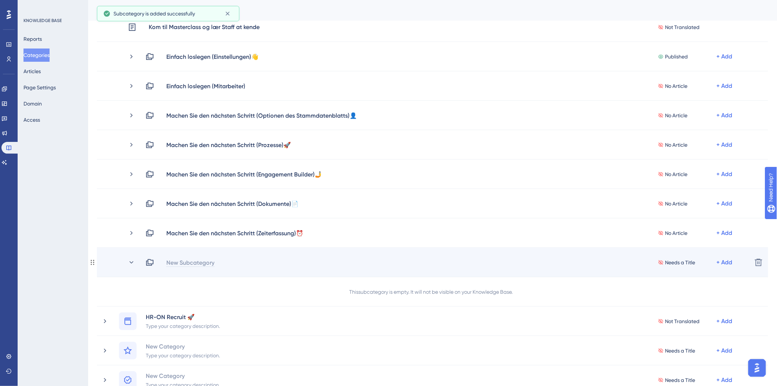
click at [182, 259] on div "New Subcategory" at bounding box center [190, 262] width 49 height 9
click at [181, 259] on div "Needs a Title + Add" at bounding box center [445, 262] width 601 height 9
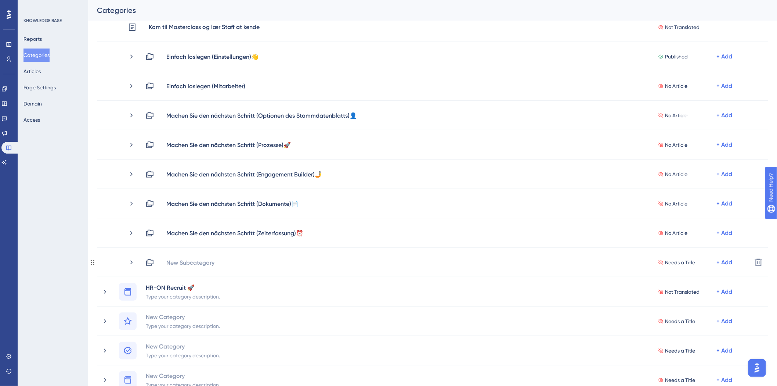
click at [181, 259] on div "New Subcategory" at bounding box center [190, 262] width 49 height 9
paste div
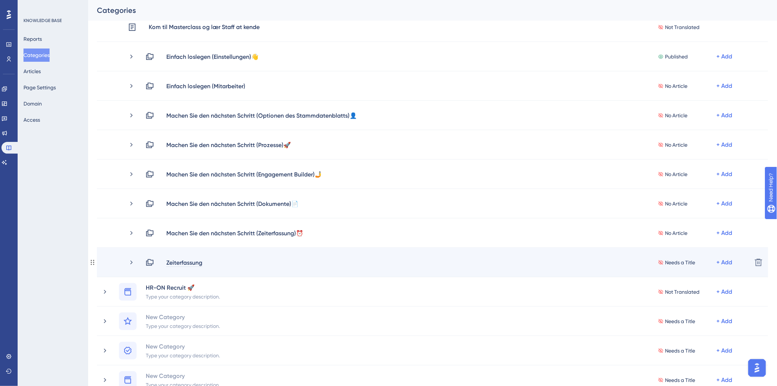
click at [195, 263] on div "Zeiterfassung" at bounding box center [184, 262] width 37 height 9
click at [254, 261] on span "Machen Sie den nächsten Schritt" at bounding box center [210, 262] width 88 height 7
click at [253, 264] on span "Machen Sie den nächsten Schritt(" at bounding box center [211, 262] width 90 height 7
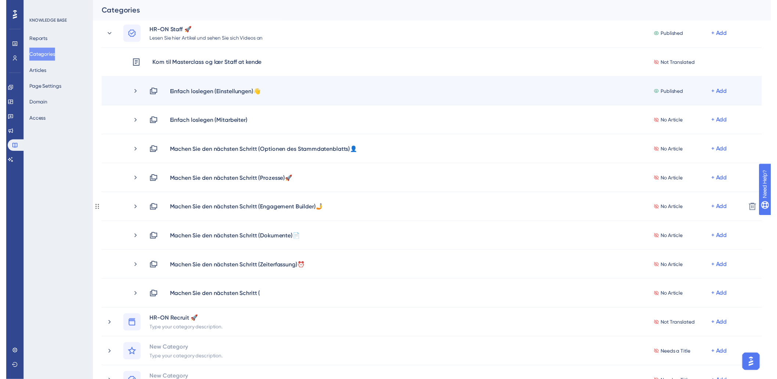
scroll to position [0, 0]
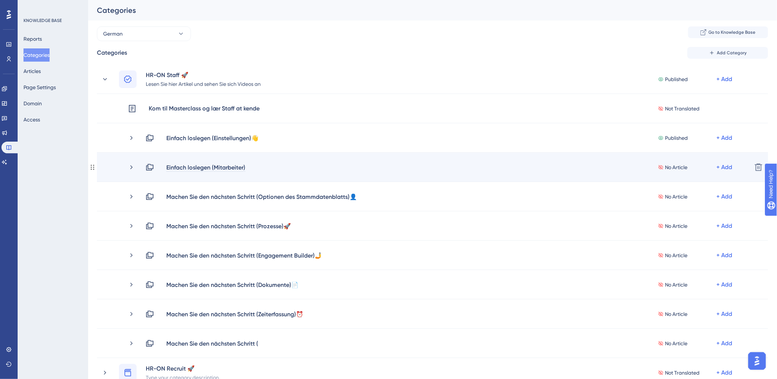
click at [234, 164] on div "Einfach loslegen (Mitarbeiter)" at bounding box center [206, 167] width 80 height 9
click at [238, 166] on div "Einfach loslegen (Mitarbeiter)" at bounding box center [206, 167] width 80 height 9
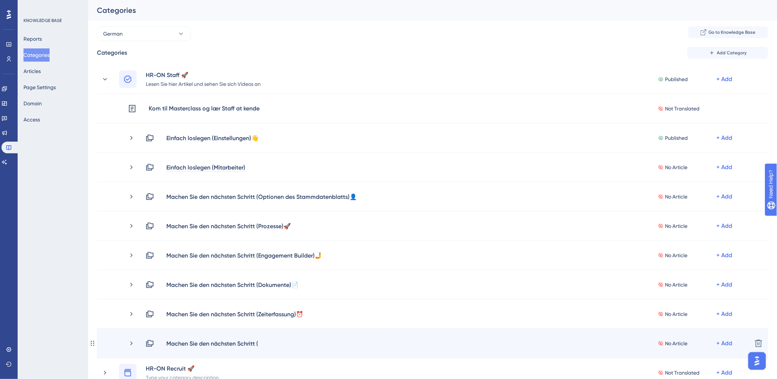
click at [260, 344] on div "Machen Sie den nächsten Schritt (" at bounding box center [215, 343] width 98 height 9
click at [256, 343] on div "Machen Sie den nächsten Schritt (" at bounding box center [212, 343] width 93 height 9
click at [258, 343] on div "Machen Sie den nächsten Schritt (" at bounding box center [212, 343] width 93 height 9
click at [242, 344] on div "Machen Sie den nächsten Schritt (" at bounding box center [212, 343] width 93 height 9
click at [260, 343] on div "Machen Sie den nächsten Schritt (" at bounding box center [215, 343] width 98 height 9
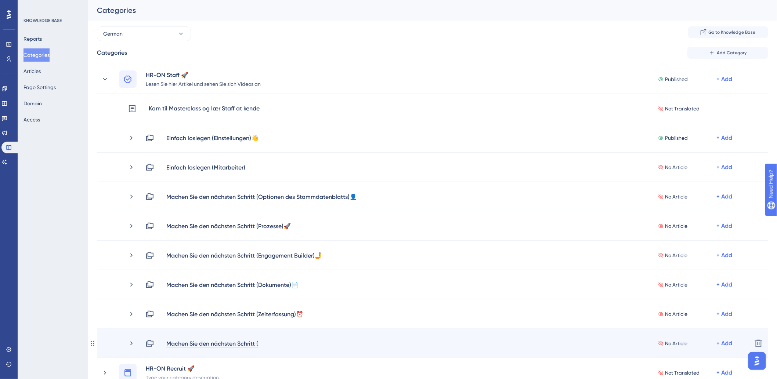
click at [257, 341] on div "Machen Sie den nächsten Schritt (" at bounding box center [212, 343] width 93 height 9
click at [261, 341] on div "Machen Sie den nächsten Schritt (" at bounding box center [215, 343] width 98 height 9
click at [248, 340] on div "Machen Sie den nächsten Schritt (" at bounding box center [212, 343] width 93 height 9
click at [246, 344] on div "Machen Sie den nächsten Schritt (" at bounding box center [212, 343] width 93 height 9
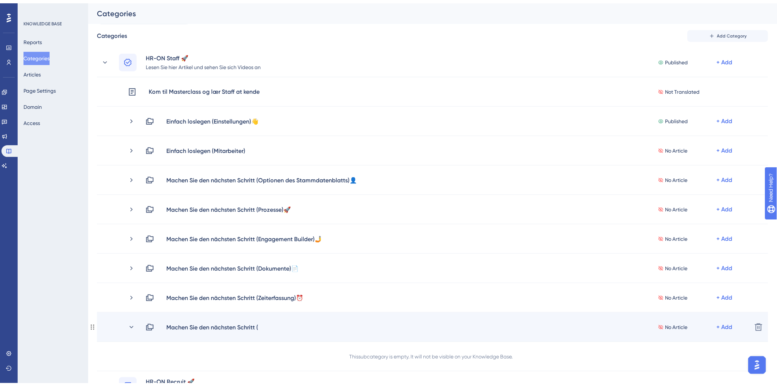
scroll to position [41, 0]
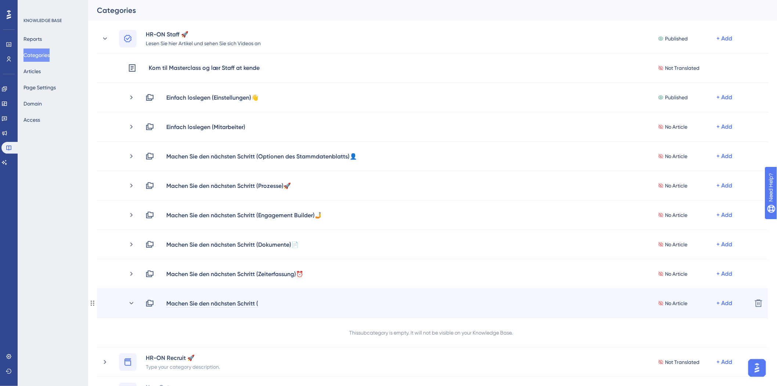
click at [258, 302] on div "Machen Sie den nächsten Schritt (" at bounding box center [212, 302] width 93 height 9
paste div
click at [325, 303] on div "Machen Sie den nächsten Schritt (Urlaub und Abwesenheit)" at bounding box center [246, 302] width 160 height 9
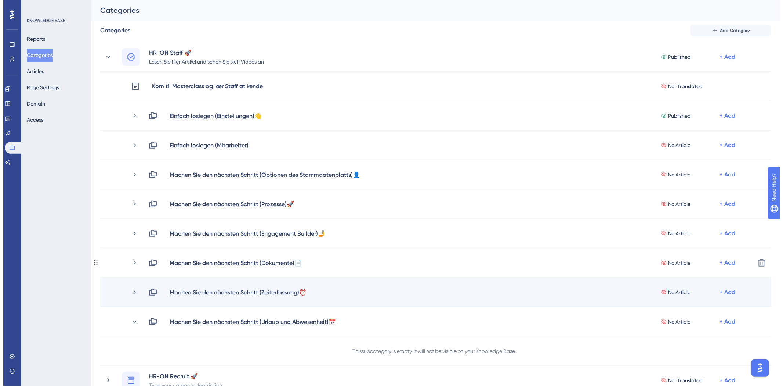
scroll to position [0, 0]
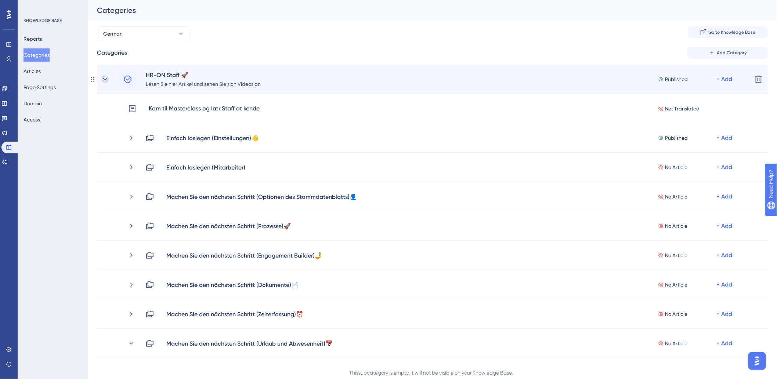
click at [104, 81] on icon at bounding box center [104, 79] width 7 height 7
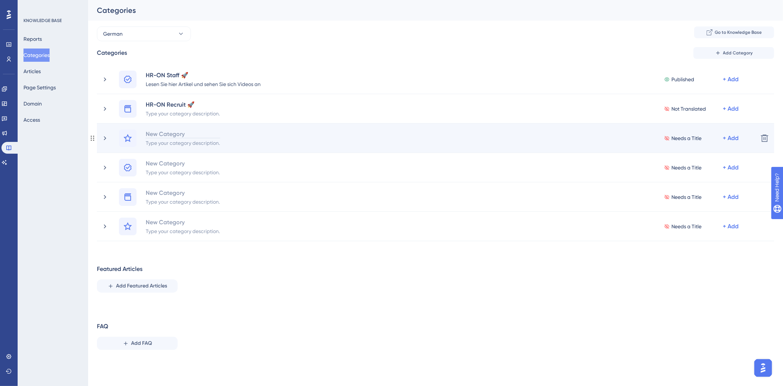
click at [171, 133] on div "New Category" at bounding box center [182, 133] width 75 height 9
paste div
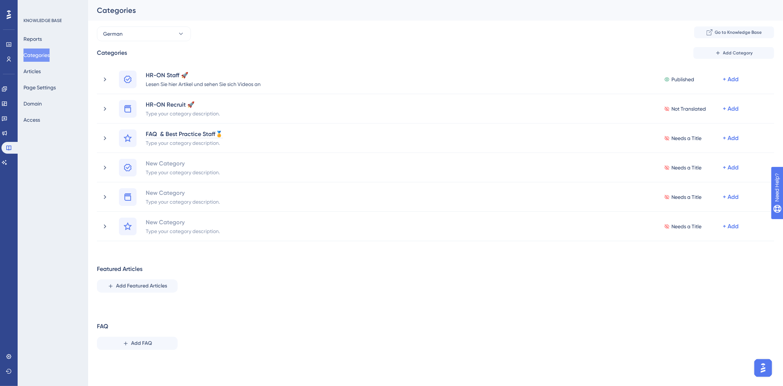
click at [291, 326] on div "Performance Users Engagement Widgets Feedback Product Updates Knowledge Base AI…" at bounding box center [435, 183] width 695 height 367
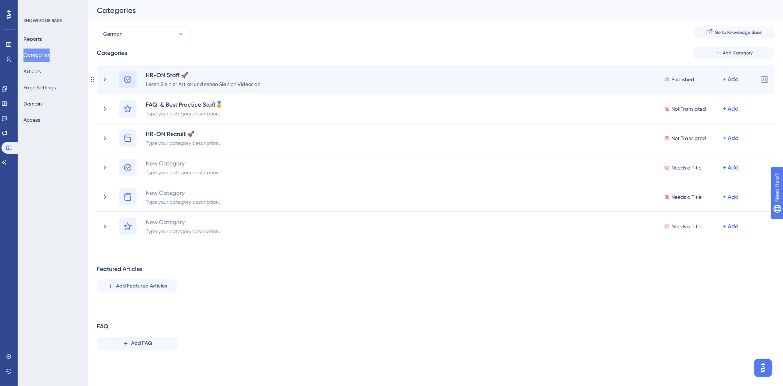
click at [130, 78] on icon at bounding box center [127, 79] width 9 height 9
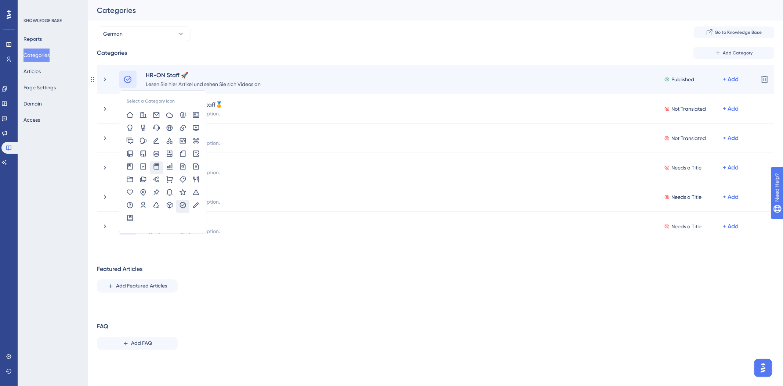
click at [156, 168] on icon at bounding box center [156, 166] width 7 height 7
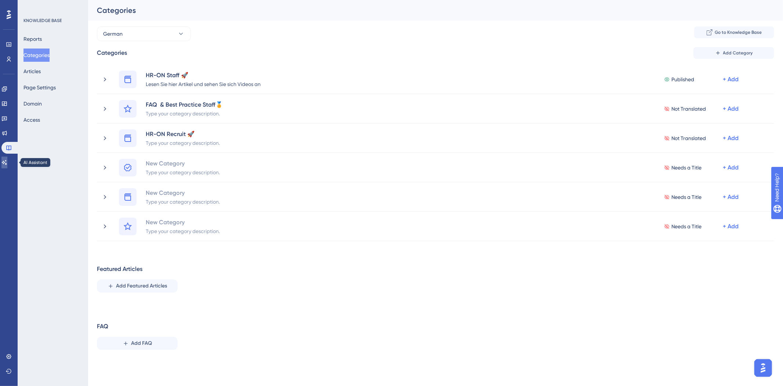
click at [7, 160] on icon at bounding box center [4, 162] width 6 height 6
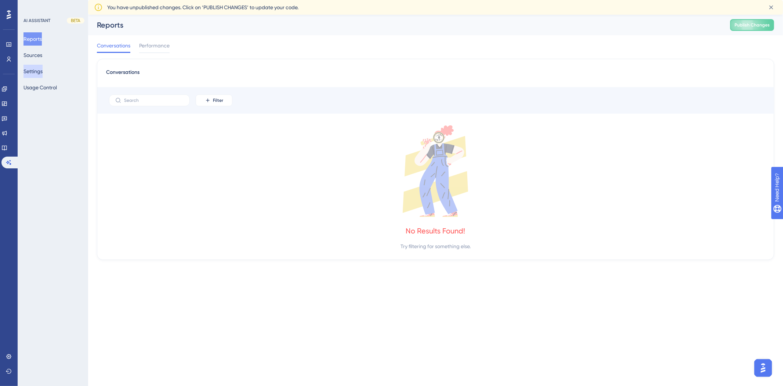
click at [42, 74] on button "Settings" at bounding box center [32, 71] width 19 height 13
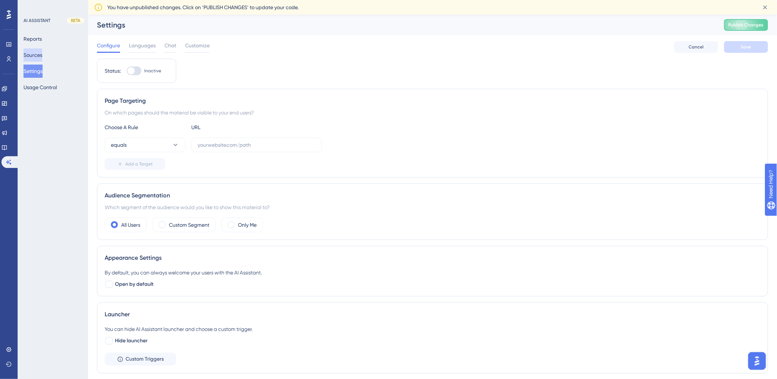
click at [42, 61] on button "Sources" at bounding box center [32, 54] width 19 height 13
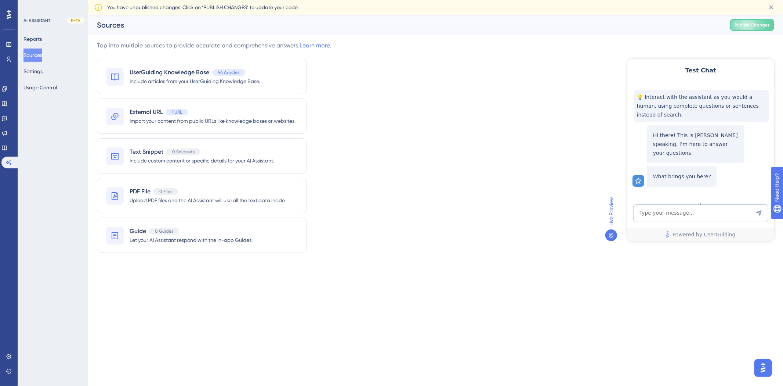
click at [763, 368] on img "Open AI Assistant Launcher" at bounding box center [762, 367] width 13 height 13
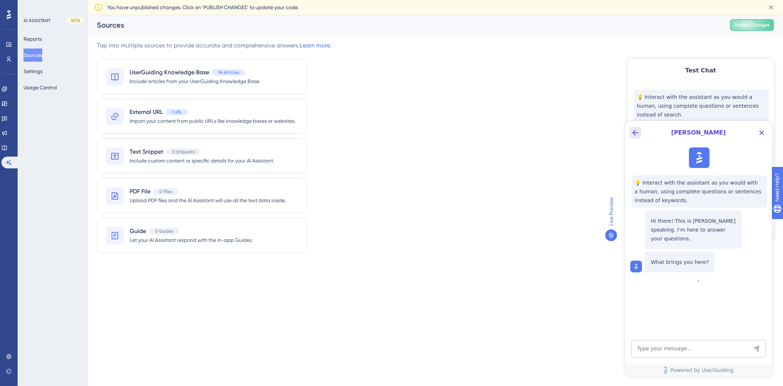
click at [631, 134] on icon "Back Button" at bounding box center [635, 132] width 9 height 9
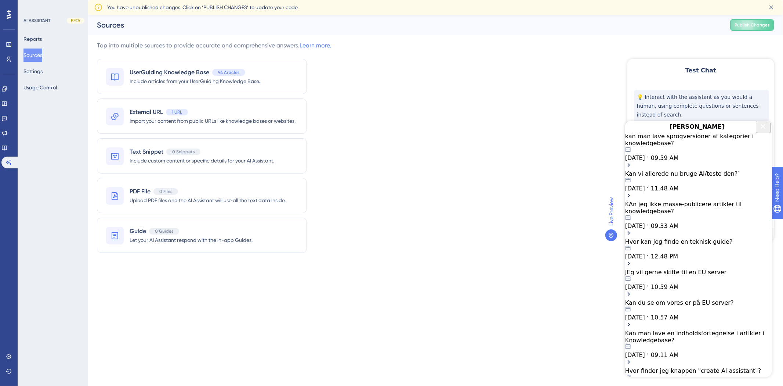
click at [759, 130] on icon "Close Button" at bounding box center [763, 126] width 9 height 9
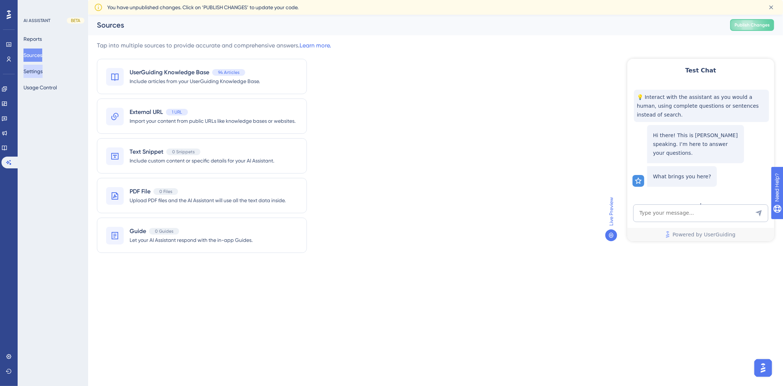
click at [43, 67] on button "Settings" at bounding box center [32, 71] width 19 height 13
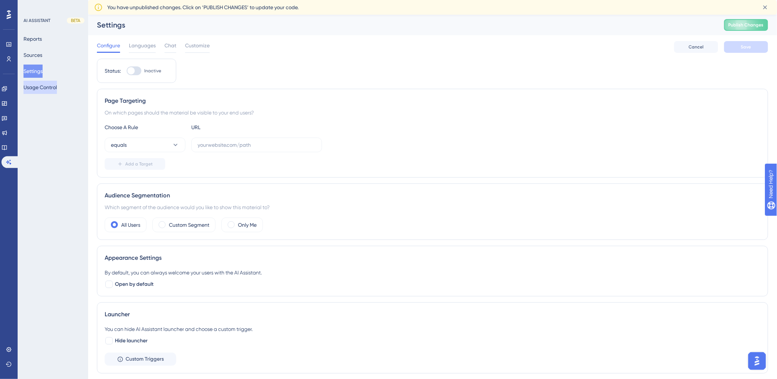
click at [37, 89] on button "Usage Control" at bounding box center [39, 87] width 33 height 13
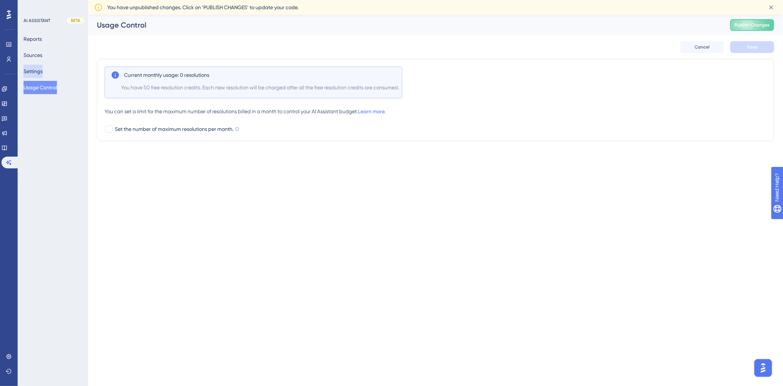
click at [34, 72] on button "Settings" at bounding box center [32, 71] width 19 height 13
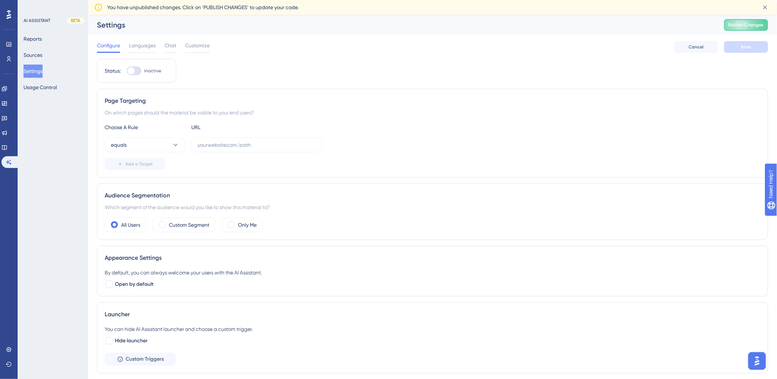
click at [760, 363] on img "Open AI Assistant Launcher" at bounding box center [756, 360] width 13 height 13
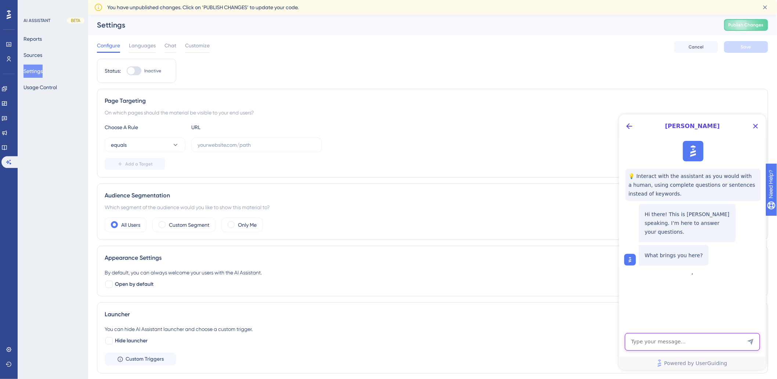
click at [687, 343] on textarea "AI Assistant Text Input" at bounding box center [692, 342] width 135 height 18
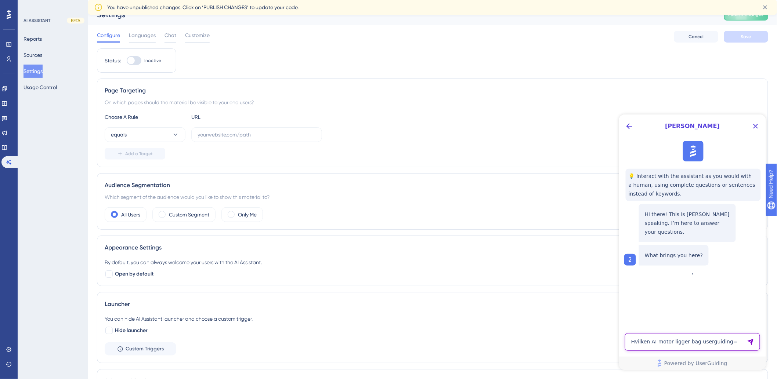
type textarea "Hvilken AI motor ligger bag userguiding="
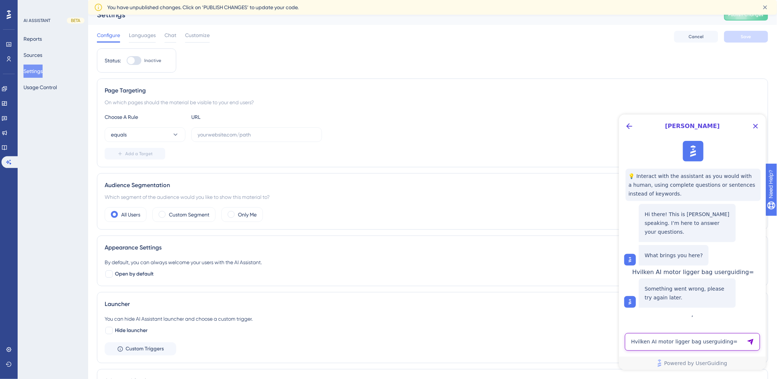
click at [692, 343] on textarea "Hvilken AI motor ligger bag userguiding=" at bounding box center [692, 342] width 135 height 18
type textarea "?"
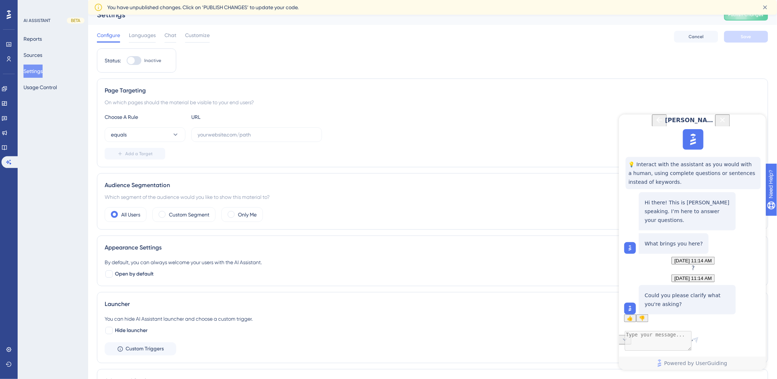
scroll to position [38, 0]
click at [692, 343] on textarea "AI Assistant Text Input" at bounding box center [692, 342] width 135 height 18
type textarea "Hvilken AI motor ligger bag "dig"?"
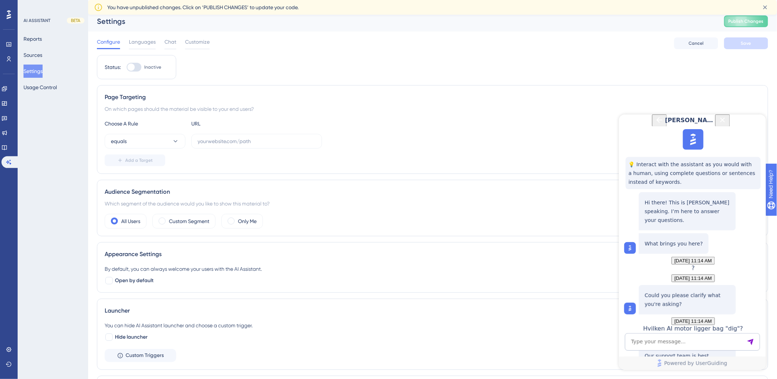
scroll to position [0, 0]
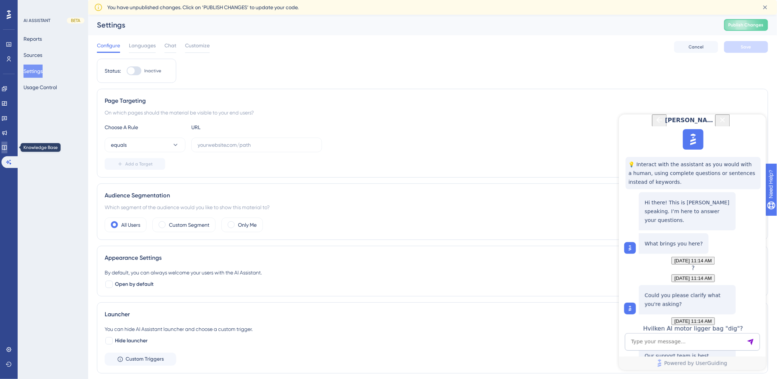
click at [4, 145] on link at bounding box center [4, 148] width 6 height 12
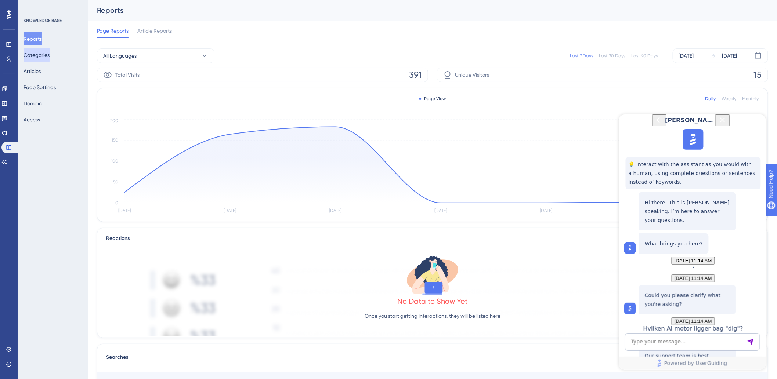
click at [42, 61] on button "Categories" at bounding box center [36, 54] width 26 height 13
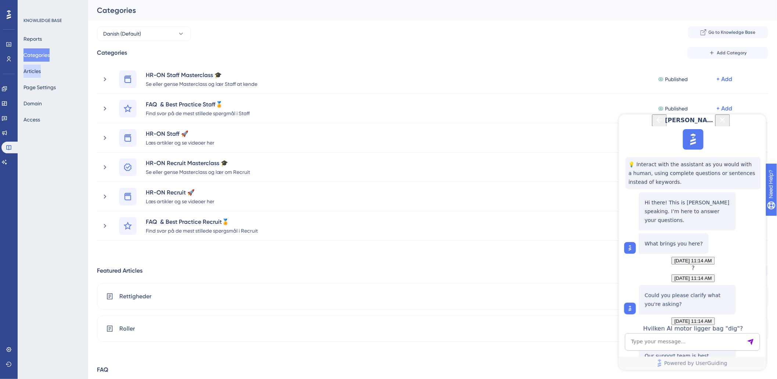
click at [41, 71] on button "Articles" at bounding box center [31, 71] width 17 height 13
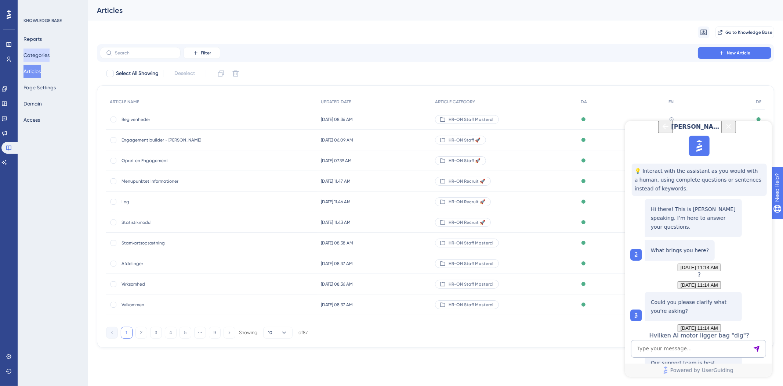
click at [41, 57] on button "Categories" at bounding box center [36, 54] width 26 height 13
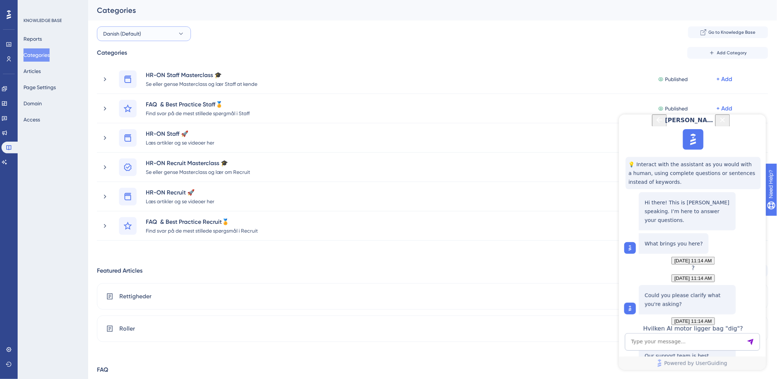
click at [133, 30] on span "Danish (Default)" at bounding box center [122, 33] width 38 height 9
click at [130, 108] on div "German German" at bounding box center [144, 108] width 73 height 15
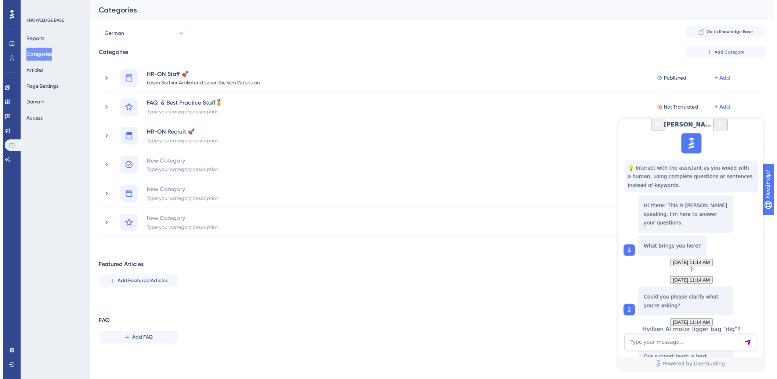
scroll to position [147, 0]
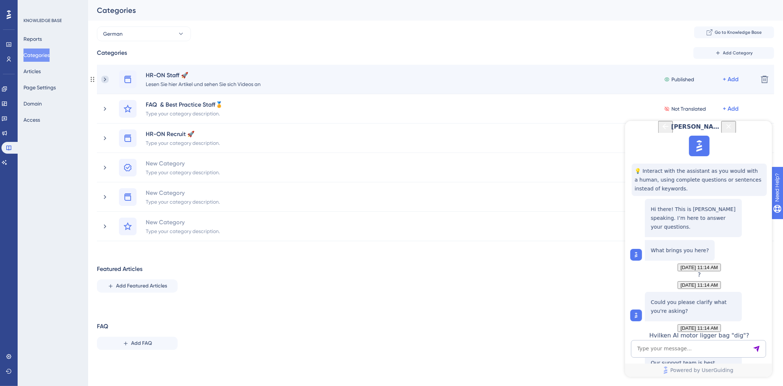
click at [105, 82] on icon at bounding box center [104, 79] width 7 height 7
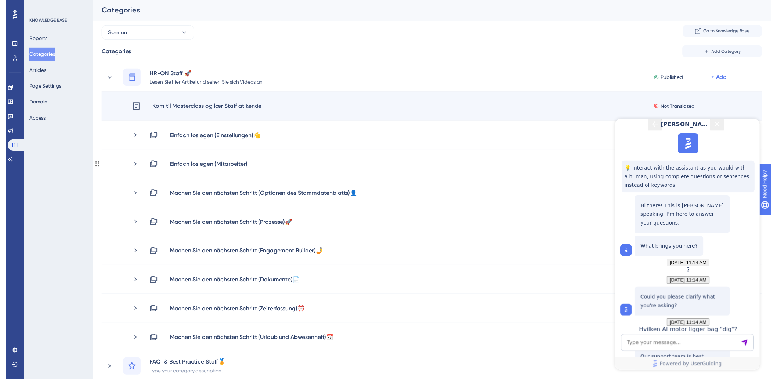
scroll to position [0, 0]
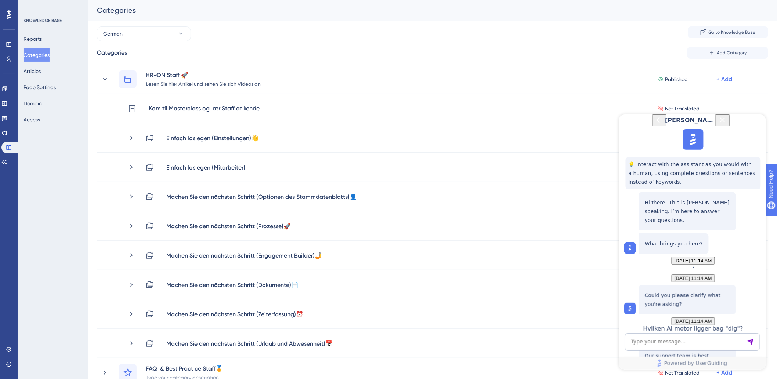
click at [730, 126] on button "Close Button" at bounding box center [722, 120] width 15 height 12
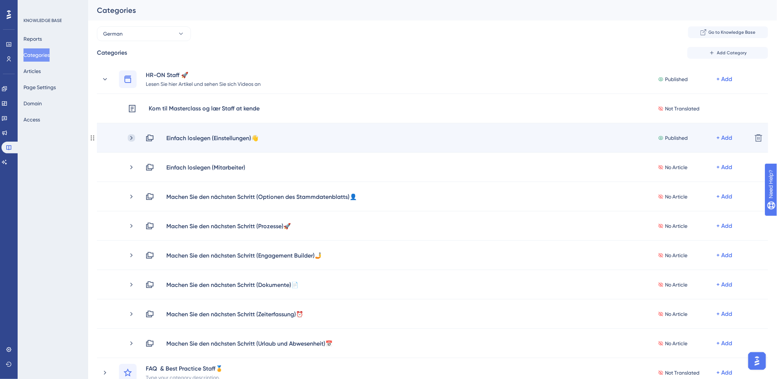
click at [131, 138] on icon at bounding box center [131, 137] width 7 height 7
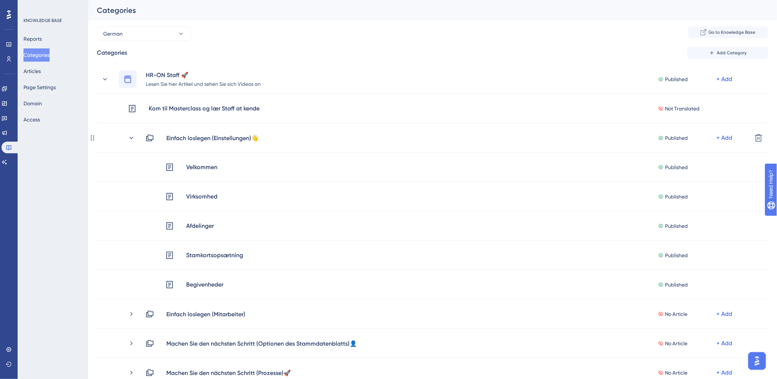
click at [131, 138] on icon at bounding box center [131, 137] width 7 height 7
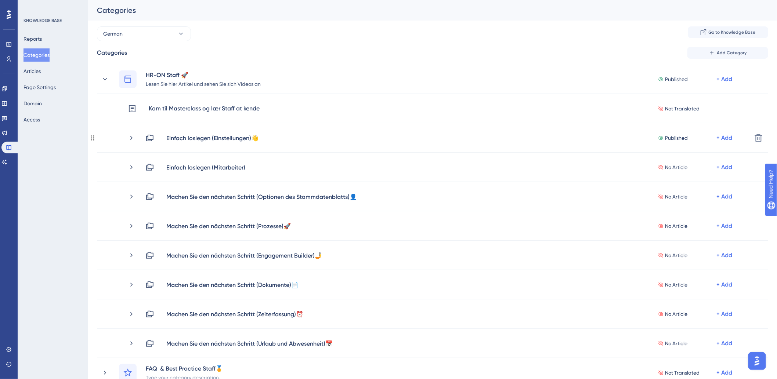
click at [131, 138] on icon at bounding box center [131, 137] width 7 height 7
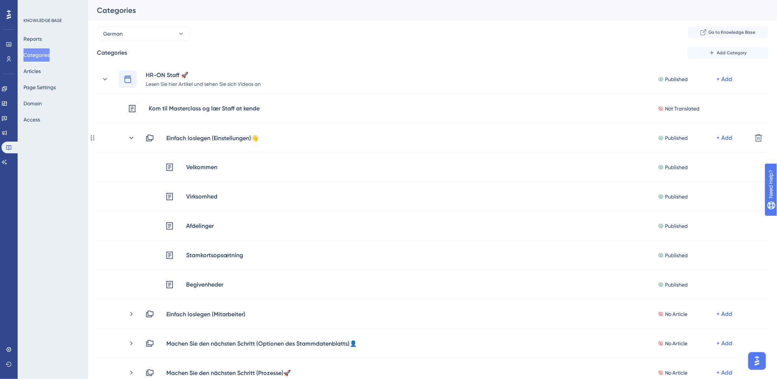
click at [131, 138] on icon at bounding box center [131, 137] width 7 height 7
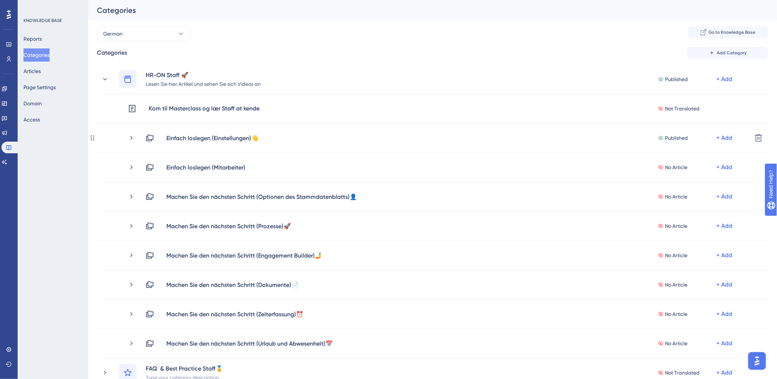
click at [131, 138] on icon at bounding box center [131, 137] width 7 height 7
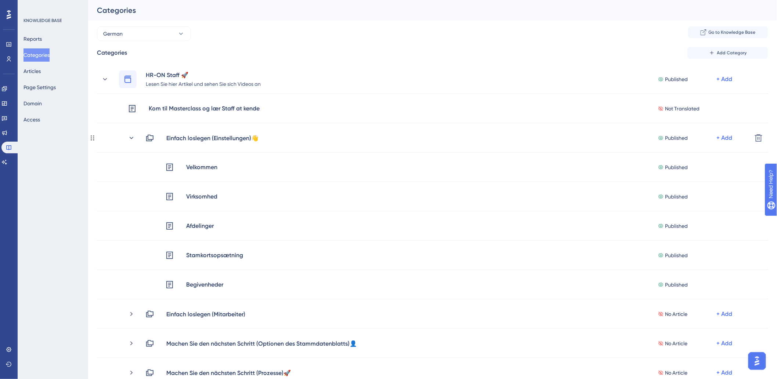
click at [131, 138] on icon at bounding box center [131, 137] width 7 height 7
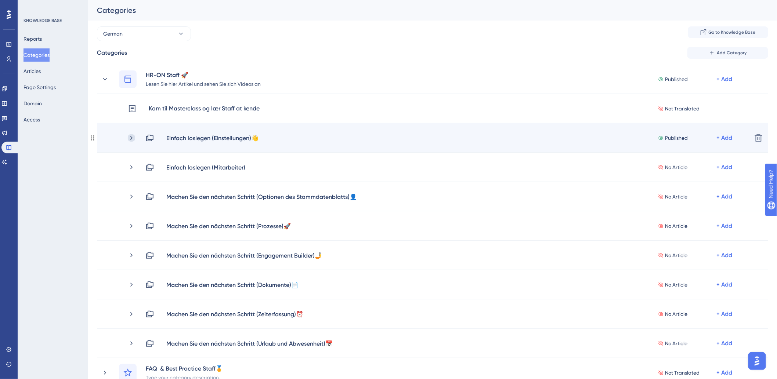
click at [131, 137] on icon at bounding box center [131, 137] width 7 height 7
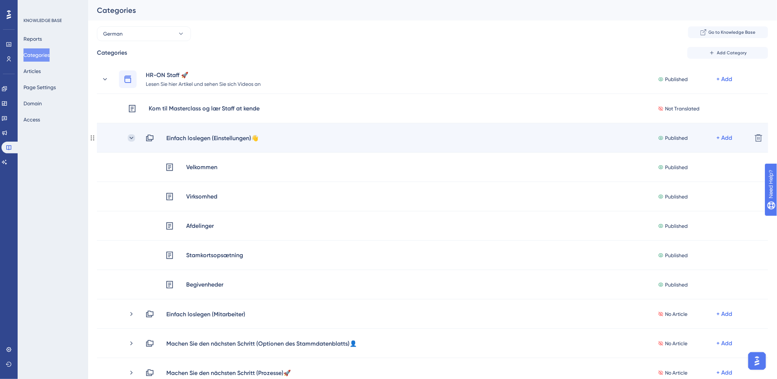
click at [130, 137] on icon at bounding box center [131, 137] width 7 height 7
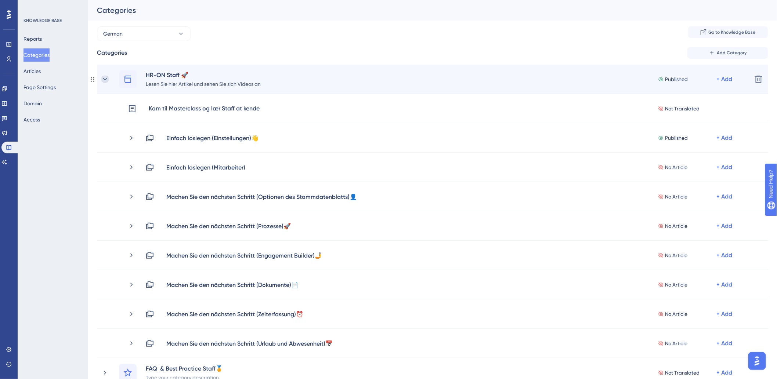
click at [104, 79] on icon at bounding box center [104, 79] width 7 height 7
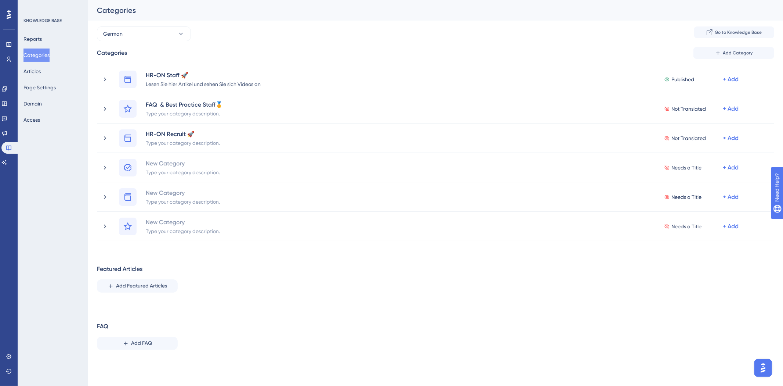
click at [53, 68] on div "Reports Categories Articles Page Settings Domain Access" at bounding box center [52, 79] width 59 height 94
click at [41, 76] on button "Articles" at bounding box center [31, 71] width 17 height 13
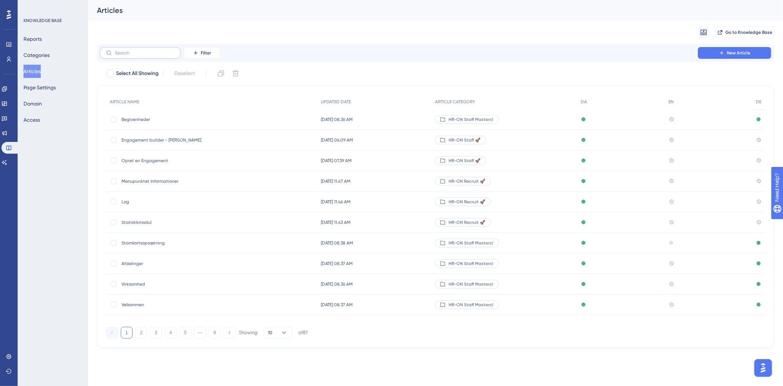
click at [152, 55] on label at bounding box center [140, 53] width 81 height 12
click at [152, 55] on input "text" at bounding box center [144, 52] width 59 height 5
click at [145, 50] on input "text" at bounding box center [144, 52] width 59 height 5
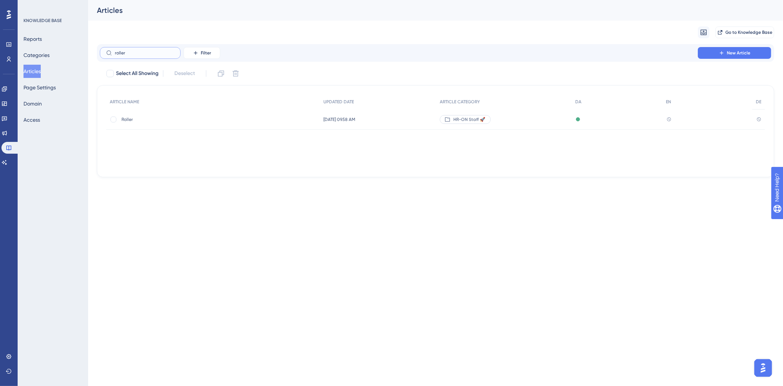
type input "roller"
click at [124, 117] on span "Roller" at bounding box center [180, 119] width 117 height 6
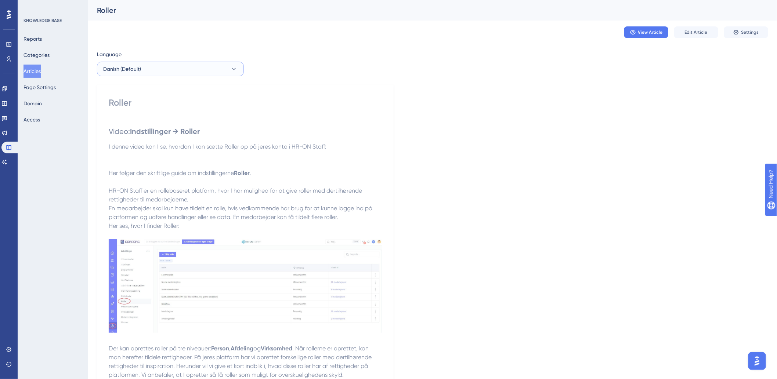
click at [178, 69] on button "Danish (Default)" at bounding box center [170, 69] width 147 height 15
click at [126, 121] on span "German" at bounding box center [117, 120] width 19 height 9
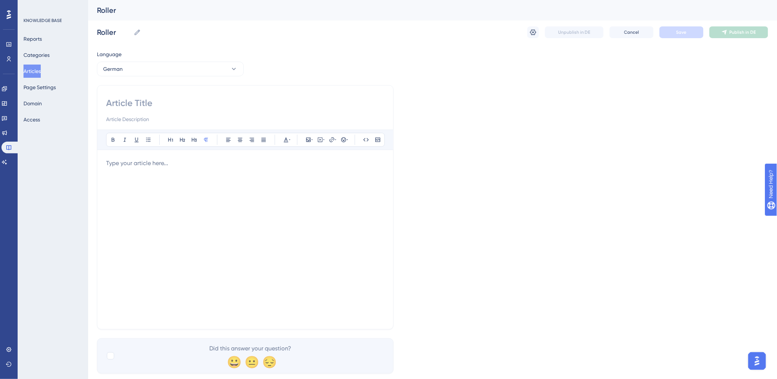
click at [153, 102] on input at bounding box center [245, 103] width 278 height 12
click at [135, 108] on input at bounding box center [245, 103] width 278 height 12
paste input "Rollen"
type input "Rollen"
click at [140, 170] on div at bounding box center [245, 240] width 278 height 162
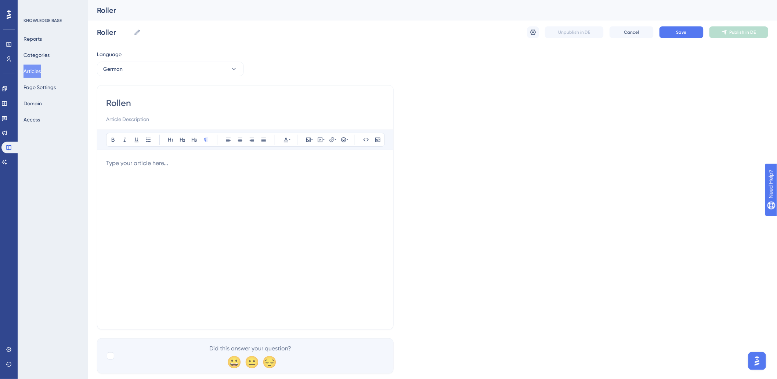
click at [166, 185] on div at bounding box center [245, 240] width 278 height 162
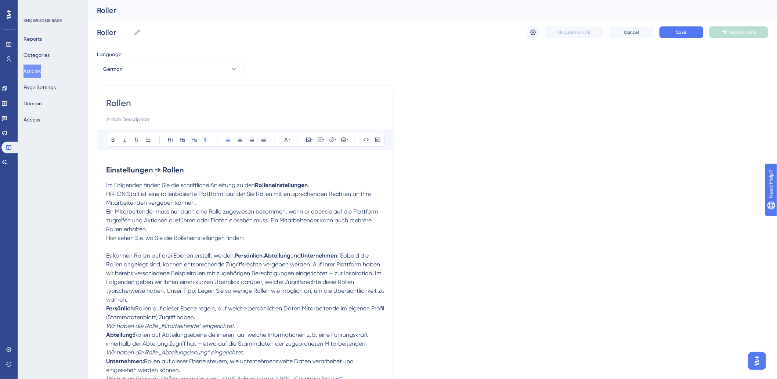
click at [184, 242] on p "Hier sehen Sie, wo Sie die Rolleneinstellungen finden:" at bounding box center [245, 238] width 278 height 9
click at [310, 245] on p at bounding box center [245, 247] width 278 height 9
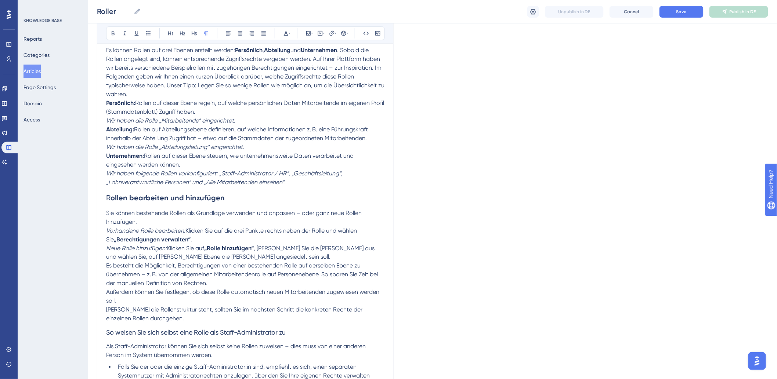
scroll to position [367, 0]
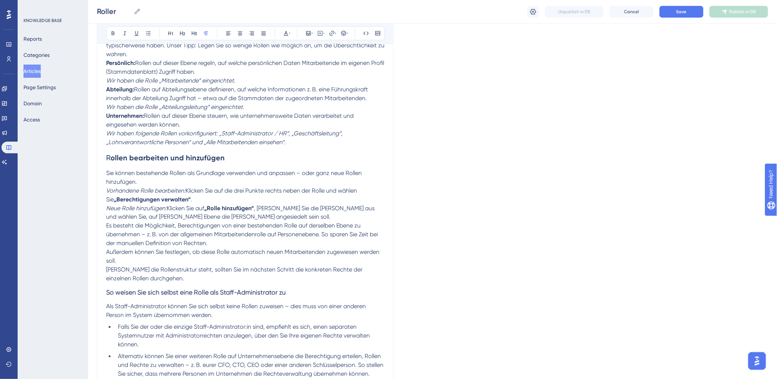
click at [105, 162] on div "Rollen Bold Italic Underline Bullet Point Heading 1 Heading 2 Heading 3 Normal …" at bounding box center [245, 64] width 297 height 699
click at [107, 157] on span "R" at bounding box center [108, 157] width 4 height 9
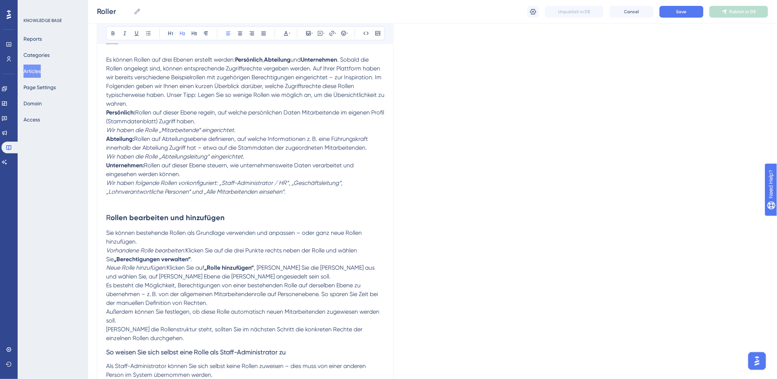
scroll to position [481, 0]
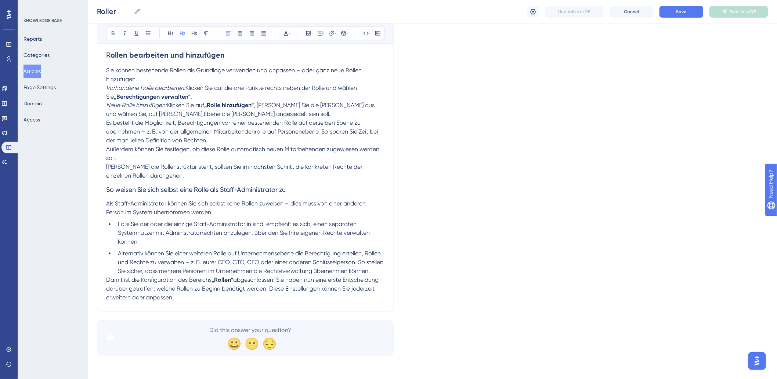
click at [106, 192] on span "So weisen Sie sich selbst eine Rolle als Staff-Administrator zu" at bounding box center [196, 190] width 180 height 8
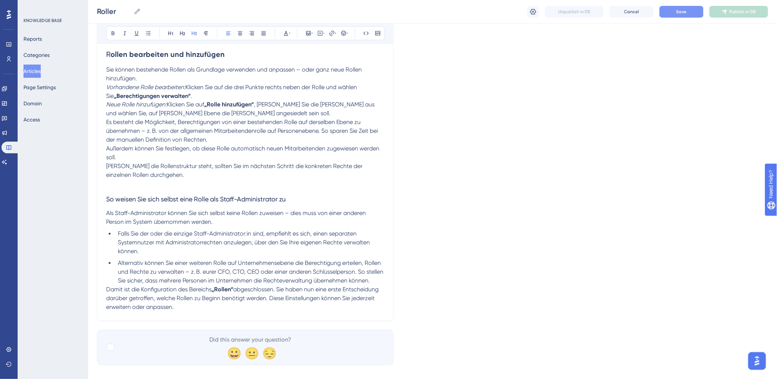
click at [685, 14] on span "Save" at bounding box center [681, 12] width 10 height 6
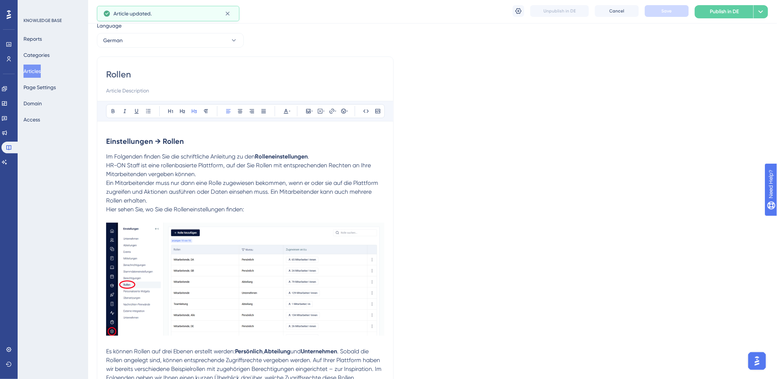
scroll to position [0, 0]
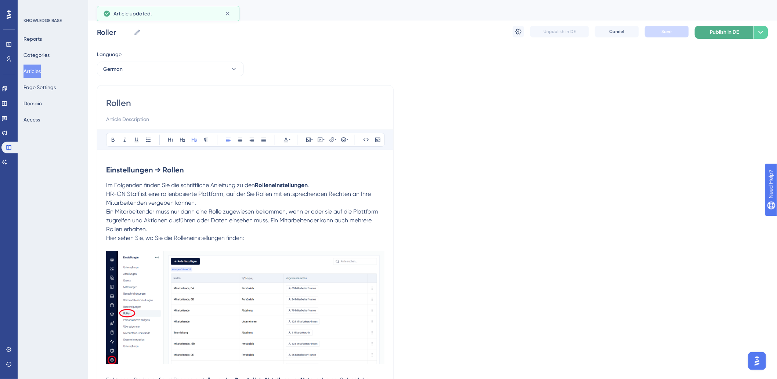
click at [731, 32] on span "Publish in DE" at bounding box center [724, 32] width 29 height 9
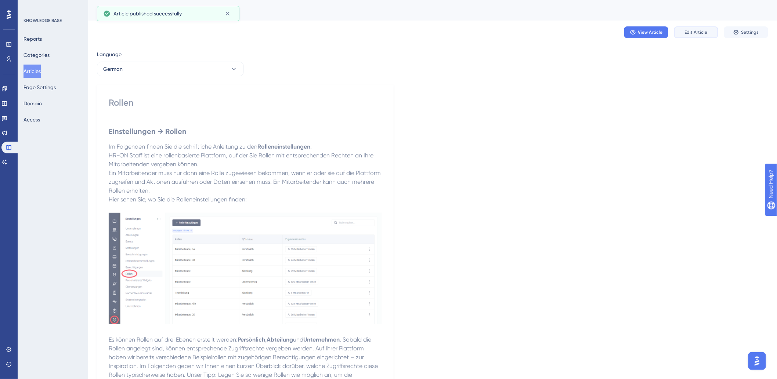
click at [703, 34] on span "Edit Article" at bounding box center [696, 32] width 23 height 6
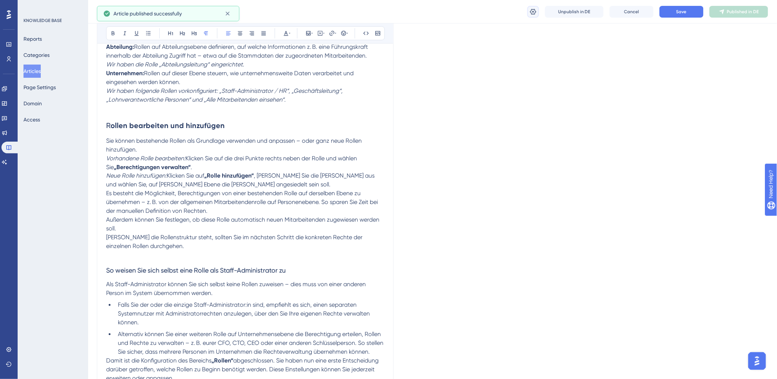
click at [533, 12] on icon at bounding box center [533, 11] width 6 height 6
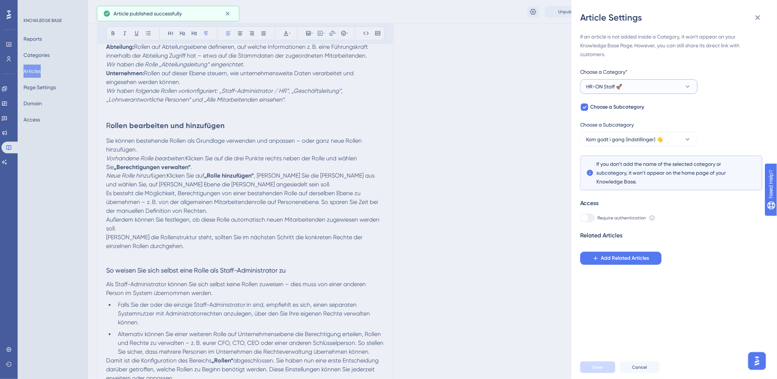
click at [626, 83] on button "HR-ON Staff 🚀" at bounding box center [638, 86] width 117 height 15
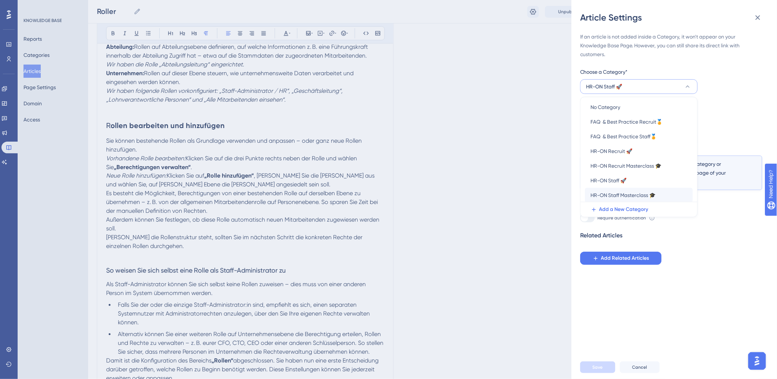
scroll to position [2, 0]
click at [721, 61] on div "If an article is not added inside a Category, it won't appear on your Knowledge…" at bounding box center [671, 148] width 182 height 233
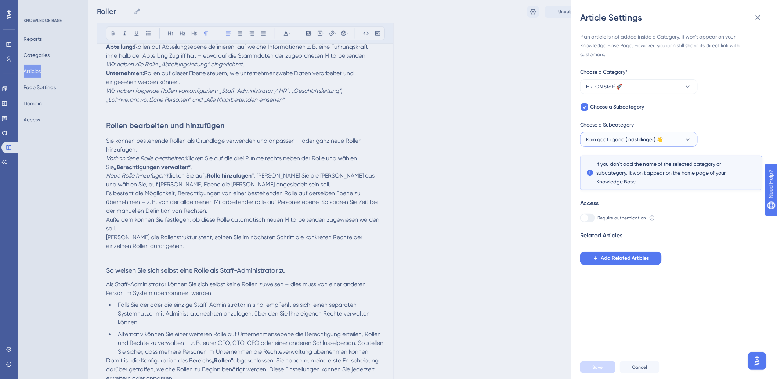
click at [650, 137] on span "Kom godt i gang (Indstillinger) 👋" at bounding box center [624, 139] width 77 height 9
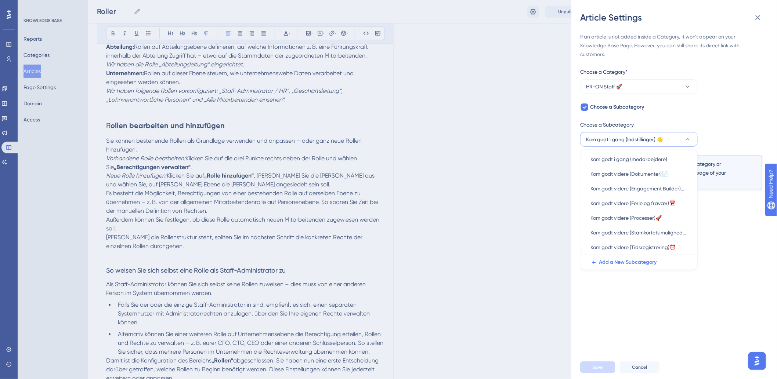
scroll to position [369, 0]
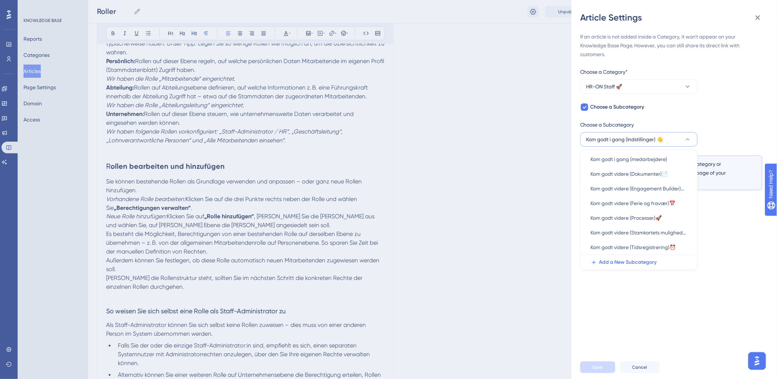
click at [738, 90] on div "If an article is not added inside a Category, it won't appear on your Knowledge…" at bounding box center [671, 148] width 182 height 233
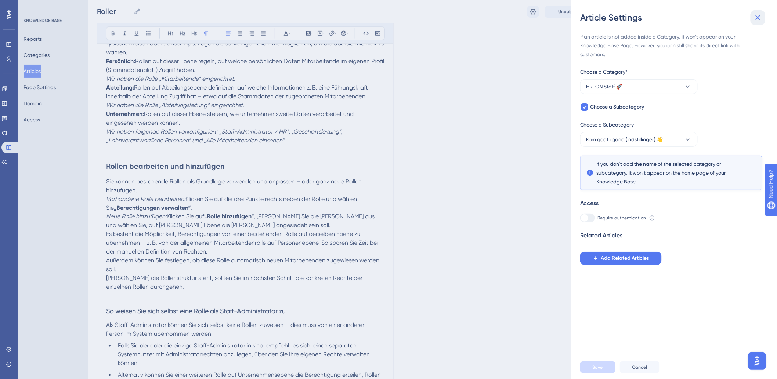
click at [756, 15] on icon at bounding box center [757, 17] width 9 height 9
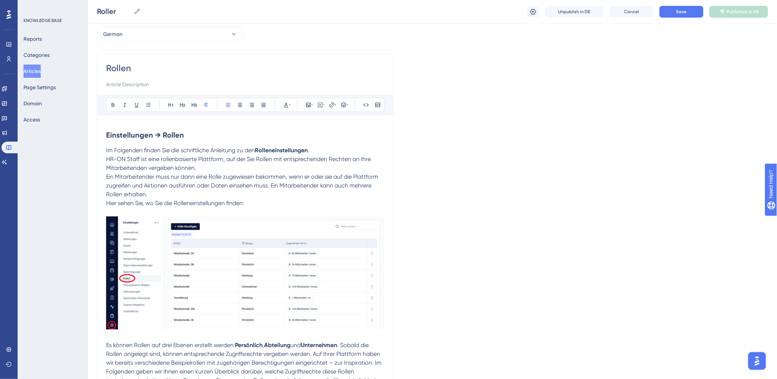
scroll to position [0, 0]
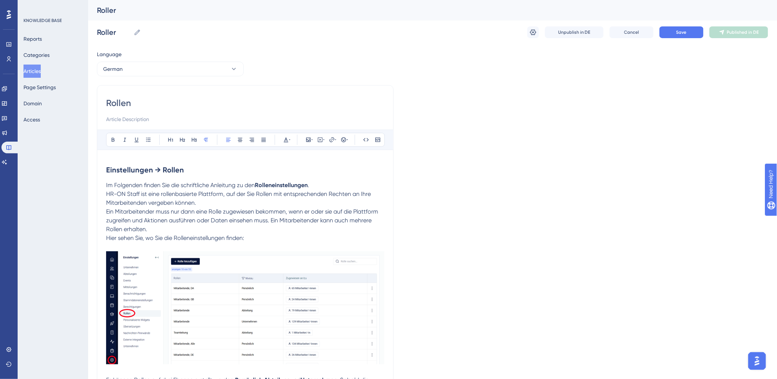
click at [41, 70] on button "Articles" at bounding box center [31, 71] width 17 height 13
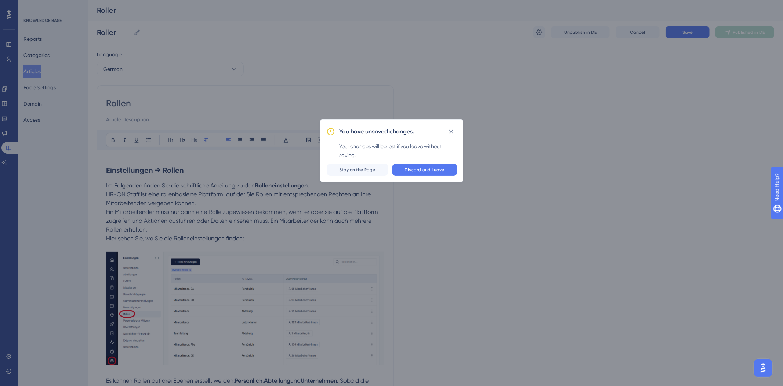
click at [487, 107] on div "You have unsaved changes. Your changes will be lost if you leave without saving…" at bounding box center [391, 193] width 783 height 386
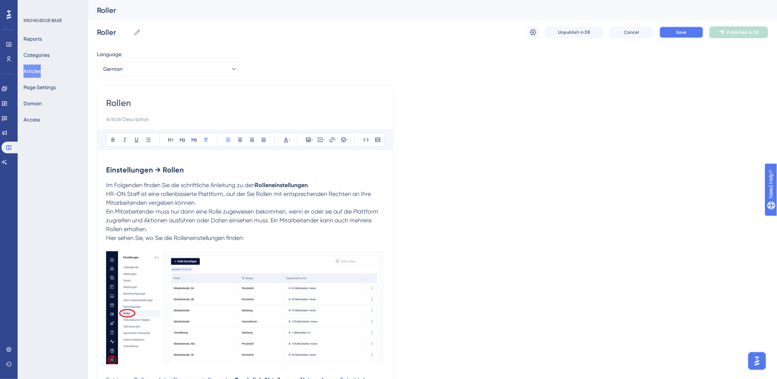
click at [694, 30] on button "Save" at bounding box center [681, 32] width 44 height 12
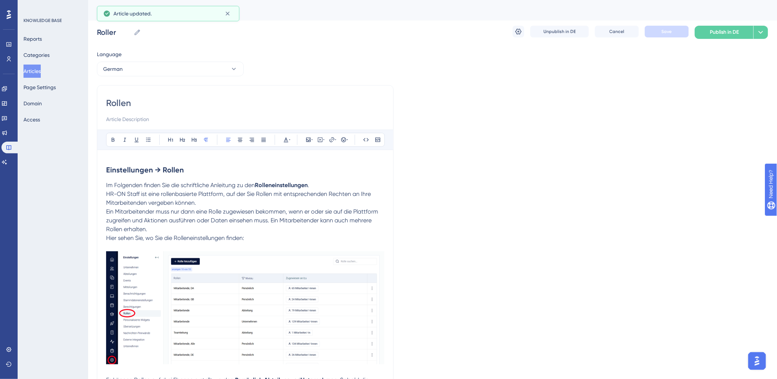
click at [39, 71] on button "Articles" at bounding box center [31, 71] width 17 height 13
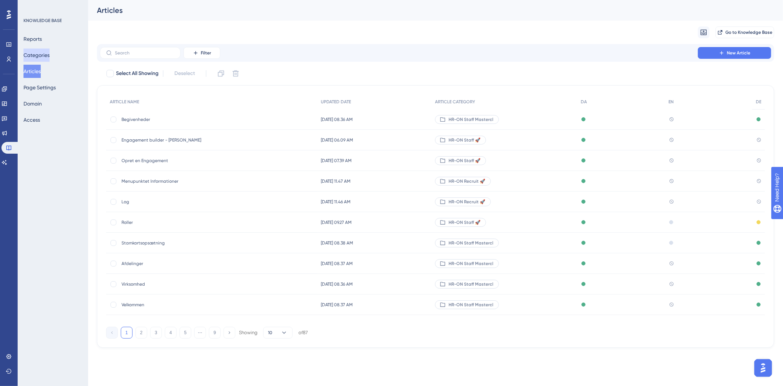
click at [44, 53] on button "Categories" at bounding box center [36, 54] width 26 height 13
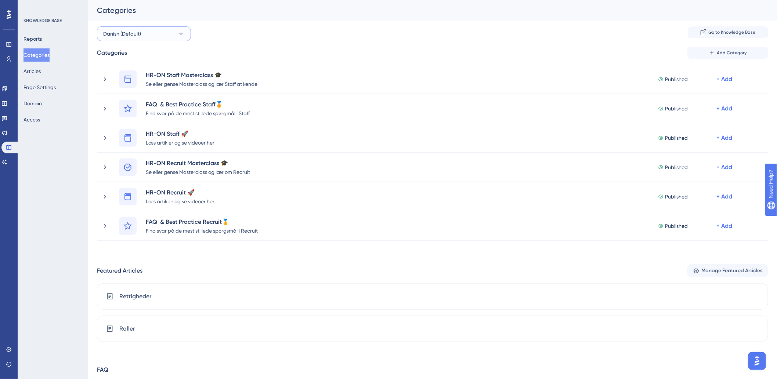
click at [132, 37] on span "Danish (Default)" at bounding box center [122, 33] width 38 height 9
click at [127, 109] on div "German German" at bounding box center [144, 108] width 73 height 15
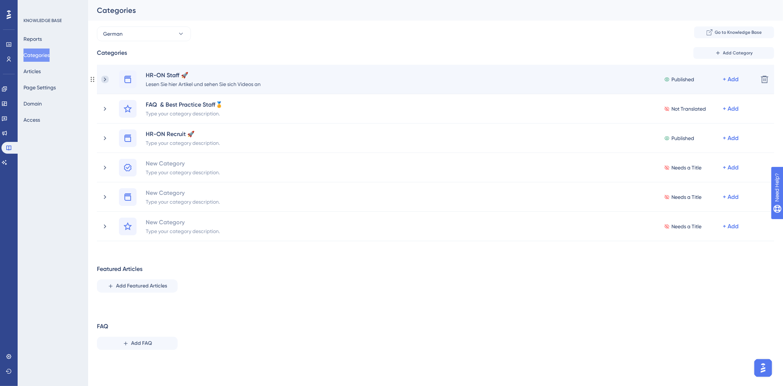
click at [106, 79] on icon at bounding box center [104, 79] width 7 height 7
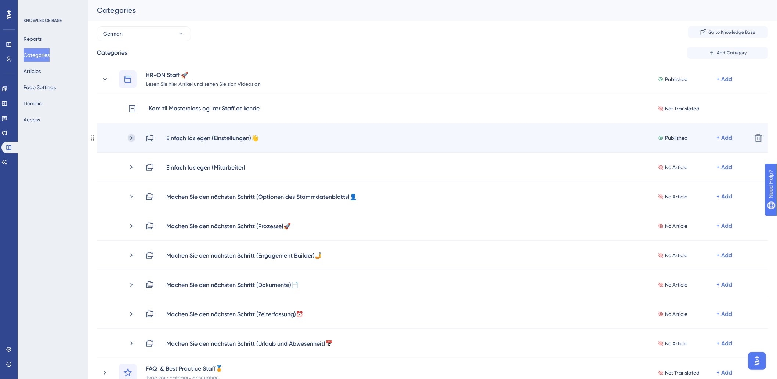
click at [130, 138] on icon at bounding box center [131, 137] width 7 height 7
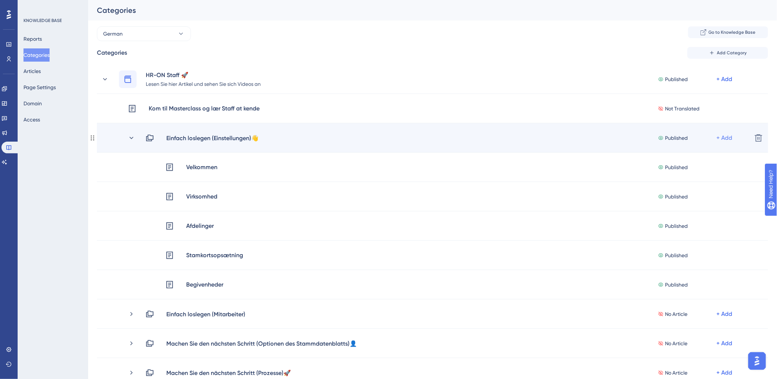
click at [724, 137] on div "+ Add" at bounding box center [725, 138] width 16 height 9
click at [699, 157] on div "Add Articles Add Articles" at bounding box center [696, 157] width 52 height 15
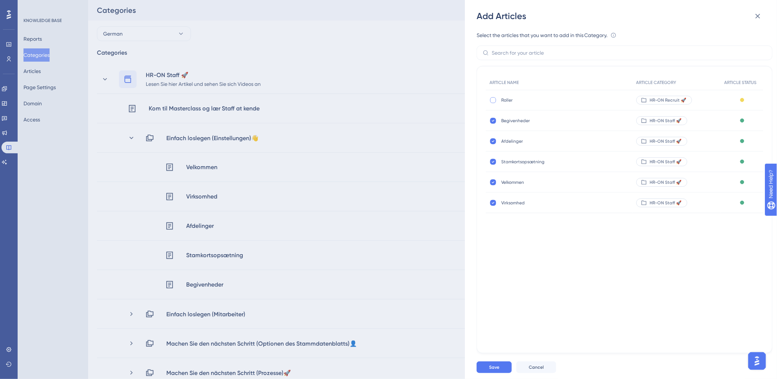
click at [493, 97] on div at bounding box center [493, 100] width 6 height 6
checkbox input "true"
click at [494, 370] on button "Save" at bounding box center [494, 368] width 35 height 12
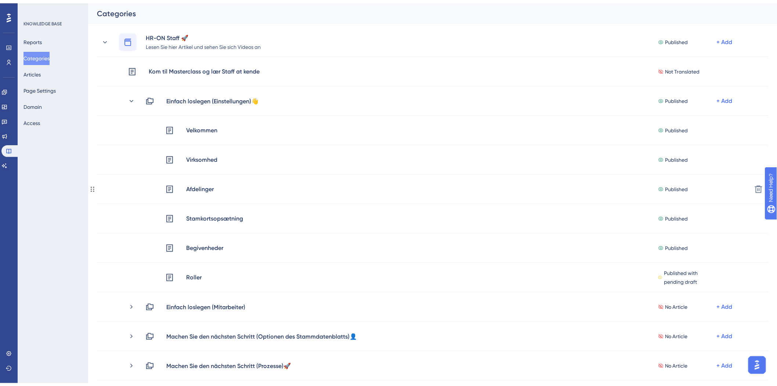
scroll to position [41, 0]
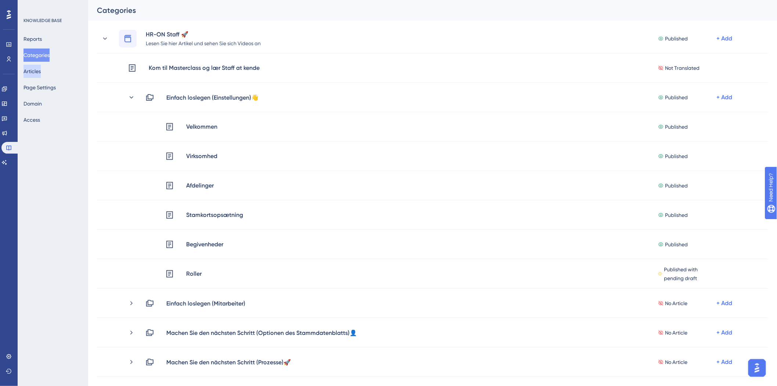
click at [32, 70] on button "Articles" at bounding box center [31, 71] width 17 height 13
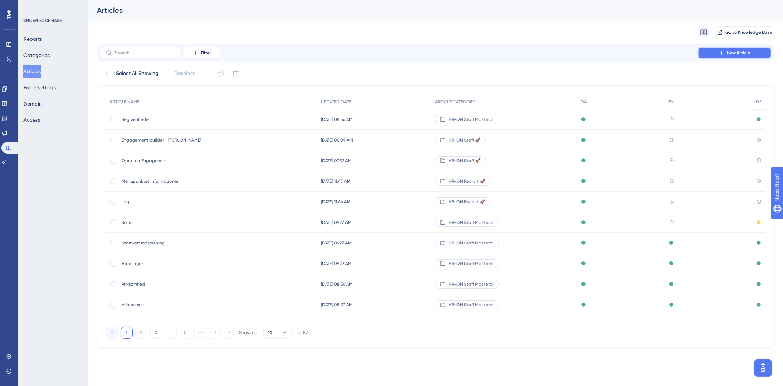
click at [735, 52] on span "New Article" at bounding box center [738, 53] width 23 height 6
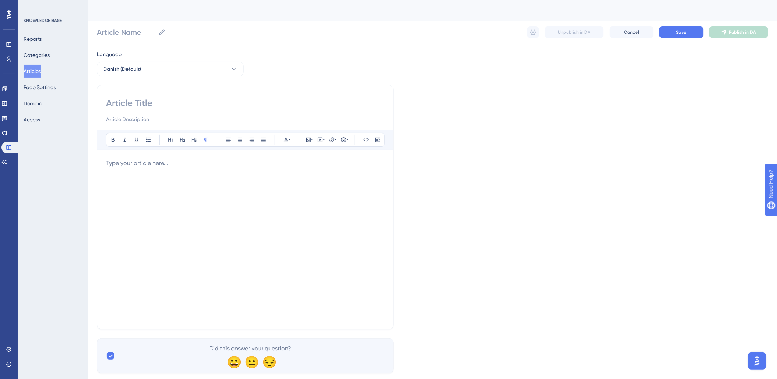
click at [188, 101] on input at bounding box center [245, 103] width 278 height 12
drag, startPoint x: 159, startPoint y: 102, endPoint x: 148, endPoint y: 61, distance: 42.9
click at [148, 61] on div "Language" at bounding box center [170, 56] width 147 height 12
click at [148, 67] on button "Danish (Default)" at bounding box center [170, 69] width 147 height 15
click at [124, 117] on span "German" at bounding box center [117, 120] width 19 height 9
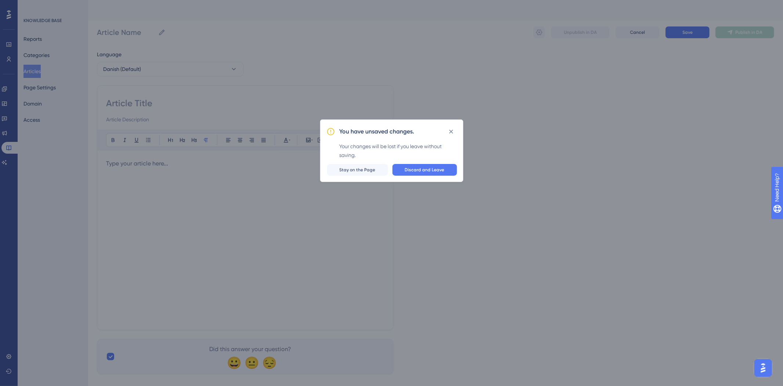
click at [652, 129] on div "You have unsaved changes. Your changes will be lost if you leave without saving…" at bounding box center [391, 193] width 783 height 386
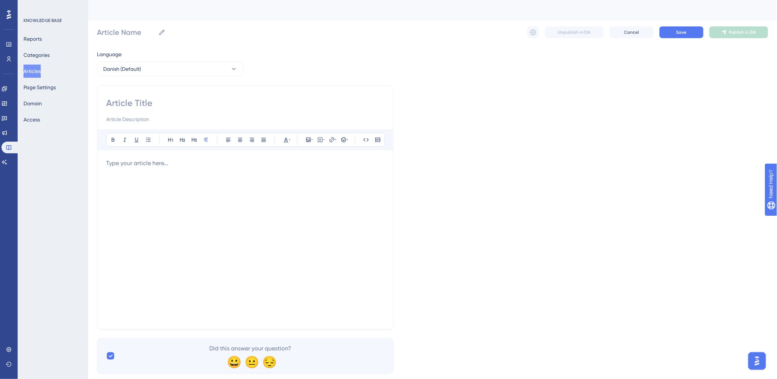
click at [41, 72] on button "Articles" at bounding box center [31, 71] width 17 height 13
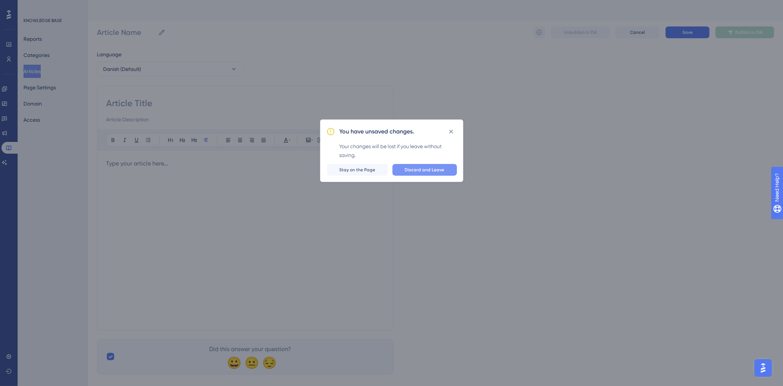
click at [408, 170] on span "Discard and Leave" at bounding box center [425, 170] width 40 height 6
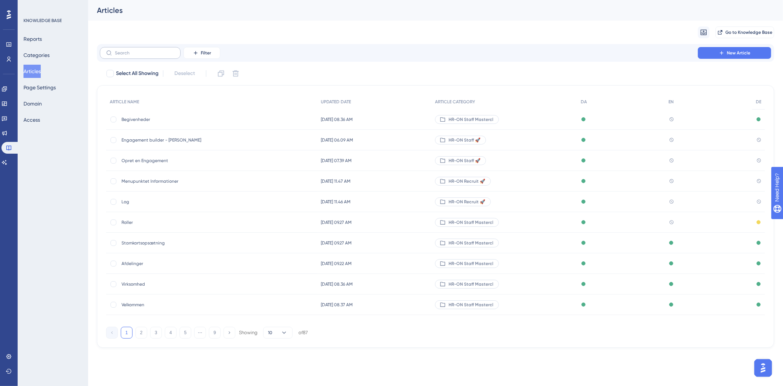
click at [156, 56] on label at bounding box center [140, 53] width 81 height 12
click at [156, 55] on input "text" at bounding box center [144, 52] width 59 height 5
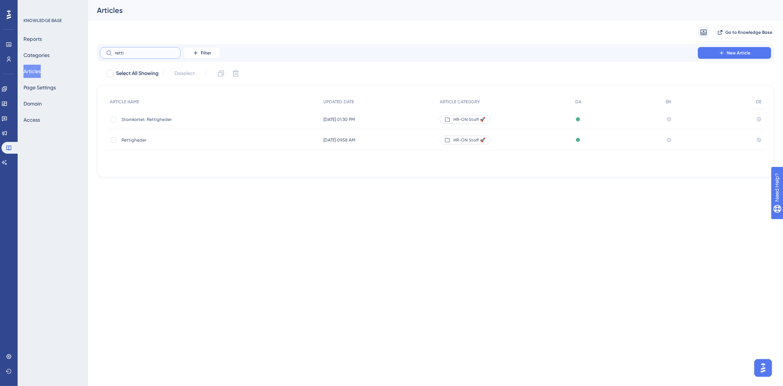
type input "retti"
click at [135, 140] on span "Rettigheder" at bounding box center [180, 140] width 117 height 6
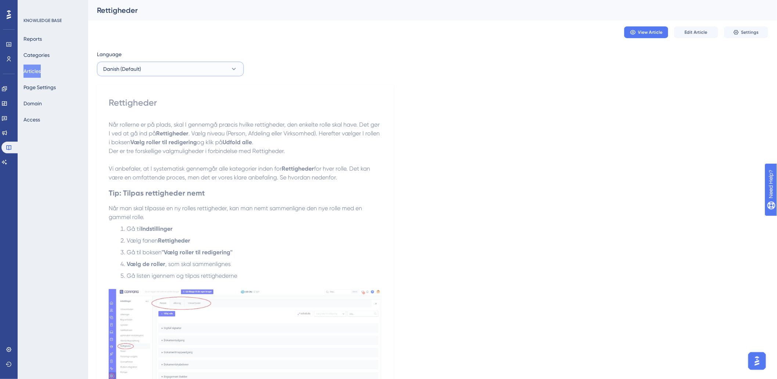
click at [147, 72] on button "Danish (Default)" at bounding box center [170, 69] width 147 height 15
click at [138, 117] on button "German German No translation" at bounding box center [170, 120] width 137 height 15
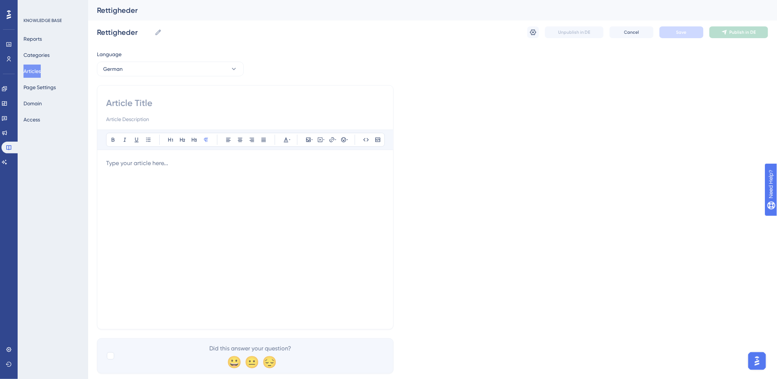
click at [170, 105] on input at bounding box center [245, 103] width 278 height 12
paste input "Berechtigungen"
type input "Berechtigungen"
click at [136, 188] on div at bounding box center [245, 240] width 278 height 162
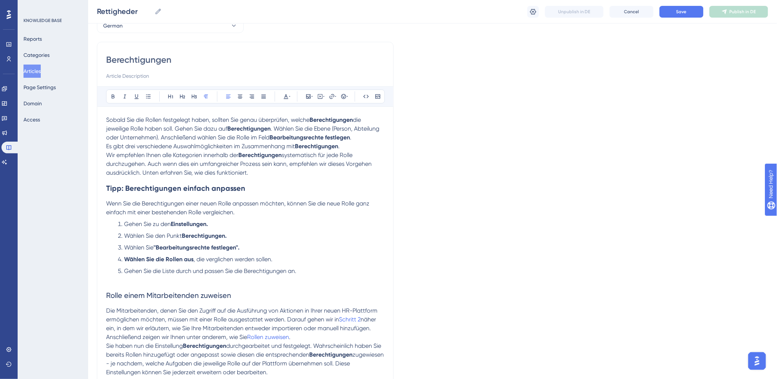
scroll to position [41, 0]
click at [244, 289] on h2 "Rolle einem Mitarbeitenden zuweisen" at bounding box center [245, 295] width 278 height 22
click at [311, 276] on p at bounding box center [245, 279] width 278 height 9
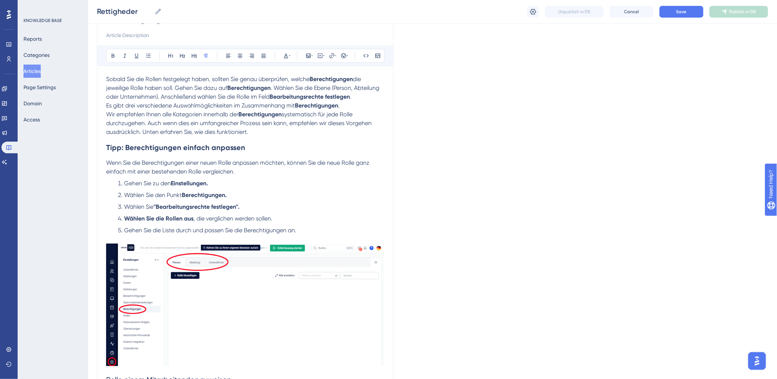
scroll to position [0, 0]
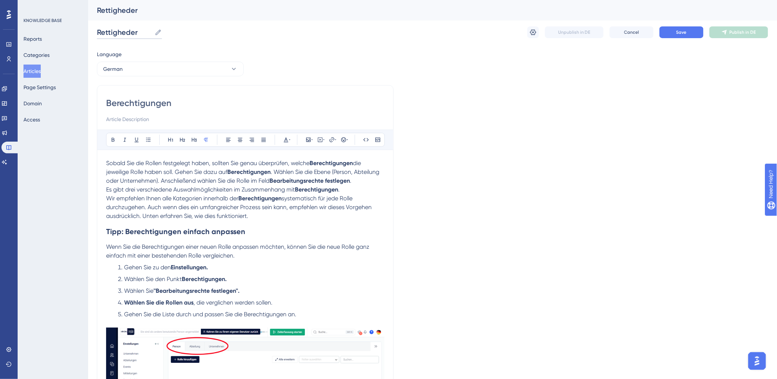
click at [123, 30] on input "Rettigheder" at bounding box center [124, 32] width 55 height 10
drag, startPoint x: 142, startPoint y: 31, endPoint x: 75, endPoint y: 37, distance: 67.1
click at [88, 37] on div "Performance Users Engagement Widgets Feedback Product Updates Knowledge Base AI…" at bounding box center [432, 305] width 689 height 611
click at [120, 32] on input "Rettigheder" at bounding box center [124, 32] width 55 height 10
drag, startPoint x: 131, startPoint y: 30, endPoint x: 100, endPoint y: 31, distance: 31.2
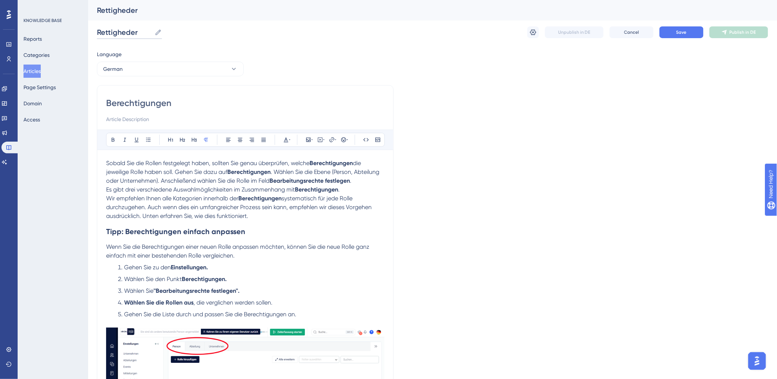
click at [100, 31] on input "Rettigheder" at bounding box center [124, 32] width 55 height 10
click at [677, 32] on span "Save" at bounding box center [681, 32] width 10 height 6
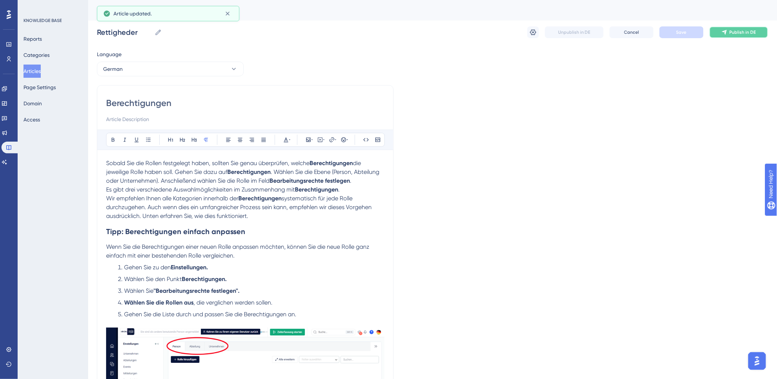
click at [724, 34] on icon at bounding box center [724, 32] width 6 height 6
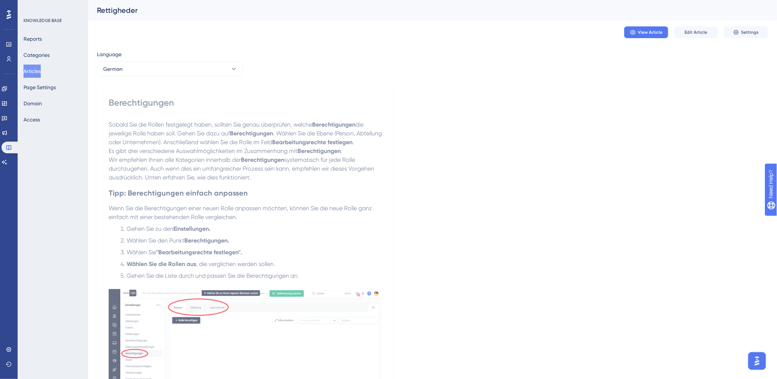
drag, startPoint x: 41, startPoint y: 72, endPoint x: 86, endPoint y: 72, distance: 44.4
click at [41, 72] on button "Articles" at bounding box center [31, 71] width 17 height 13
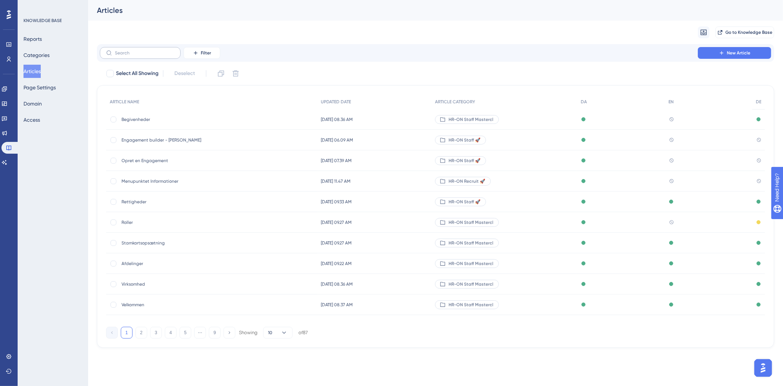
click at [164, 48] on label at bounding box center [140, 53] width 81 height 12
click at [164, 50] on input "text" at bounding box center [144, 52] width 59 height 5
type input "b"
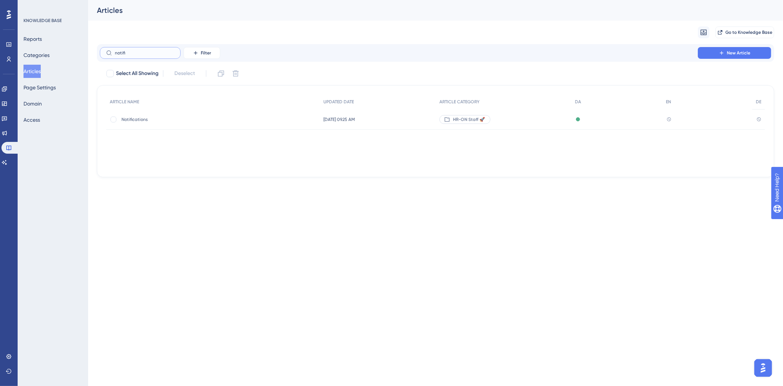
type input "notifi"
click at [126, 116] on span "Notifications" at bounding box center [180, 119] width 117 height 6
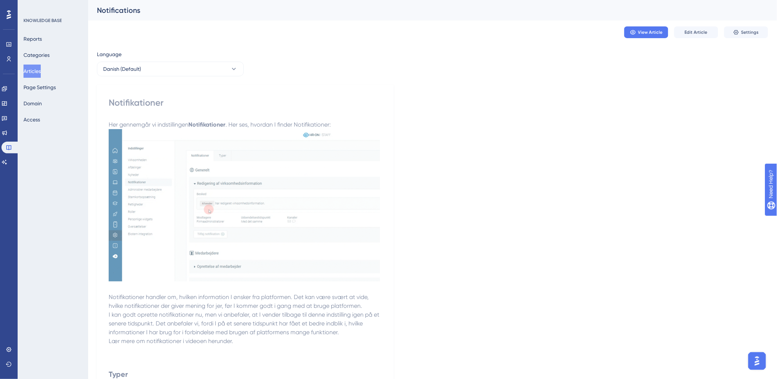
click at [138, 8] on div "Notifications" at bounding box center [423, 10] width 653 height 10
click at [129, 10] on div "Notifications" at bounding box center [423, 10] width 653 height 10
click at [162, 69] on button "Danish (Default)" at bounding box center [170, 69] width 147 height 15
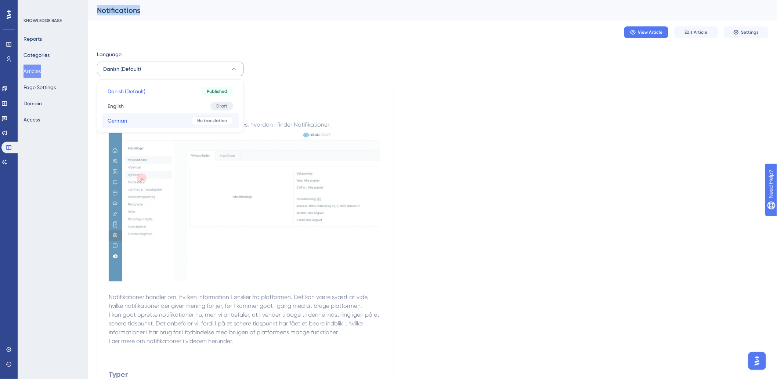
click at [143, 119] on button "German German No translation" at bounding box center [170, 120] width 137 height 15
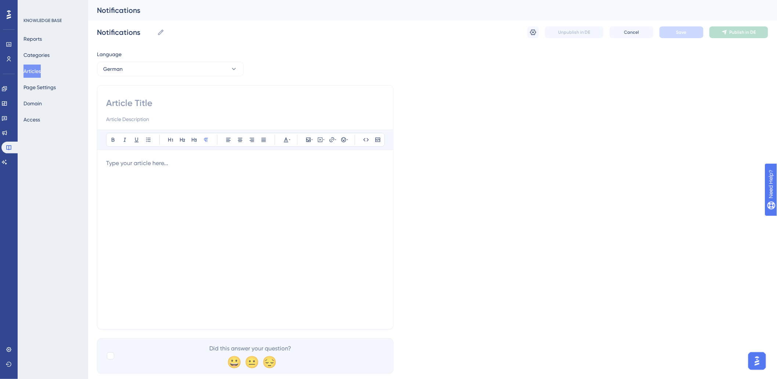
click at [163, 159] on div "Bold Italic Underline Bullet Point Heading 1 Heading 2 Heading 3 Normal Align L…" at bounding box center [245, 225] width 278 height 191
click at [153, 101] on input at bounding box center [245, 103] width 278 height 12
paste input "In diesem Abschnitt erläutern wir die Einstellung Benachrichtigungen. So können…"
type input "In diesem Abschnitt erläutern wir die Einstellung Benachrichtigungen. So können…"
click at [171, 155] on div "Bold Italic Underline Bullet Point Heading 1 Heading 2 Heading 3 Normal Align L…" at bounding box center [245, 225] width 278 height 191
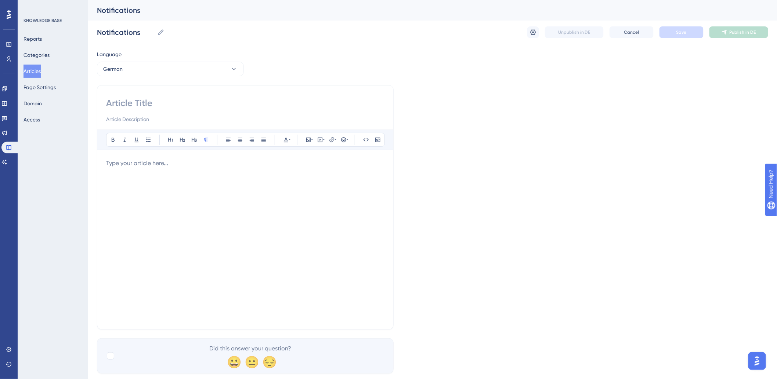
click at [171, 162] on p at bounding box center [245, 163] width 278 height 9
click at [178, 99] on input at bounding box center [245, 103] width 278 height 12
paste input "Benachrichtigungen"
type input "Benachrichtigungen"
click at [173, 199] on div "In diesem Abschnitt erläutern wir die Einstellung Benachrichtigungen. So können…" at bounding box center [245, 240] width 278 height 162
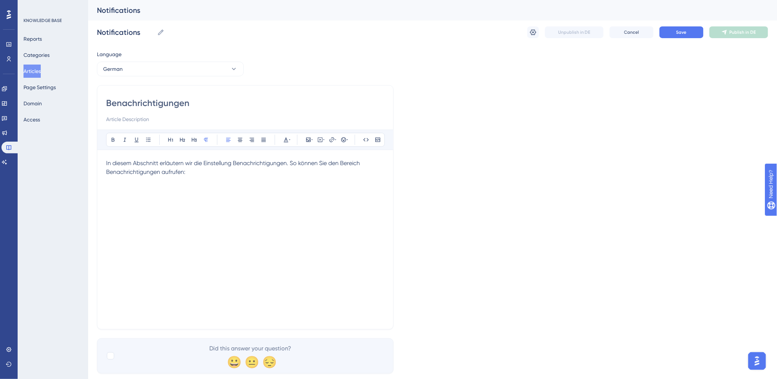
click at [258, 188] on div "In diesem Abschnitt erläutern wir die Einstellung Benachrichtigungen. So können…" at bounding box center [245, 240] width 278 height 162
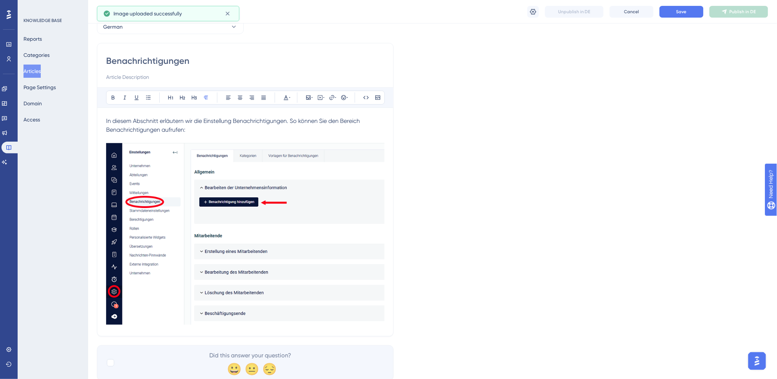
scroll to position [64, 0]
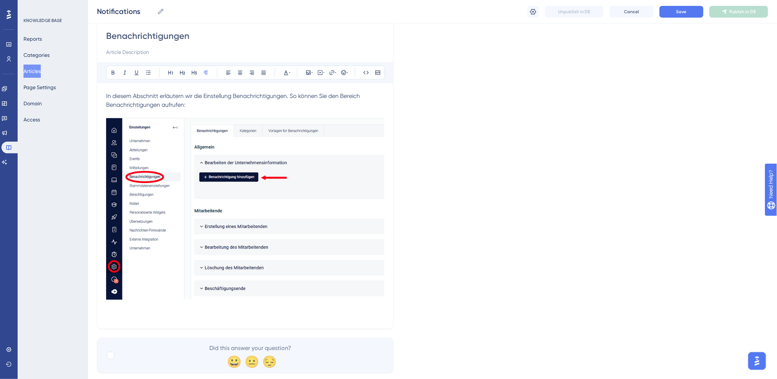
click at [144, 318] on p "In diesem Abschnitt erläutern wir die Einstellung Benachrichtigungen. So können…" at bounding box center [245, 206] width 278 height 228
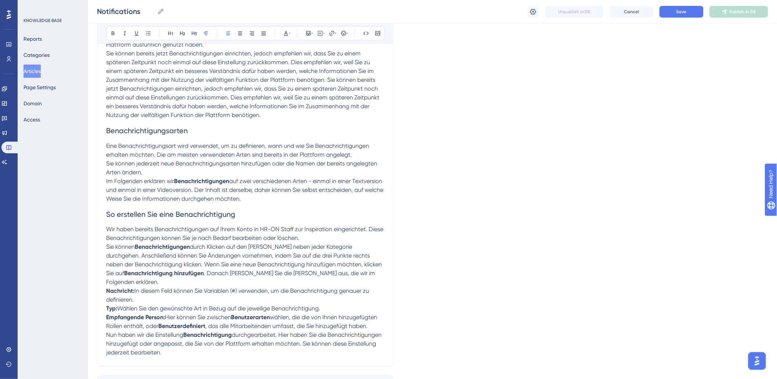
scroll to position [399, 0]
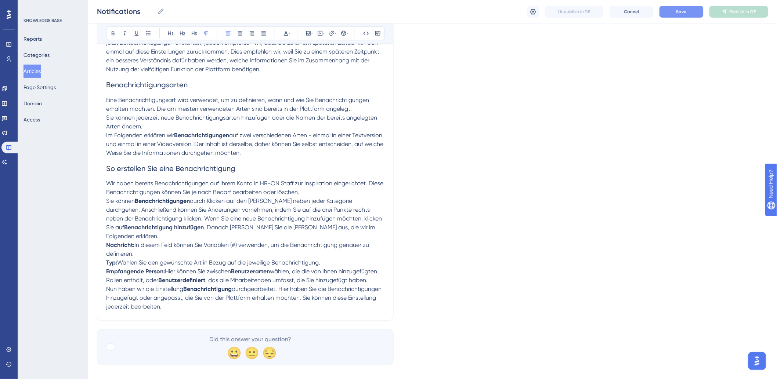
click at [689, 12] on button "Save" at bounding box center [681, 12] width 44 height 12
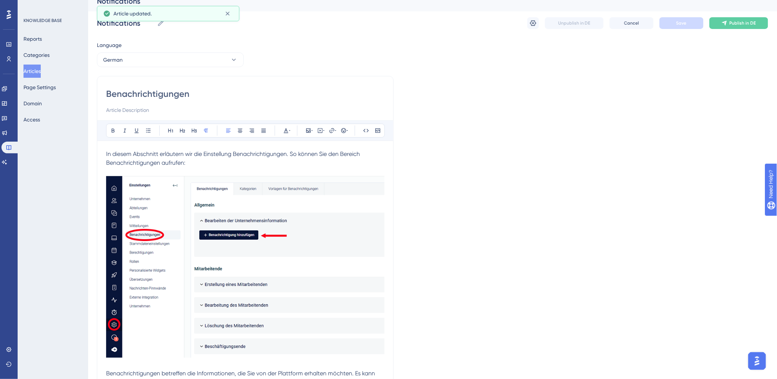
scroll to position [0, 0]
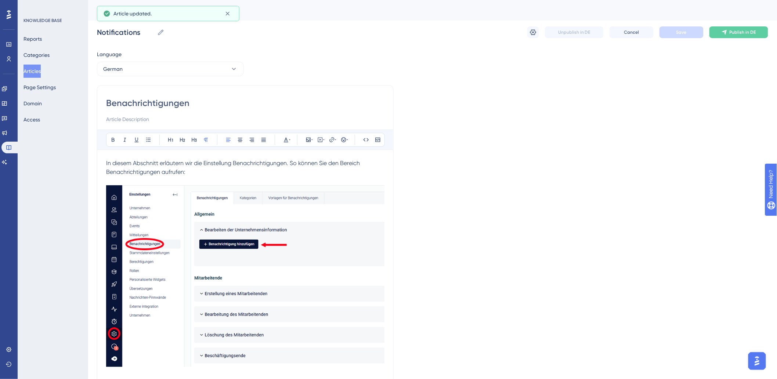
click at [751, 25] on div "Notifications Notifications Unpublish in DE Cancel Save Publish in DE" at bounding box center [432, 32] width 671 height 23
click at [751, 30] on span "Publish in DE" at bounding box center [743, 32] width 26 height 6
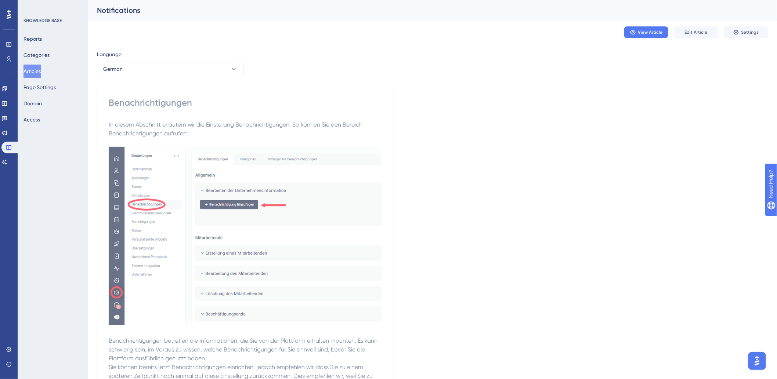
click at [35, 70] on button "Articles" at bounding box center [31, 71] width 17 height 13
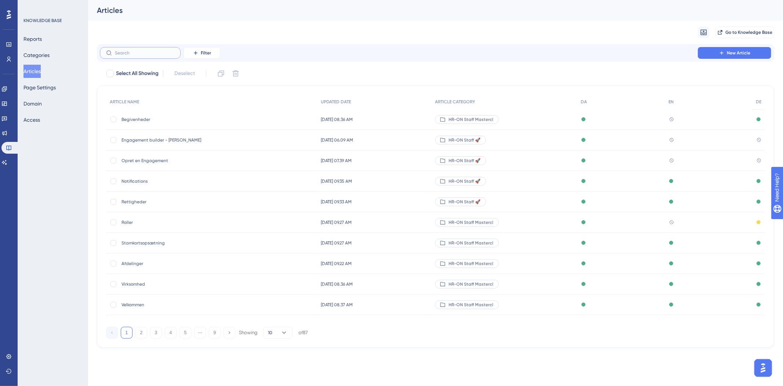
click at [148, 54] on input "text" at bounding box center [144, 52] width 59 height 5
type input "ekj"
checkbox input "true"
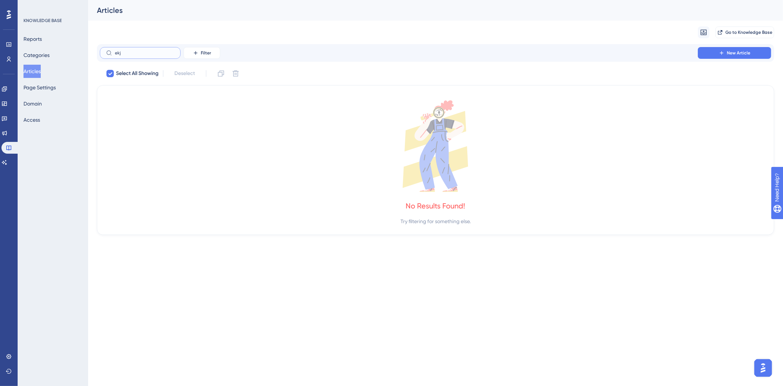
type input "ek"
checkbox input "false"
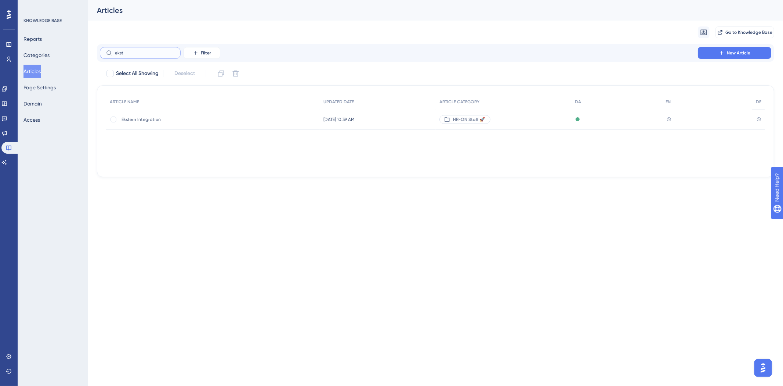
type input "ekst"
click at [160, 116] on span "Ekstern Integration" at bounding box center [180, 119] width 117 height 6
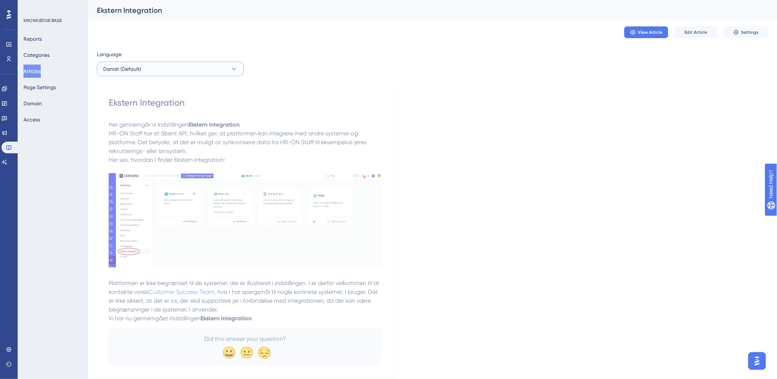
click at [171, 68] on button "Danish (Default)" at bounding box center [170, 69] width 147 height 15
click at [148, 123] on button "German German No translation" at bounding box center [170, 120] width 137 height 15
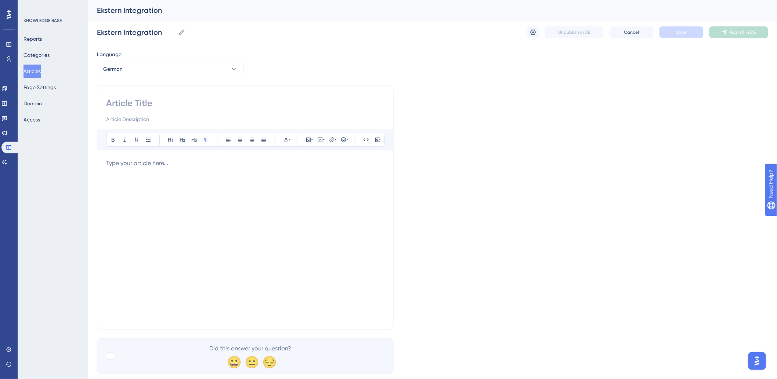
click at [152, 100] on input at bounding box center [245, 103] width 278 height 12
paste input "Externe Integration"
type input "Externe Integration"
click at [133, 182] on div at bounding box center [245, 240] width 278 height 162
click at [182, 180] on div at bounding box center [245, 240] width 278 height 162
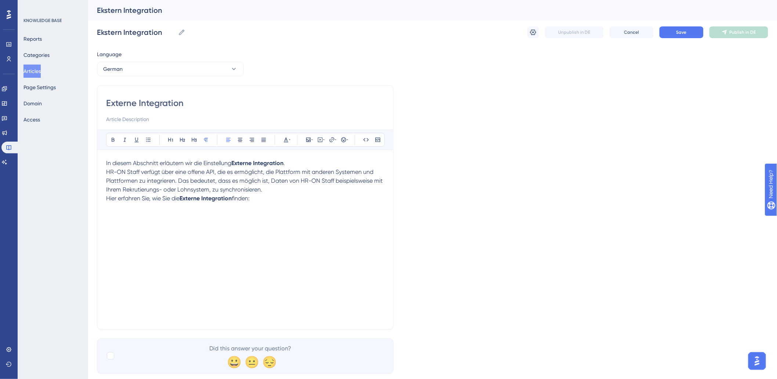
click at [138, 235] on div "In diesem Abschnitt erläutern wir die Einstellung Externe Integration . HR-ON S…" at bounding box center [245, 240] width 278 height 162
click at [317, 207] on div "In diesem Abschnitt erläutern wir die Einstellung Externe Integration . HR-ON S…" at bounding box center [245, 240] width 278 height 162
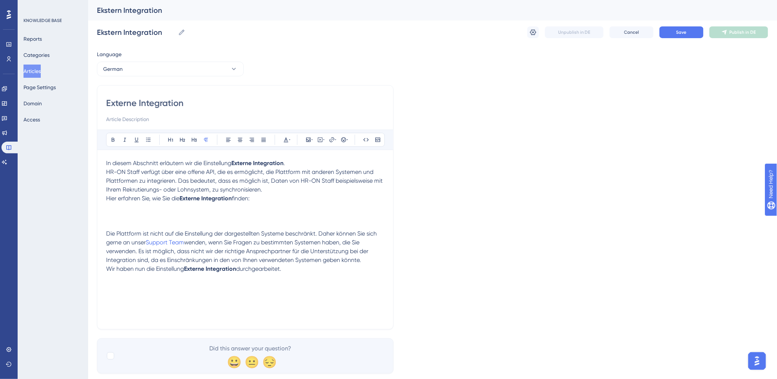
click at [124, 216] on p "Hier erfahren Sie, wie Sie die Externe Integration finden: Die Plattform ist ni…" at bounding box center [245, 229] width 278 height 70
click at [129, 214] on p "Hier erfahren Sie, wie Sie die Externe Integration finden: Die Plattform ist ni…" at bounding box center [245, 229] width 278 height 70
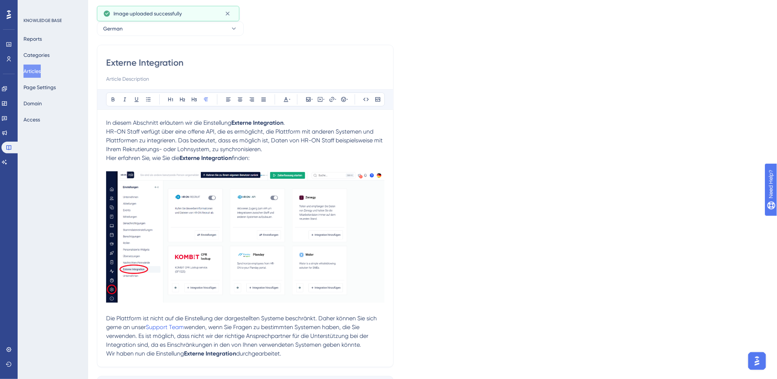
scroll to position [93, 0]
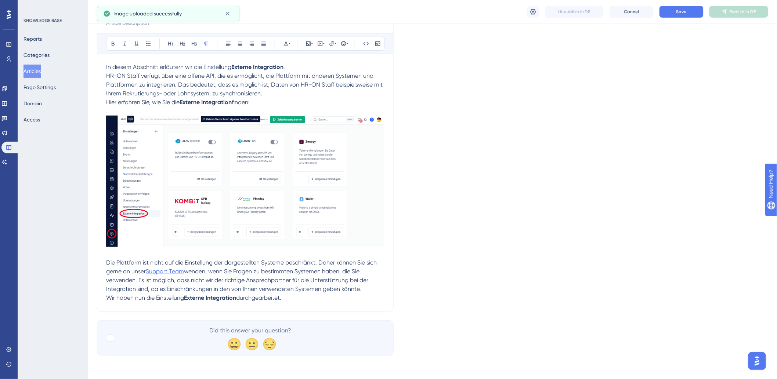
click at [153, 272] on span "Support Team" at bounding box center [165, 271] width 38 height 7
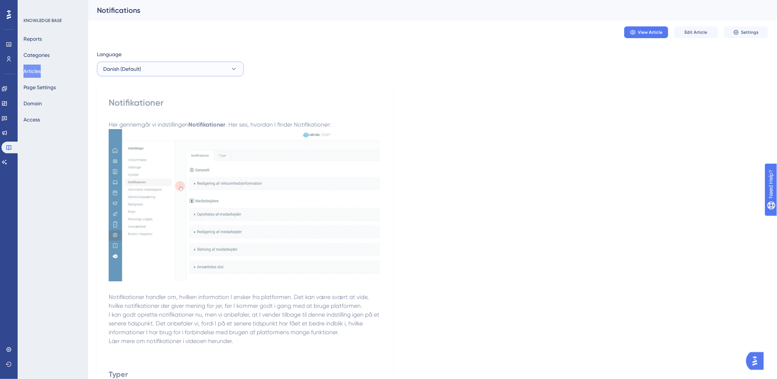
click at [153, 69] on button "Danish (Default)" at bounding box center [170, 69] width 147 height 15
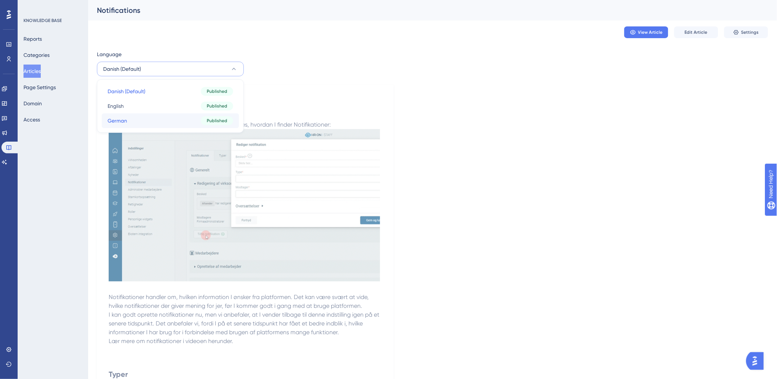
click at [137, 123] on button "German German Published" at bounding box center [170, 120] width 137 height 15
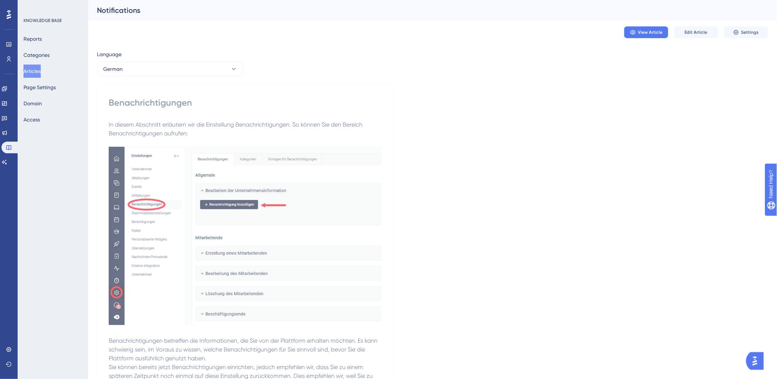
click at [40, 73] on button "Articles" at bounding box center [31, 71] width 17 height 13
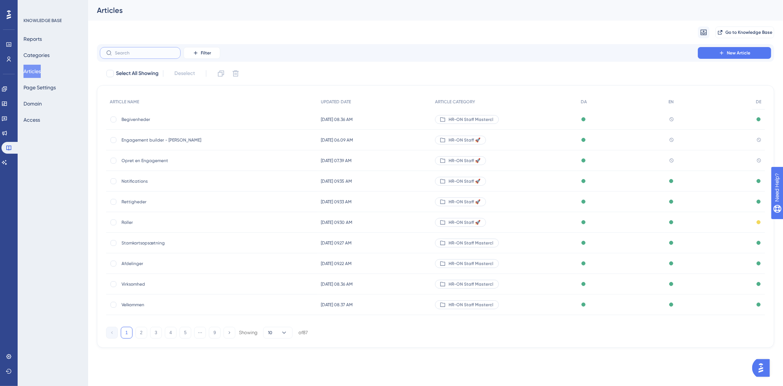
click at [147, 53] on input "text" at bounding box center [144, 52] width 59 height 5
click at [713, 54] on button "New Article" at bounding box center [734, 53] width 73 height 12
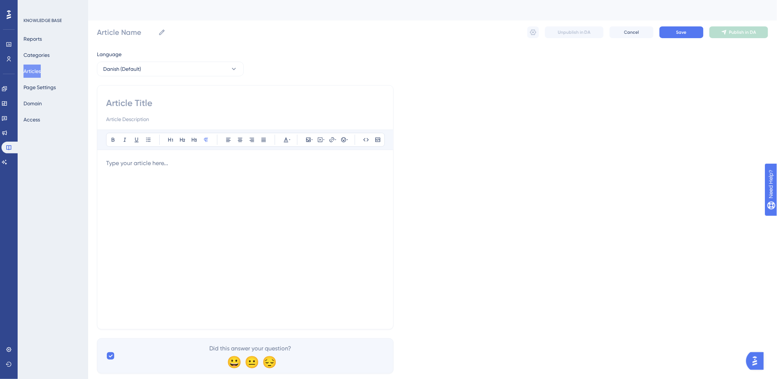
drag, startPoint x: 177, startPoint y: 55, endPoint x: 177, endPoint y: 60, distance: 4.5
click at [177, 56] on div "Language" at bounding box center [170, 56] width 147 height 12
click at [33, 67] on button "Articles" at bounding box center [31, 71] width 17 height 13
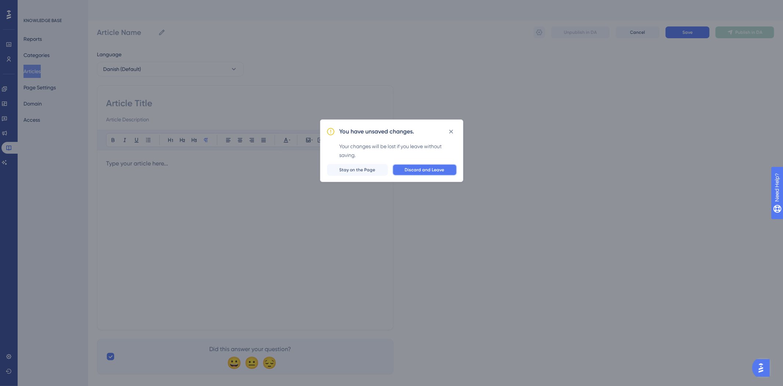
click at [438, 170] on span "Discard and Leave" at bounding box center [425, 170] width 40 height 6
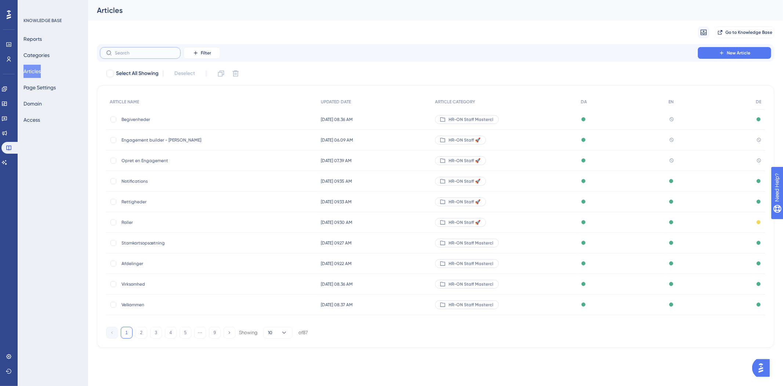
click at [140, 53] on input "text" at bounding box center [144, 52] width 59 height 5
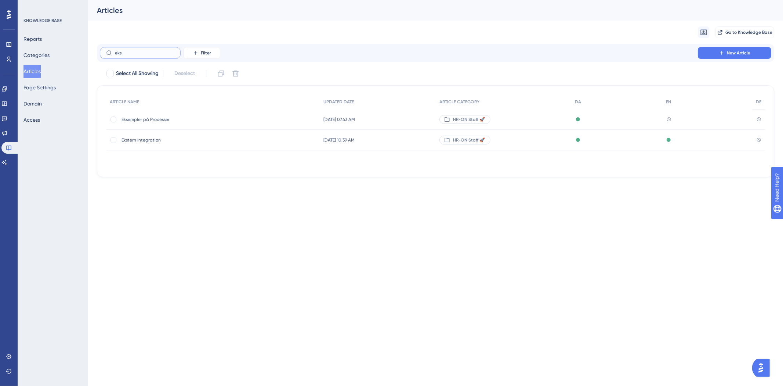
type input "eks"
click at [156, 142] on span "Ekstern Integration" at bounding box center [180, 140] width 117 height 6
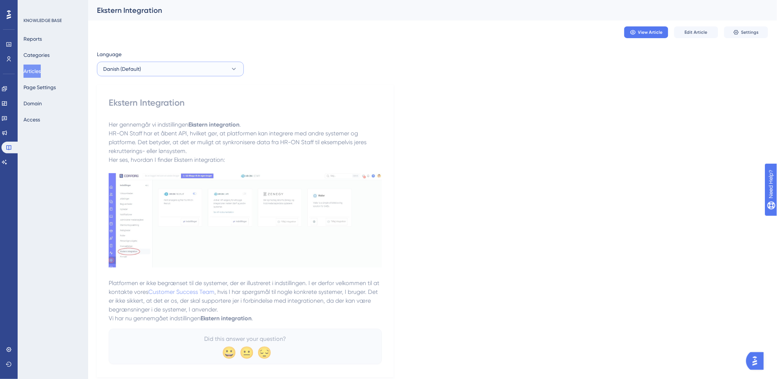
click at [155, 68] on button "Danish (Default)" at bounding box center [170, 69] width 147 height 15
click at [128, 123] on button "German German No translation" at bounding box center [170, 120] width 137 height 15
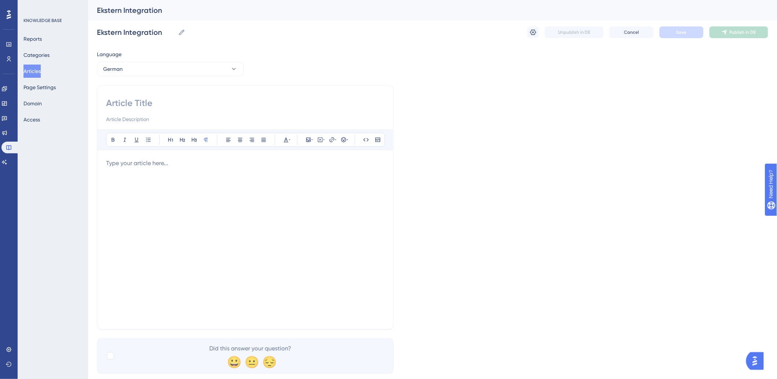
click at [152, 102] on input at bounding box center [245, 103] width 278 height 12
click at [173, 81] on div "Language German Bold Italic Underline Bullet Point Heading 1 Heading 2 Heading …" at bounding box center [432, 212] width 671 height 324
click at [171, 100] on input at bounding box center [245, 103] width 278 height 12
click at [171, 99] on input at bounding box center [245, 103] width 278 height 12
click at [134, 89] on div "Bold Italic Underline Bullet Point Heading 1 Heading 2 Heading 3 Normal Align L…" at bounding box center [245, 207] width 297 height 245
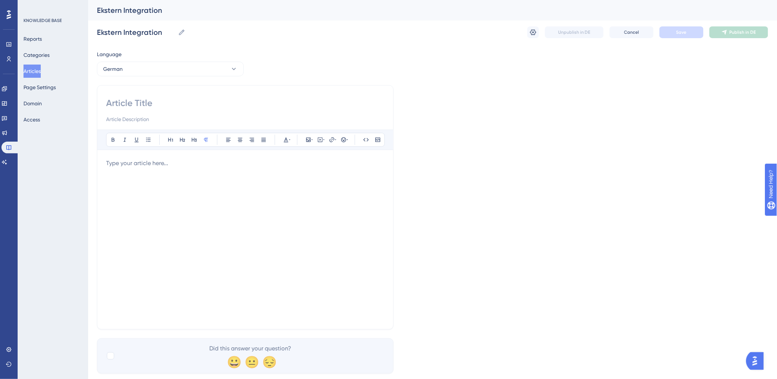
click at [136, 100] on input at bounding box center [245, 103] width 278 height 12
paste input "Externe Integration"
type input "Externe Integration"
click at [155, 199] on div at bounding box center [245, 240] width 278 height 162
click at [144, 181] on div at bounding box center [245, 240] width 278 height 162
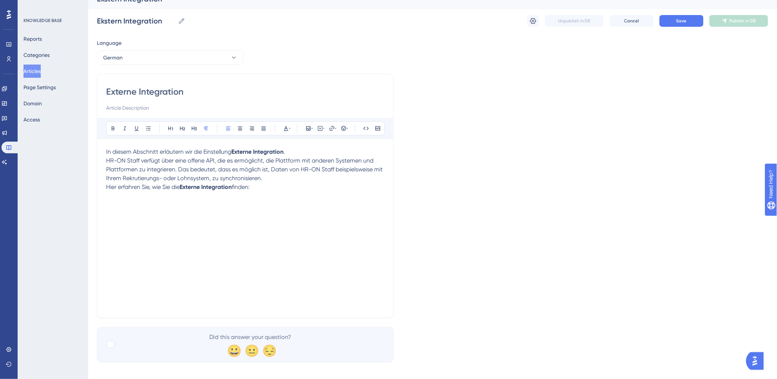
scroll to position [18, 0]
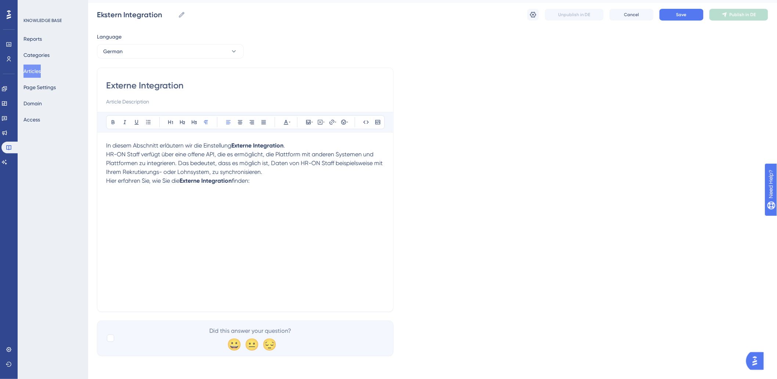
click at [198, 225] on div "In diesem Abschnitt erläutern wir die Einstellung Externe Integration . HR-ON S…" at bounding box center [245, 222] width 278 height 162
click at [290, 188] on div "In diesem Abschnitt erläutern wir die Einstellung Externe Integration . HR-ON S…" at bounding box center [245, 222] width 278 height 162
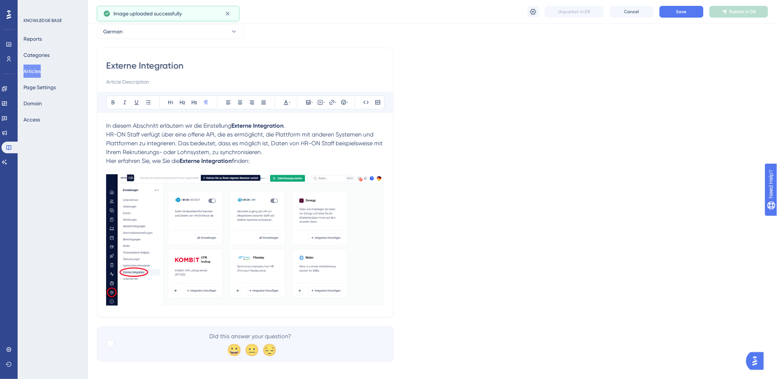
scroll to position [41, 0]
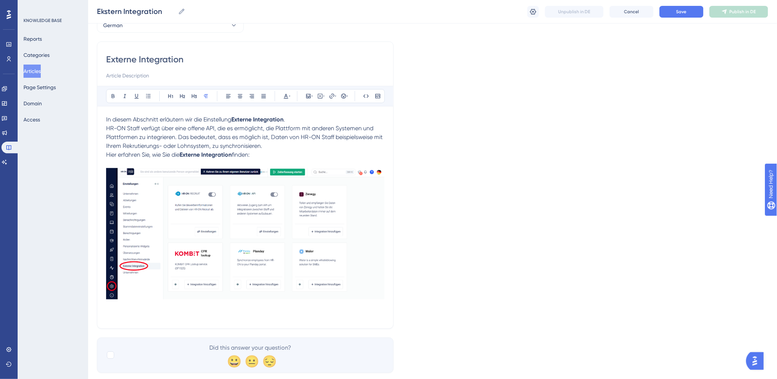
click at [124, 315] on p "Hier erfahren Sie, wie Sie die Externe Integration finden:" at bounding box center [245, 235] width 278 height 169
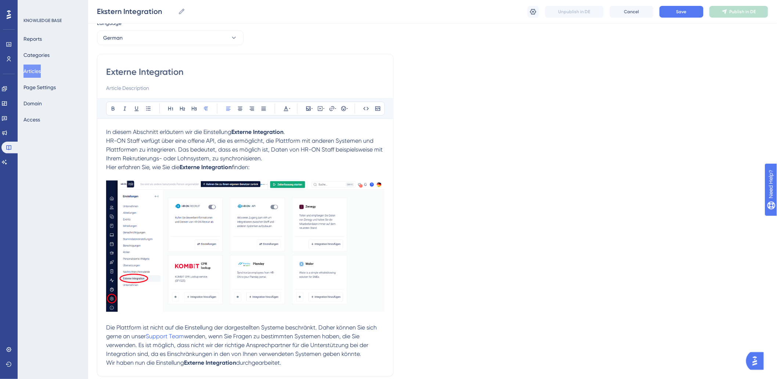
scroll to position [0, 0]
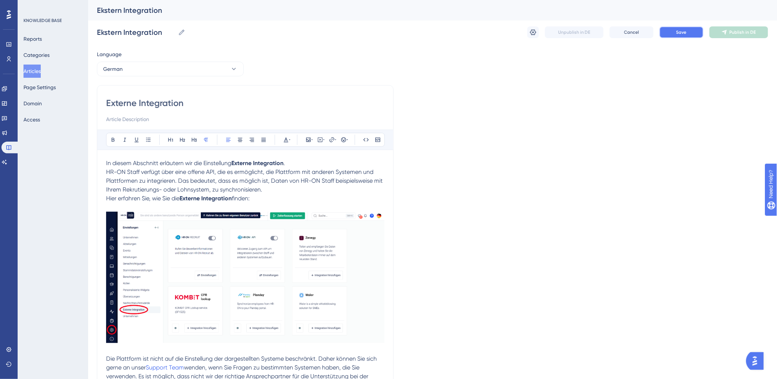
click at [683, 29] on span "Save" at bounding box center [681, 32] width 10 height 6
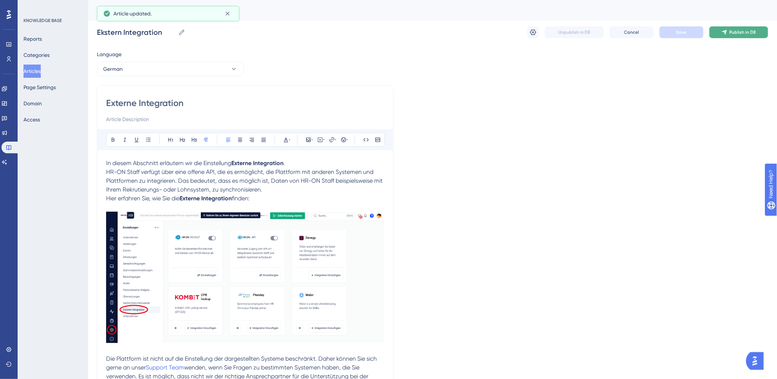
click at [747, 32] on span "Publish in DE" at bounding box center [743, 32] width 26 height 6
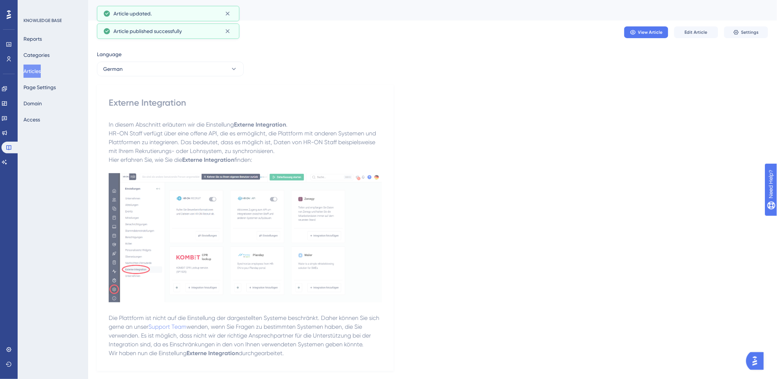
click at [28, 68] on button "Articles" at bounding box center [31, 71] width 17 height 13
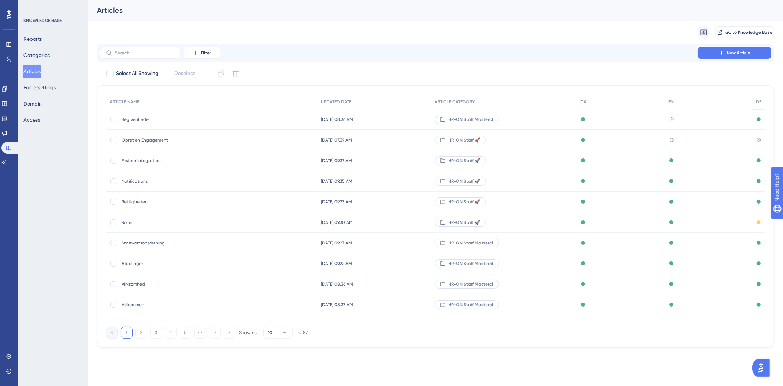
click at [127, 59] on div "Filter New Article" at bounding box center [435, 53] width 677 height 18
click at [138, 53] on input "text" at bounding box center [144, 52] width 59 height 5
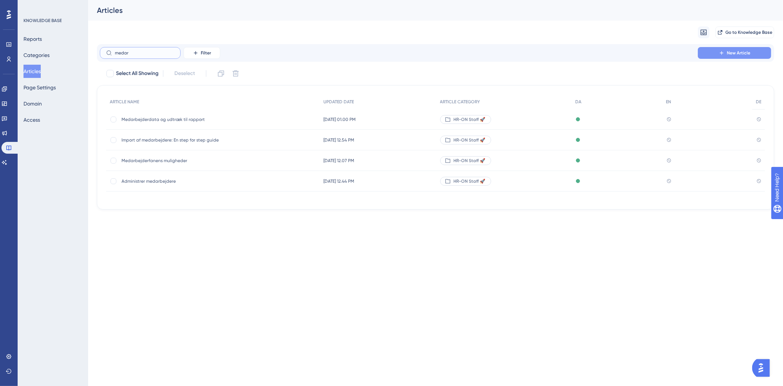
type input "medar"
click at [723, 53] on icon at bounding box center [721, 52] width 3 height 3
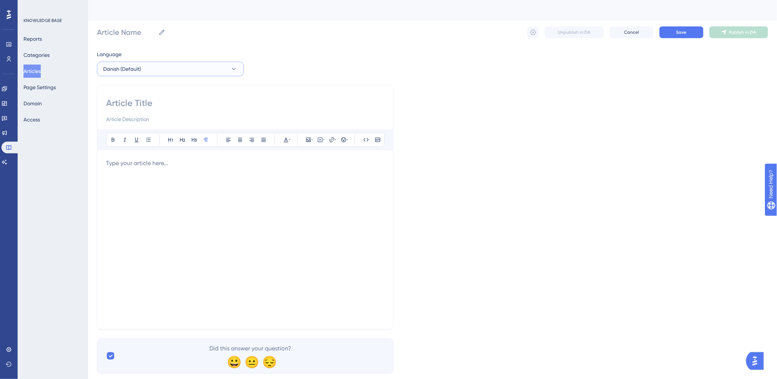
click at [145, 67] on button "Danish (Default)" at bounding box center [170, 69] width 147 height 15
click at [132, 122] on button "German German No translation" at bounding box center [170, 120] width 137 height 15
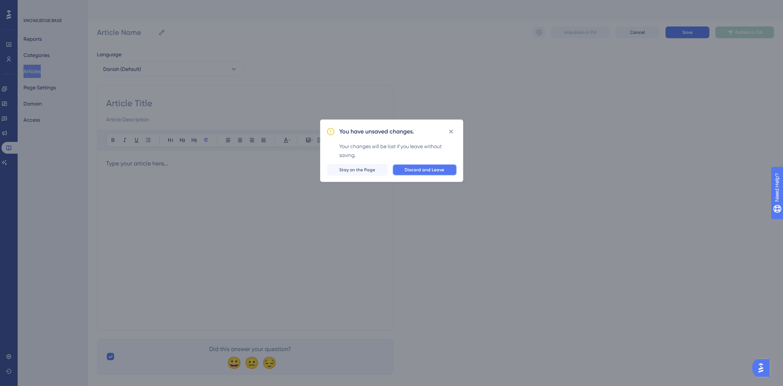
click at [442, 170] on span "Discard and Leave" at bounding box center [425, 170] width 40 height 6
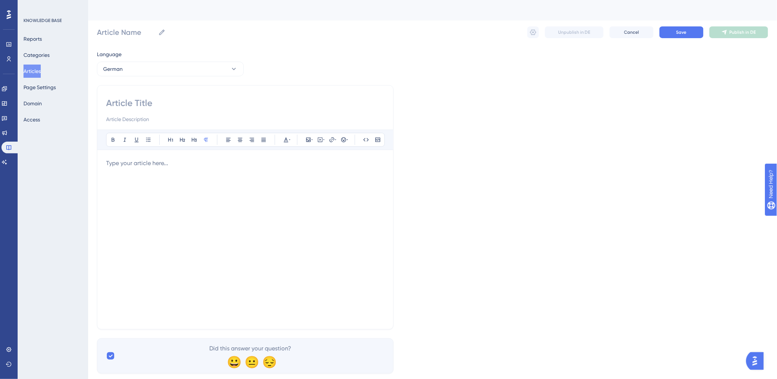
click at [168, 104] on input at bounding box center [245, 103] width 278 height 12
click at [147, 104] on input at bounding box center [245, 103] width 278 height 12
paste input "# Loremipsum, Dolorsitametcon Adipisc, eli Seddoeiusmodt Inc utlab et dolore Ma…"
type input "# Loremipsum, Dolorsitametcon Adipisc, eli Seddoeiusmodt Inc utlab et dolore Ma…"
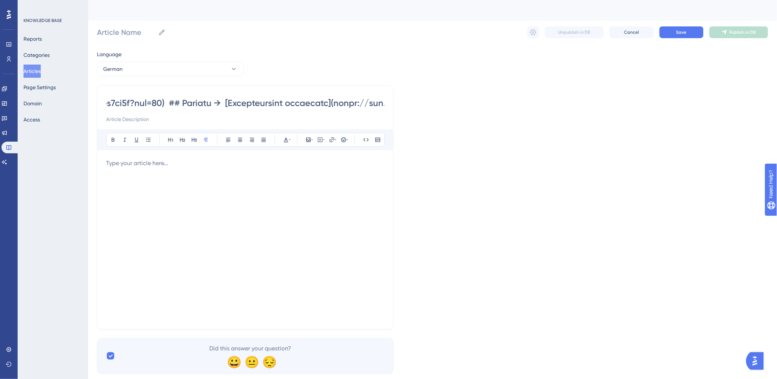
type input "# Loremipsum, Dolorsitametcon Adipisc, eli Seddoeiusmodt Inc utlab et dolore Ma…"
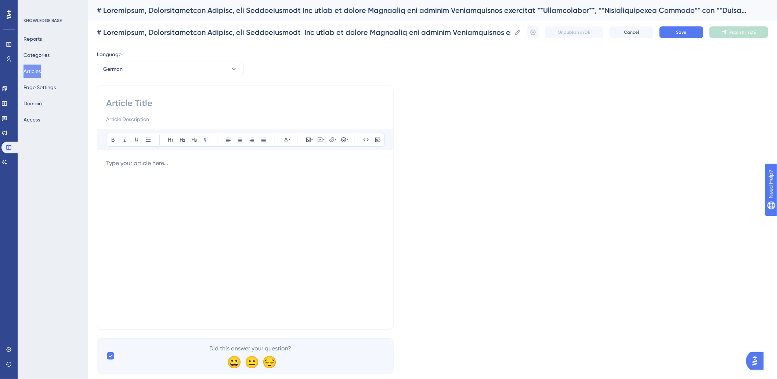
scroll to position [0, 0]
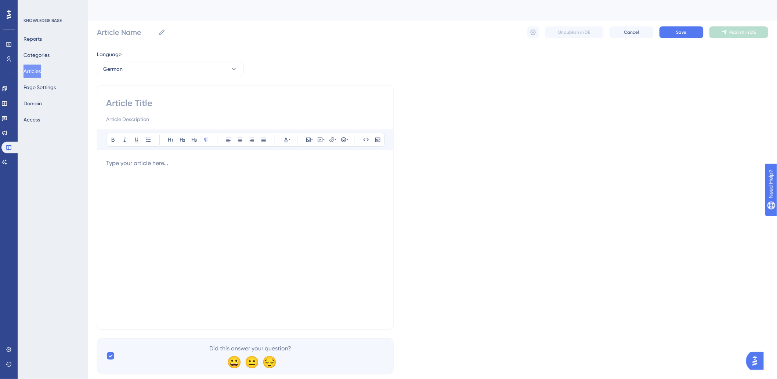
click at [200, 99] on input at bounding box center [245, 103] width 278 height 12
paste input "Mitteilung, Personalisierte Widgets, und Übersetzungen"
type input "Mitteilung, Personalisierte Widgets, und Übersetzungen"
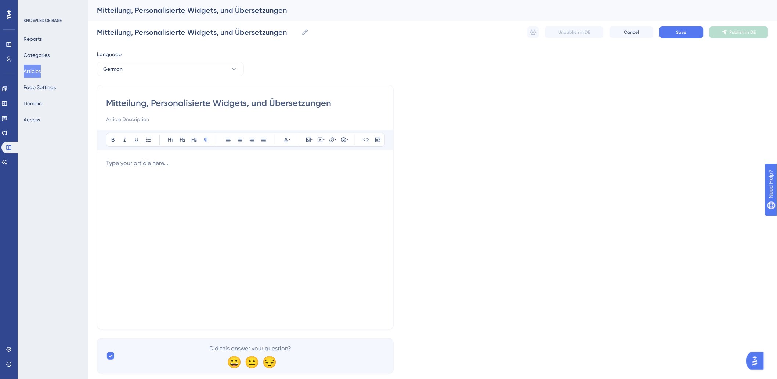
type input "Mitteilung, Personalisierte Widgets, und Übersetzungen"
click at [157, 201] on div at bounding box center [245, 240] width 278 height 162
click at [196, 170] on div at bounding box center [245, 240] width 278 height 162
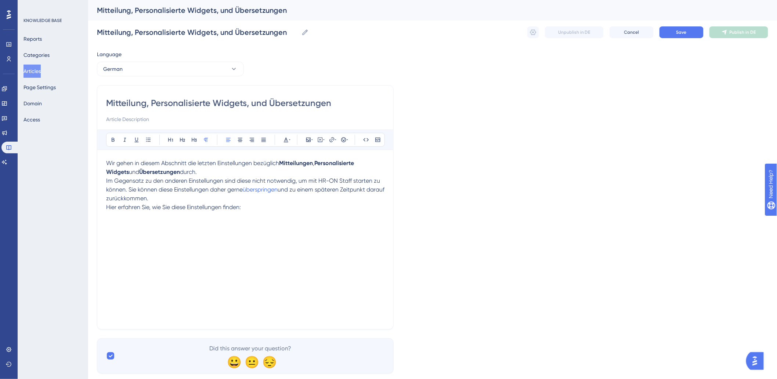
click at [232, 239] on div "Wir gehen in diesem Abschnitt die letzten Einstellungen bezüglich Mitteilungen …" at bounding box center [245, 240] width 278 height 162
click at [188, 237] on div "Wir gehen in diesem Abschnitt die letzten Einstellungen bezüglich Mitteilungen …" at bounding box center [245, 240] width 278 height 162
click at [276, 214] on div "Wir gehen in diesem Abschnitt die letzten Einstellungen bezüglich Mitteilungen …" at bounding box center [245, 240] width 278 height 162
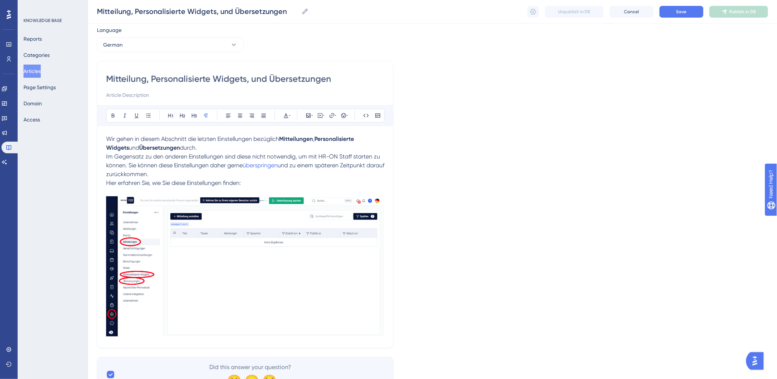
scroll to position [58, 0]
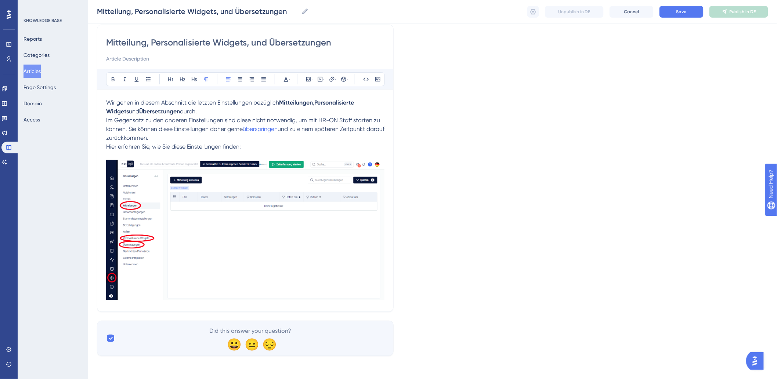
click at [343, 145] on p "Hier erfahren Sie, wie Sie diese Einstellungen finden:" at bounding box center [245, 222] width 278 height 160
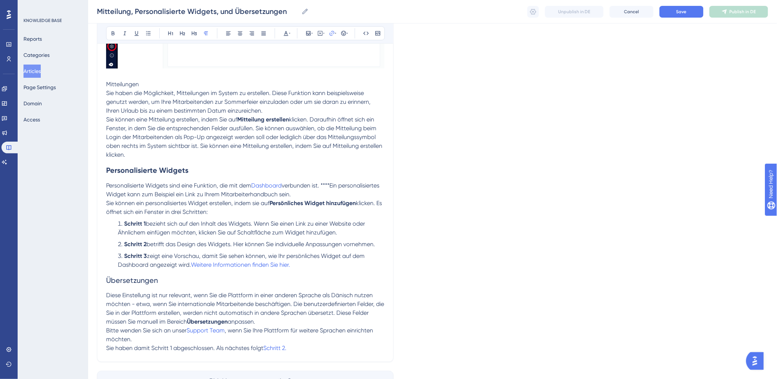
scroll to position [340, 0]
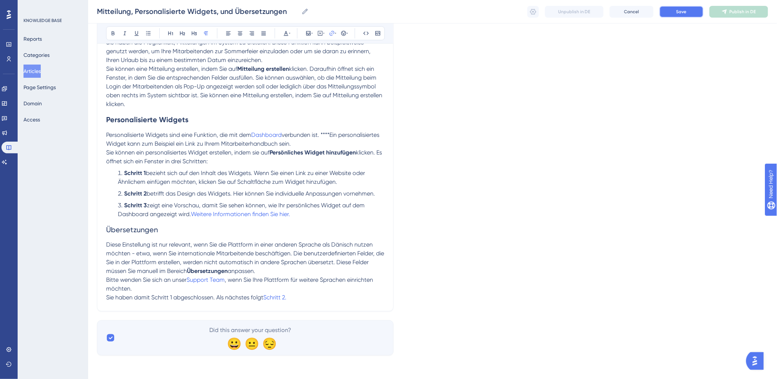
click at [693, 13] on button "Save" at bounding box center [681, 12] width 44 height 12
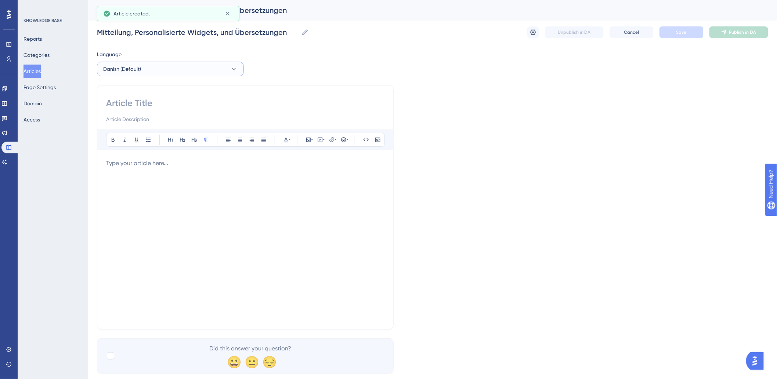
click at [188, 68] on button "Danish (Default)" at bounding box center [170, 69] width 147 height 15
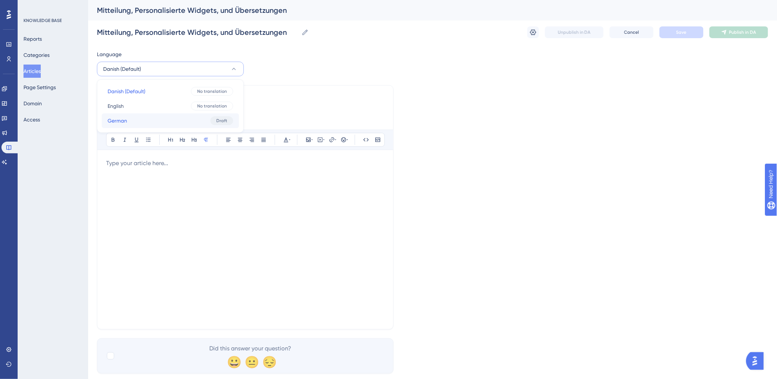
click at [149, 127] on button "German German Draft" at bounding box center [170, 120] width 137 height 15
checkbox input "true"
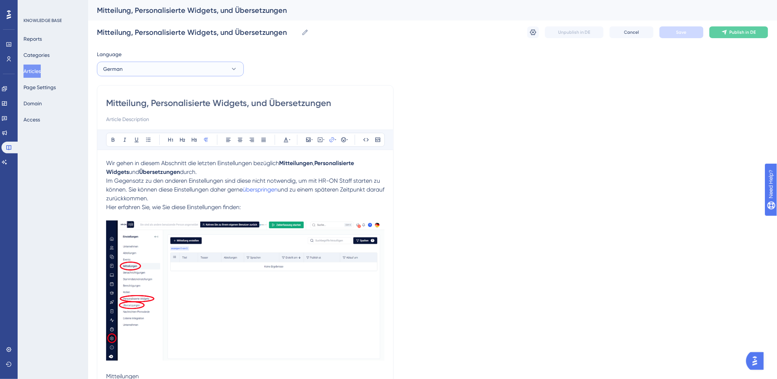
click at [160, 68] on button "German" at bounding box center [170, 69] width 147 height 15
click at [598, 83] on div "Language German Danish (Default) Danish (Default) No translation English Englis…" at bounding box center [432, 374] width 671 height 649
click at [745, 33] on span "Publish in DE" at bounding box center [743, 32] width 26 height 6
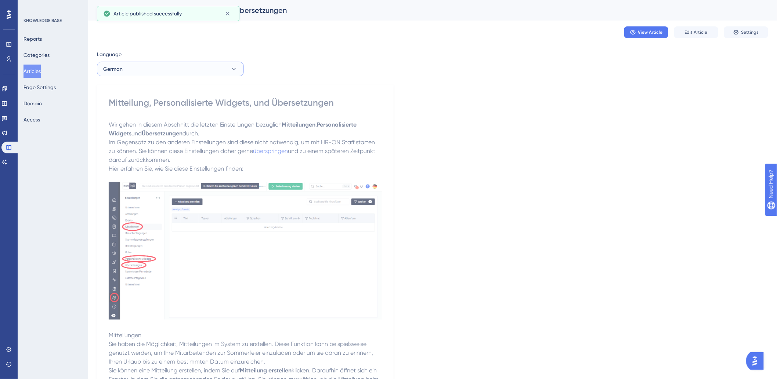
click at [151, 69] on button "German" at bounding box center [170, 69] width 147 height 15
click at [142, 93] on span "Danish (Default)" at bounding box center [127, 91] width 38 height 9
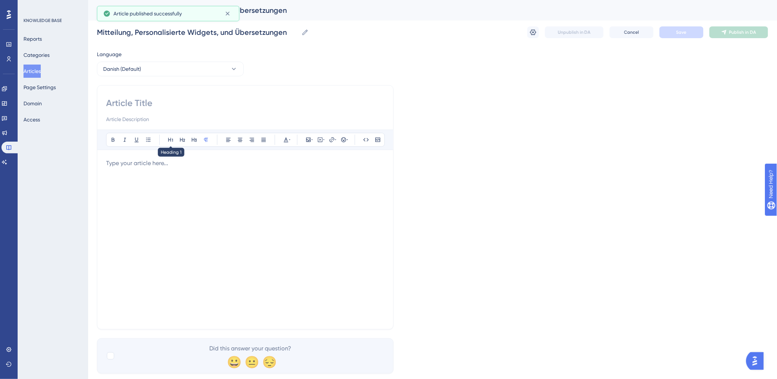
click at [172, 105] on input at bounding box center [245, 103] width 278 height 12
drag, startPoint x: 285, startPoint y: 32, endPoint x: 54, endPoint y: 37, distance: 231.4
click at [88, 37] on div "Performance Users Engagement Widgets Feedback Product Updates Knowledge Base AI…" at bounding box center [432, 193] width 689 height 386
paste input "eddelelser, personlige widgets og oversættelser"
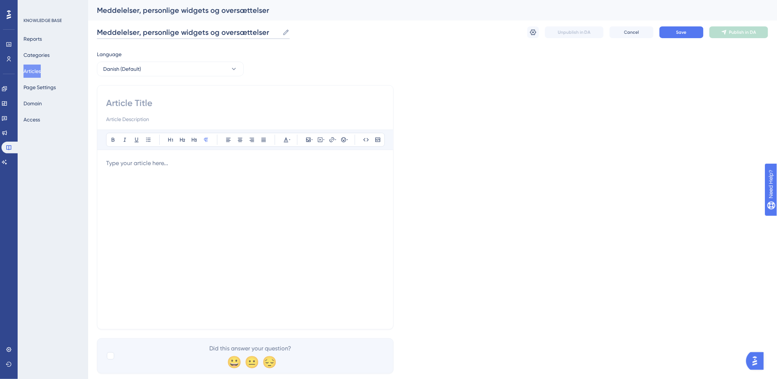
type input "Meddelelser, personlige widgets og oversættelser"
click at [175, 98] on input at bounding box center [245, 103] width 278 height 12
paste input "Meddelelser, personlige widgets og oversættelser"
type input "Meddelelser, personlige widgets og oversættelser"
click at [160, 193] on div at bounding box center [245, 240] width 278 height 162
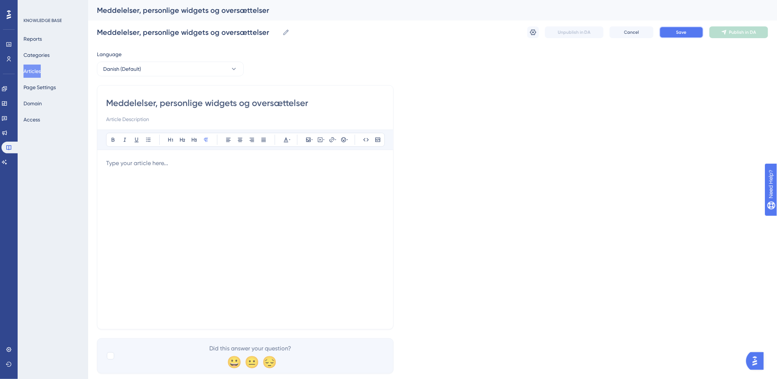
click at [670, 33] on button "Save" at bounding box center [681, 32] width 44 height 12
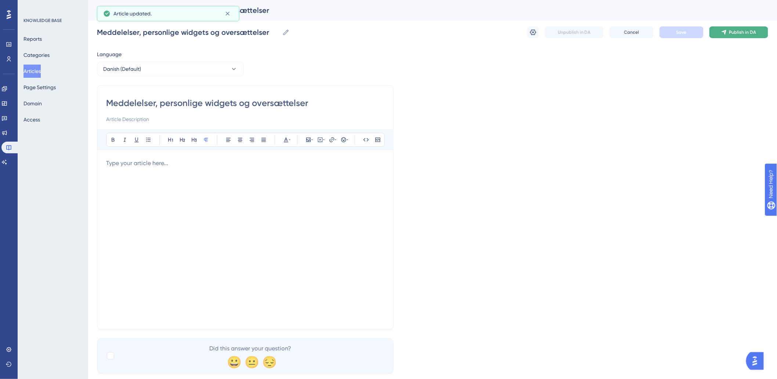
click at [743, 33] on span "Publish in DA" at bounding box center [742, 32] width 27 height 6
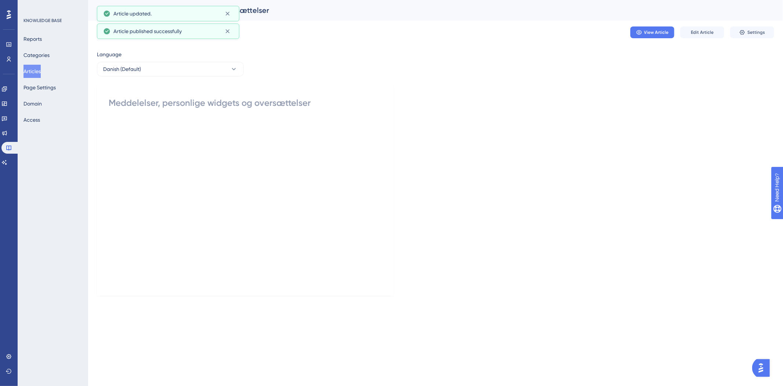
click at [41, 70] on button "Articles" at bounding box center [31, 71] width 17 height 13
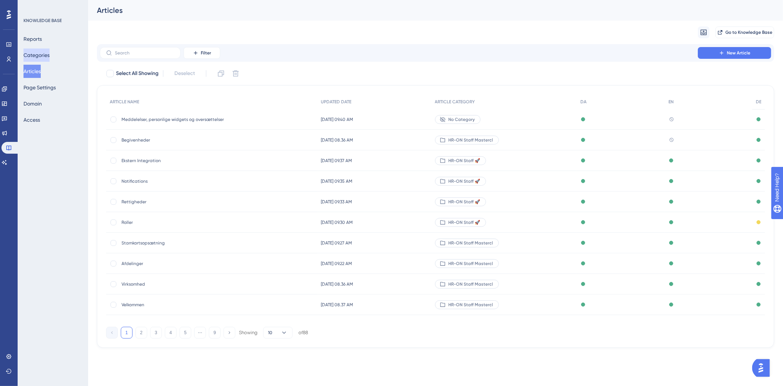
click at [43, 55] on button "Categories" at bounding box center [36, 54] width 26 height 13
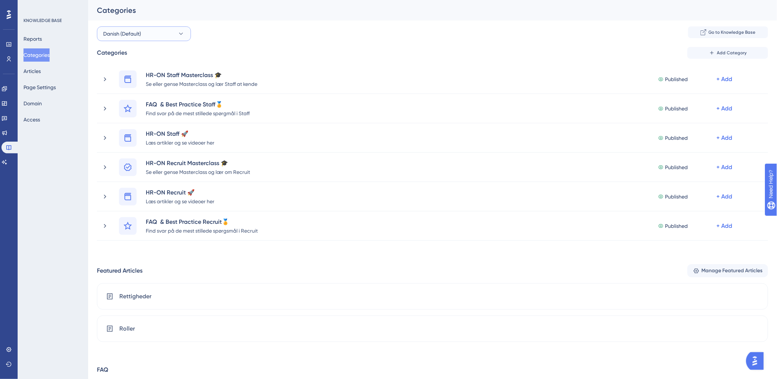
drag, startPoint x: 167, startPoint y: 29, endPoint x: 163, endPoint y: 37, distance: 8.7
click at [167, 30] on button "Danish (Default)" at bounding box center [144, 33] width 94 height 15
click at [123, 113] on div "German German" at bounding box center [144, 108] width 73 height 15
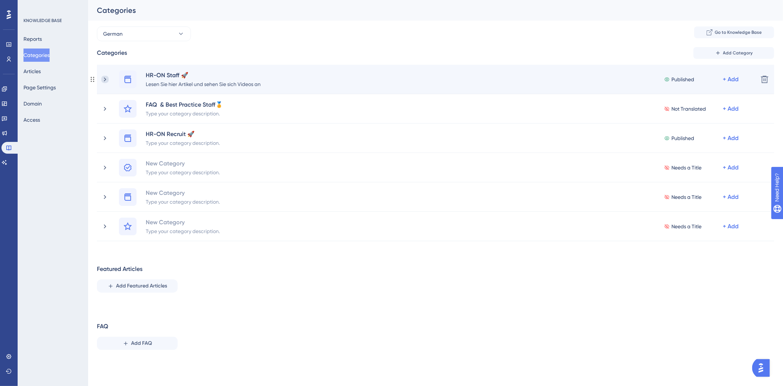
click at [102, 80] on icon at bounding box center [104, 79] width 7 height 7
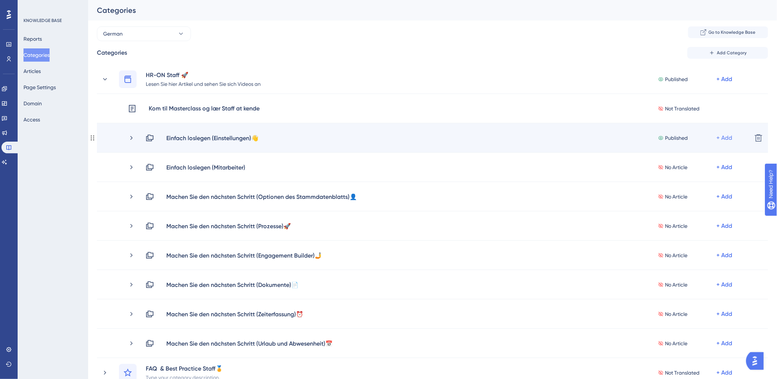
click at [725, 138] on div "+ Add" at bounding box center [725, 138] width 16 height 9
click at [685, 156] on span "Add Articles" at bounding box center [684, 157] width 28 height 9
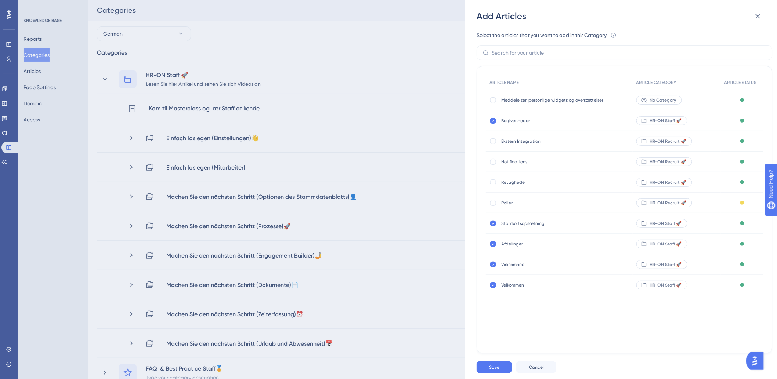
click at [502, 98] on span "Meddelelser, personlige widgets og oversættelser" at bounding box center [552, 100] width 103 height 6
click at [493, 98] on div at bounding box center [493, 100] width 6 height 6
checkbox input "true"
click at [500, 150] on div "Ekstern Integration Ekstern Integration" at bounding box center [559, 141] width 147 height 21
click at [497, 141] on div at bounding box center [492, 141] width 7 height 7
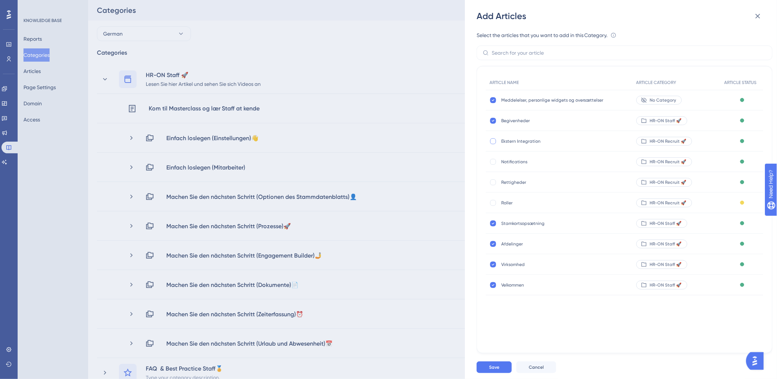
checkbox input "true"
click at [497, 164] on label at bounding box center [493, 161] width 9 height 7
checkbox input "true"
click at [499, 184] on div "Rettigheder Rettigheder" at bounding box center [559, 182] width 147 height 21
click at [495, 186] on div "Rettigheder Rettigheder" at bounding box center [559, 182] width 147 height 21
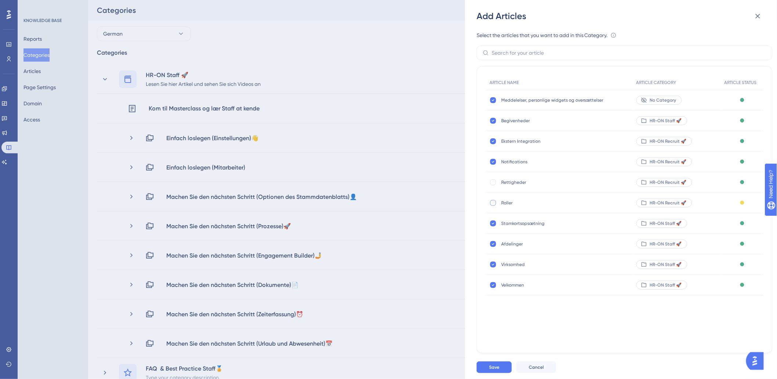
drag, startPoint x: 497, startPoint y: 205, endPoint x: 496, endPoint y: 200, distance: 4.2
click at [497, 202] on label at bounding box center [493, 202] width 9 height 7
checkbox input "true"
click at [496, 184] on div at bounding box center [492, 182] width 7 height 7
checkbox input "true"
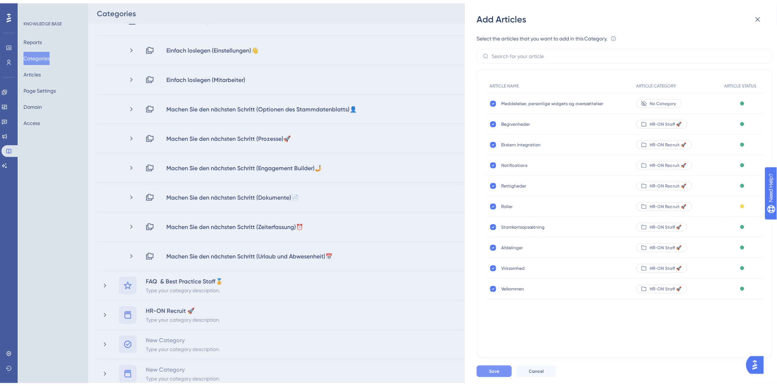
scroll to position [122, 0]
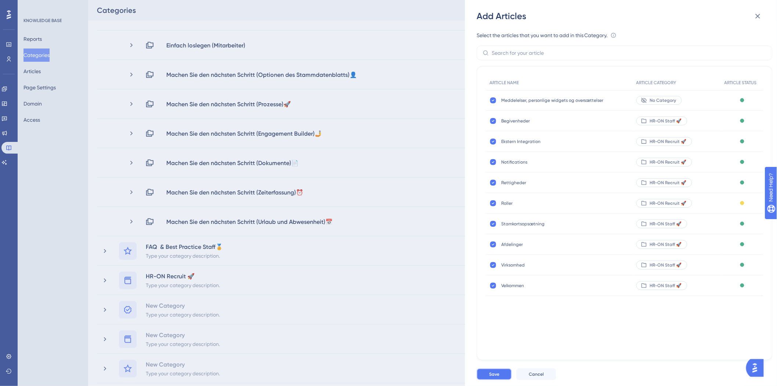
click at [498, 376] on span "Save" at bounding box center [494, 374] width 10 height 6
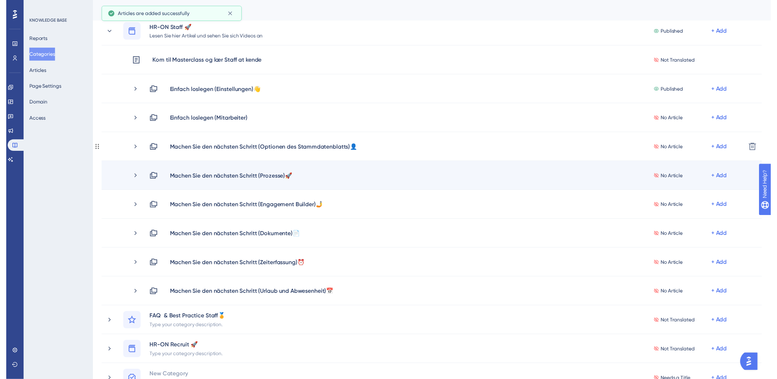
scroll to position [0, 0]
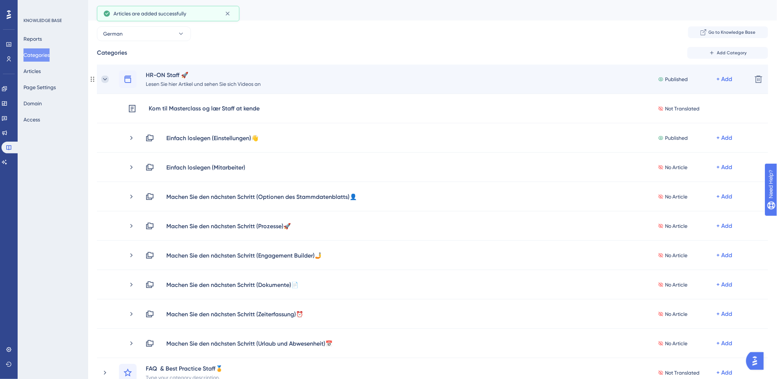
click at [103, 80] on icon at bounding box center [104, 79] width 7 height 7
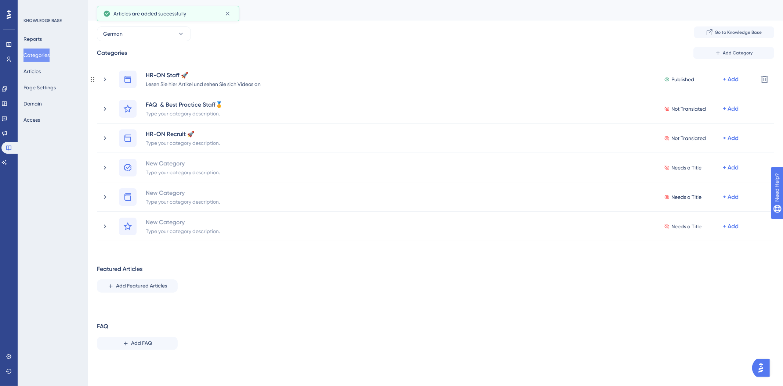
click at [104, 81] on icon at bounding box center [105, 79] width 2 height 4
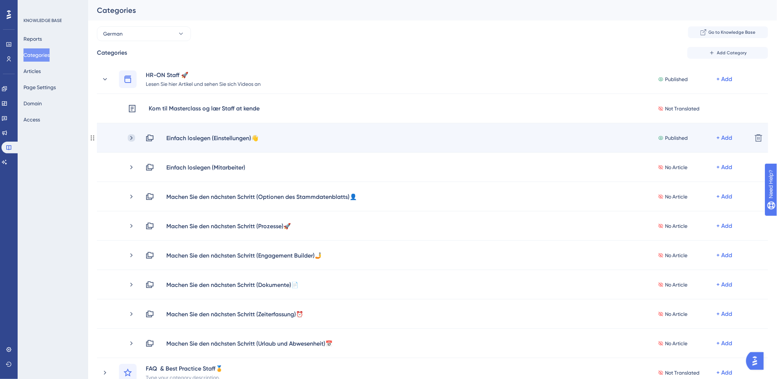
click at [131, 140] on icon at bounding box center [131, 137] width 7 height 7
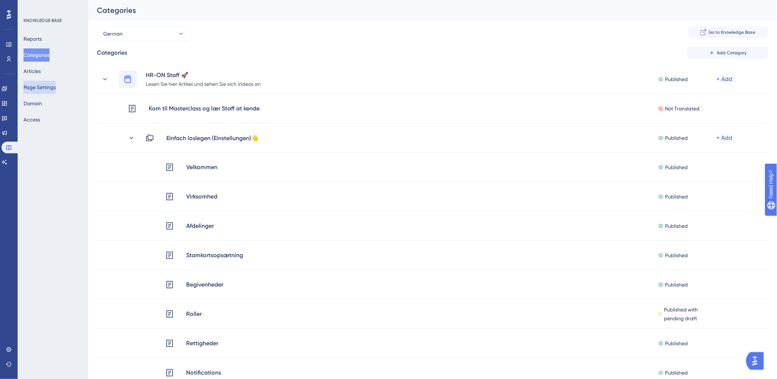
click at [46, 88] on button "Page Settings" at bounding box center [39, 87] width 32 height 13
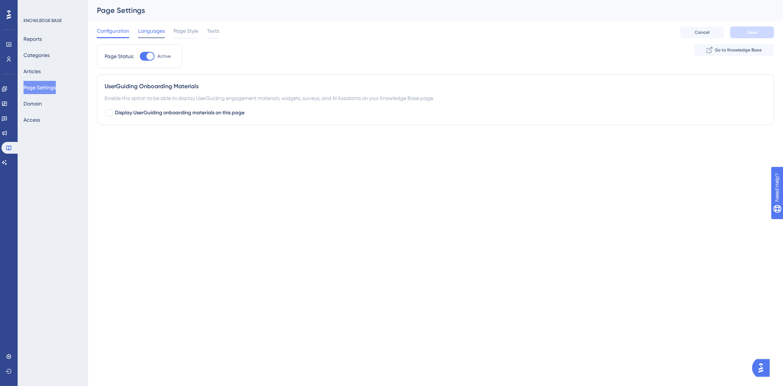
click at [145, 30] on span "Languages" at bounding box center [151, 30] width 27 height 9
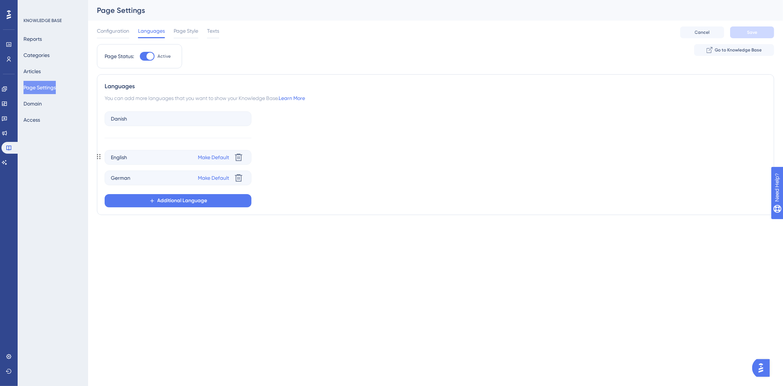
click at [116, 159] on span "English" at bounding box center [119, 157] width 16 height 9
click at [154, 154] on div "English Make Default Delete" at bounding box center [178, 157] width 147 height 15
click at [196, 32] on span "Page Style" at bounding box center [186, 30] width 25 height 9
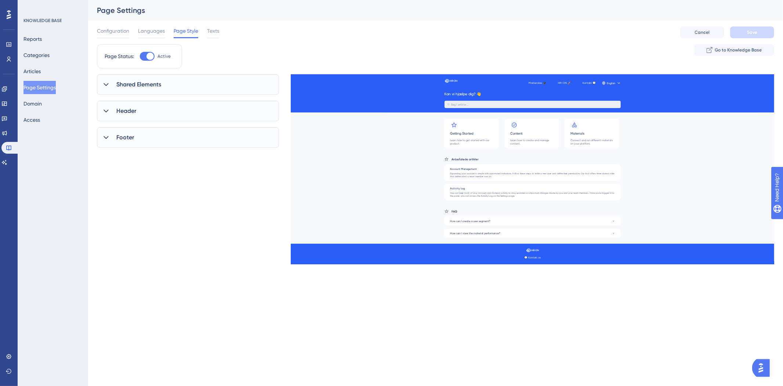
click at [117, 108] on span "Header" at bounding box center [126, 110] width 20 height 9
click at [123, 88] on span "Shared Elements" at bounding box center [138, 84] width 45 height 9
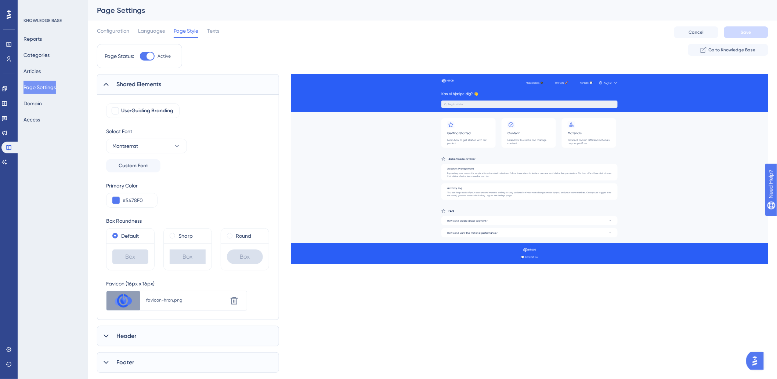
click at [123, 88] on span "Shared Elements" at bounding box center [138, 84] width 45 height 9
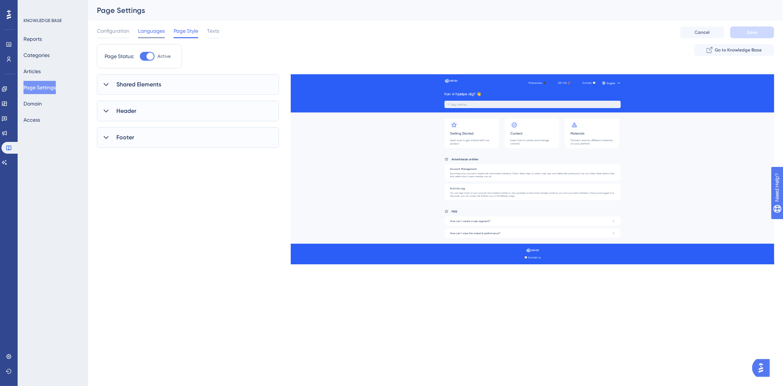
click at [139, 38] on div at bounding box center [151, 37] width 27 height 1
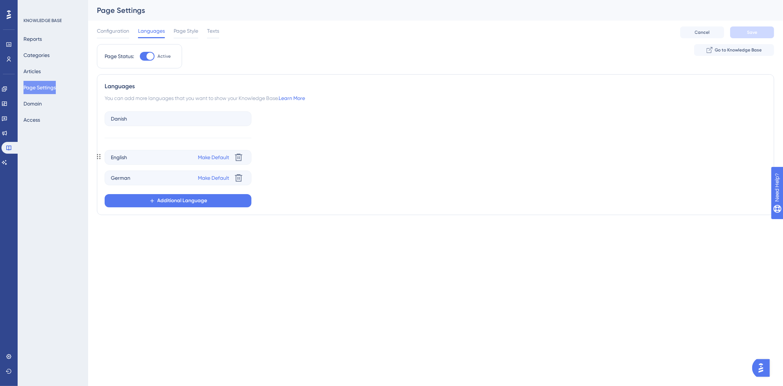
click at [108, 160] on div "English Make Default Delete" at bounding box center [178, 157] width 147 height 15
click at [180, 34] on span "Page Style" at bounding box center [186, 30] width 25 height 9
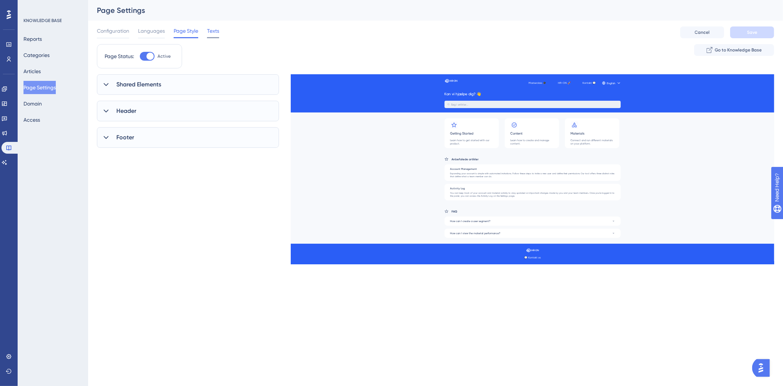
click at [210, 32] on span "Texts" at bounding box center [213, 30] width 12 height 9
click at [173, 96] on button "Danish" at bounding box center [188, 93] width 182 height 15
click at [181, 79] on span "Which language version do you want to edit?" at bounding box center [150, 78] width 106 height 9
click at [38, 74] on button "Articles" at bounding box center [31, 71] width 17 height 13
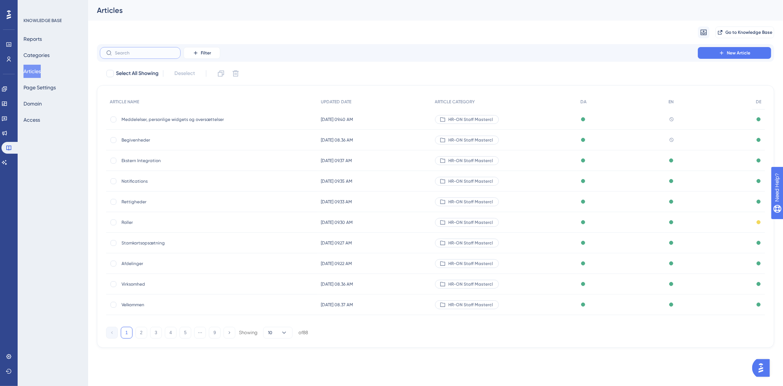
click at [142, 51] on input "text" at bounding box center [144, 52] width 59 height 5
click at [156, 52] on input "text" at bounding box center [144, 52] width 59 height 5
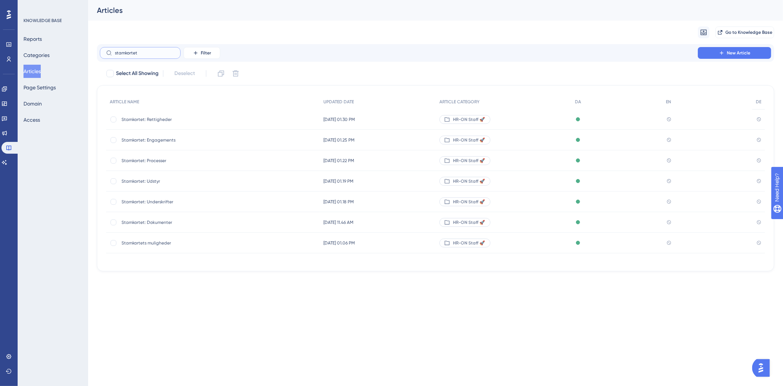
type input "stamkortet"
click at [155, 243] on span "Stamkortets muligheder" at bounding box center [180, 243] width 117 height 6
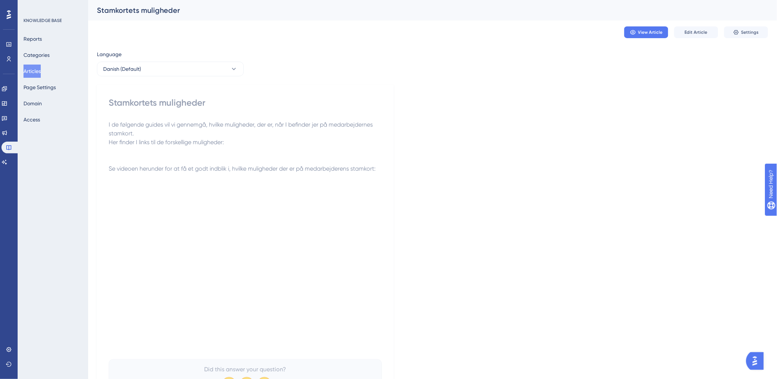
click at [674, 43] on div "View Article Edit Article Settings" at bounding box center [432, 32] width 671 height 23
click at [706, 30] on span "Edit Article" at bounding box center [696, 32] width 23 height 6
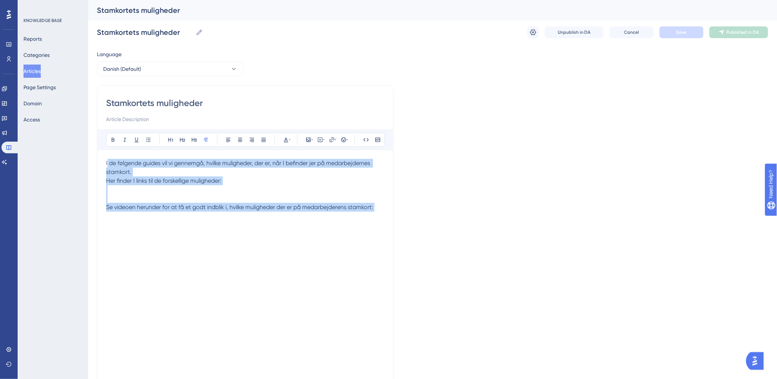
drag, startPoint x: 107, startPoint y: 162, endPoint x: 384, endPoint y: 216, distance: 282.0
click at [384, 216] on div "I de følgende guides vil vi gennemgå, hvilke muligheder, der er, når I befinder…" at bounding box center [245, 277] width 278 height 236
click at [261, 178] on p "Her finder I links til de forskellige muligheder: Se videoen herunder for at få…" at bounding box center [245, 203] width 278 height 53
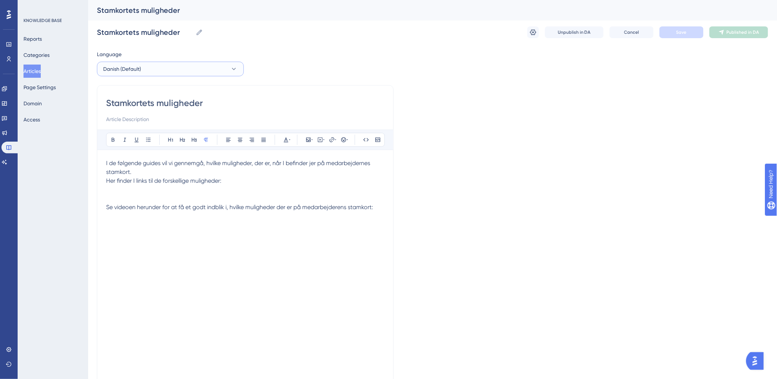
click at [187, 72] on button "Danish (Default)" at bounding box center [170, 69] width 147 height 15
click at [111, 123] on span "German" at bounding box center [117, 120] width 19 height 9
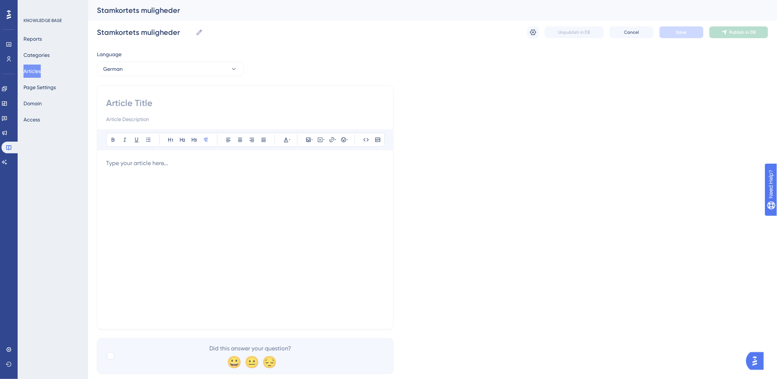
click at [142, 185] on div at bounding box center [245, 240] width 278 height 162
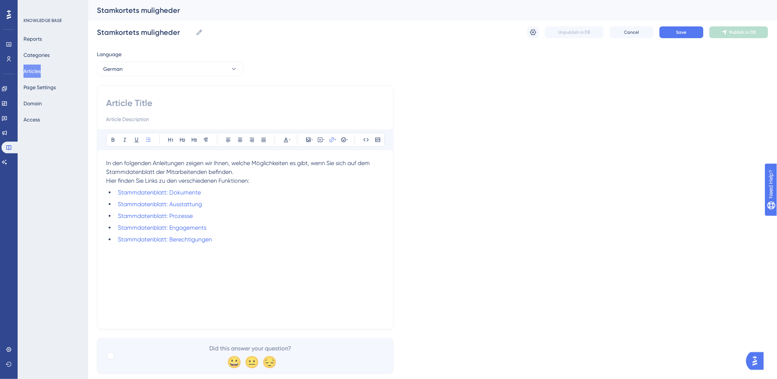
click at [265, 179] on p "Hier finden Sie Links zu den verschiedenen Funktionen:" at bounding box center [245, 181] width 278 height 9
click at [173, 102] on input at bounding box center [245, 103] width 278 height 12
click at [201, 103] on input "Stammdatenblatt" at bounding box center [245, 103] width 278 height 12
type input "Optionen: Stammdatenblatt"
click at [205, 276] on div "In den folgenden Anleitungen zeigen wir Ihnen, welche Möglichkeiten es gibt, we…" at bounding box center [245, 240] width 278 height 162
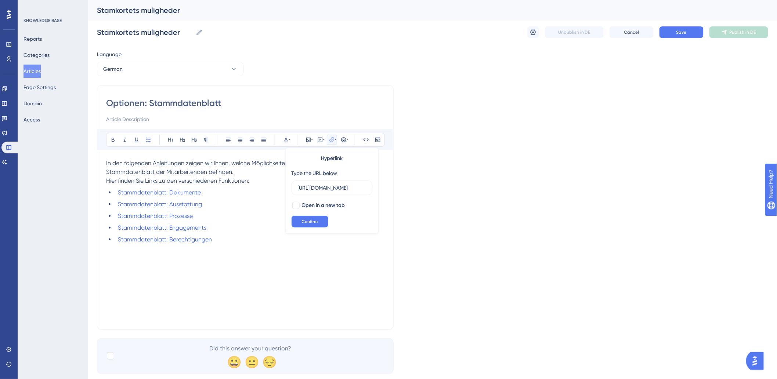
scroll to position [0, 172]
click at [252, 184] on p "Hier finden Sie Links zu den verschiedenen Funktionen:" at bounding box center [245, 181] width 278 height 9
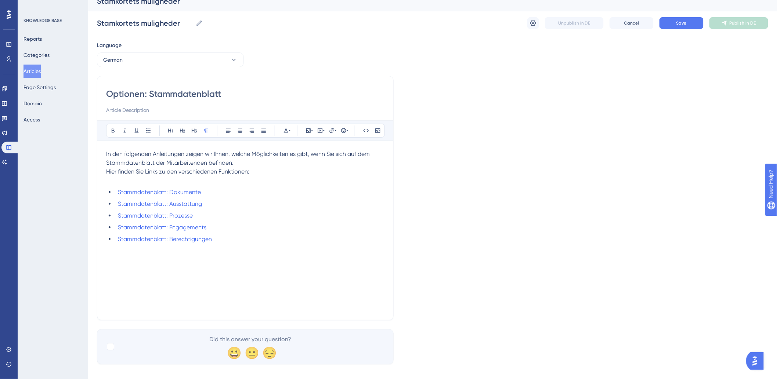
scroll to position [18, 0]
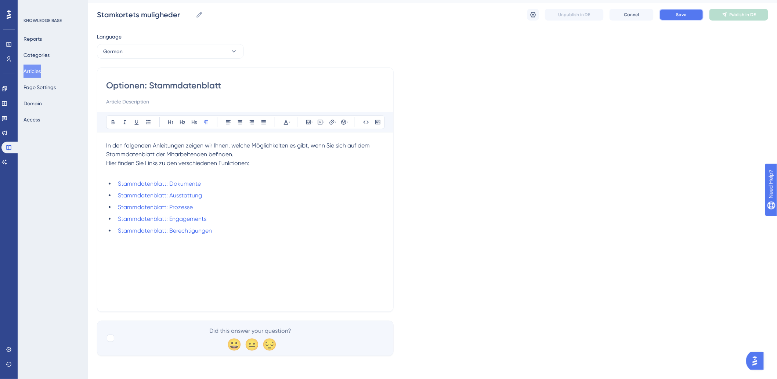
click at [681, 14] on span "Save" at bounding box center [681, 15] width 10 height 6
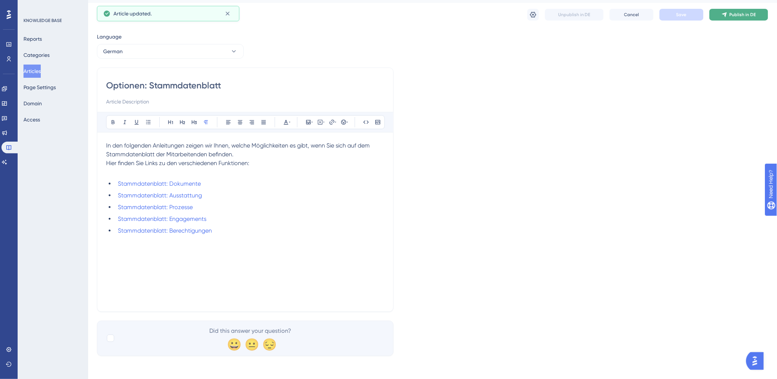
click at [731, 15] on span "Publish in DE" at bounding box center [743, 15] width 26 height 6
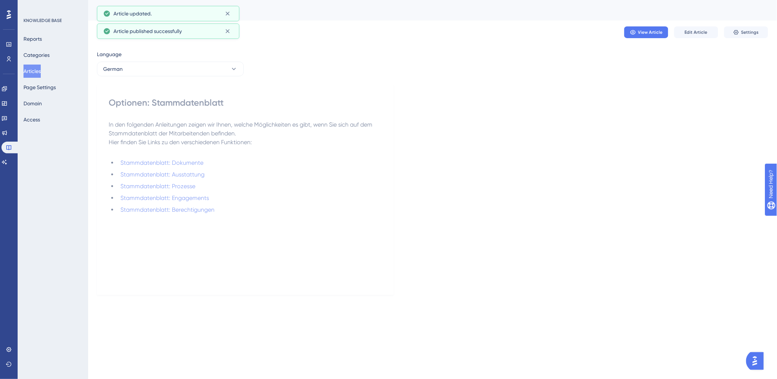
scroll to position [0, 0]
click at [41, 75] on button "Articles" at bounding box center [31, 71] width 17 height 13
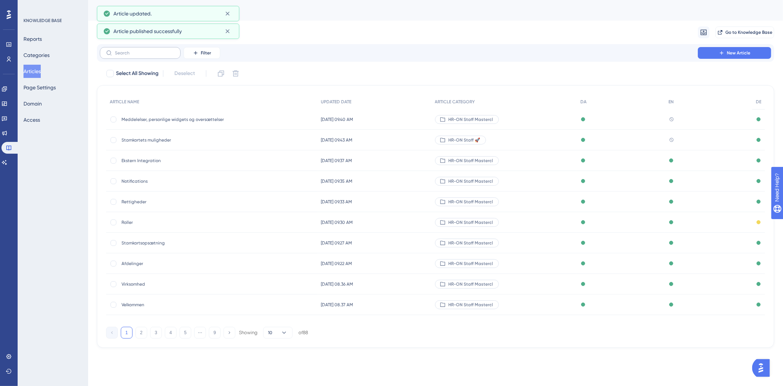
click at [133, 57] on label at bounding box center [140, 53] width 81 height 12
click at [133, 55] on input "text" at bounding box center [144, 52] width 59 height 5
click at [134, 54] on input "text" at bounding box center [144, 52] width 59 height 5
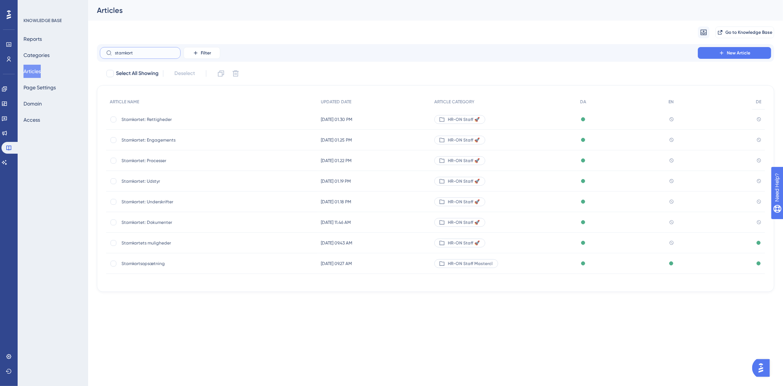
type input "stamkort"
click at [164, 223] on span "Stamkortet: Dokumenter" at bounding box center [180, 222] width 117 height 6
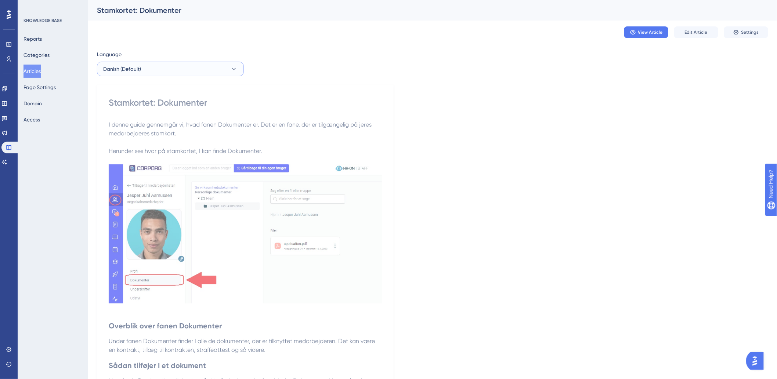
click at [140, 71] on span "Danish (Default)" at bounding box center [122, 69] width 38 height 9
click at [128, 122] on button "German German No translation" at bounding box center [170, 120] width 137 height 15
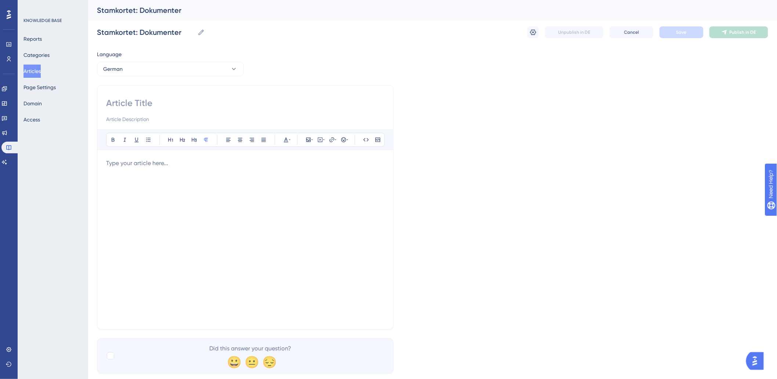
click at [133, 178] on div at bounding box center [245, 240] width 278 height 162
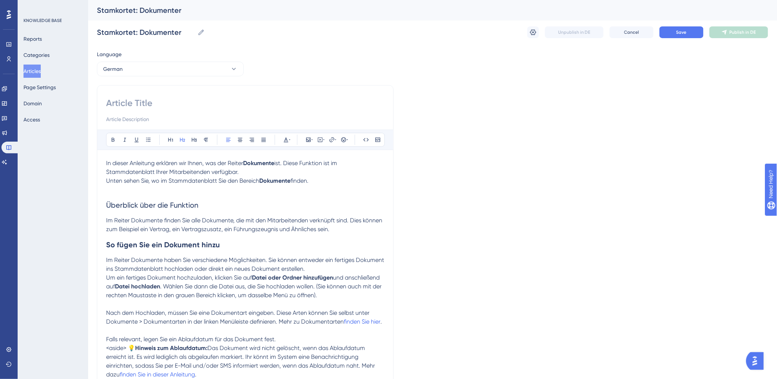
click at [258, 199] on h2 "Überblick über die Funktion" at bounding box center [245, 205] width 278 height 22
click at [166, 199] on h2 "Überblick über die Funktion" at bounding box center [245, 205] width 278 height 22
click at [146, 189] on p at bounding box center [245, 189] width 278 height 9
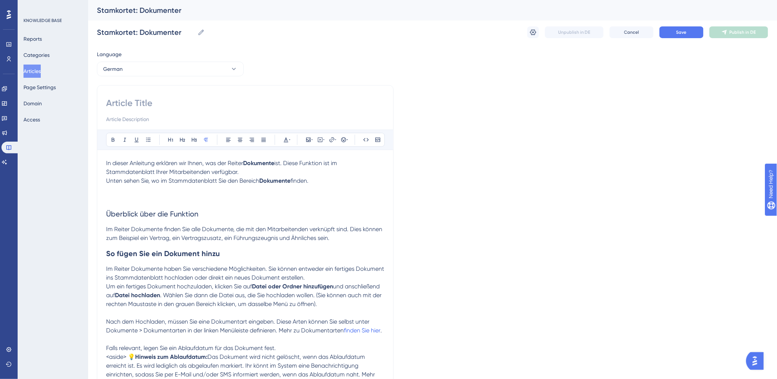
click at [168, 193] on p at bounding box center [245, 194] width 278 height 18
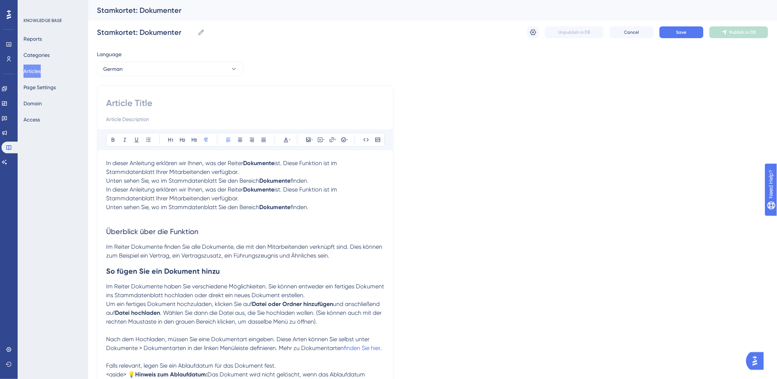
click at [174, 223] on h2 "Überblick über die Funktion" at bounding box center [245, 232] width 278 height 22
click at [134, 221] on p at bounding box center [245, 216] width 278 height 9
click at [350, 210] on p "Unten sehen Sie, wo im Stammdatenblatt Sie den Bereich Dokumente finden." at bounding box center [245, 207] width 278 height 9
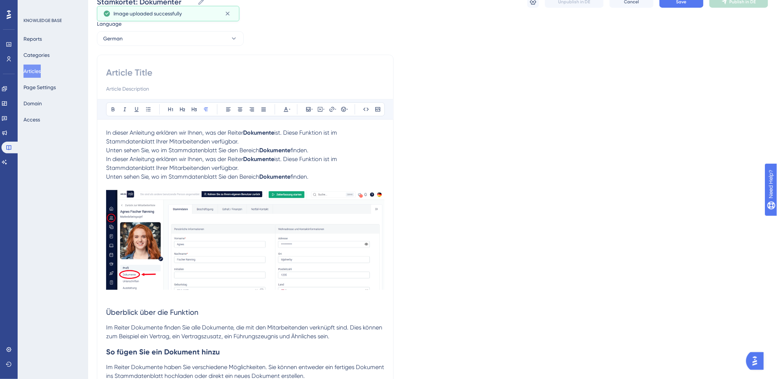
scroll to position [122, 0]
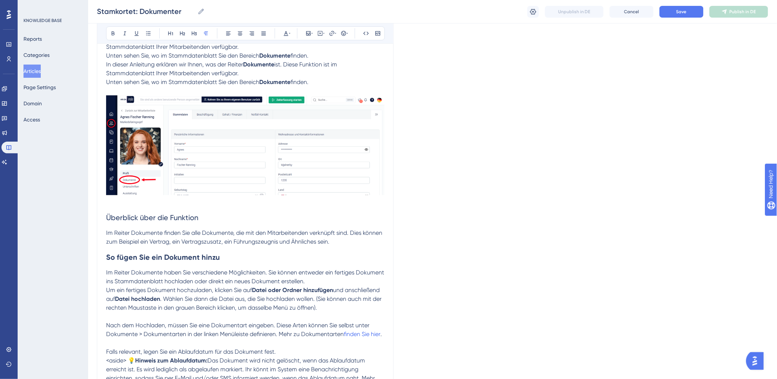
click at [142, 224] on h2 "Überblick über die Funktion" at bounding box center [245, 218] width 278 height 22
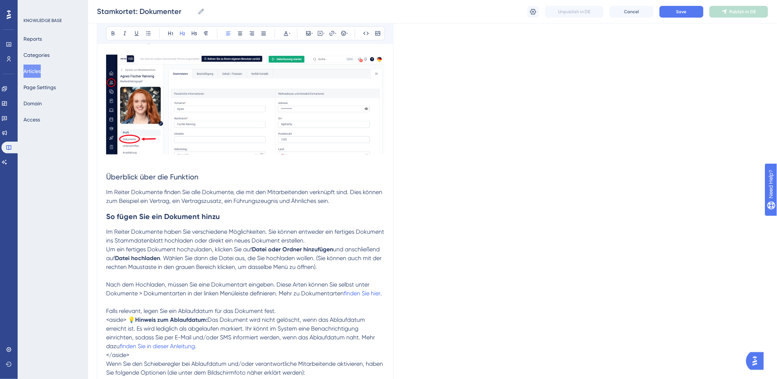
scroll to position [204, 0]
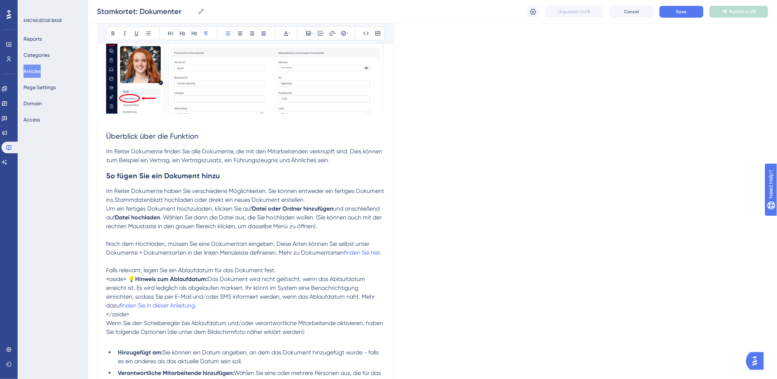
click at [348, 224] on p "Um ein fertiges Dokument hochzuladen, klicken Sie auf Datei oder Ordner hinzufü…" at bounding box center [245, 218] width 278 height 26
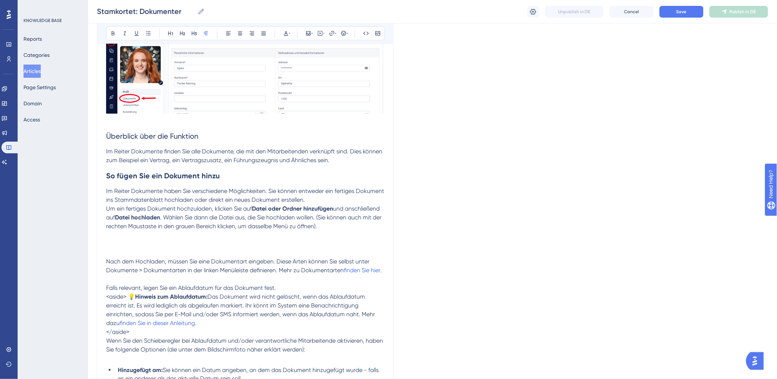
click at [119, 238] on p "Um ein fertiges Dokument hochzuladen, klicken Sie auf Datei oder Ordner hinzufü…" at bounding box center [245, 227] width 278 height 44
click at [119, 242] on p "Um ein fertiges Dokument hochzuladen, klicken Sie auf Datei oder Ordner hinzufü…" at bounding box center [245, 227] width 278 height 44
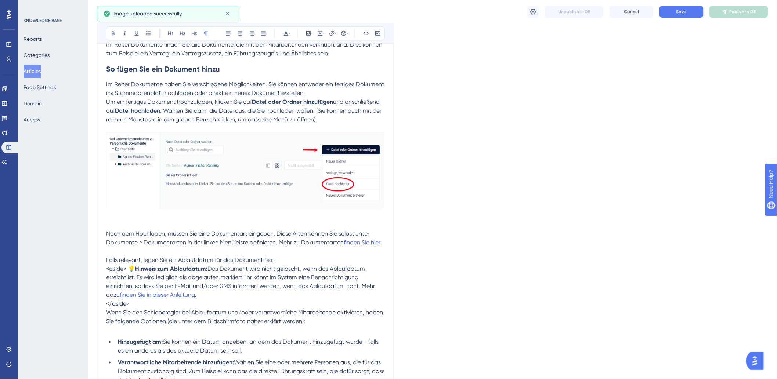
scroll to position [367, 0]
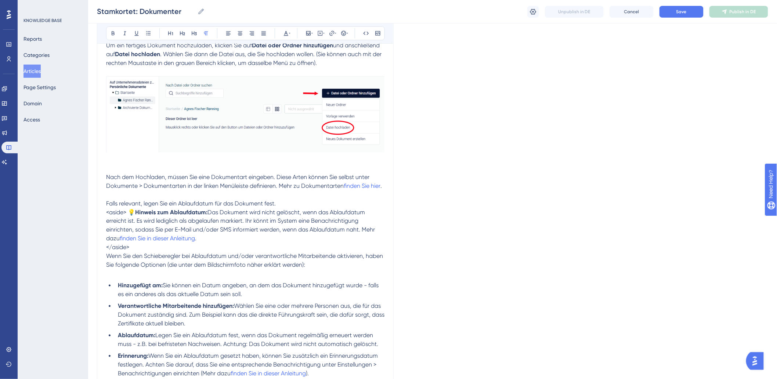
click at [372, 193] on p at bounding box center [245, 195] width 278 height 9
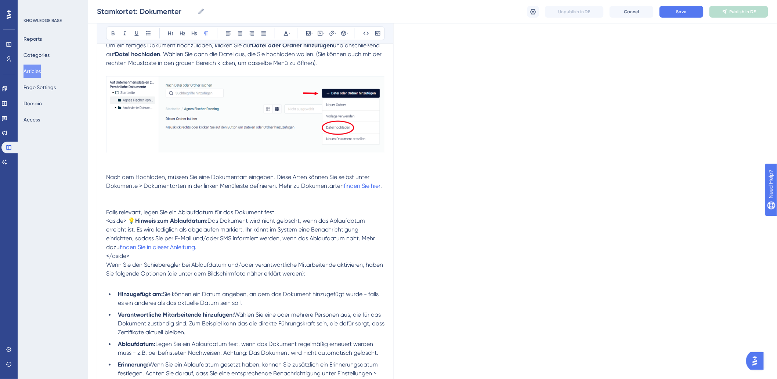
click at [117, 196] on p at bounding box center [245, 200] width 278 height 18
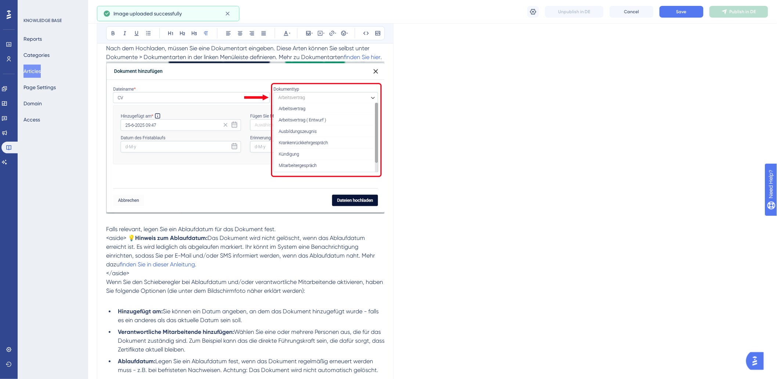
scroll to position [571, 0]
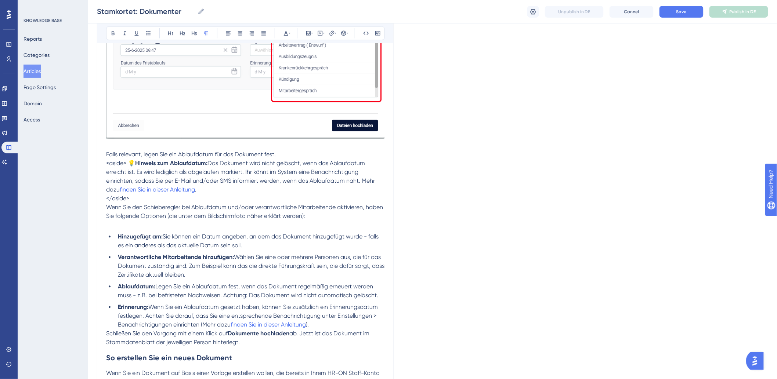
click at [106, 163] on span "<aside> 💡" at bounding box center [120, 163] width 29 height 7
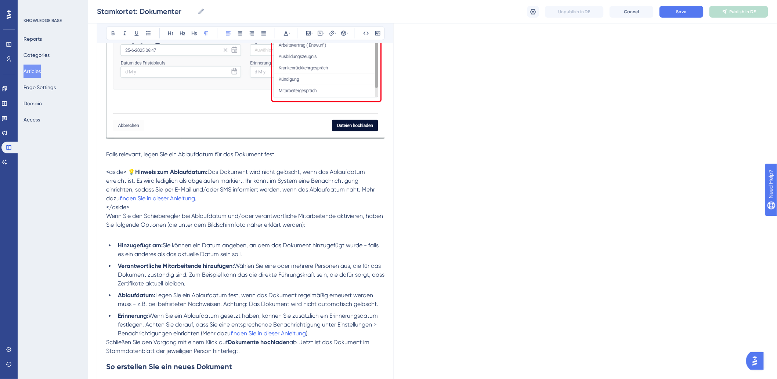
click at [106, 207] on span "</aside>" at bounding box center [117, 207] width 23 height 7
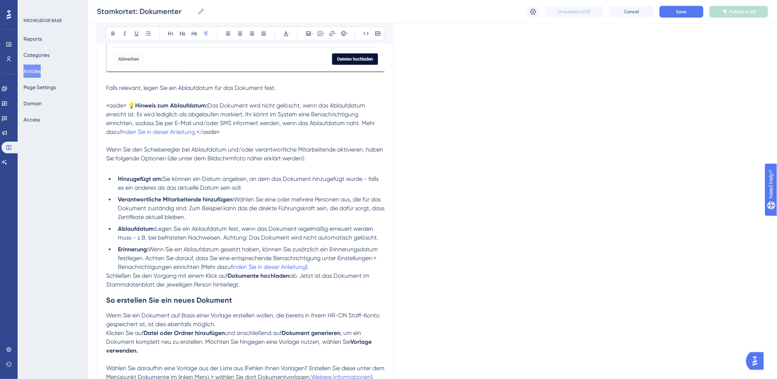
scroll to position [652, 0]
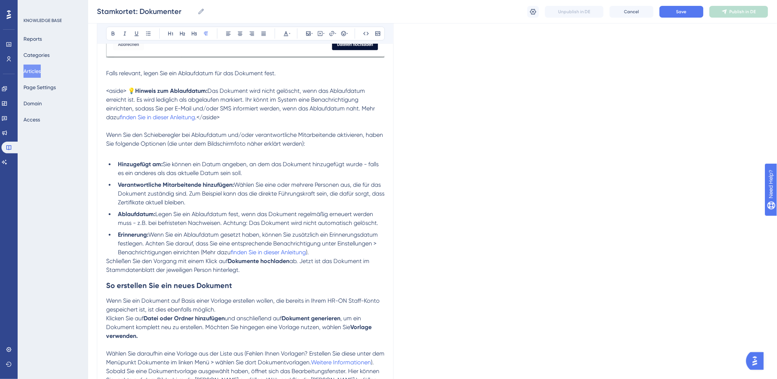
click at [214, 152] on p at bounding box center [245, 152] width 278 height 9
click at [151, 147] on span "Wenn Sie den Schieberegler bei Ablaufdatum und/oder verantwortliche Mitarbeiten…" at bounding box center [245, 139] width 278 height 16
click at [148, 153] on p at bounding box center [245, 152] width 278 height 9
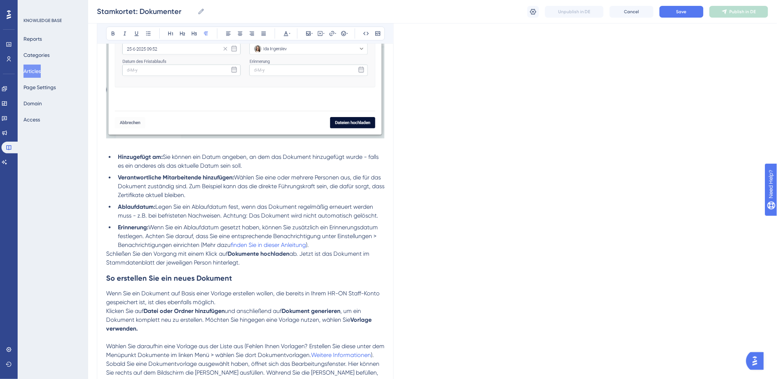
scroll to position [897, 0]
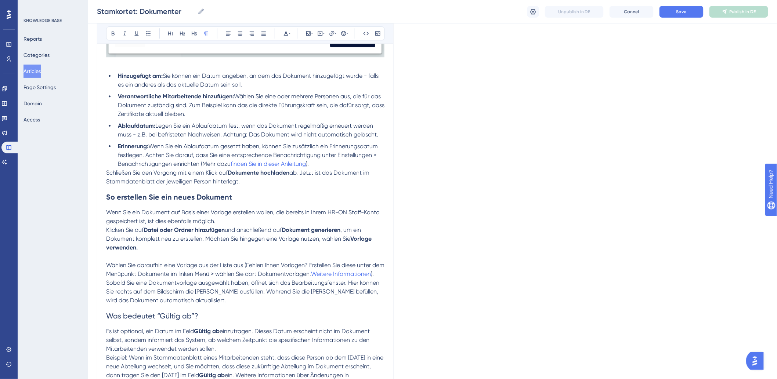
click at [192, 261] on p at bounding box center [245, 256] width 278 height 9
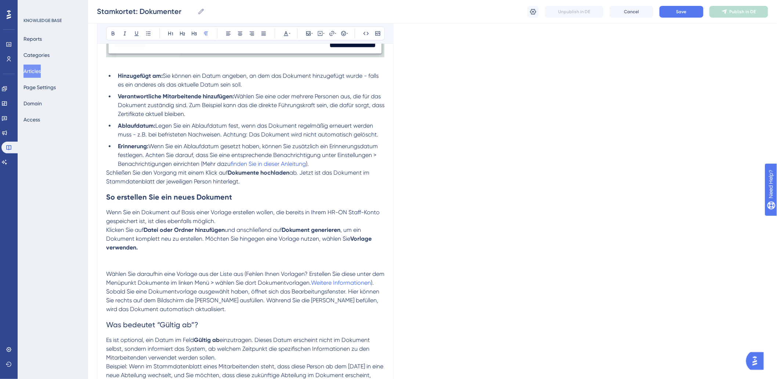
click at [126, 264] on p at bounding box center [245, 261] width 278 height 18
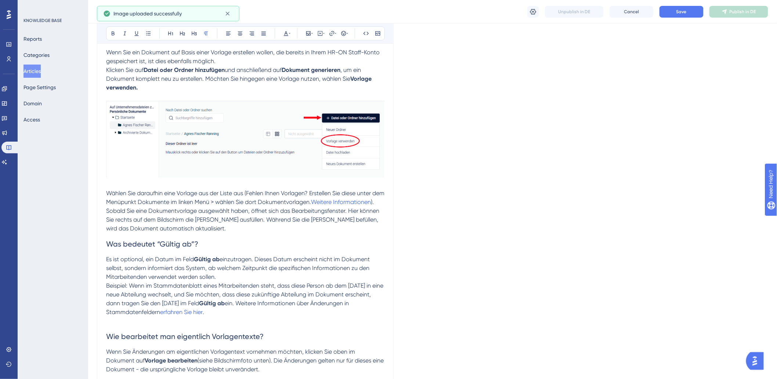
scroll to position [1060, 0]
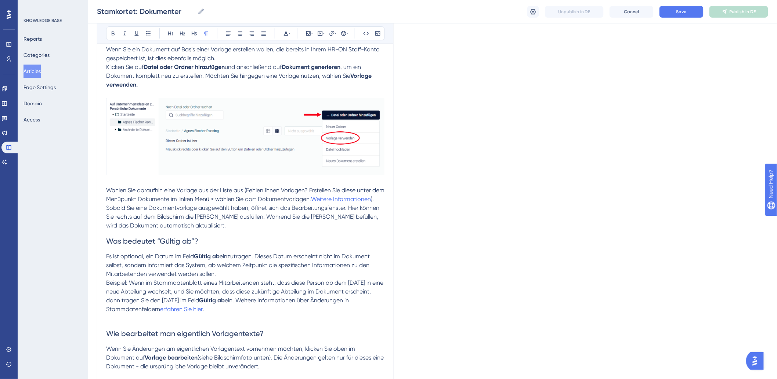
click at [206, 241] on h2 "Was bedeutet “Gültig ab”?" at bounding box center [245, 241] width 278 height 22
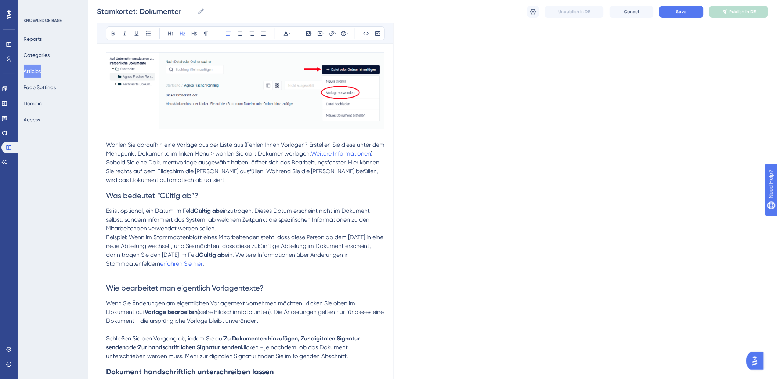
scroll to position [1142, 0]
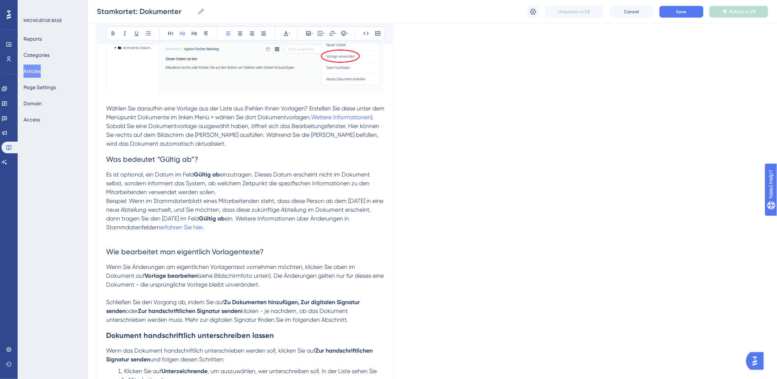
click at [317, 241] on p at bounding box center [245, 236] width 278 height 9
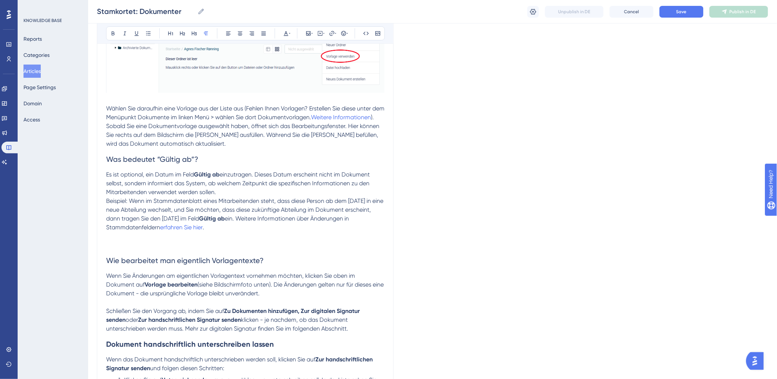
click at [121, 246] on p at bounding box center [245, 241] width 278 height 18
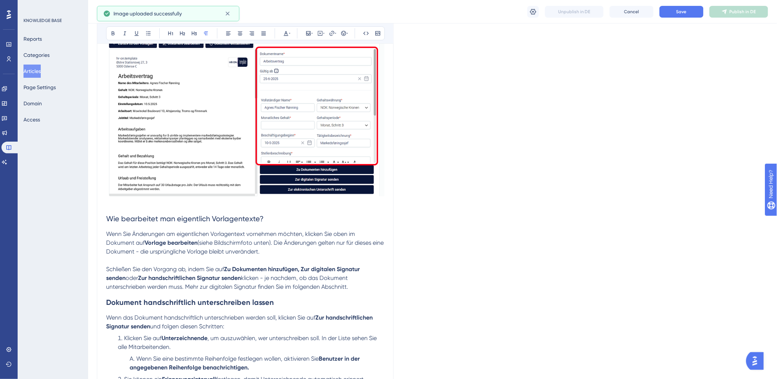
scroll to position [1427, 0]
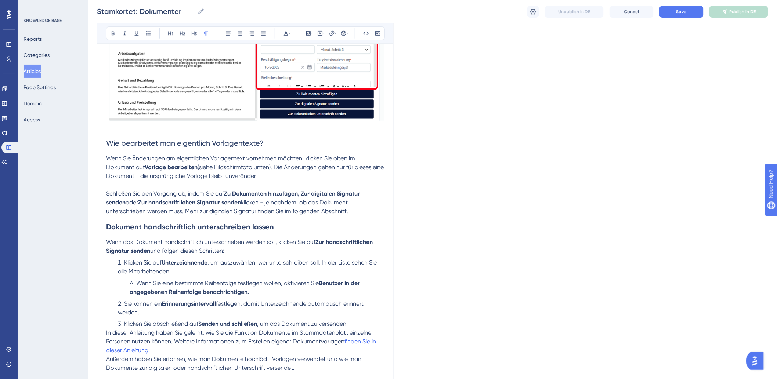
click at [296, 189] on p at bounding box center [245, 185] width 278 height 9
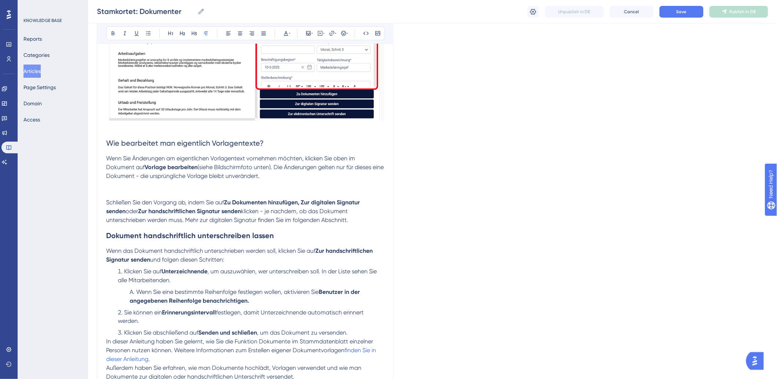
click at [164, 196] on p at bounding box center [245, 190] width 278 height 18
click at [158, 198] on p at bounding box center [245, 190] width 278 height 18
click at [159, 198] on p at bounding box center [245, 190] width 278 height 18
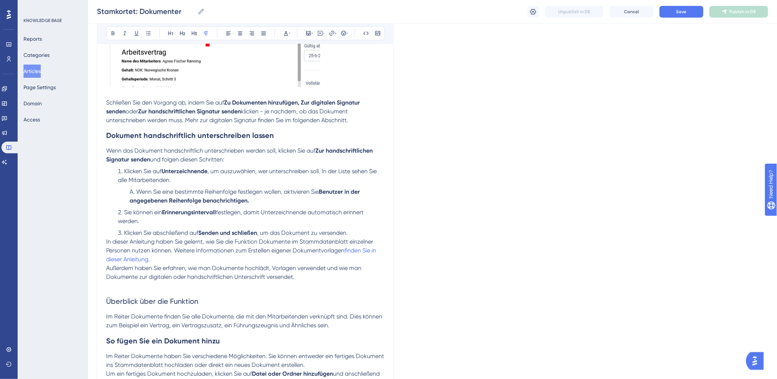
scroll to position [1672, 0]
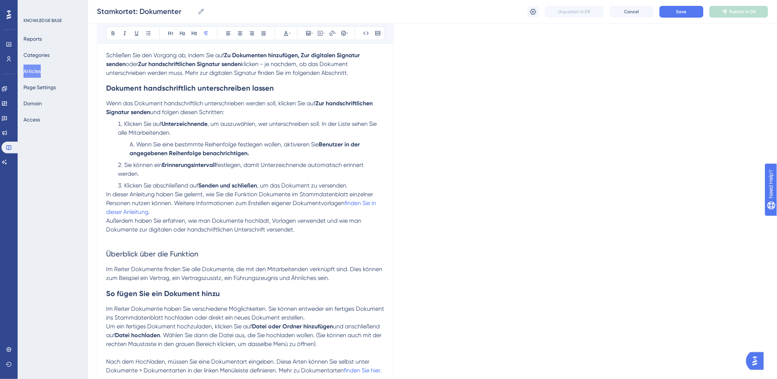
click at [251, 99] on h2 "Dokument handschriftlich unterschreiben lassen" at bounding box center [245, 88] width 278 height 22
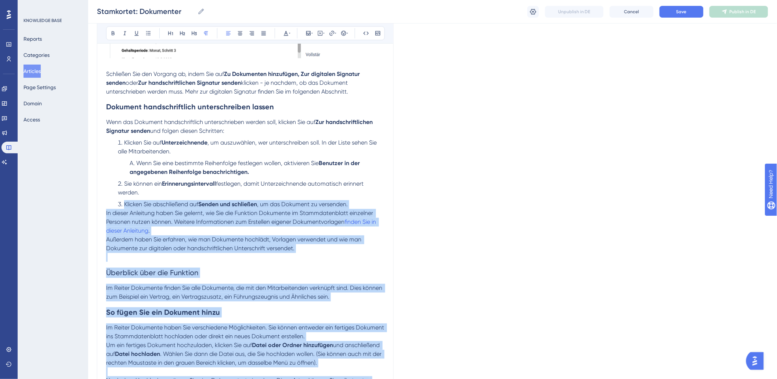
scroll to position [1689, 0]
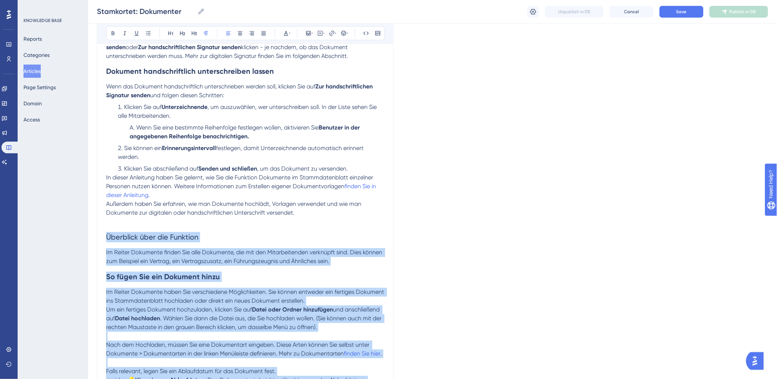
drag, startPoint x: 303, startPoint y: 297, endPoint x: 98, endPoint y: 243, distance: 212.6
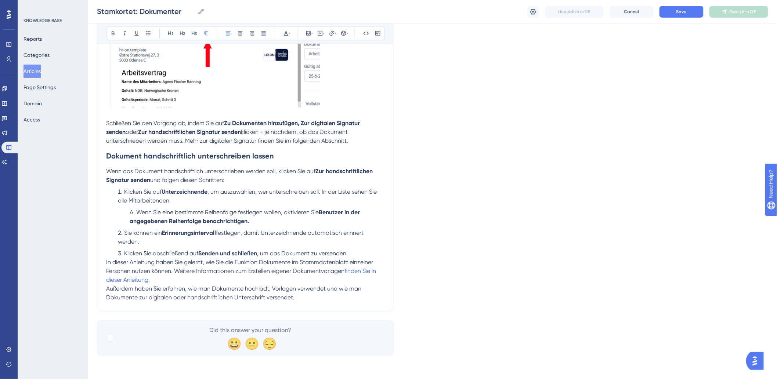
scroll to position [1614, 0]
click at [681, 13] on span "Save" at bounding box center [681, 12] width 10 height 6
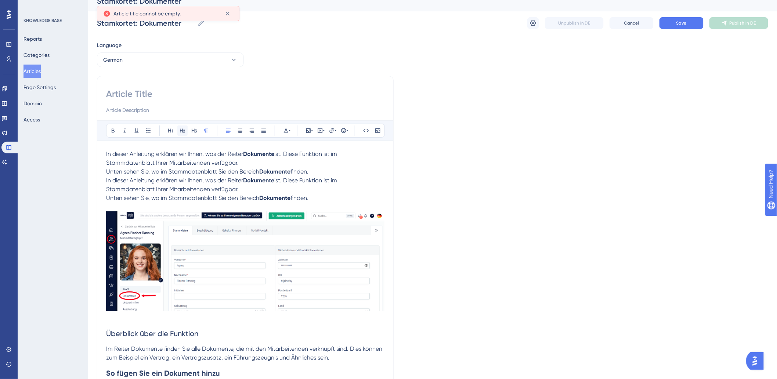
scroll to position [0, 0]
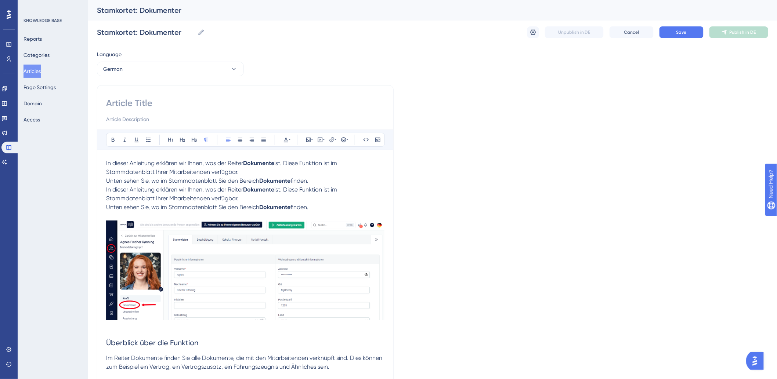
click at [172, 102] on input at bounding box center [245, 103] width 278 height 12
paste input "Stammdatenblatt: Dokumente"
type input "Stammdatenblatt: Dokumente"
click at [695, 35] on button "Save" at bounding box center [681, 32] width 44 height 12
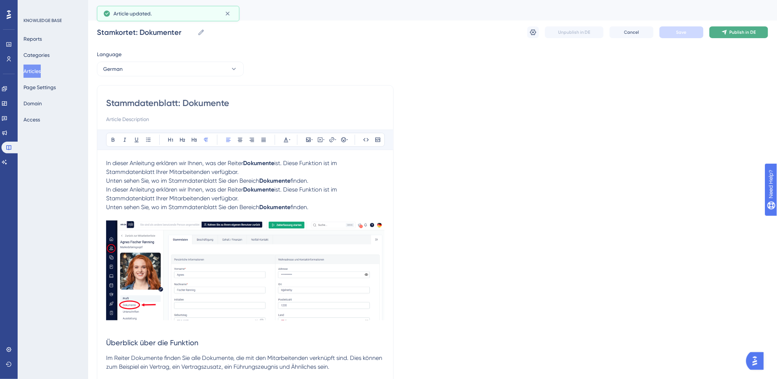
click at [742, 34] on span "Publish in DE" at bounding box center [743, 32] width 26 height 6
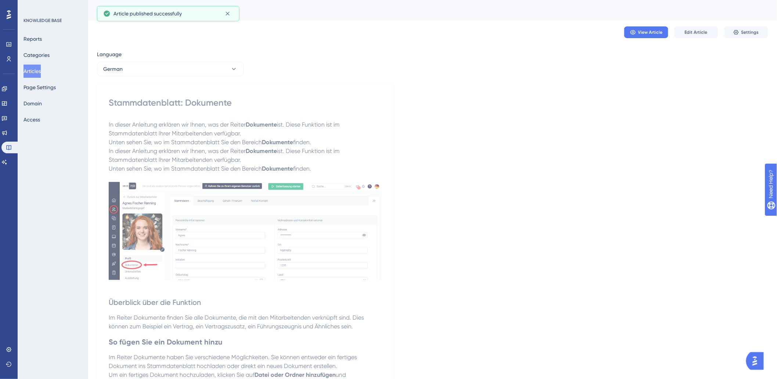
click at [39, 73] on button "Articles" at bounding box center [31, 71] width 17 height 13
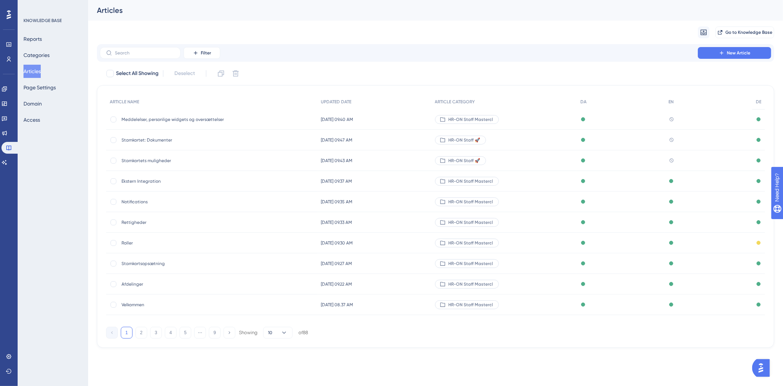
click at [134, 59] on div "Filter New Article" at bounding box center [435, 53] width 677 height 18
click at [126, 39] on div "Migrate from Go to Knowledge Base" at bounding box center [435, 32] width 677 height 23
click at [138, 48] on div "Filter New Article" at bounding box center [435, 53] width 677 height 18
click at [138, 49] on label at bounding box center [140, 53] width 81 height 12
click at [138, 50] on input "text" at bounding box center [144, 52] width 59 height 5
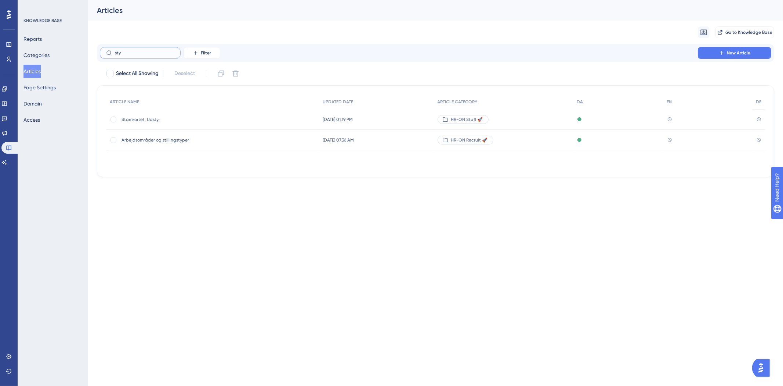
type input "stya"
checkbox input "true"
type input "sty"
checkbox input "false"
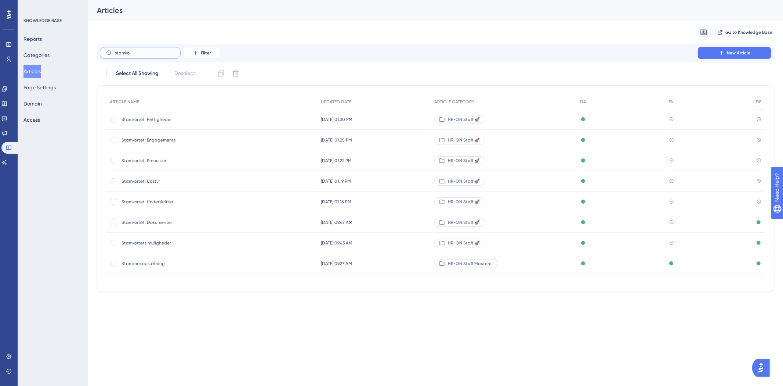
type input "stamko"
click at [162, 199] on span "Stamkortet: Underskrifter" at bounding box center [180, 202] width 117 height 6
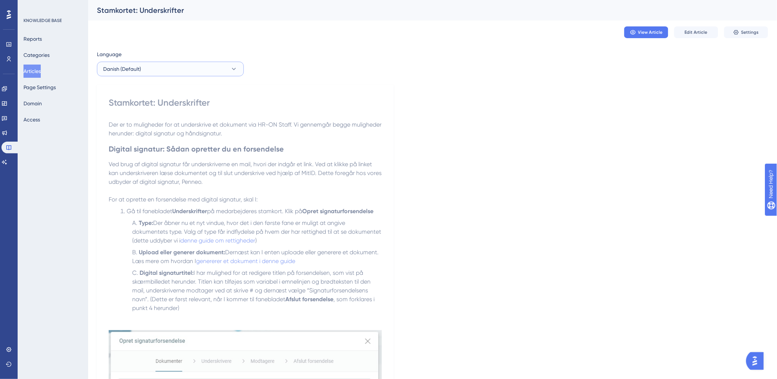
click at [191, 68] on button "Danish (Default)" at bounding box center [170, 69] width 147 height 15
click at [126, 120] on span "German" at bounding box center [117, 120] width 19 height 9
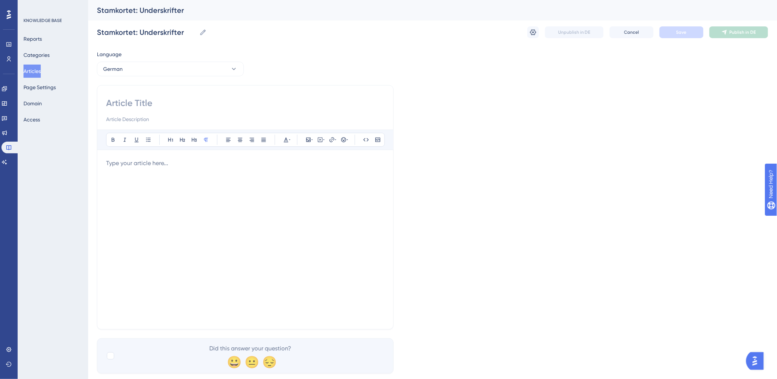
click at [138, 170] on div at bounding box center [245, 240] width 278 height 162
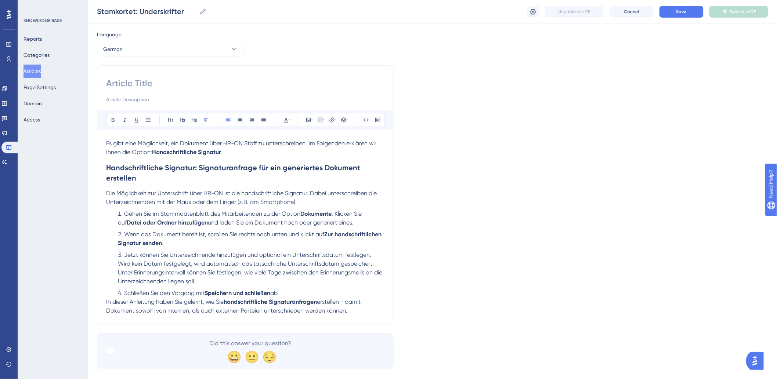
scroll to position [30, 0]
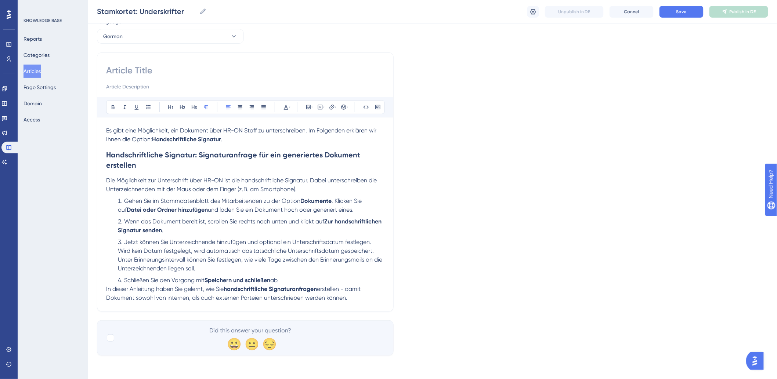
click at [143, 65] on input at bounding box center [245, 71] width 278 height 12
paste input "Stammdatenblatt: Unterschriften"
type input "Stammdatenblatt: Unterschriften"
click at [673, 16] on button "Save" at bounding box center [681, 12] width 44 height 12
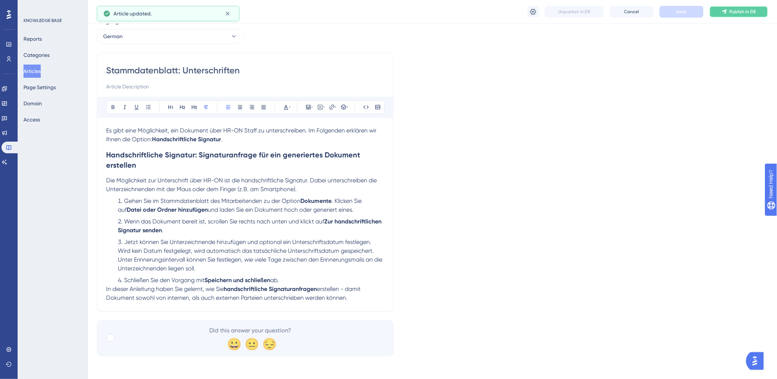
click at [743, 9] on span "Publish in DE" at bounding box center [743, 12] width 26 height 6
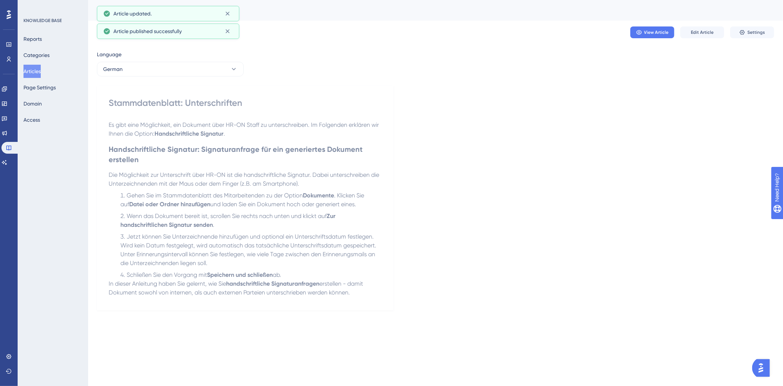
click at [34, 74] on button "Articles" at bounding box center [31, 71] width 17 height 13
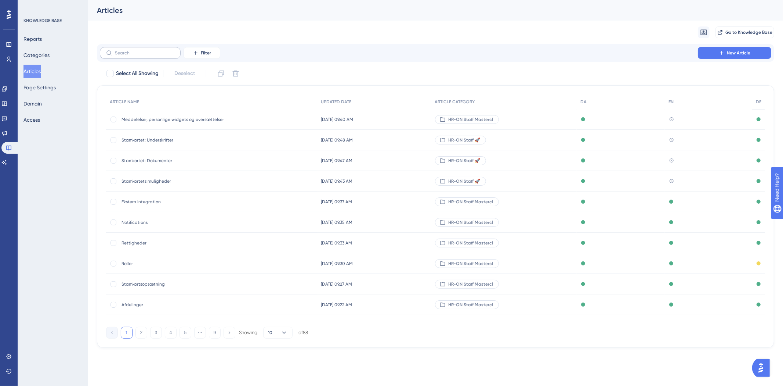
click at [159, 49] on label at bounding box center [140, 53] width 81 height 12
click at [159, 50] on input "text" at bounding box center [144, 52] width 59 height 5
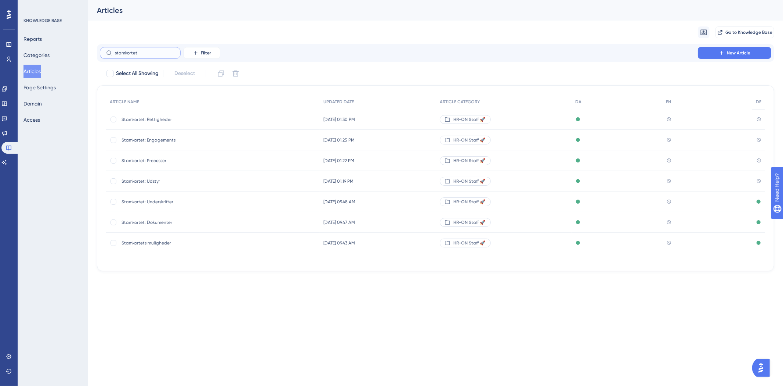
type input "stamkortet"
click at [141, 178] on span "Stamkortet: Udstyr" at bounding box center [180, 181] width 117 height 6
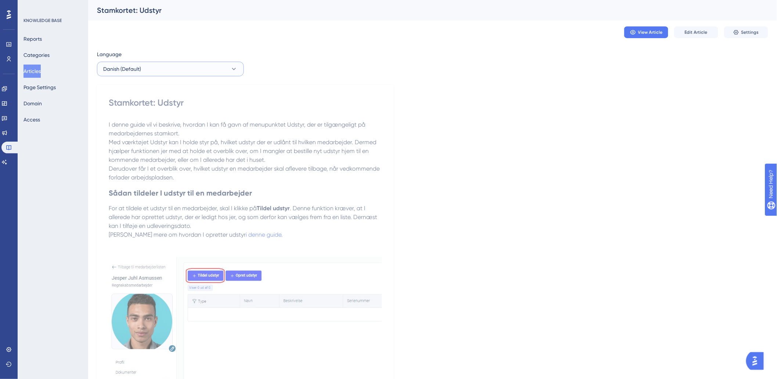
click at [163, 73] on button "Danish (Default)" at bounding box center [170, 69] width 147 height 15
click at [116, 122] on span "German" at bounding box center [117, 120] width 19 height 9
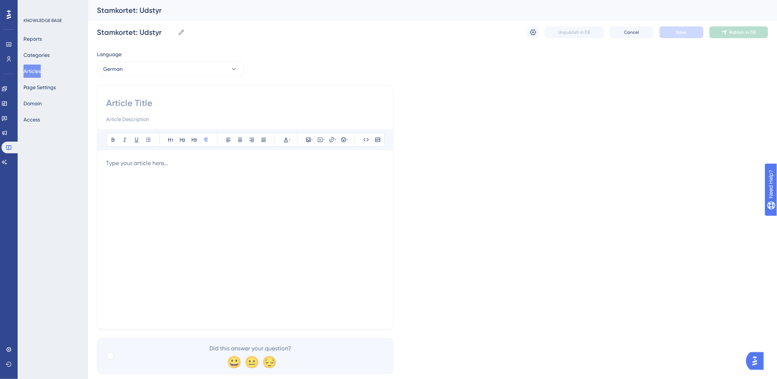
click at [162, 168] on div at bounding box center [245, 240] width 278 height 162
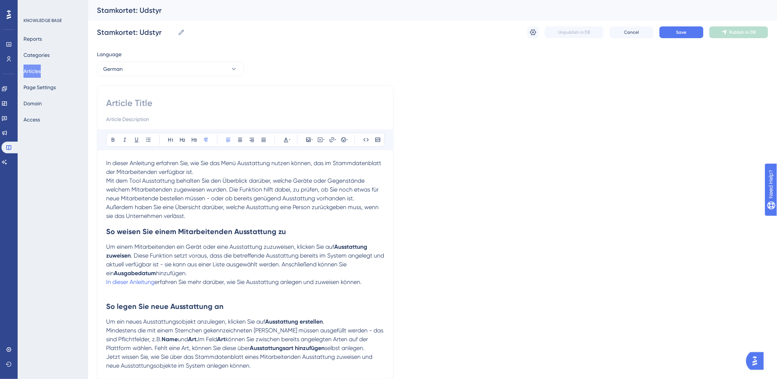
click at [142, 102] on input at bounding box center [245, 103] width 278 height 12
click at [156, 100] on input at bounding box center [245, 103] width 278 height 12
paste input "Stammdatenblatt: Ausstattung"
type input "Stammdatenblatt: Ausstattung"
click at [181, 196] on span "Mit dem Tool Ausstattung behalten Sie den Überblick darüber, welche Geräte oder…" at bounding box center [243, 189] width 274 height 25
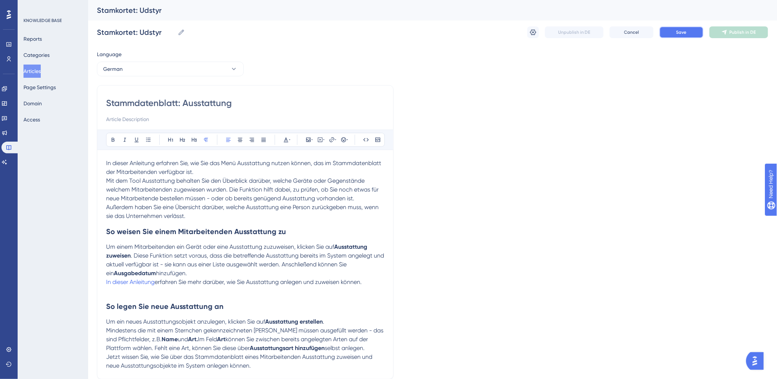
click at [697, 35] on button "Save" at bounding box center [681, 32] width 44 height 12
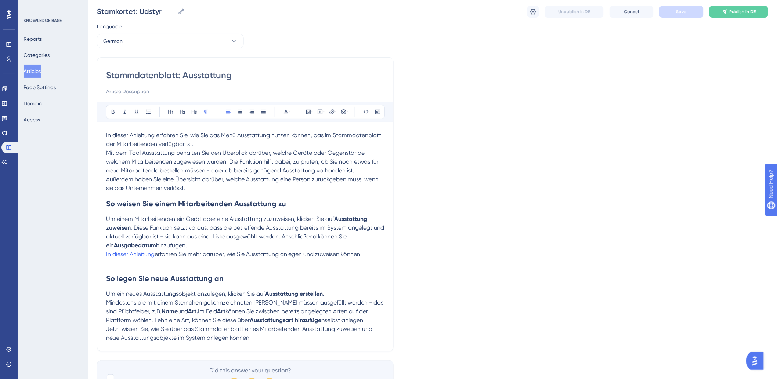
scroll to position [25, 0]
click at [260, 189] on p "Außerdem haben Sie eine Übersicht darüber, welche Ausstattung eine Person zurüc…" at bounding box center [245, 184] width 278 height 18
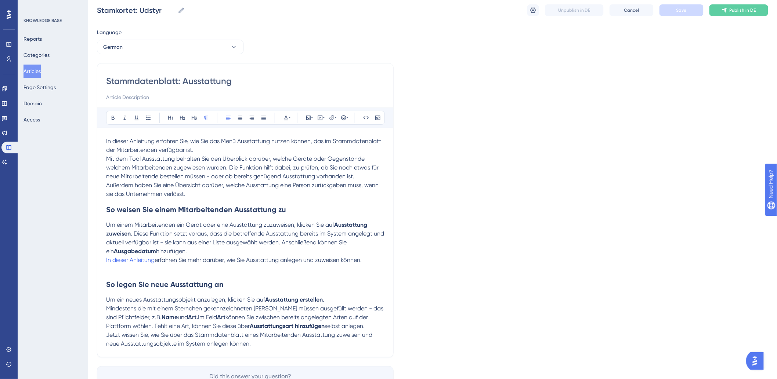
scroll to position [65, 0]
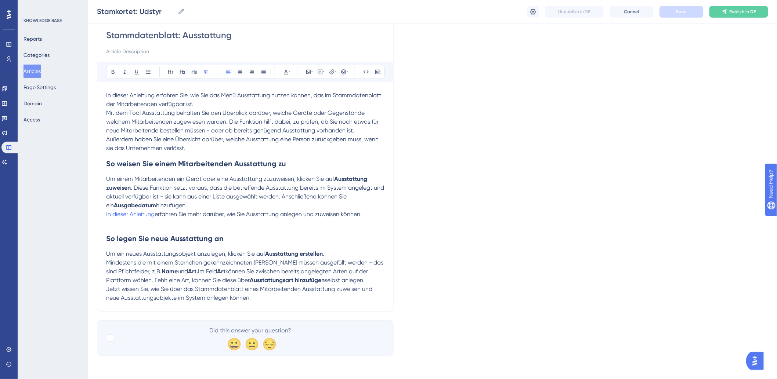
click at [167, 227] on p at bounding box center [245, 223] width 278 height 9
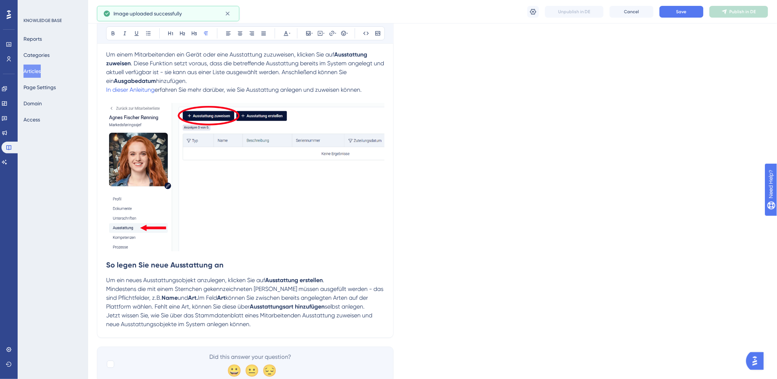
scroll to position [217, 0]
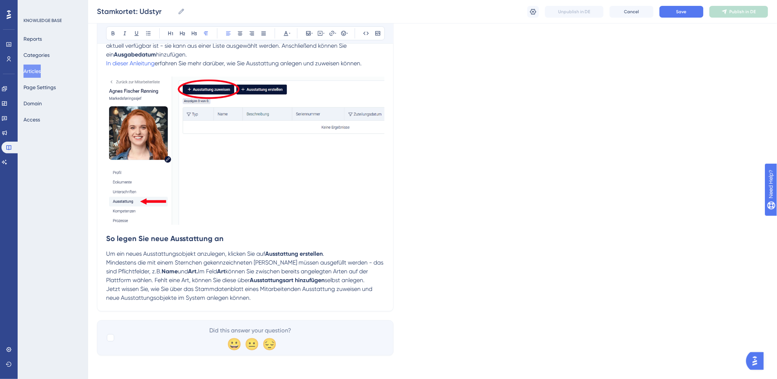
click at [112, 291] on span "Jetzt wissen Sie, wie Sie über das Stammdatenblatt eines Mitarbeitenden Ausstat…" at bounding box center [240, 294] width 268 height 16
click at [108, 289] on span "Jetzt wissen Sie, wie Sie über das Stammdatenblatt eines Mitarbeitenden Ausstat…" at bounding box center [240, 294] width 268 height 16
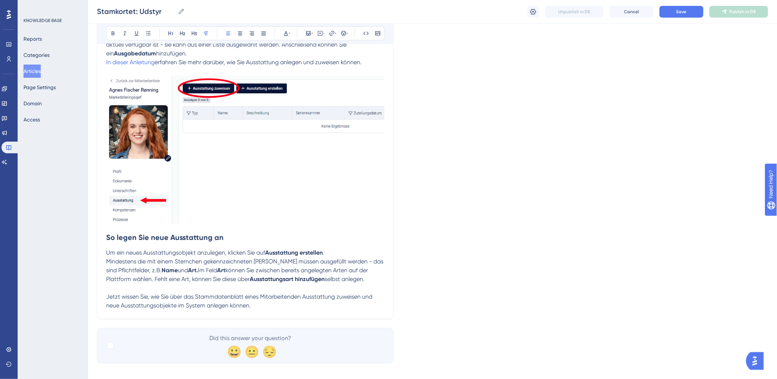
click at [108, 237] on strong "So legen Sie neue Ausstattung an" at bounding box center [164, 237] width 117 height 9
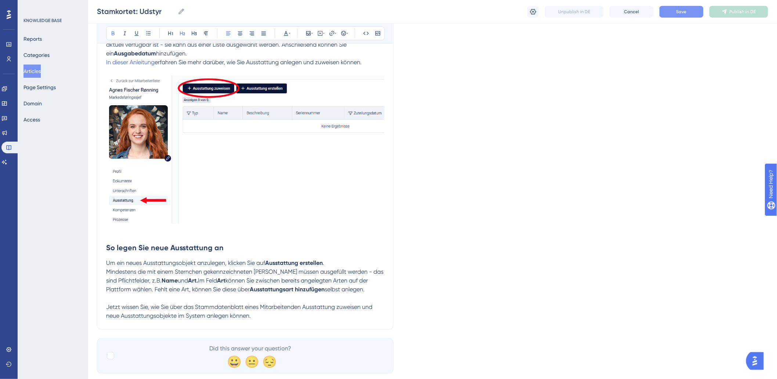
click at [695, 10] on button "Save" at bounding box center [681, 12] width 44 height 12
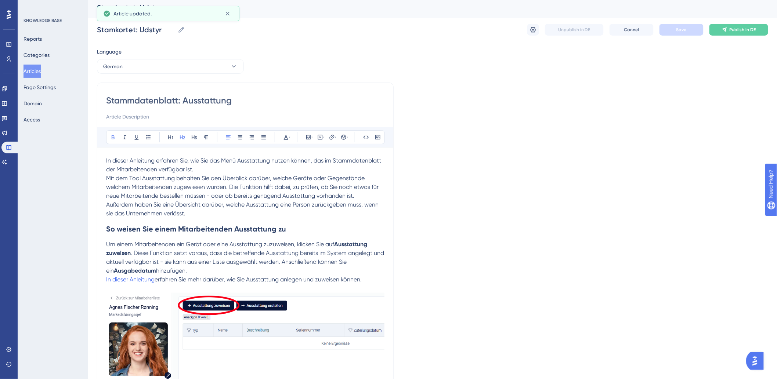
scroll to position [0, 0]
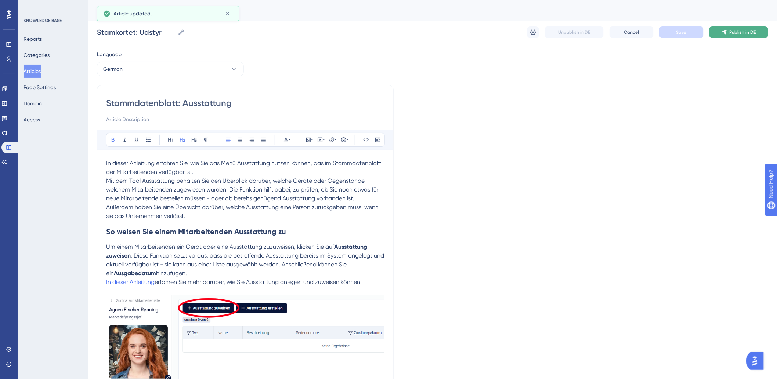
click at [731, 35] on span "Publish in DE" at bounding box center [743, 32] width 26 height 6
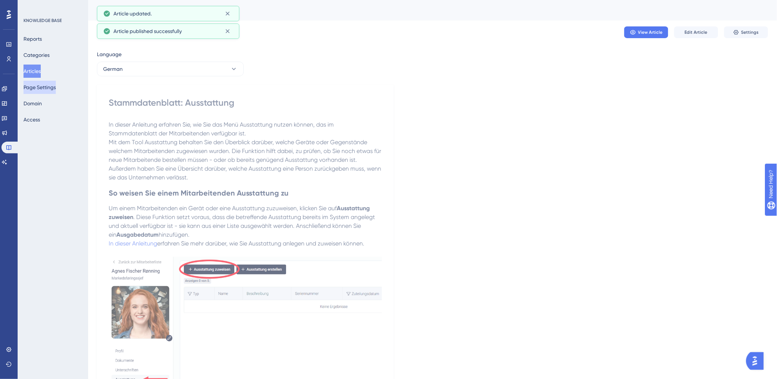
drag, startPoint x: 46, startPoint y: 70, endPoint x: 36, endPoint y: 87, distance: 19.3
click at [41, 70] on button "Articles" at bounding box center [31, 71] width 17 height 13
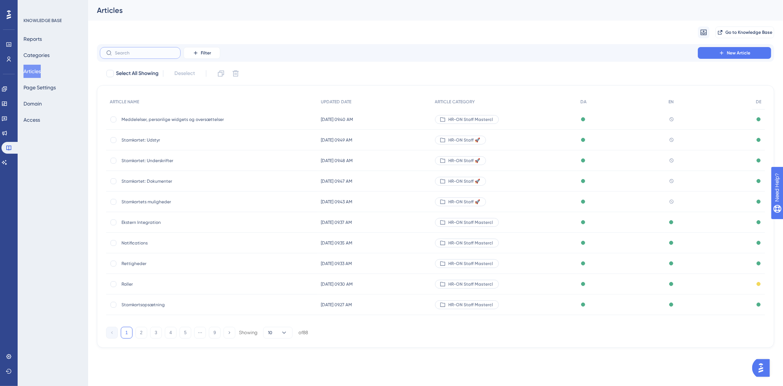
click at [141, 54] on input "text" at bounding box center [144, 52] width 59 height 5
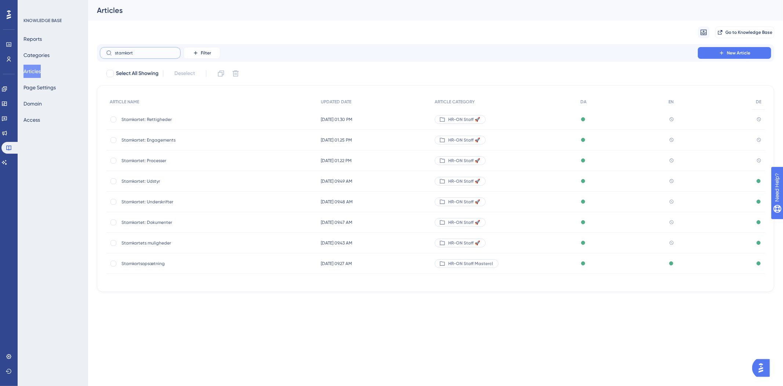
type input "stamkort"
click at [159, 158] on span "Stamkortet: Processer" at bounding box center [180, 161] width 117 height 6
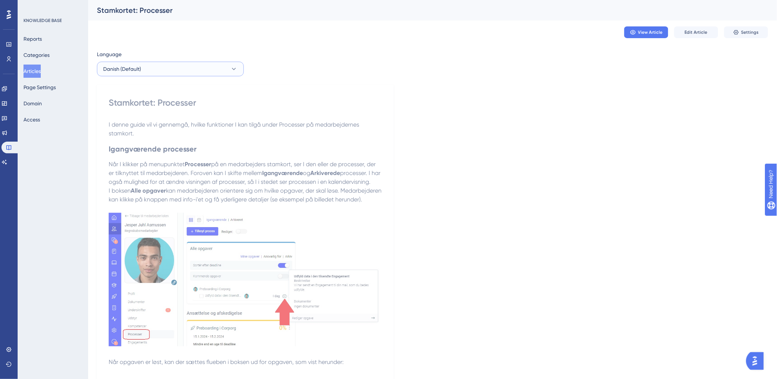
click at [159, 66] on button "Danish (Default)" at bounding box center [170, 69] width 147 height 15
click at [131, 119] on button "German German No translation" at bounding box center [170, 120] width 137 height 15
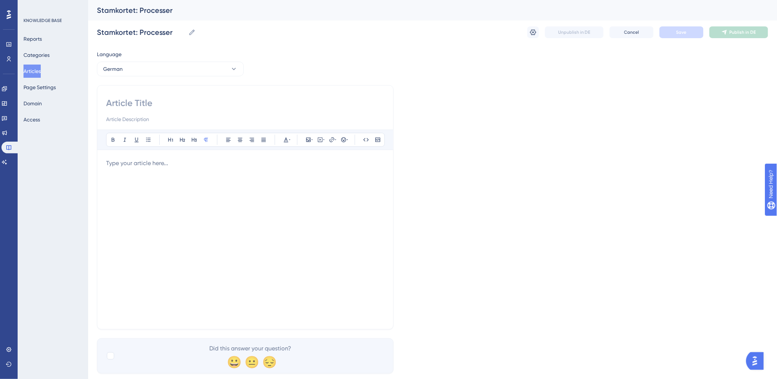
click at [154, 103] on input at bounding box center [245, 103] width 278 height 12
paste input "Stammdatenblatt: Prozesse"
type input "Stammdatenblatt: Prozesse"
drag, startPoint x: 98, startPoint y: 229, endPoint x: 100, endPoint y: 225, distance: 4.8
click at [98, 228] on div "Stammdatenblatt: Prozesse Bold Italic Underline Bullet Point Heading 1 Heading …" at bounding box center [245, 207] width 297 height 245
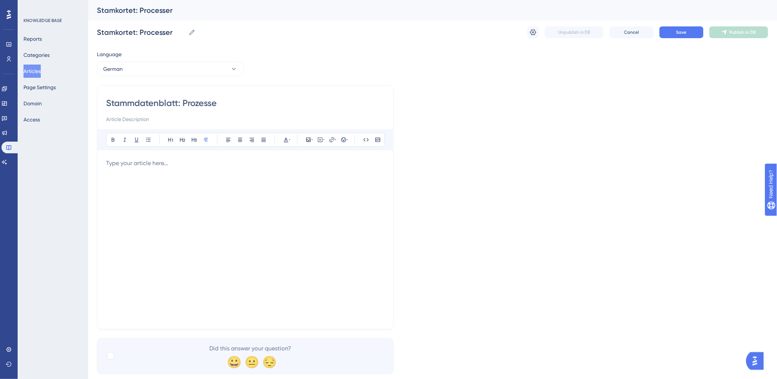
click at [214, 164] on p at bounding box center [245, 163] width 278 height 9
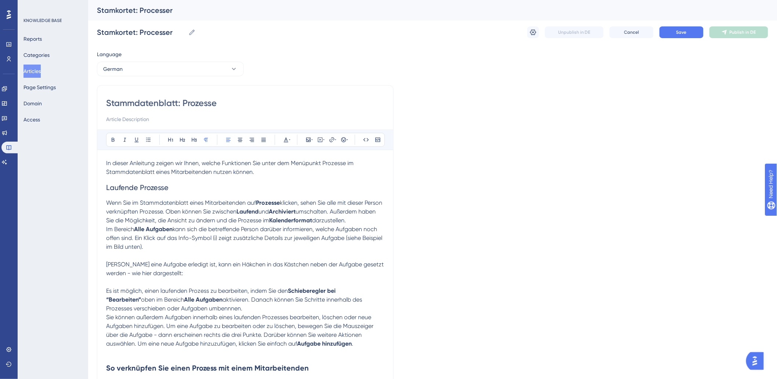
click at [165, 207] on p "Wenn Sie im Stammdatenblatt eines Mitarbeitenden auf Prozesse klicken, sehen Si…" at bounding box center [245, 212] width 278 height 26
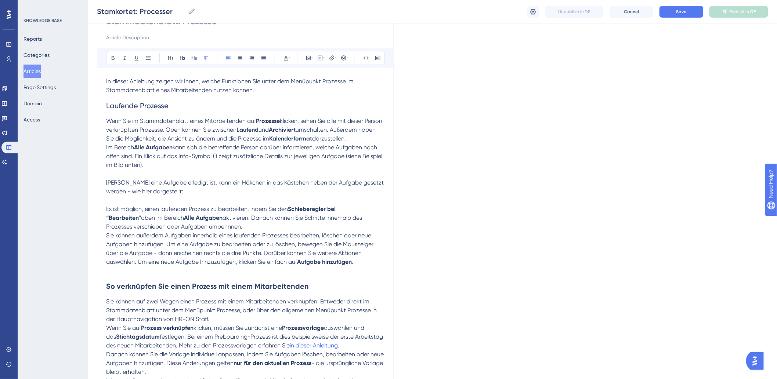
scroll to position [82, 0]
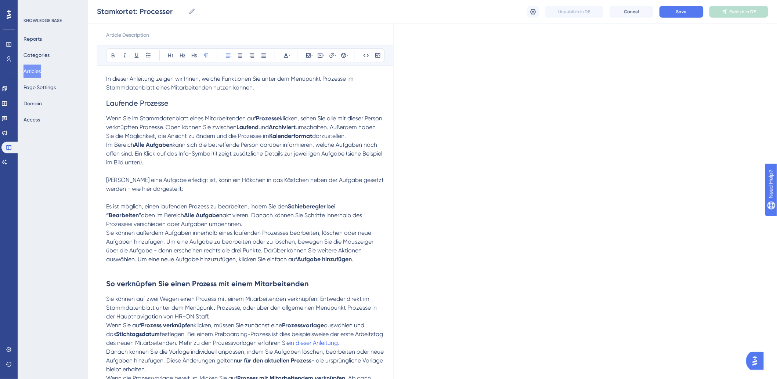
click at [203, 177] on span "[PERSON_NAME] eine Aufgabe erledigt ist, kann ein Häkchen in das Kästchen neben…" at bounding box center [245, 185] width 279 height 16
click at [207, 173] on p at bounding box center [245, 171] width 278 height 9
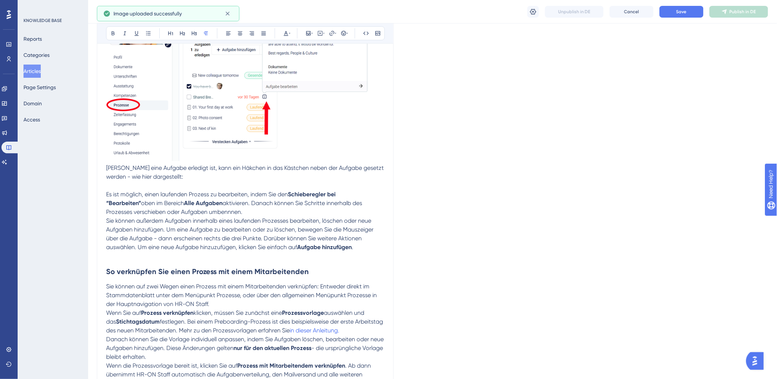
scroll to position [285, 0]
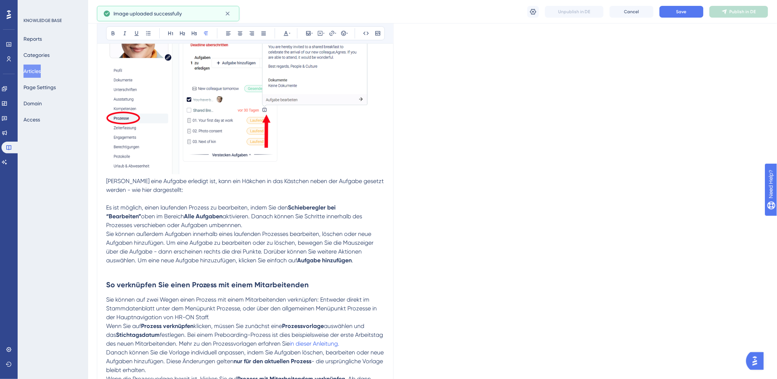
click at [231, 195] on p at bounding box center [245, 199] width 278 height 9
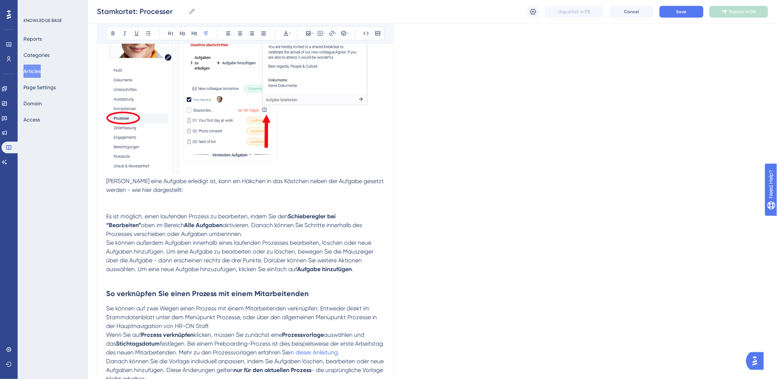
click at [171, 200] on p at bounding box center [245, 204] width 278 height 18
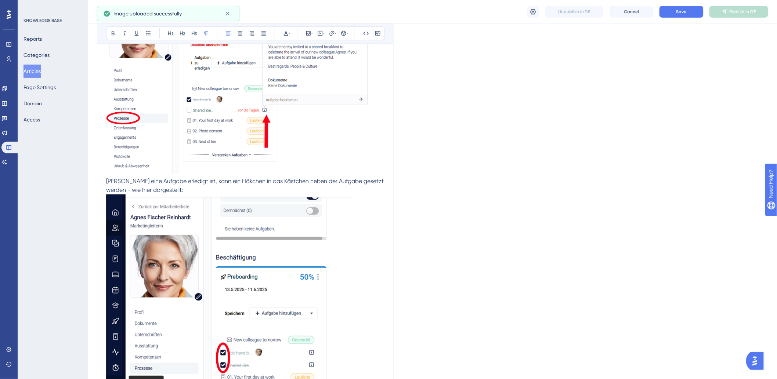
click at [192, 192] on p "[PERSON_NAME] eine Aufgabe erledigt ist, kann ein Häkchen in das Kästchen neben…" at bounding box center [245, 186] width 278 height 18
click at [192, 192] on p "[PERSON_NAME] eine Aufgabe erledigt ist, kann ein Häkchen in das Kästchen neben…" at bounding box center [245, 312] width 278 height 270
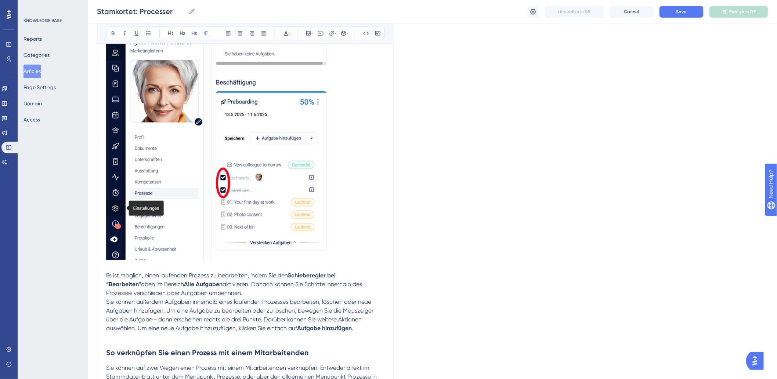
scroll to position [583, 0]
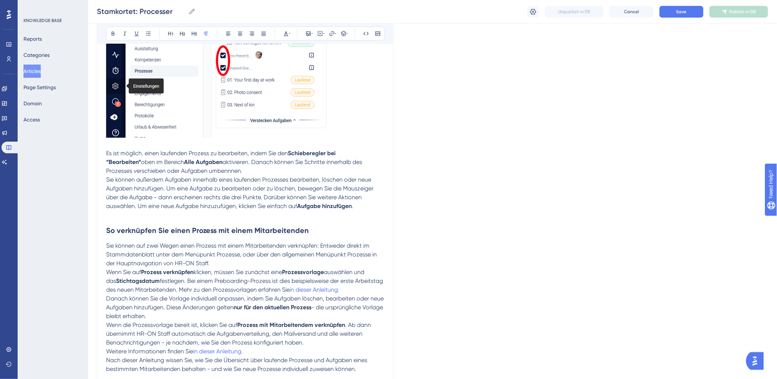
click at [166, 221] on h2 "So verknüpfen Sie einen Prozess mit einem Mitarbeitenden" at bounding box center [245, 231] width 278 height 22
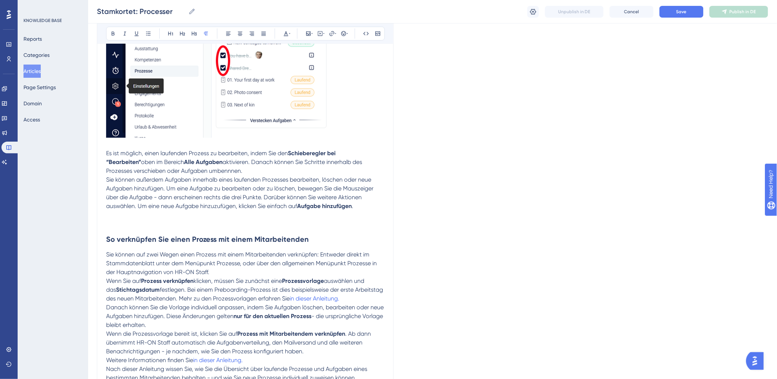
click at [113, 223] on p at bounding box center [245, 220] width 278 height 18
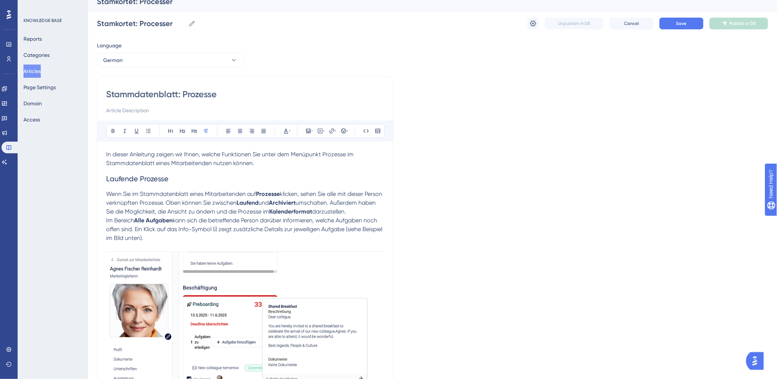
scroll to position [0, 0]
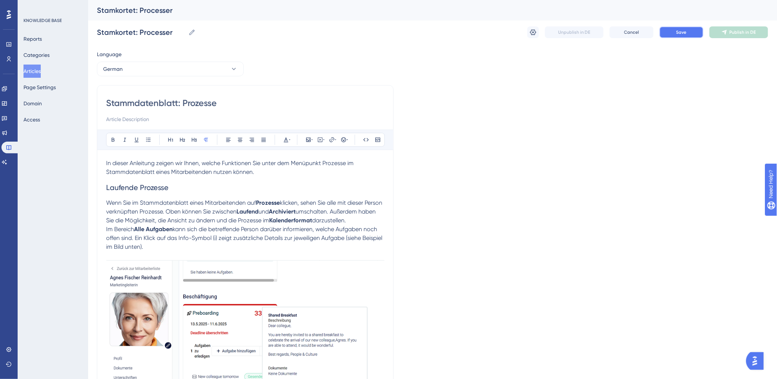
click at [672, 30] on button "Save" at bounding box center [681, 32] width 44 height 12
click at [738, 35] on span "Publish in DE" at bounding box center [743, 32] width 26 height 6
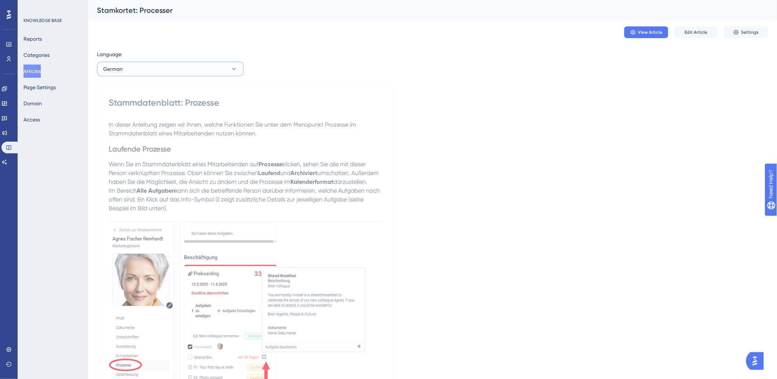
click at [166, 71] on button "German" at bounding box center [170, 69] width 147 height 15
click at [25, 70] on button "Articles" at bounding box center [31, 71] width 17 height 13
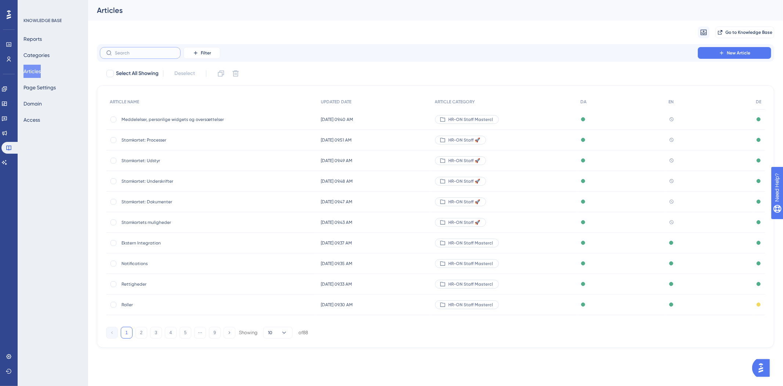
click at [130, 50] on input "text" at bounding box center [144, 52] width 59 height 5
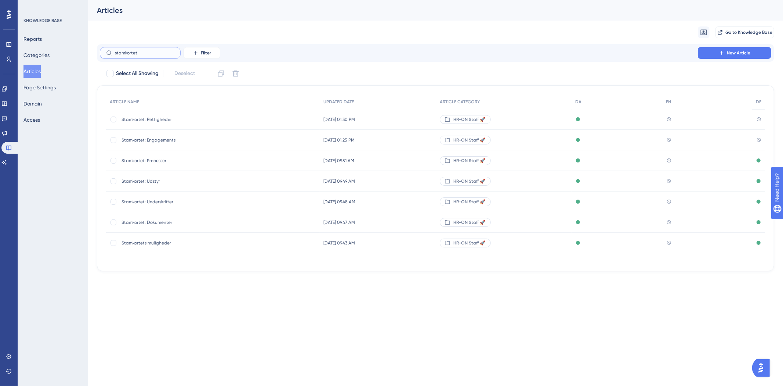
type input "stamkortet"
click at [175, 140] on span "Stamkortet: Engagements" at bounding box center [180, 140] width 117 height 6
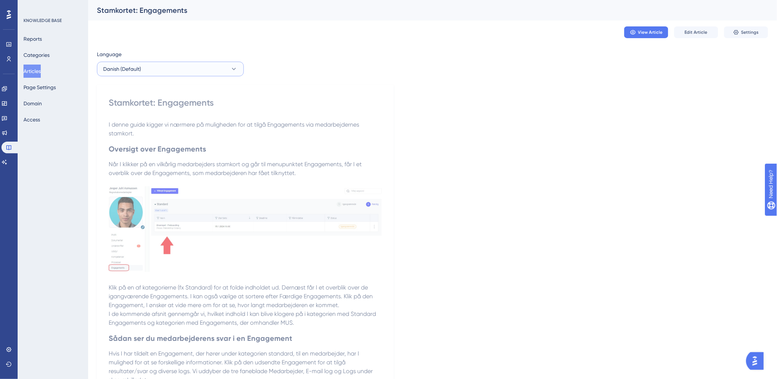
click at [145, 65] on button "Danish (Default)" at bounding box center [170, 69] width 147 height 15
click at [141, 122] on button "German German No translation" at bounding box center [170, 120] width 137 height 15
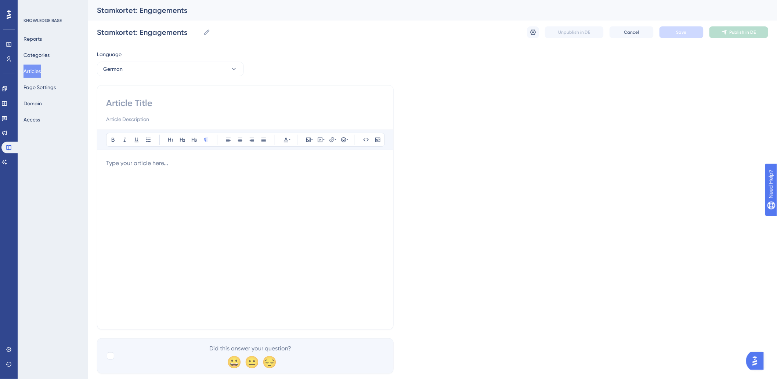
click at [149, 104] on input at bounding box center [245, 103] width 278 height 12
click at [174, 105] on input at bounding box center [245, 103] width 278 height 12
paste input "Stammdatenblatt: Engagements"
type input "Stammdatenblatt: Engagements"
click at [192, 164] on p at bounding box center [245, 163] width 278 height 9
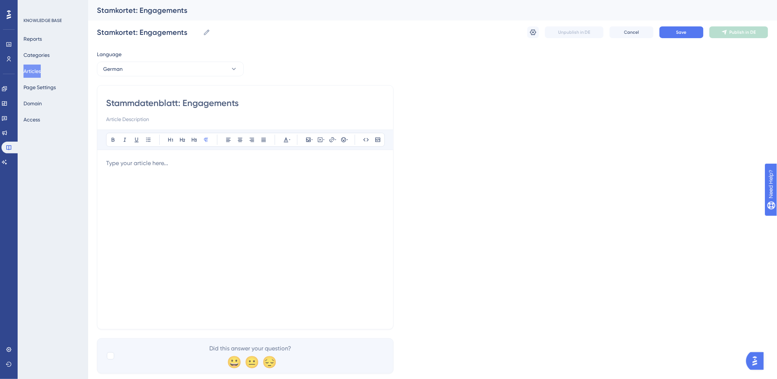
click at [163, 185] on div at bounding box center [245, 240] width 278 height 162
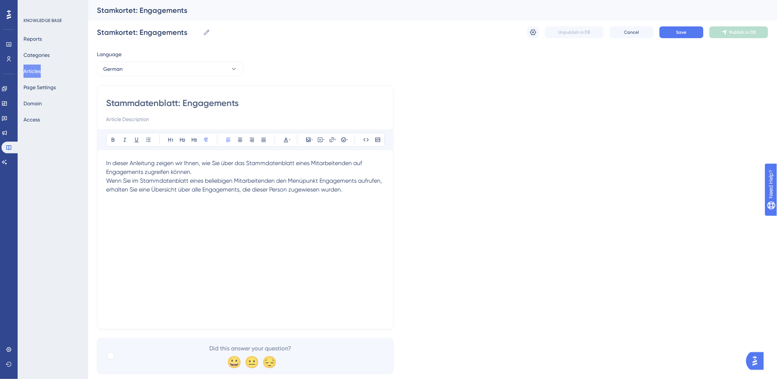
click at [213, 237] on div "In dieser Anleitung zeigen wir Ihnen, wie Sie über das Stammdatenblatt eines Mi…" at bounding box center [245, 240] width 278 height 162
click at [357, 196] on div "In dieser Anleitung zeigen wir Ihnen, wie Sie über das Stammdatenblatt eines Mi…" at bounding box center [245, 240] width 278 height 162
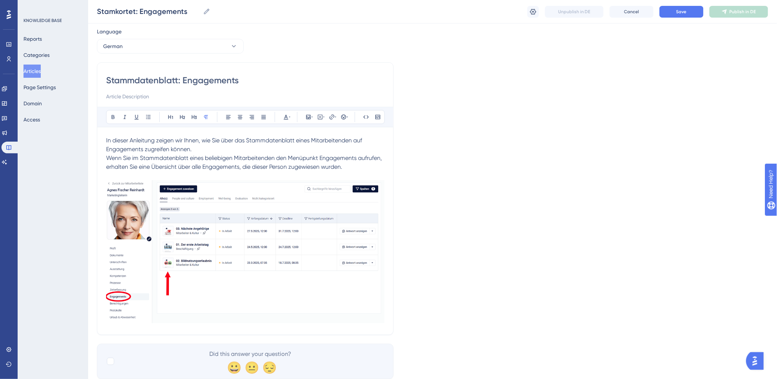
scroll to position [43, 0]
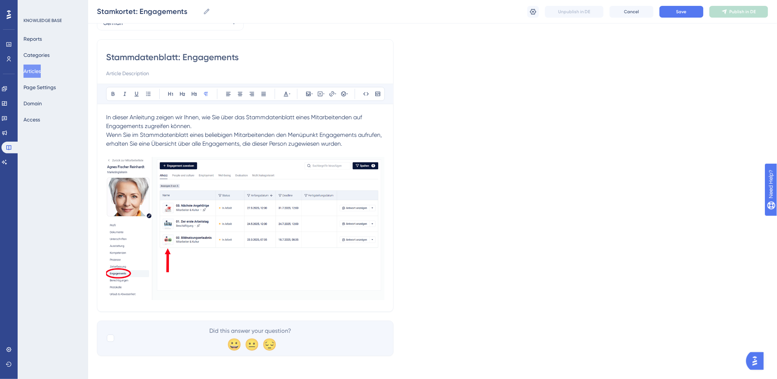
click at [160, 311] on div "Stammdatenblatt: Engagements Bold Italic Underline Bullet Point Heading 1 Headi…" at bounding box center [245, 175] width 297 height 273
click at [167, 303] on div "Stammdatenblatt: Engagements Bold Italic Underline Bullet Point Heading 1 Headi…" at bounding box center [245, 175] width 297 height 273
click at [368, 152] on p "Wenn Sie im Stammdatenblatt eines beliebigen Mitarbeitenden den Menüpunkt Engag…" at bounding box center [245, 217] width 278 height 172
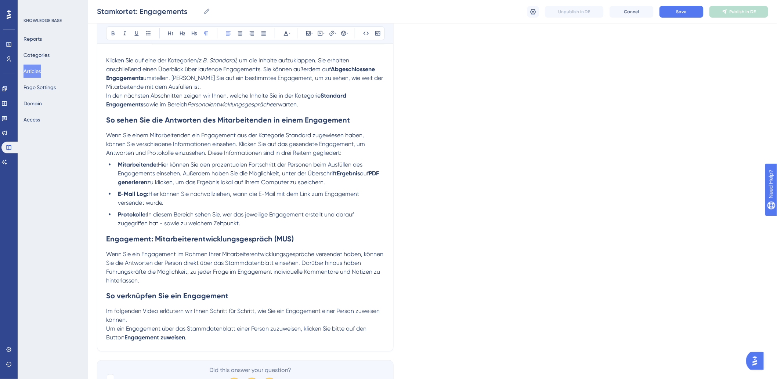
scroll to position [340, 0]
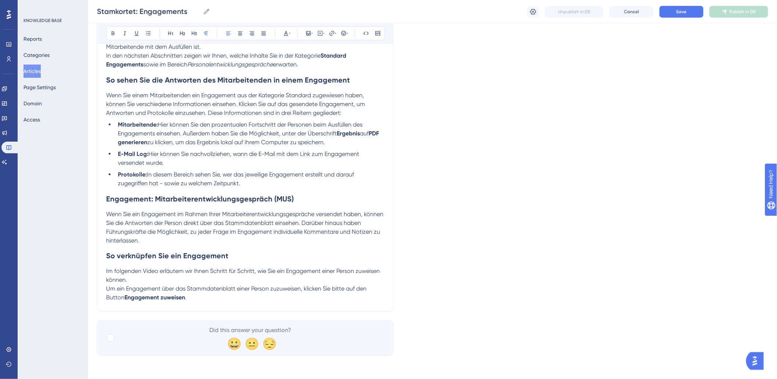
click at [255, 304] on div "Stammdatenblatt: Engagements Bold Italic Underline Bullet Point Heading 1 Headi…" at bounding box center [245, 28] width 297 height 568
click at [255, 298] on p "Um ein Engagement über das Stammdatenblatt einer Person zuzuweisen, klicken Sie…" at bounding box center [245, 294] width 278 height 18
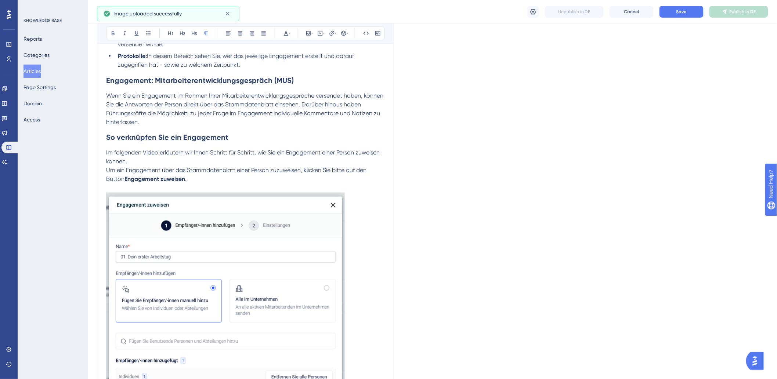
scroll to position [585, 0]
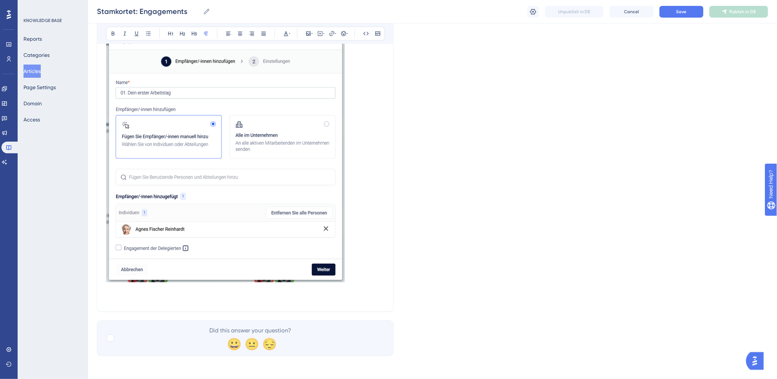
click at [130, 291] on p "Um ein Engagement über das Stammdatenblatt einer Person zuzuweisen, klicken Sie…" at bounding box center [245, 152] width 278 height 301
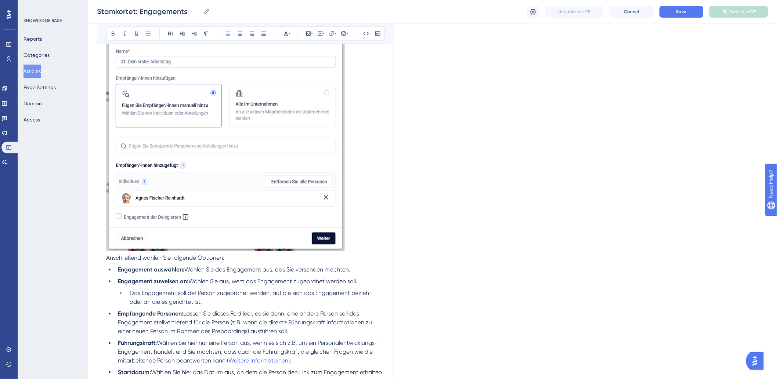
scroll to position [755, 0]
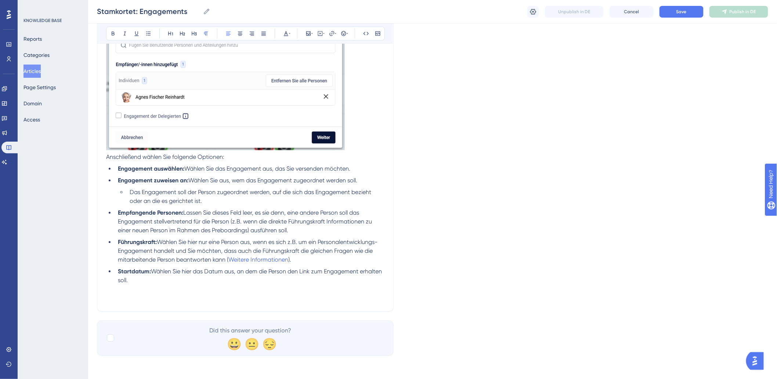
click at [107, 159] on span "Anschließend wählen Sie folgende Optionen:" at bounding box center [165, 156] width 118 height 7
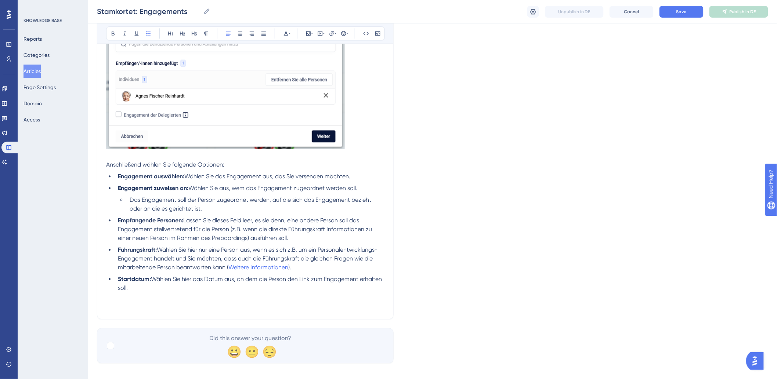
click at [172, 283] on span "Wählen Sie hier das Datum aus, an dem die Person den Link zum Engagement erhalt…" at bounding box center [250, 284] width 265 height 16
click at [177, 296] on p at bounding box center [245, 302] width 278 height 18
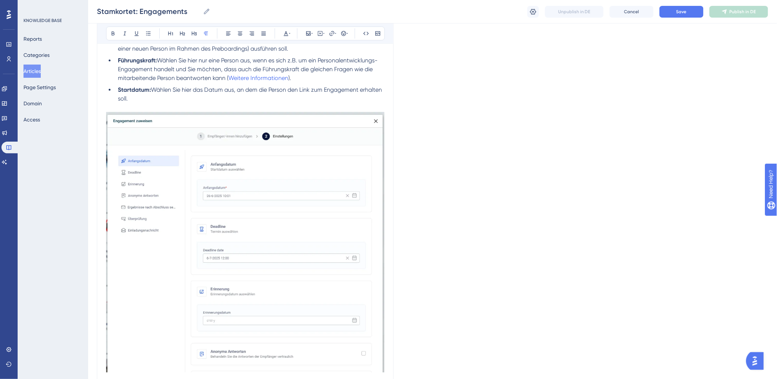
scroll to position [905, 0]
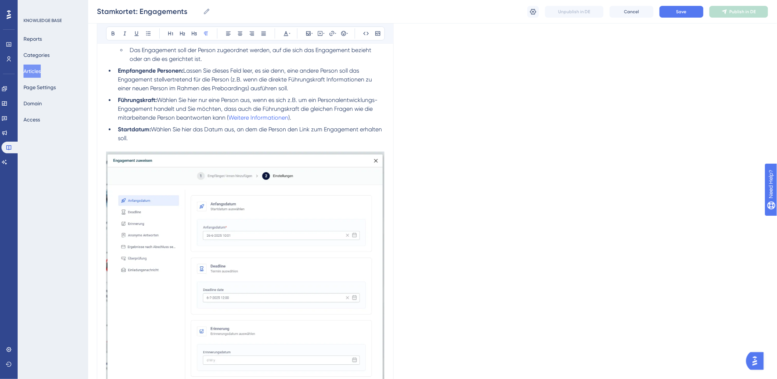
click at [364, 142] on li "Startdatum: Wählen Sie hier das Datum aus, an dem die Person den Link zum Engag…" at bounding box center [249, 134] width 269 height 18
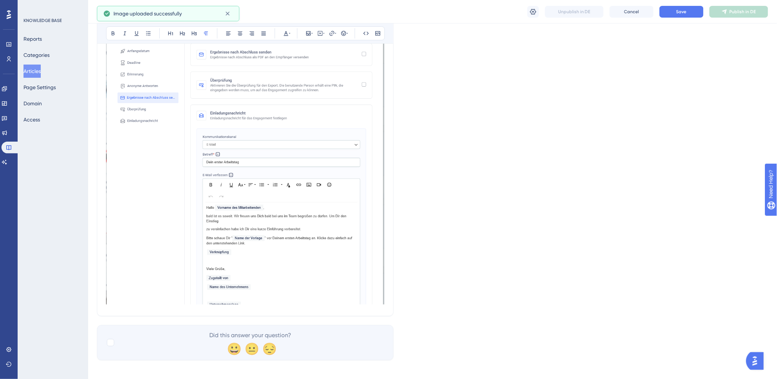
scroll to position [1295, 0]
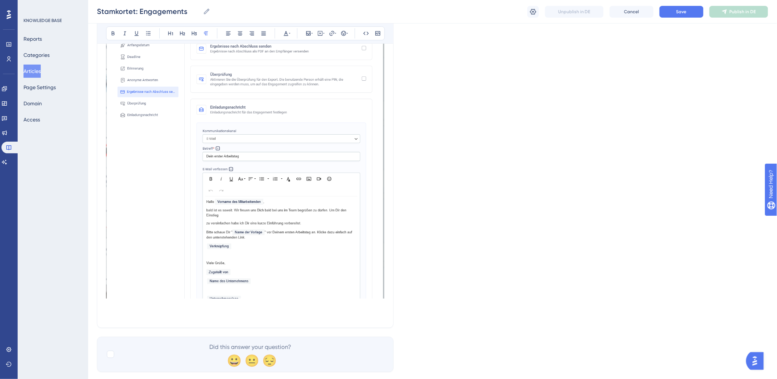
click at [171, 316] on p at bounding box center [245, 36] width 278 height 567
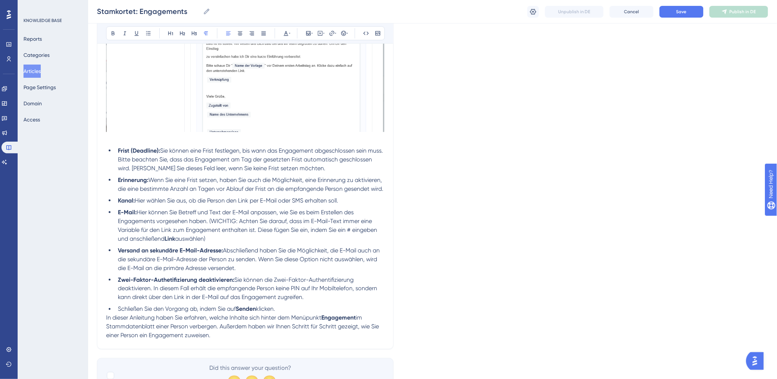
scroll to position [1510, 0]
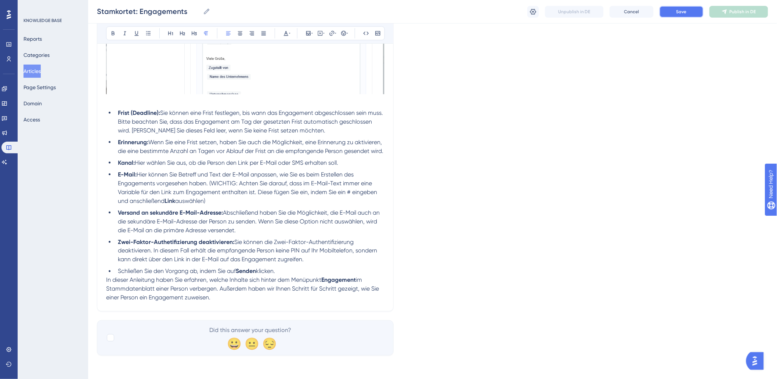
click at [685, 9] on span "Save" at bounding box center [681, 12] width 10 height 6
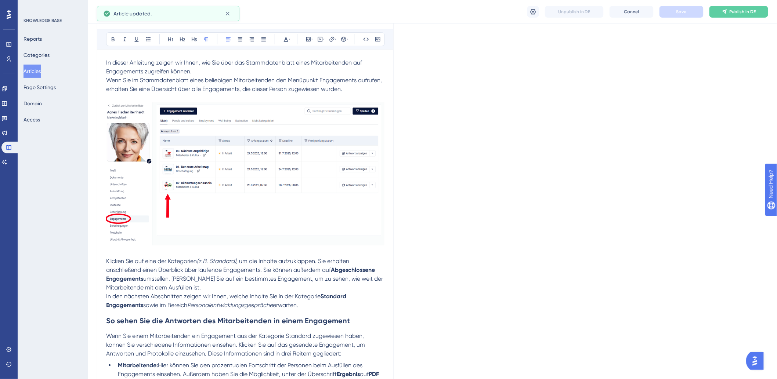
scroll to position [41, 0]
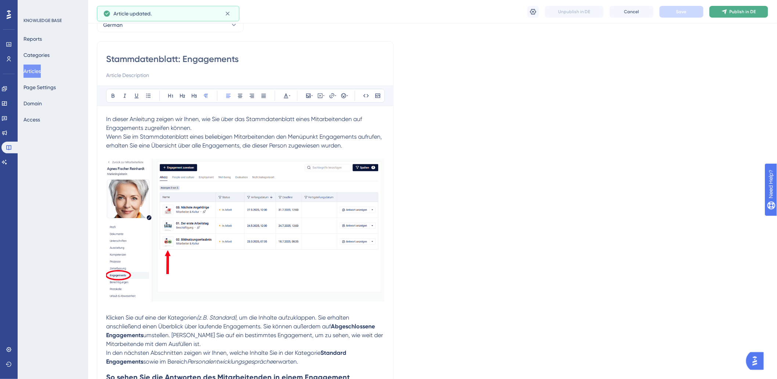
click at [736, 12] on span "Publish in DE" at bounding box center [743, 12] width 26 height 6
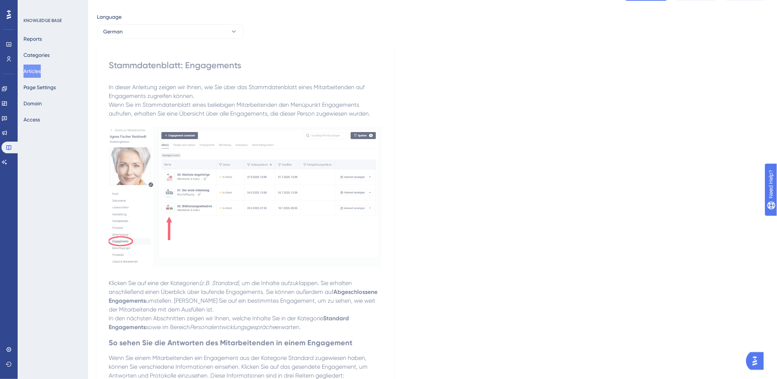
scroll to position [0, 0]
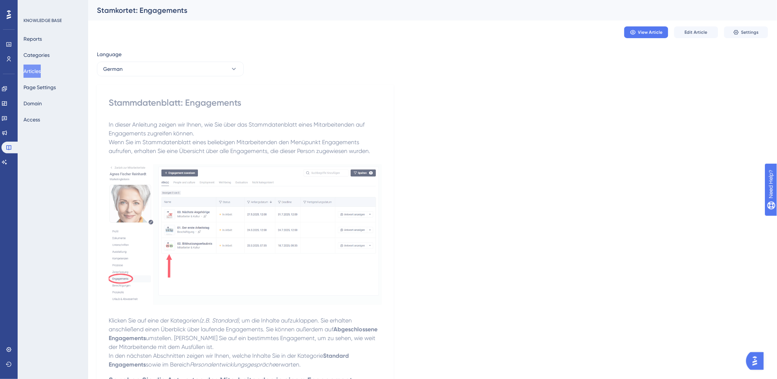
click at [37, 72] on button "Articles" at bounding box center [31, 71] width 17 height 13
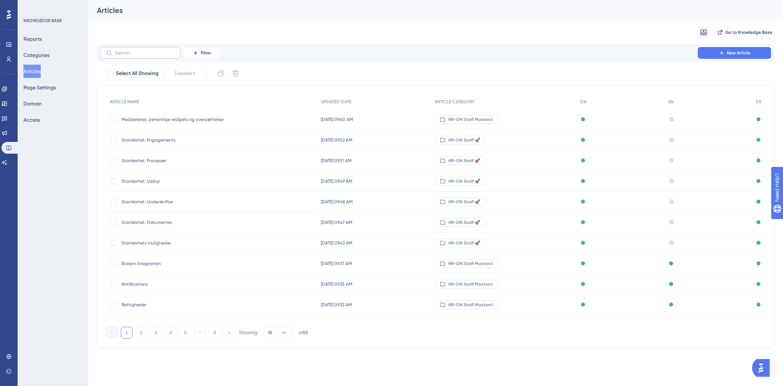
click at [161, 49] on label at bounding box center [140, 53] width 81 height 12
click at [161, 50] on input "text" at bounding box center [144, 52] width 59 height 5
click at [116, 50] on input "text" at bounding box center [144, 52] width 59 height 5
type input "stamo"
checkbox input "true"
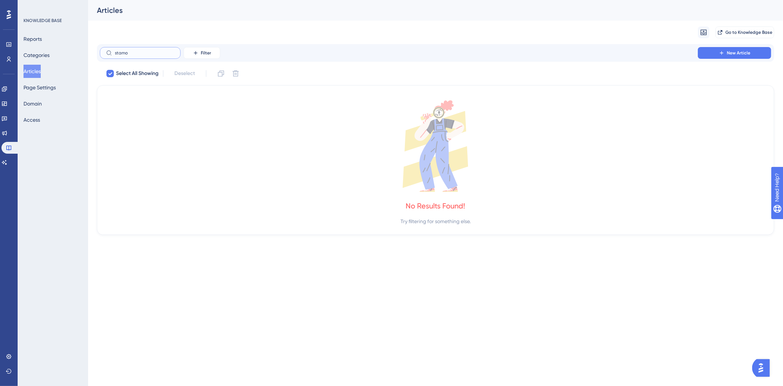
type input "stam"
checkbox input "false"
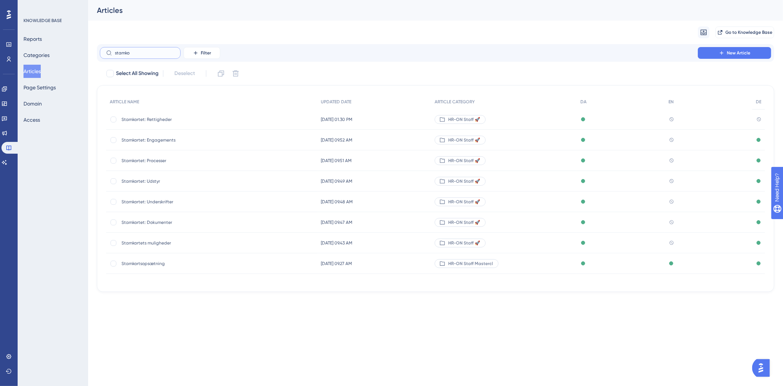
type input "stamko"
click at [162, 121] on span "Stamkortet: Rettigheder" at bounding box center [180, 119] width 117 height 6
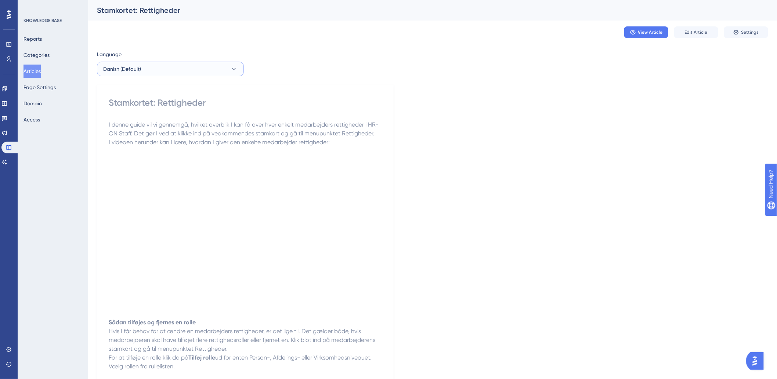
click at [177, 72] on button "Danish (Default)" at bounding box center [170, 69] width 147 height 15
click at [120, 119] on span "German" at bounding box center [117, 120] width 19 height 9
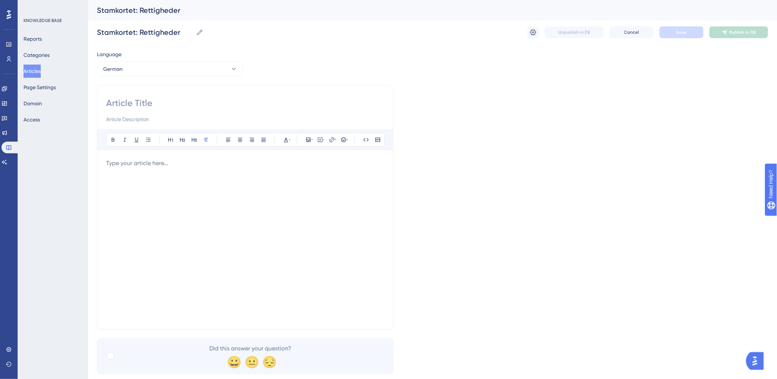
click at [151, 171] on div at bounding box center [245, 240] width 278 height 162
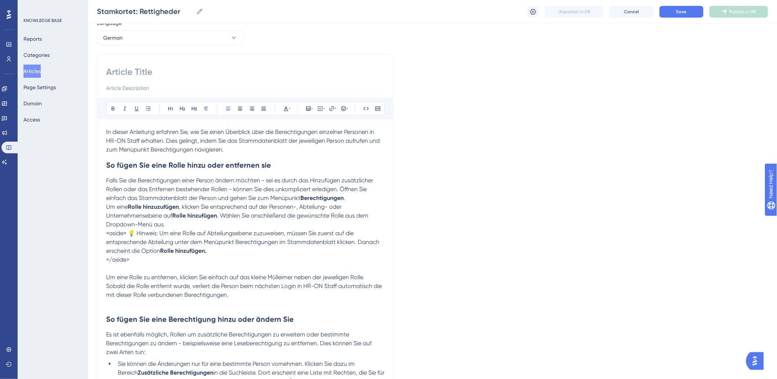
scroll to position [41, 0]
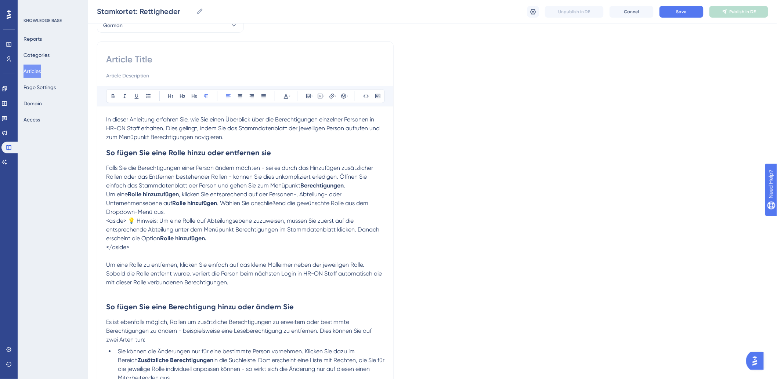
click at [179, 210] on p "Um eine Rolle hinzuzufügen , klicken Sie entsprechend auf der Personen-, Abteil…" at bounding box center [245, 203] width 278 height 26
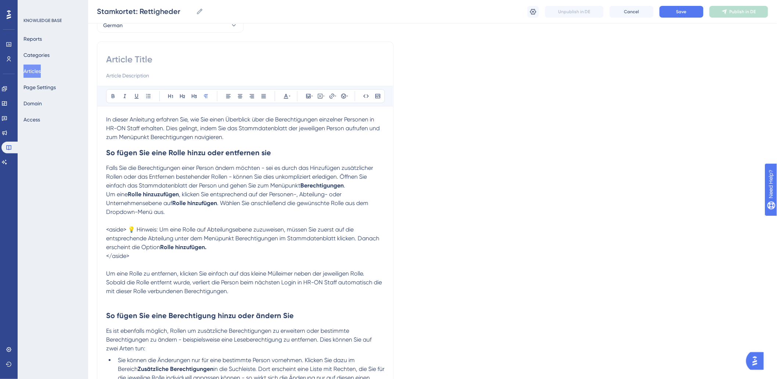
click at [105, 259] on div "Bold Italic Underline Bullet Point Heading 1 Heading 2 Heading 3 Normal Align L…" at bounding box center [245, 334] width 297 height 587
click at [105, 258] on div "Bold Italic Underline Bullet Point Heading 1 Heading 2 Heading 3 Normal Align L…" at bounding box center [245, 334] width 297 height 587
click at [106, 258] on span "</aside>" at bounding box center [117, 256] width 23 height 7
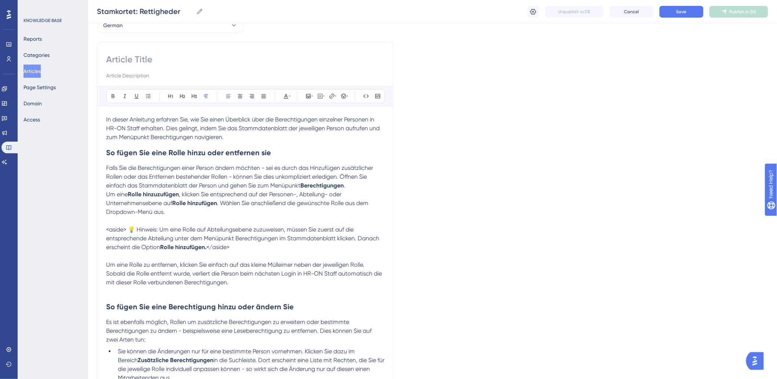
click at [148, 267] on span "Um eine Rolle zu entfernen, klicken Sie einfach auf das kleine Mülleimer neben …" at bounding box center [244, 273] width 277 height 25
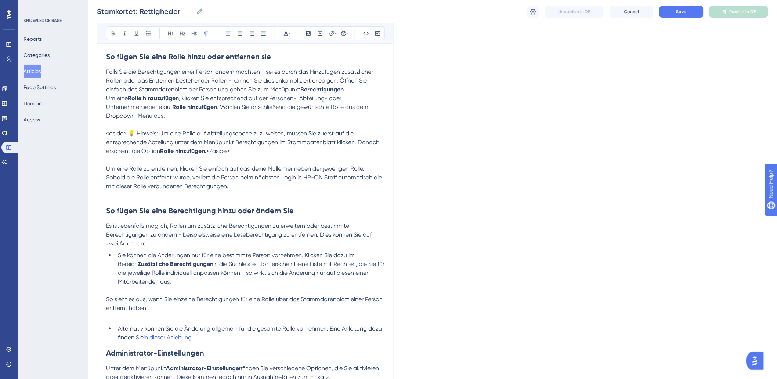
scroll to position [122, 0]
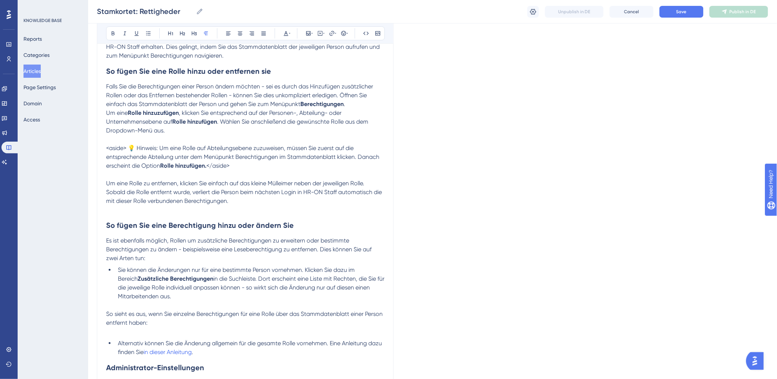
click at [286, 174] on p at bounding box center [245, 174] width 278 height 9
click at [289, 169] on p "<aside> 💡 Hinweis: Um eine Rolle auf Abteilungsebene zuzuweisen, müssen Sie zue…" at bounding box center [245, 157] width 278 height 26
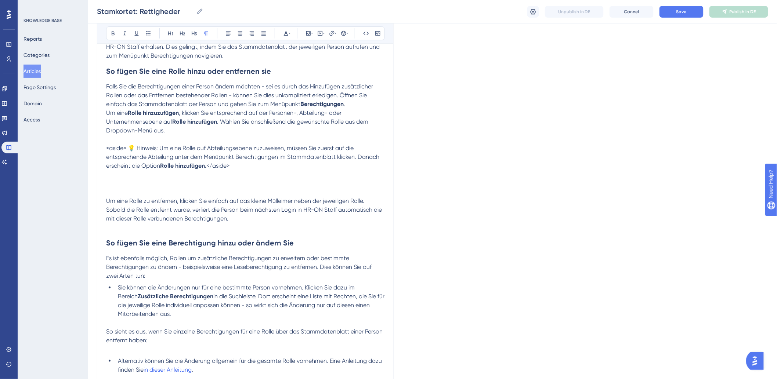
click at [130, 182] on p "<aside> 💡 Hinweis: Um eine Rolle auf Abteilungsebene zuzuweisen, müssen Sie zue…" at bounding box center [245, 166] width 278 height 44
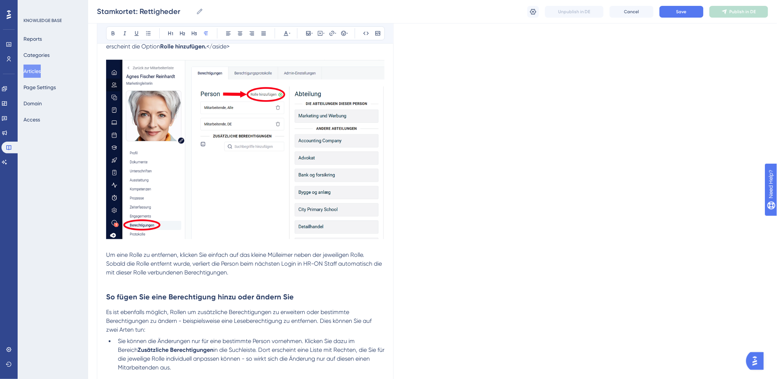
scroll to position [285, 0]
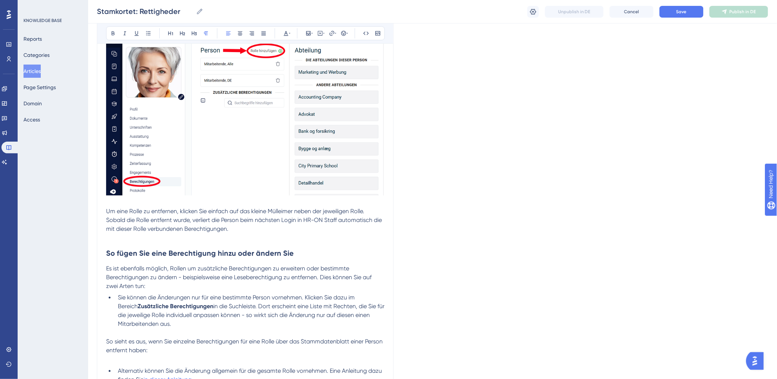
click at [173, 227] on span "Um eine Rolle zu entfernen, klicken Sie einfach auf das kleine Mülleimer neben …" at bounding box center [244, 220] width 277 height 25
click at [171, 236] on p at bounding box center [245, 238] width 278 height 9
click at [129, 240] on p at bounding box center [245, 238] width 278 height 9
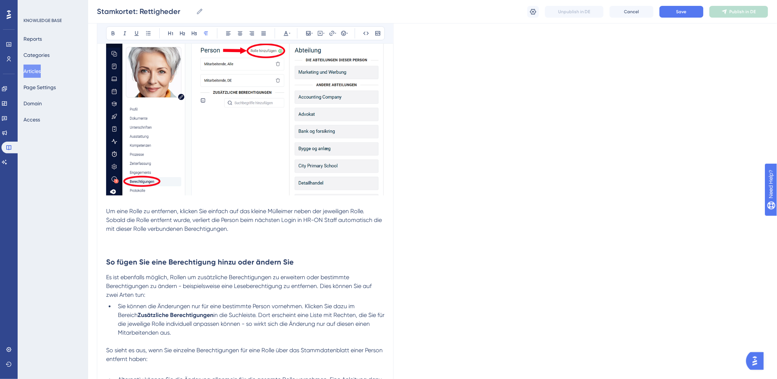
click at [126, 250] on p at bounding box center [245, 243] width 278 height 18
click at [126, 246] on p at bounding box center [245, 243] width 278 height 18
click at [120, 243] on p at bounding box center [245, 243] width 278 height 18
drag, startPoint x: 108, startPoint y: 248, endPoint x: 136, endPoint y: 250, distance: 28.0
click at [136, 250] on p at bounding box center [245, 243] width 278 height 18
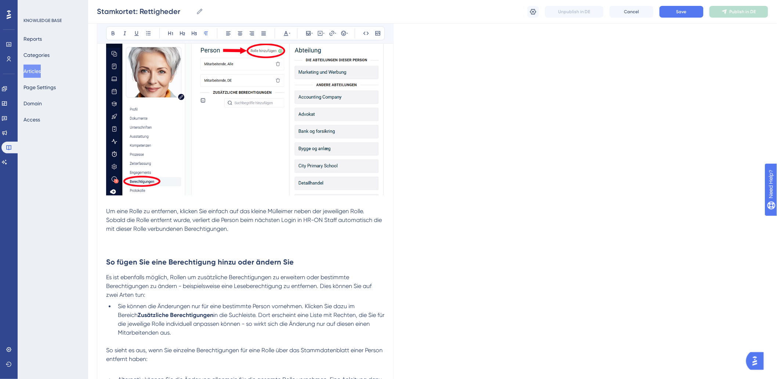
click at [134, 249] on p at bounding box center [245, 243] width 278 height 18
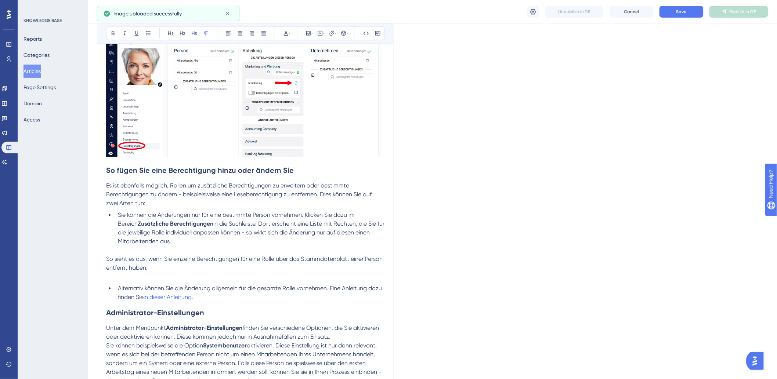
scroll to position [530, 0]
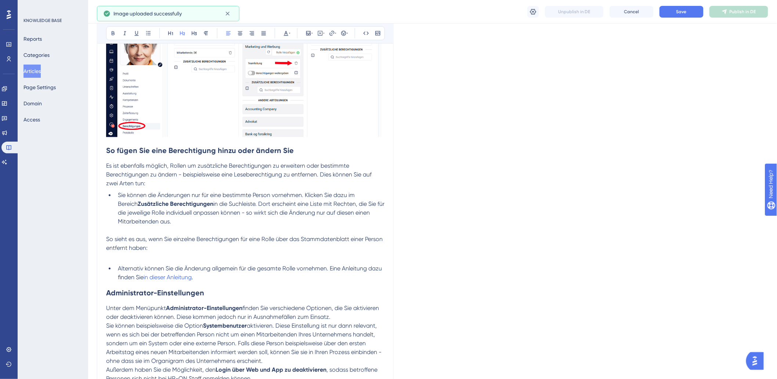
click at [109, 151] on strong "So fügen Sie eine Berechtigung hinzu oder ändern Sie" at bounding box center [200, 150] width 188 height 9
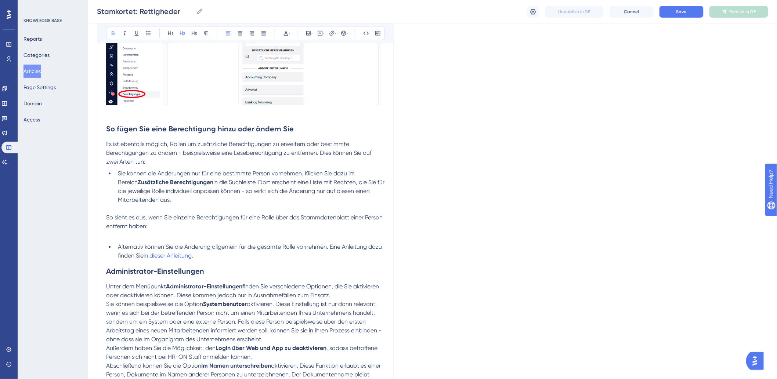
scroll to position [612, 0]
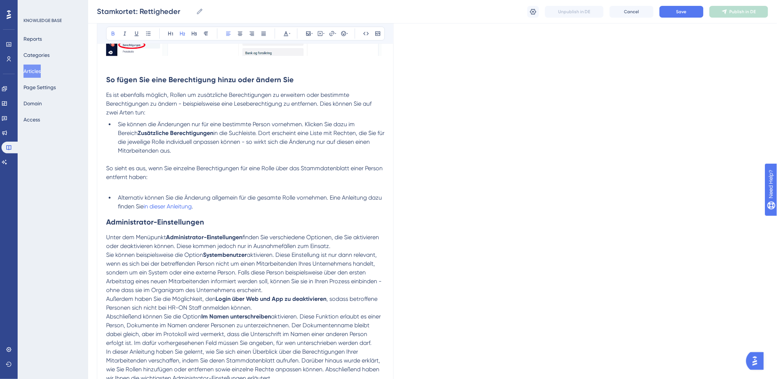
click at [173, 158] on p at bounding box center [245, 159] width 278 height 9
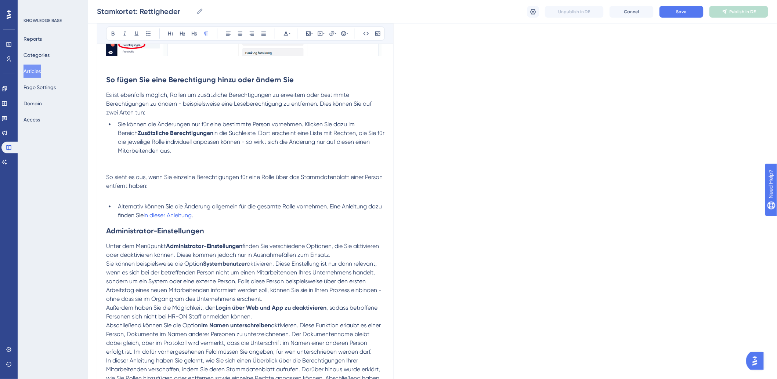
click at [125, 171] on p at bounding box center [245, 164] width 278 height 18
click at [126, 168] on p at bounding box center [245, 164] width 278 height 18
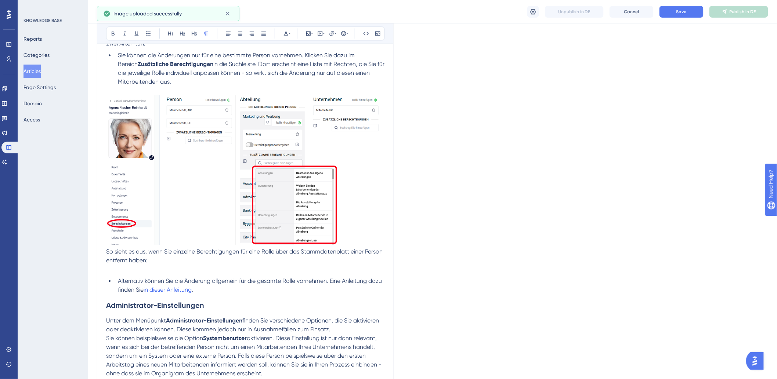
scroll to position [693, 0]
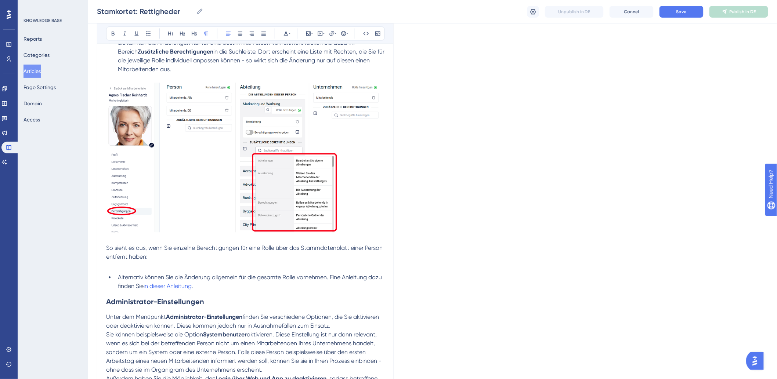
click at [194, 256] on p "So sieht es aus, wenn Sie einzelne Berechtigungen für eine Rolle über das Stamm…" at bounding box center [245, 253] width 278 height 18
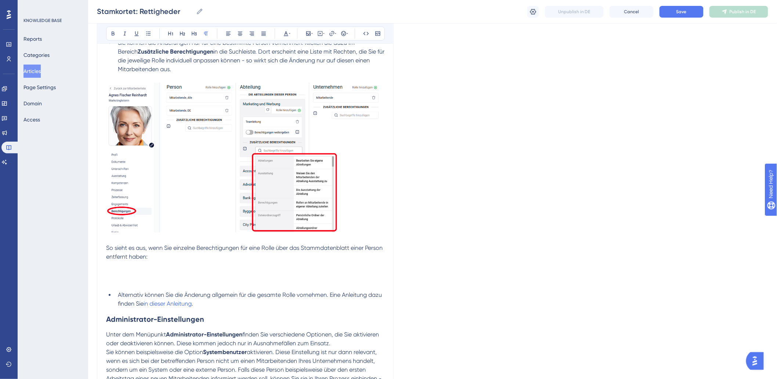
click at [122, 276] on p "So sieht es aus, wenn Sie einzelne Berechtigungen für eine Rolle über das Stamm…" at bounding box center [245, 261] width 278 height 35
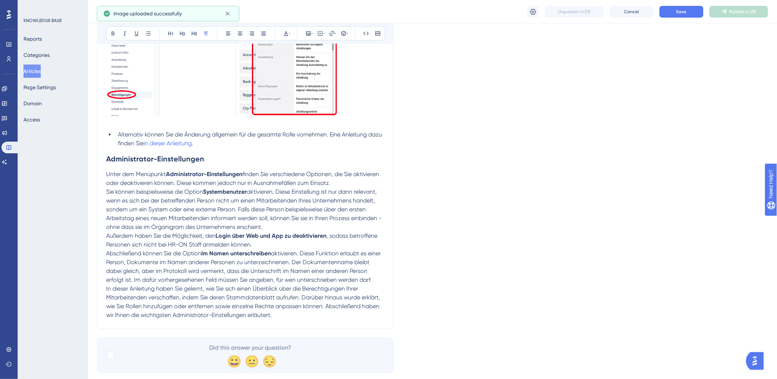
scroll to position [1015, 0]
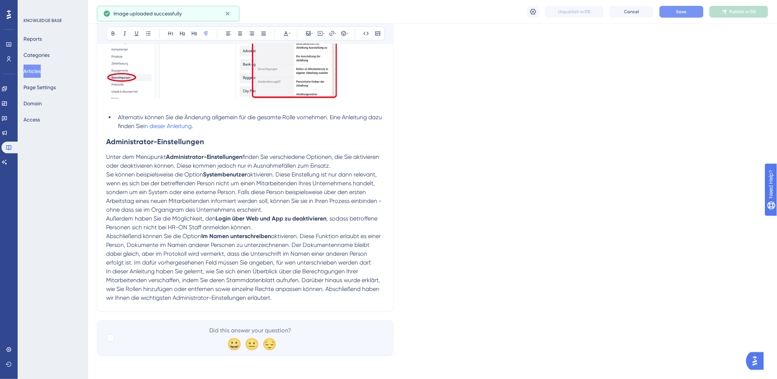
click at [693, 8] on button "Save" at bounding box center [681, 12] width 44 height 12
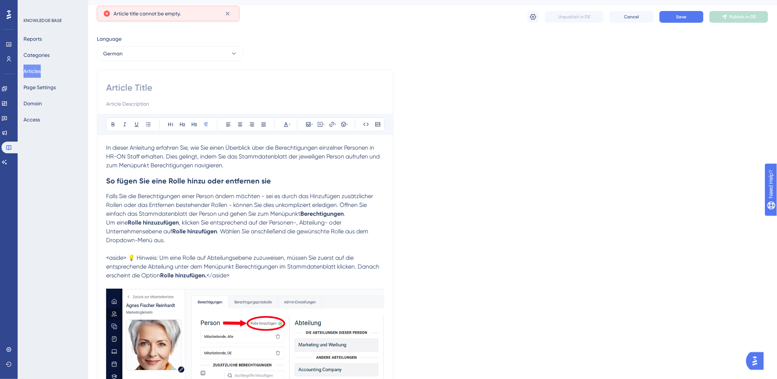
scroll to position [0, 0]
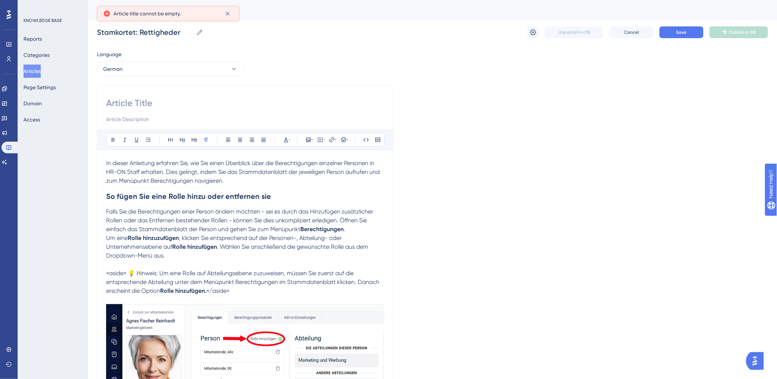
click at [132, 103] on input at bounding box center [245, 103] width 278 height 12
click at [185, 98] on input at bounding box center [245, 103] width 278 height 12
paste input "Stammdatenblatt: Berechtigungen"
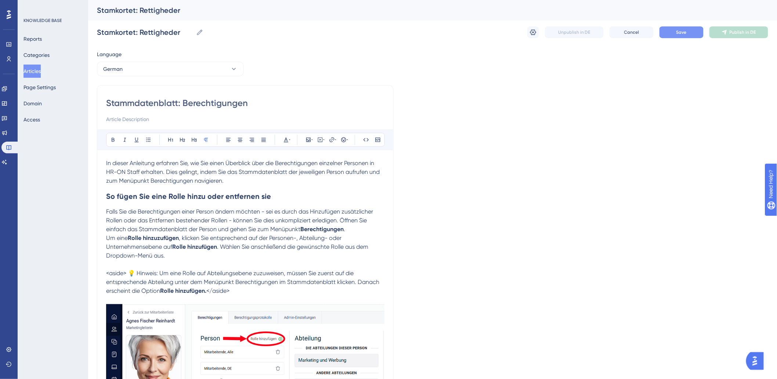
type input "Stammdatenblatt: Berechtigungen"
click at [677, 30] on span "Save" at bounding box center [681, 32] width 10 height 6
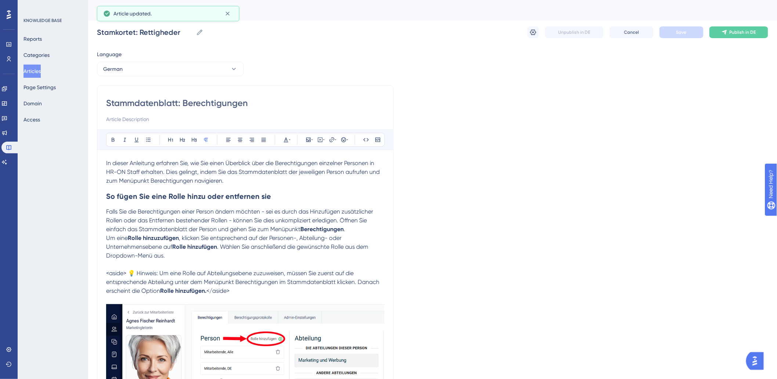
click at [742, 33] on span "Publish in DE" at bounding box center [743, 32] width 26 height 6
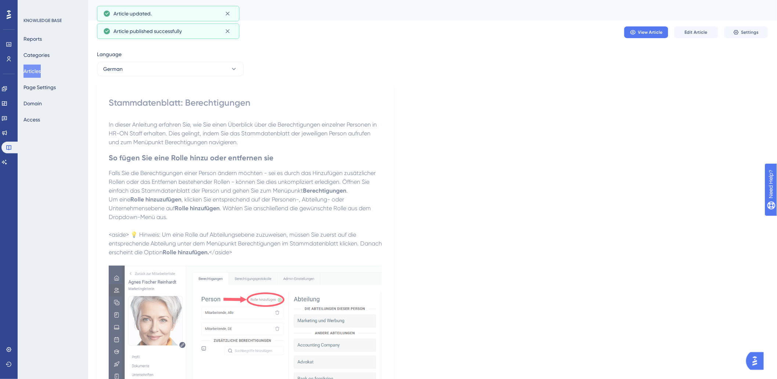
click at [26, 69] on button "Articles" at bounding box center [31, 71] width 17 height 13
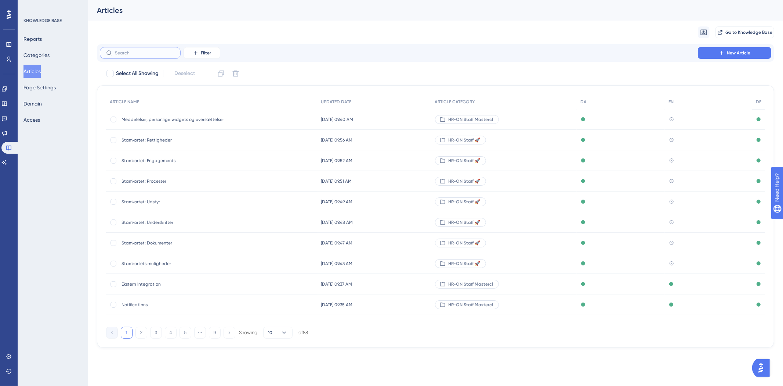
click at [156, 52] on input "text" at bounding box center [144, 52] width 59 height 5
click at [42, 54] on button "Categories" at bounding box center [36, 54] width 26 height 13
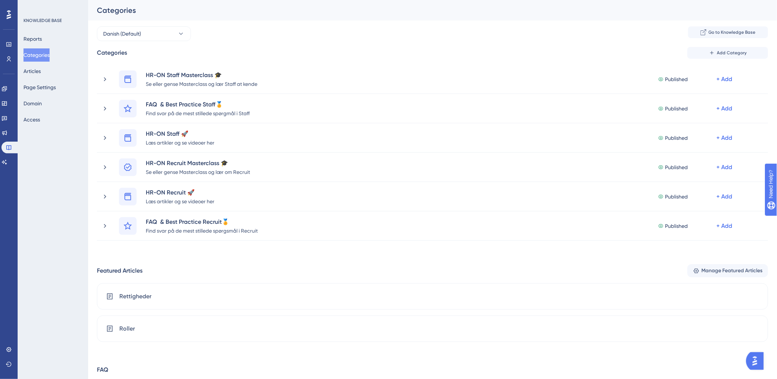
click at [133, 23] on div "Performance Users Engagement Widgets Feedback Product Updates Knowledge Base AI…" at bounding box center [432, 205] width 689 height 411
click at [133, 34] on span "Danish (Default)" at bounding box center [122, 33] width 38 height 9
click at [123, 109] on span "German" at bounding box center [117, 108] width 19 height 9
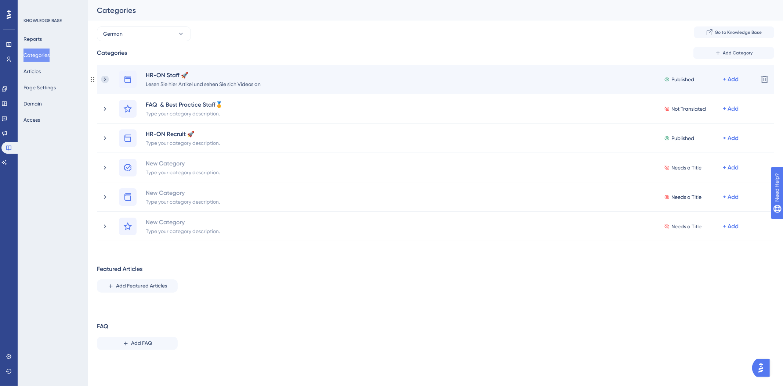
click at [104, 76] on icon at bounding box center [104, 79] width 7 height 7
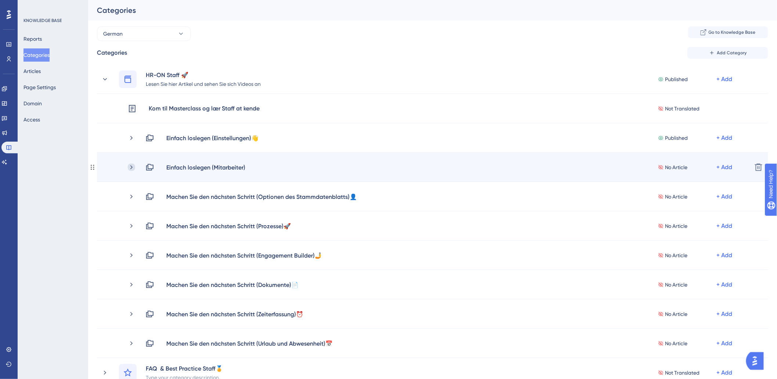
click at [131, 166] on icon at bounding box center [131, 167] width 7 height 7
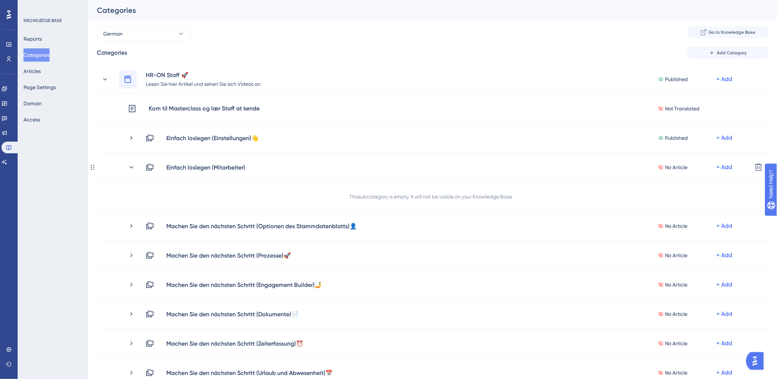
click at [131, 166] on icon at bounding box center [131, 167] width 7 height 7
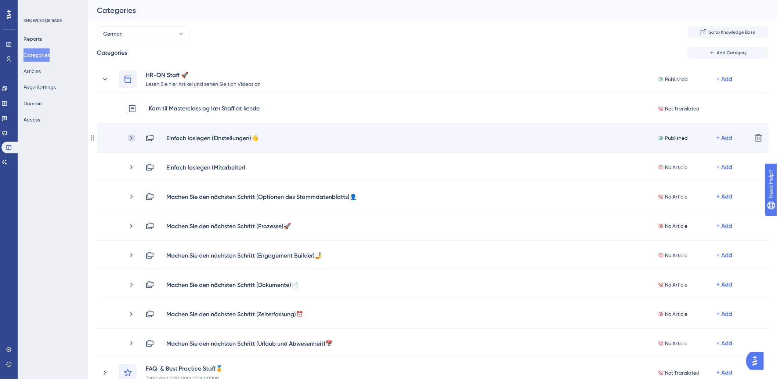
click at [131, 137] on icon at bounding box center [131, 138] width 2 height 4
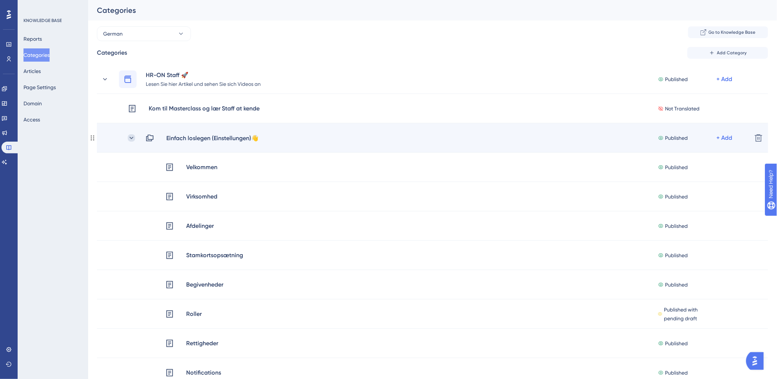
click at [133, 137] on icon at bounding box center [132, 138] width 4 height 2
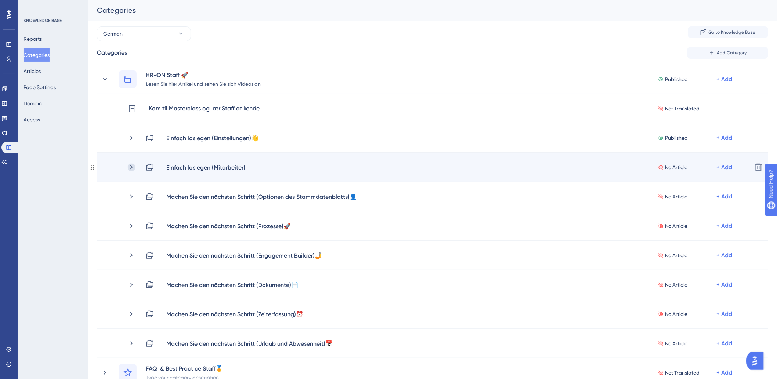
click at [132, 167] on icon at bounding box center [131, 167] width 2 height 4
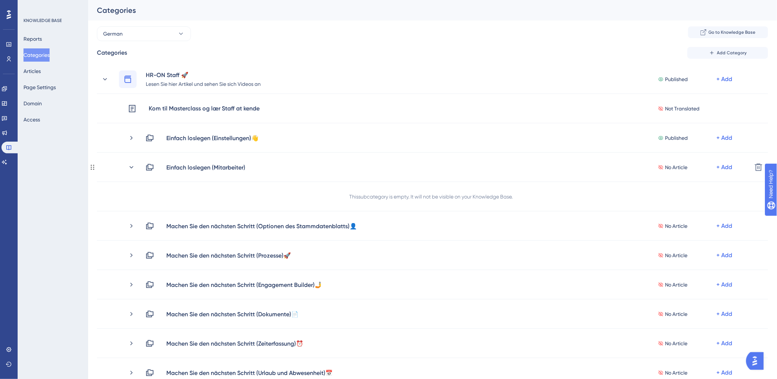
click at [132, 167] on icon at bounding box center [132, 167] width 4 height 2
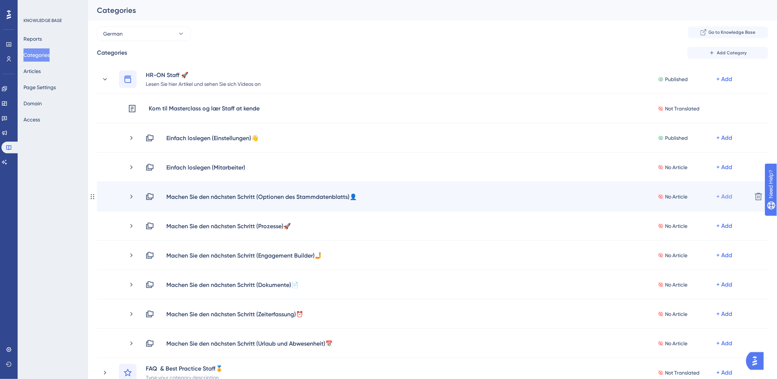
click at [730, 196] on div "+ Add" at bounding box center [725, 196] width 16 height 9
click at [702, 212] on div "Add Articles Add Articles" at bounding box center [696, 216] width 52 height 15
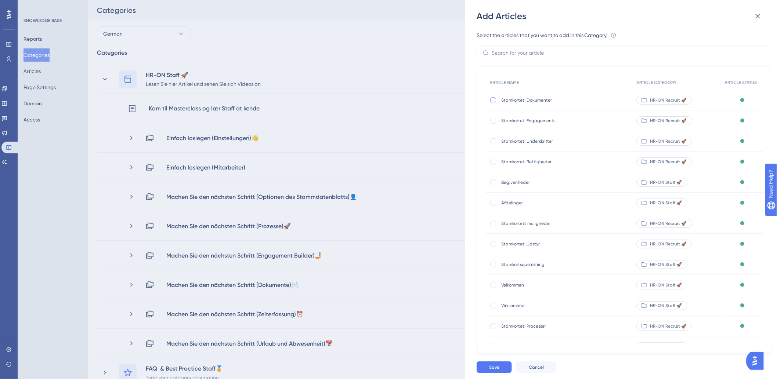
click at [495, 100] on div at bounding box center [493, 100] width 6 height 6
checkbox input "true"
click at [496, 124] on div "Stamkortet: Engagements Stamkortet: Engagements" at bounding box center [559, 121] width 147 height 21
click at [493, 122] on div at bounding box center [493, 121] width 6 height 6
checkbox input "true"
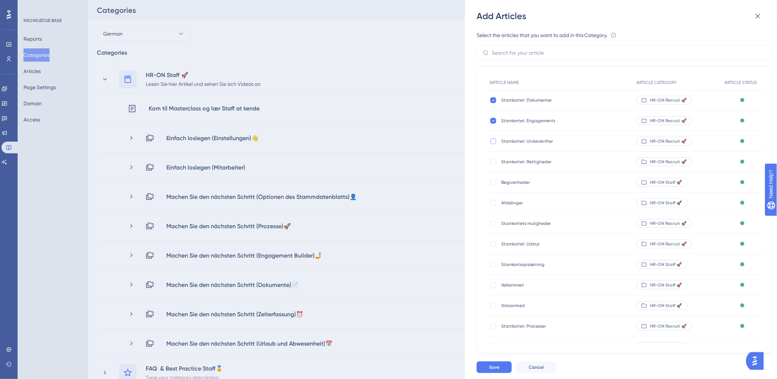
click at [495, 141] on div at bounding box center [493, 141] width 6 height 6
checkbox input "true"
click at [496, 160] on div at bounding box center [493, 162] width 6 height 6
checkbox input "true"
click at [493, 242] on div at bounding box center [493, 244] width 6 height 6
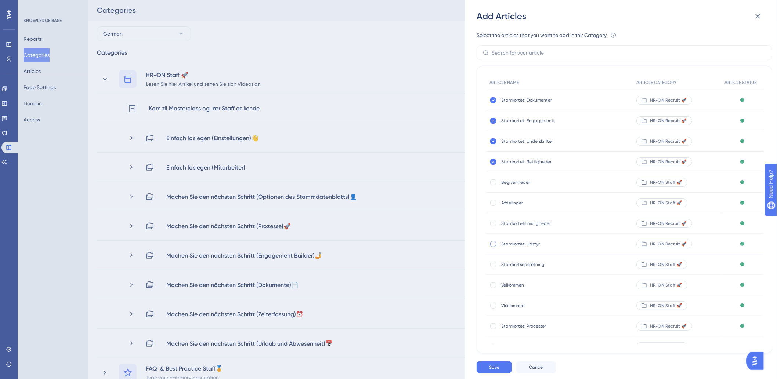
checkbox input "true"
click at [495, 182] on div at bounding box center [493, 183] width 6 height 6
checkbox input "true"
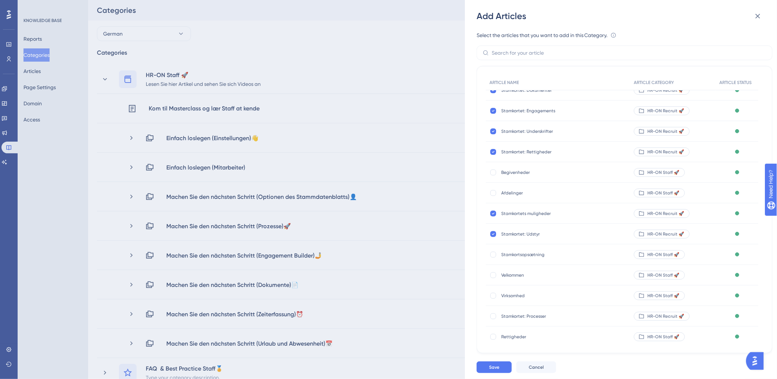
scroll to position [0, 0]
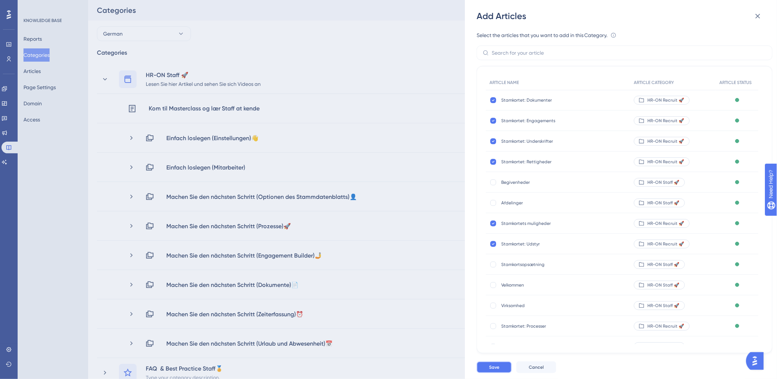
click at [497, 370] on span "Save" at bounding box center [494, 368] width 10 height 6
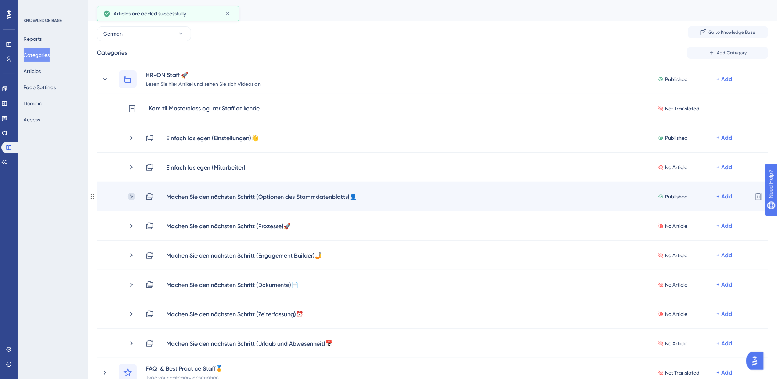
click at [129, 196] on icon at bounding box center [131, 196] width 7 height 7
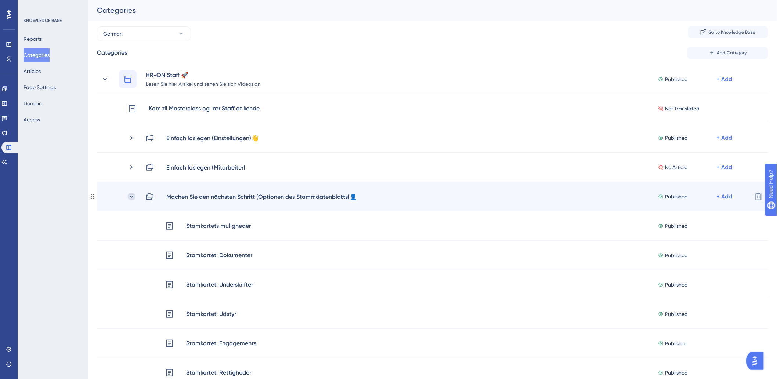
click at [129, 195] on icon at bounding box center [131, 196] width 7 height 7
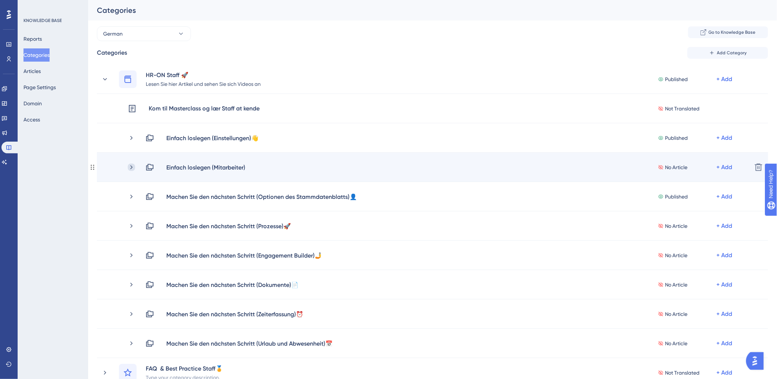
click at [131, 165] on icon at bounding box center [131, 167] width 7 height 7
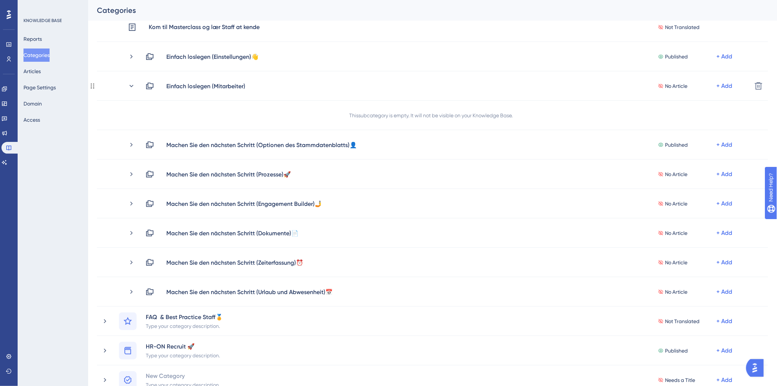
scroll to position [41, 0]
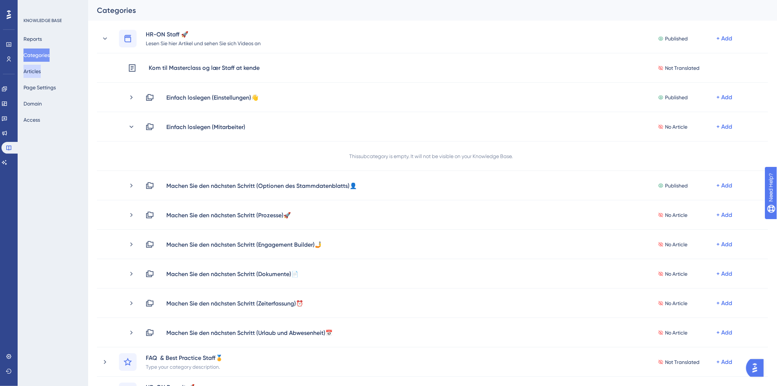
click at [34, 66] on button "Articles" at bounding box center [31, 71] width 17 height 13
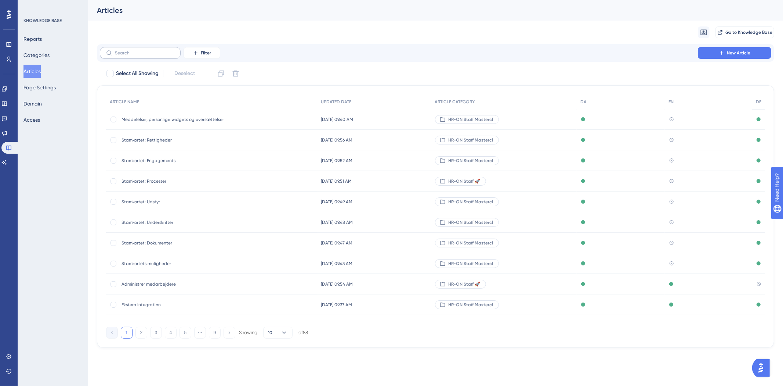
click at [138, 58] on label at bounding box center [140, 53] width 81 height 12
click at [138, 55] on input "text" at bounding box center [144, 52] width 59 height 5
click at [143, 54] on input "text" at bounding box center [144, 52] width 59 height 5
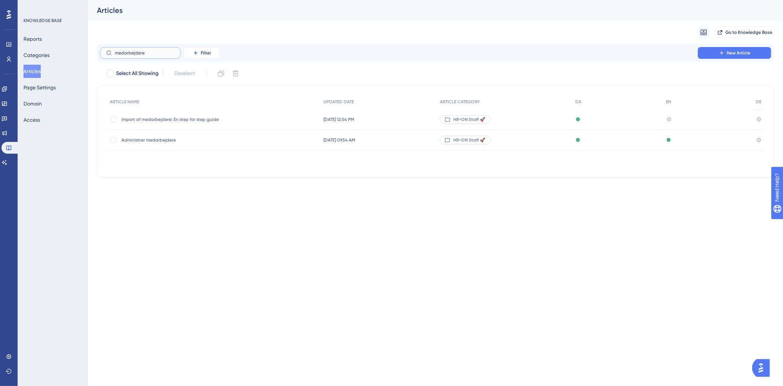
type input "medarbejdere"
click at [170, 140] on span "Administrer medarbejdere" at bounding box center [180, 140] width 117 height 6
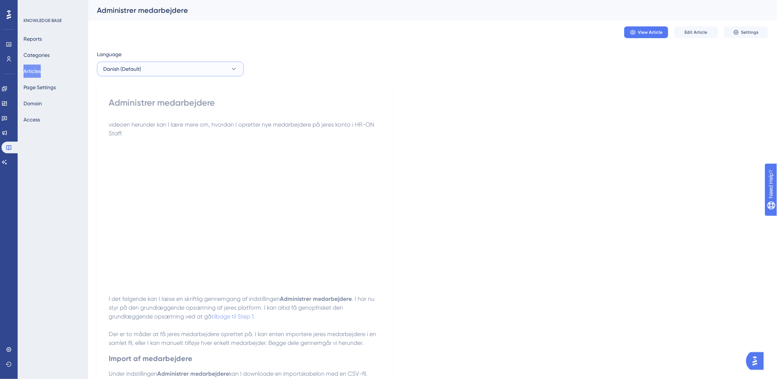
click at [163, 64] on button "Danish (Default)" at bounding box center [170, 69] width 147 height 15
click at [140, 104] on button "English English Published" at bounding box center [170, 106] width 137 height 15
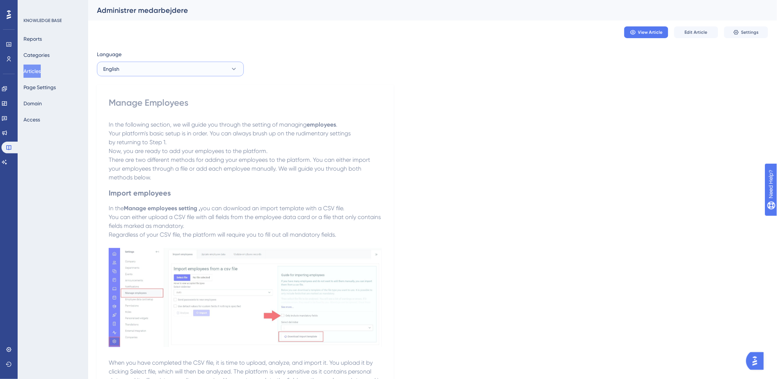
click at [140, 70] on button "English" at bounding box center [170, 69] width 147 height 15
click at [133, 125] on button "German German No translation" at bounding box center [170, 120] width 137 height 15
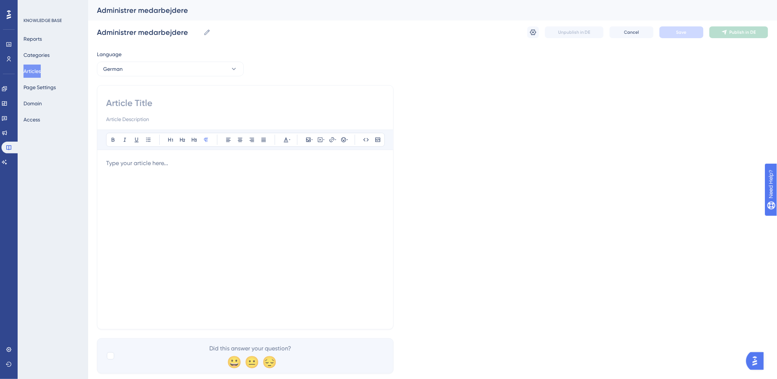
click at [159, 100] on input at bounding box center [245, 103] width 278 height 12
paste input "Mitarbeitende verwalten"
type input "Mitarbeitende verwalten"
drag, startPoint x: 181, startPoint y: 182, endPoint x: 137, endPoint y: 167, distance: 46.7
click at [179, 182] on div at bounding box center [245, 240] width 278 height 162
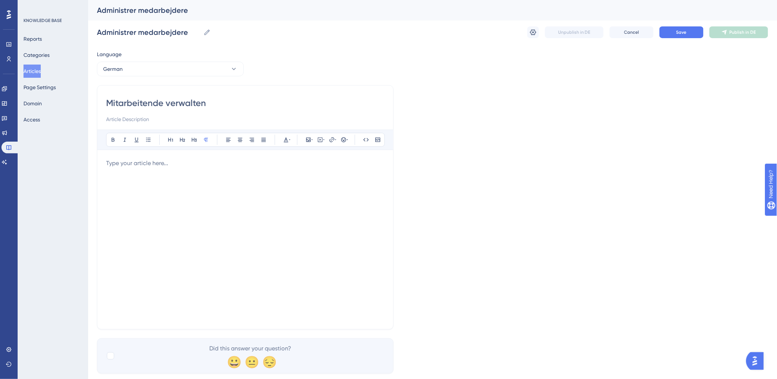
click at [178, 203] on div at bounding box center [245, 240] width 278 height 162
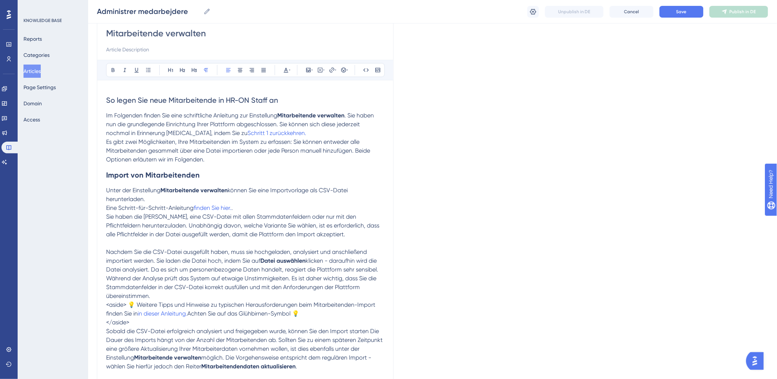
scroll to position [82, 0]
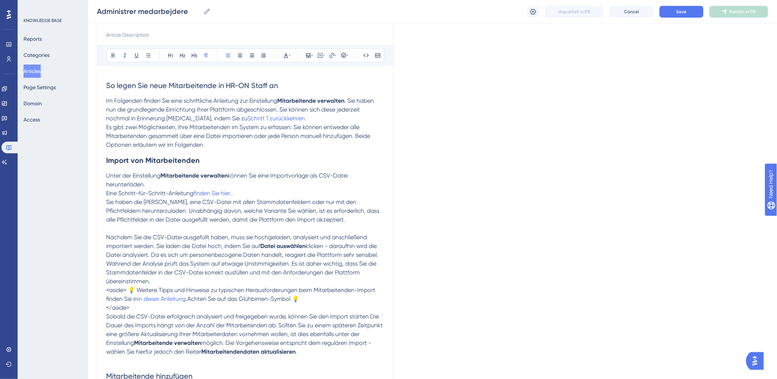
click at [245, 171] on h2 "Import von Mitarbeitenden" at bounding box center [245, 160] width 278 height 22
click at [239, 228] on p at bounding box center [245, 228] width 278 height 9
click at [362, 223] on p "Sie haben die [PERSON_NAME], eine CSV-Datei mit allen Stammdatenfeldern oder nu…" at bounding box center [245, 211] width 278 height 26
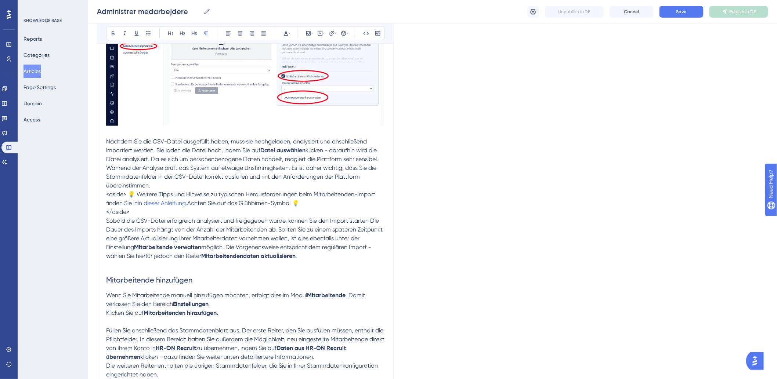
scroll to position [367, 0]
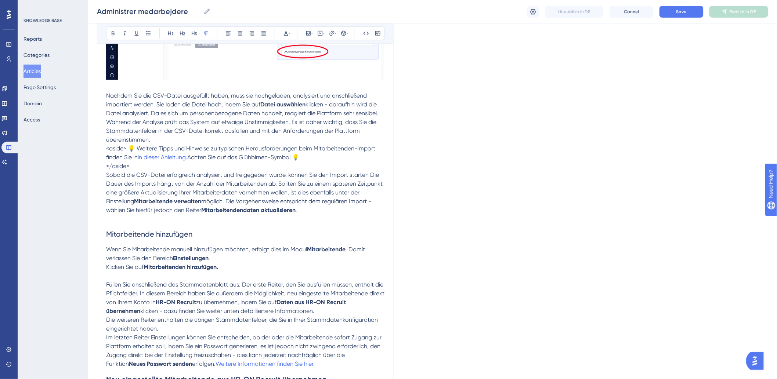
click at [101, 148] on div "Mitarbeitende verwalten Bold Italic Underline Bullet Point Heading 1 Heading 2 …" at bounding box center [245, 115] width 297 height 800
click at [105, 149] on div "Mitarbeitende verwalten Bold Italic Underline Bullet Point Heading 1 Heading 2 …" at bounding box center [245, 115] width 297 height 800
click at [106, 148] on span "<aside> 💡 Weitere Tipps und Hinweise zu typischen Herausforderungen beim Mitarb…" at bounding box center [241, 153] width 271 height 16
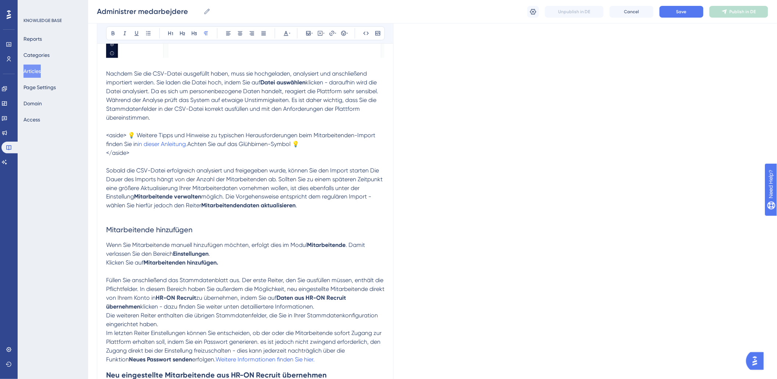
scroll to position [408, 0]
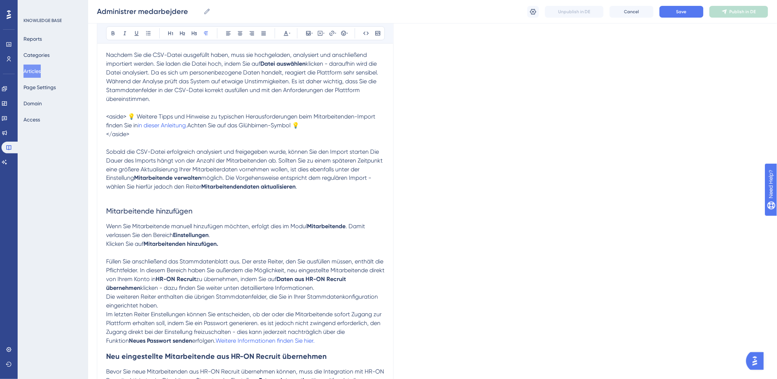
click at [171, 201] on h2 "Mitarbeitende hinzufügen" at bounding box center [245, 211] width 278 height 22
click at [133, 201] on h2 "Mitarbeitende hinzufügen" at bounding box center [245, 211] width 278 height 22
click at [134, 198] on p at bounding box center [245, 196] width 278 height 9
click at [159, 142] on p "</aside>" at bounding box center [245, 139] width 278 height 18
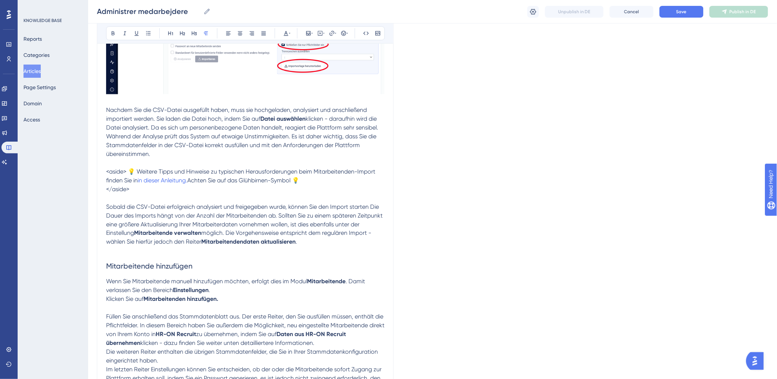
scroll to position [367, 0]
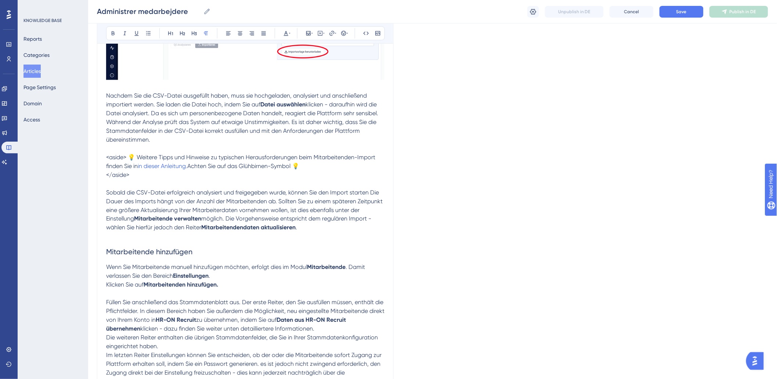
click at [177, 240] on p at bounding box center [245, 236] width 278 height 9
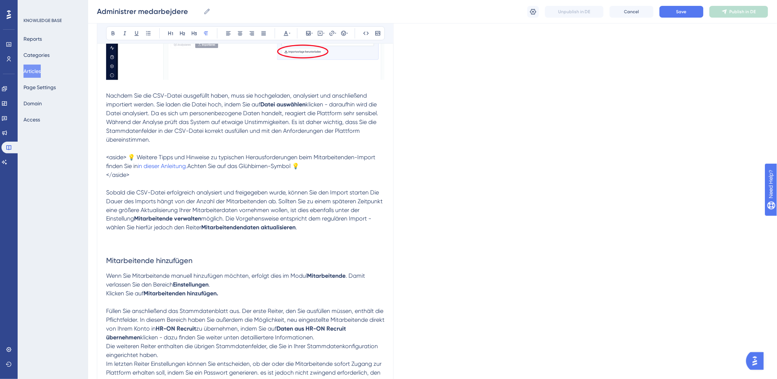
click at [148, 242] on p at bounding box center [245, 245] width 278 height 9
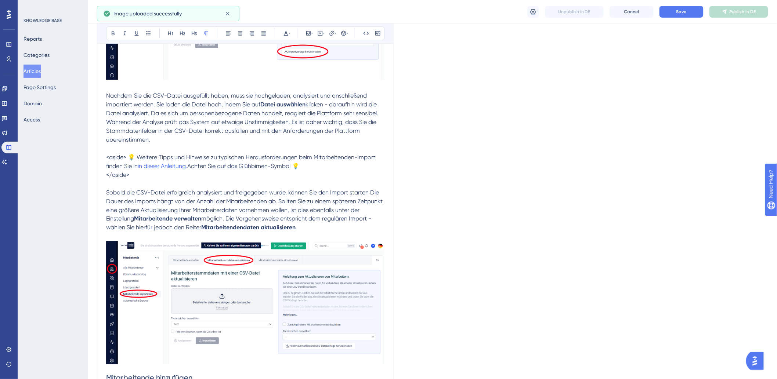
scroll to position [571, 0]
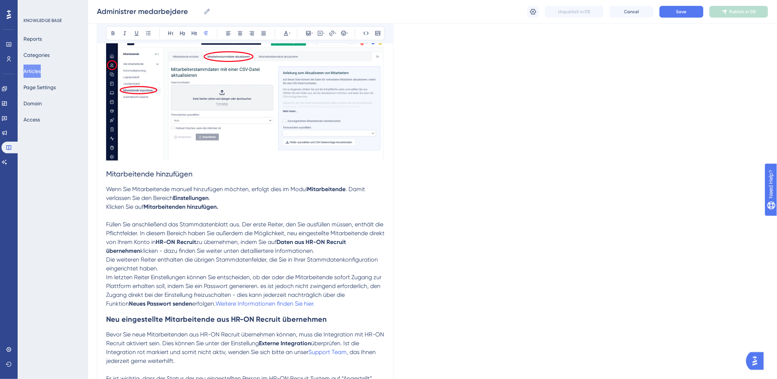
click at [241, 210] on p "Klicken Sie auf Mitarbeitenden hinzufügen." at bounding box center [245, 207] width 278 height 9
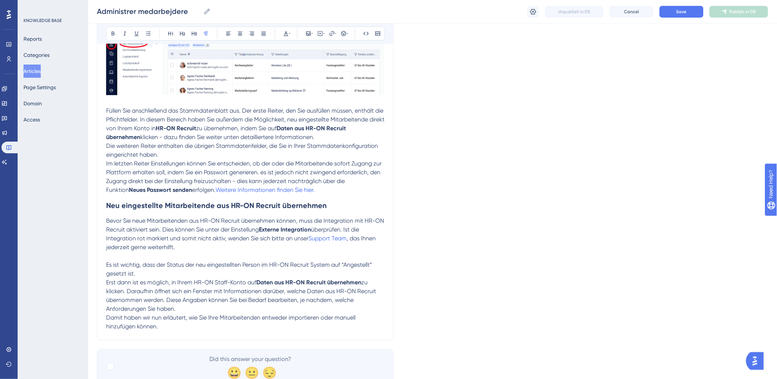
scroll to position [804, 0]
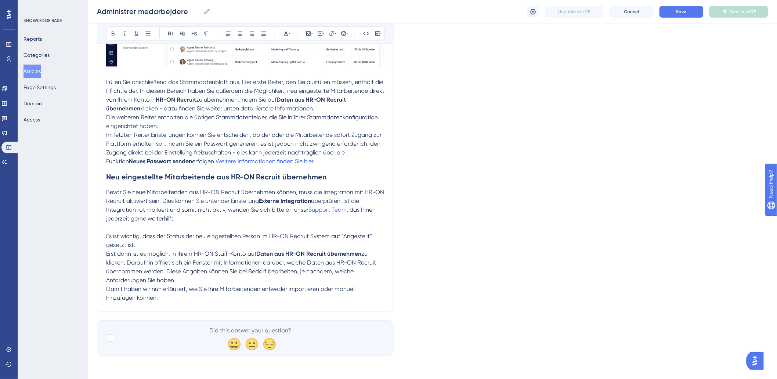
click at [203, 224] on p at bounding box center [245, 227] width 278 height 9
click at [204, 221] on p "Bevor Sie neue Mitarbeitenden aus HR-ON Recruit übernehmen können, muss die Int…" at bounding box center [245, 205] width 278 height 35
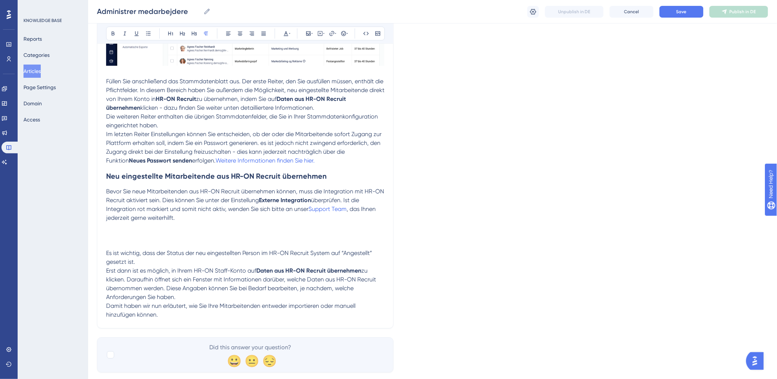
click at [151, 232] on p "Bevor Sie neue Mitarbeitenden aus HR-ON Recruit übernehmen können, muss die Int…" at bounding box center [245, 213] width 278 height 53
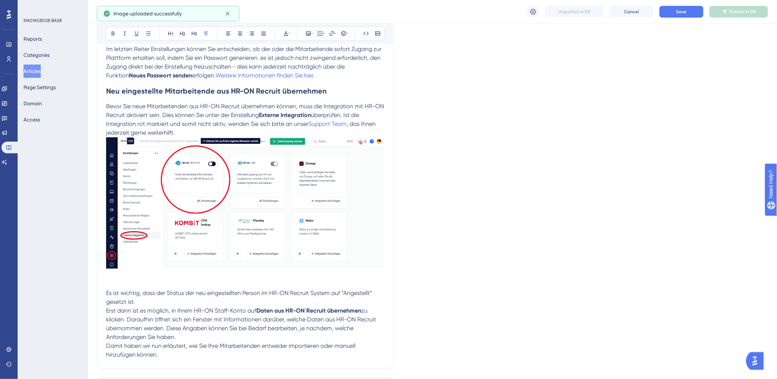
scroll to position [948, 0]
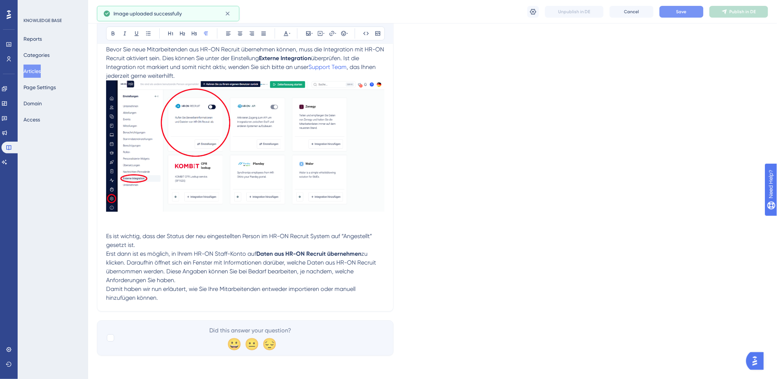
click at [674, 14] on button "Save" at bounding box center [681, 12] width 44 height 12
click at [725, 13] on icon at bounding box center [724, 12] width 6 height 6
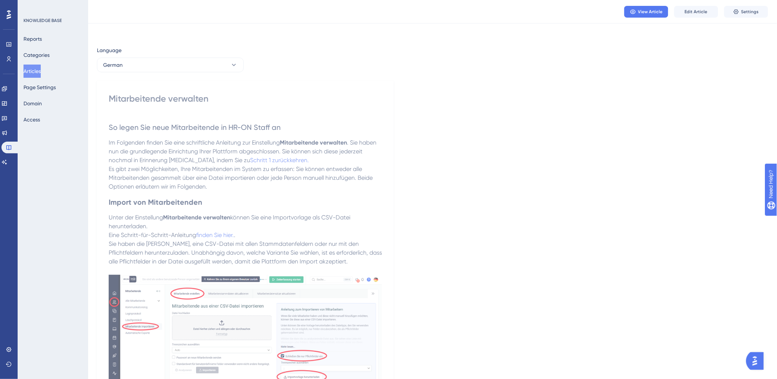
scroll to position [0, 0]
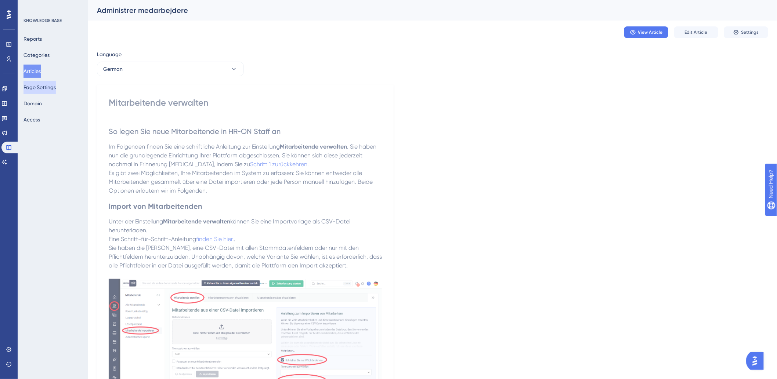
click at [27, 74] on button "Articles" at bounding box center [31, 71] width 17 height 13
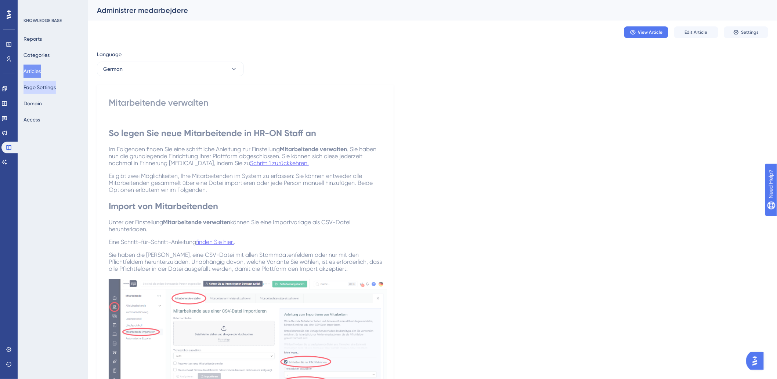
click at [41, 69] on button "Articles" at bounding box center [31, 71] width 17 height 13
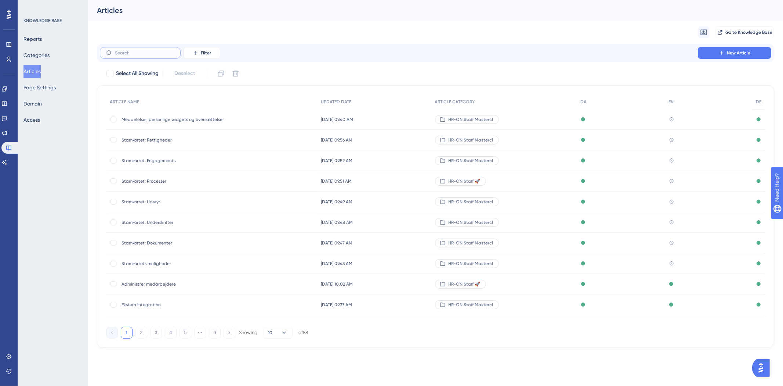
click at [144, 51] on input "text" at bounding box center [144, 52] width 59 height 5
type input "e"
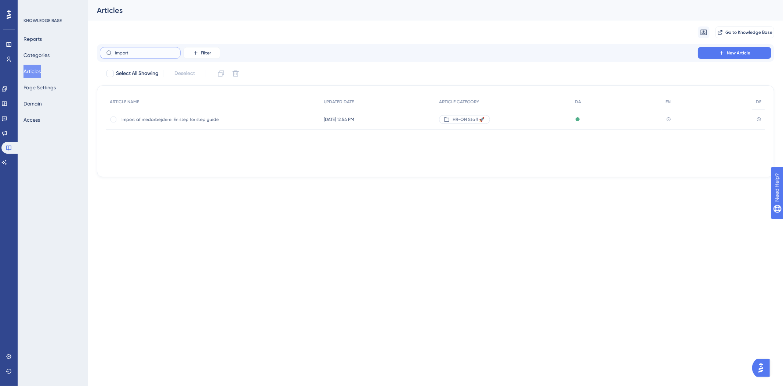
type input "import"
click at [163, 116] on span "Import af medarbejdere: En step for step guide" at bounding box center [180, 119] width 117 height 6
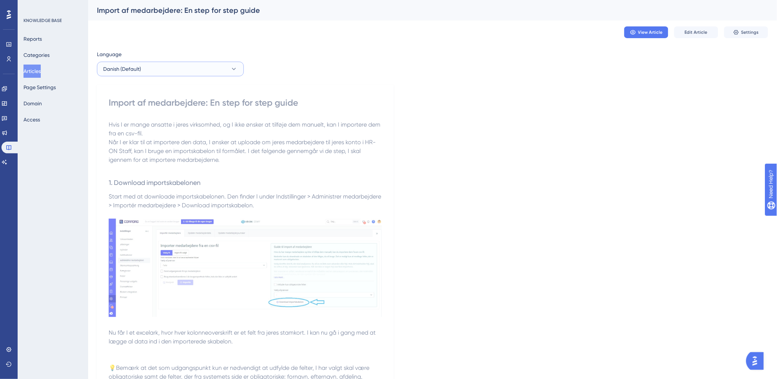
click at [163, 68] on button "Danish (Default)" at bounding box center [170, 69] width 147 height 15
click at [141, 123] on button "German German No translation" at bounding box center [170, 120] width 137 height 15
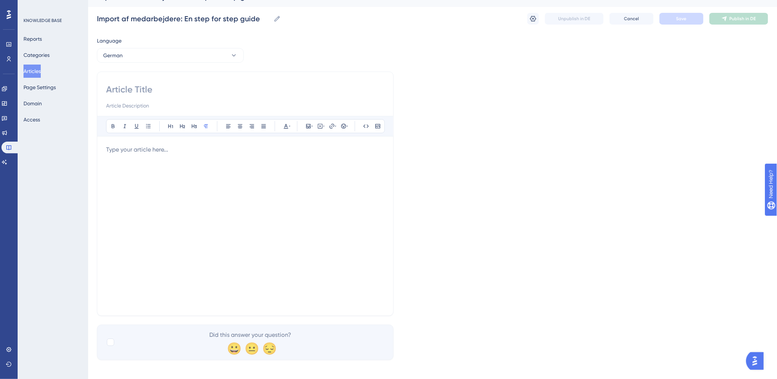
scroll to position [18, 0]
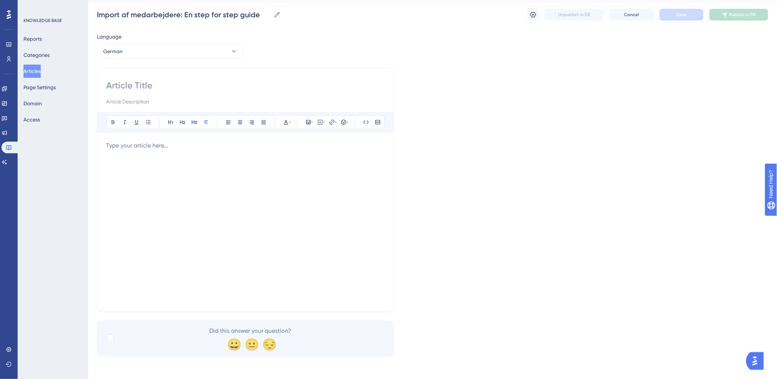
click at [151, 84] on input at bounding box center [245, 86] width 278 height 12
paste input "Import von Mitarbeitenden: Eine Schritt-für-Schritt-Anleitung"
type input "Import von Mitarbeitenden: Eine Schritt-für-Schritt-Anleitung"
click at [147, 153] on div at bounding box center [245, 222] width 278 height 162
click at [185, 167] on div at bounding box center [245, 222] width 278 height 162
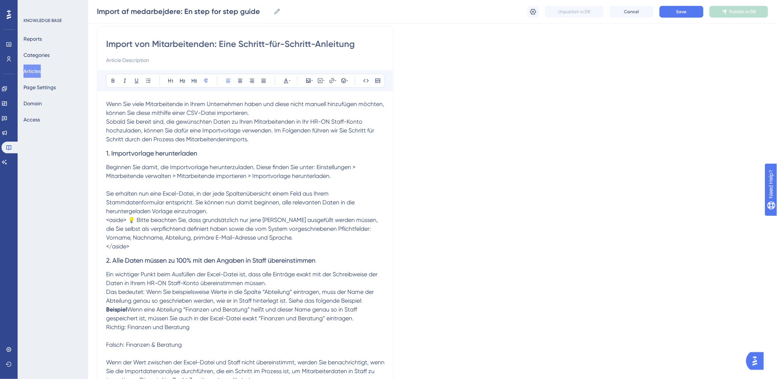
scroll to position [0, 0]
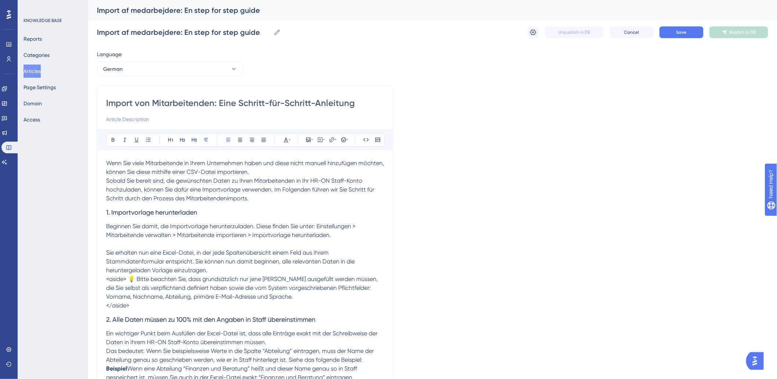
click at [352, 232] on p "Beginnen Sie damit, die Importvorlage herunterzuladen. Diese finden Sie unter: …" at bounding box center [245, 231] width 278 height 18
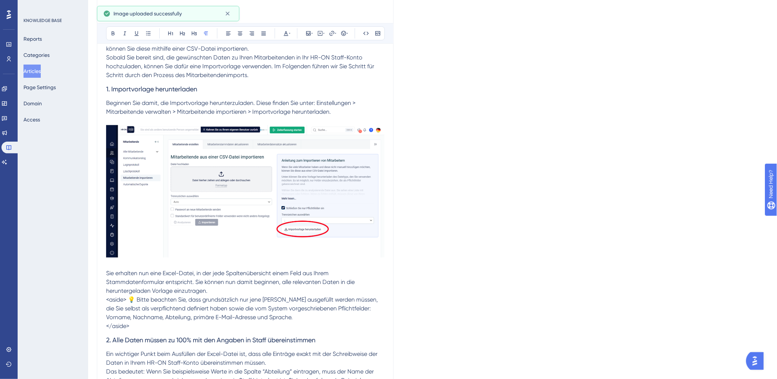
scroll to position [204, 0]
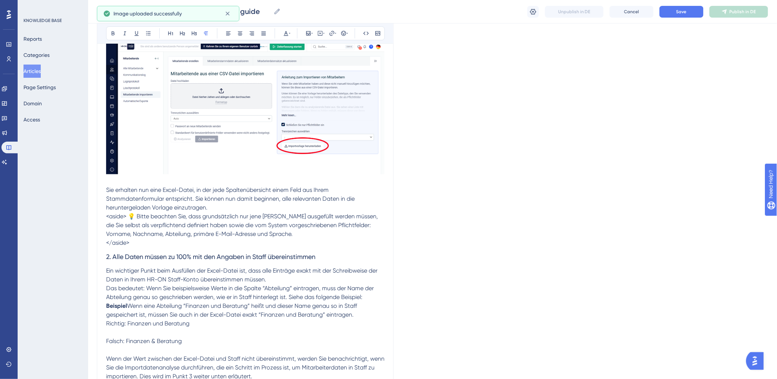
click at [107, 215] on span "<aside> 💡 Bitte beachten Sie, dass grundsätzlich nur jene [PERSON_NAME] ausgefü…" at bounding box center [242, 225] width 273 height 25
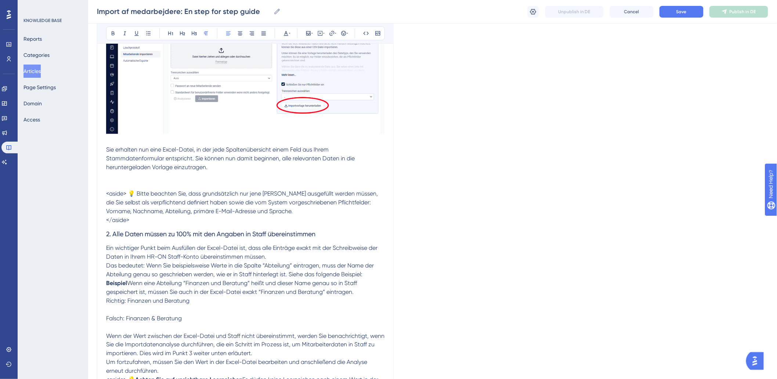
scroll to position [245, 0]
click at [155, 221] on p "</aside>" at bounding box center [245, 220] width 278 height 9
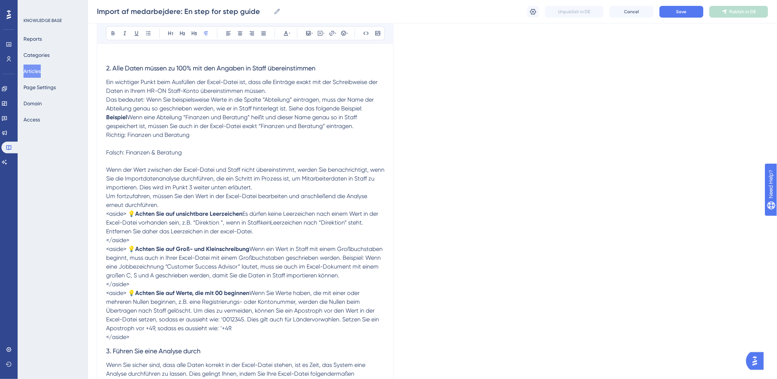
scroll to position [408, 0]
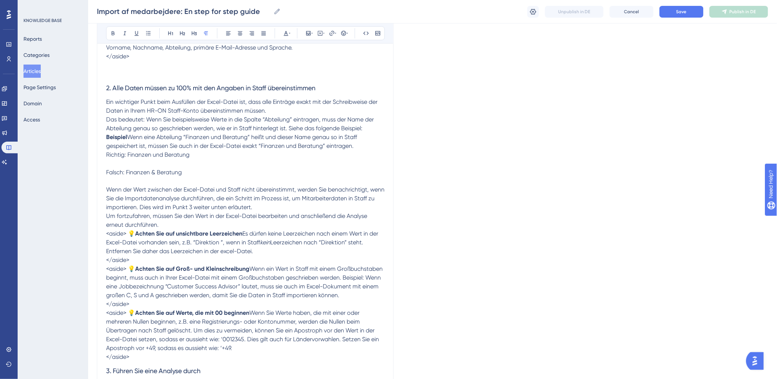
click at [107, 134] on strong "Beispiel" at bounding box center [116, 137] width 21 height 7
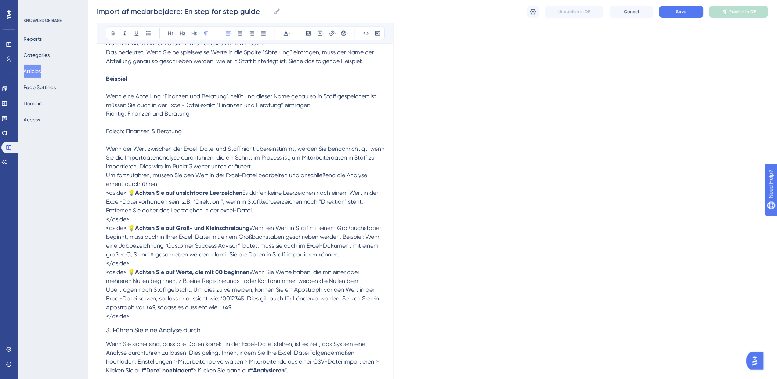
scroll to position [489, 0]
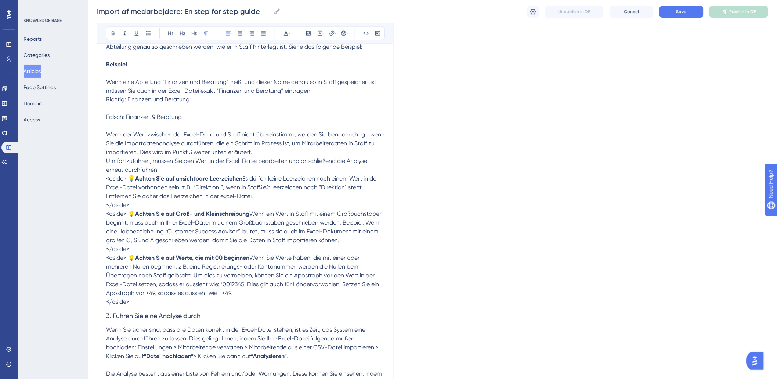
click at [111, 123] on p at bounding box center [245, 126] width 278 height 9
click at [119, 123] on p at bounding box center [245, 126] width 278 height 9
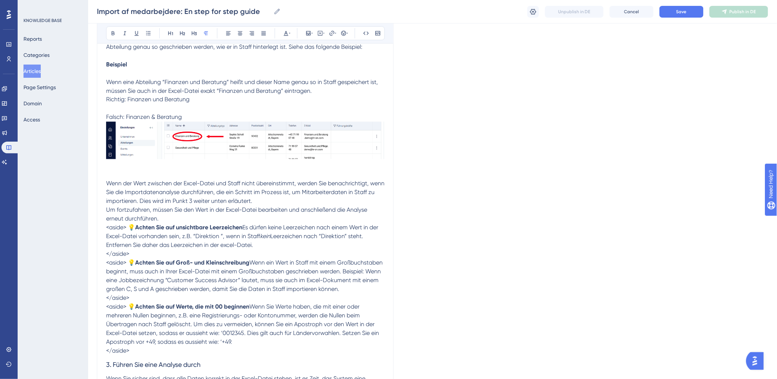
click at [105, 99] on div "Import von Mitarbeitenden: Eine Schritt-für-Schritt-Anleitung Bold Italic Under…" at bounding box center [245, 126] width 297 height 1066
click at [106, 99] on span "Richtig: Finanzen und Beratung" at bounding box center [147, 99] width 83 height 7
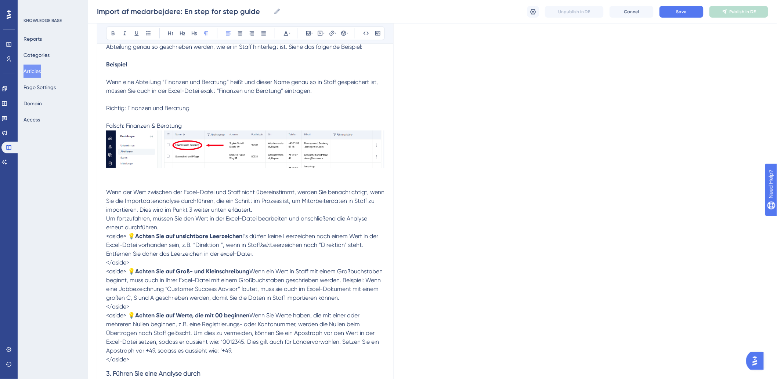
click at [225, 149] on img at bounding box center [245, 149] width 278 height 37
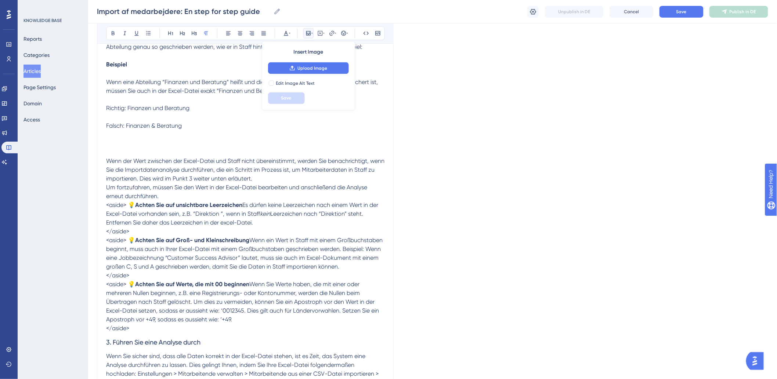
click at [129, 119] on p at bounding box center [245, 117] width 278 height 9
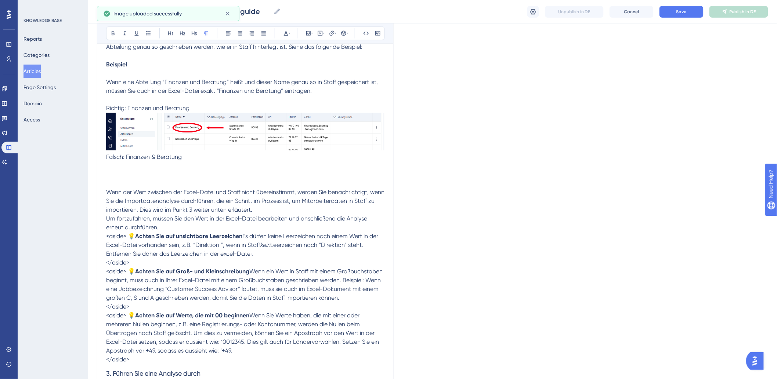
click at [108, 156] on span "Falsch: Finanzen & Beratung" at bounding box center [144, 157] width 76 height 7
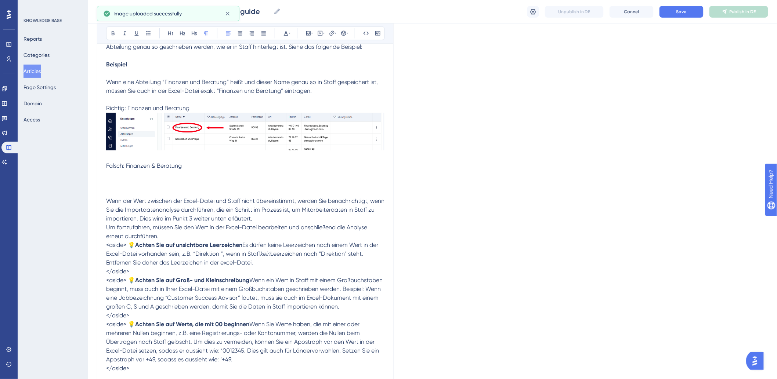
click at [113, 177] on p at bounding box center [245, 184] width 278 height 26
click at [122, 174] on p at bounding box center [245, 184] width 278 height 26
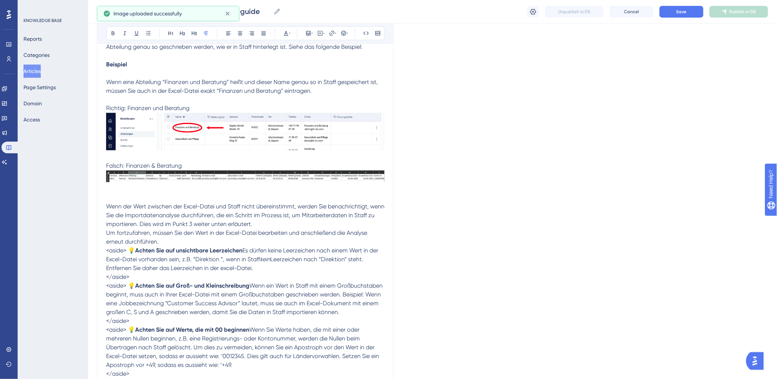
click at [122, 200] on p at bounding box center [245, 187] width 278 height 32
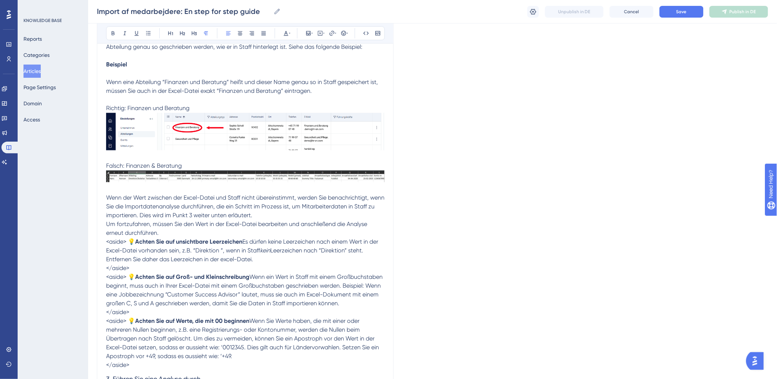
click at [106, 243] on span "<aside> 💡" at bounding box center [120, 242] width 29 height 7
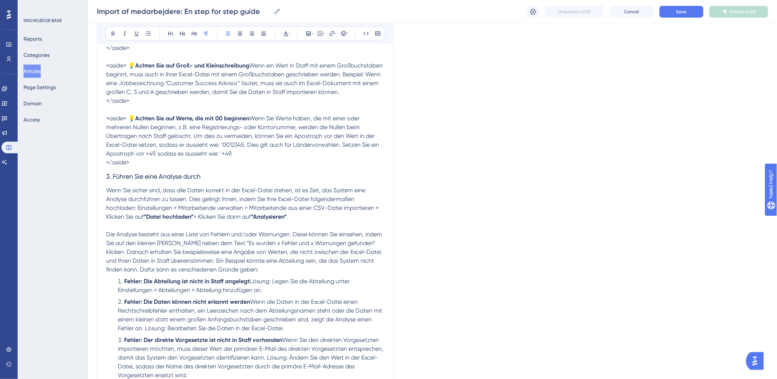
scroll to position [775, 0]
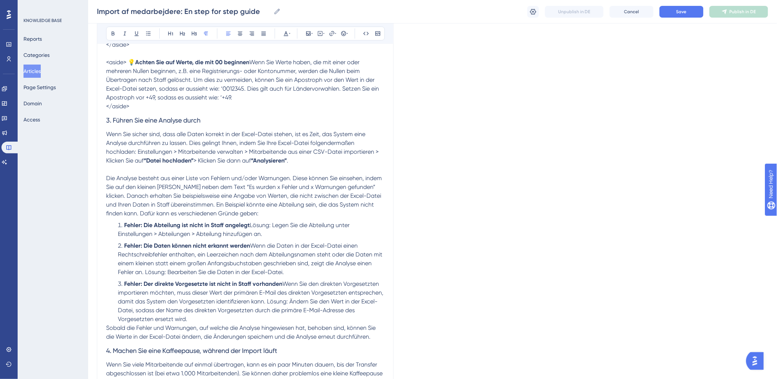
click at [328, 165] on p "Wenn Sie sicher sind, dass alle Daten korrekt in der Excel-Datei stehen, ist es…" at bounding box center [245, 147] width 278 height 35
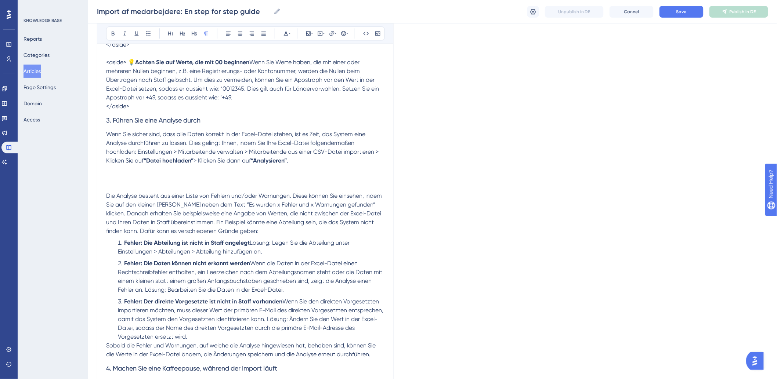
click at [141, 181] on p "Wenn Sie sicher sind, dass alle Daten korrekt in der Excel-Datei stehen, ist es…" at bounding box center [245, 156] width 278 height 53
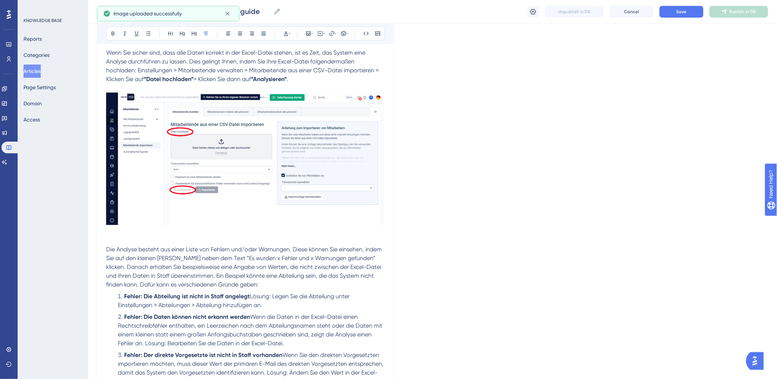
click at [131, 245] on p at bounding box center [245, 240] width 278 height 9
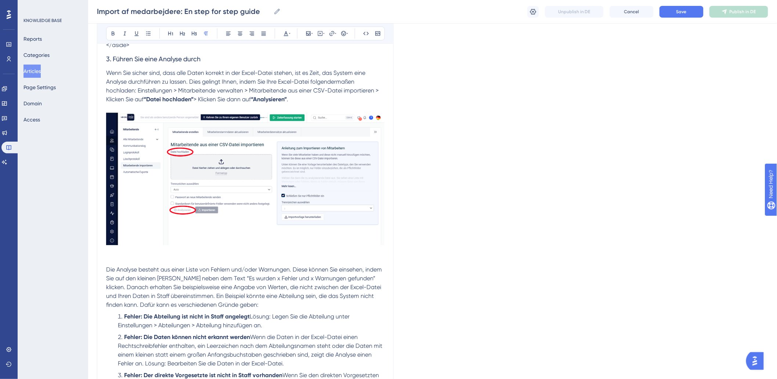
scroll to position [835, 0]
click at [691, 14] on button "Save" at bounding box center [681, 12] width 44 height 12
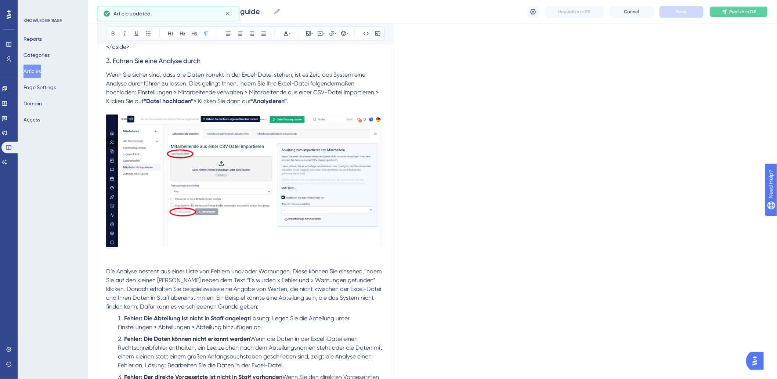
click at [746, 11] on span "Publish in DE" at bounding box center [743, 12] width 26 height 6
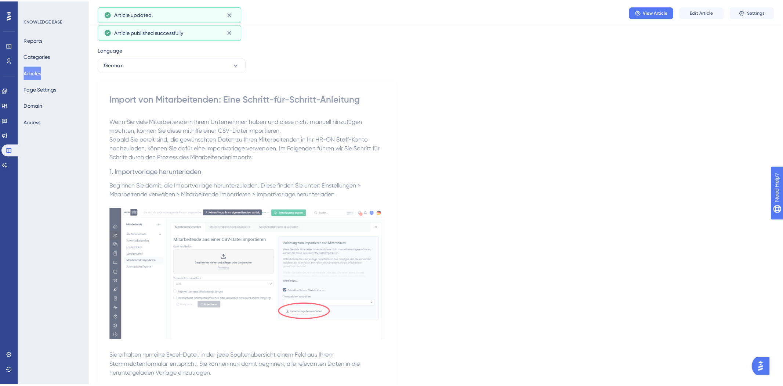
scroll to position [0, 0]
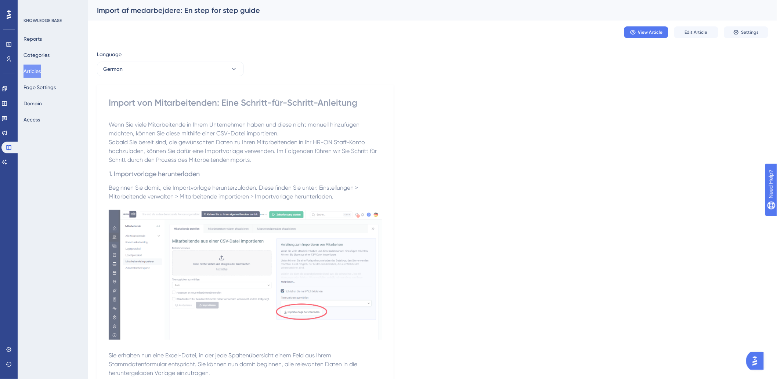
click at [34, 69] on button "Articles" at bounding box center [31, 71] width 17 height 13
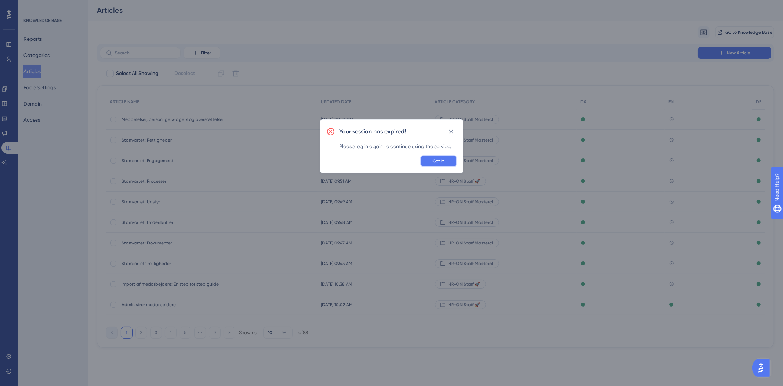
click at [449, 166] on button "Got it" at bounding box center [438, 161] width 37 height 12
